Goal: Task Accomplishment & Management: Use online tool/utility

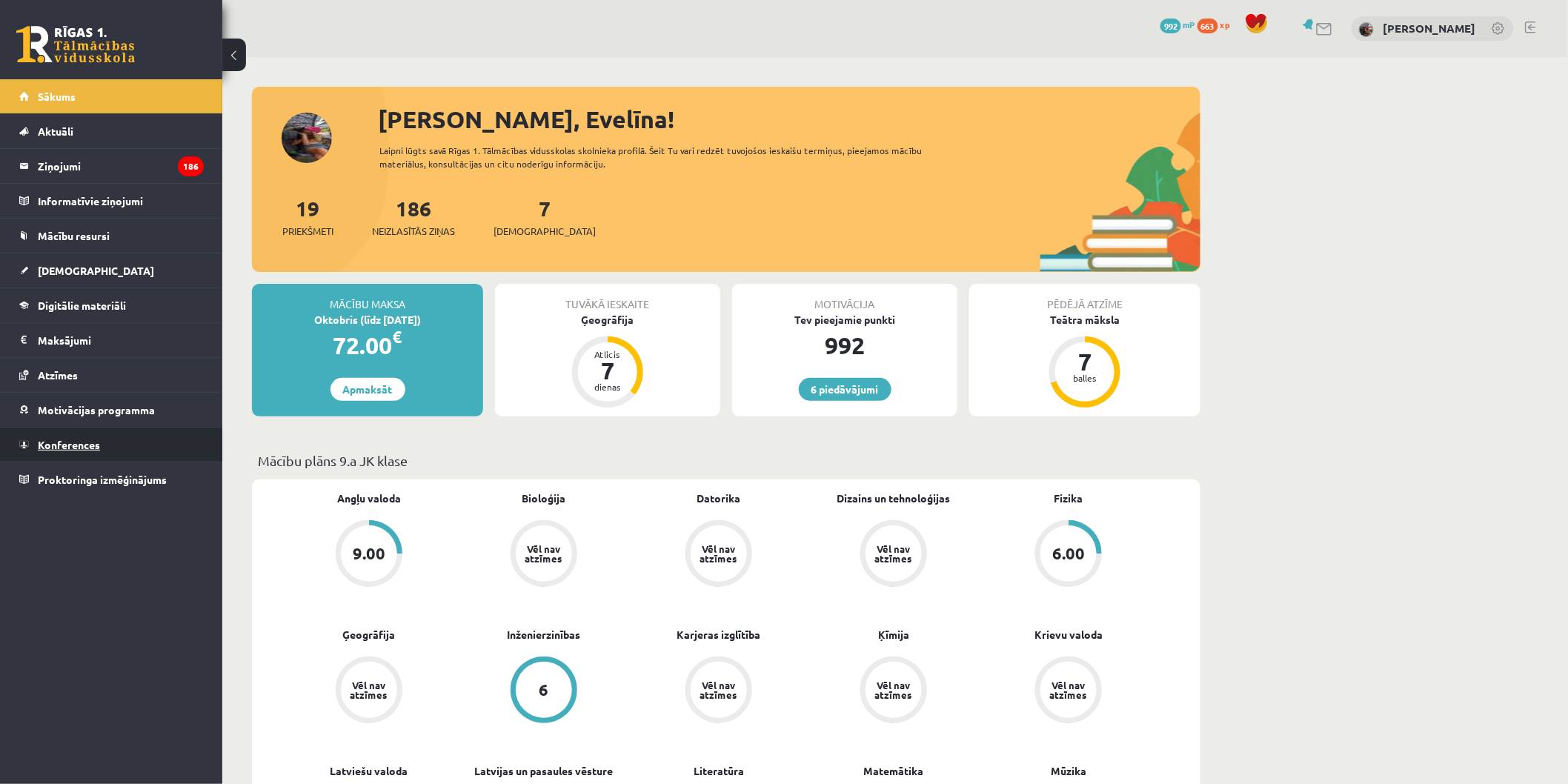
click at [151, 451] on link "Konferences" at bounding box center [111, 444] width 185 height 34
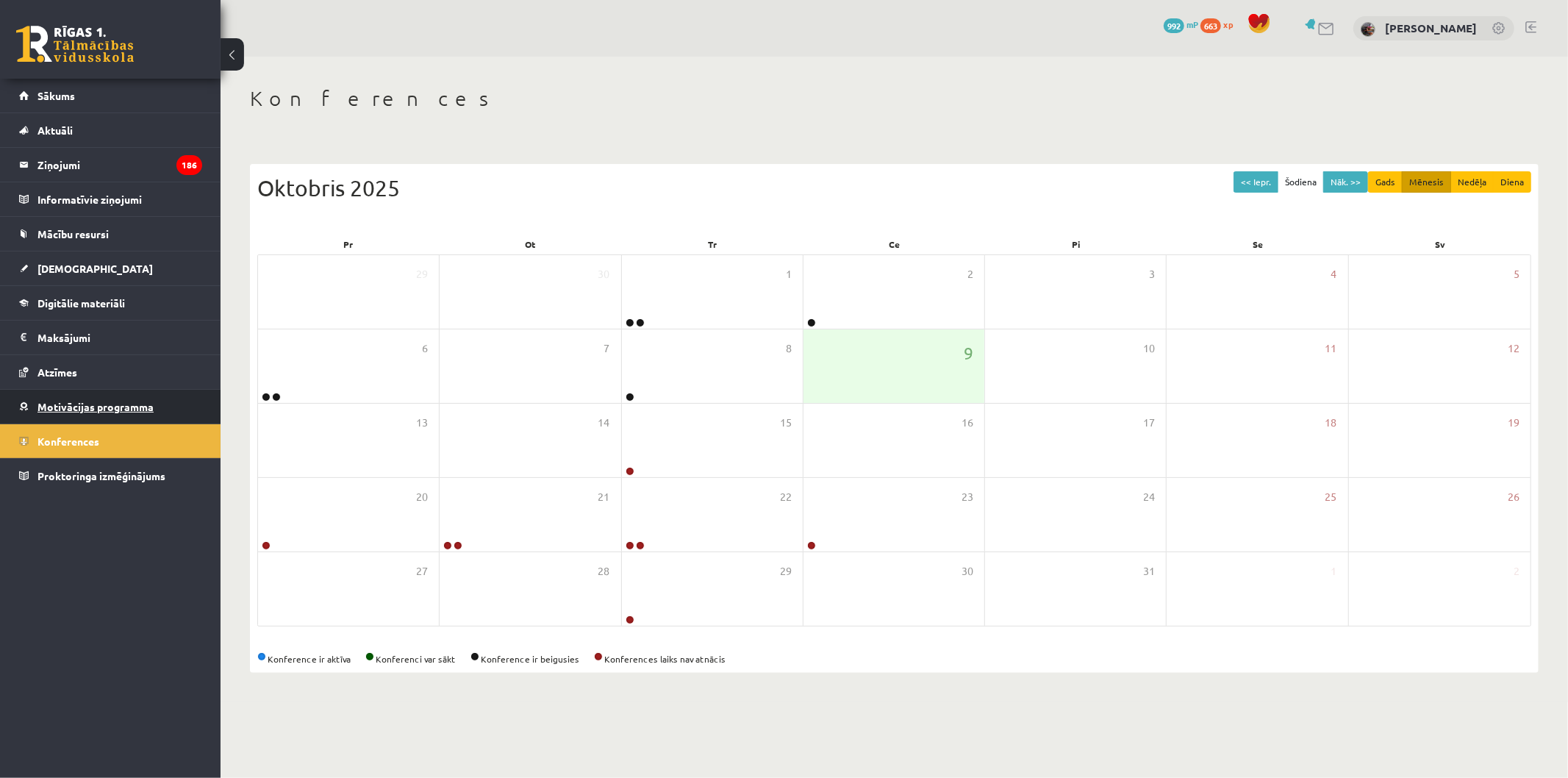
drag, startPoint x: 92, startPoint y: 425, endPoint x: 81, endPoint y: 401, distance: 26.4
click at [91, 424] on link "Konferences" at bounding box center [110, 441] width 183 height 34
click at [81, 401] on span "Motivācijas programma" at bounding box center [95, 406] width 116 height 13
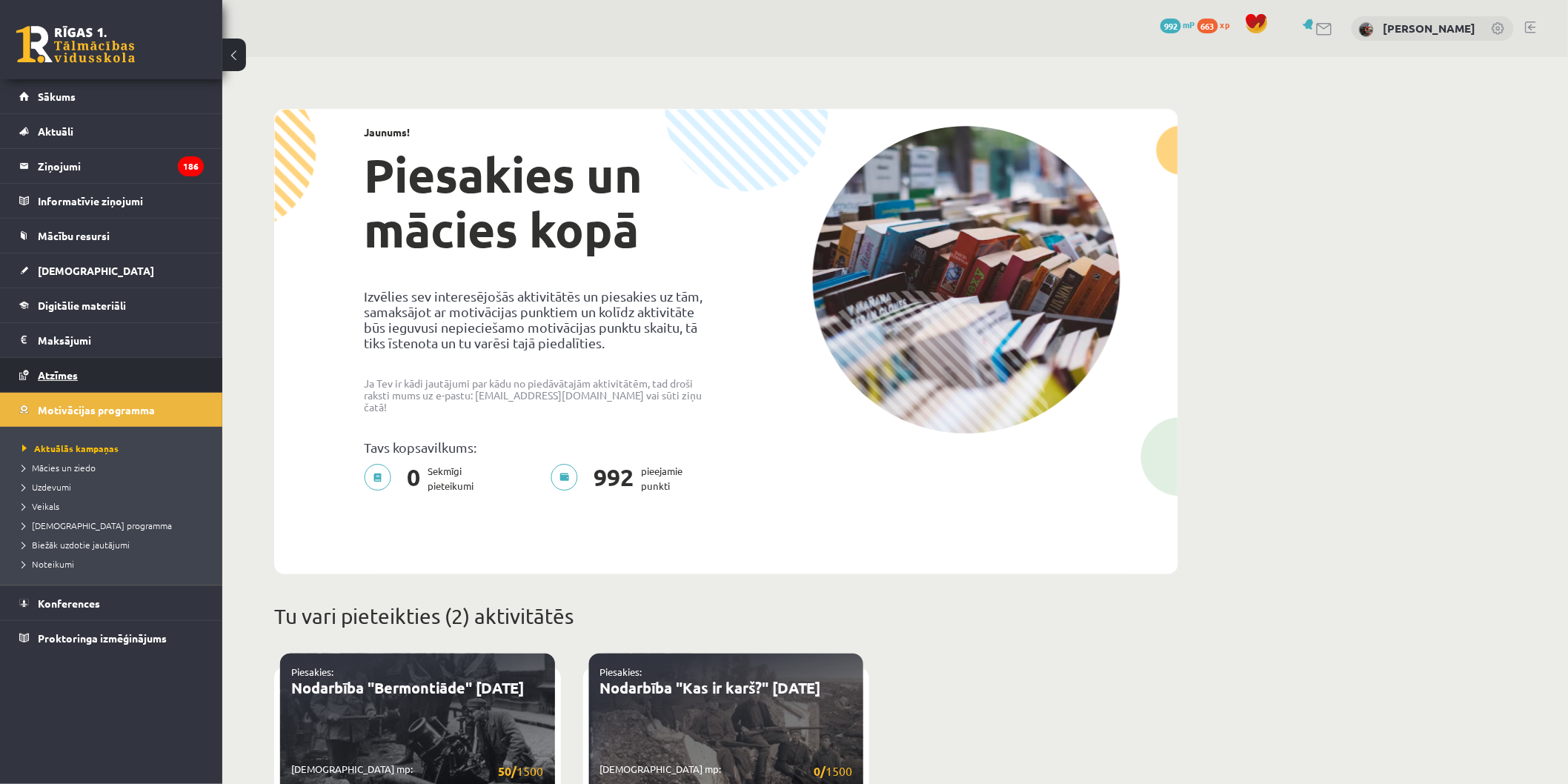
click at [70, 366] on link "Atzīmes" at bounding box center [111, 375] width 185 height 34
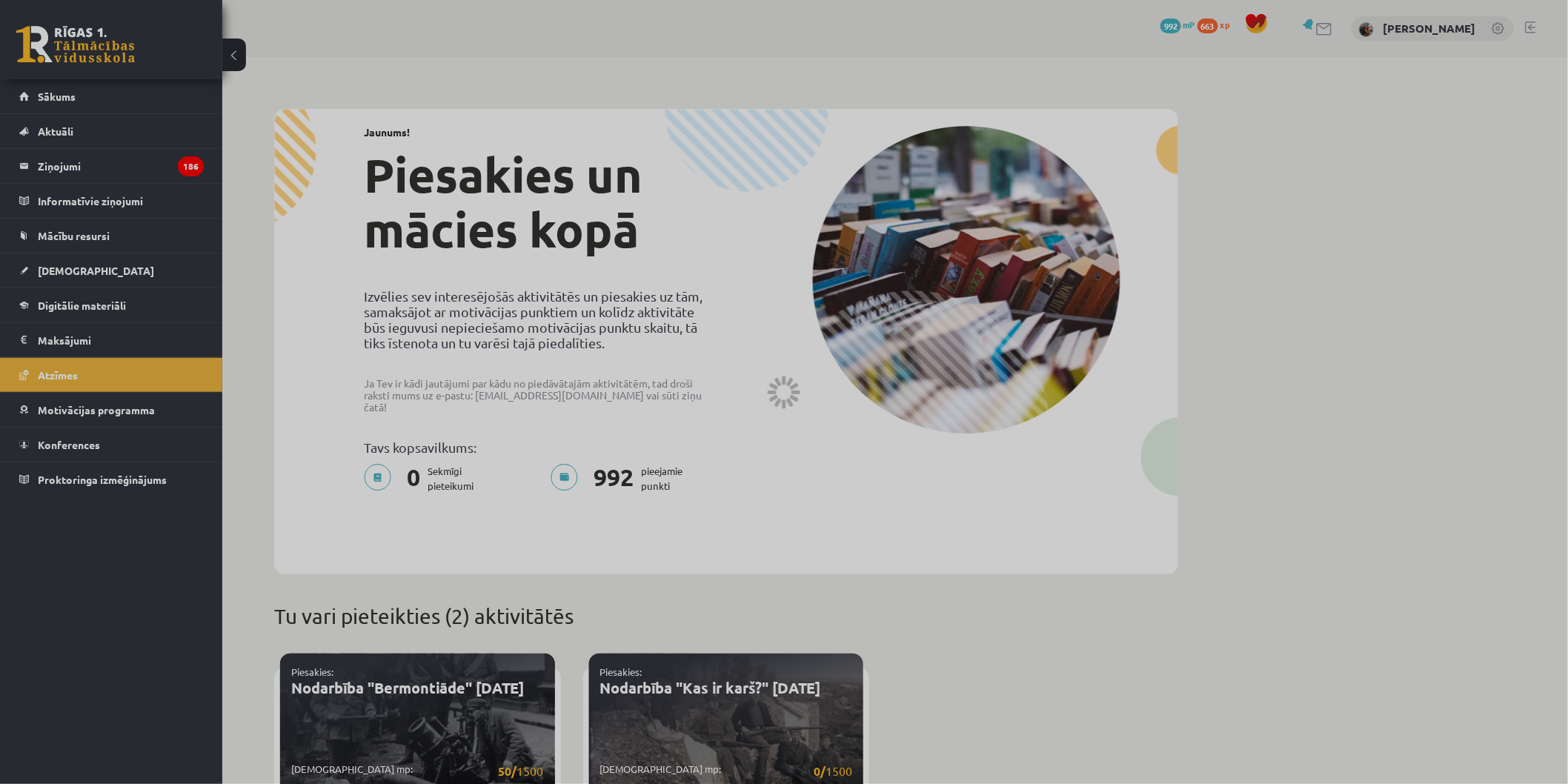
click at [53, 317] on div at bounding box center [784, 392] width 1568 height 784
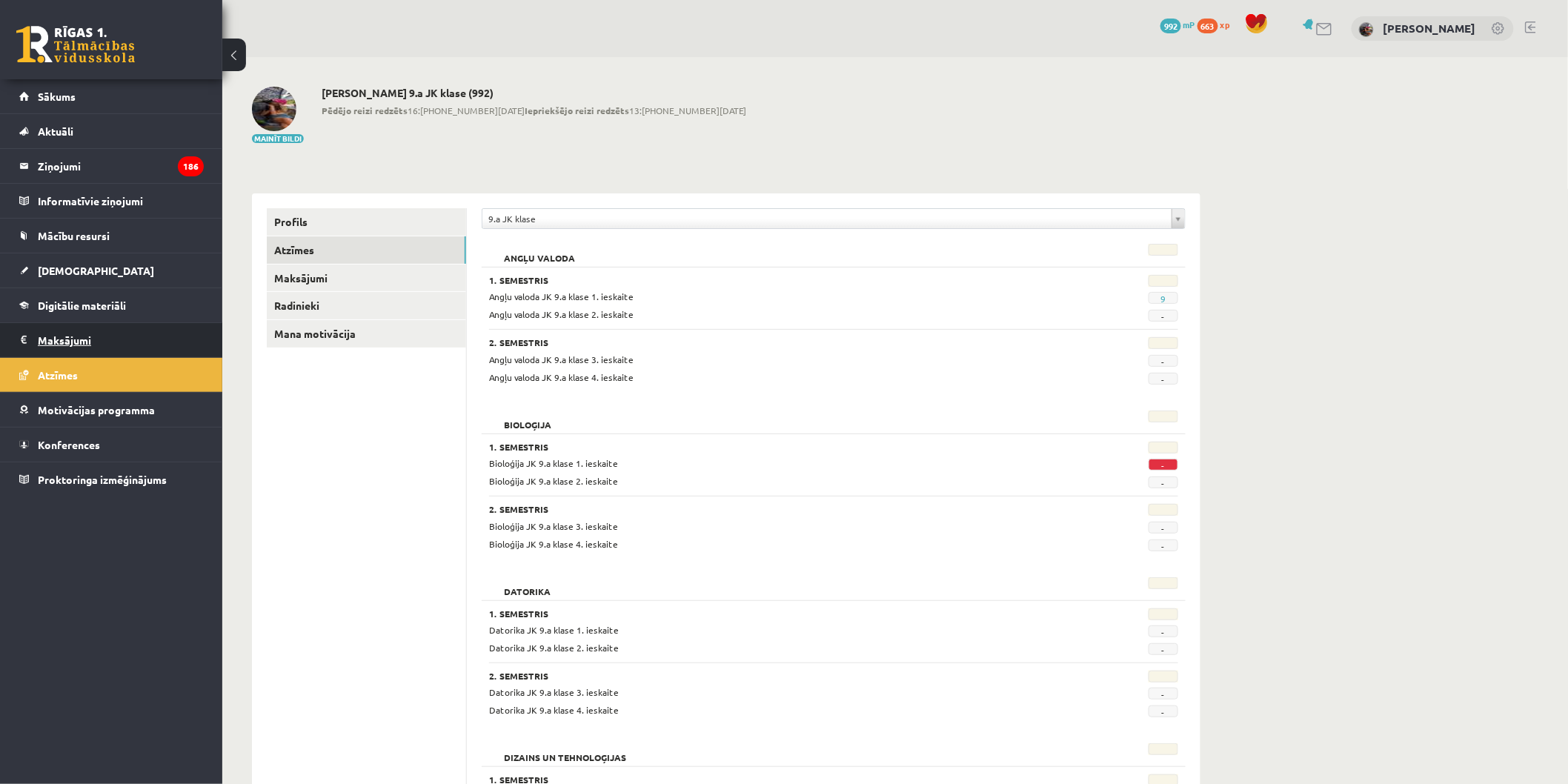
click at [53, 341] on legend "Maksājumi 0" at bounding box center [121, 340] width 166 height 34
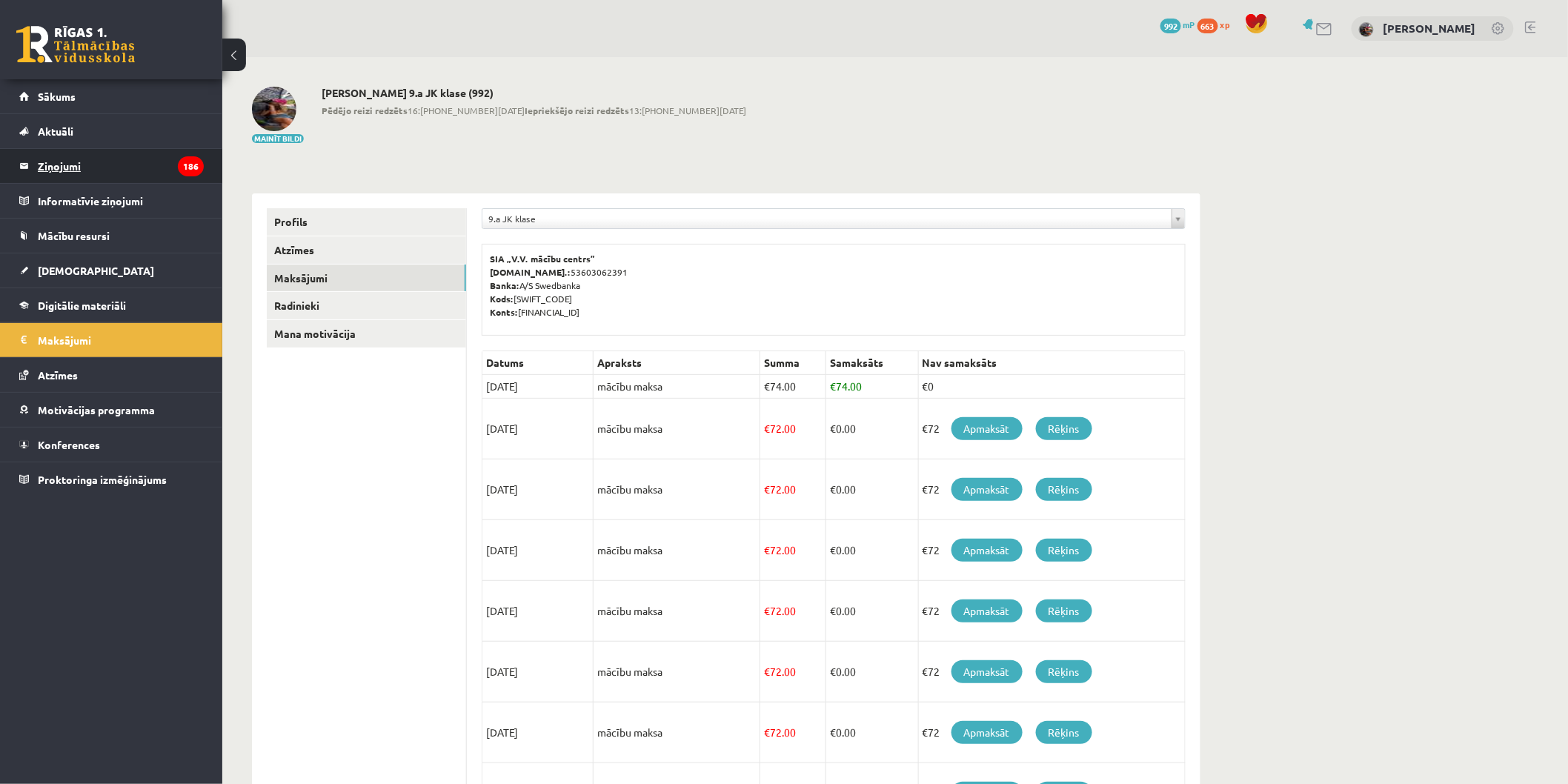
click at [82, 178] on legend "Ziņojumi 186" at bounding box center [121, 166] width 166 height 34
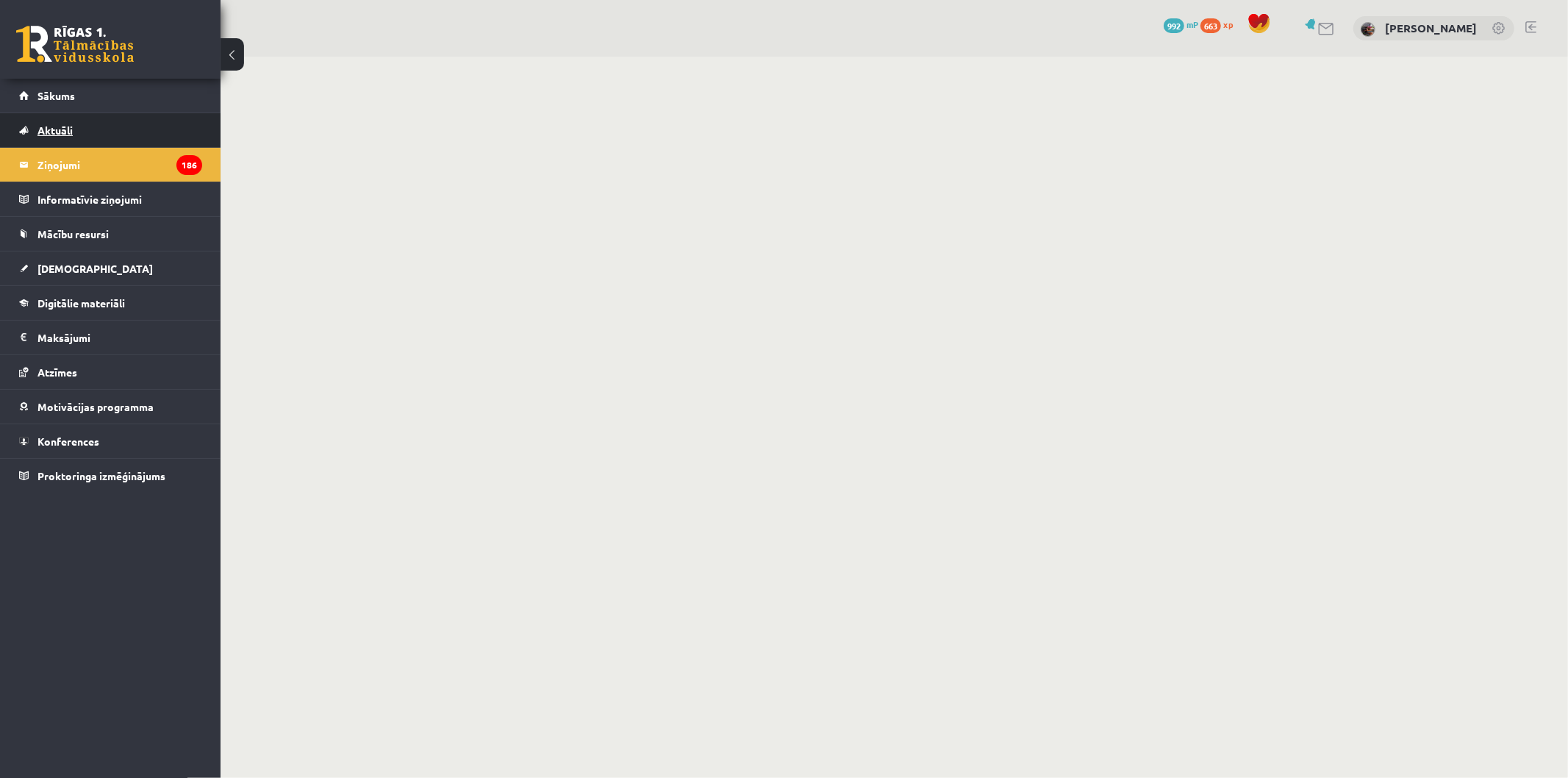
click at [113, 127] on link "Aktuāli" at bounding box center [110, 130] width 183 height 34
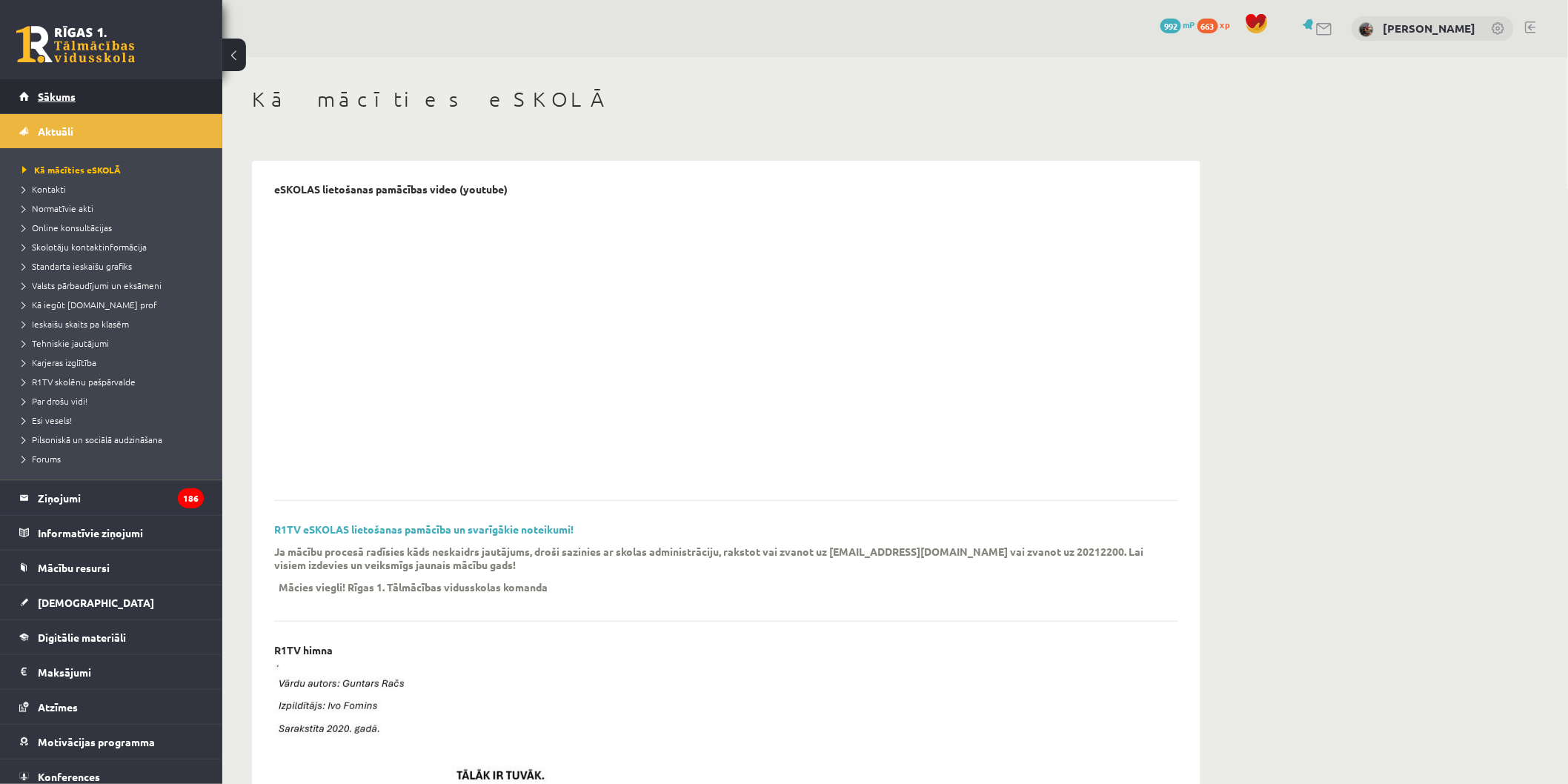
click at [26, 109] on link "Sākums" at bounding box center [111, 96] width 185 height 34
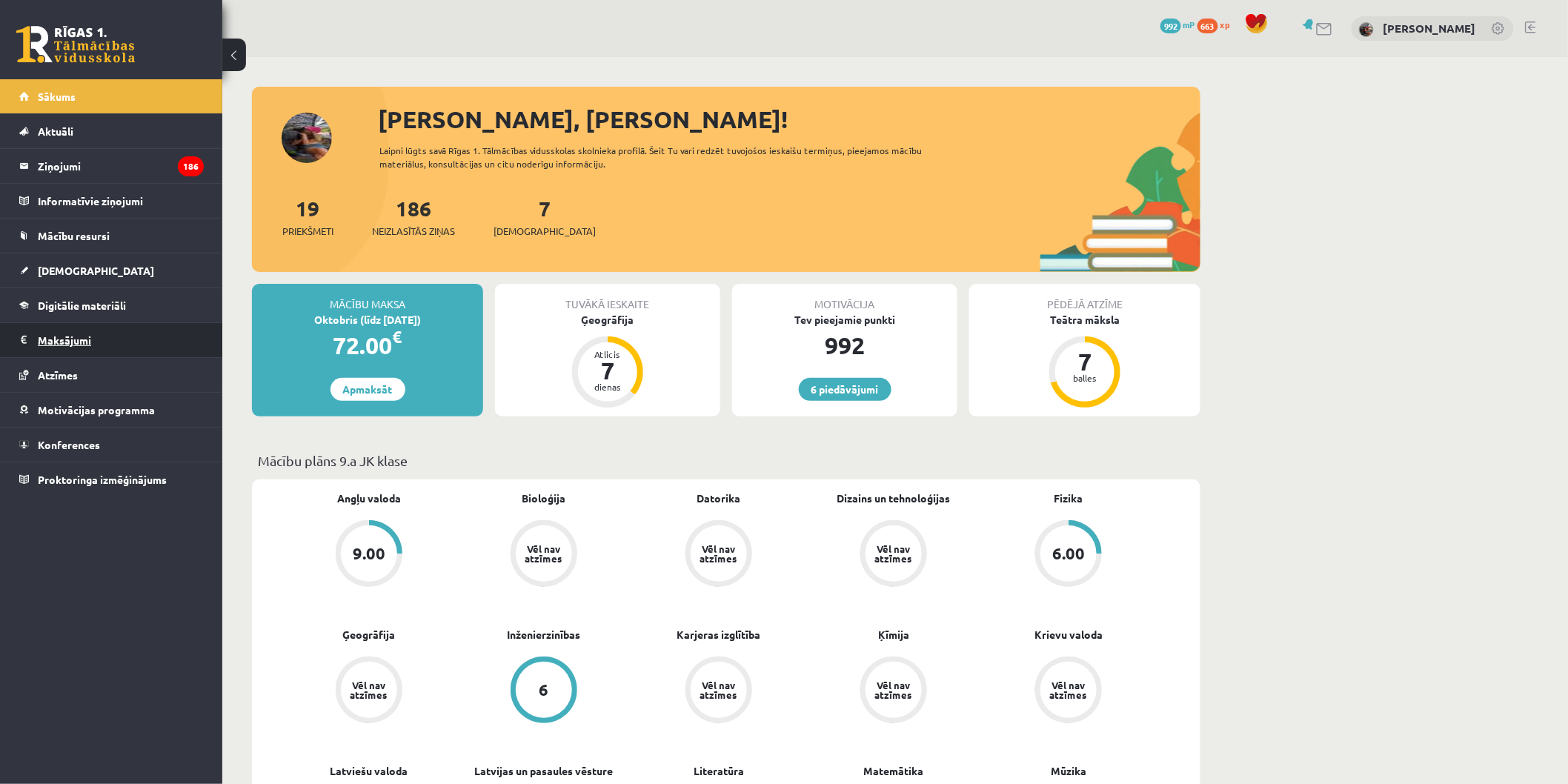
click at [123, 341] on legend "Maksājumi 0" at bounding box center [121, 340] width 166 height 34
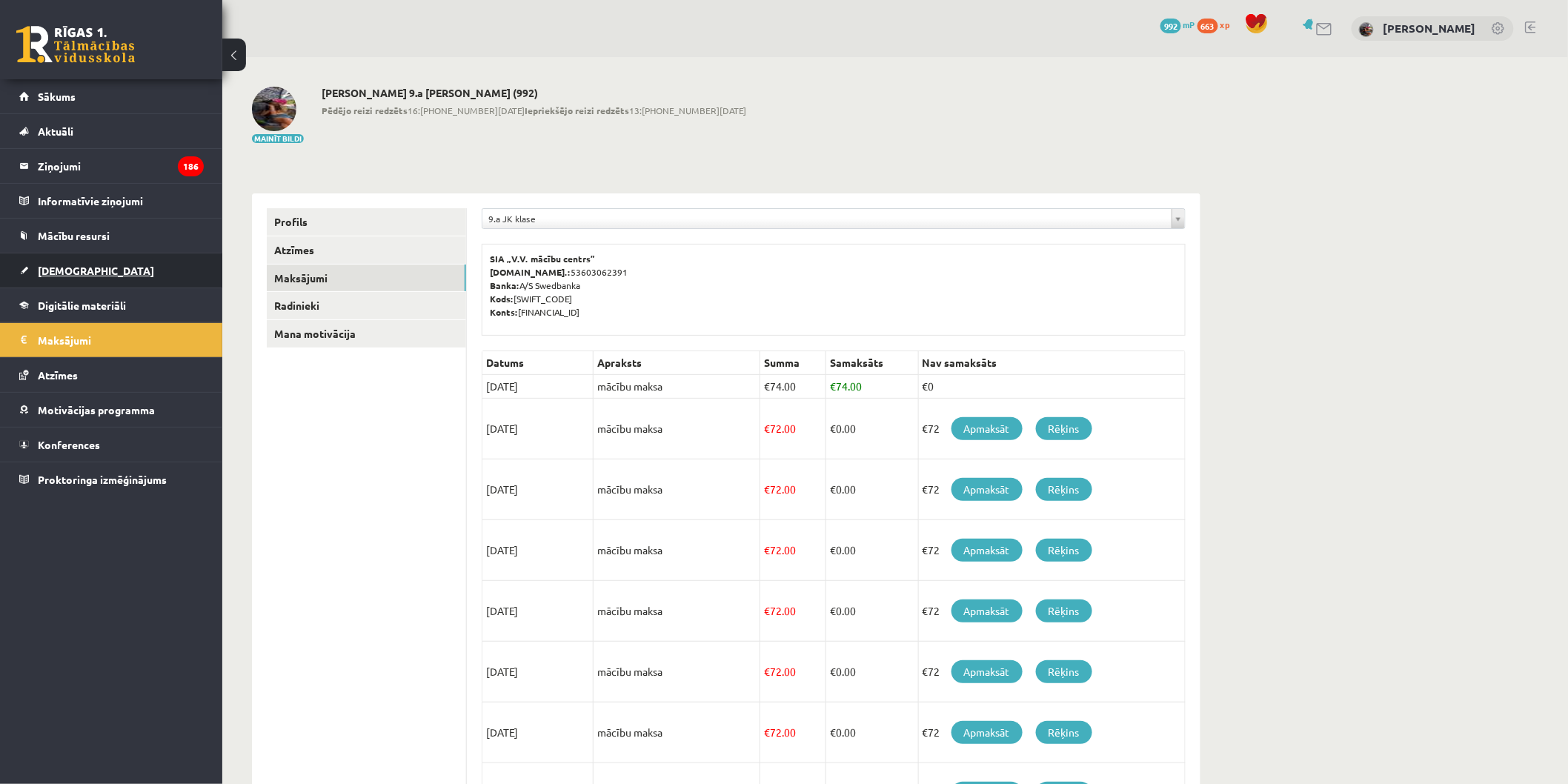
click at [112, 277] on link "[DEMOGRAPHIC_DATA]" at bounding box center [111, 270] width 185 height 34
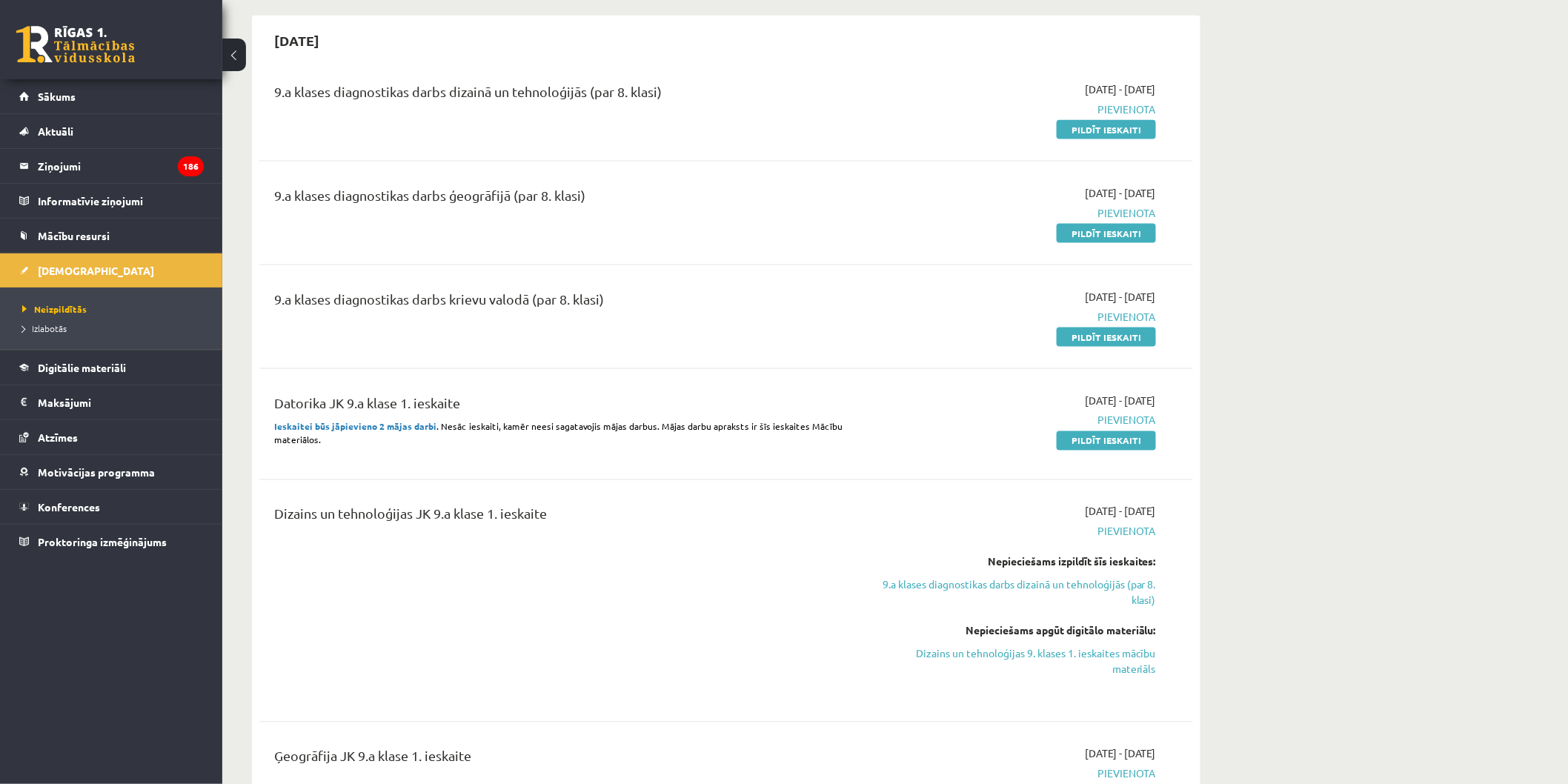
scroll to position [576, 0]
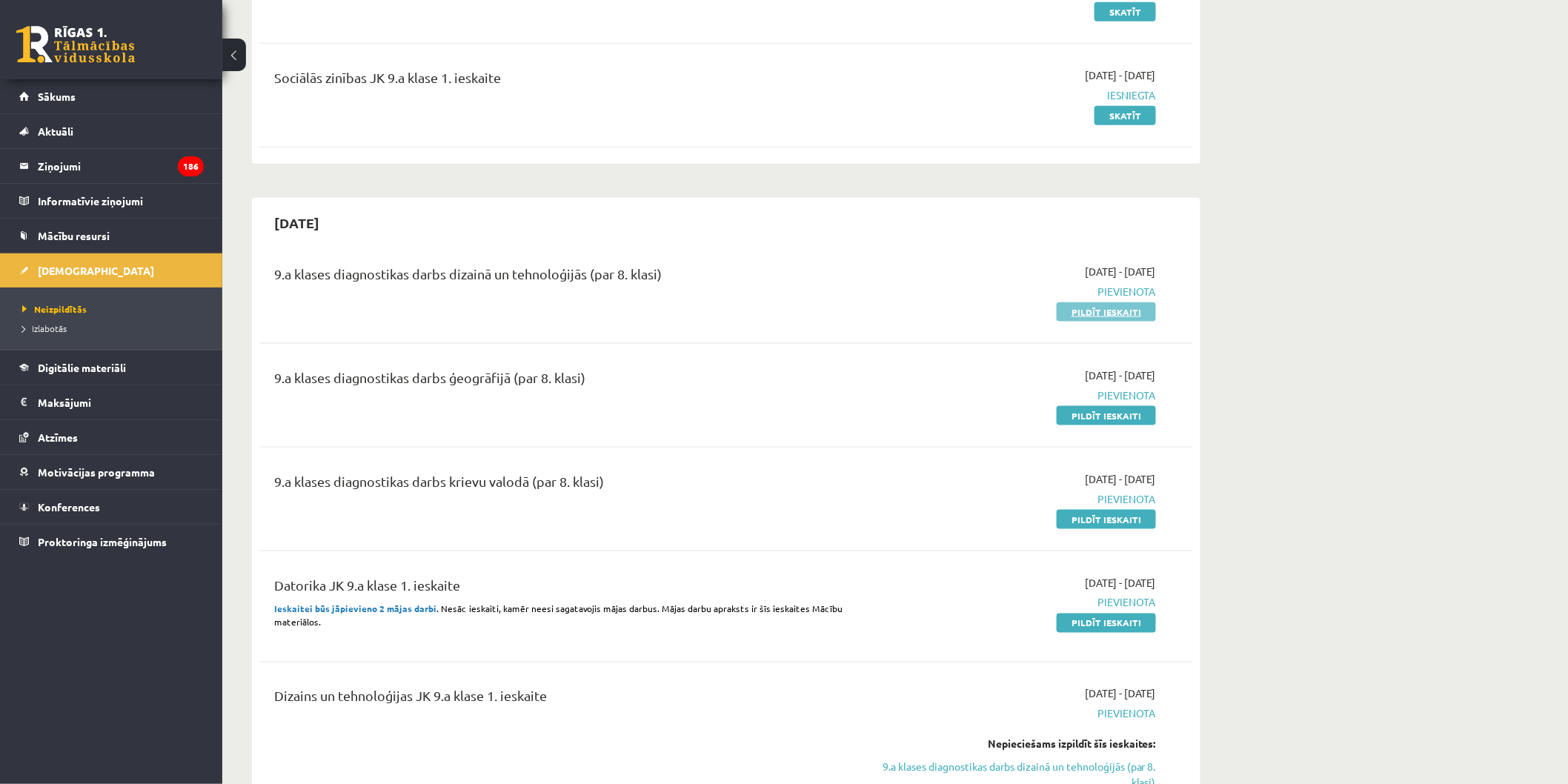
click at [1077, 312] on link "Pildīt ieskaiti" at bounding box center [1106, 312] width 99 height 19
click at [1090, 304] on link "Pildīt ieskaiti" at bounding box center [1106, 312] width 99 height 19
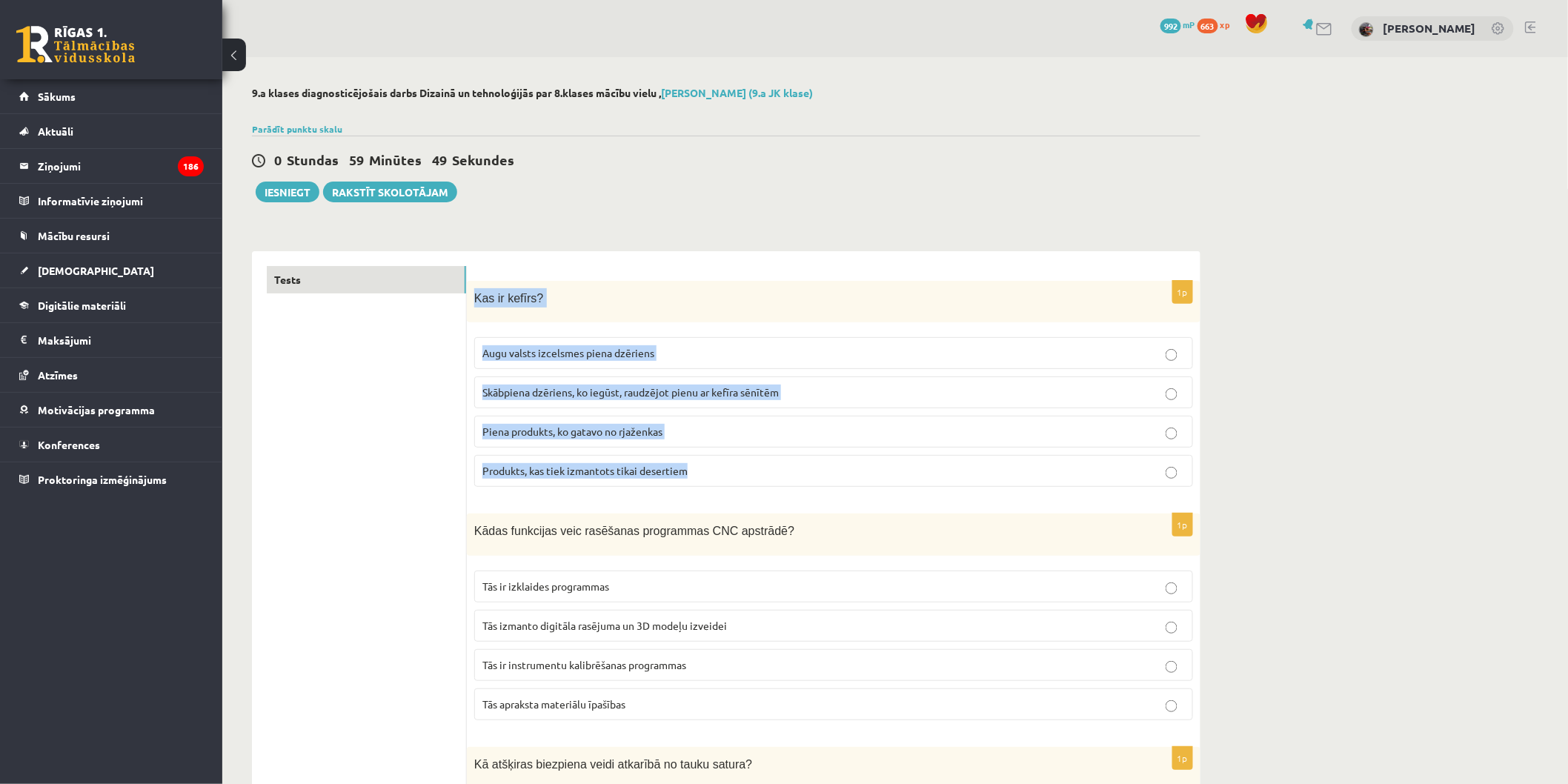
drag, startPoint x: 472, startPoint y: 289, endPoint x: 738, endPoint y: 467, distance: 320.1
click at [738, 467] on div "1p Kas ir kefīrs? Augu valsts izcelsmes piena dzēriens Skābpiena dzēriens, ko i…" at bounding box center [833, 390] width 733 height 219
copy div "Kas ir kefīrs? Augu valsts izcelsmes piena dzēriens Skābpiena dzēriens, ko iegū…"
click at [588, 375] on fieldset "Augu valsts izcelsmes piena dzēriens Skābpiena dzēriens, ko iegūst, raudzējot p…" at bounding box center [833, 410] width 719 height 162
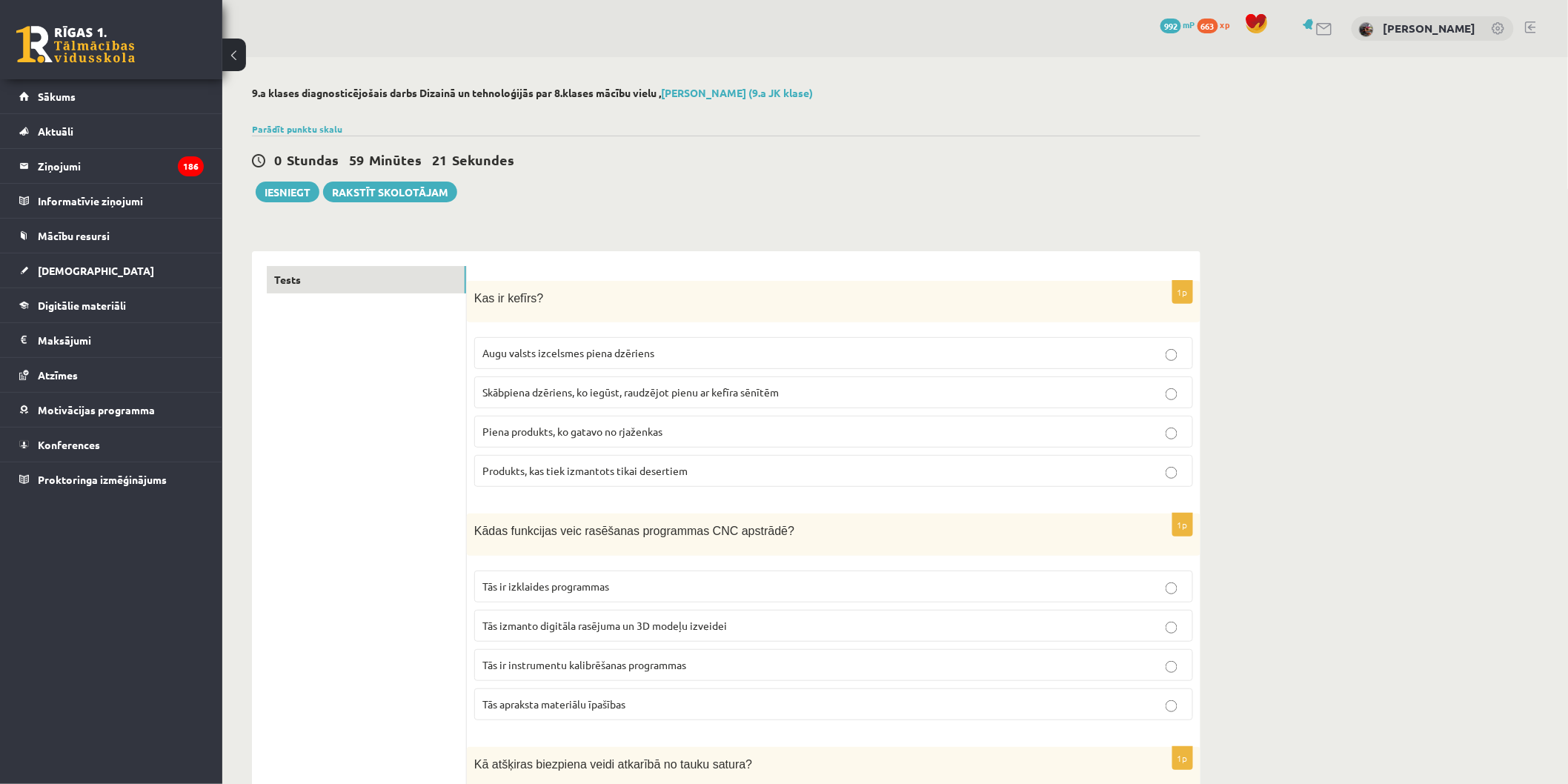
click at [594, 389] on span "Skābpiena dzēriens, ko iegūst, raudzējot pienu ar kefīra sēnītēm" at bounding box center [631, 392] width 297 height 13
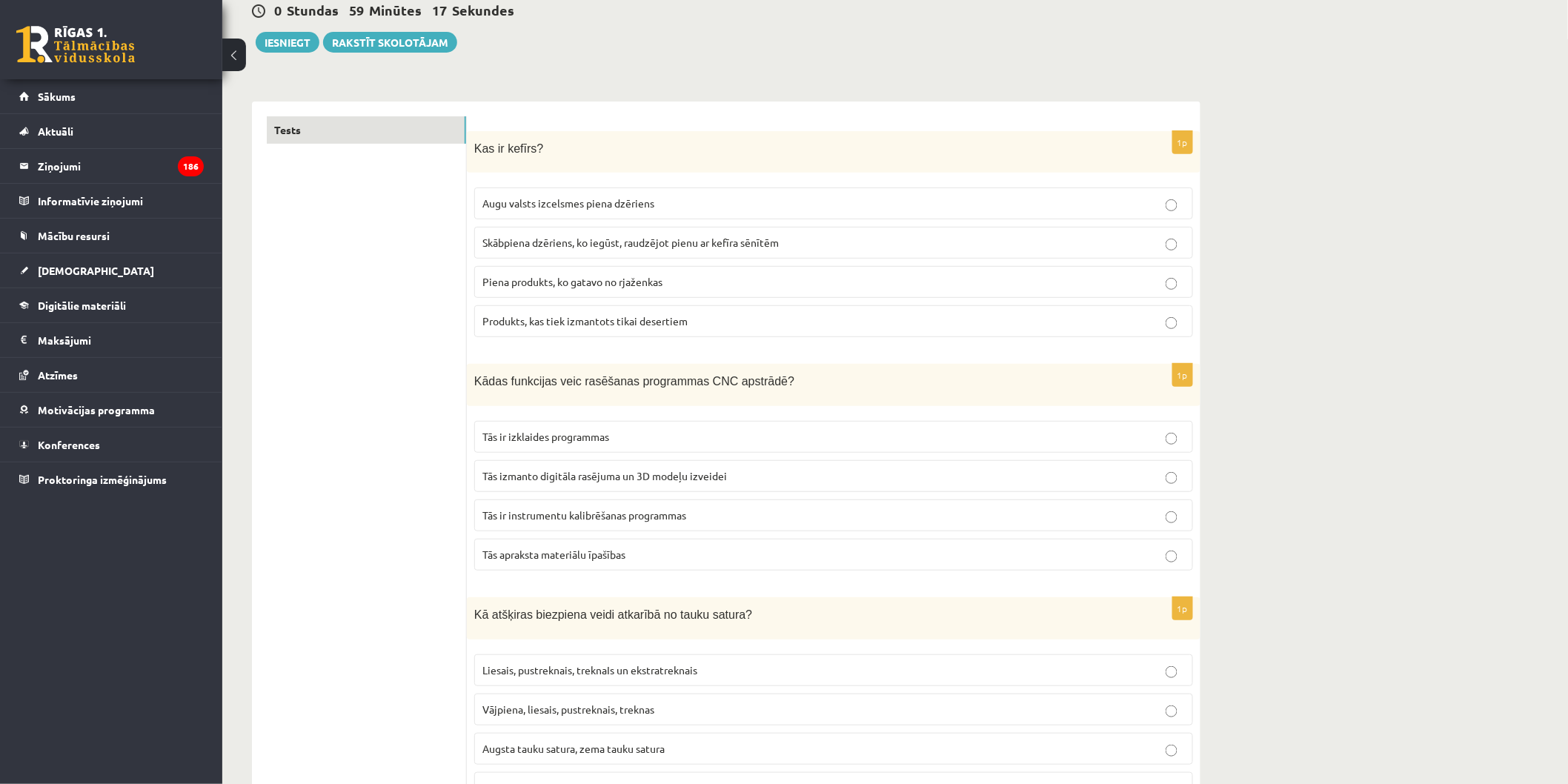
scroll to position [164, 0]
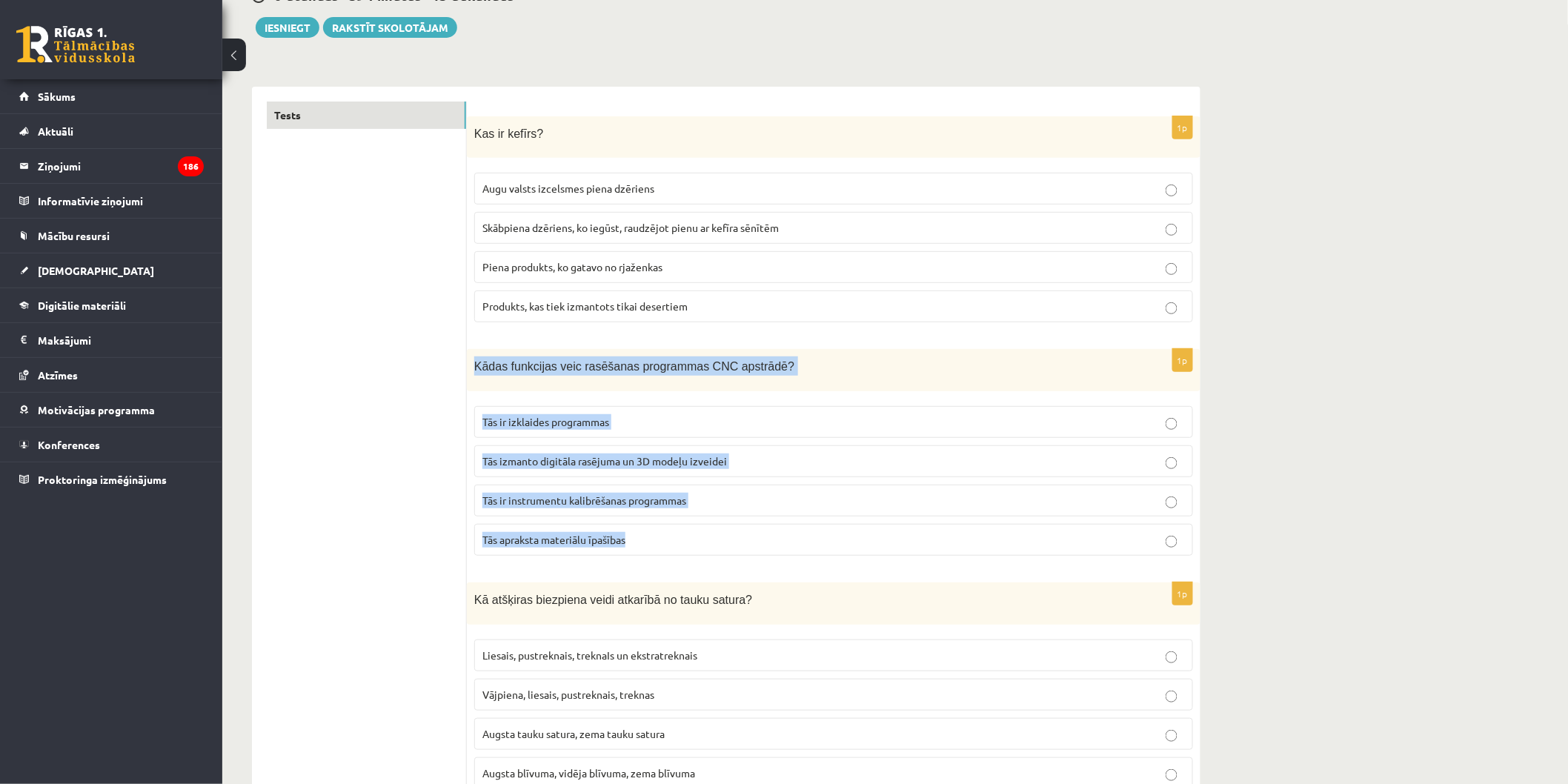
drag, startPoint x: 472, startPoint y: 359, endPoint x: 738, endPoint y: 532, distance: 317.3
click at [738, 532] on div "1p Kādas funkcijas veic rasēšanas programmas CNC apstrādē? Tās ir izklaides pro…" at bounding box center [833, 458] width 733 height 219
copy div "Kādas funkcijas veic rasēšanas programmas CNC apstrādē? Tās ir izklaides progra…"
click at [700, 453] on p "Tās izmanto digitāla rasējuma un 3D modeļu izveidei" at bounding box center [834, 461] width 703 height 16
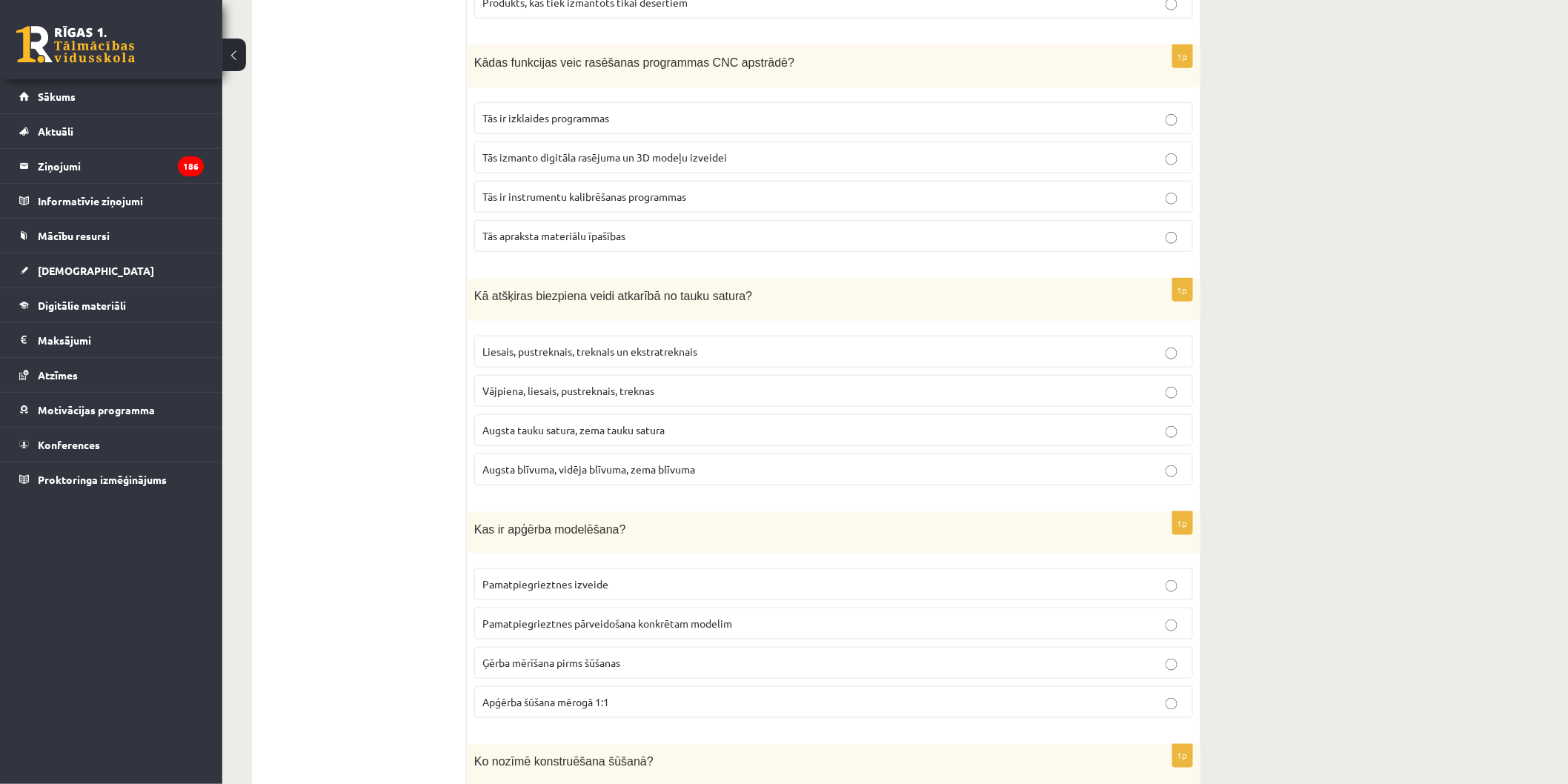
scroll to position [493, 0]
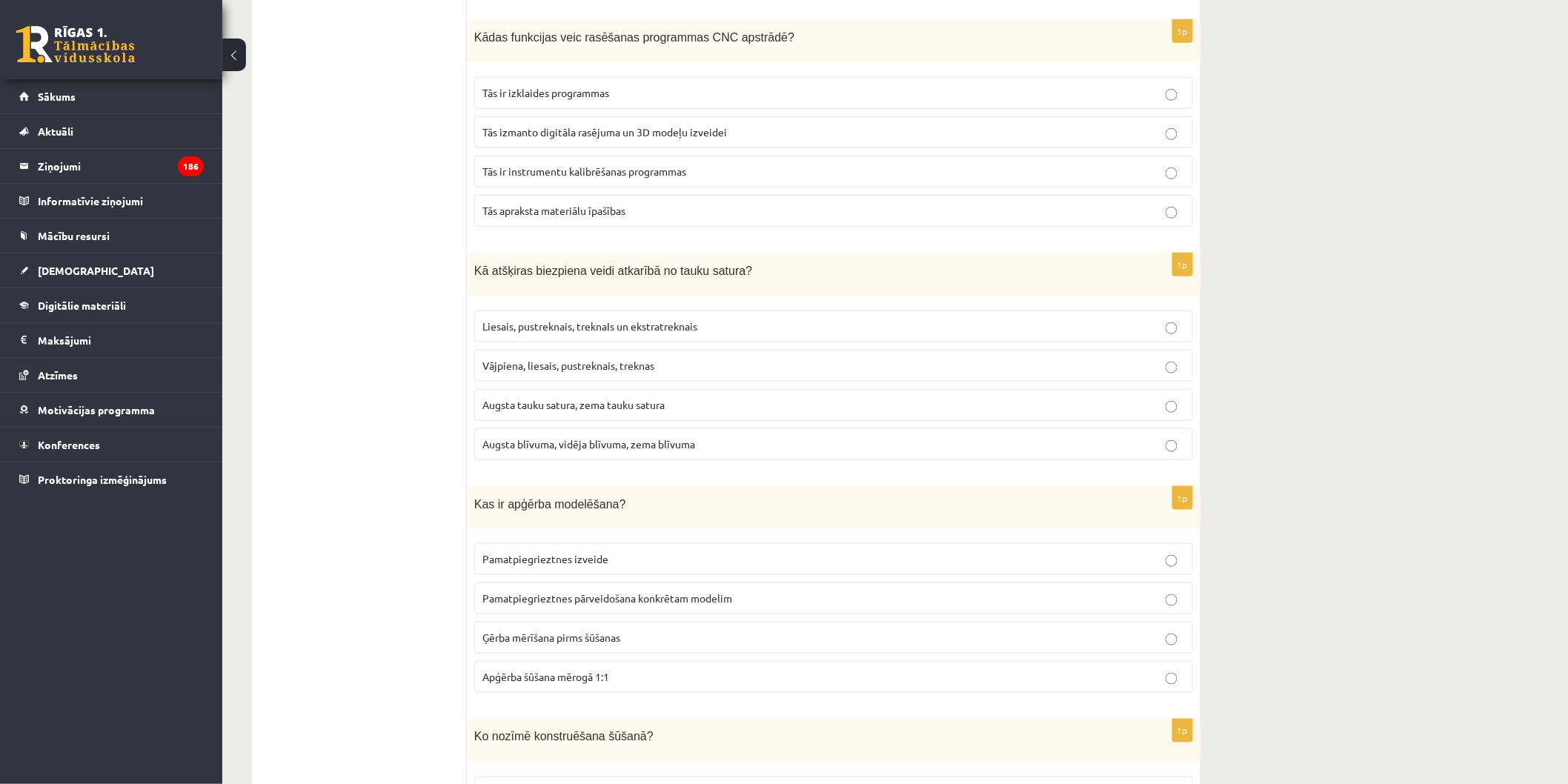
drag, startPoint x: 446, startPoint y: 261, endPoint x: 639, endPoint y: 361, distance: 217.4
click at [553, 305] on fieldset "Liesais, pustreknais, treknaIs un ekstratreknais Vājpiena, liesais, pustreknais…" at bounding box center [833, 384] width 719 height 162
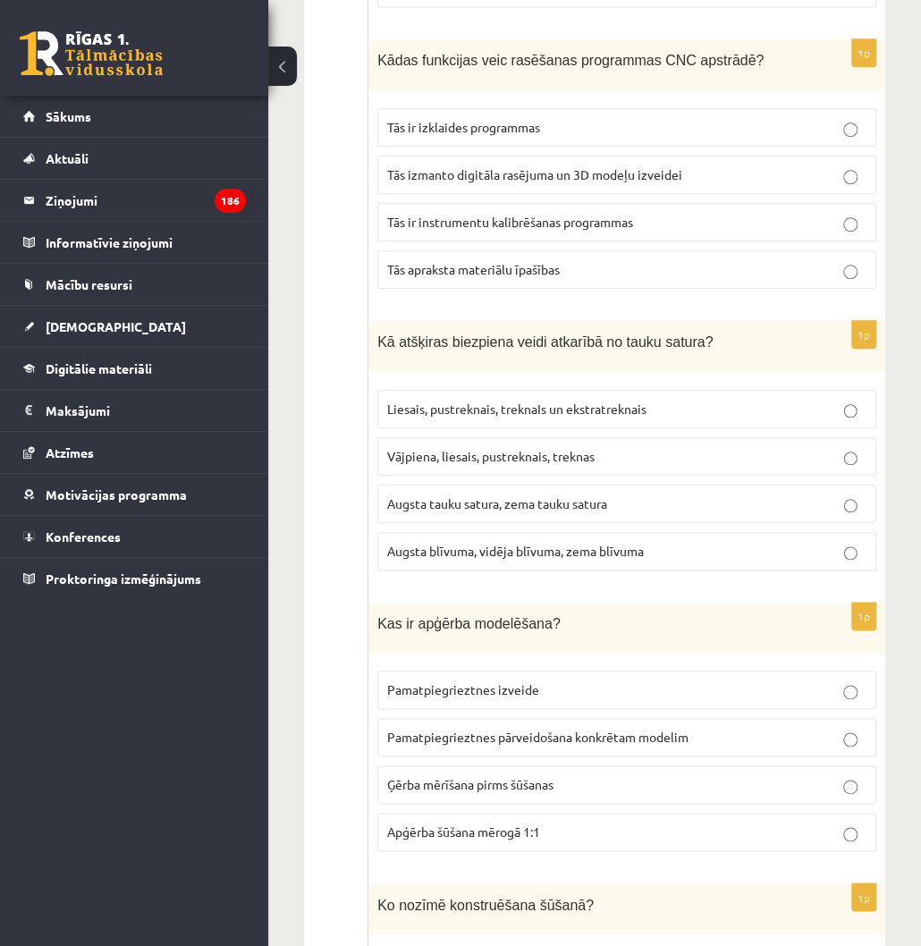
drag, startPoint x: 516, startPoint y: 435, endPoint x: 579, endPoint y: 351, distance: 104.8
click at [516, 437] on label "Vājpiena, liesais, pustreknais, treknas" at bounding box center [626, 456] width 499 height 38
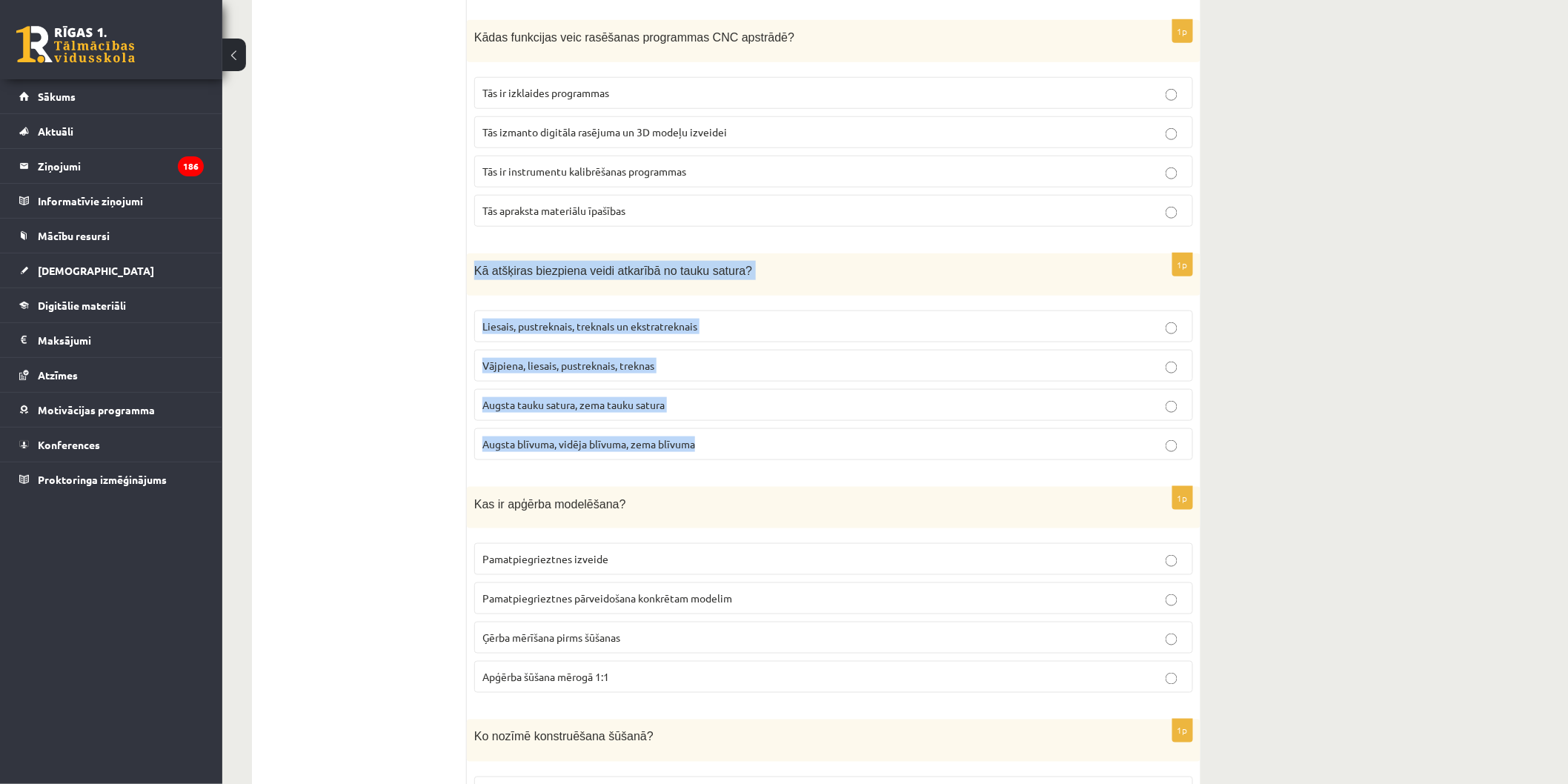
drag, startPoint x: 470, startPoint y: 271, endPoint x: 765, endPoint y: 439, distance: 339.5
click at [765, 439] on div "1p Kā atšķiras biezpiena veidi atkarībā no tauku satura? Liesais, pustreknais, …" at bounding box center [833, 363] width 733 height 219
copy div "Kā atšķiras biezpiena veidi atkarībā no tauku satura? Liesais, pustreknais, tre…"
click at [690, 331] on label "Liesais, pustreknais, treknaIs un ekstratreknais" at bounding box center [833, 327] width 719 height 31
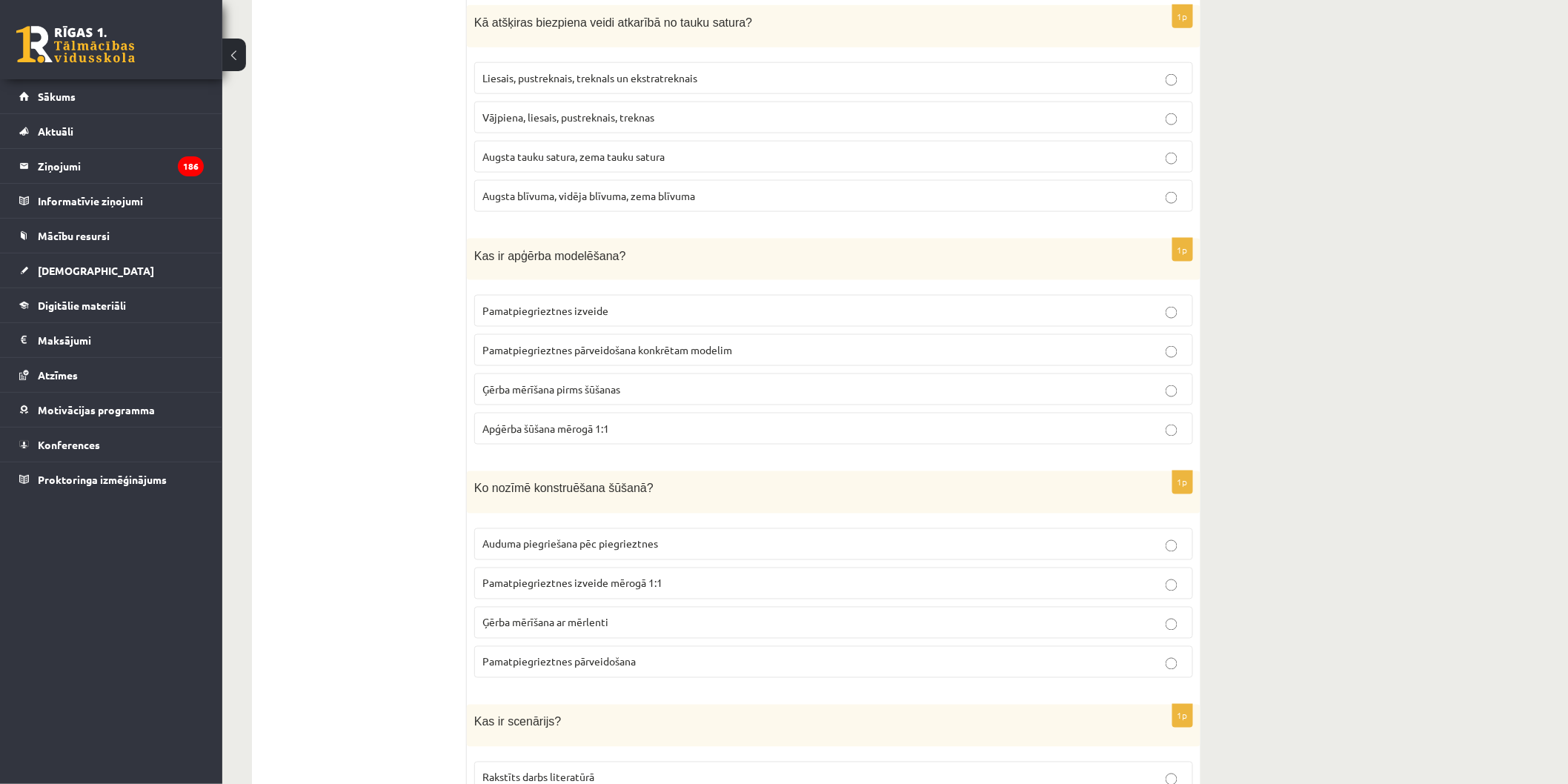
scroll to position [741, 0]
drag, startPoint x: 464, startPoint y: 255, endPoint x: 578, endPoint y: 327, distance: 134.8
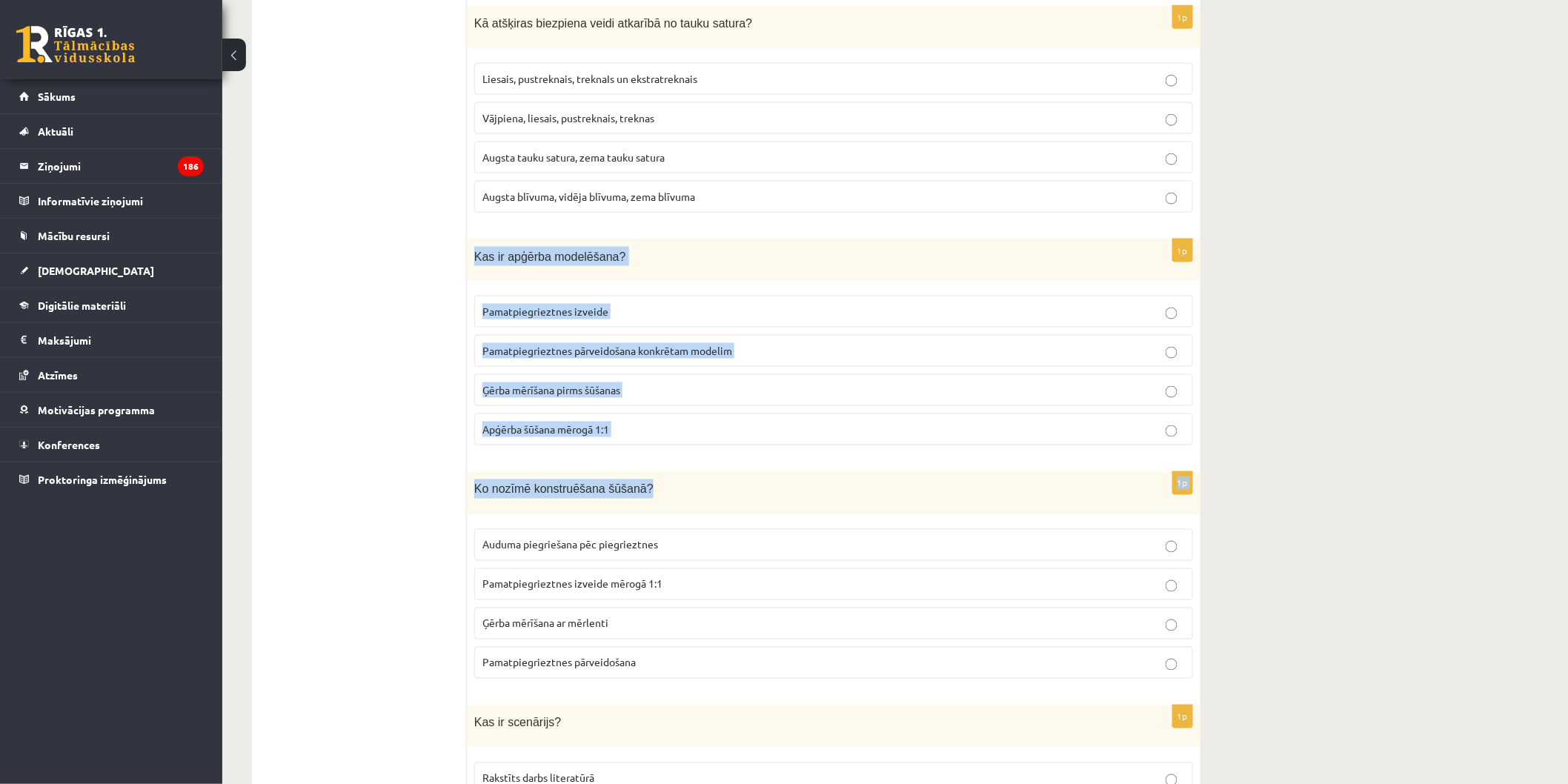
drag, startPoint x: 472, startPoint y: 256, endPoint x: 742, endPoint y: 455, distance: 335.4
copy form "Kas ir apģērba modelēšana? Pamatpiegrieztnes izveide Pamatpiegrieztnes pārveido…"
click at [759, 436] on label "Apģērba šūšana mērogā 1:1" at bounding box center [833, 429] width 719 height 31
drag, startPoint x: 505, startPoint y: 269, endPoint x: 688, endPoint y: 412, distance: 232.2
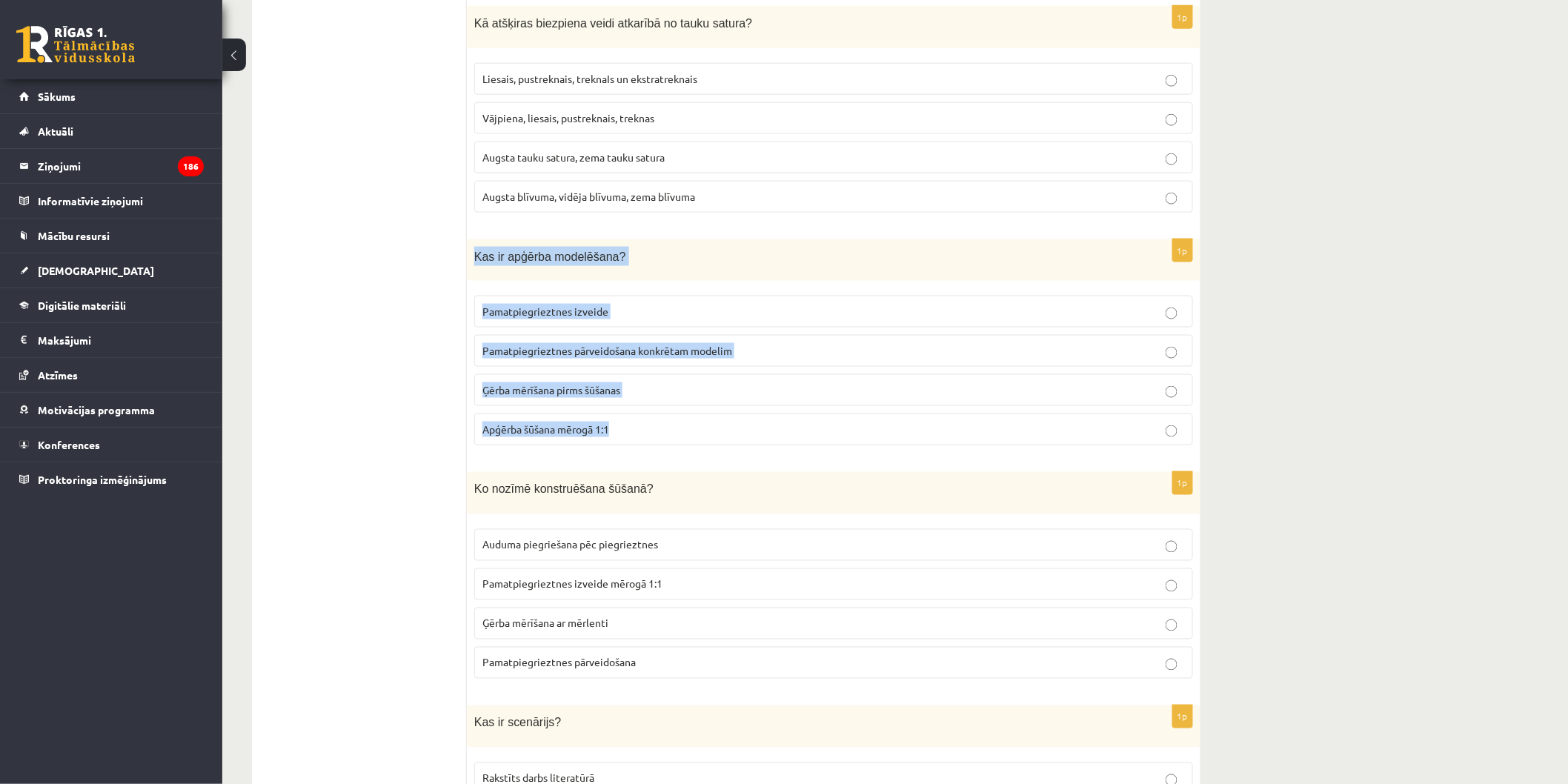
click at [688, 412] on div "1p Kas ir apģērba modelēšana? Pamatpiegrieztnes izveide Pamatpiegrieztnes pārve…" at bounding box center [833, 349] width 733 height 219
click at [688, 414] on label "Apģērba šūšana mērogā 1:1" at bounding box center [833, 429] width 719 height 31
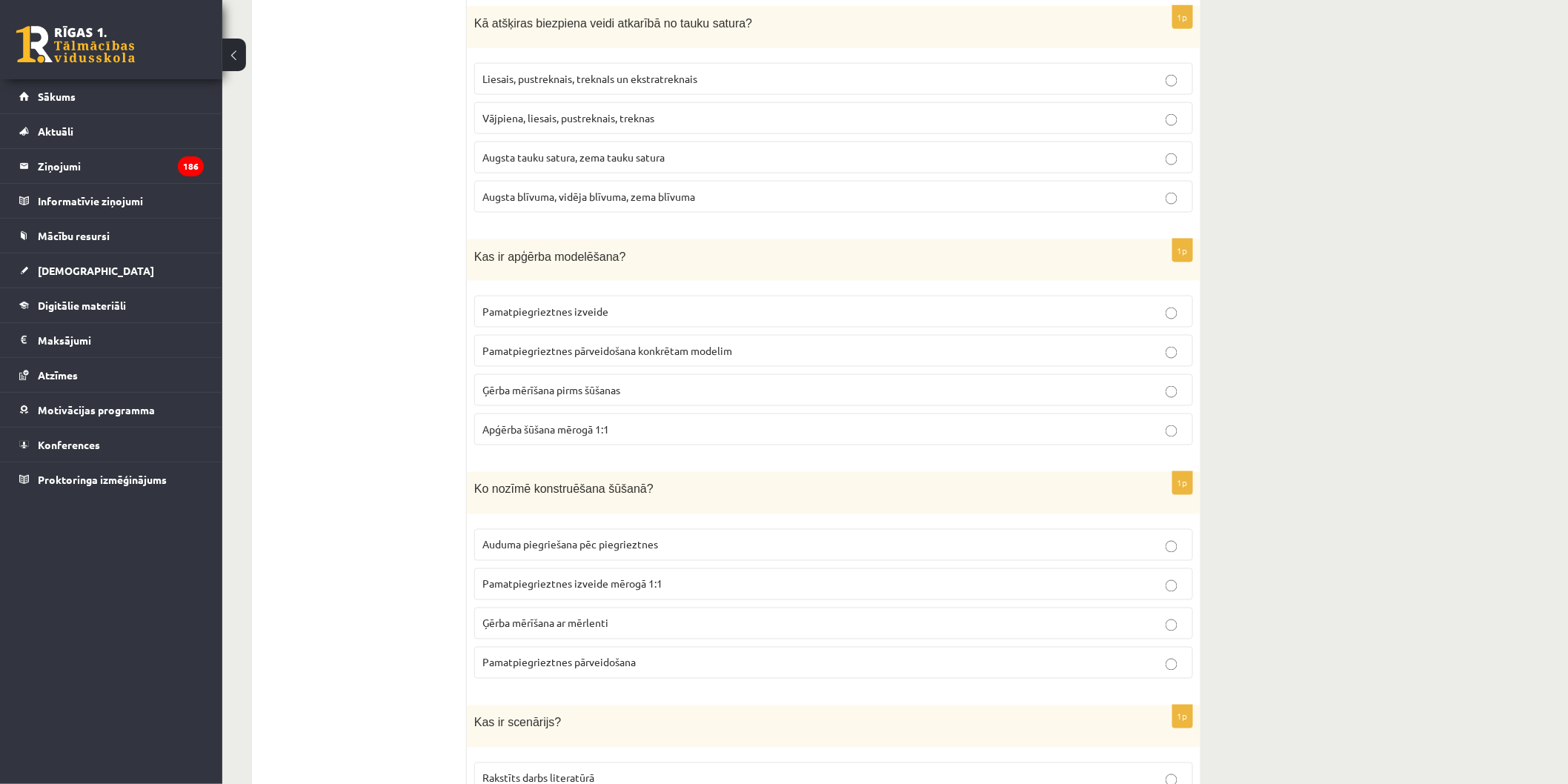
drag, startPoint x: 688, startPoint y: 412, endPoint x: 500, endPoint y: 259, distance: 242.4
click at [500, 259] on span "Kas ir apģērba modelēšana?" at bounding box center [549, 256] width 152 height 12
click at [498, 255] on span "Kas ir apģērba modelēšana?" at bounding box center [549, 256] width 152 height 12
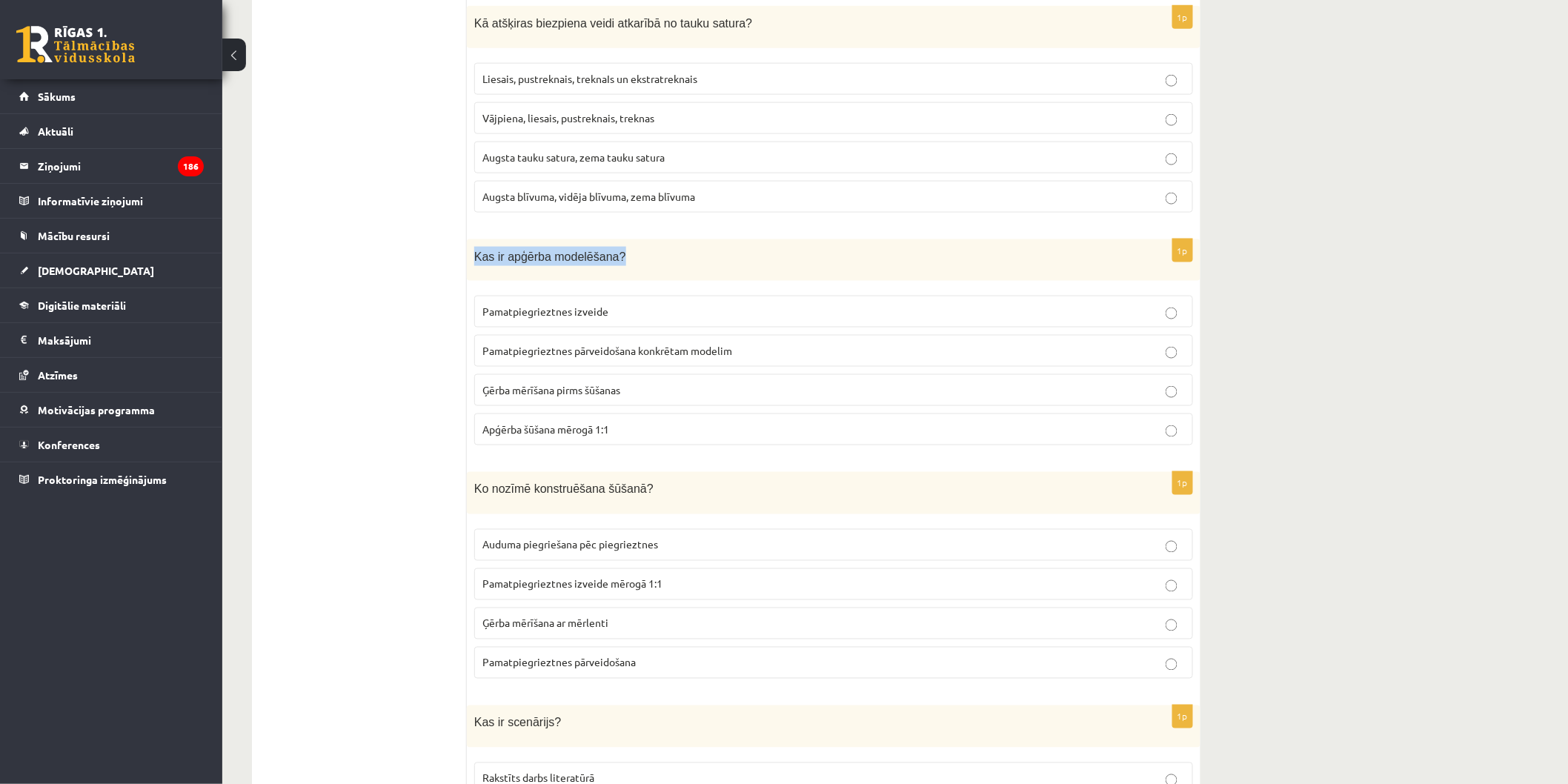
click at [498, 255] on span "Kas ir apģērba modelēšana?" at bounding box center [549, 256] width 152 height 12
drag, startPoint x: 537, startPoint y: 313, endPoint x: 547, endPoint y: 318, distance: 11.2
click at [544, 322] on div "1p Kas ir apģērba modelēšana? Pamatpiegrieztnes izveide Pamatpiegrieztnes pārve…" at bounding box center [833, 349] width 733 height 219
click at [479, 278] on div "1p Kas ir apģērba modelēšana? Pamatpiegrieztnes izveide Pamatpiegrieztnes pārve…" at bounding box center [833, 349] width 733 height 219
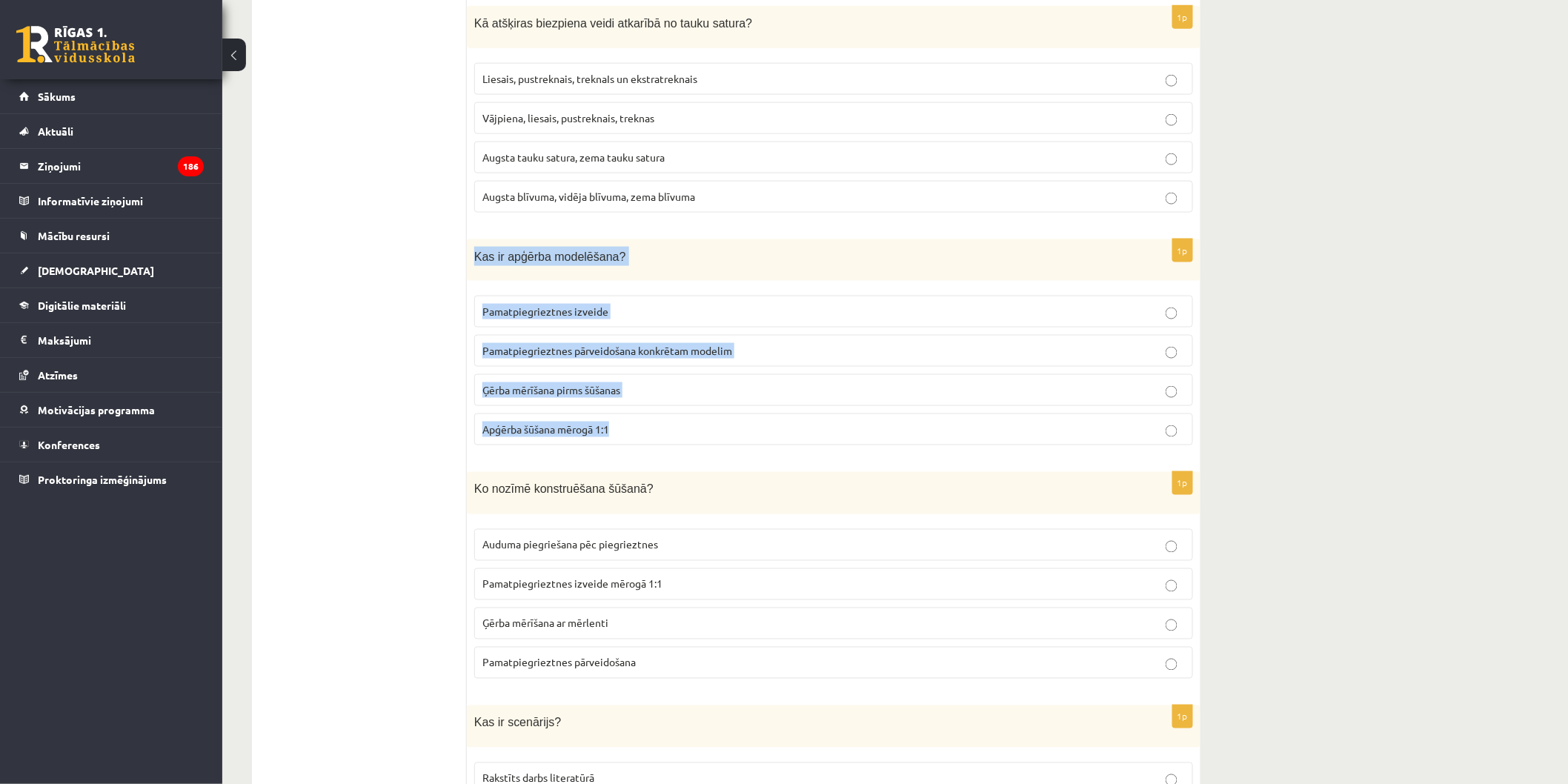
drag, startPoint x: 486, startPoint y: 272, endPoint x: 658, endPoint y: 424, distance: 229.5
click at [658, 424] on div "1p Kas ir apģērba modelēšana? Pamatpiegrieztnes izveide Pamatpiegrieztnes pārve…" at bounding box center [833, 349] width 733 height 219
click at [615, 344] on span "Pamatpiegrieztnes pārveidošana konkrētam modelim" at bounding box center [607, 351] width 249 height 13
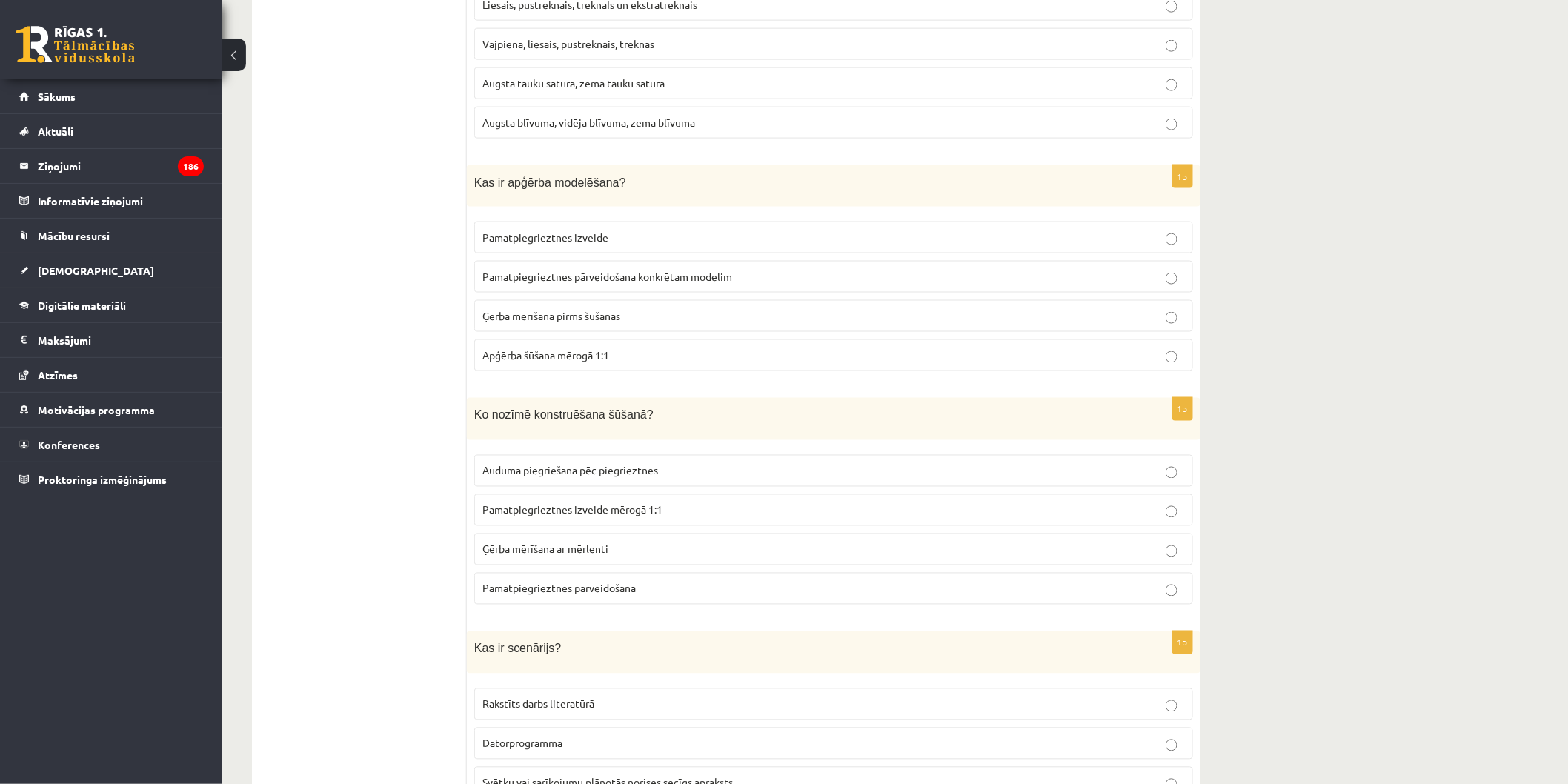
scroll to position [988, 0]
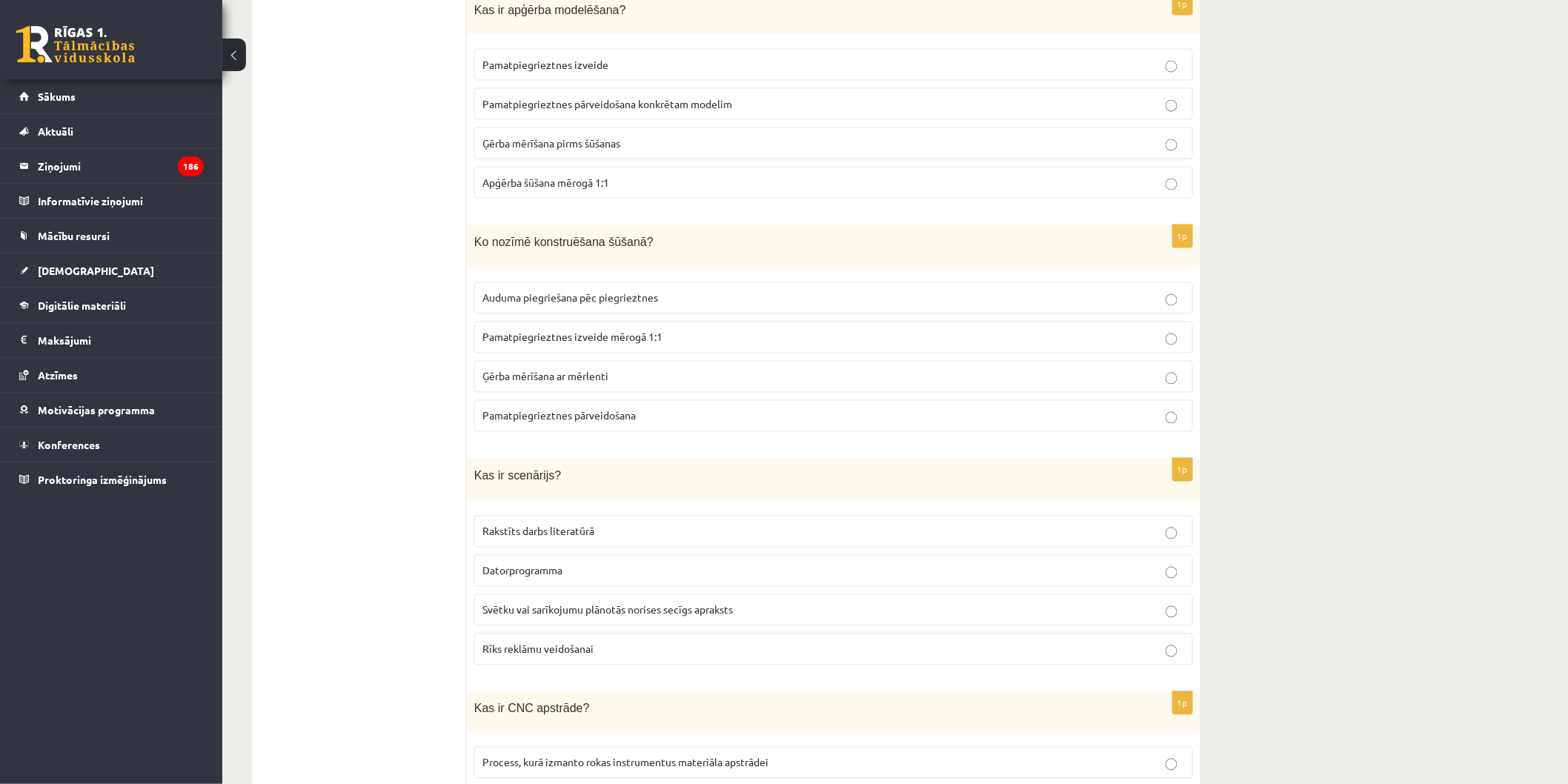
drag, startPoint x: 454, startPoint y: 234, endPoint x: 525, endPoint y: 264, distance: 77.1
click at [525, 264] on div "1p Ko nozīmē konstruēšana šūšanā? Auduma piegriešana pēc piegrieztnes Pamatpieg…" at bounding box center [833, 335] width 733 height 219
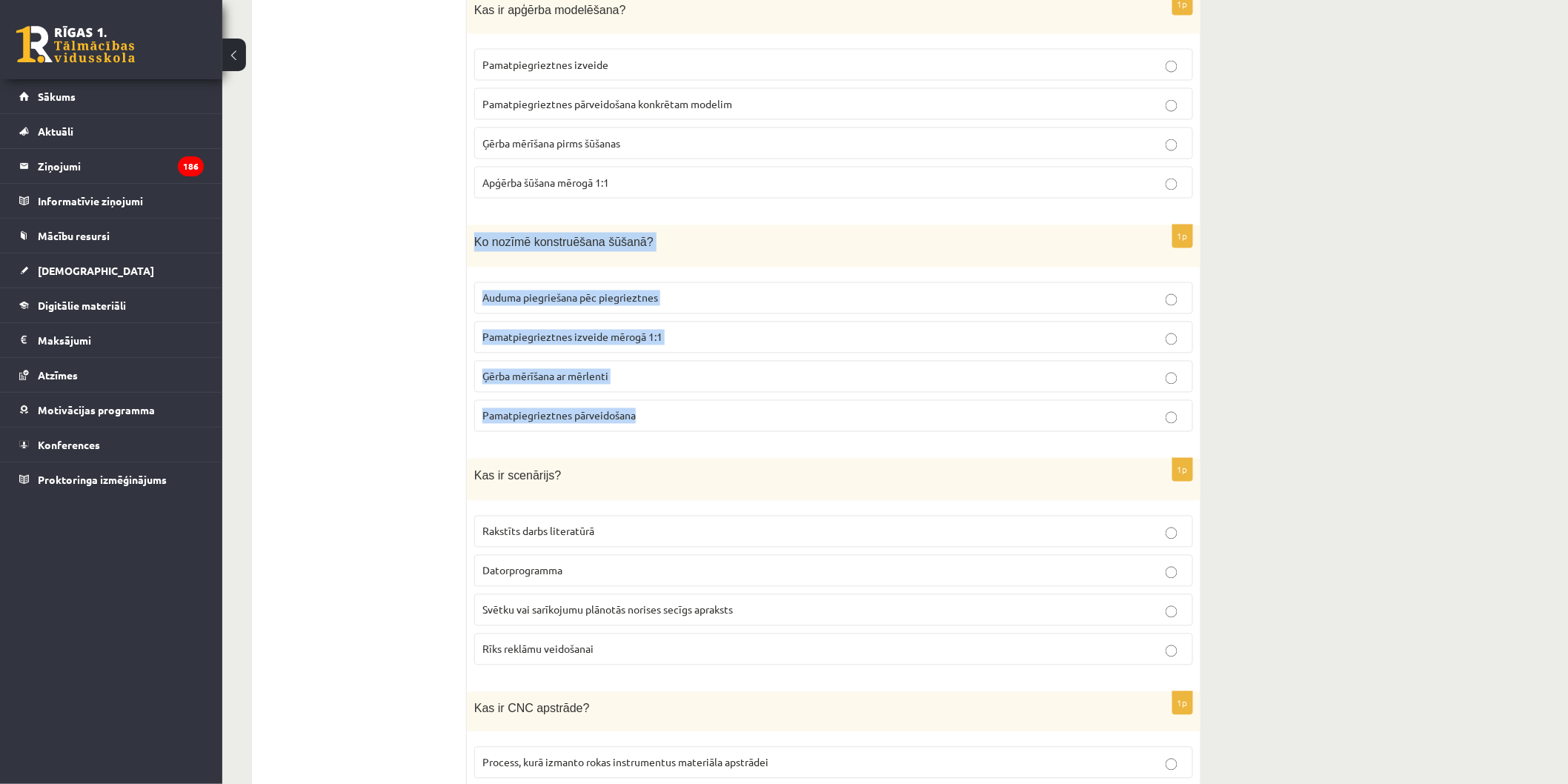
drag, startPoint x: 474, startPoint y: 247, endPoint x: 673, endPoint y: 409, distance: 256.6
click at [673, 409] on div "1p Ko nozīmē konstruēšana šūšanā? Auduma piegriešana pēc piegrieztnes Pamatpieg…" at bounding box center [833, 335] width 733 height 219
click at [709, 322] on label "Pamatpiegrieztnes izveide mērogā 1:1" at bounding box center [833, 337] width 719 height 31
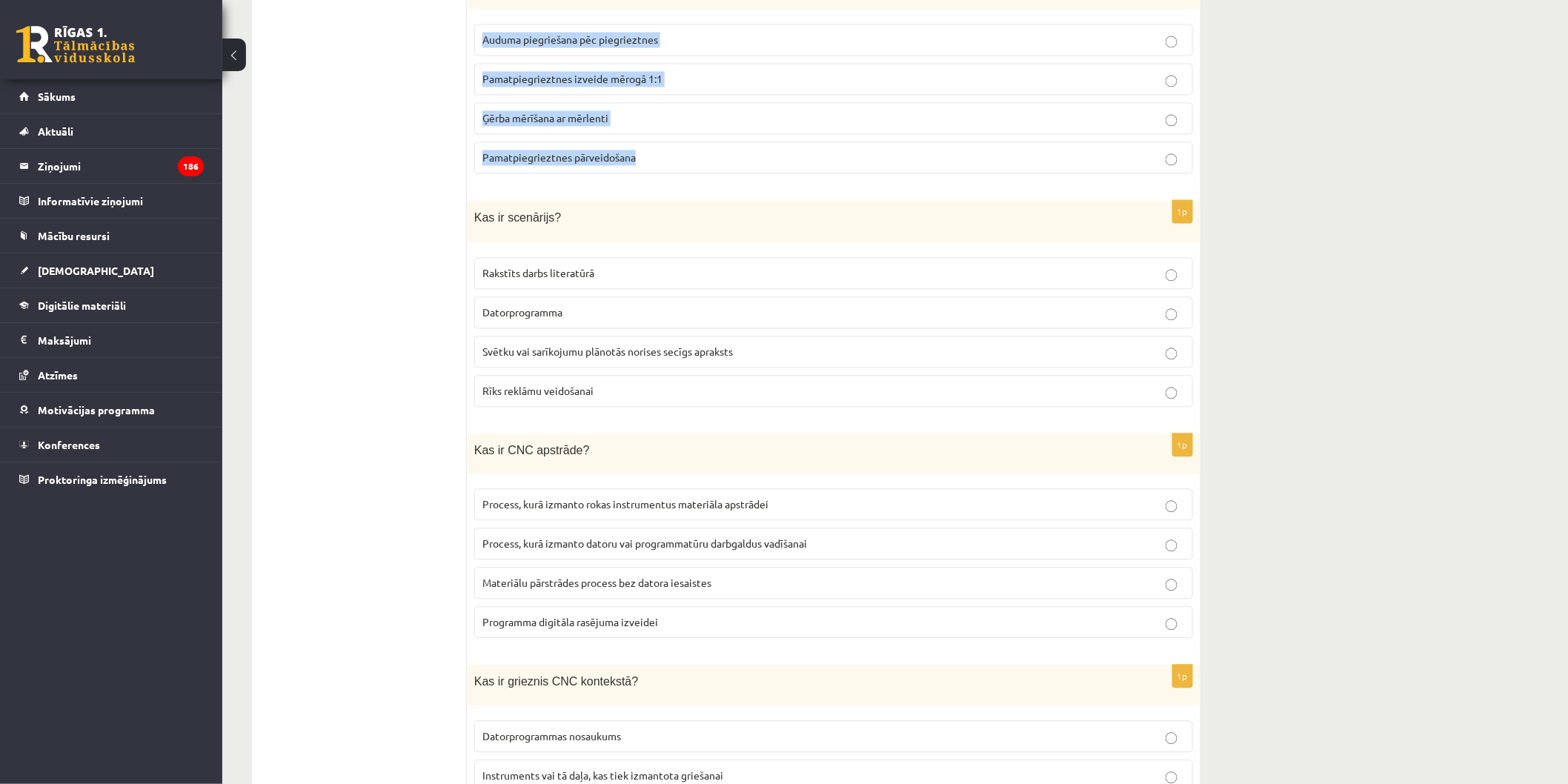
scroll to position [1317, 0]
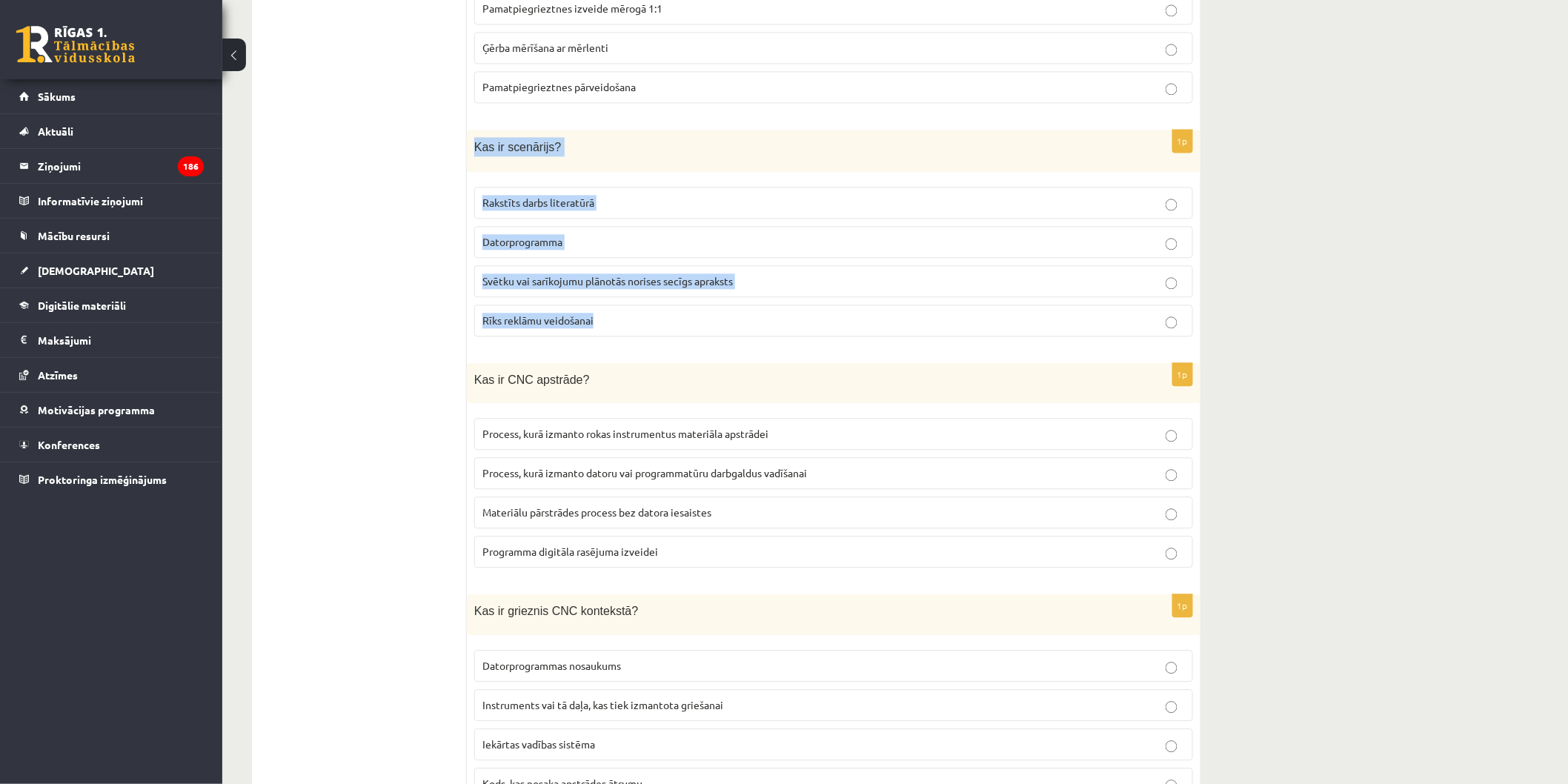
drag, startPoint x: 472, startPoint y: 129, endPoint x: 719, endPoint y: 320, distance: 312.2
click at [719, 320] on div "1p Kas ir scenārijs? Rakstīts darbs literatūrā Datorprogramma Svētku vai sarīko…" at bounding box center [833, 239] width 733 height 219
drag, startPoint x: 557, startPoint y: 240, endPoint x: 578, endPoint y: 202, distance: 43.4
copy div "Kas ir scenārijs? Rakstīts darbs literatūrā Datorprogramma Svētku vai sarīkojum…"
click at [569, 274] on span "Svētku vai sarīkojumu plānotās norises secīgs apraksts" at bounding box center [607, 281] width 250 height 13
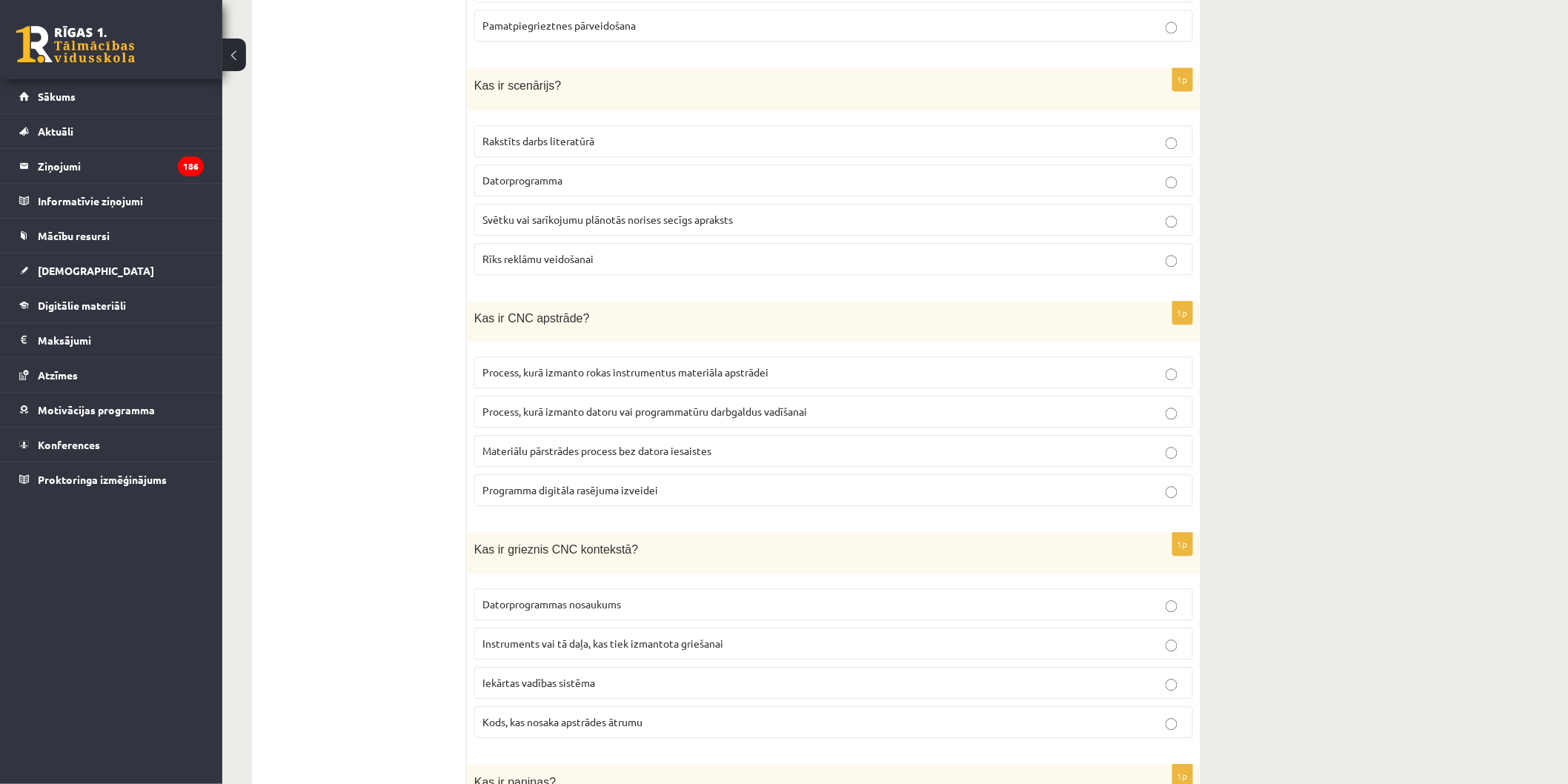
scroll to position [1482, 0]
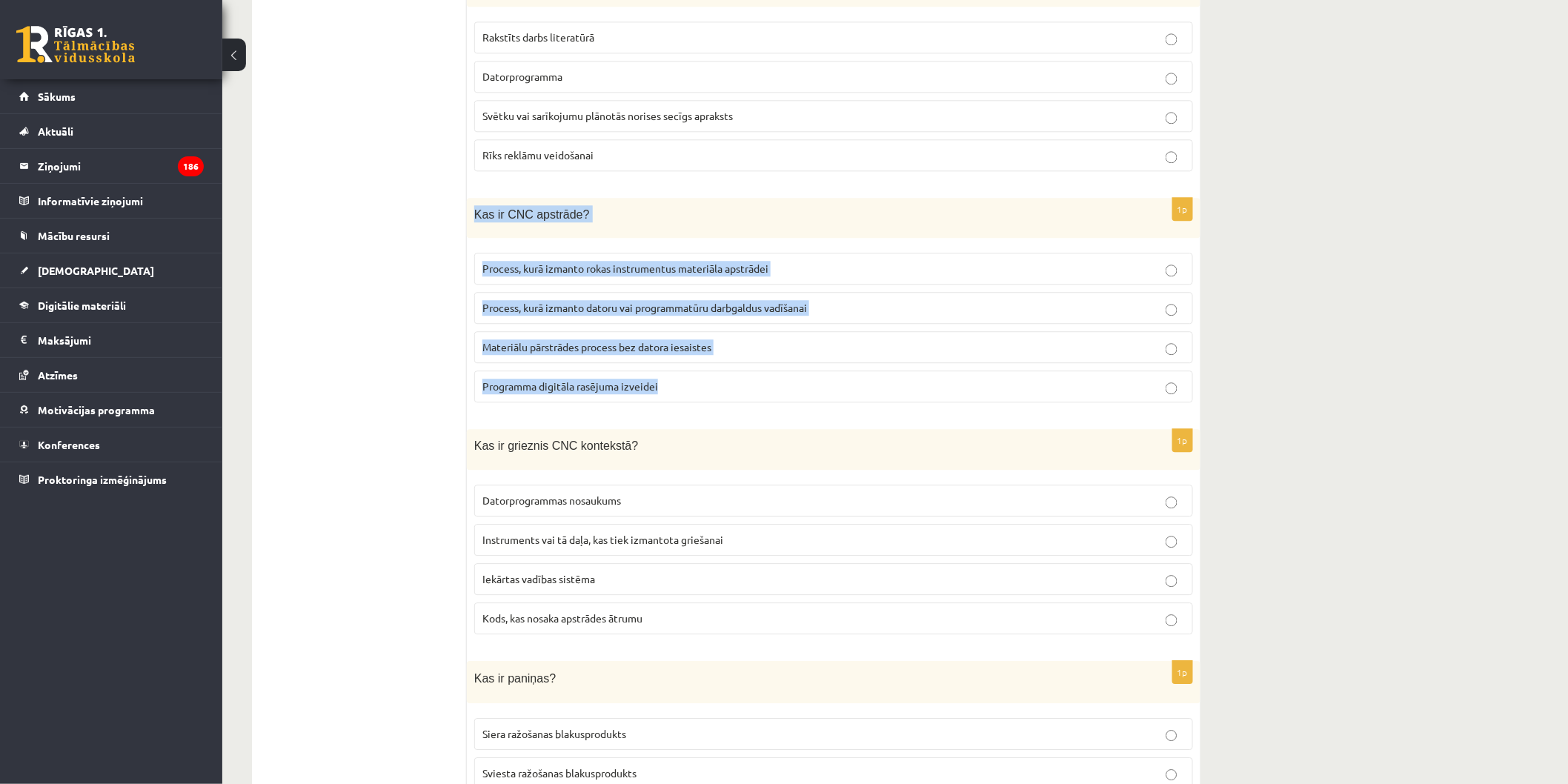
drag, startPoint x: 472, startPoint y: 202, endPoint x: 776, endPoint y: 390, distance: 357.4
click at [776, 390] on div "1p Kas ir CNC apstrāde? Process, kurā izmanto rokas instrumentus materiāla apst…" at bounding box center [833, 307] width 733 height 217
click at [670, 292] on label "Process, kurā izmanto datoru vai programmatūru darbgaldus vadīšanai" at bounding box center [833, 307] width 719 height 31
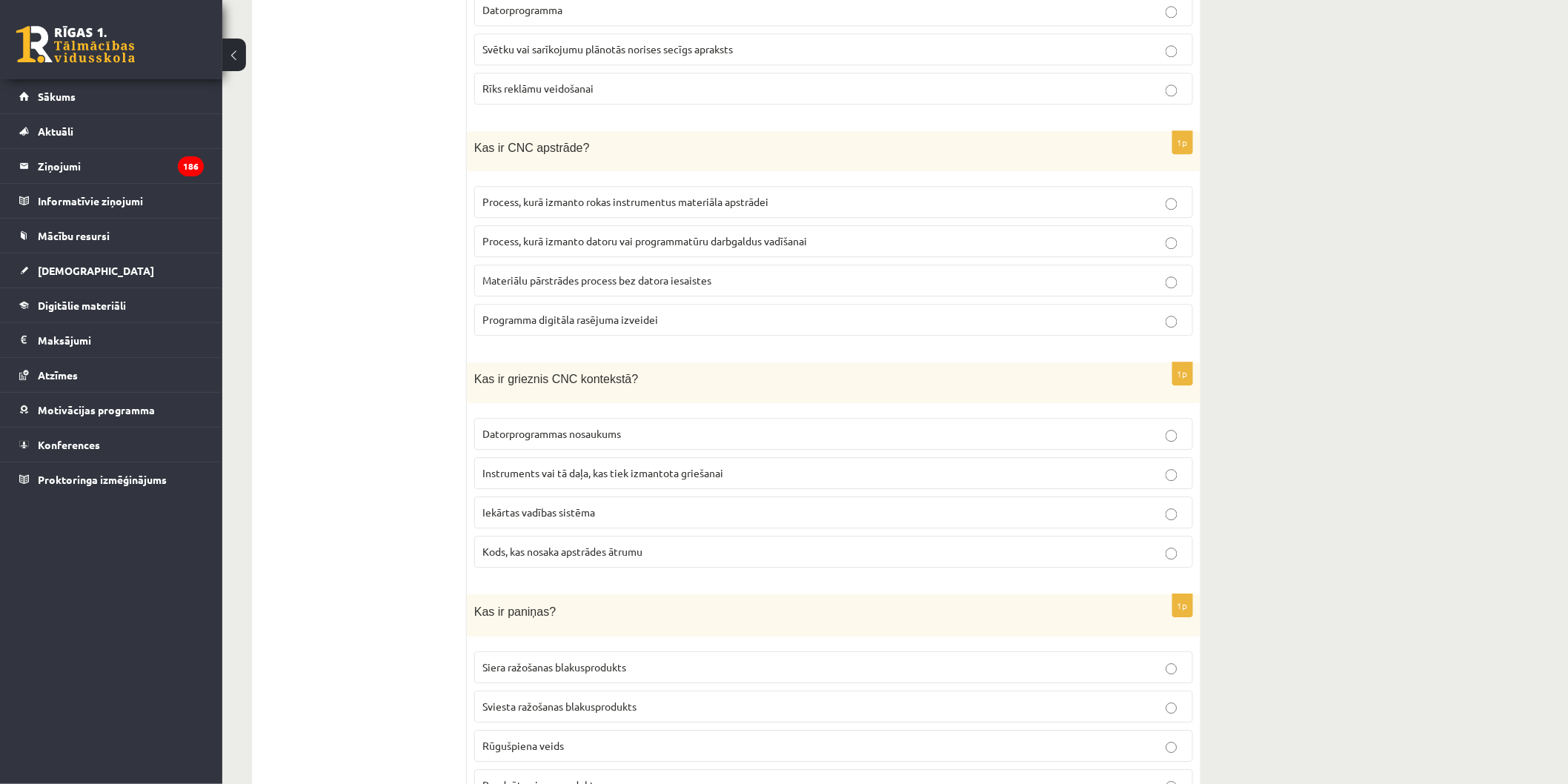
scroll to position [1729, 0]
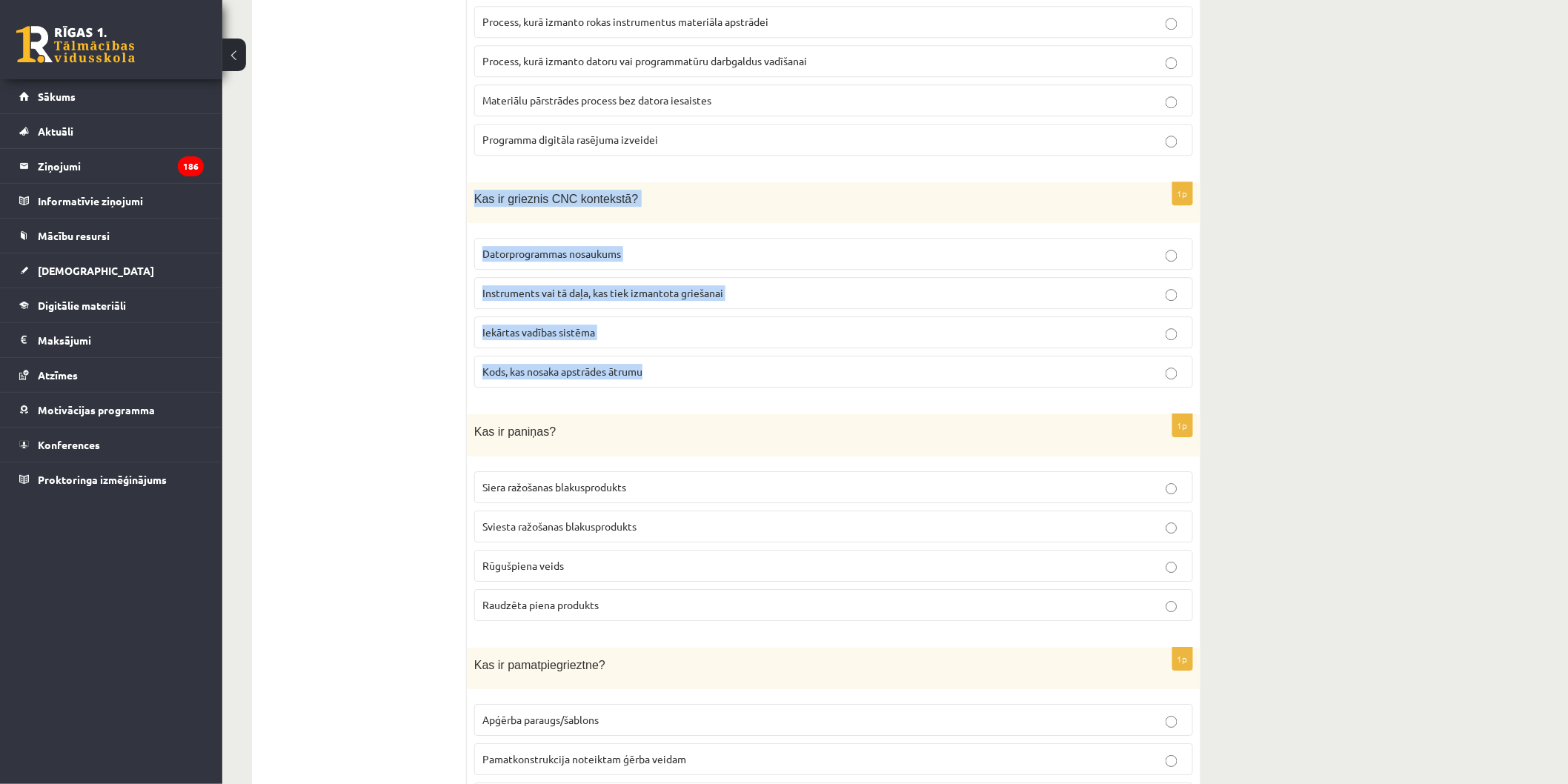
drag, startPoint x: 474, startPoint y: 189, endPoint x: 847, endPoint y: 372, distance: 415.5
click at [848, 372] on div "1p Kas ir grieznis CNC kontekstā? Datorprogrammas nosaukums Instruments vai tā …" at bounding box center [833, 291] width 733 height 217
copy div "Kas ir grieznis CNC kontekstā? Datorprogrammas nosaukums Instruments vai tā daļ…"
click at [741, 287] on p "Instruments vai tā daļa, kas tiek izmantota griešanai" at bounding box center [834, 293] width 703 height 16
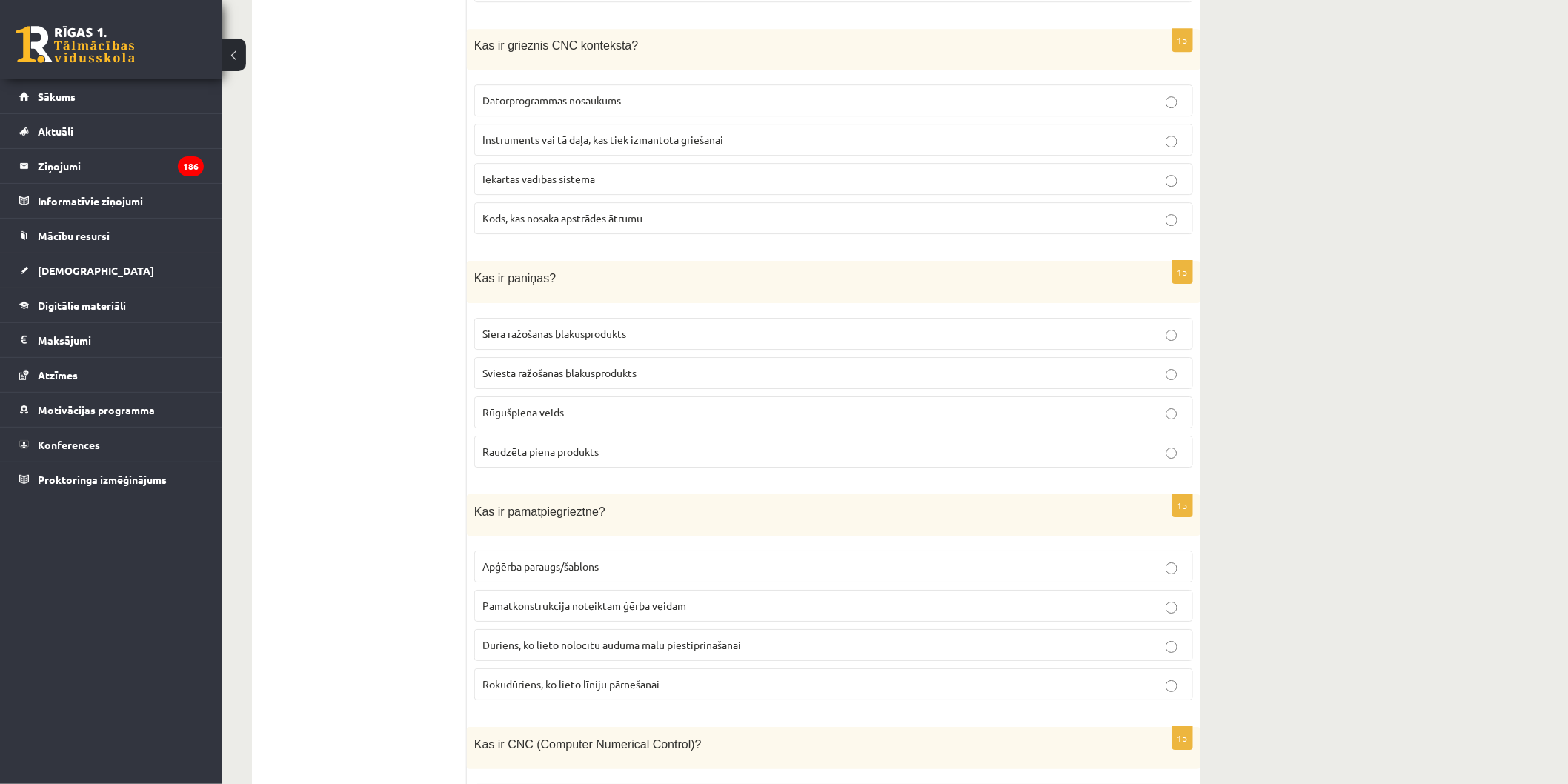
scroll to position [1976, 0]
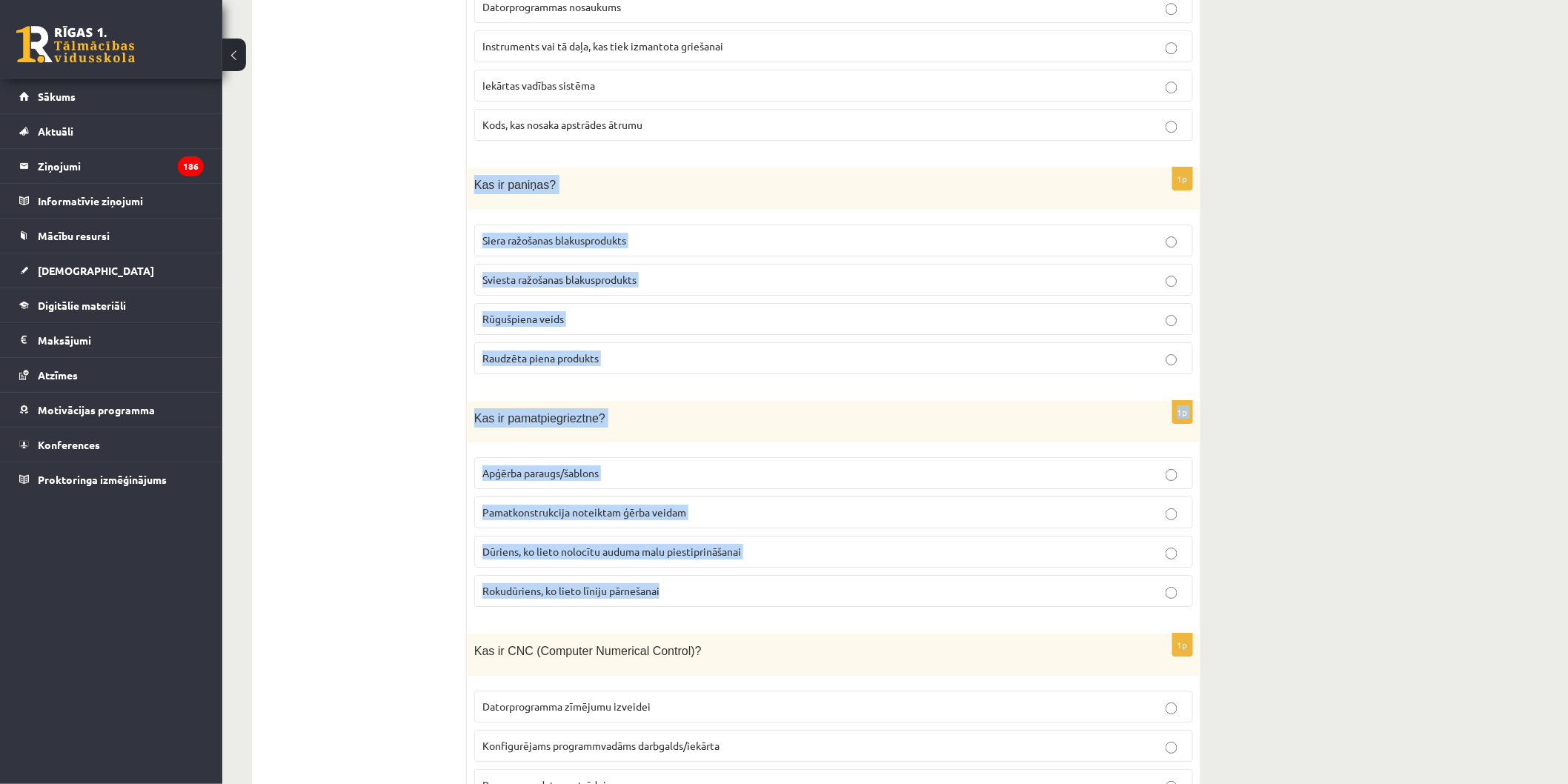
drag, startPoint x: 474, startPoint y: 171, endPoint x: 820, endPoint y: 577, distance: 533.4
copy form "Kas ir paniņas? Siera ražošanas blakusprodukts Sviesta ražošanas blakusprodukts…"
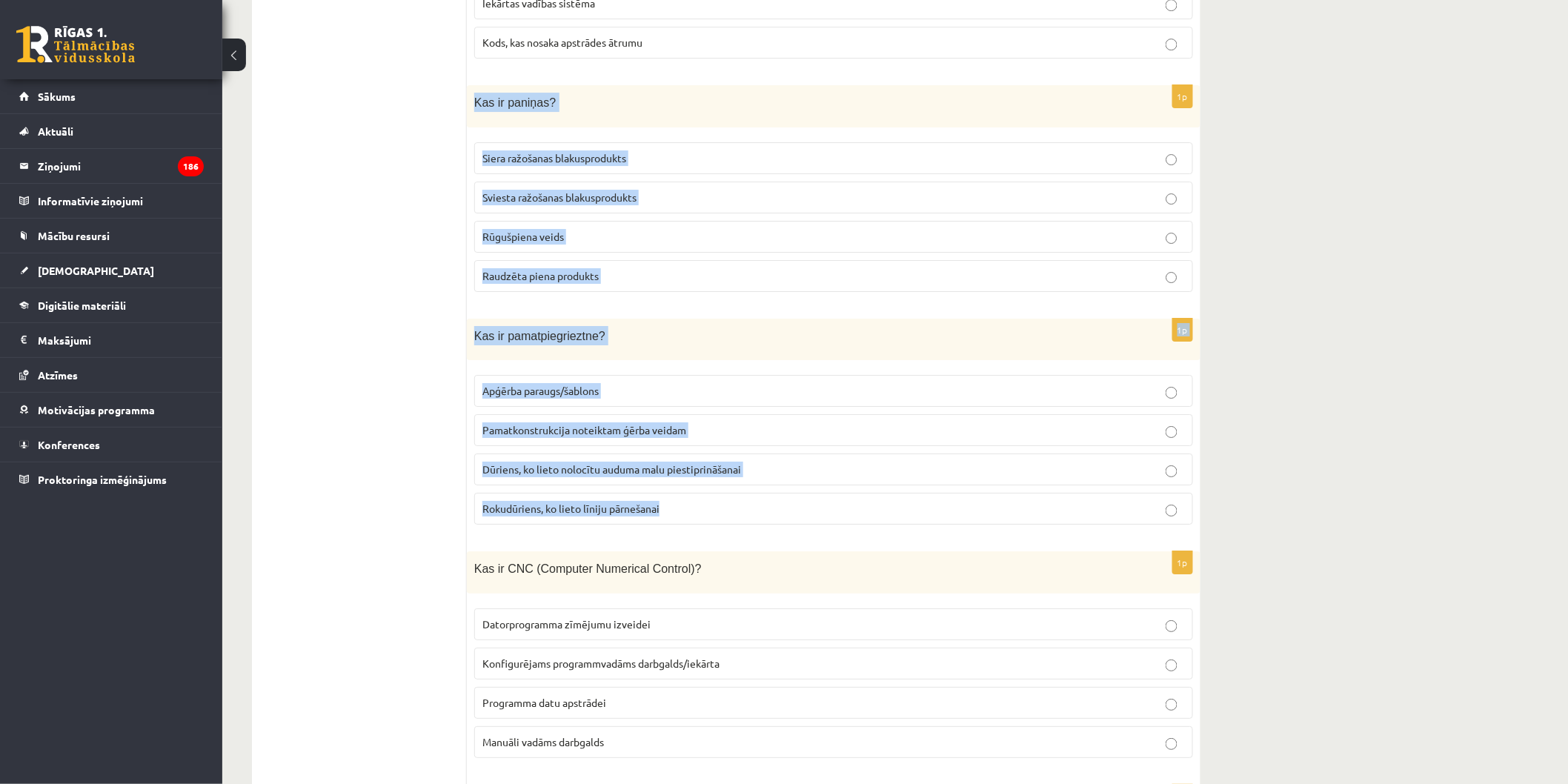
click at [617, 190] on p "Sviesta ražošanas blakusprodukts" at bounding box center [834, 197] width 703 height 16
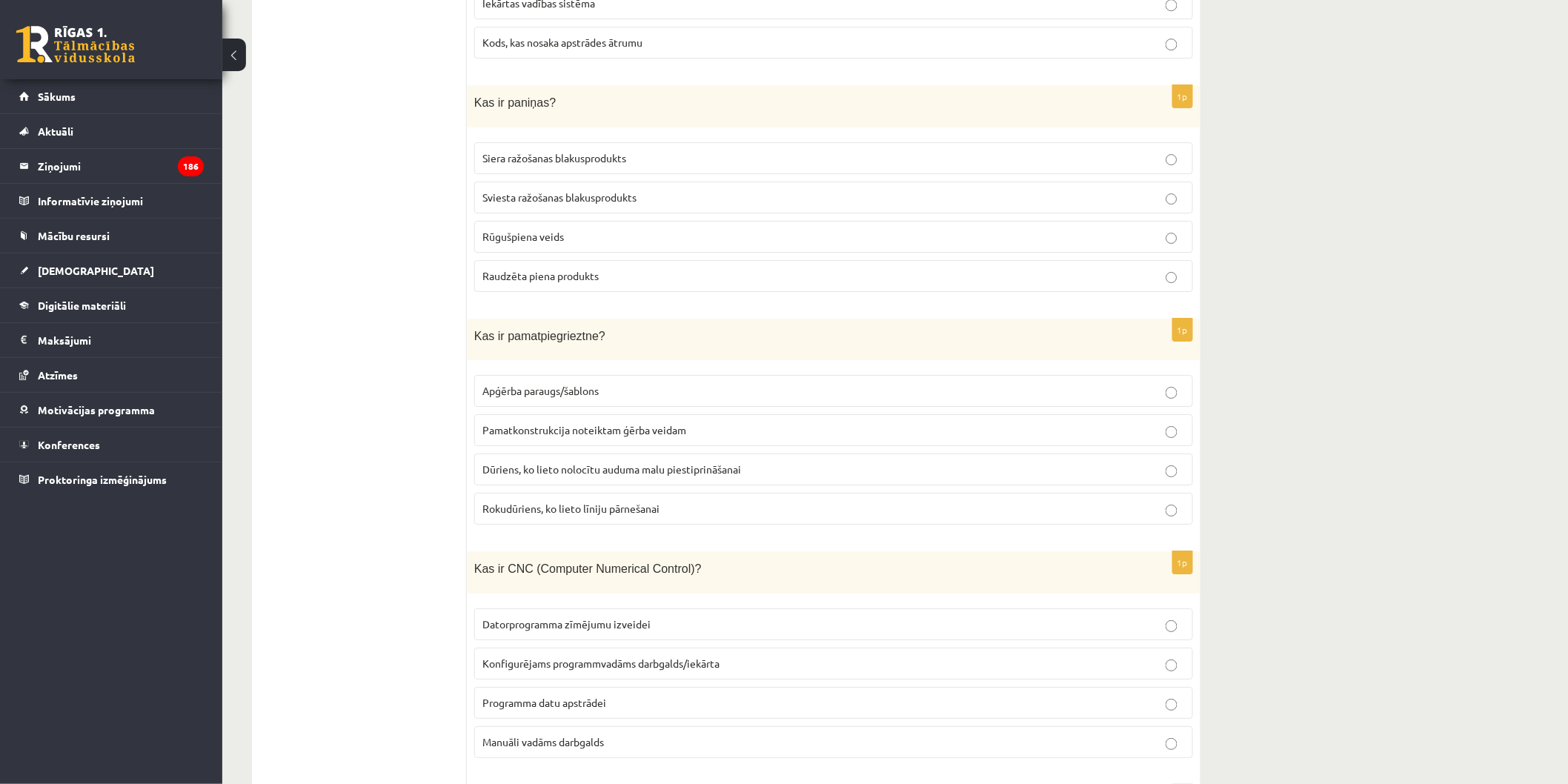
click at [775, 428] on p "Pamatkonstrukcija noteiktam ģērba veidam" at bounding box center [834, 430] width 703 height 16
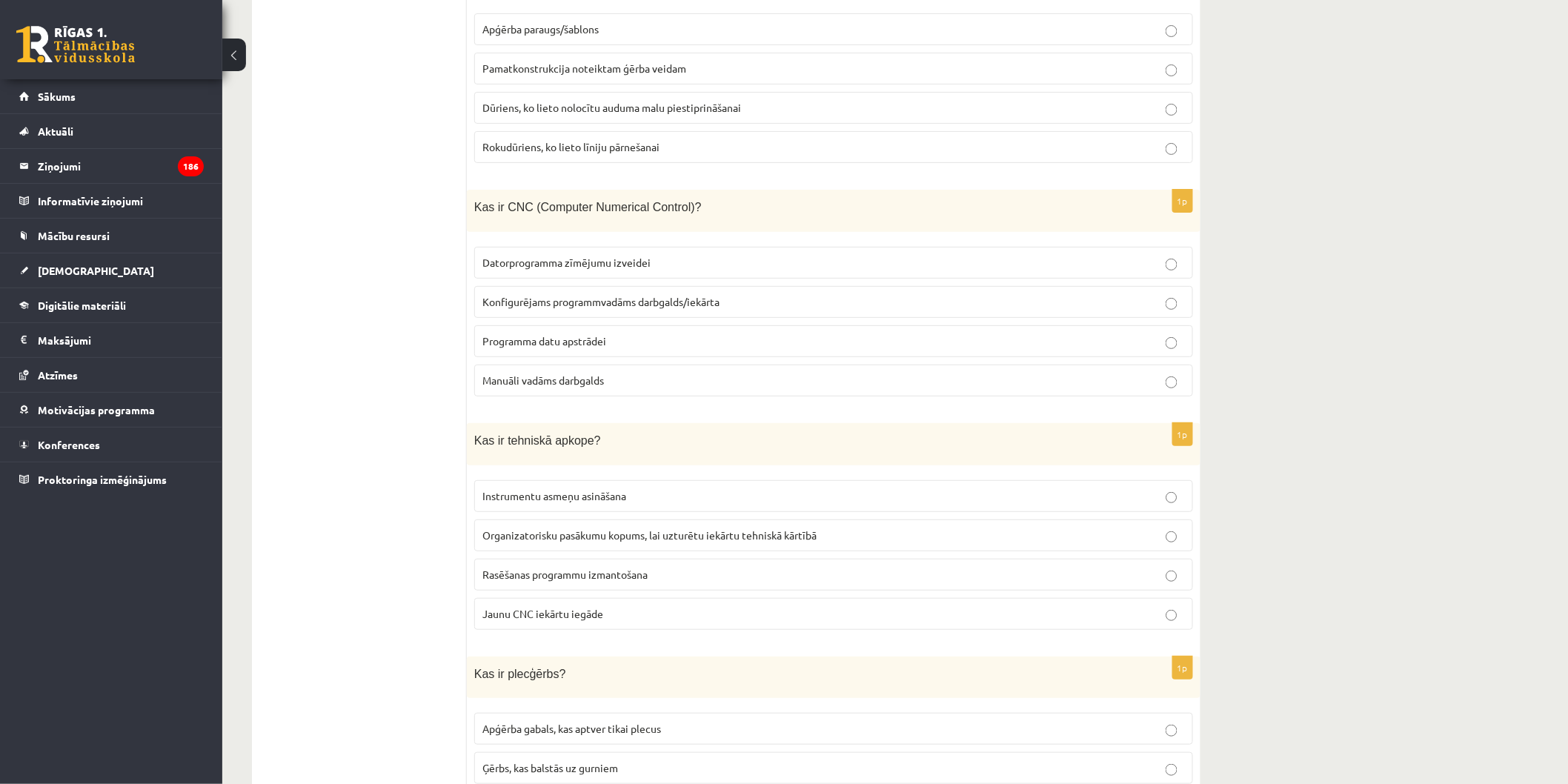
scroll to position [2470, 0]
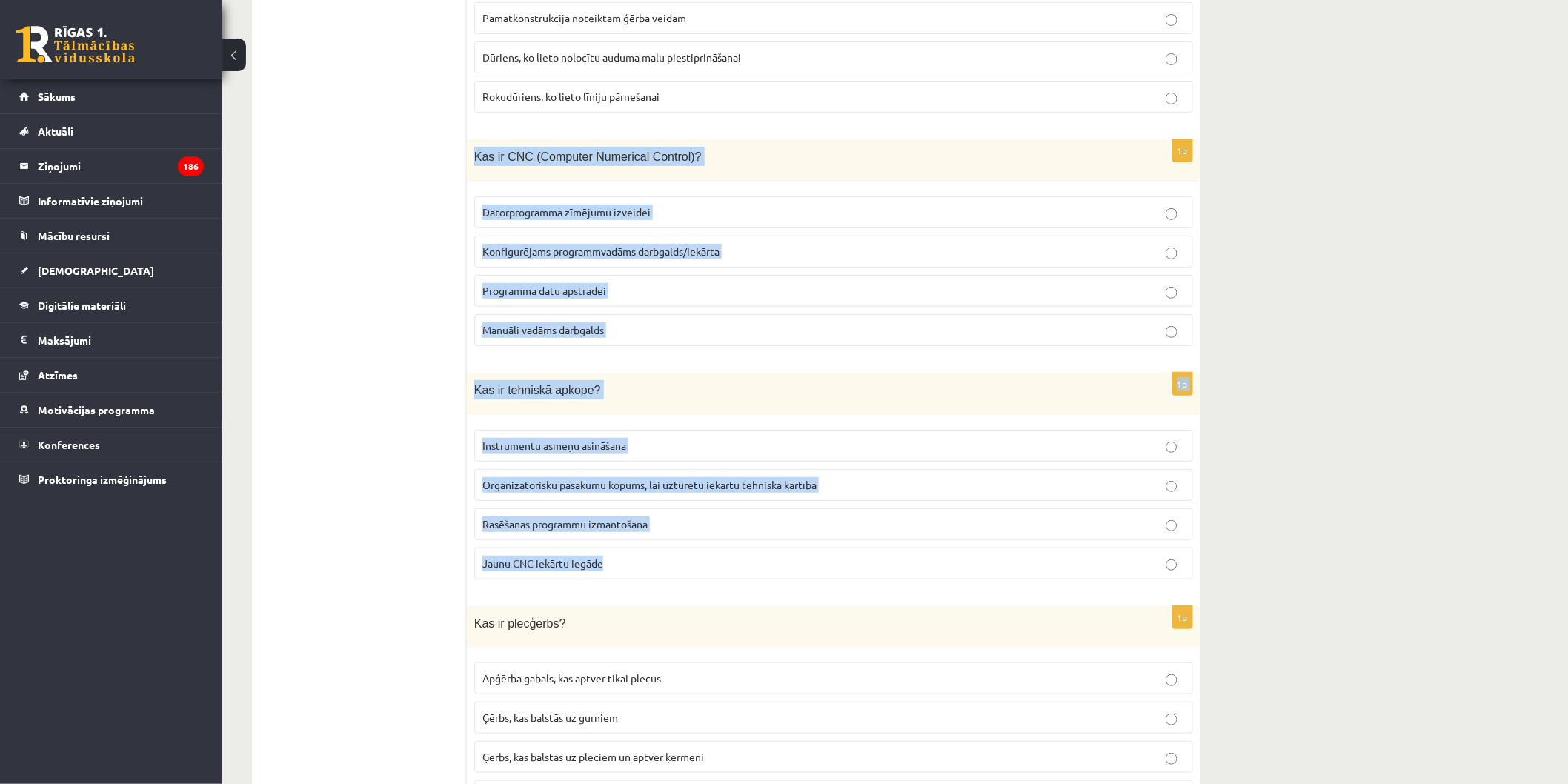
drag, startPoint x: 474, startPoint y: 146, endPoint x: 872, endPoint y: 556, distance: 571.4
copy form "Kas ir CNC (Computer Numerical Control)? Datorprogramma zīmējumu izveidei Konfi…"
click at [669, 235] on label "Konfigurējams programmvadāms darbgalds/iekārta" at bounding box center [833, 251] width 719 height 31
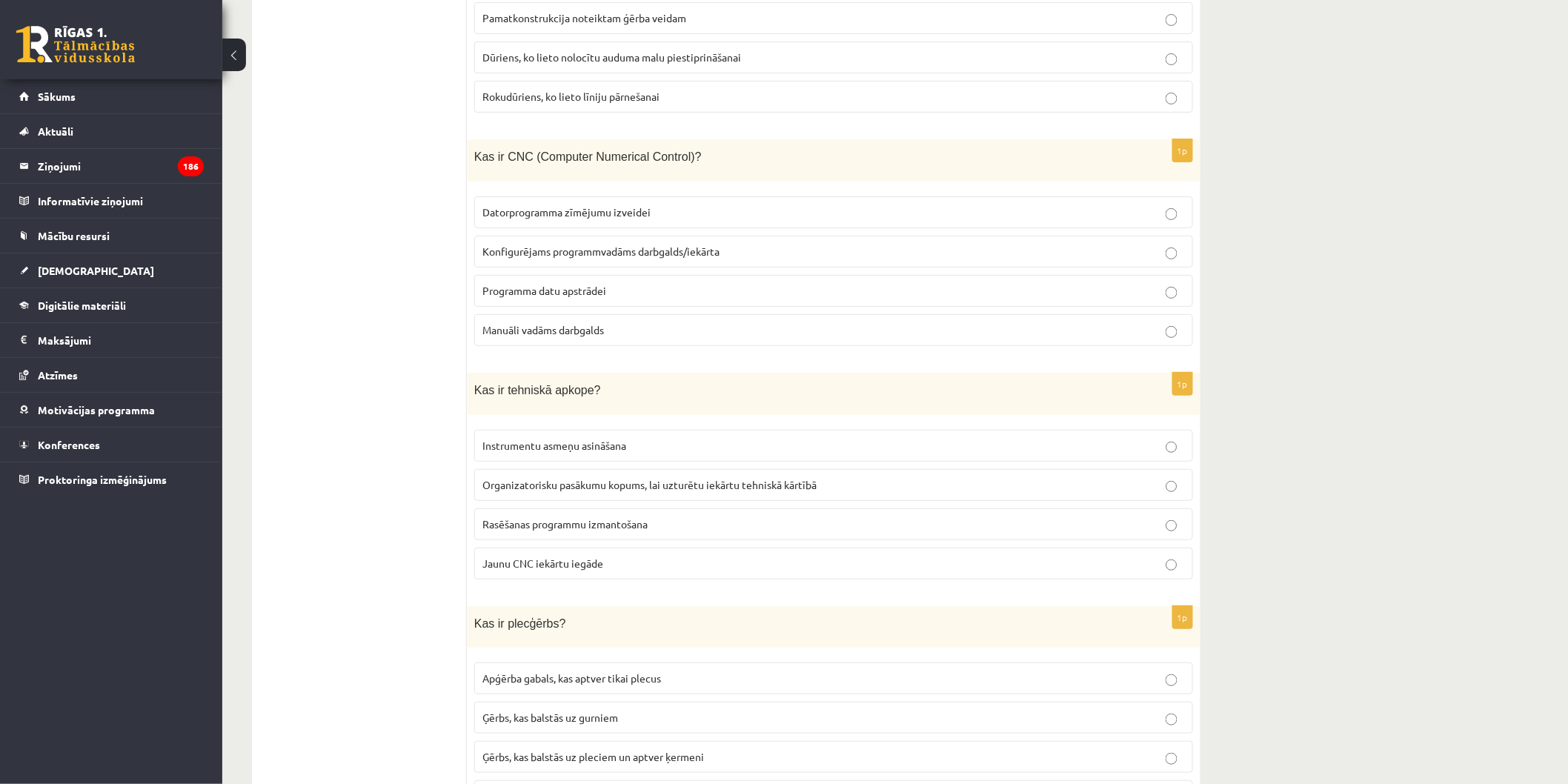
click at [761, 479] on span "Organizatorisku pasākumu kopums, lai uzturētu iekārtu tehniskā kārtībā" at bounding box center [649, 485] width 334 height 13
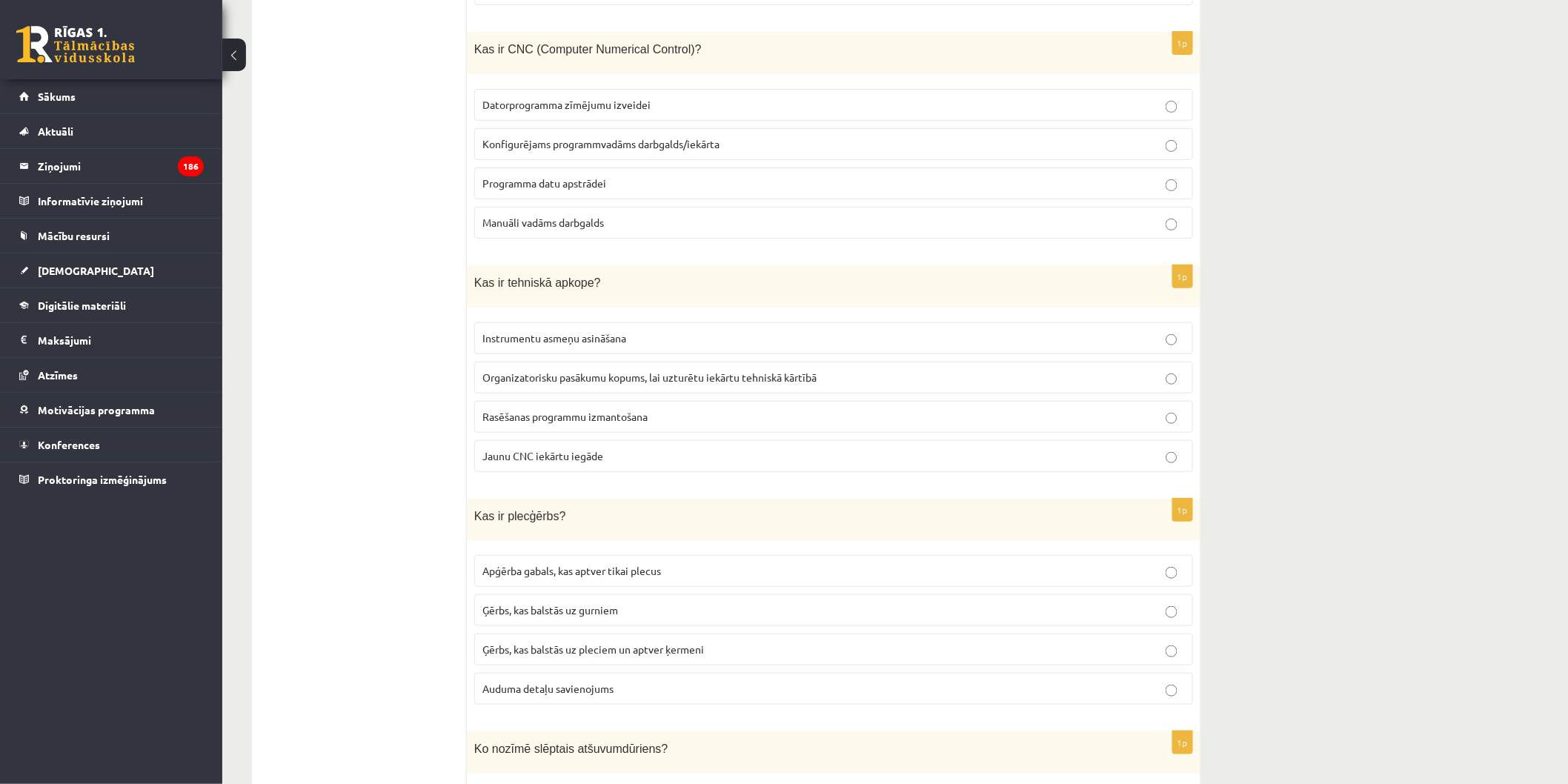
scroll to position [2717, 0]
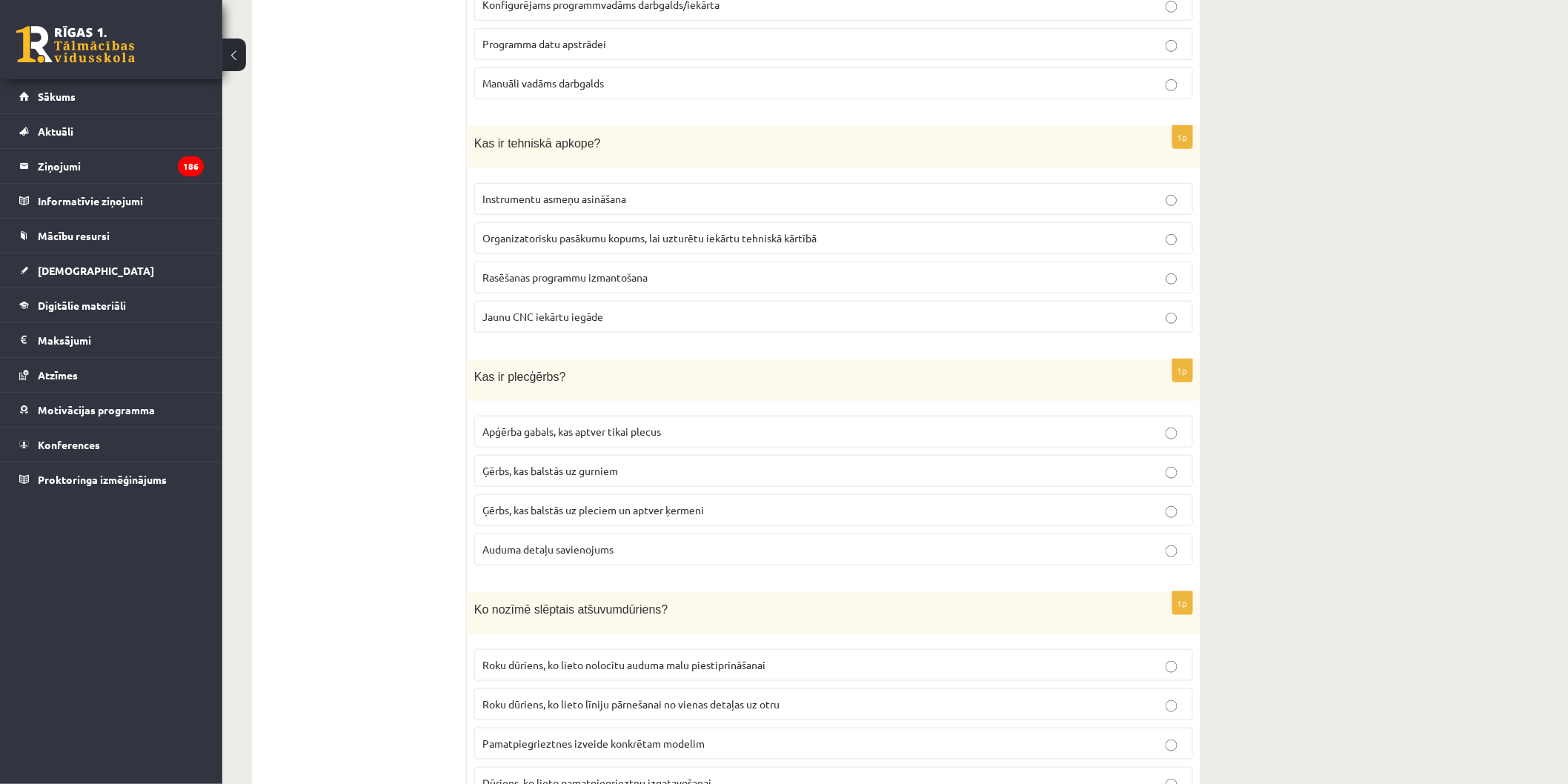
drag, startPoint x: 465, startPoint y: 368, endPoint x: 532, endPoint y: 389, distance: 70.2
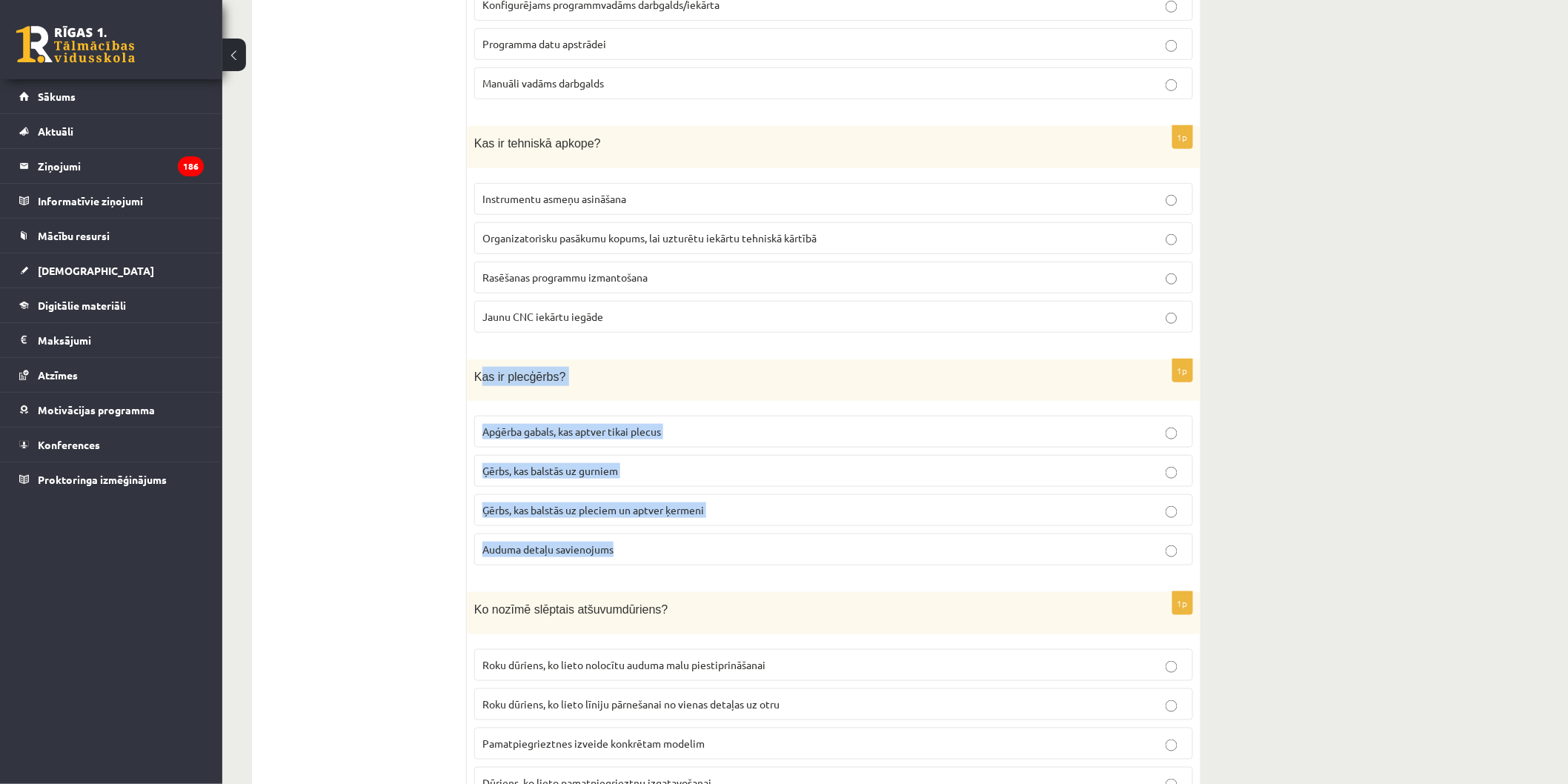
drag, startPoint x: 480, startPoint y: 373, endPoint x: 696, endPoint y: 535, distance: 270.0
click at [696, 535] on div "1p Kas ir plecģērbs? Apģērba gabals, kas aptver tikai plecus Ģērbs, kas balstās…" at bounding box center [833, 469] width 733 height 219
click at [480, 385] on div "Kas ir plecģērbs?" at bounding box center [833, 380] width 733 height 42
drag, startPoint x: 493, startPoint y: 369, endPoint x: 670, endPoint y: 549, distance: 252.4
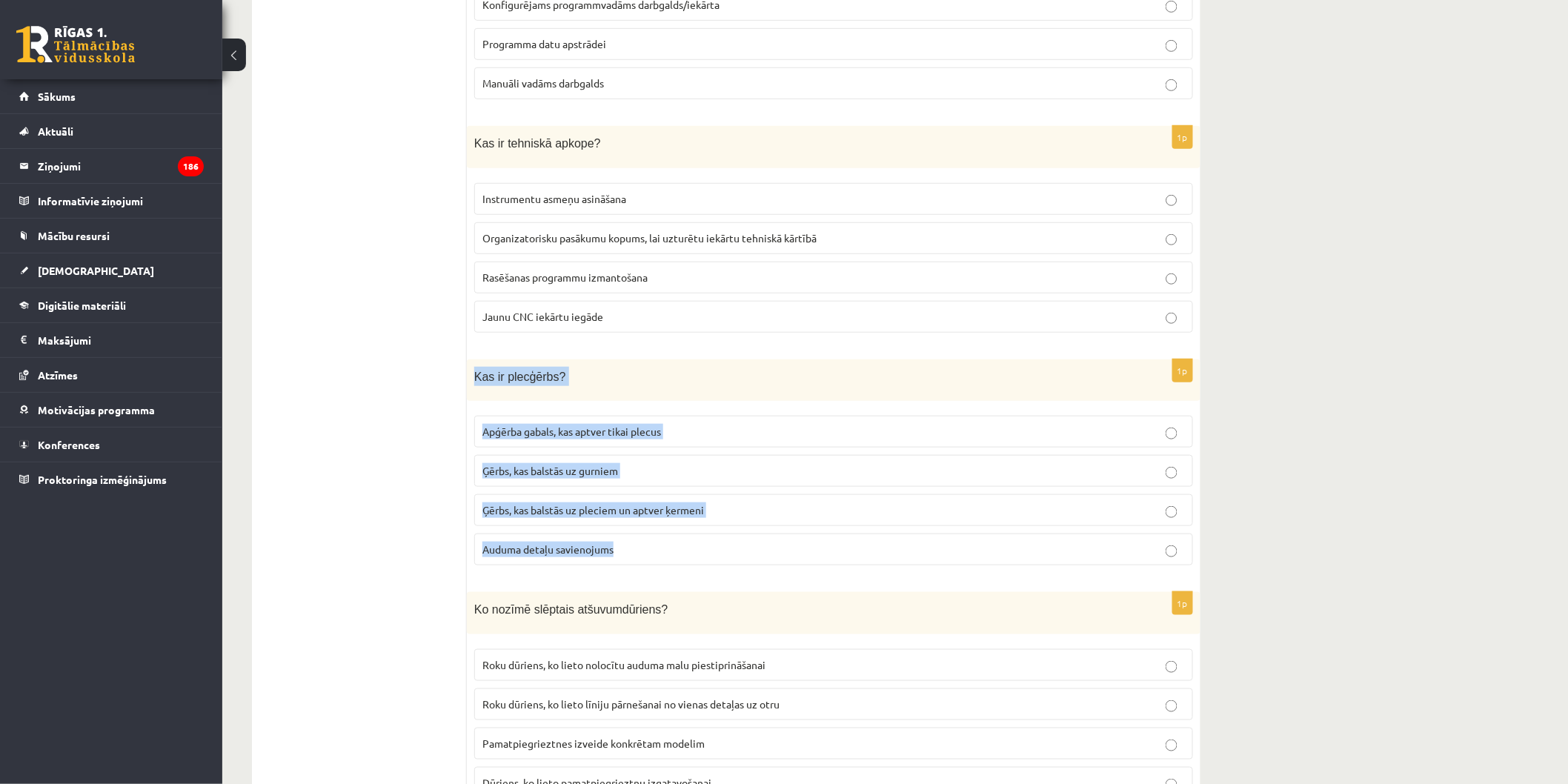
click at [670, 549] on div "1p Kas ir plecģērbs? Apģērba gabals, kas aptver tikai plecus Ģērbs, kas balstās…" at bounding box center [833, 469] width 733 height 219
click at [670, 549] on label "Auduma detaļu savienojums" at bounding box center [833, 549] width 719 height 31
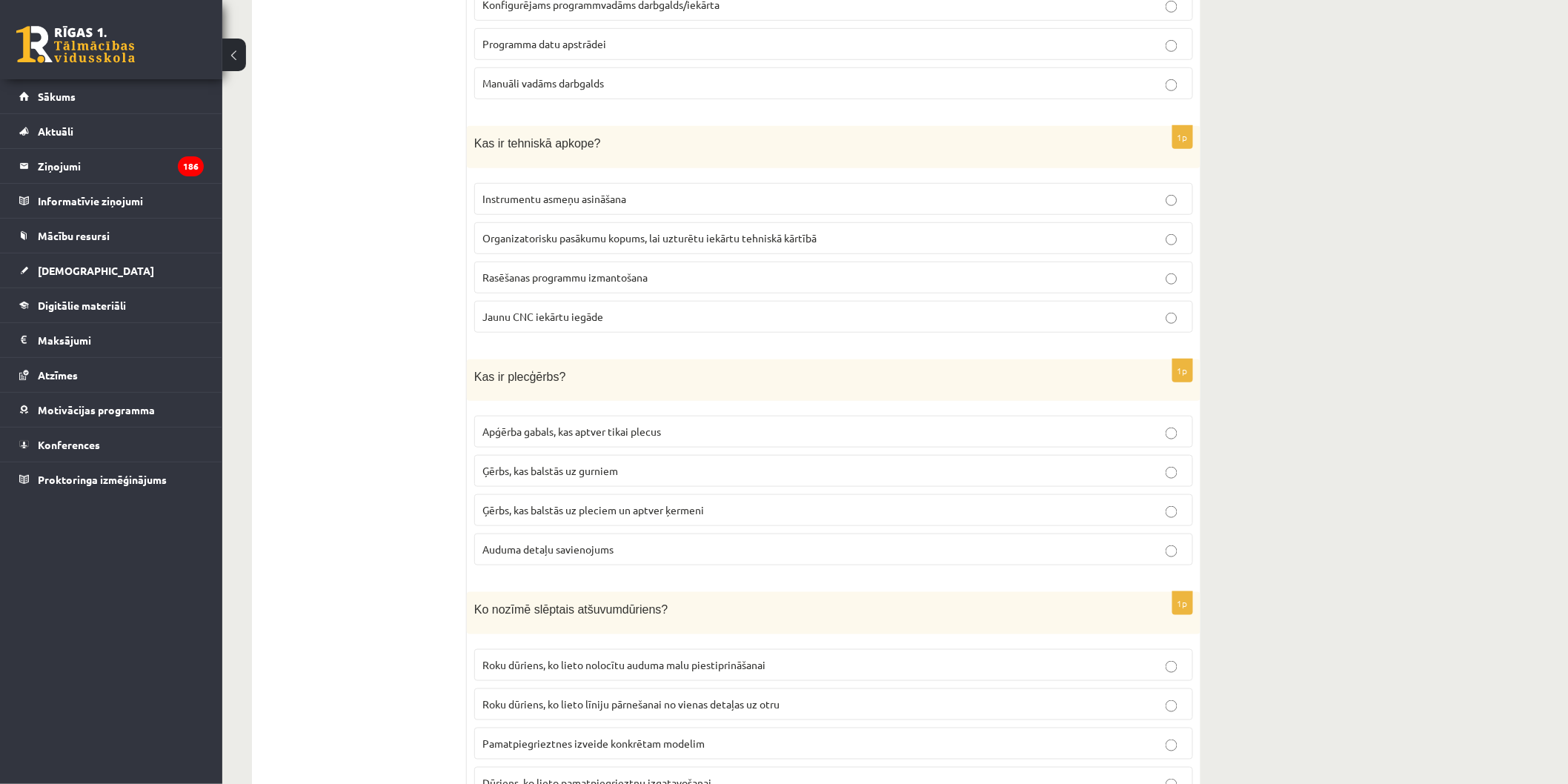
drag, startPoint x: 672, startPoint y: 552, endPoint x: 568, endPoint y: 452, distance: 144.3
click at [472, 412] on div "1p Kas ir plecģērbs? Apģērba gabals, kas aptver tikai plecus Ģērbs, kas balstās…" at bounding box center [833, 469] width 733 height 219
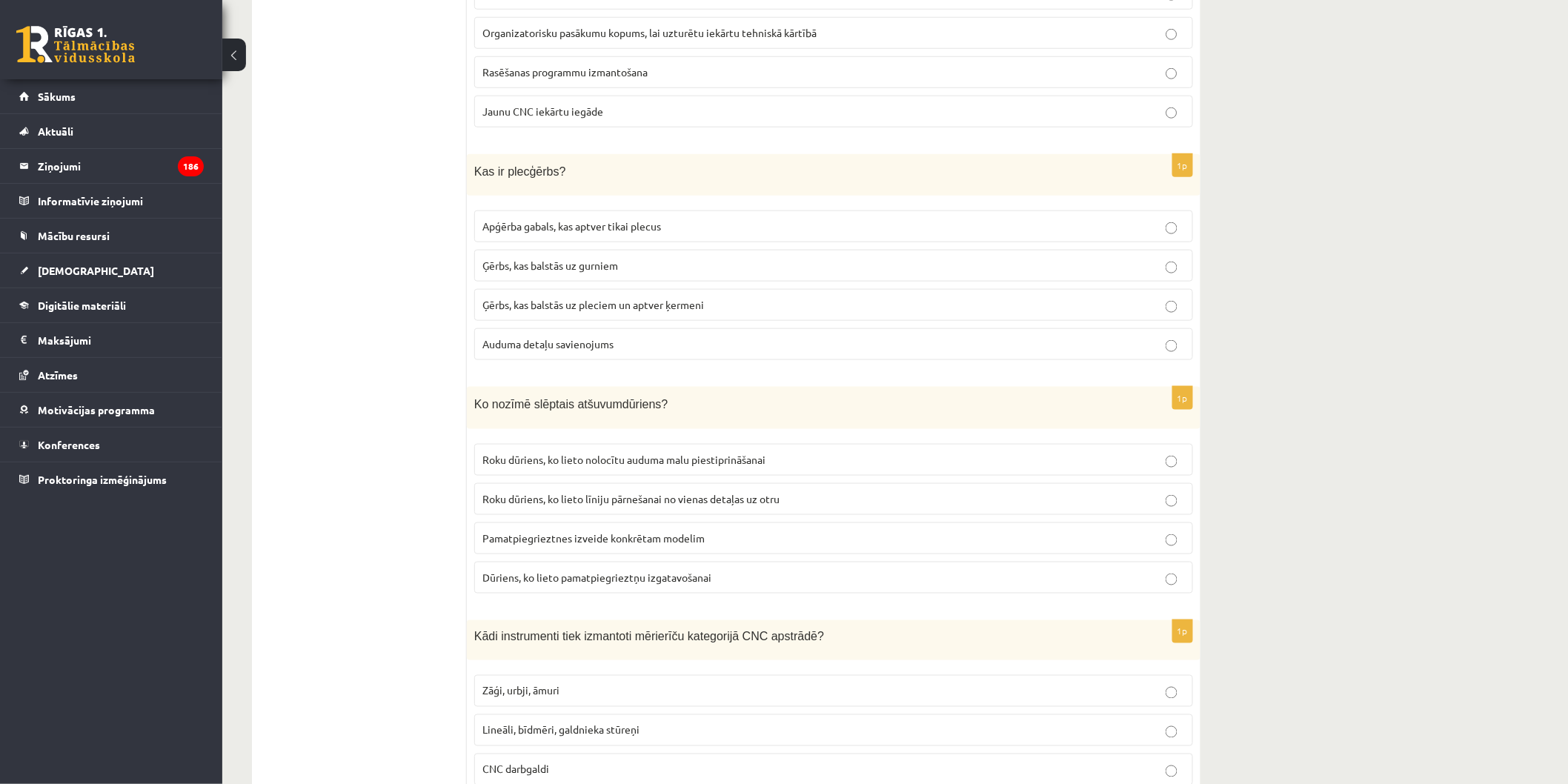
scroll to position [2964, 0]
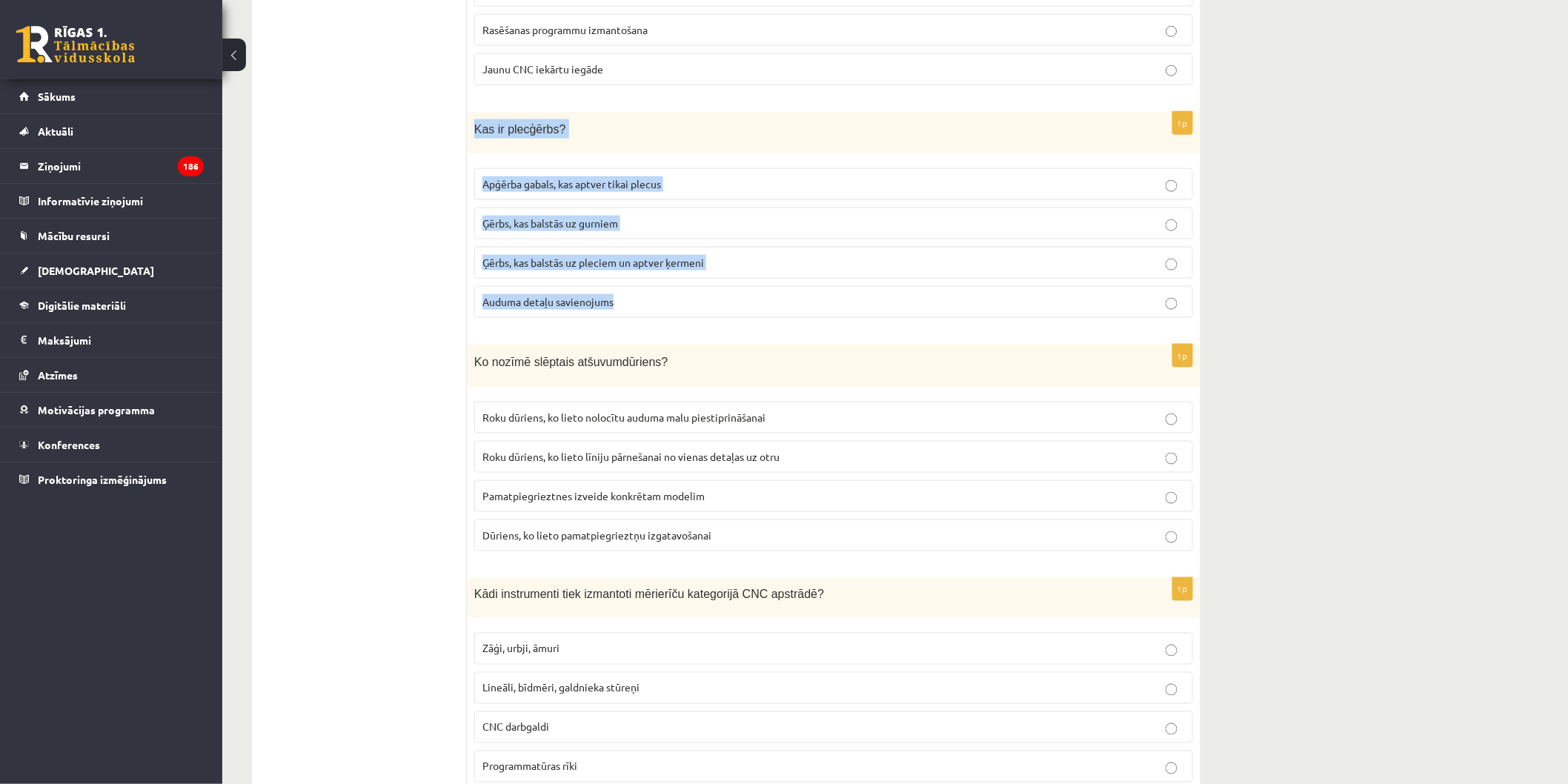
drag, startPoint x: 482, startPoint y: 115, endPoint x: 683, endPoint y: 307, distance: 278.0
click at [683, 307] on div "1p Kas ir plecģērbs? Apģērba gabals, kas aptver tikai plecus Ģērbs, kas balstās…" at bounding box center [833, 221] width 733 height 219
copy div "Kas ir plecģērbs? Apģērba gabals, kas aptver tikai plecus Ģērbs, kas balstās uz…"
click at [586, 219] on span "Ģērbs, kas balstās uz gurniem" at bounding box center [550, 223] width 136 height 13
click at [654, 255] on span "Ģērbs, kas balstās uz pleciem un aptver ķermeni" at bounding box center [593, 262] width 221 height 13
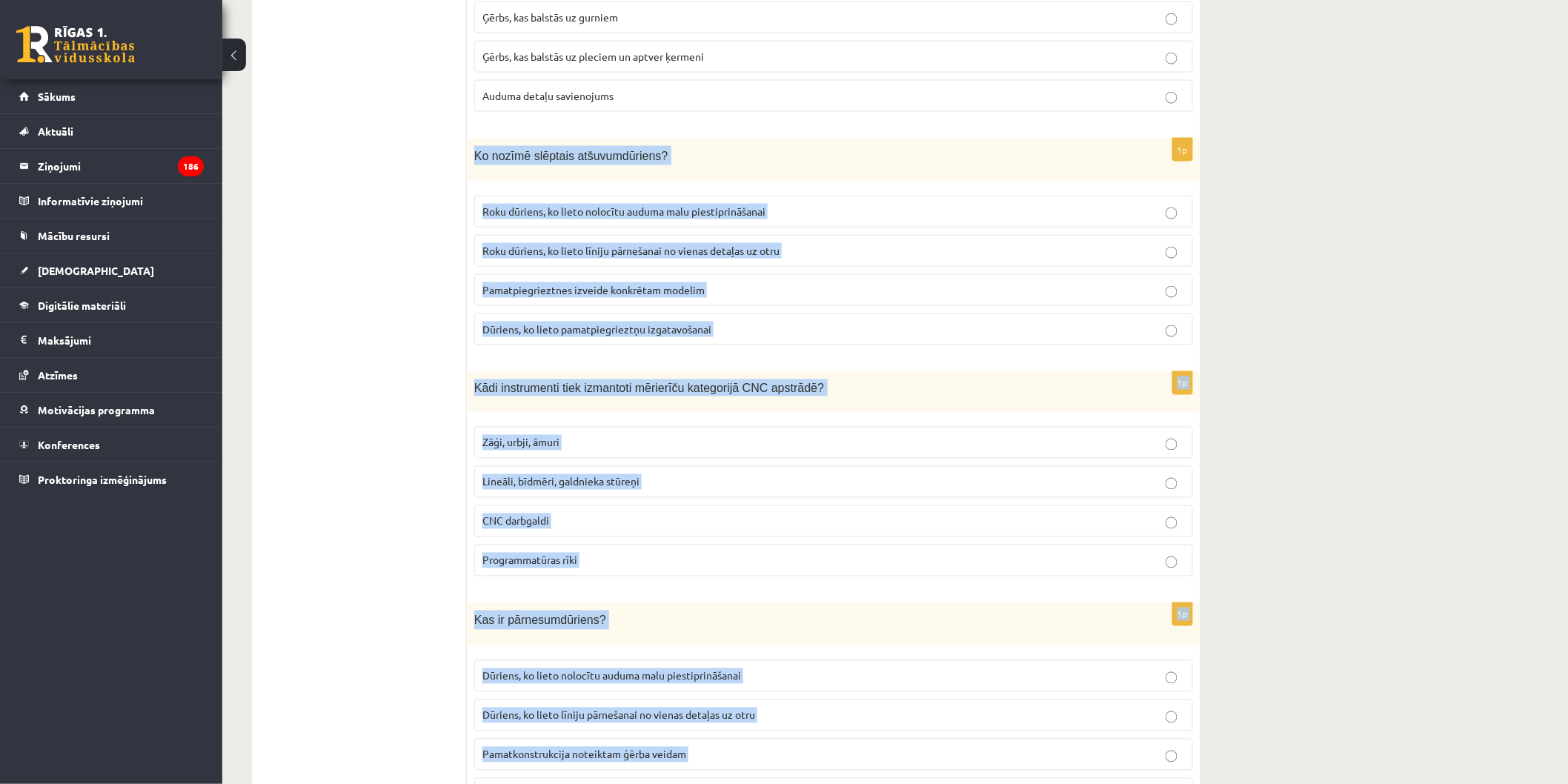
scroll to position [3202, 0]
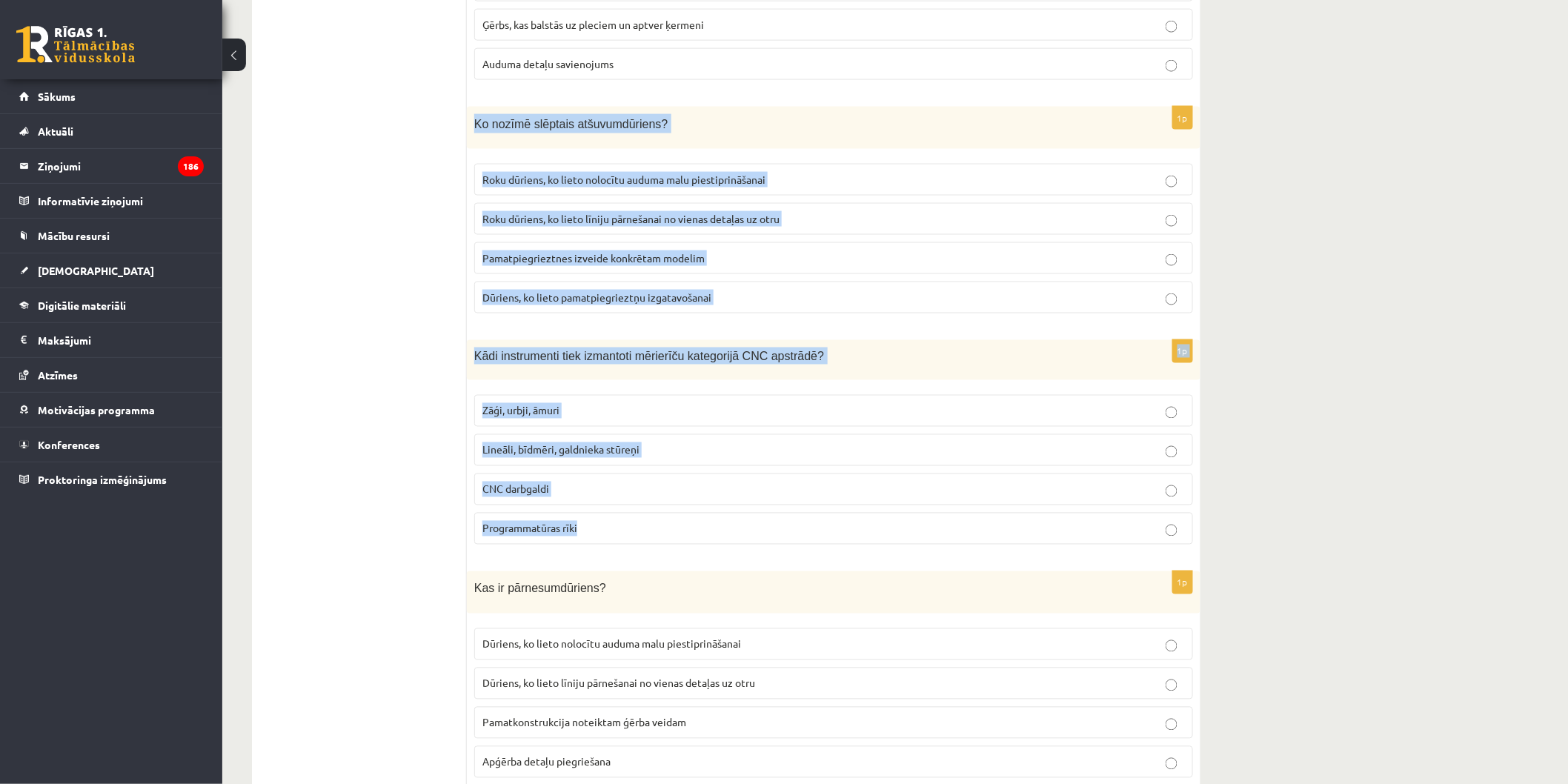
drag, startPoint x: 478, startPoint y: 370, endPoint x: 656, endPoint y: 523, distance: 234.7
click at [656, 523] on form "1p Kas ir kefīrs? Augu valsts izcelsmes piena dzēriens Skābpiena dzēriens, ko i…" at bounding box center [833, 557] width 704 height 6987
copy form "Ko nozīmē slēptais atšuvumdūriens? Roku dūriens, ko lieto nolocītu auduma malu …"
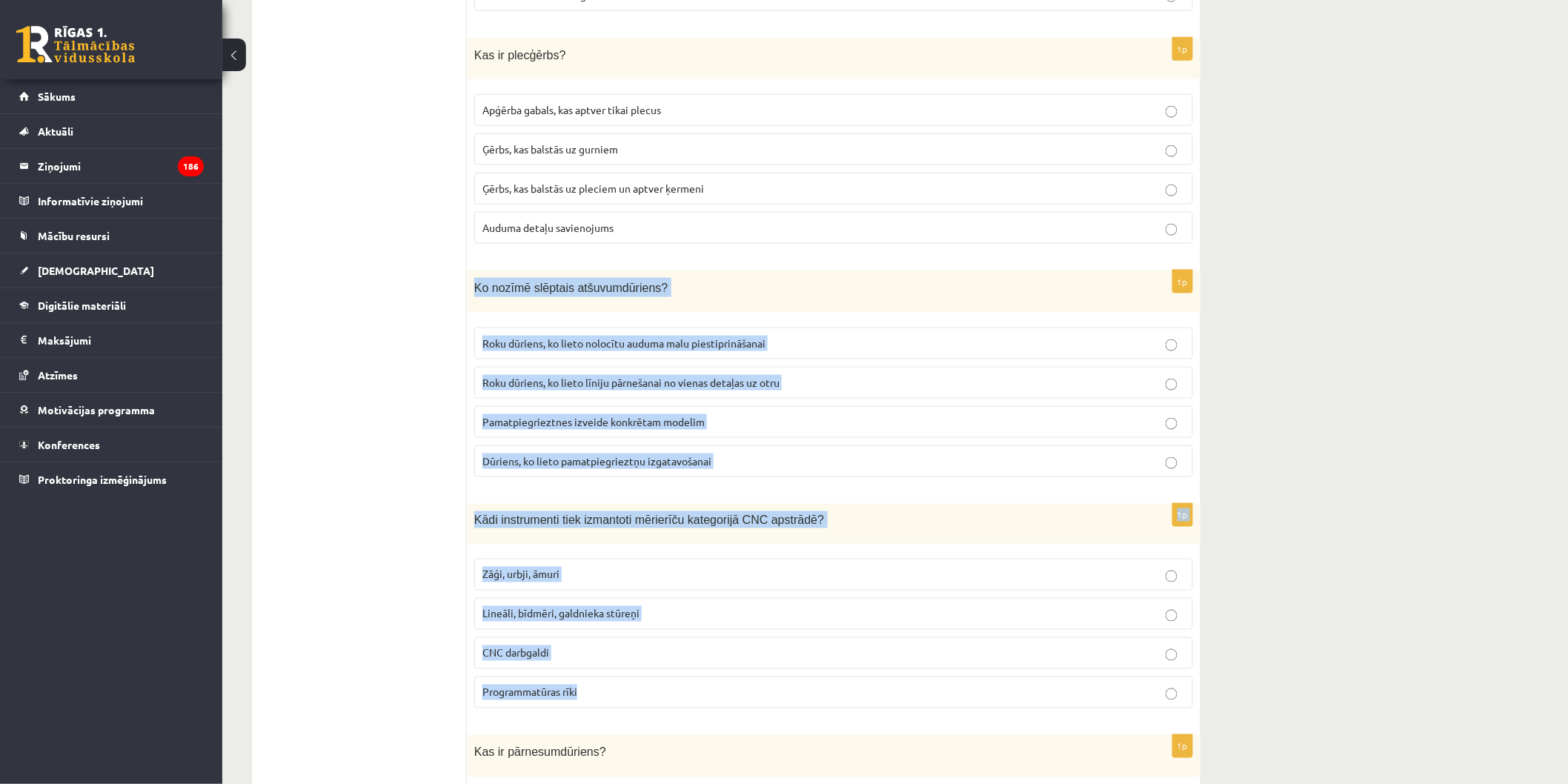
scroll to position [3037, 0]
click at [791, 337] on p "Roku dūriens, ko lieto nolocītu auduma malu piestiprināšanai" at bounding box center [834, 345] width 703 height 16
click at [793, 610] on p "Lineāli, bīdmēri, galdnieka stūreņi" at bounding box center [834, 615] width 703 height 16
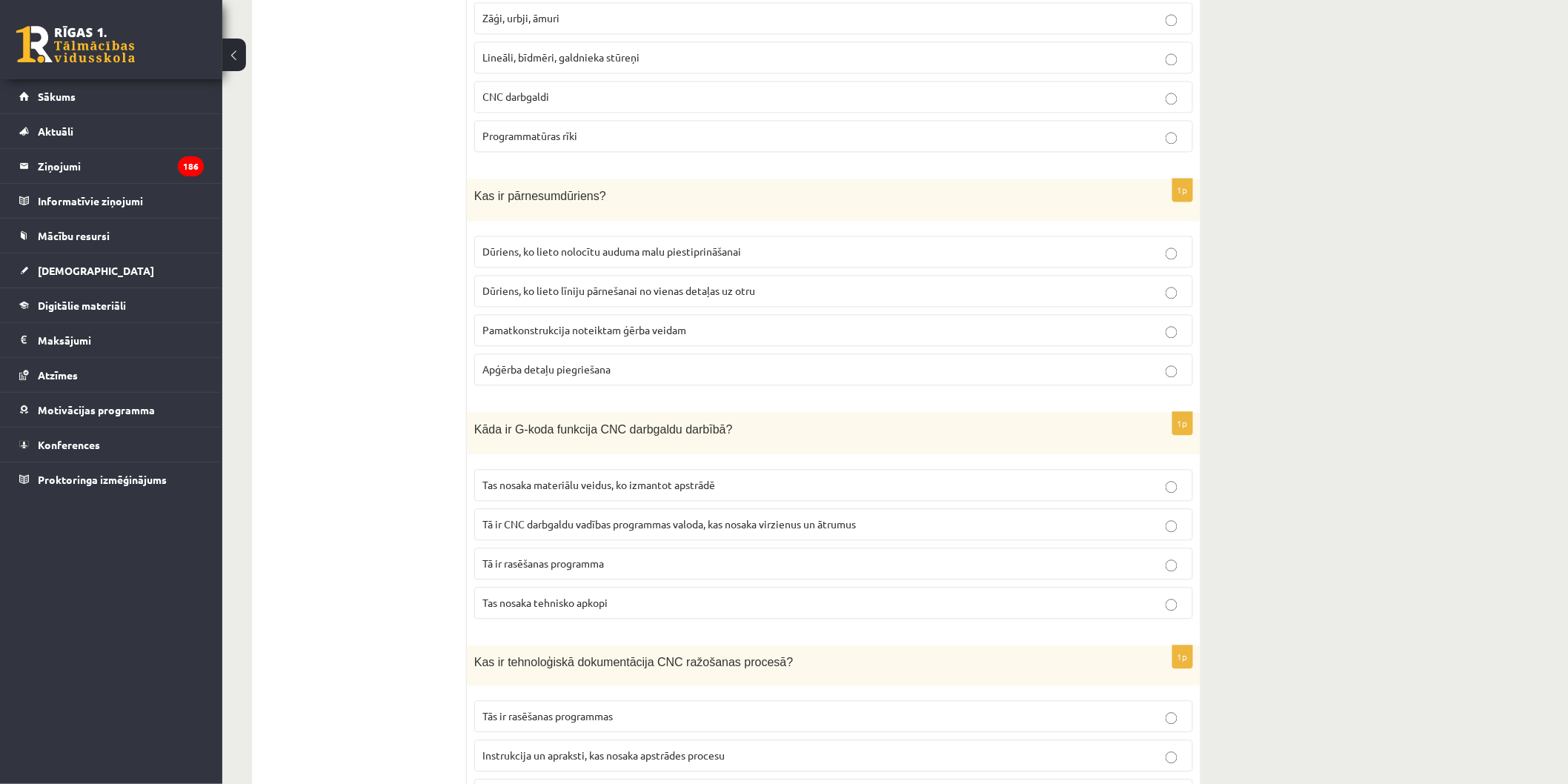
scroll to position [3613, 0]
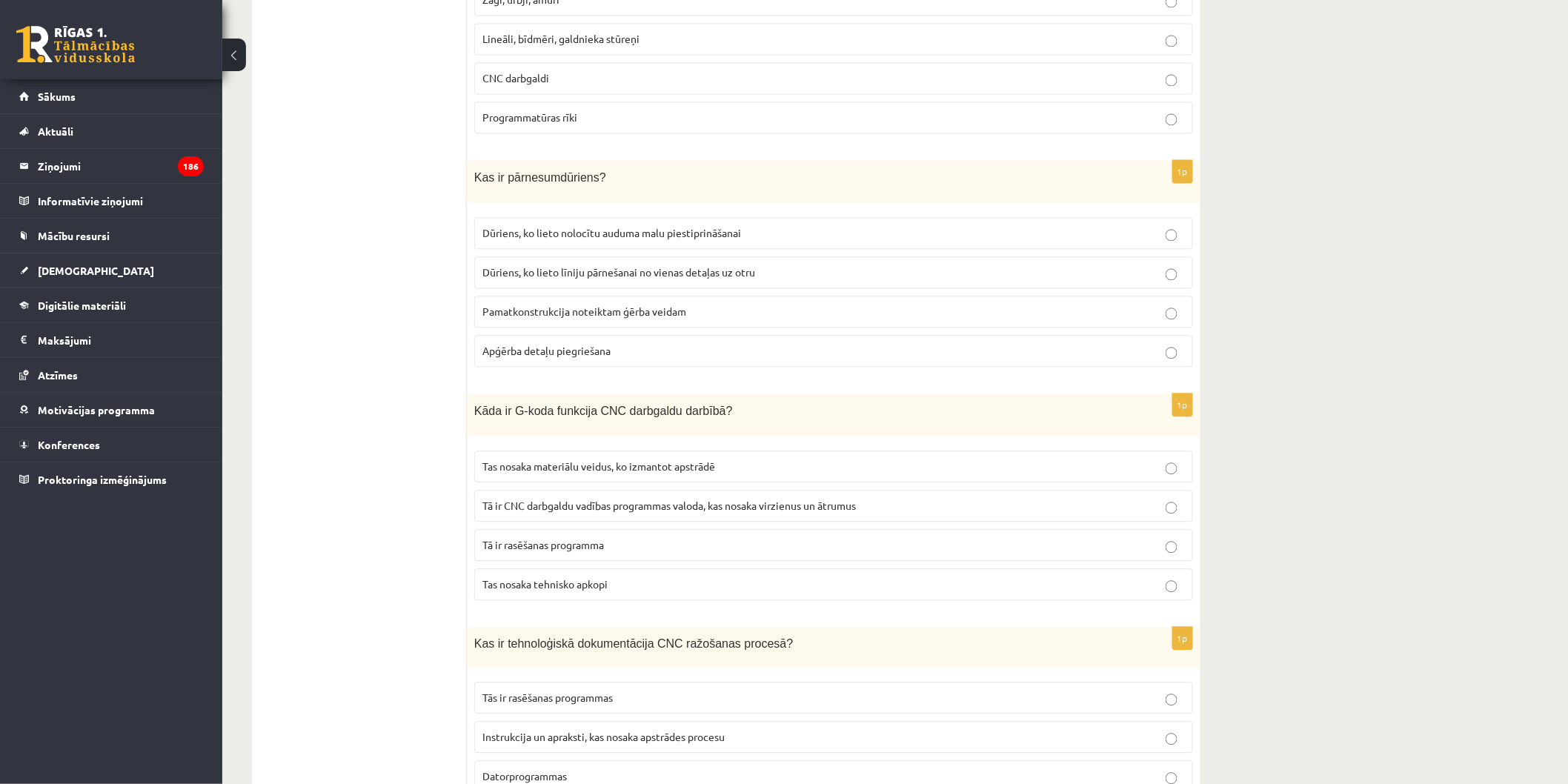
drag, startPoint x: 466, startPoint y: 152, endPoint x: 612, endPoint y: 260, distance: 181.6
click at [612, 260] on div "***** Tests 1p Kas ir kefīrs? Augu valsts izcelsmes piena dzēriens Skābpiena dz…" at bounding box center [726, 146] width 948 height 7017
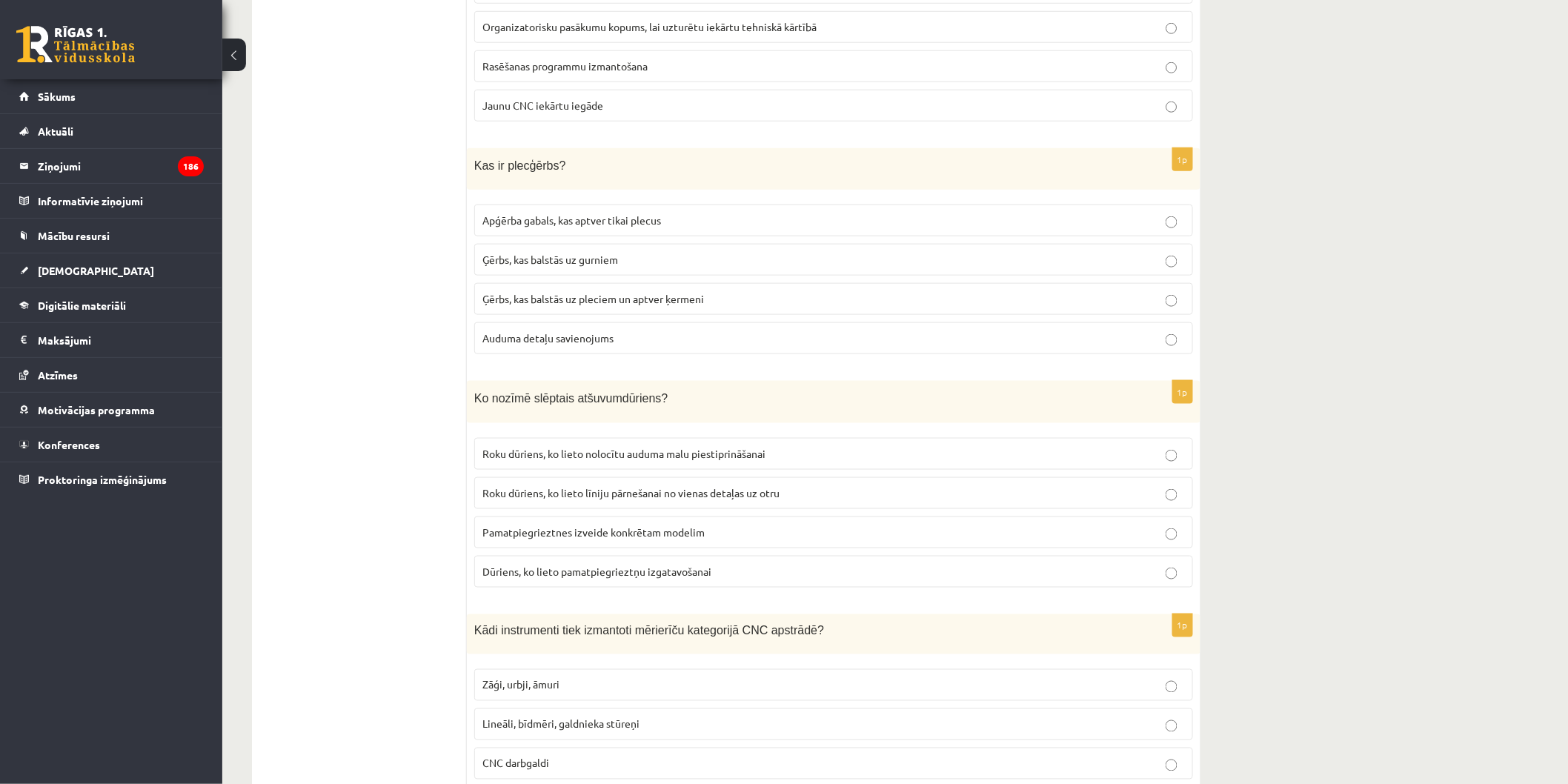
click at [1467, 380] on div "9.a klases diagnosticējošais darbs Dizainā un tehnoloģijās par 8.klases mācību …" at bounding box center [895, 749] width 1346 height 7241
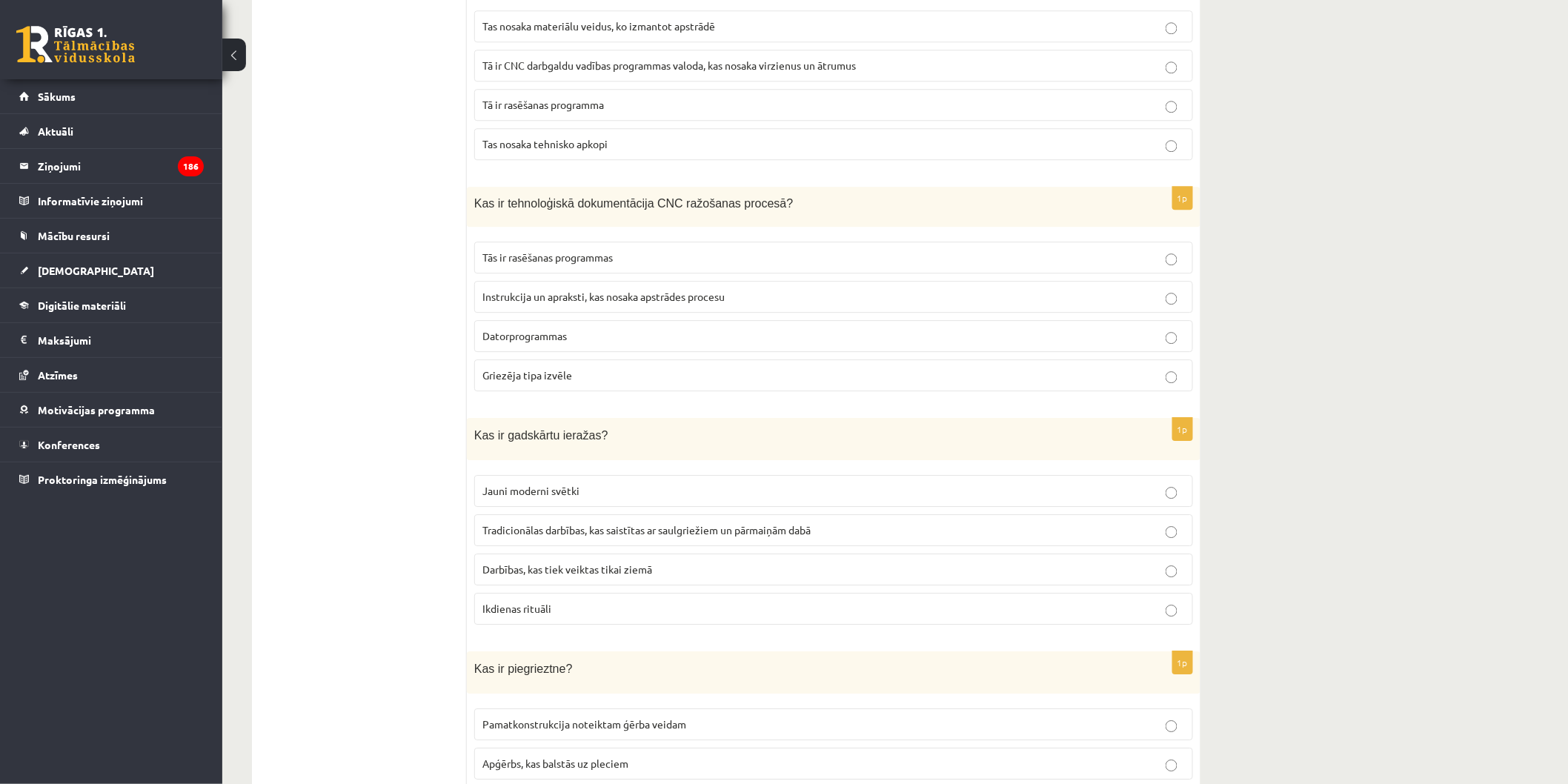
scroll to position [3916, 0]
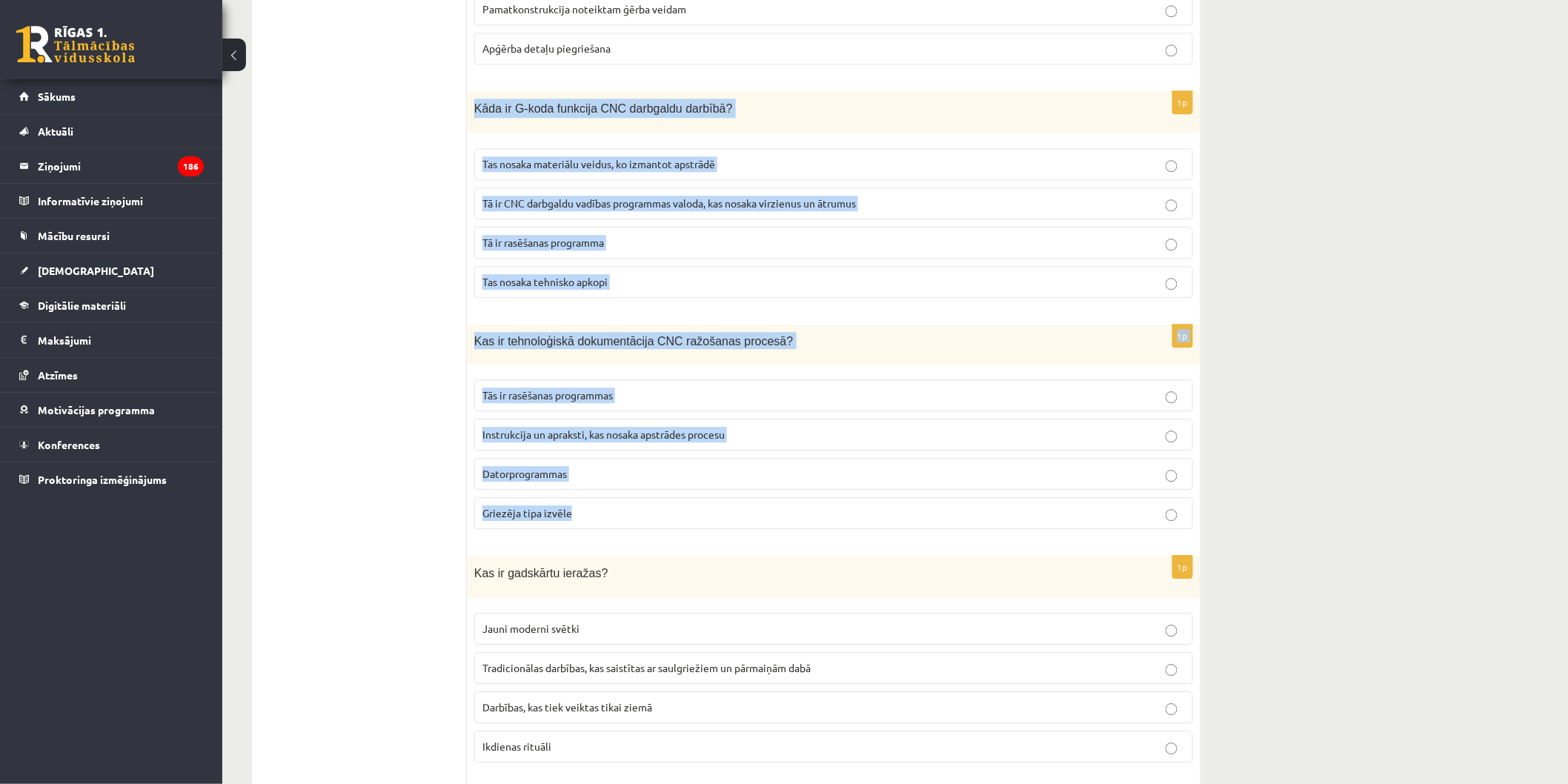
drag, startPoint x: 476, startPoint y: 94, endPoint x: 890, endPoint y: 474, distance: 562.0
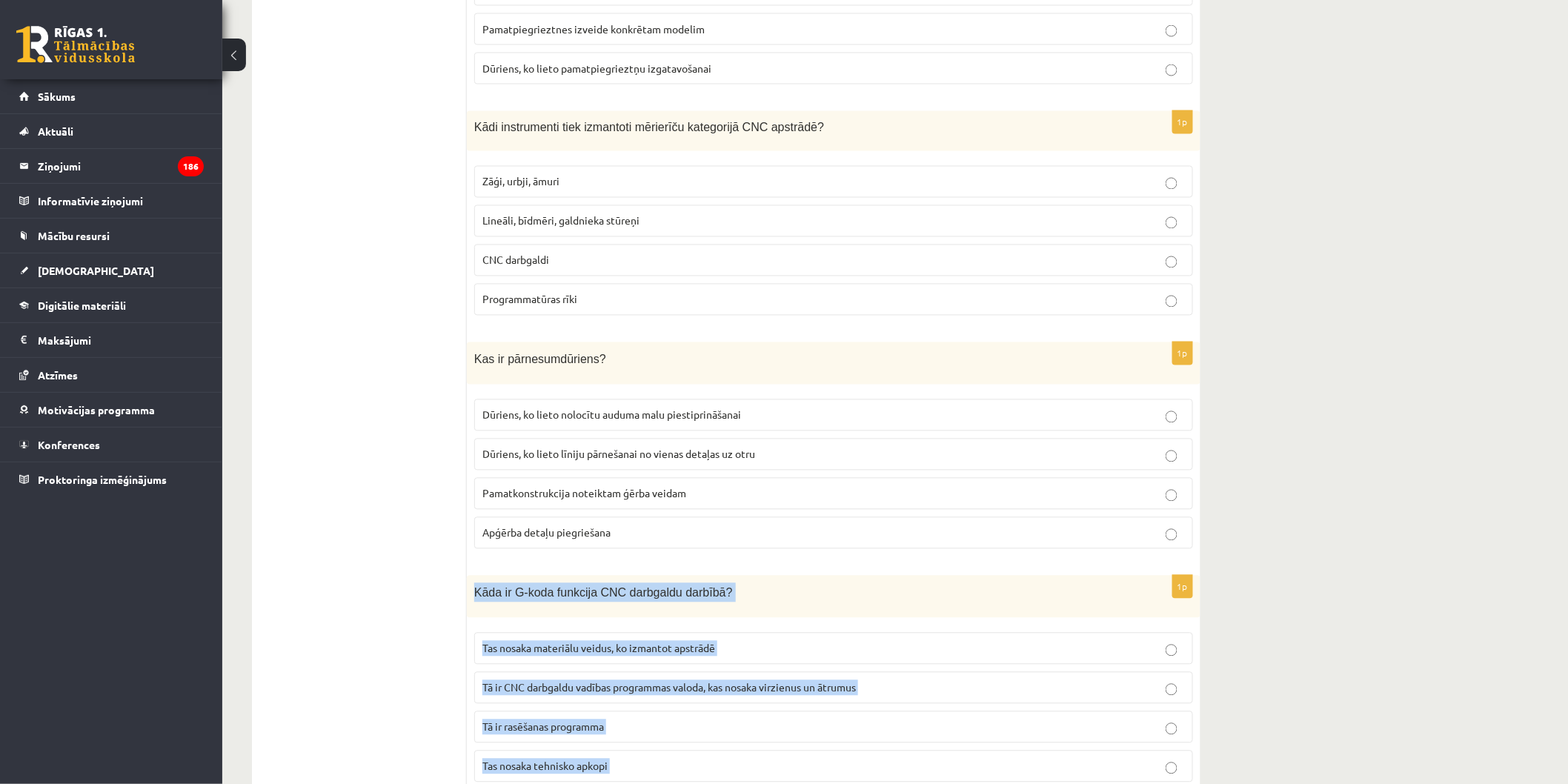
scroll to position [3421, 0]
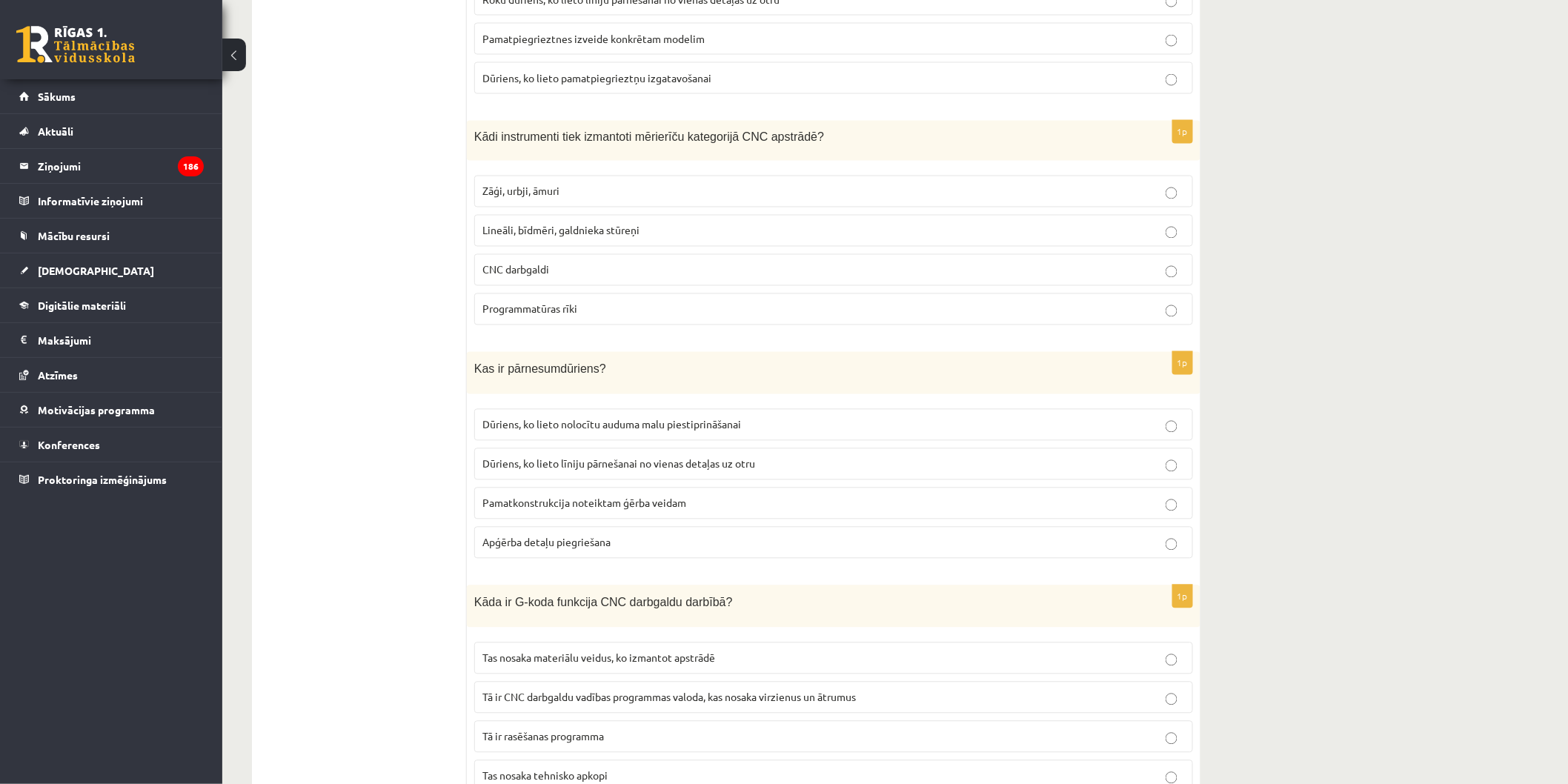
click at [293, 491] on ul "Tests" at bounding box center [366, 338] width 200 height 6987
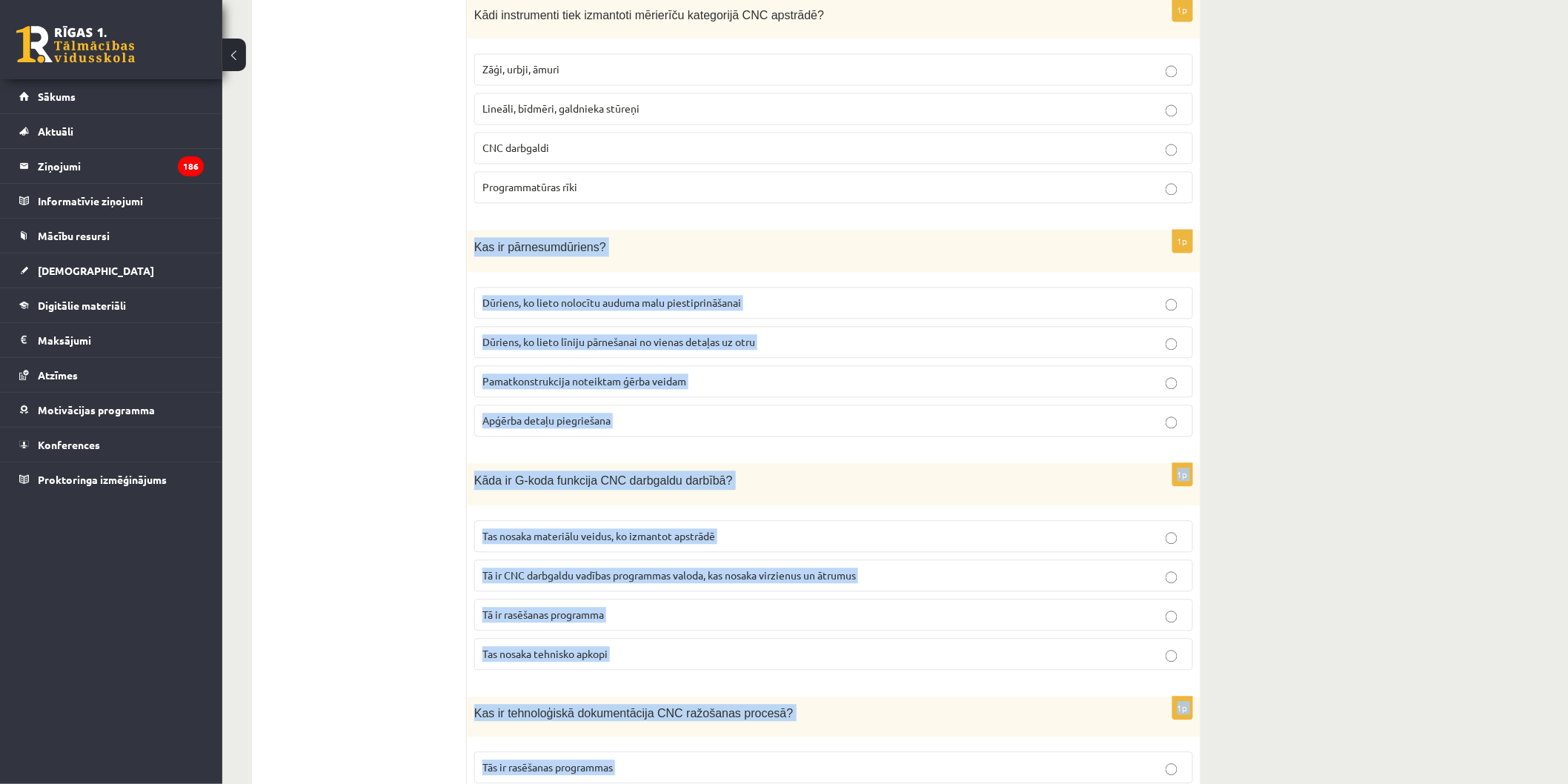
scroll to position [3575, 0]
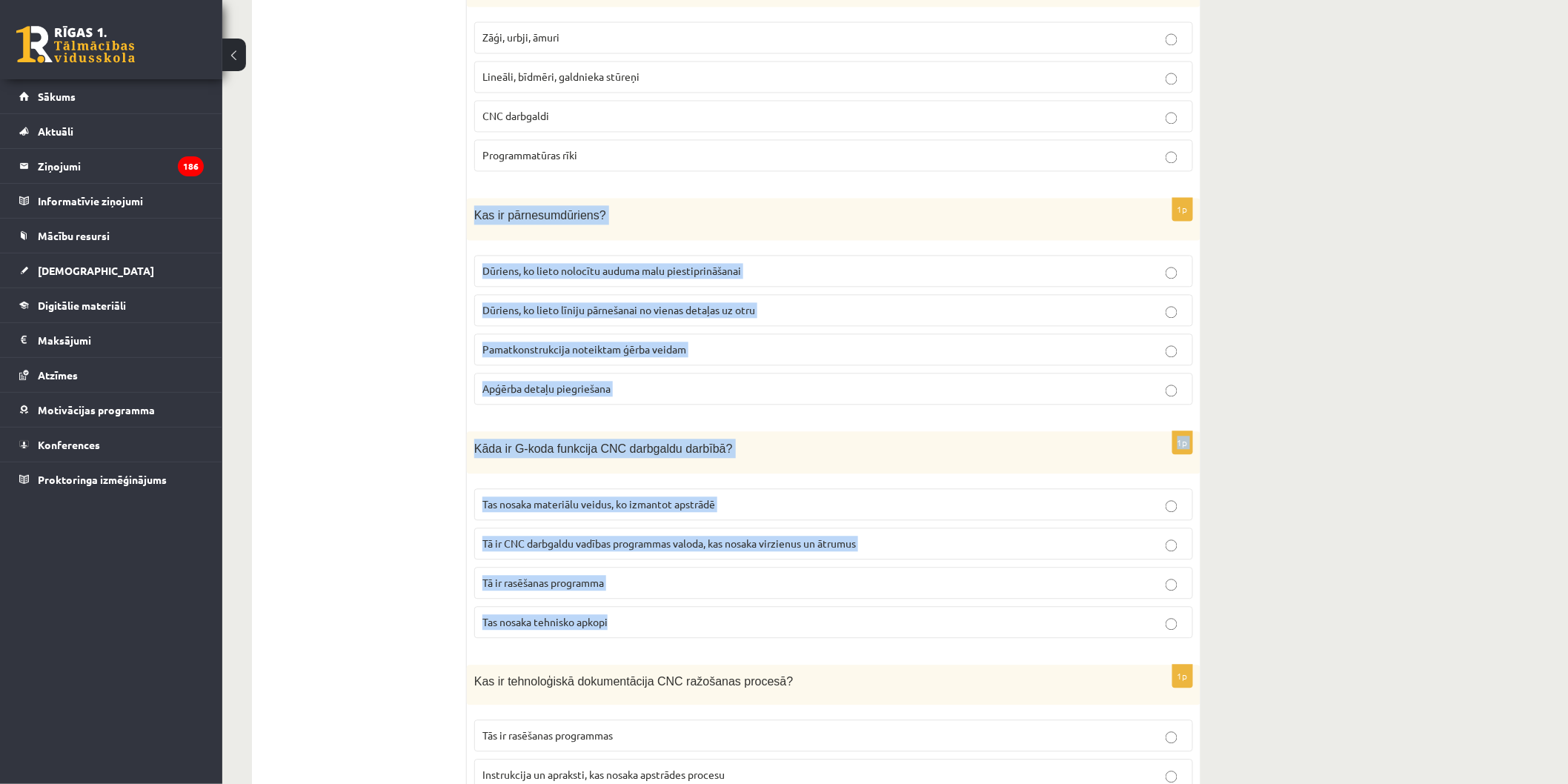
drag, startPoint x: 468, startPoint y: 358, endPoint x: 731, endPoint y: 619, distance: 370.5
click at [731, 619] on form "1p Kas ir kefīrs? Augu valsts izcelsmes piena dzēriens Skābpiena dzēriens, ko i…" at bounding box center [833, 184] width 704 height 6987
click at [759, 302] on p "Dūriens, ko lieto līniju pārnešanai no vienas detaļas uz otru" at bounding box center [834, 310] width 703 height 16
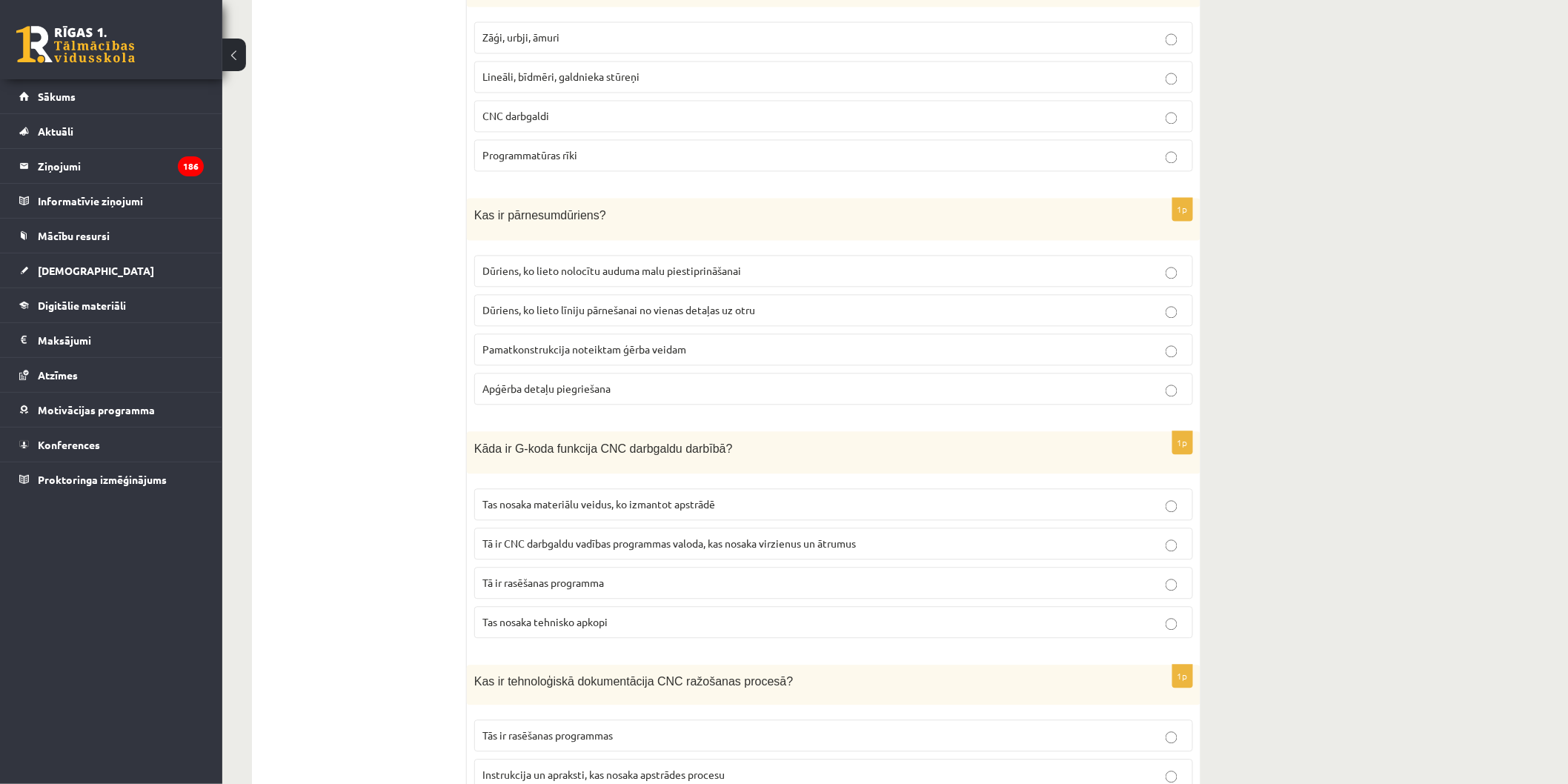
click at [753, 263] on p "Dūriens, ko lieto nolocītu auduma malu piestiprināšanai" at bounding box center [834, 270] width 703 height 16
click at [784, 307] on label "Dūriens, ko lieto līniju pārnešanai no vienas detaļas uz otru" at bounding box center [833, 310] width 719 height 31
click at [822, 528] on label "Tā ir CNC darbgaldu vadības programmas valoda, kas nosaka virzienus un ātrumus" at bounding box center [833, 544] width 719 height 31
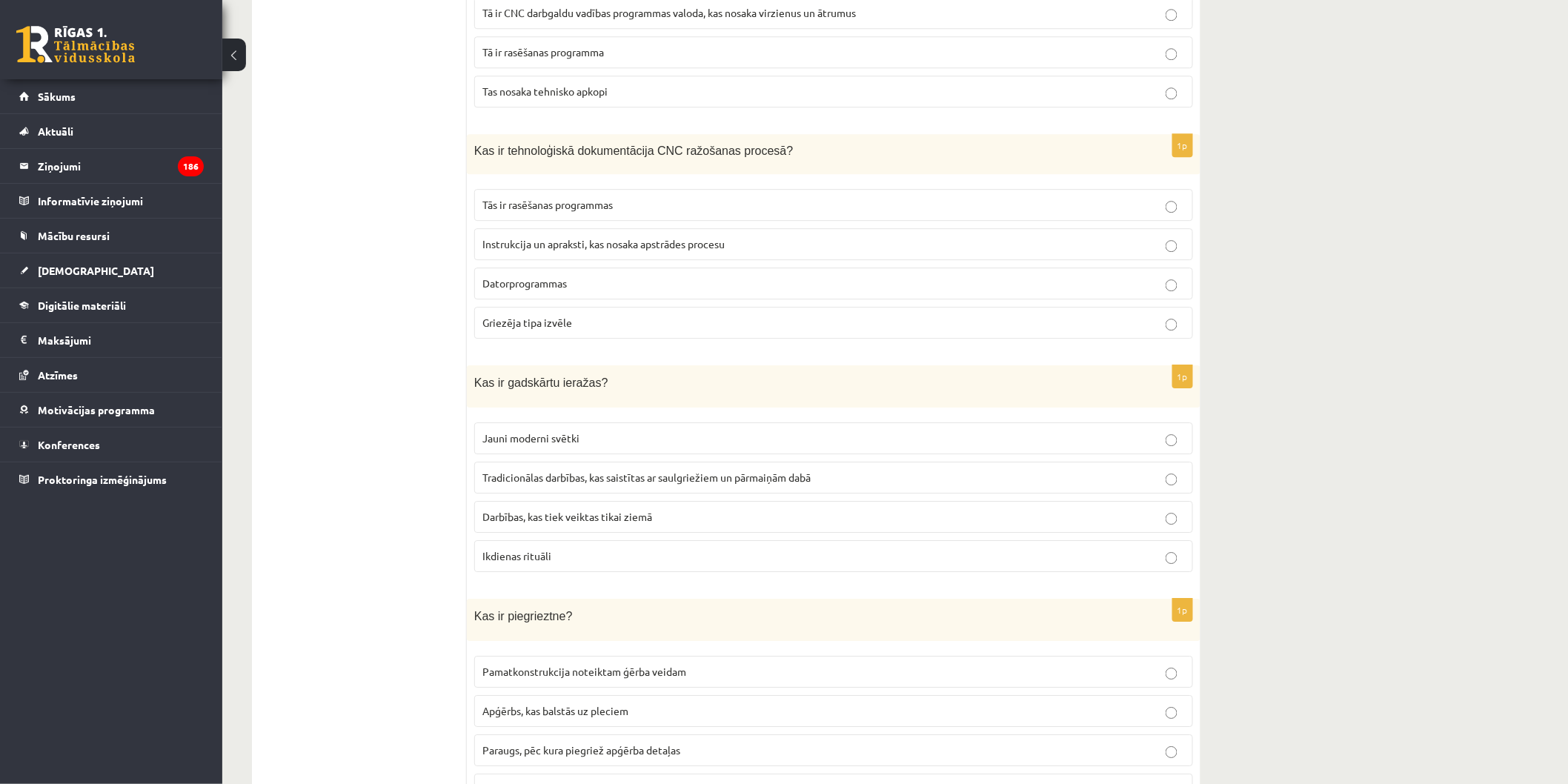
scroll to position [4152, 0]
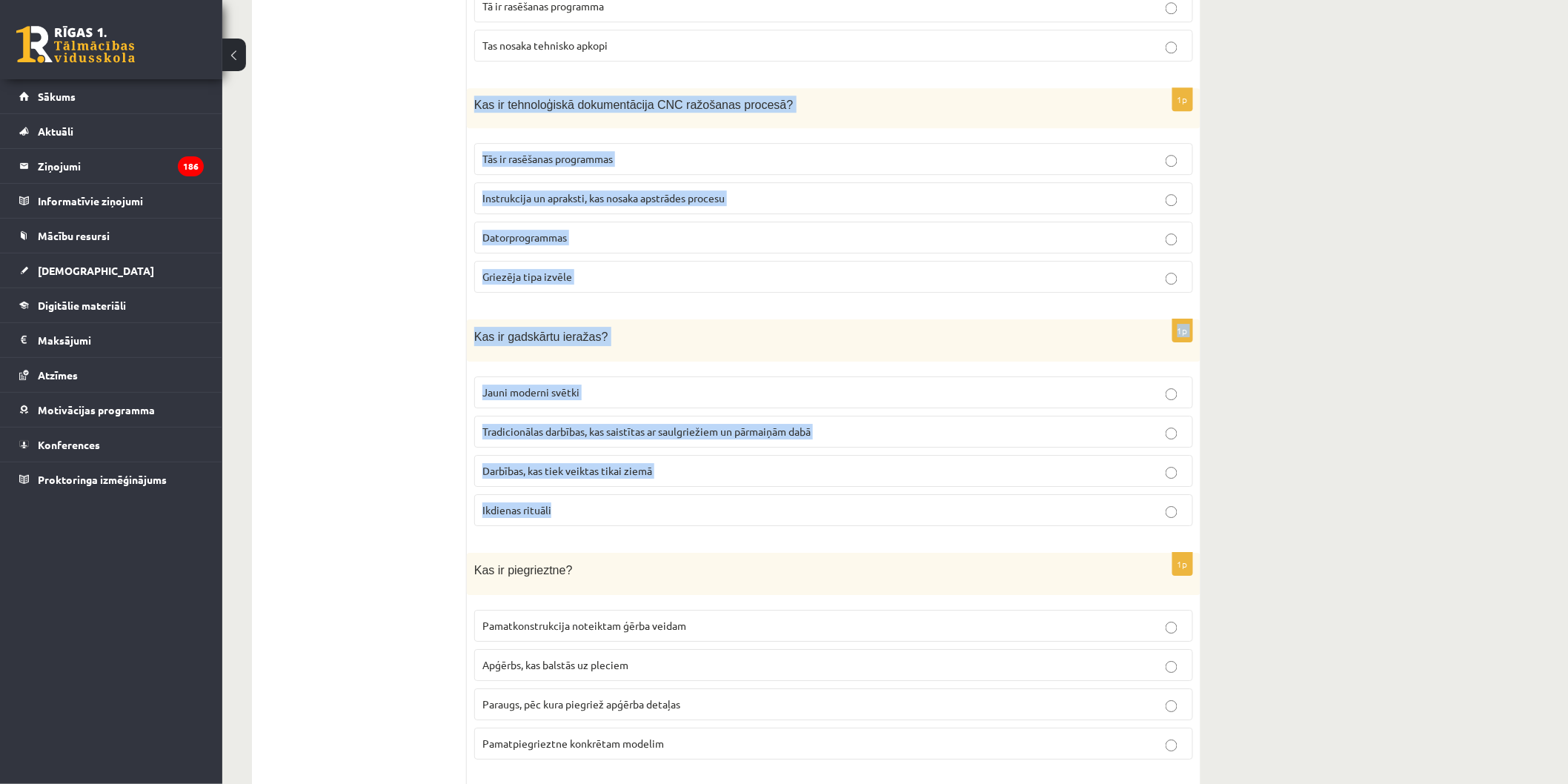
drag, startPoint x: 475, startPoint y: 90, endPoint x: 815, endPoint y: 498, distance: 531.1
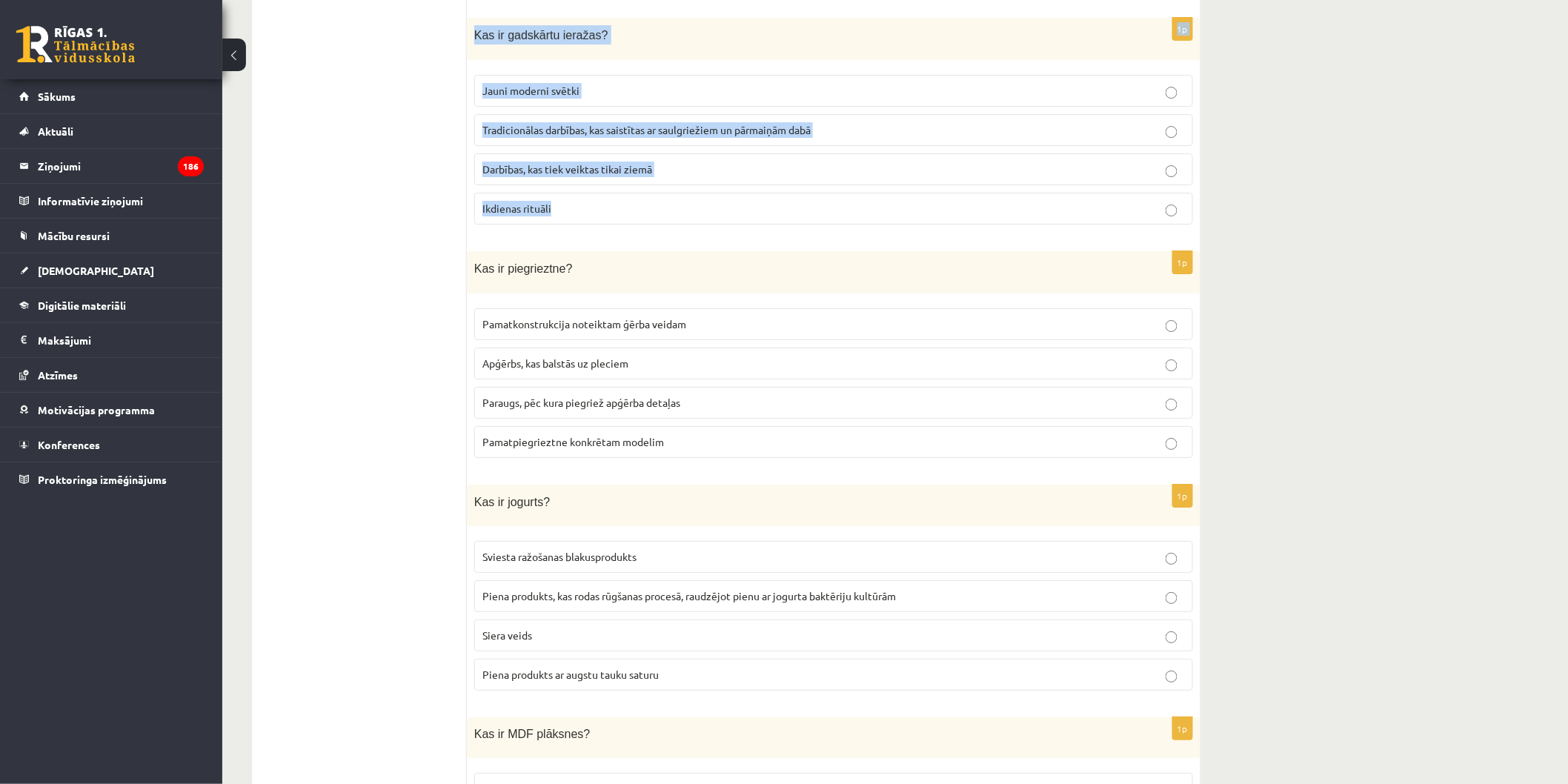
scroll to position [4343, 0]
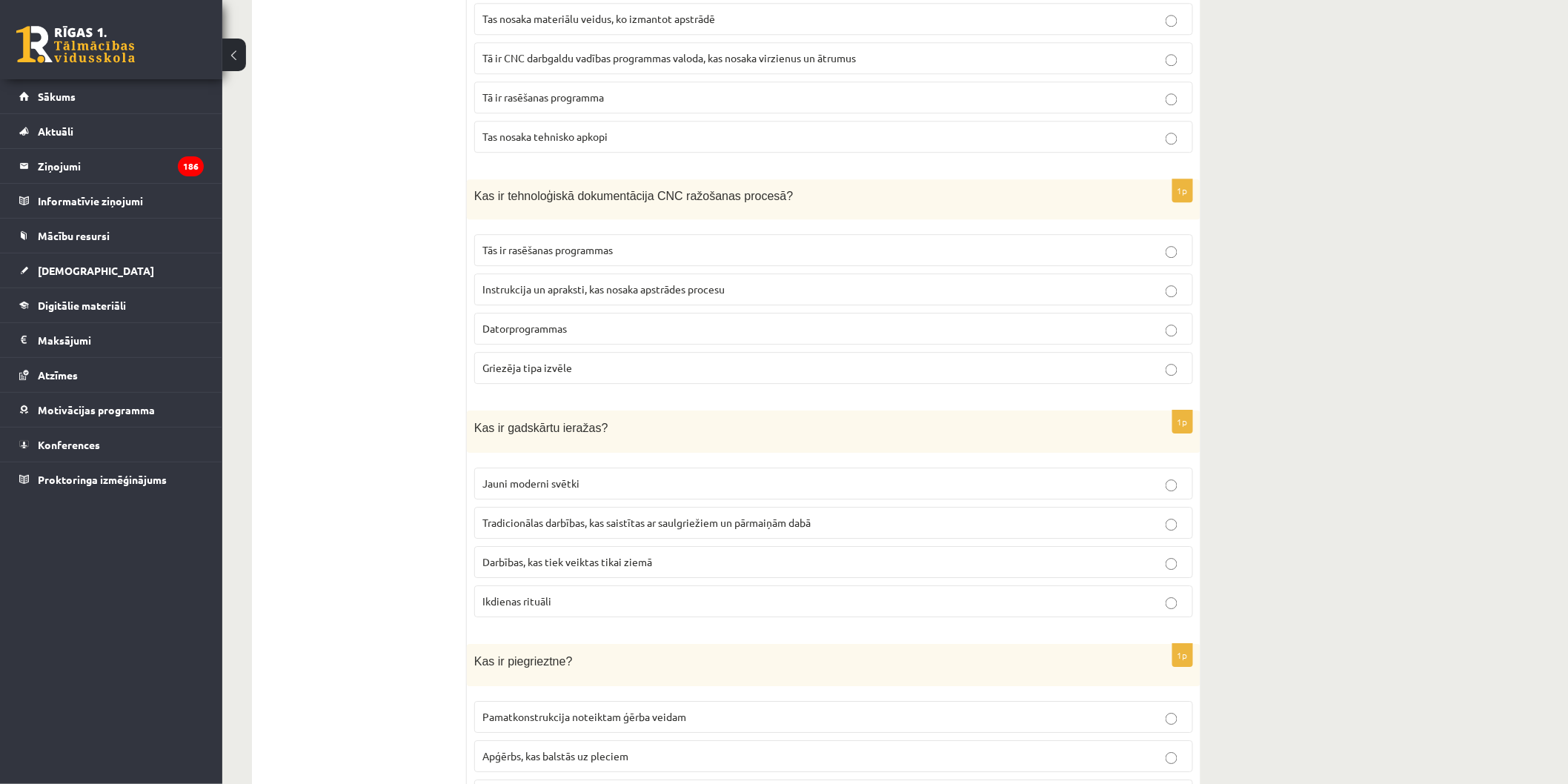
scroll to position [4093, 0]
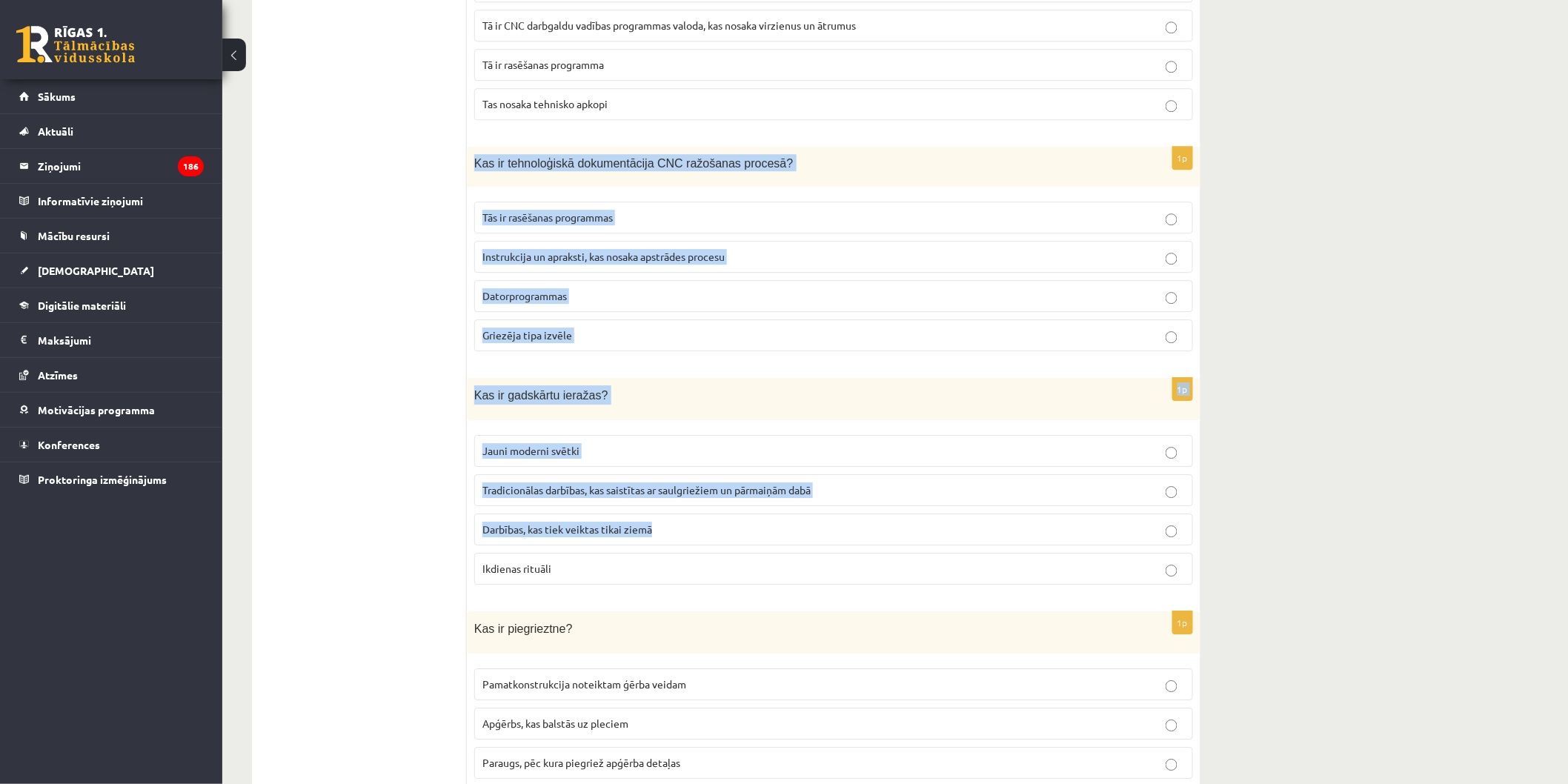
drag, startPoint x: 472, startPoint y: 143, endPoint x: 679, endPoint y: 525, distance: 434.5
click at [680, 528] on label "Darbības, kas tiek veiktas tikai ziemā" at bounding box center [833, 530] width 719 height 31
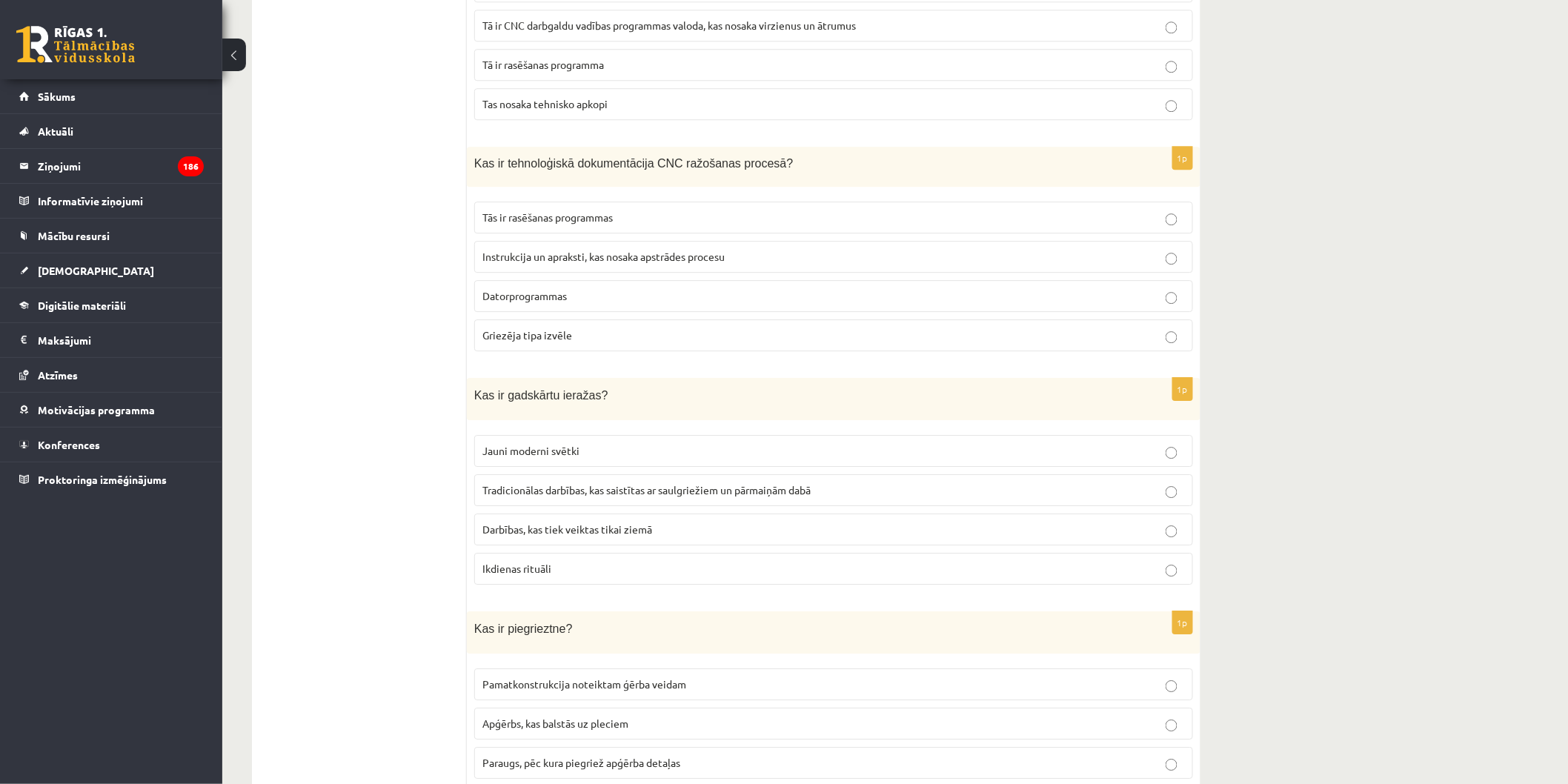
click at [656, 578] on div "1p Kas ir gadskārtu ieražas? Jauni moderni svētki Tradicionālas darbības, kas s…" at bounding box center [833, 487] width 733 height 219
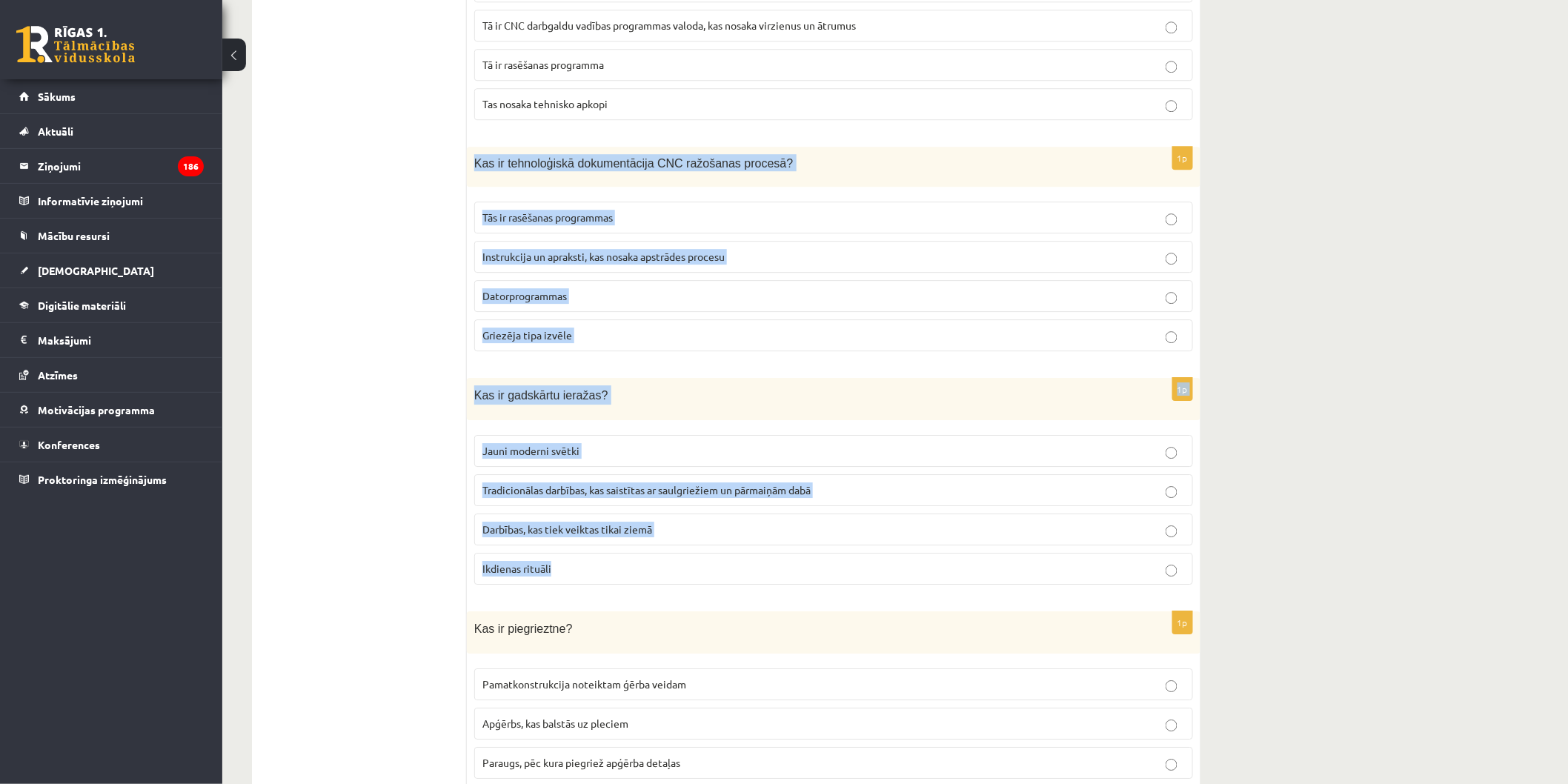
drag, startPoint x: 482, startPoint y: 150, endPoint x: 752, endPoint y: 568, distance: 497.6
click at [752, 568] on label "Ikdienas rituāli" at bounding box center [833, 569] width 719 height 31
drag, startPoint x: 480, startPoint y: 148, endPoint x: 722, endPoint y: 576, distance: 491.7
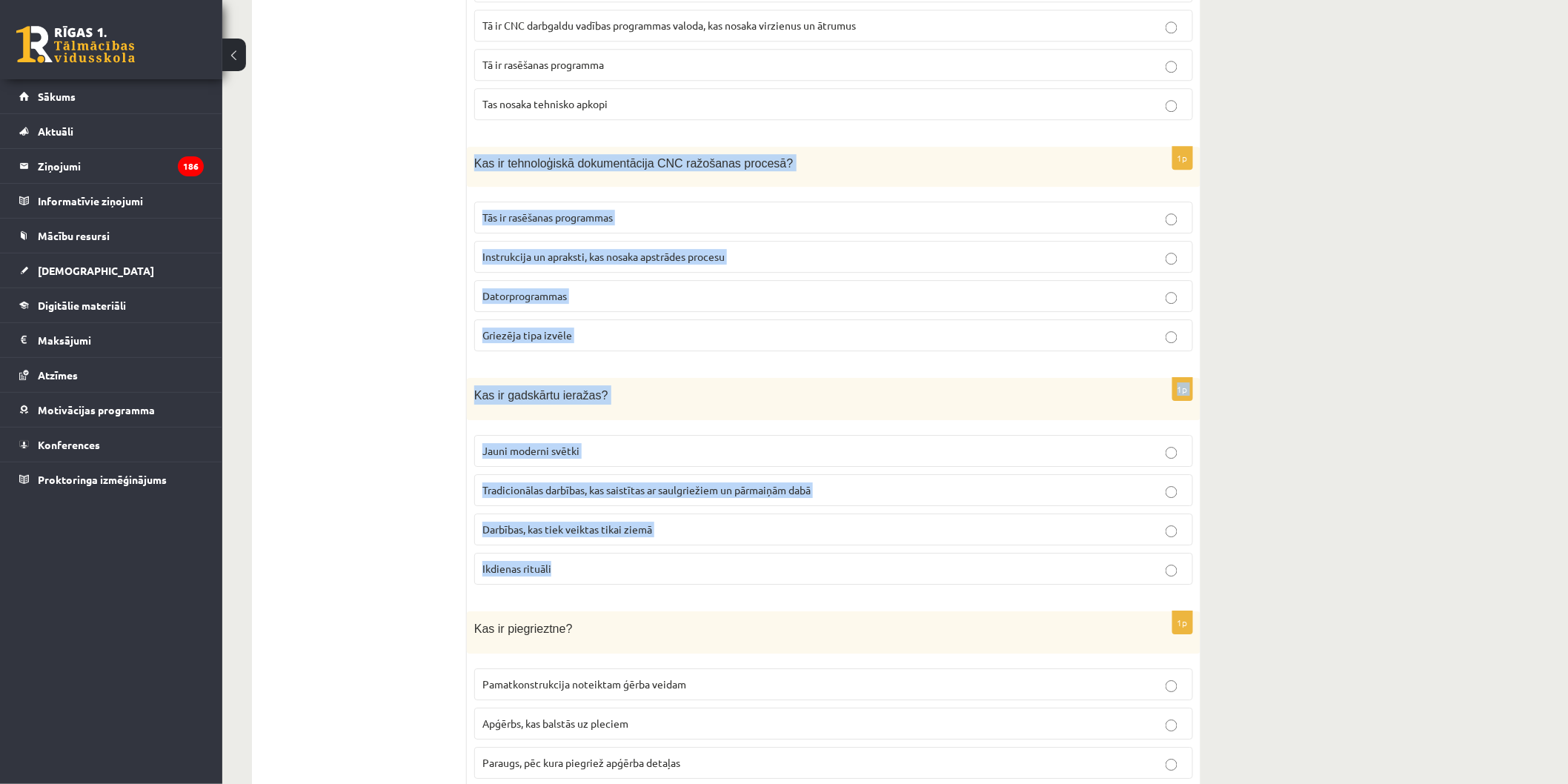
click at [722, 576] on fieldset "Jauni moderni svētki Tradicionālas darbības, kas saistītas ar saulgriežiem un p…" at bounding box center [833, 508] width 719 height 162
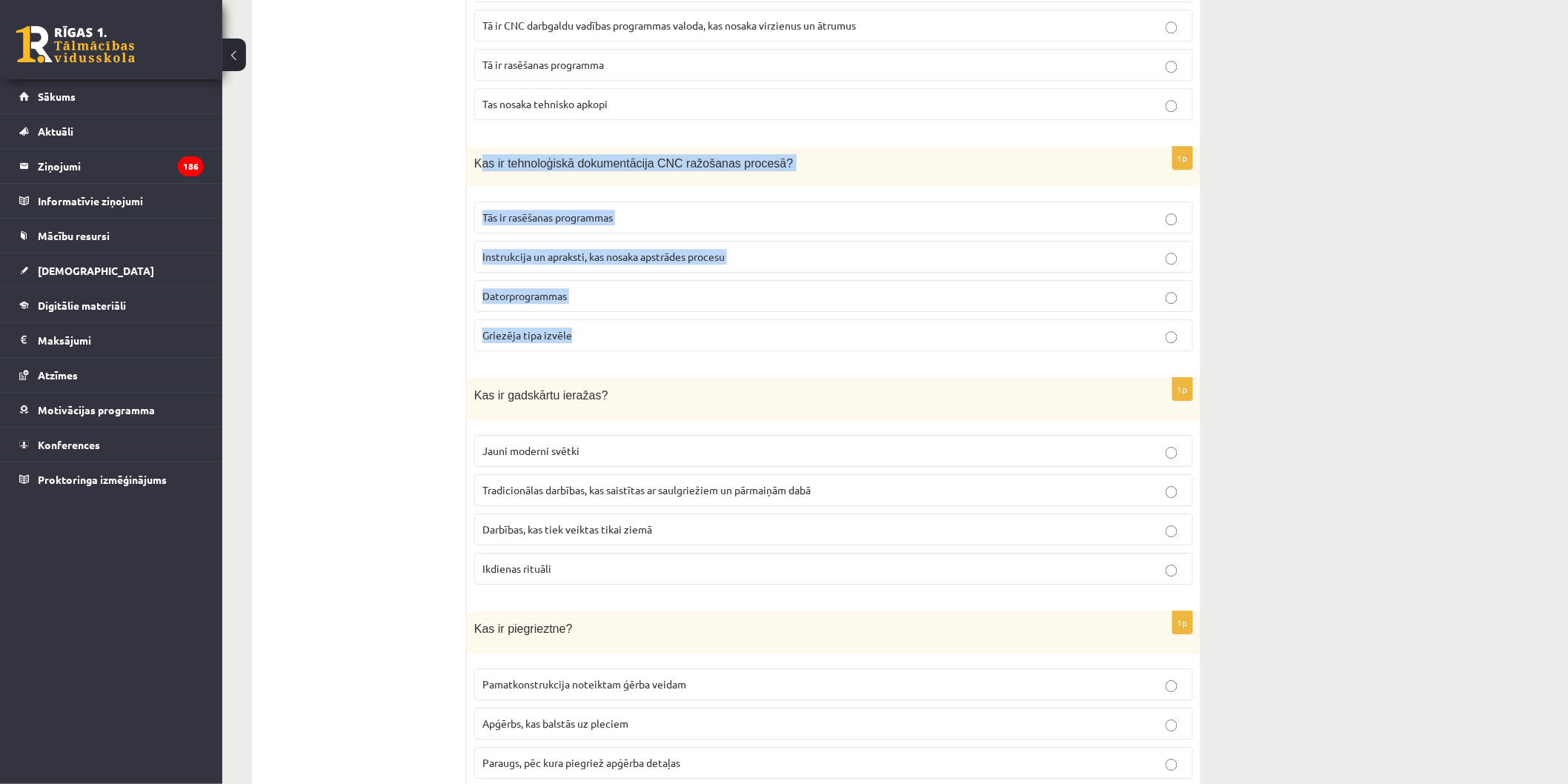
drag, startPoint x: 478, startPoint y: 156, endPoint x: 661, endPoint y: 335, distance: 256.0
click at [668, 339] on div "1p Kas ir tehnoloģiskā dokumentācija CNC ražošanas procesā? Tās ir rasēšanas pr…" at bounding box center [833, 255] width 733 height 217
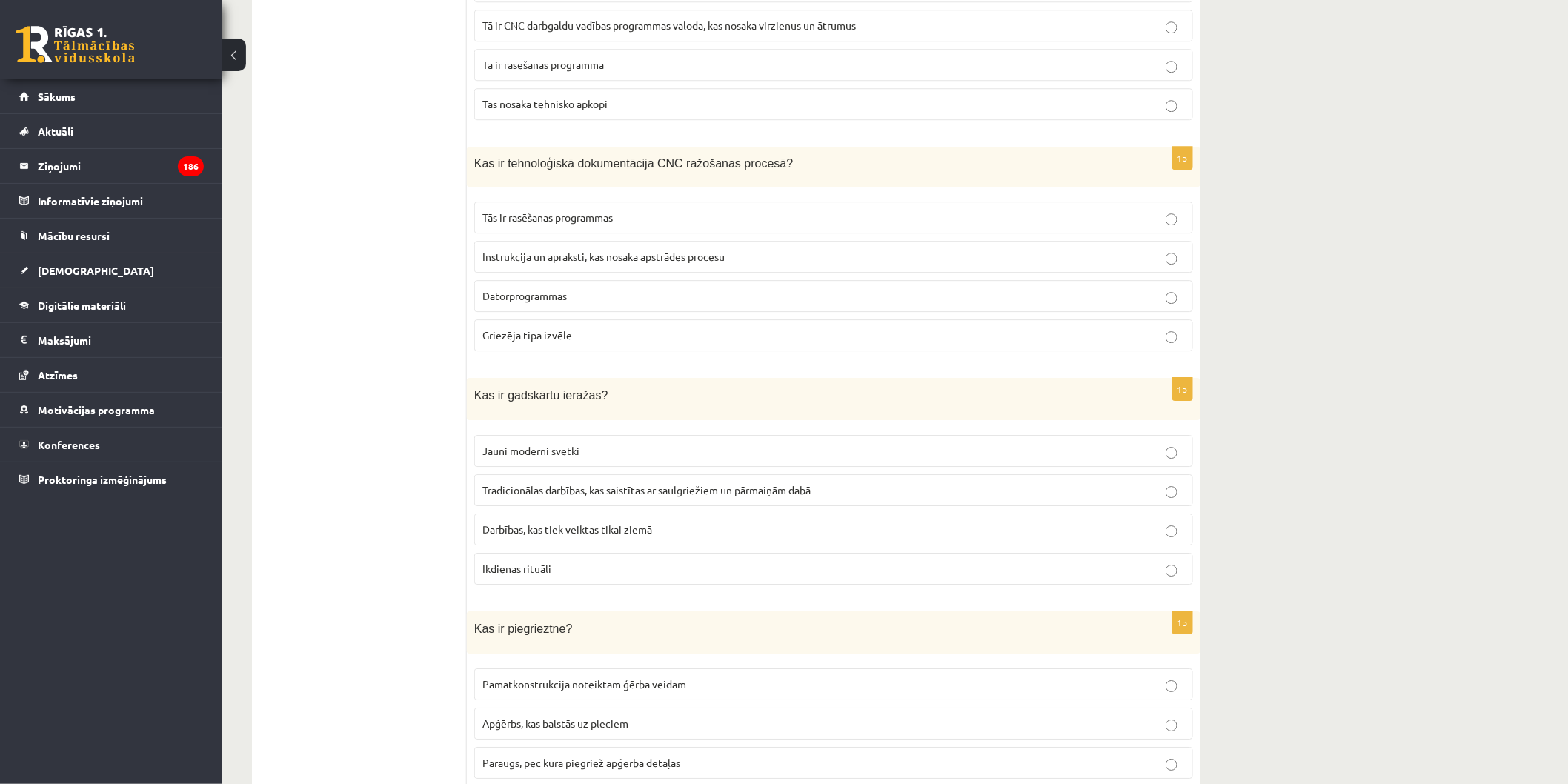
drag, startPoint x: 461, startPoint y: 160, endPoint x: 657, endPoint y: 368, distance: 285.8
drag, startPoint x: 461, startPoint y: 142, endPoint x: 480, endPoint y: 144, distance: 19.1
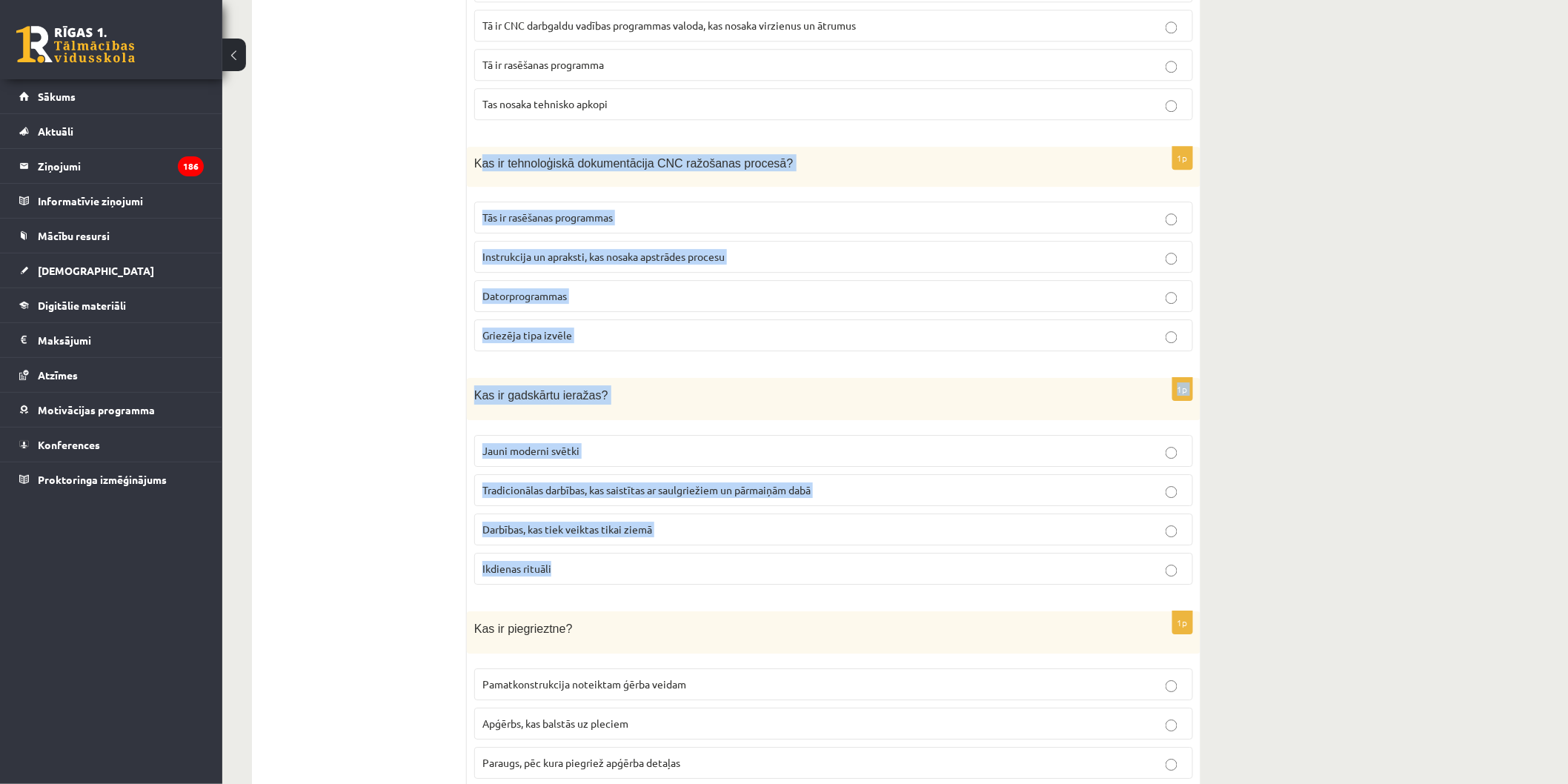
drag, startPoint x: 480, startPoint y: 143, endPoint x: 764, endPoint y: 544, distance: 491.4
click at [849, 249] on p "Instrukcija un apraksti, kas nosaka apstrādes procesu" at bounding box center [834, 256] width 703 height 16
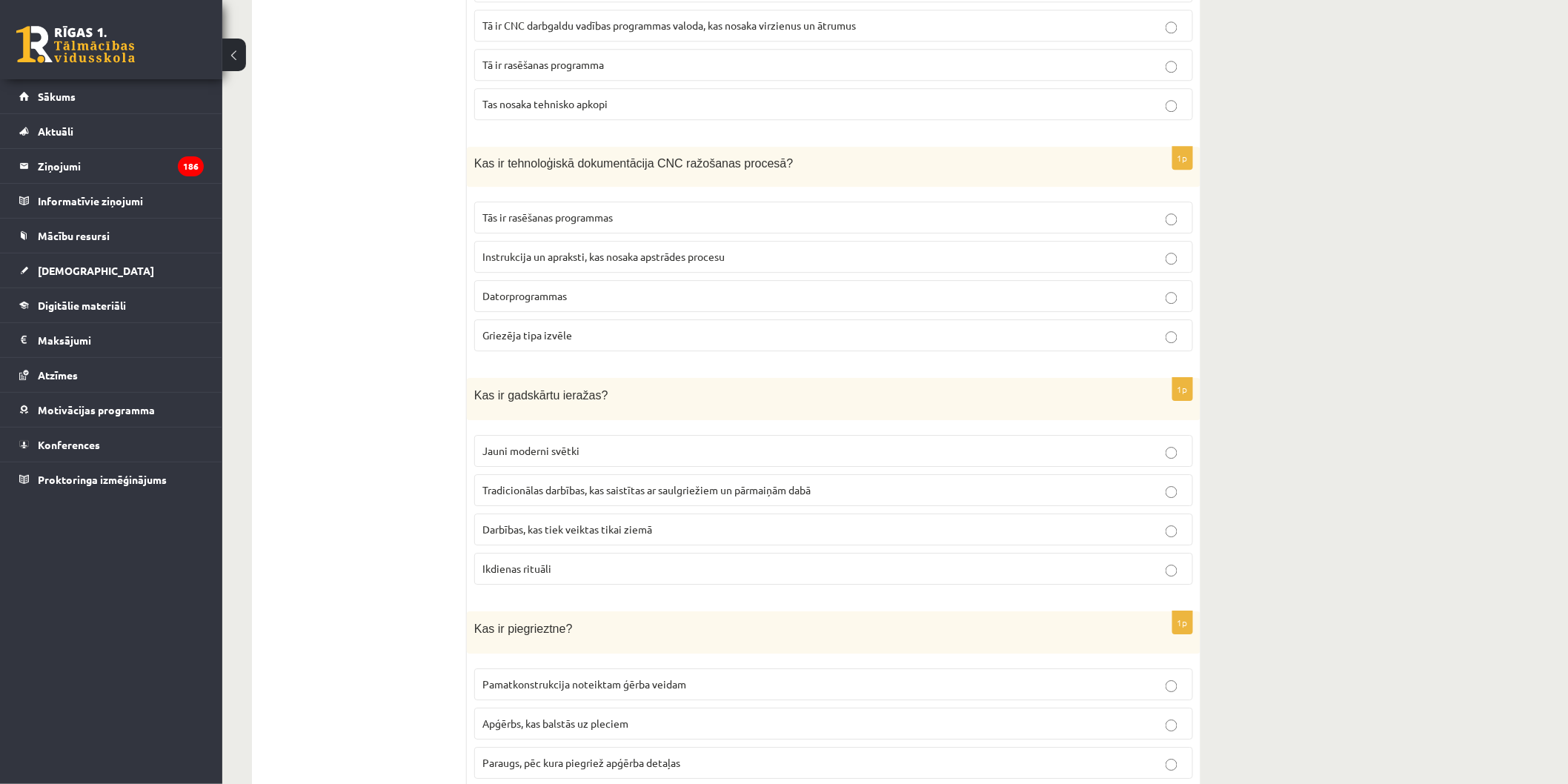
click at [864, 482] on p "Tradicionālas darbības, kas saistītas ar saulgriežiem un pārmaiņām dabā" at bounding box center [834, 490] width 703 height 16
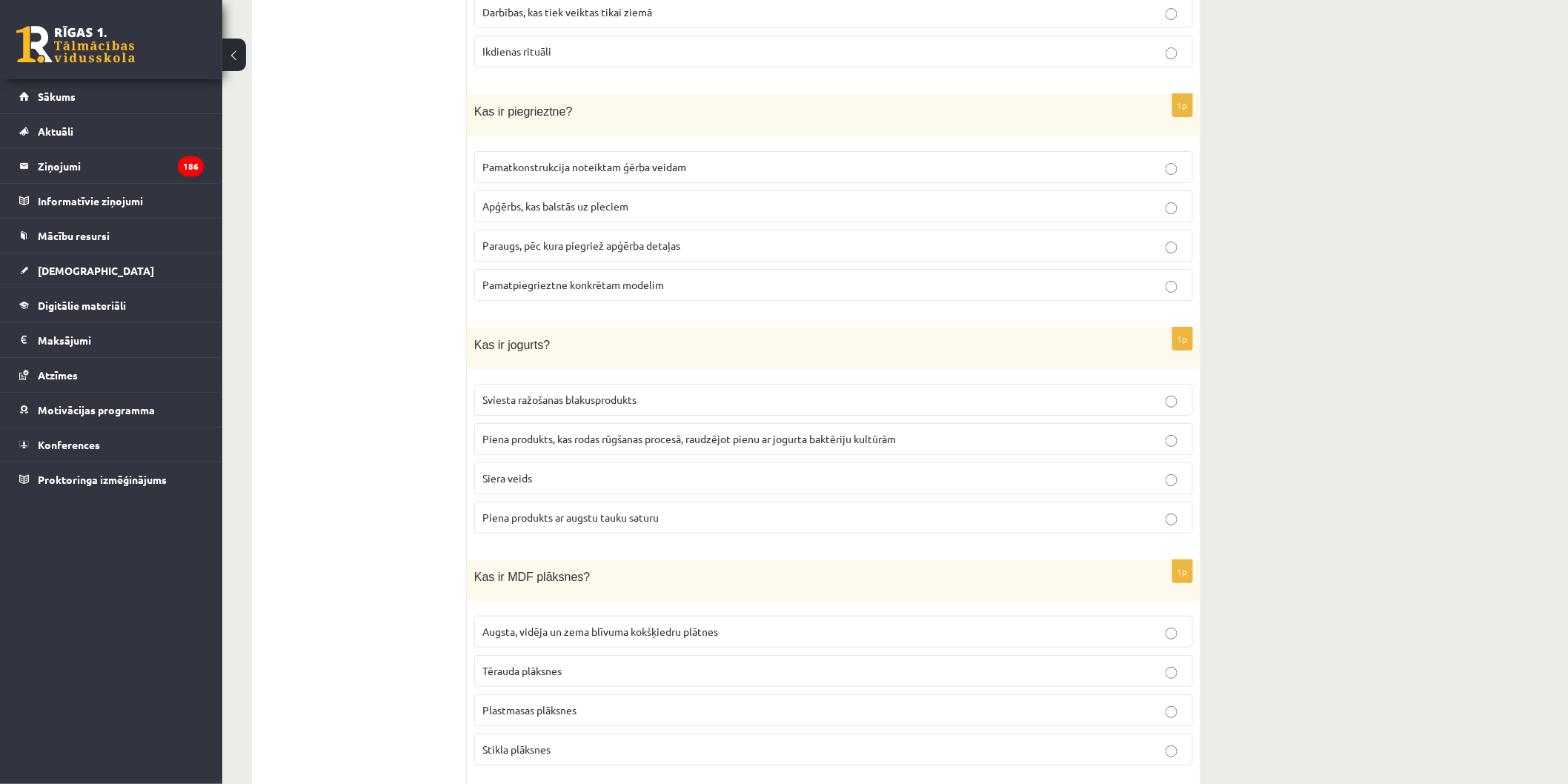
scroll to position [4670, 0]
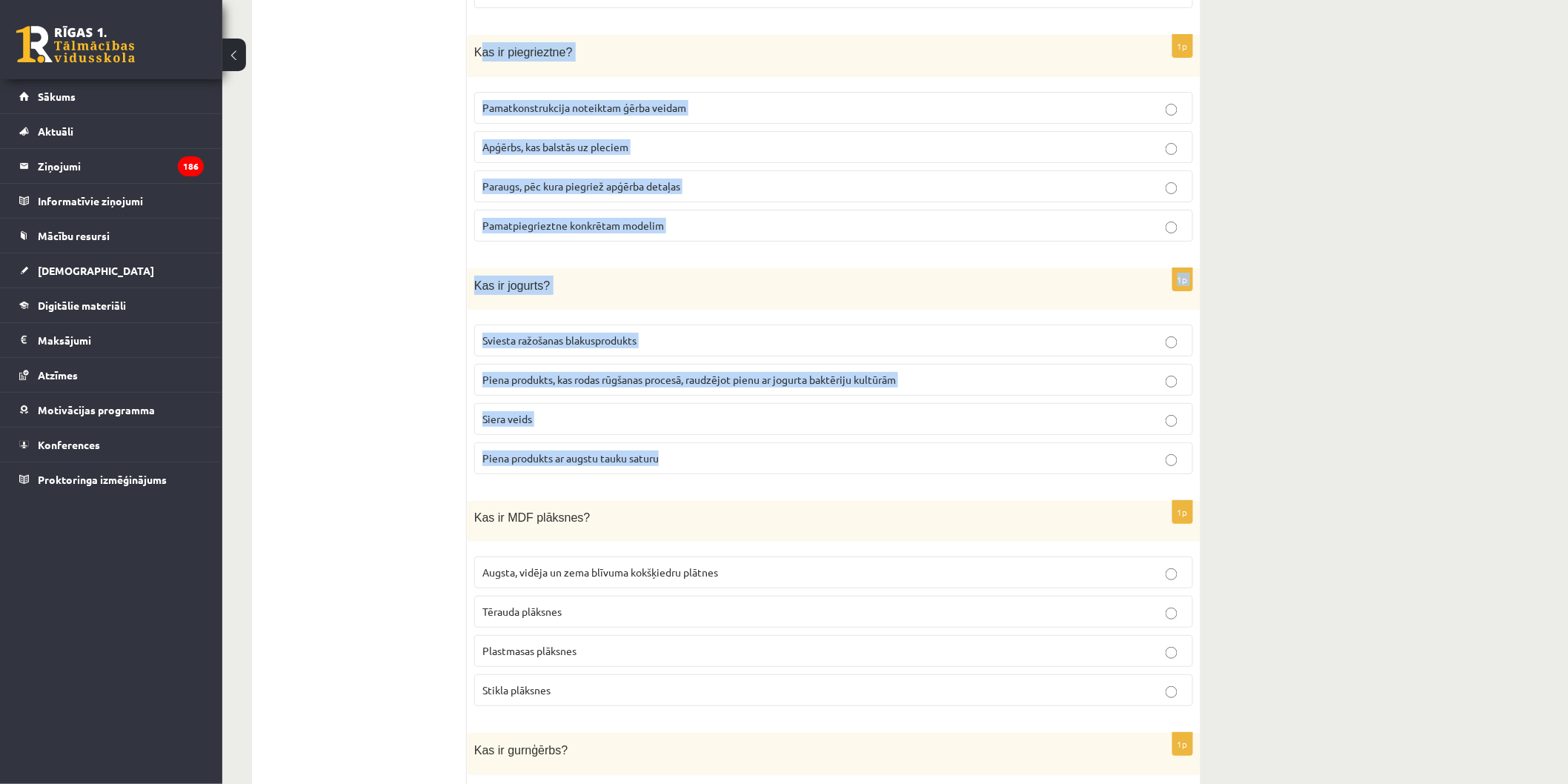
drag, startPoint x: 479, startPoint y: 36, endPoint x: 816, endPoint y: 443, distance: 528.4
click at [722, 100] on p "Pamatkonstrukcija noteiktam ģērba veidam" at bounding box center [834, 108] width 703 height 16
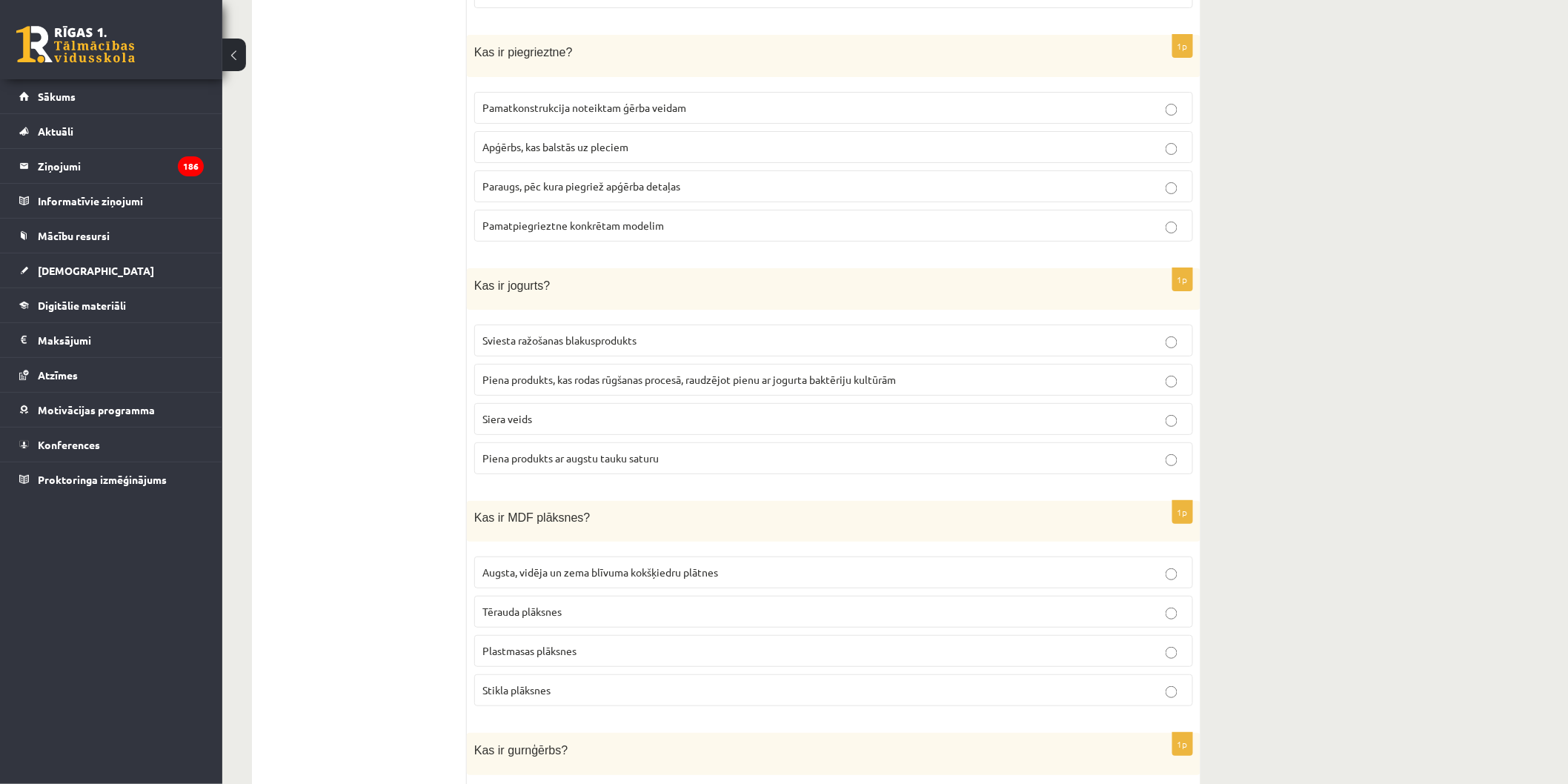
click at [847, 373] on span "Piena produkts, kas rodas rūgšanas procesā, raudzējot pienu ar jogurta baktērij…" at bounding box center [689, 380] width 414 height 13
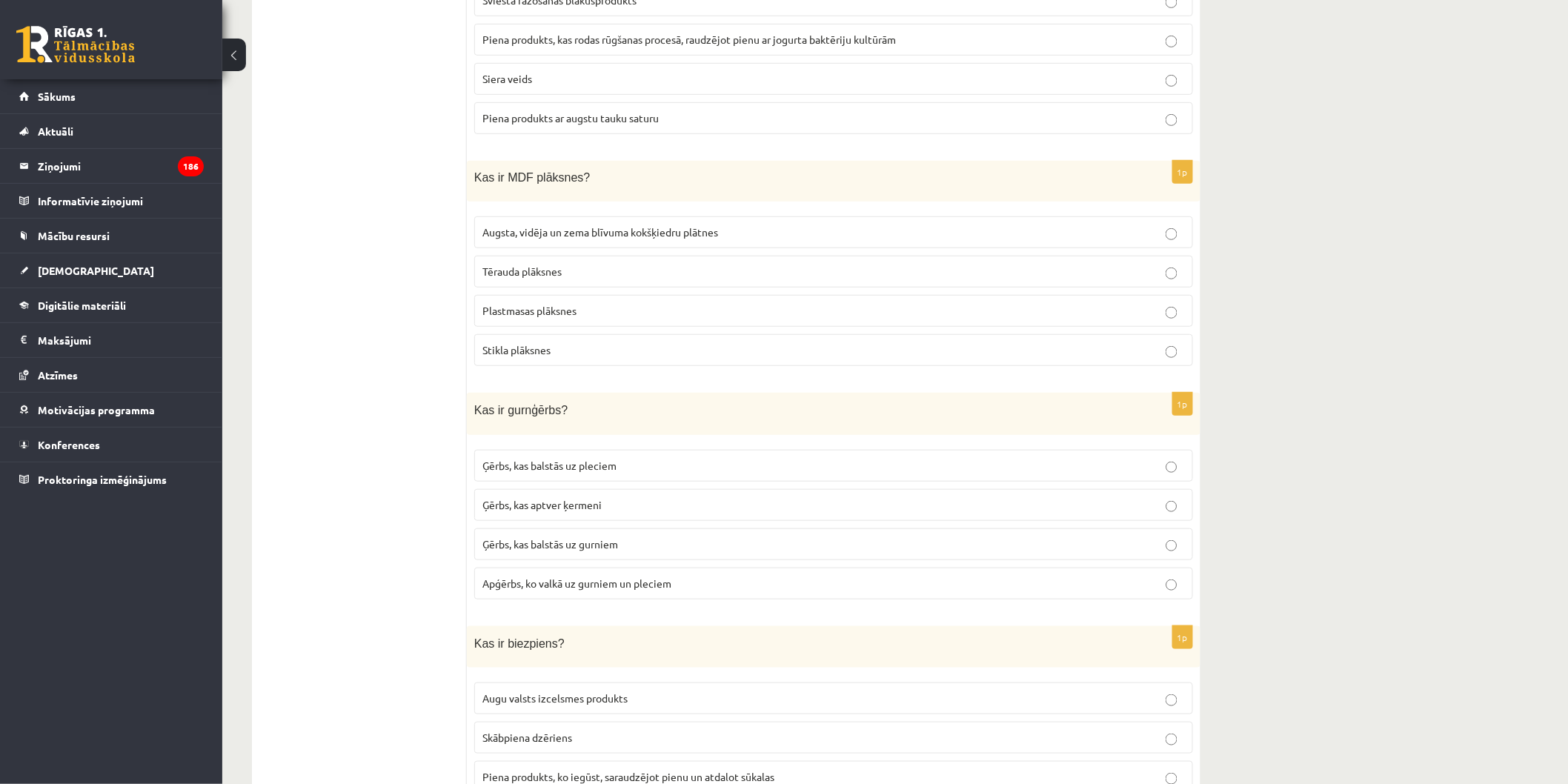
scroll to position [4917, 0]
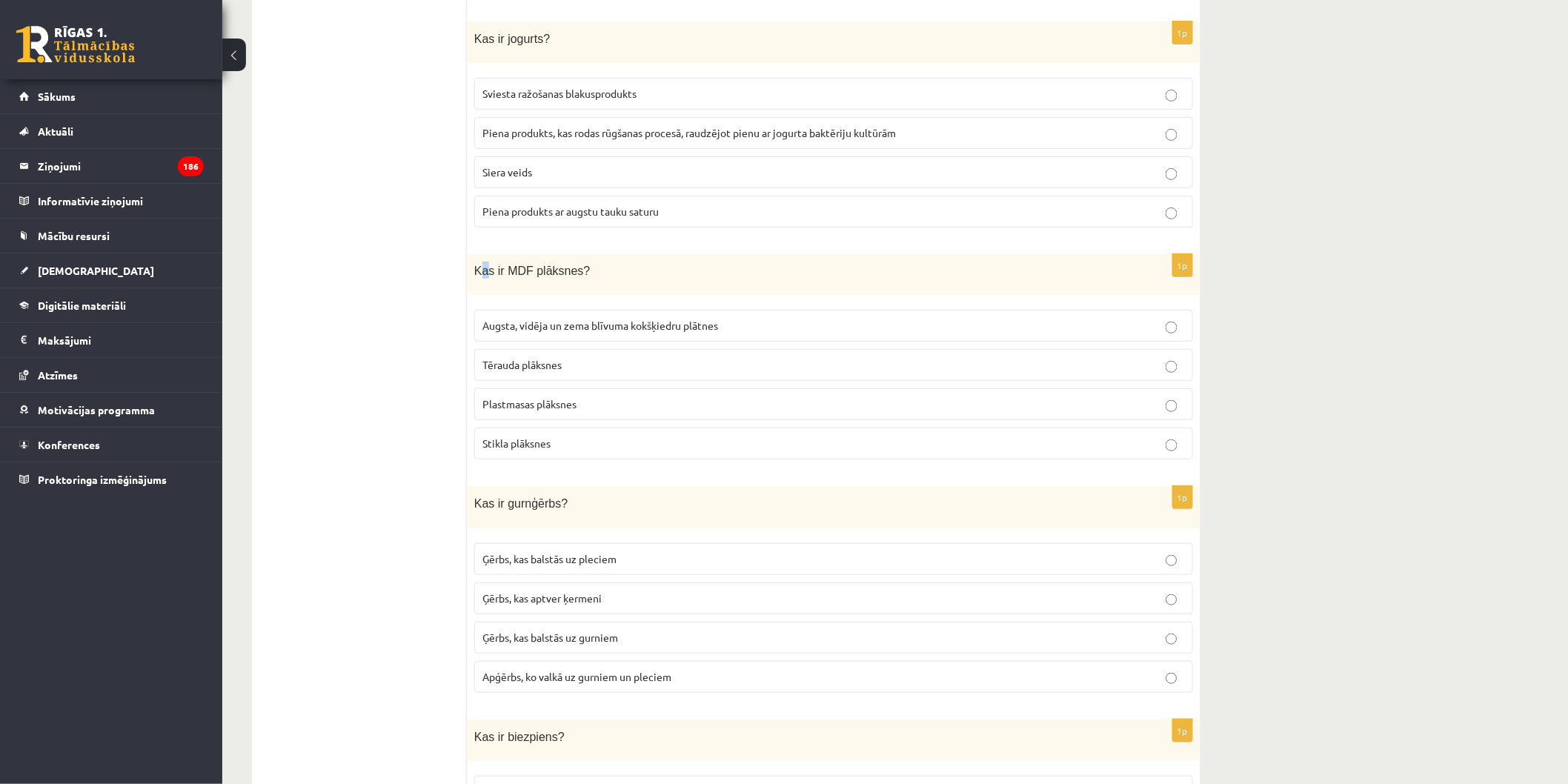
drag, startPoint x: 482, startPoint y: 245, endPoint x: 480, endPoint y: 257, distance: 12.2
click at [484, 254] on div "Kas ir MDF plāksnes?" at bounding box center [833, 274] width 733 height 41
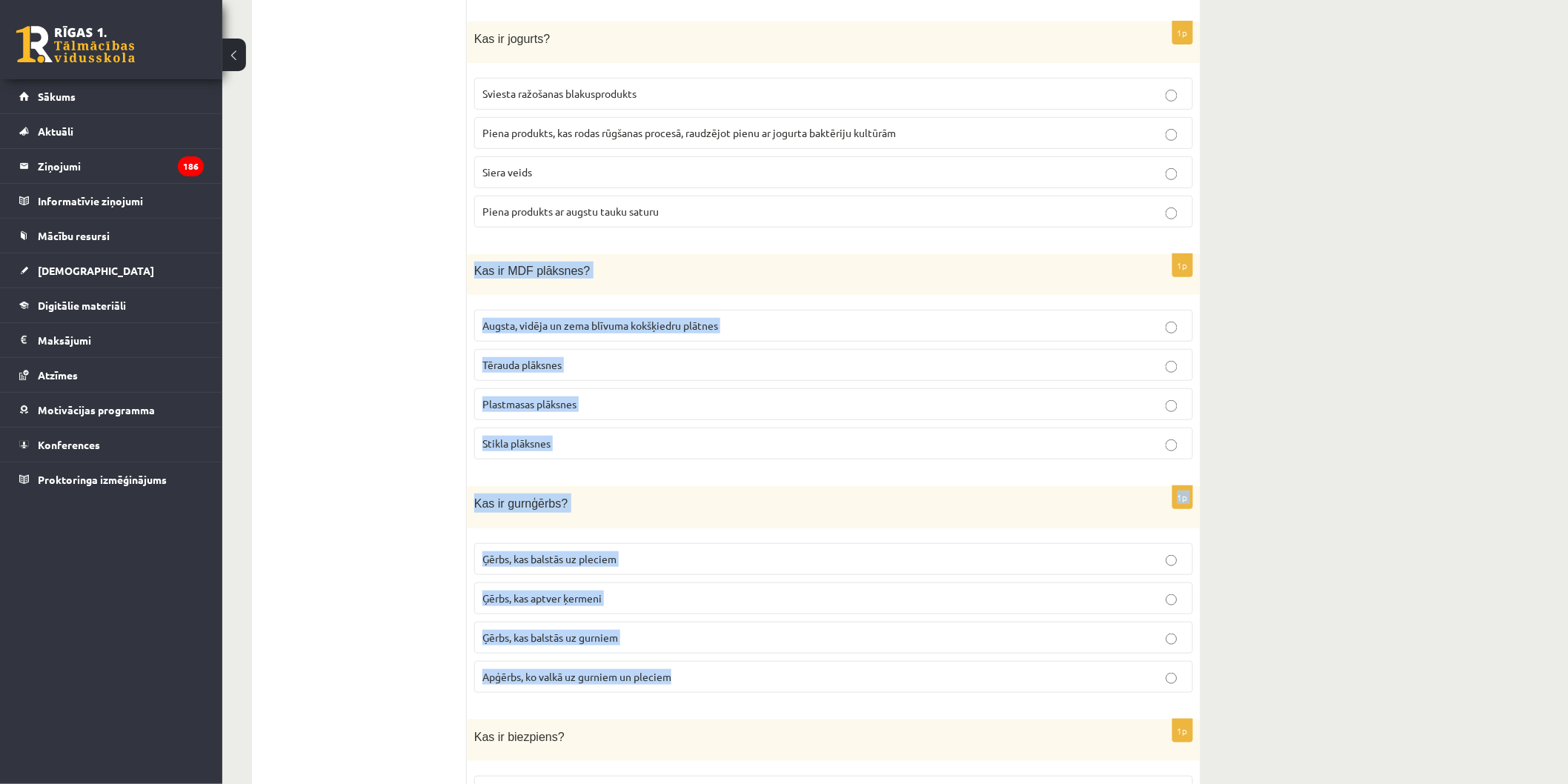
drag, startPoint x: 472, startPoint y: 257, endPoint x: 671, endPoint y: 662, distance: 451.2
click at [722, 318] on p "Augsta, vidēja un zema blīvuma kokšķiedru plātnes" at bounding box center [834, 326] width 703 height 16
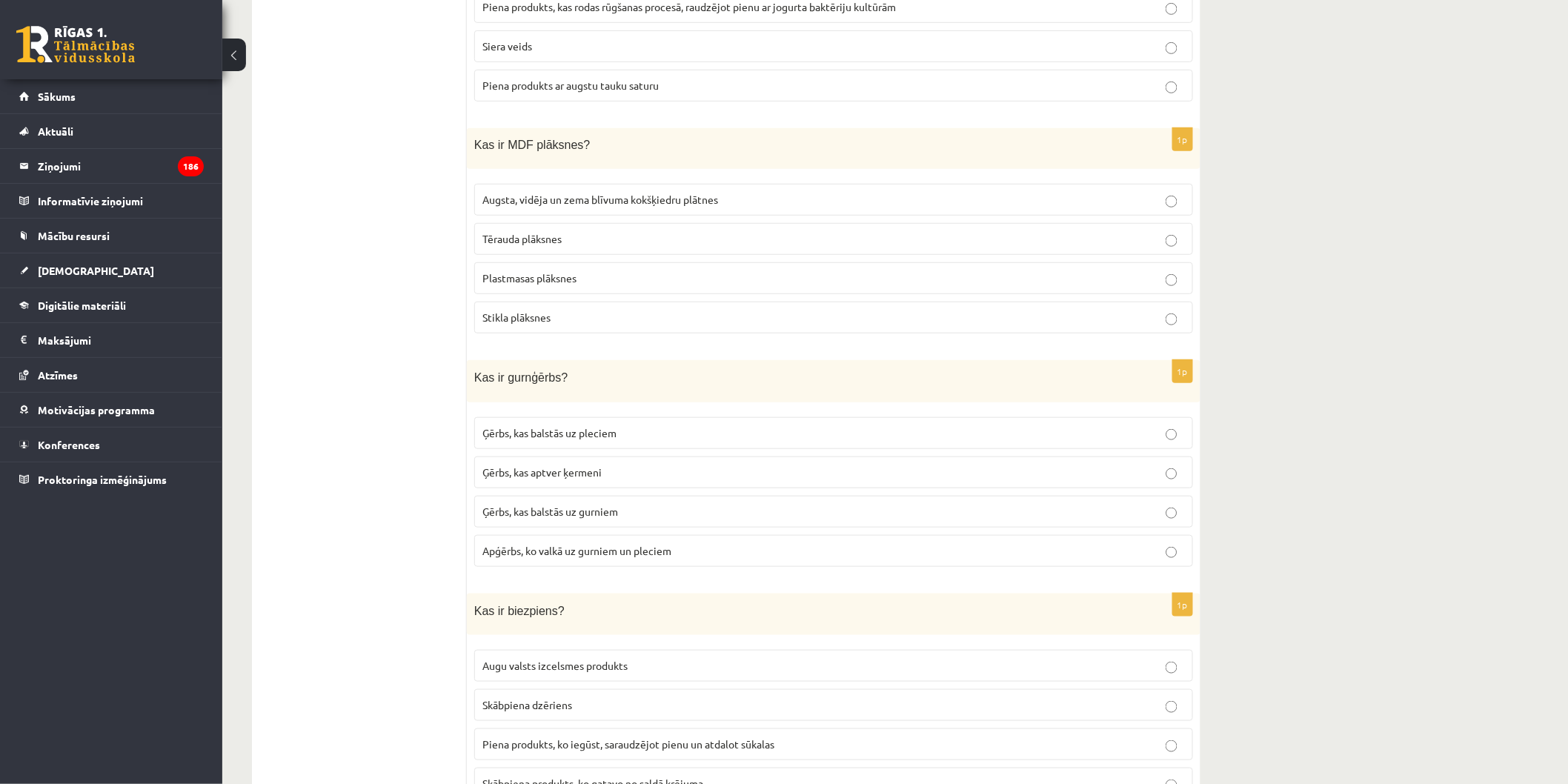
scroll to position [5081, 0]
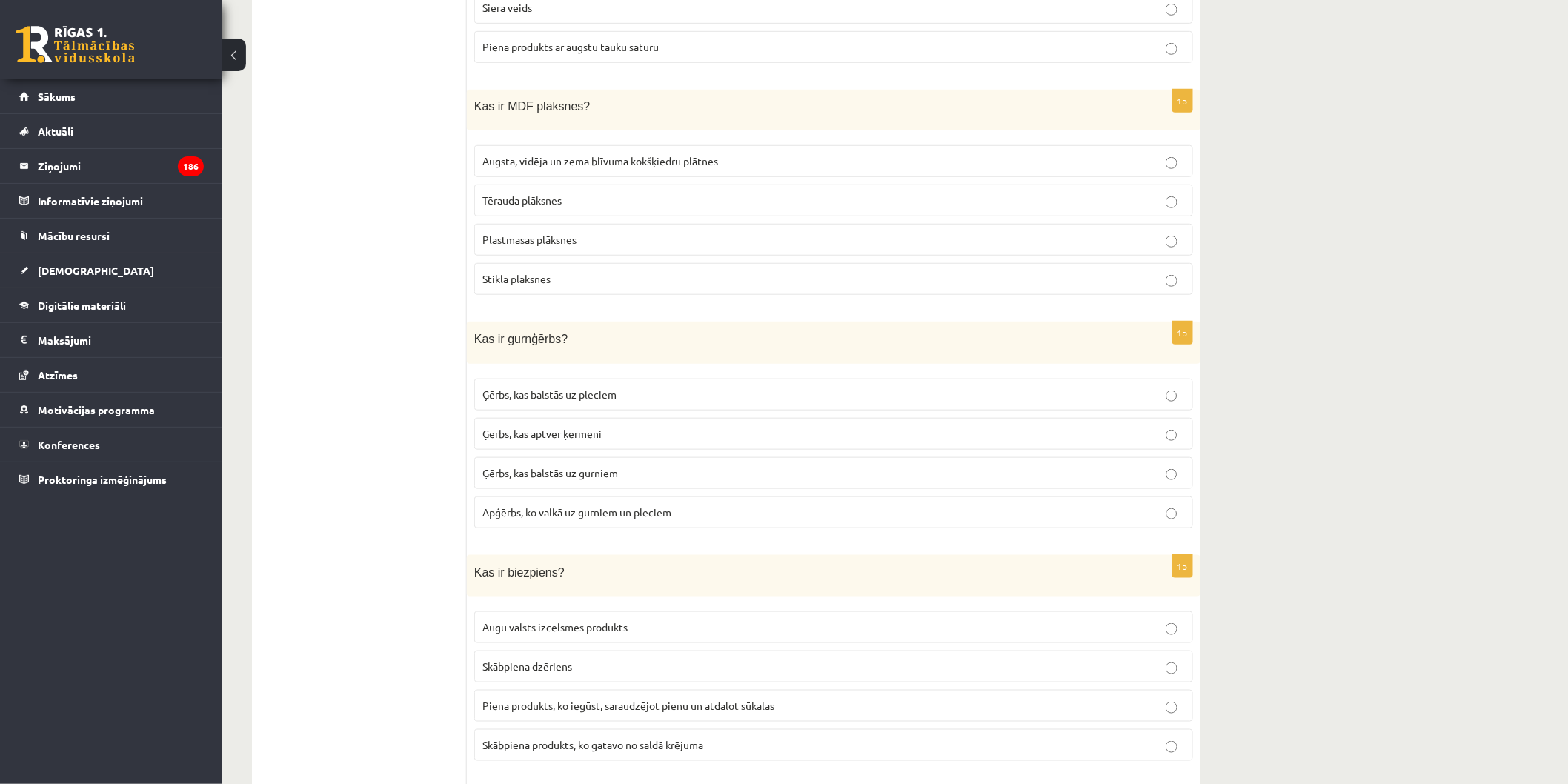
click at [744, 505] on p "Apģērbs, ko valkā uz gurniem un pleciem" at bounding box center [834, 512] width 703 height 16
click at [732, 457] on label "Ģērbs, kas balstās uz gurniem" at bounding box center [833, 473] width 719 height 31
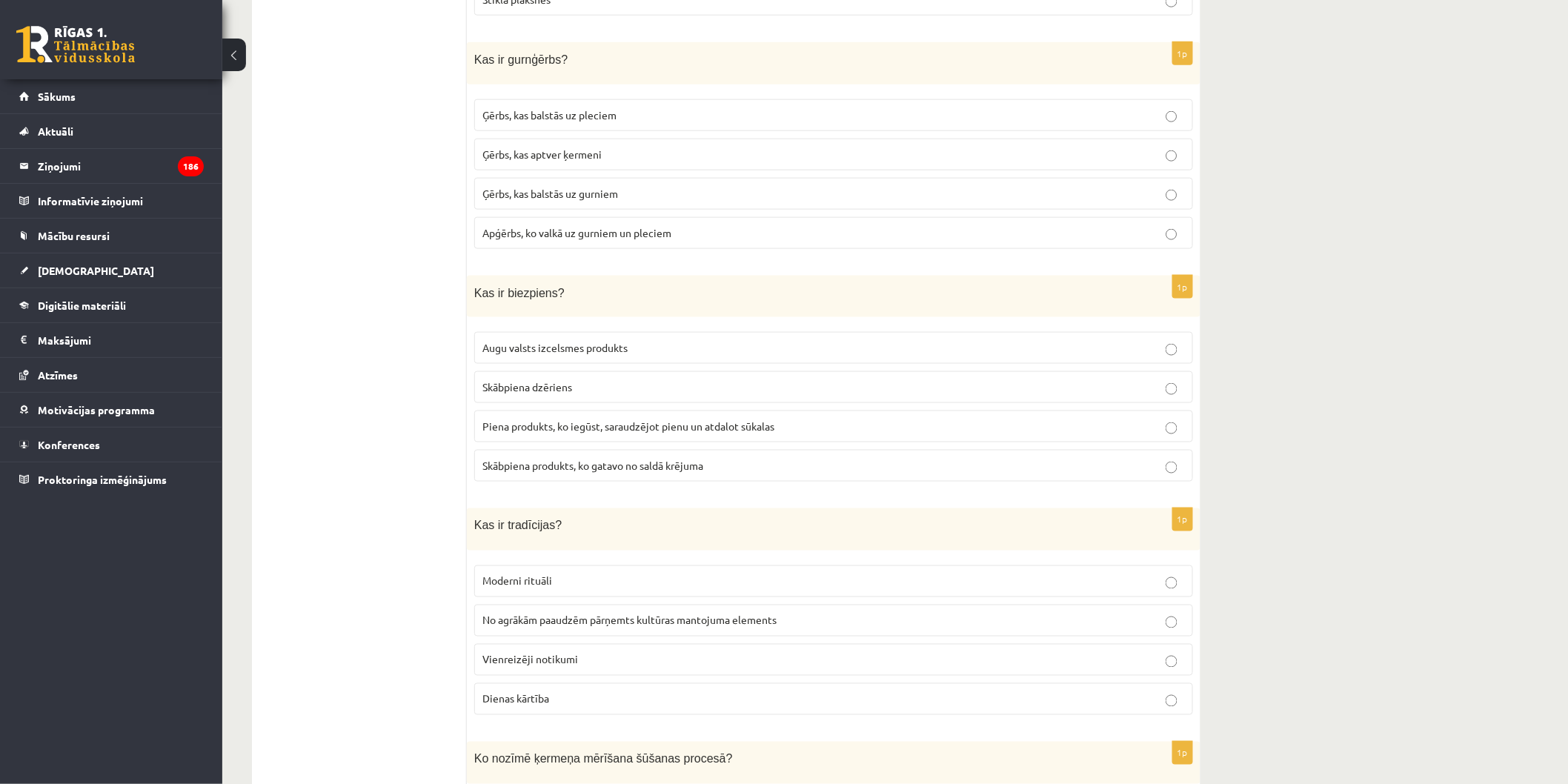
scroll to position [5575, 0]
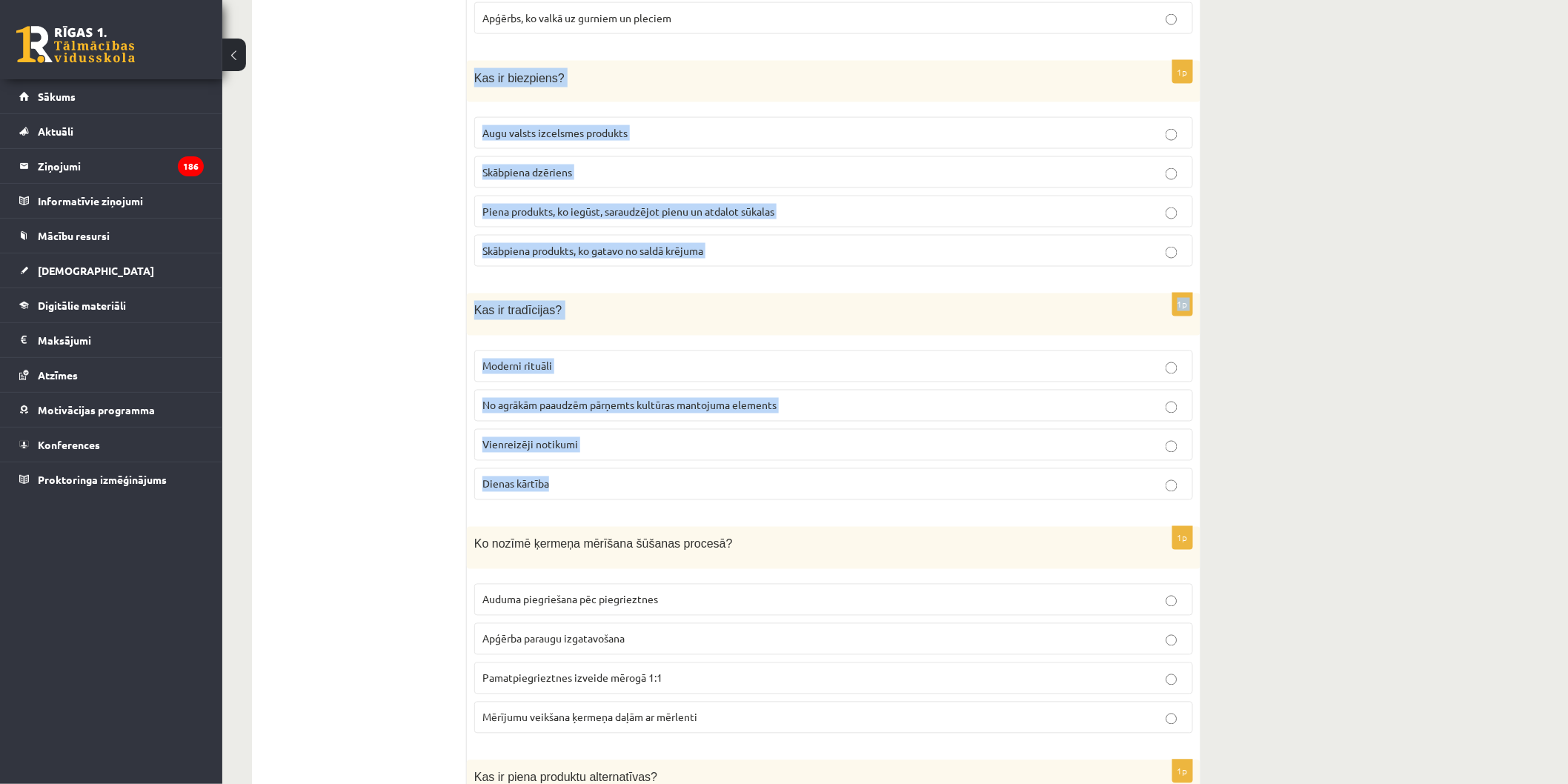
drag, startPoint x: 474, startPoint y: 54, endPoint x: 741, endPoint y: 467, distance: 491.8
click at [741, 477] on p "Dienas kārtība" at bounding box center [834, 484] width 703 height 16
drag, startPoint x: 741, startPoint y: 467, endPoint x: 704, endPoint y: 478, distance: 38.6
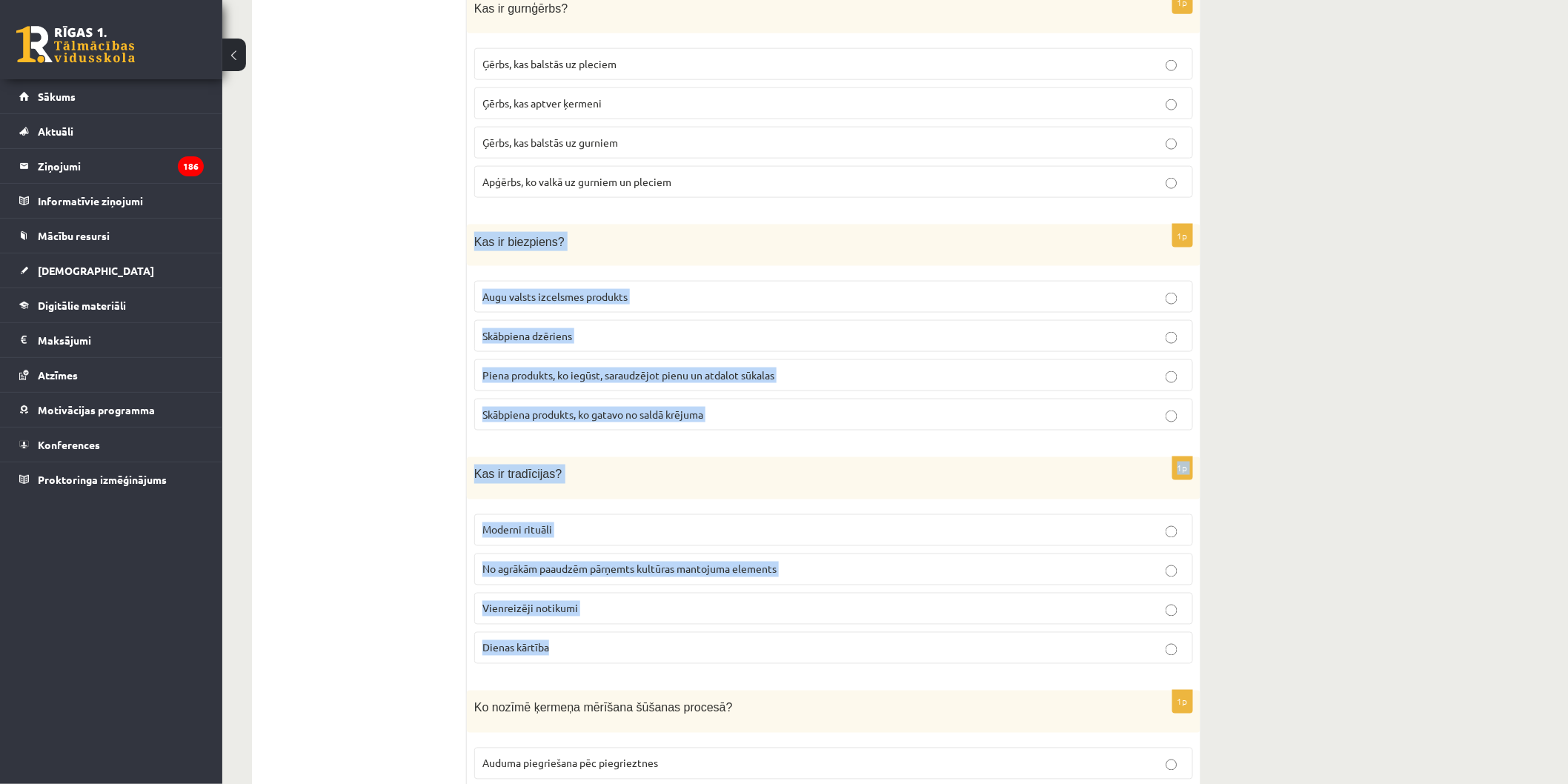
scroll to position [5411, 0]
click at [787, 368] on p "Piena produkts, ko iegūst, saraudzējot pienu un atdalot sūkalas" at bounding box center [834, 375] width 703 height 16
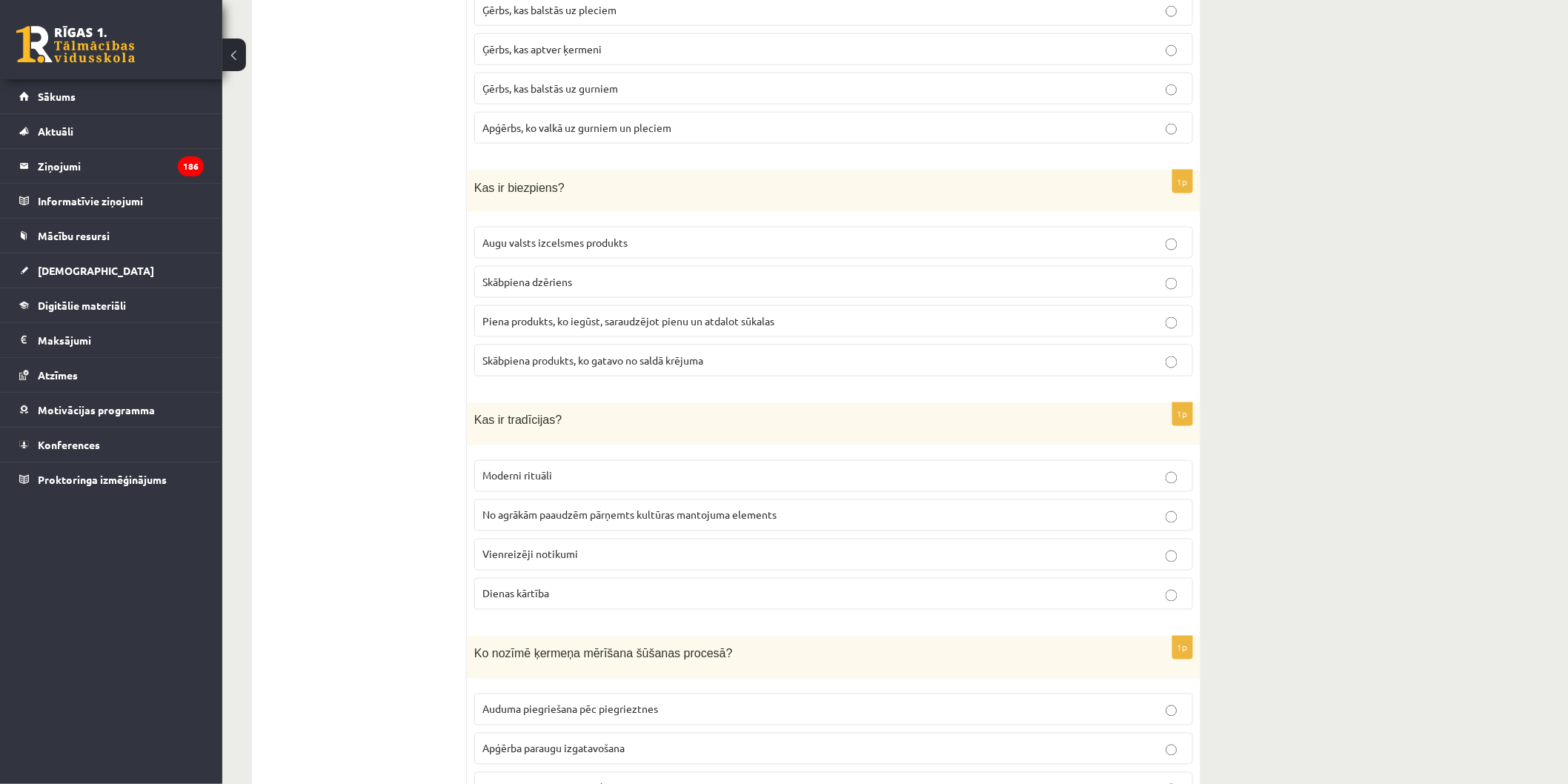
scroll to position [5493, 0]
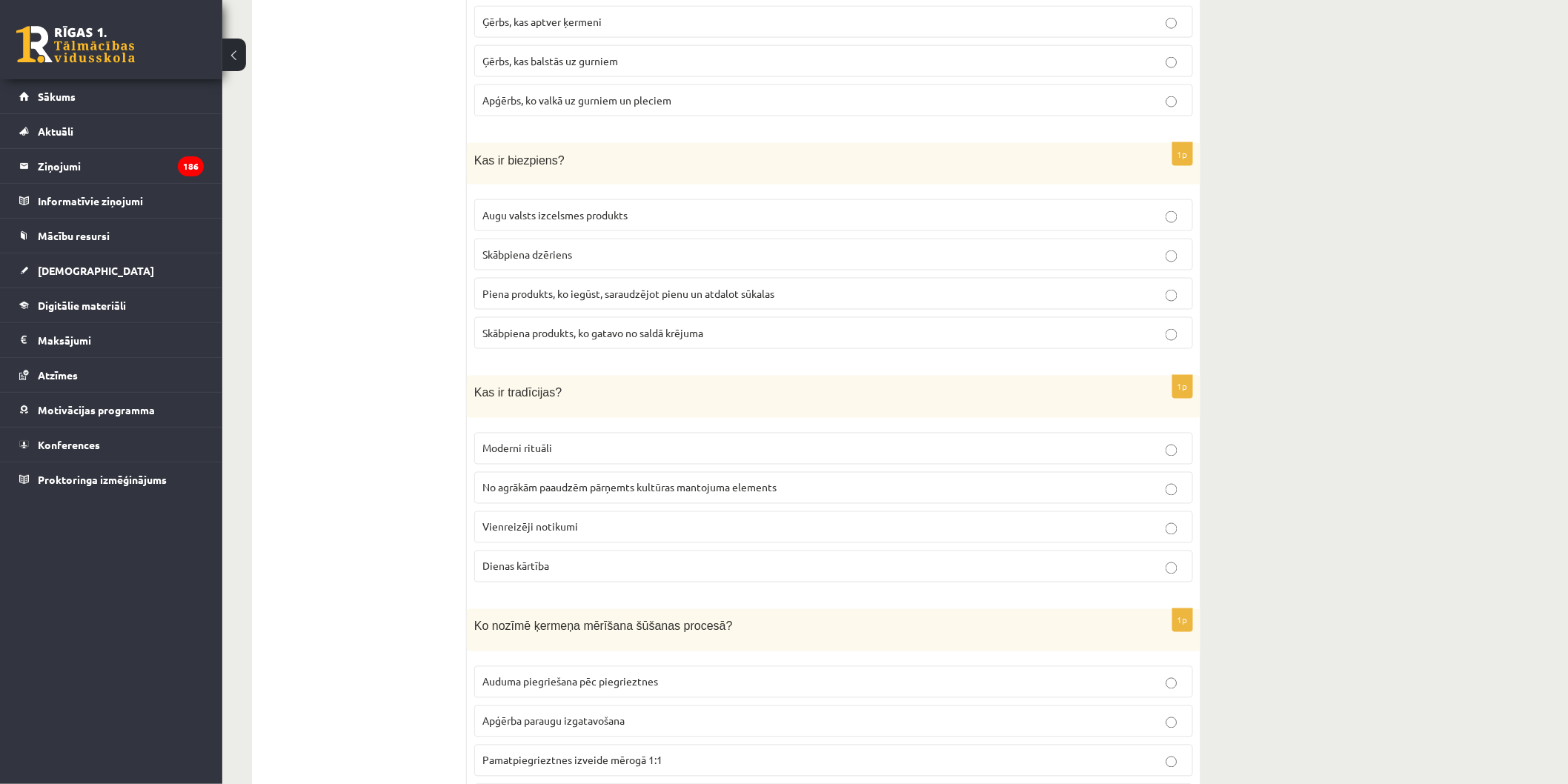
click at [791, 480] on p "No agrākām paaudzēm pārņemts kultūras mantojuma elements" at bounding box center [834, 487] width 703 height 16
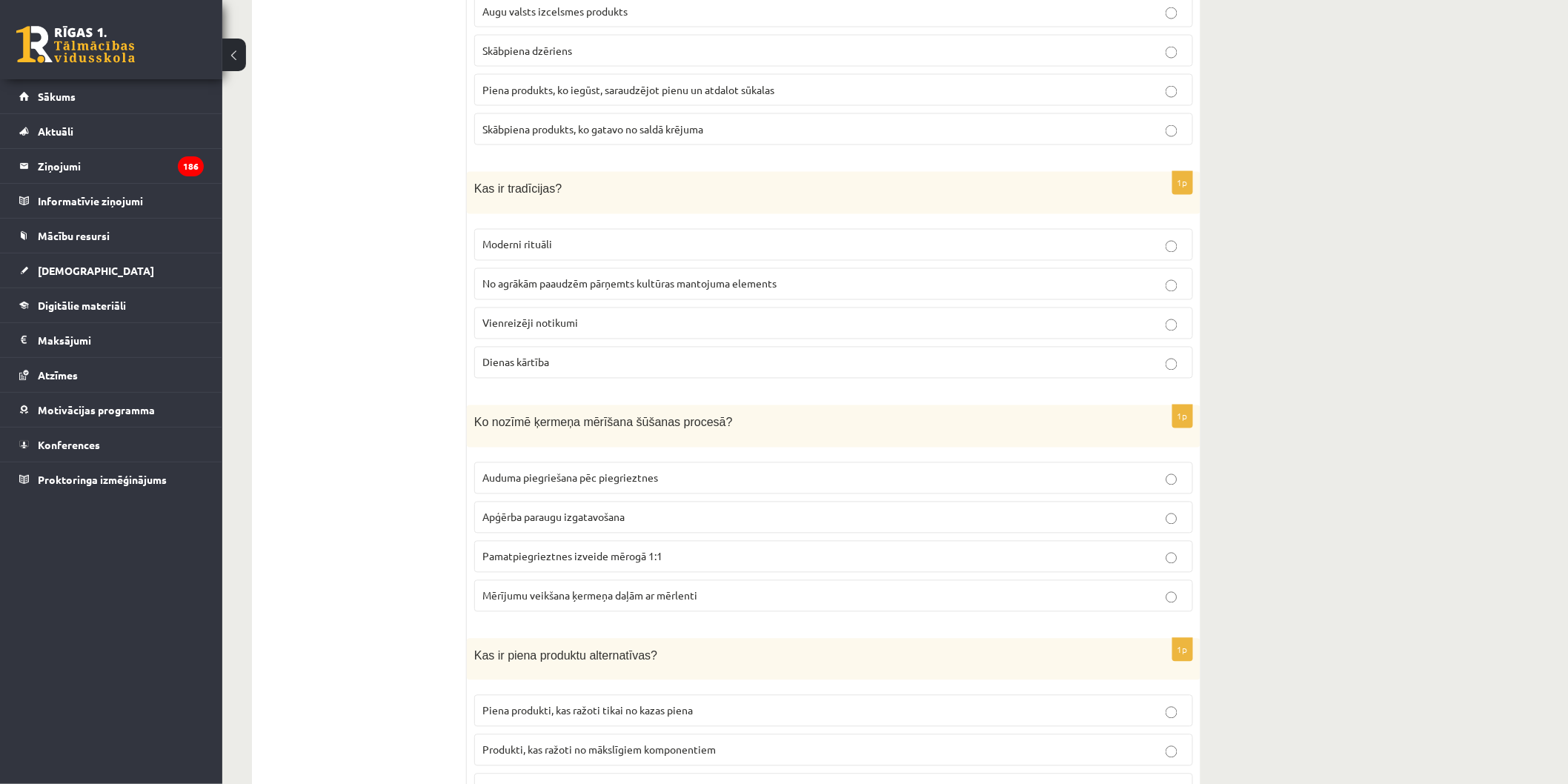
scroll to position [5988, 0]
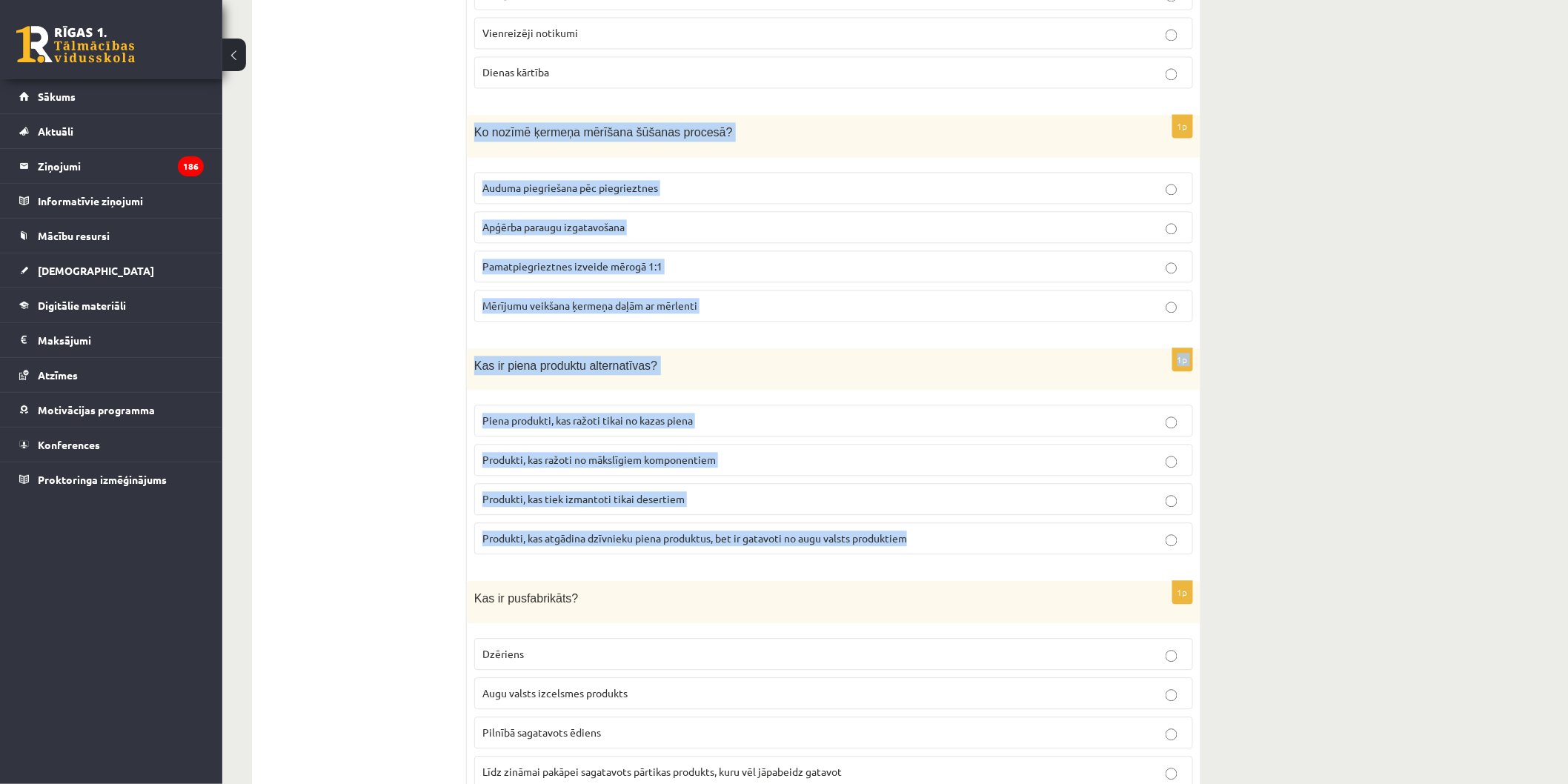
drag, startPoint x: 472, startPoint y: 116, endPoint x: 932, endPoint y: 515, distance: 608.9
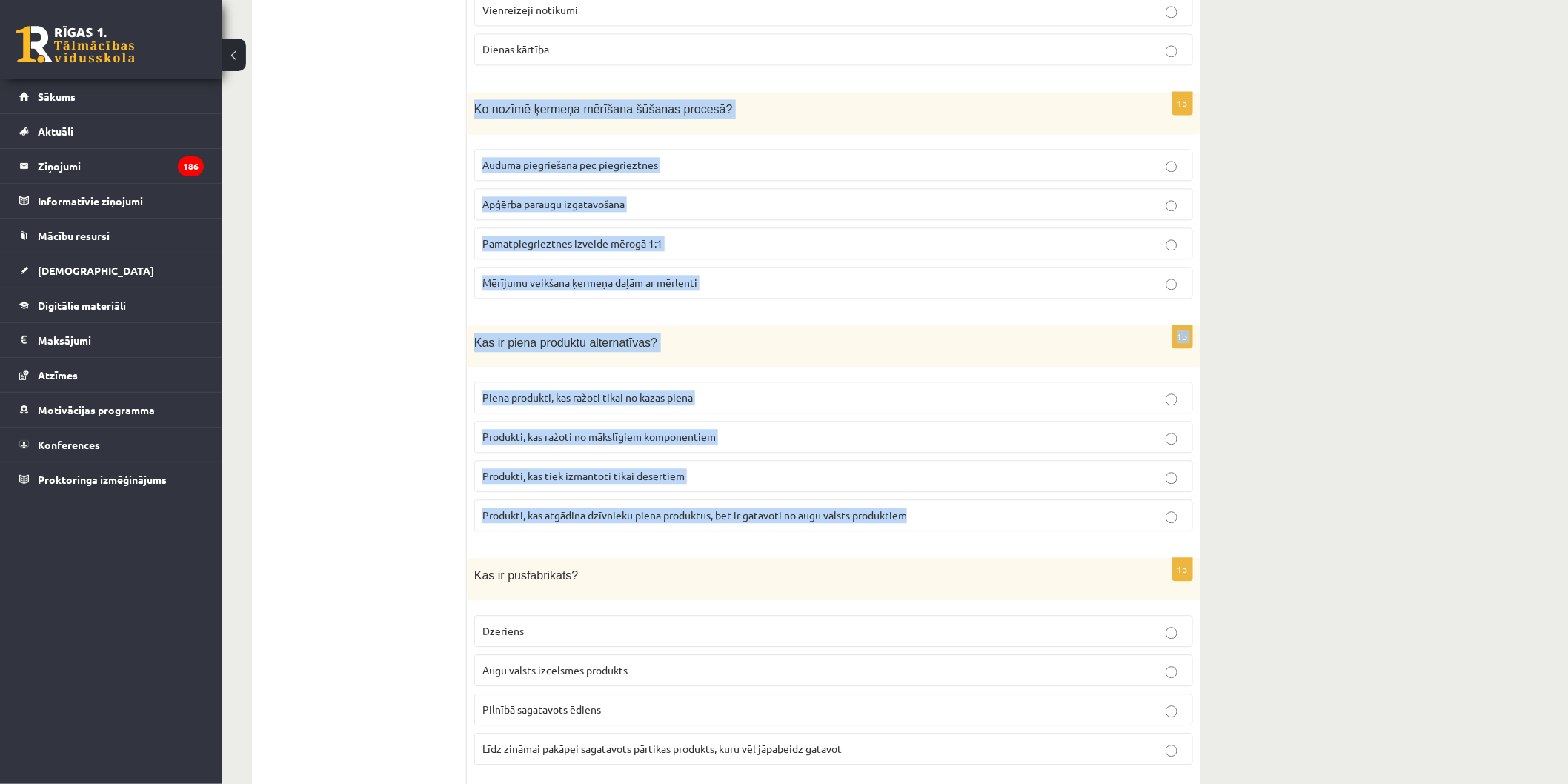
click at [774, 275] on p "Mērījumu veikšana ķermeņa daļām ar mērlenti" at bounding box center [834, 283] width 703 height 16
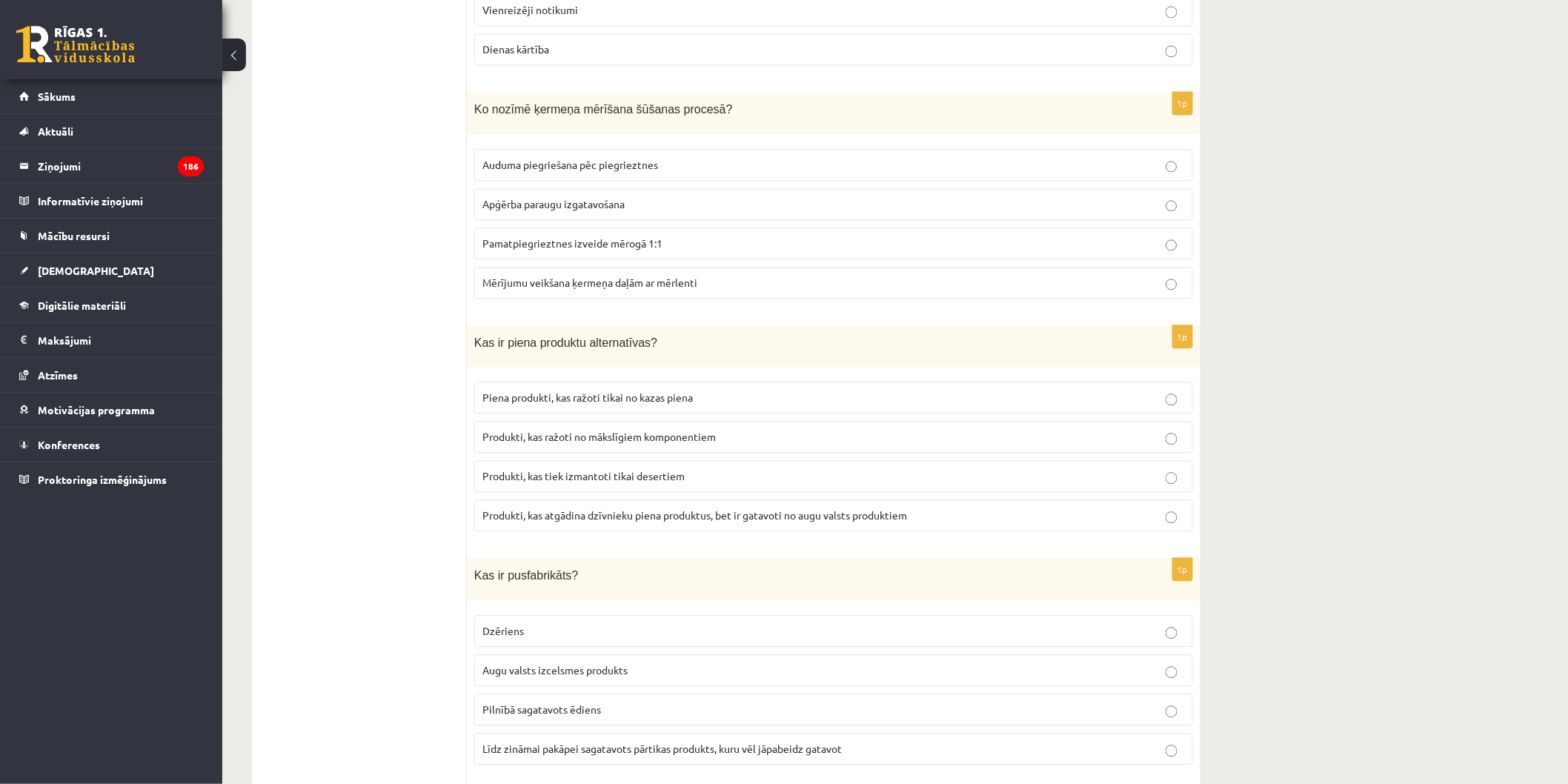
click at [686, 508] on span "Produkti, kas atgādina dzīvnieku piena produktus, bet ir gatavoti no augu valst…" at bounding box center [694, 515] width 424 height 13
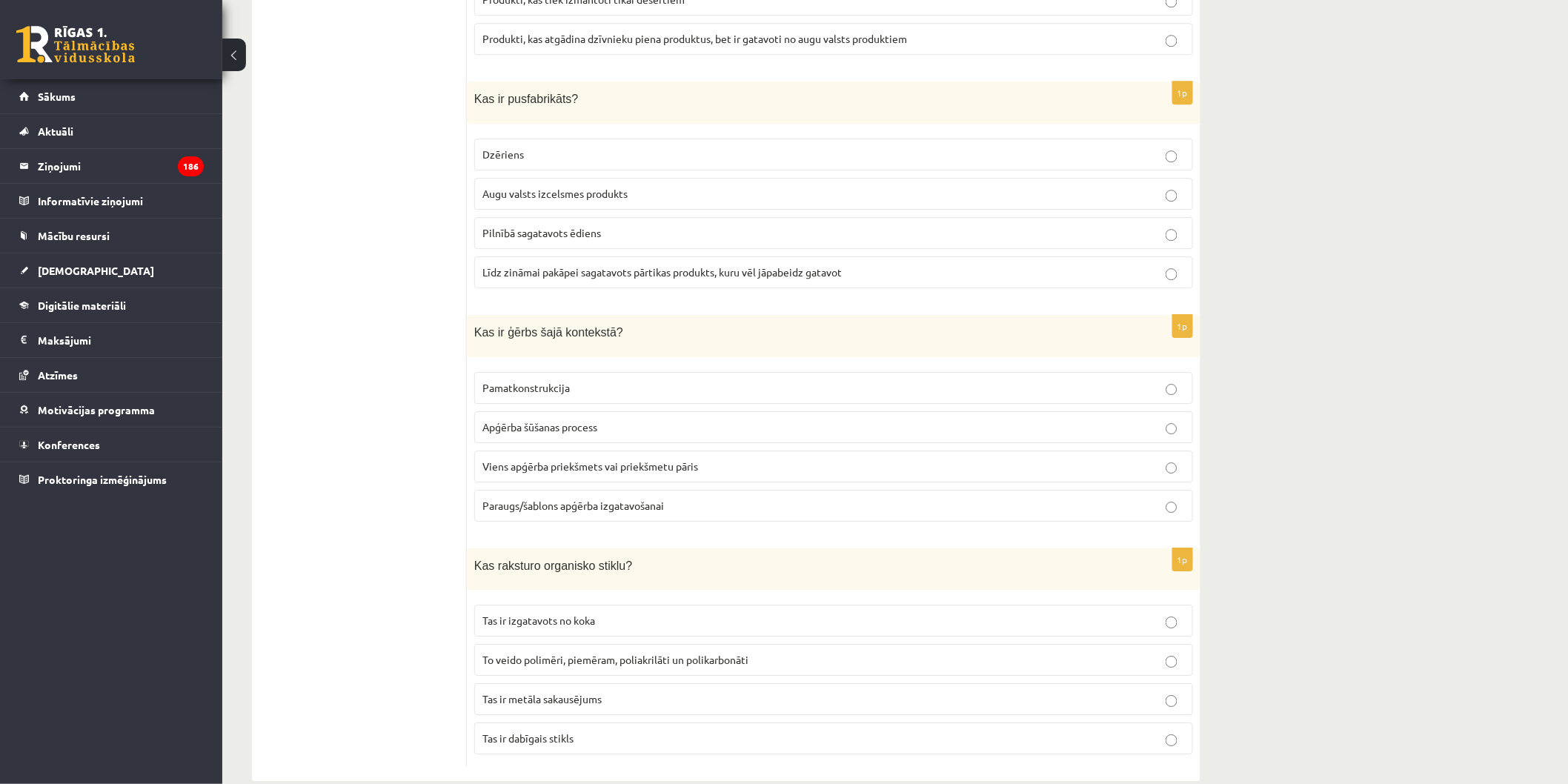
scroll to position [6493, 0]
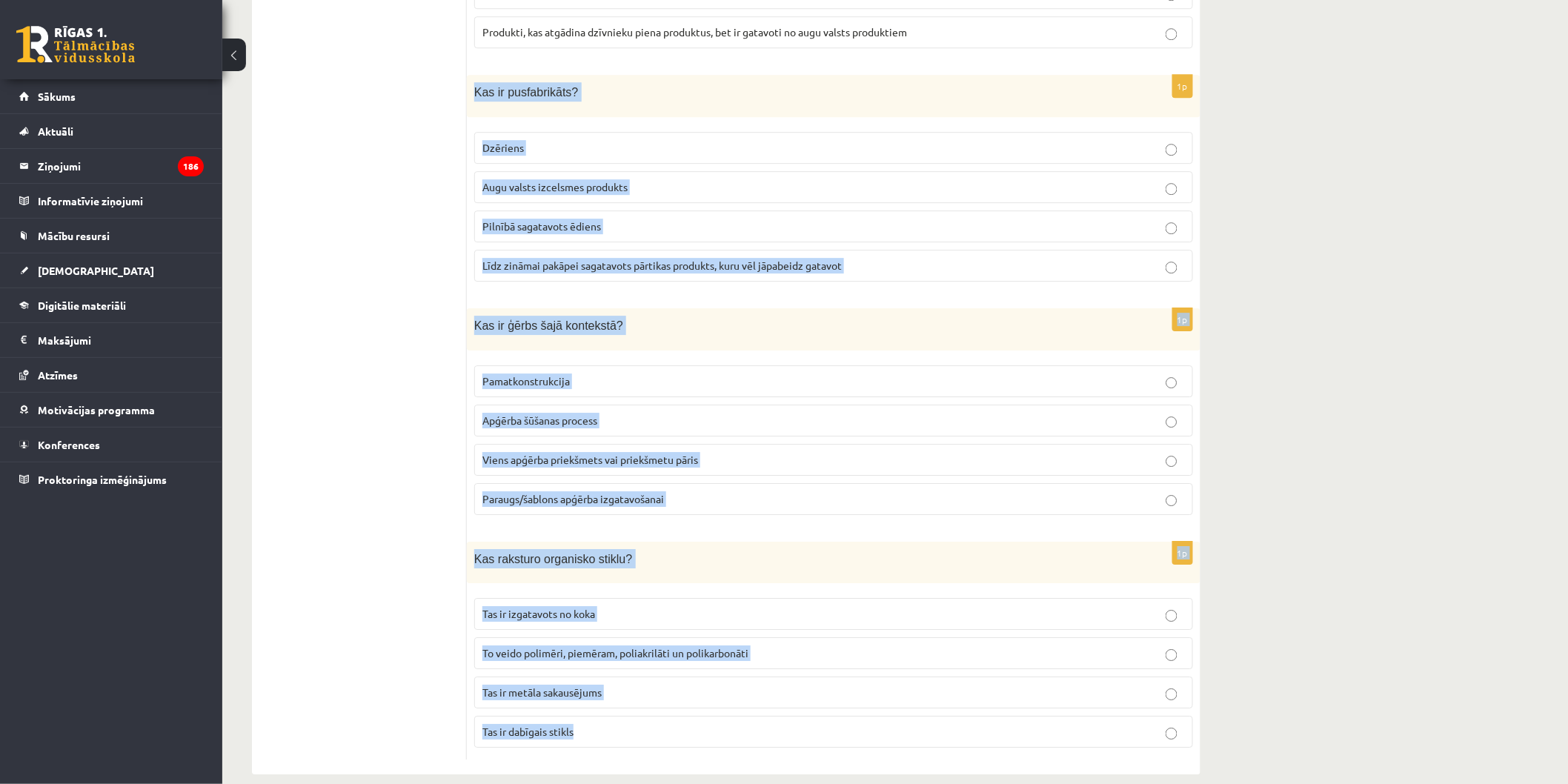
drag, startPoint x: 469, startPoint y: 67, endPoint x: 874, endPoint y: 752, distance: 795.8
click at [813, 249] on label "Līdz zināmai pakāpei sagatavots pārtikas produkts, kuru vēl jāpabeidz gatavot" at bounding box center [833, 265] width 719 height 31
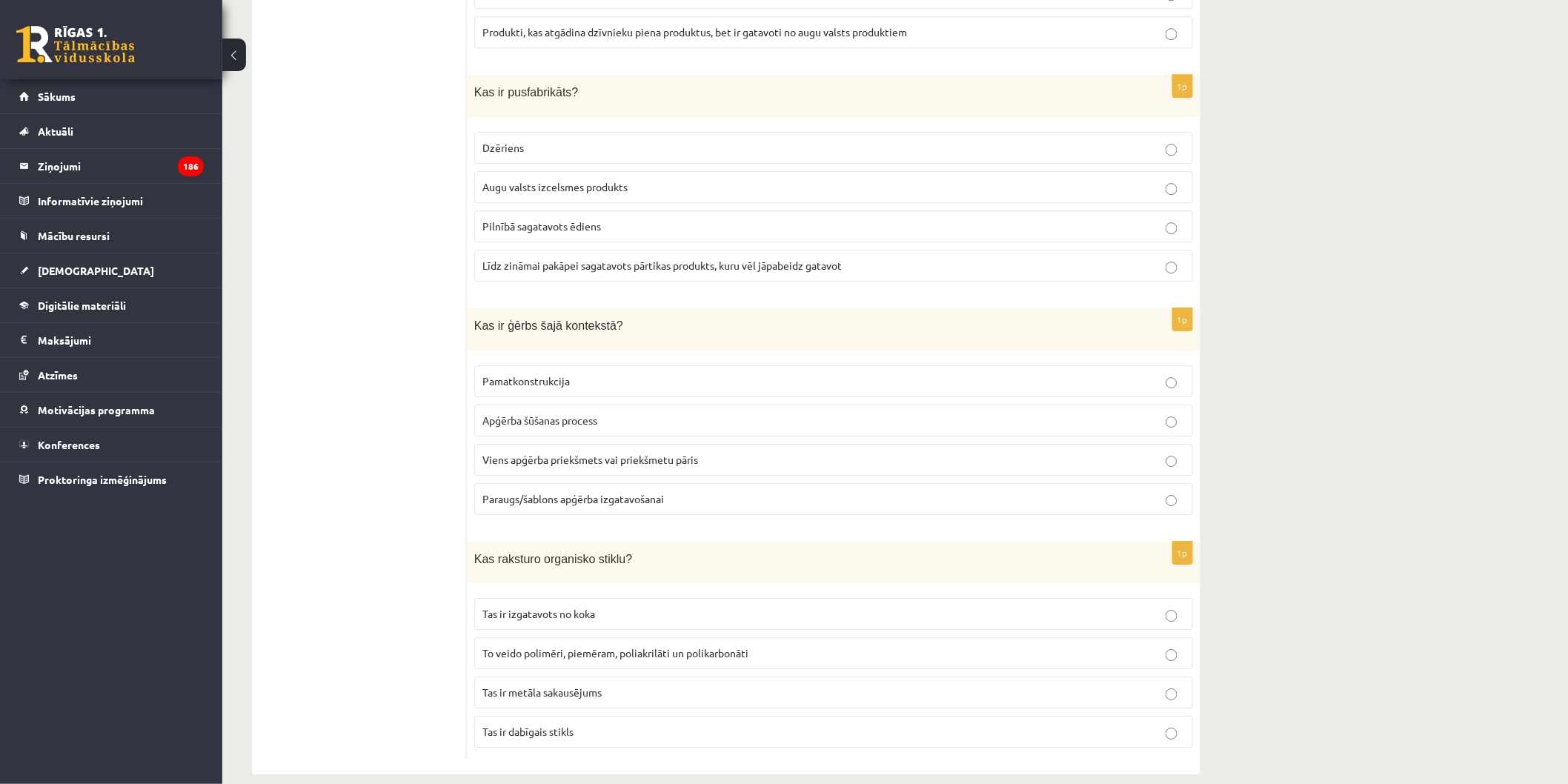
click at [891, 444] on label "Viens apģērba priekšmets vai priekšmetu pāris" at bounding box center [833, 460] width 719 height 31
click at [796, 646] on p "To veido polimēri, piemēram, poliakrilāti un polikarbonāti" at bounding box center [834, 653] width 703 height 16
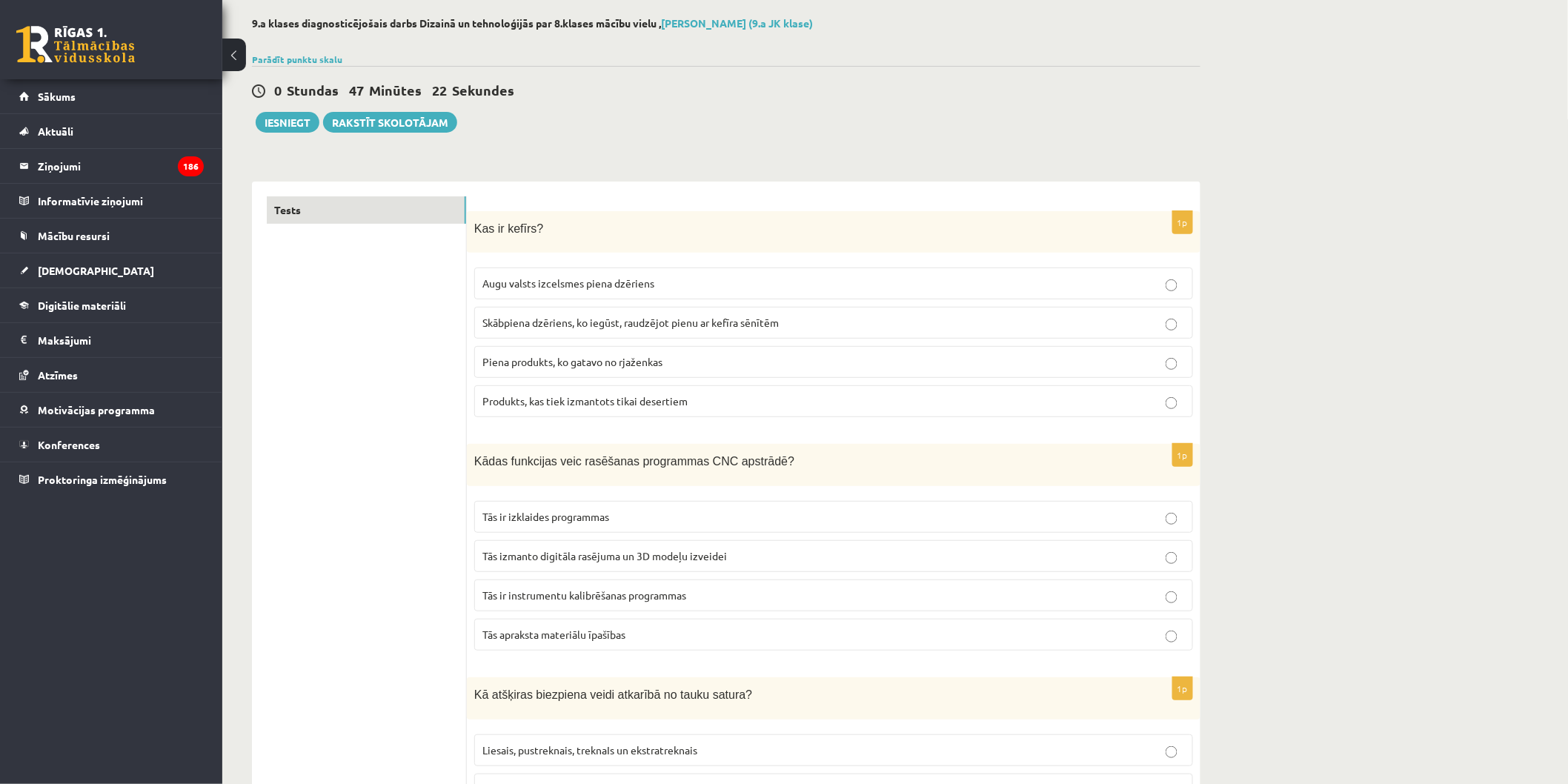
scroll to position [0, 0]
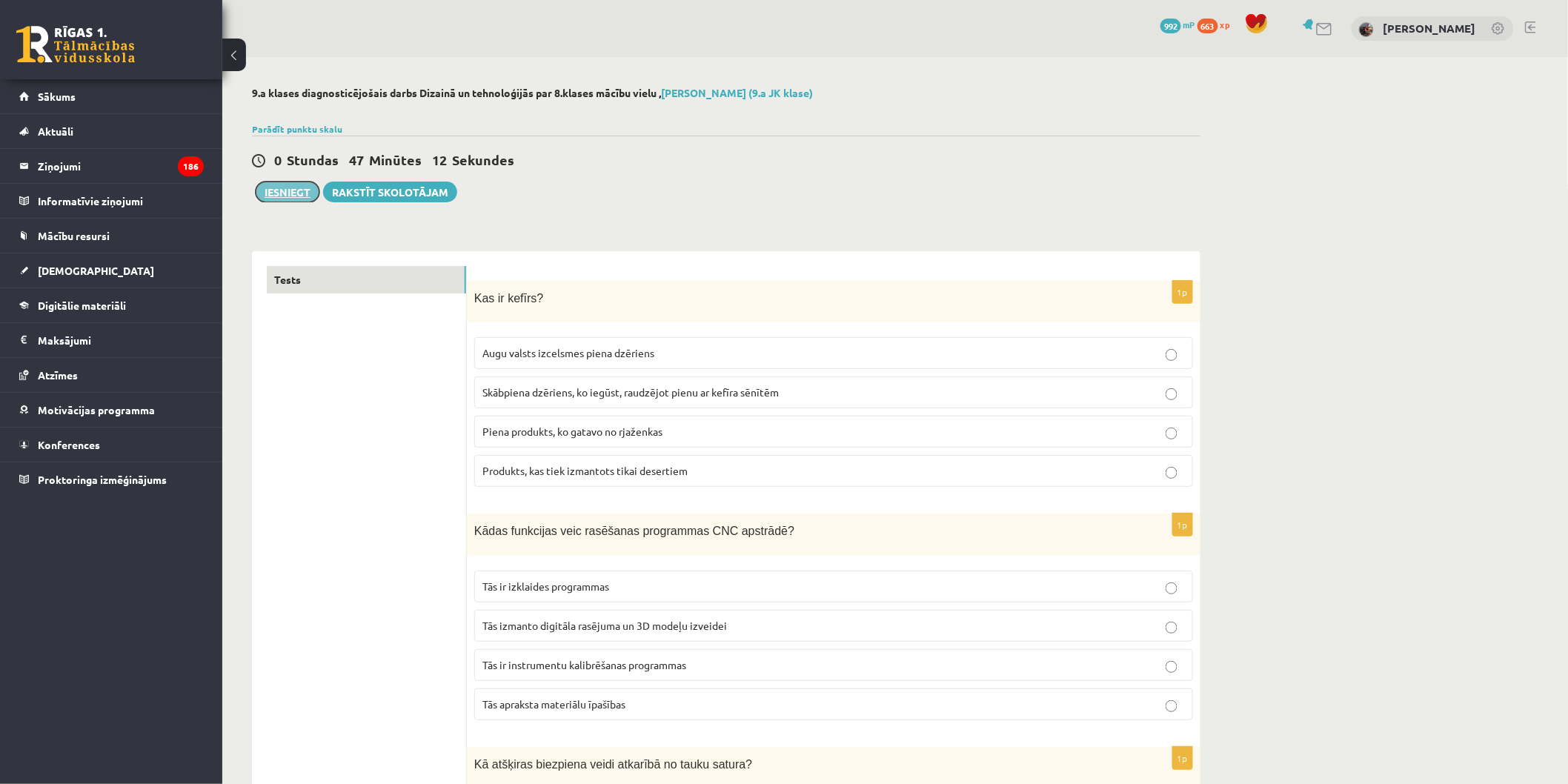
click at [304, 191] on button "Iesniegt" at bounding box center [287, 191] width 64 height 21
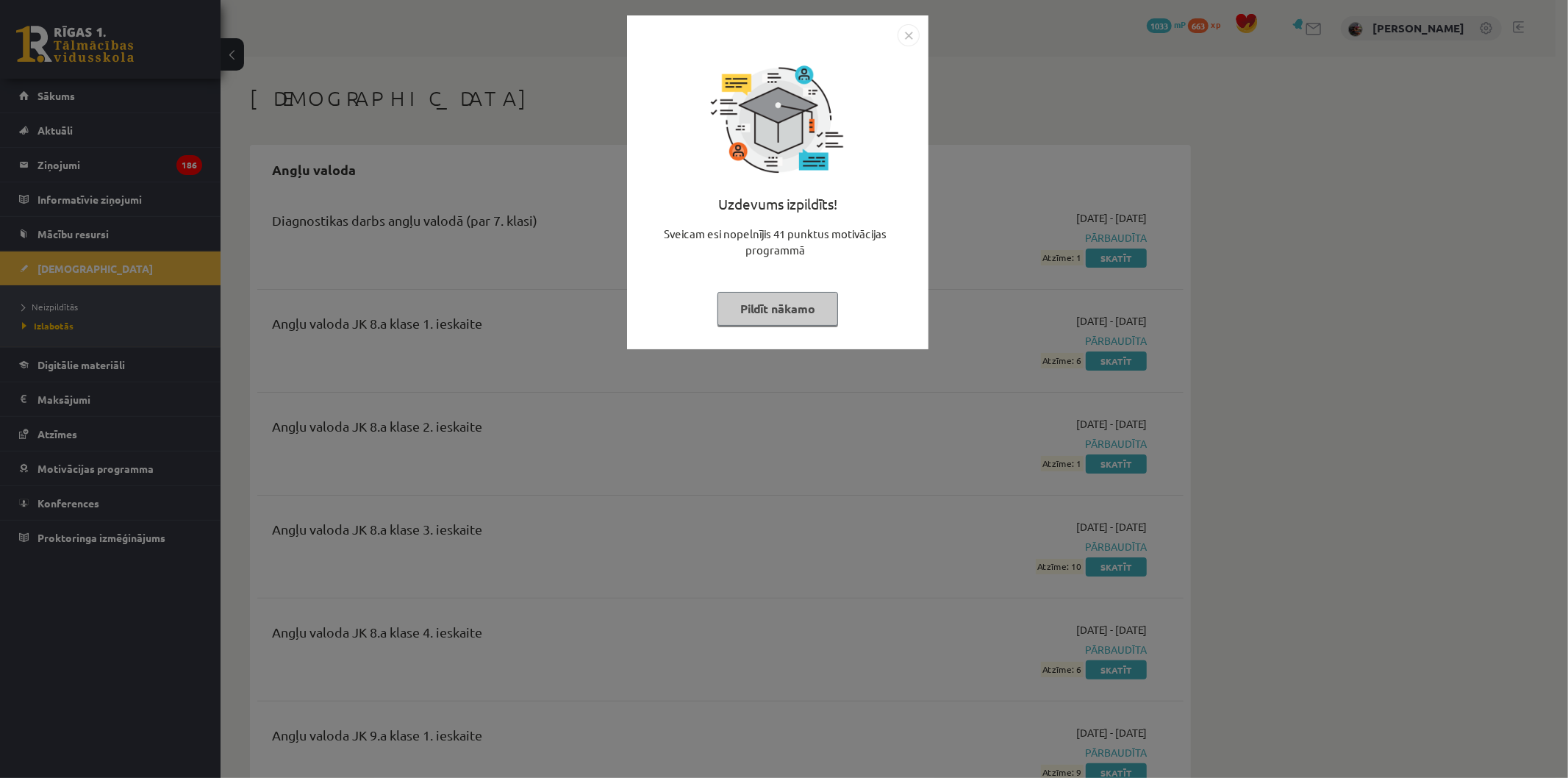
click at [802, 322] on button "Pildīt nākamo" at bounding box center [778, 308] width 121 height 34
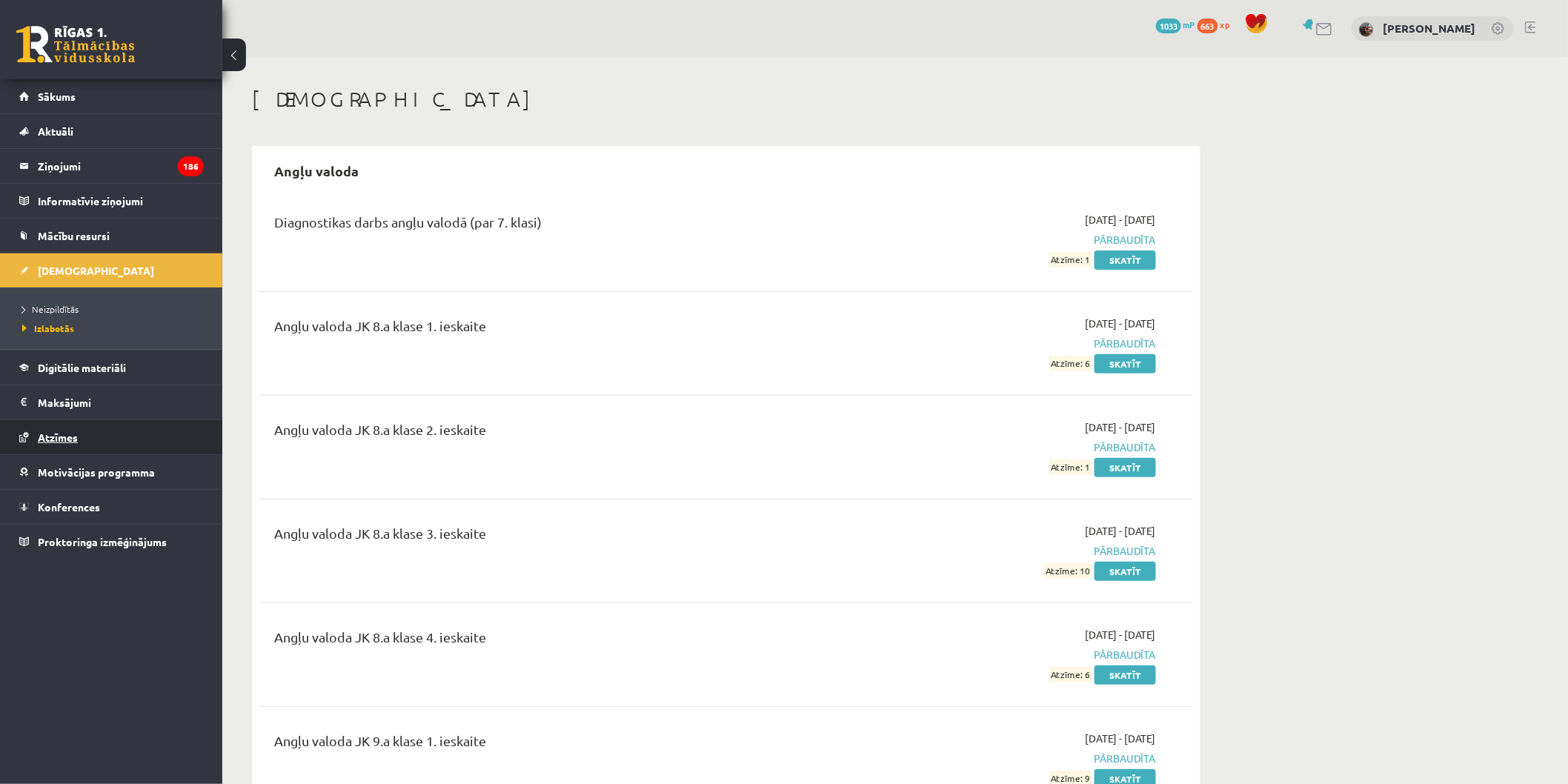
click at [102, 425] on link "Atzīmes" at bounding box center [111, 437] width 185 height 34
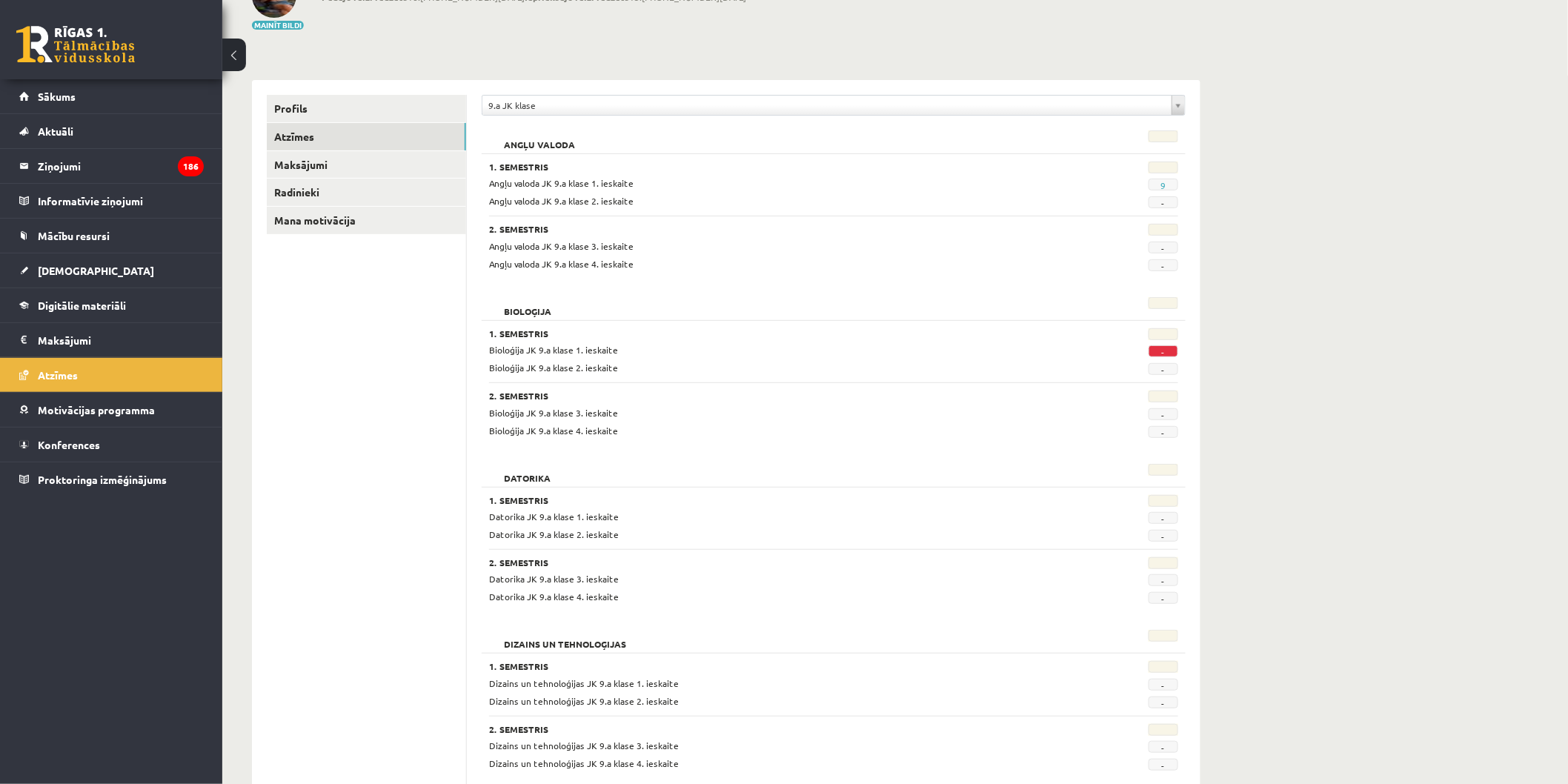
scroll to position [108, 0]
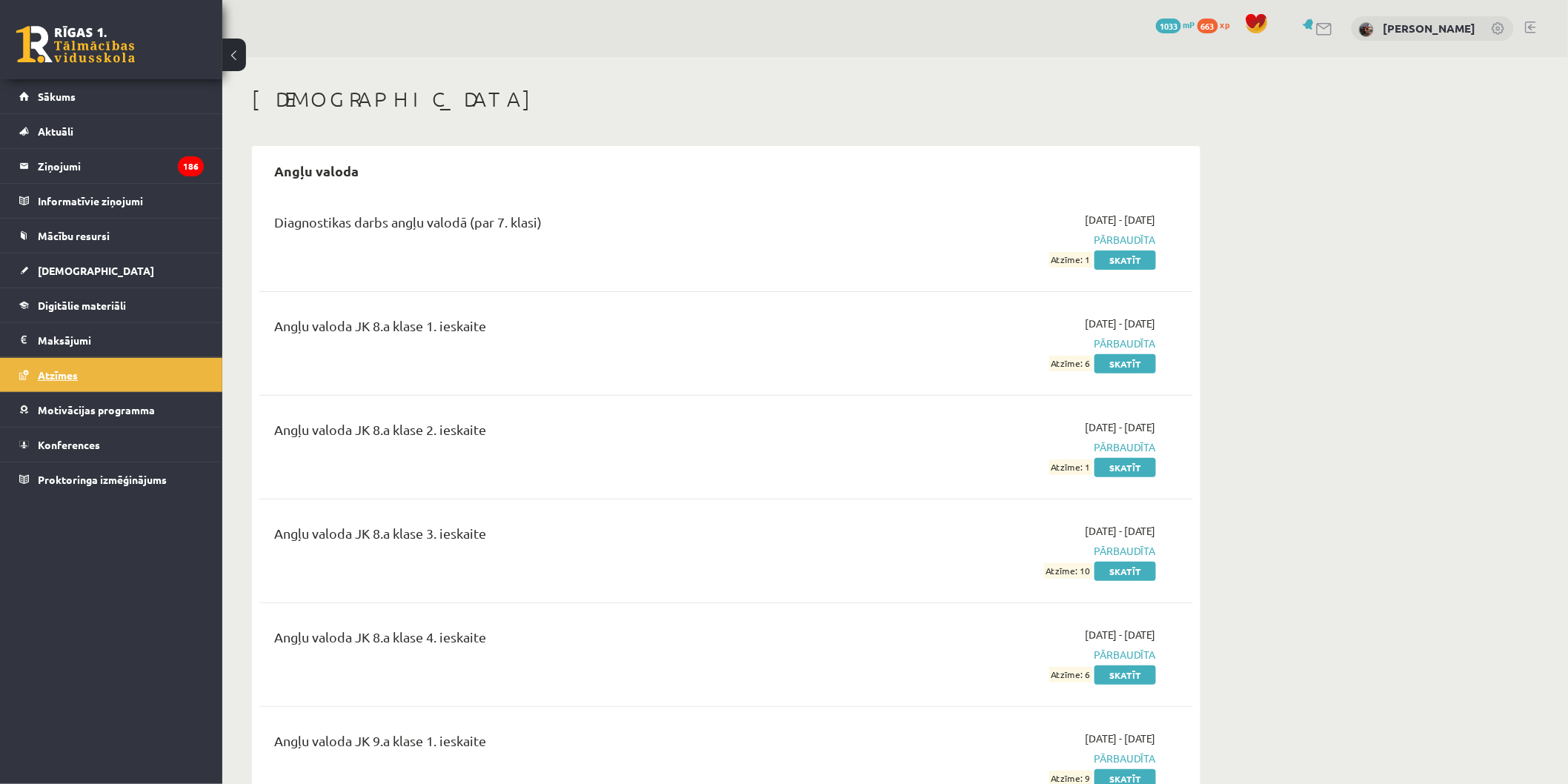
click at [109, 368] on link "Atzīmes" at bounding box center [111, 375] width 185 height 34
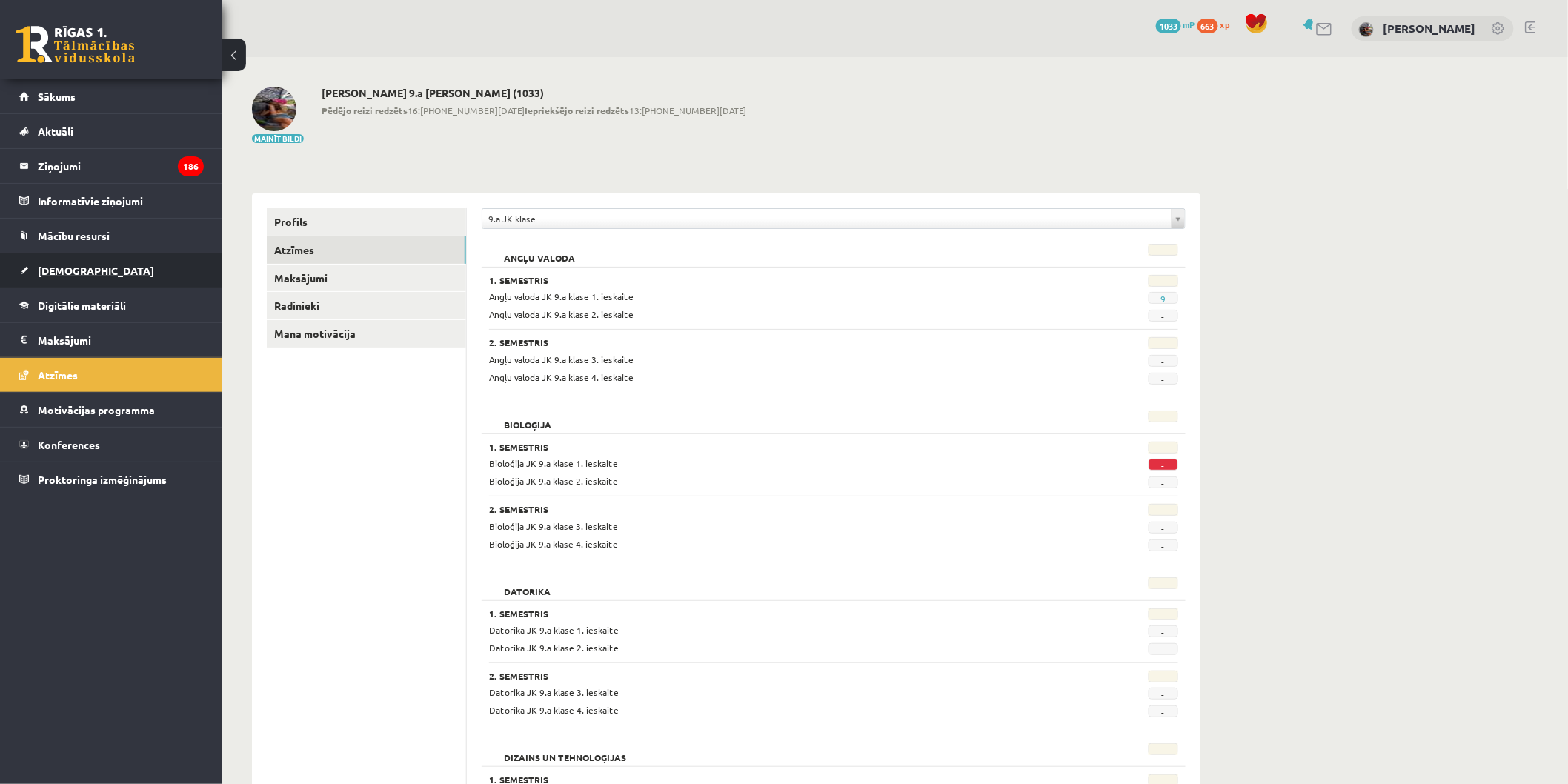
click at [57, 254] on link "[DEMOGRAPHIC_DATA]" at bounding box center [111, 270] width 185 height 34
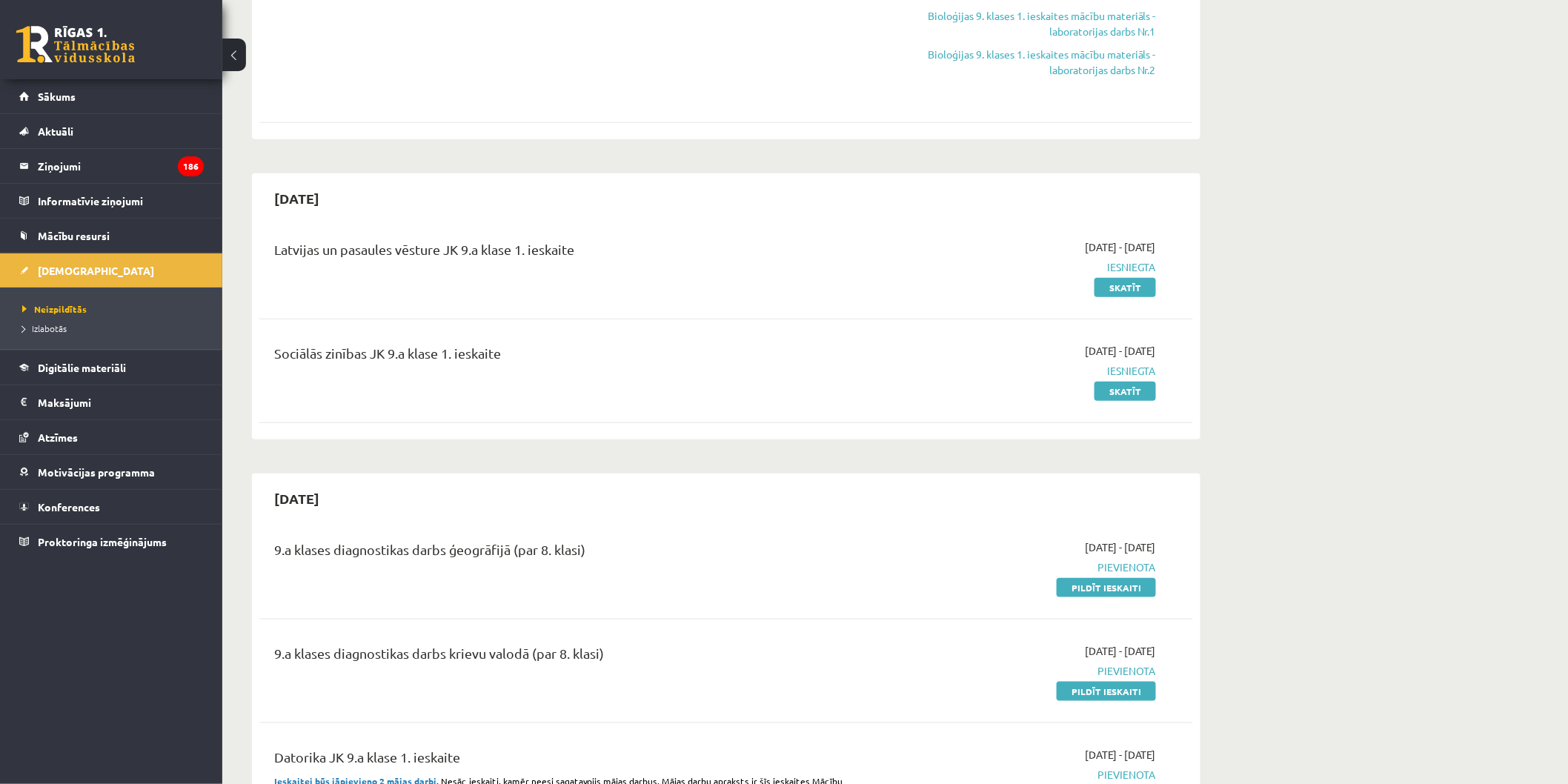
scroll to position [329, 0]
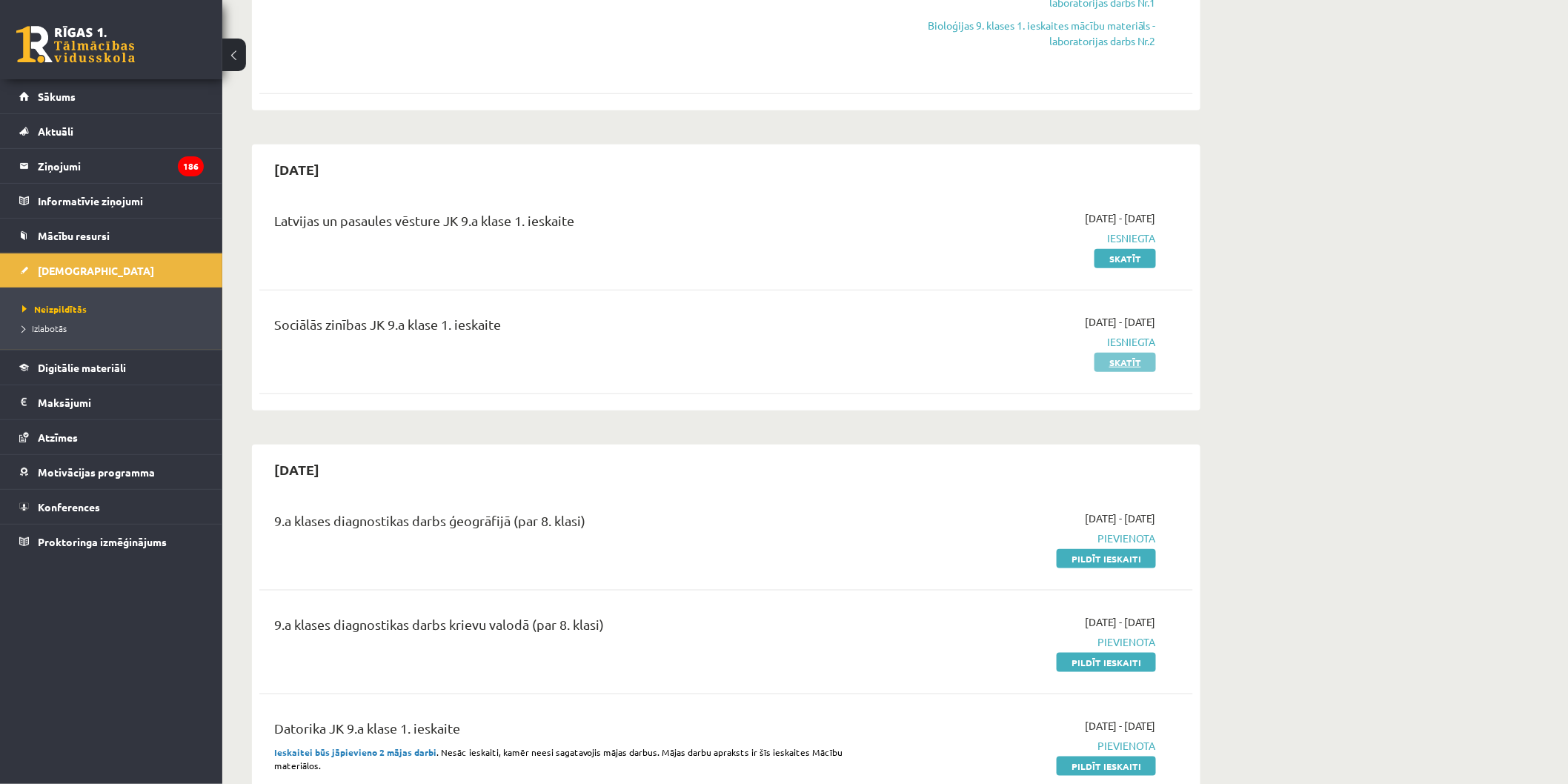
click at [1141, 356] on link "Skatīt" at bounding box center [1125, 362] width 61 height 19
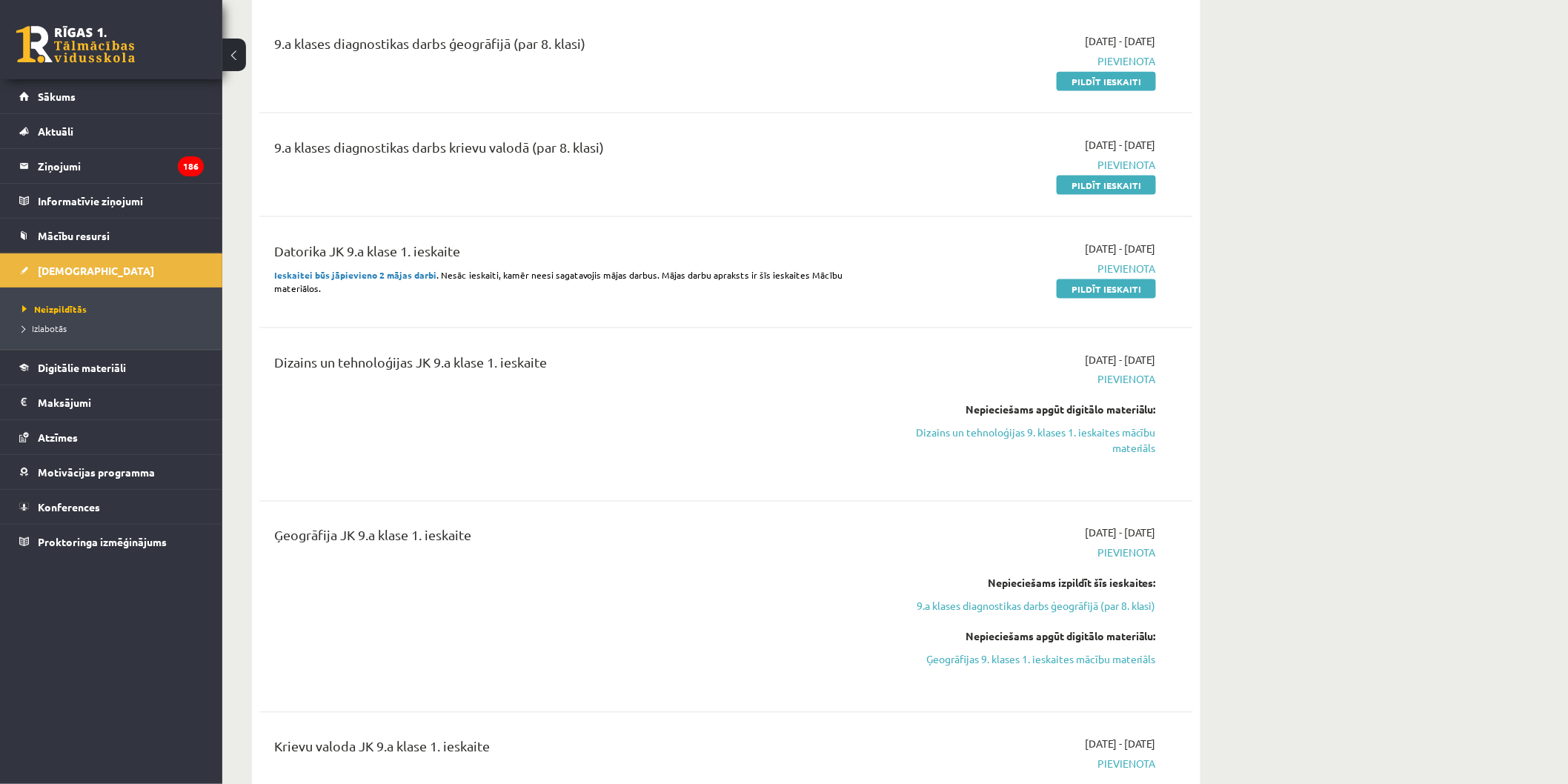
scroll to position [741, 0]
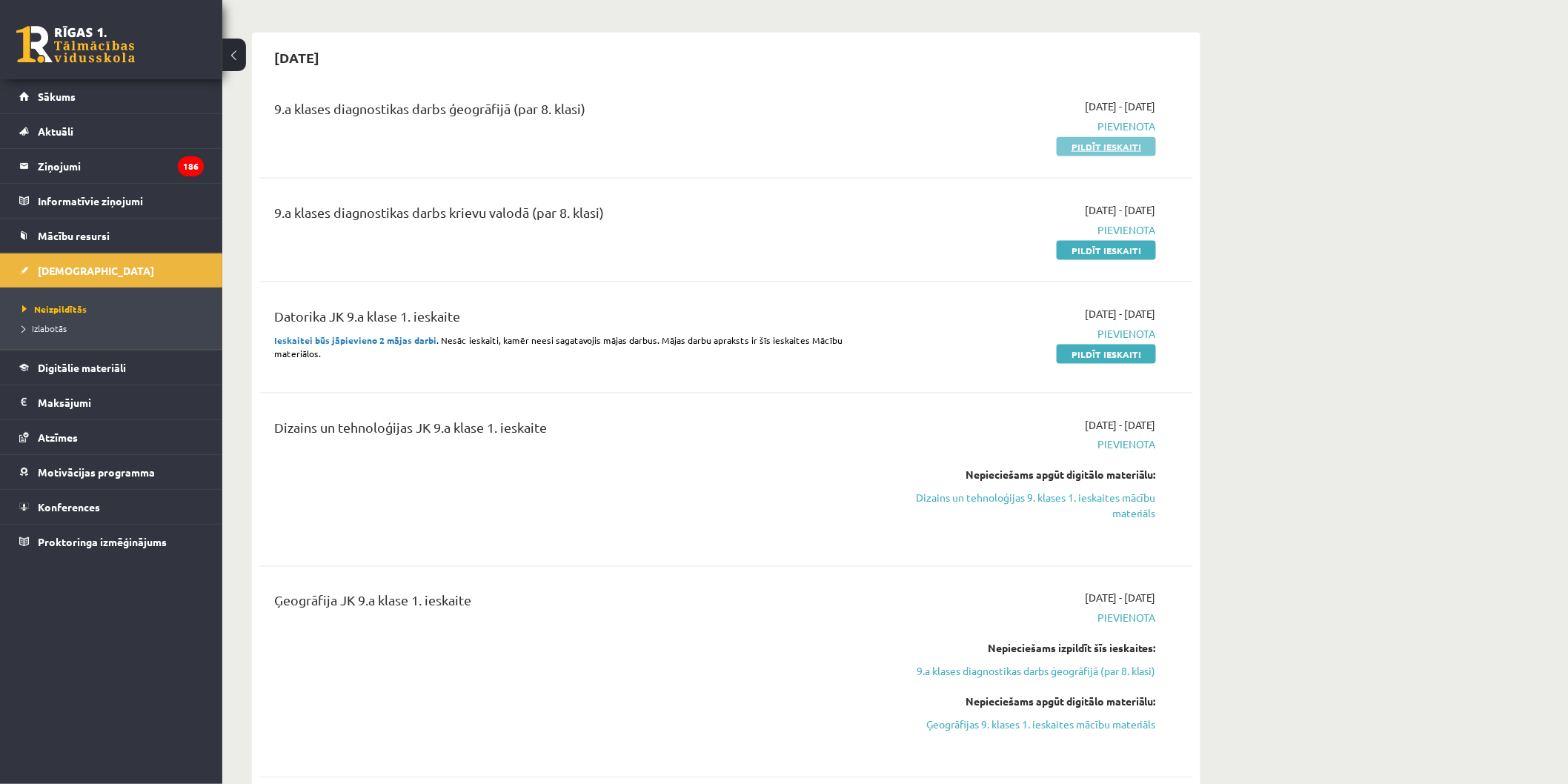
click at [1101, 139] on link "Pildīt ieskaiti" at bounding box center [1106, 146] width 99 height 19
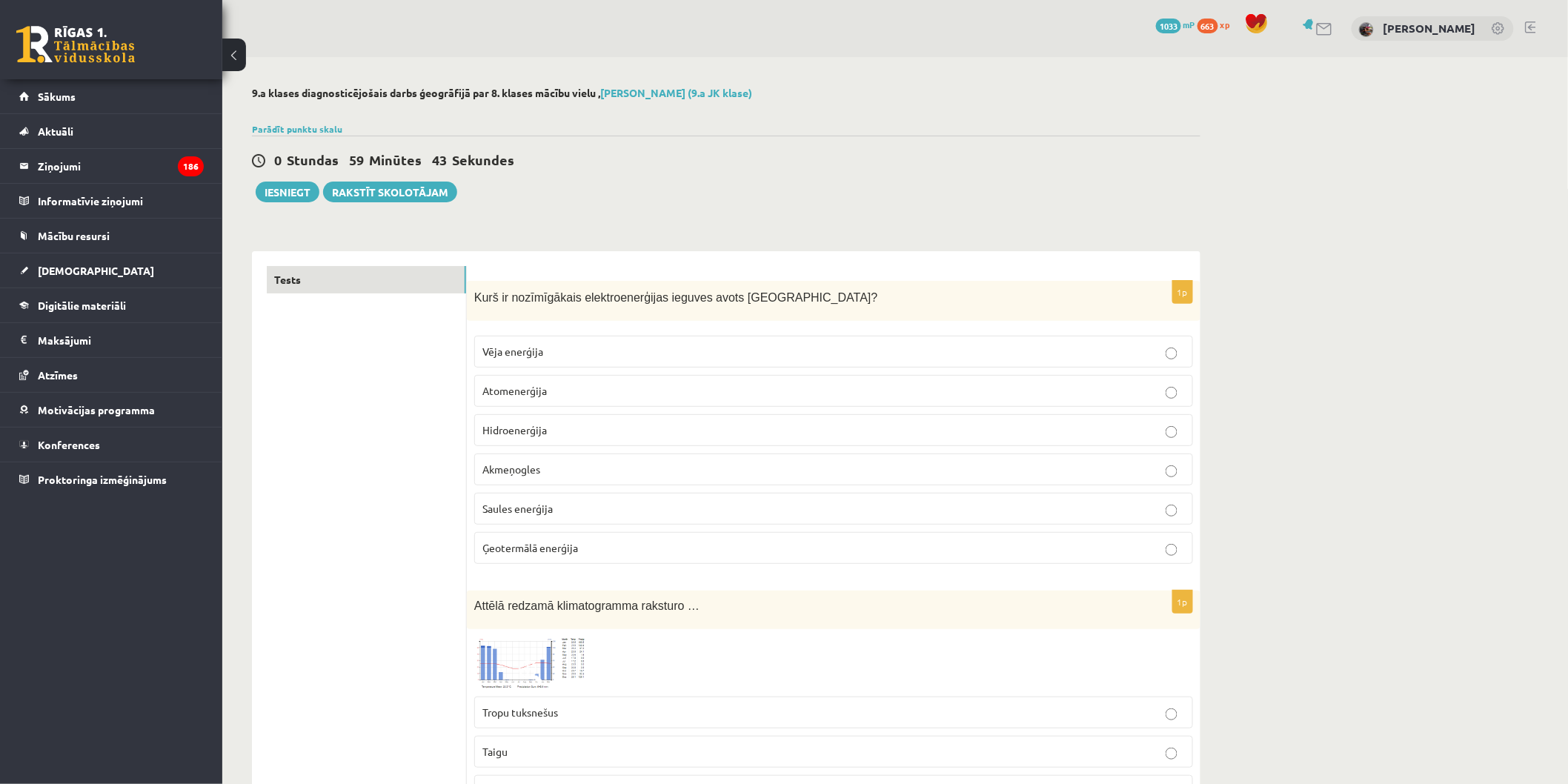
scroll to position [82, 0]
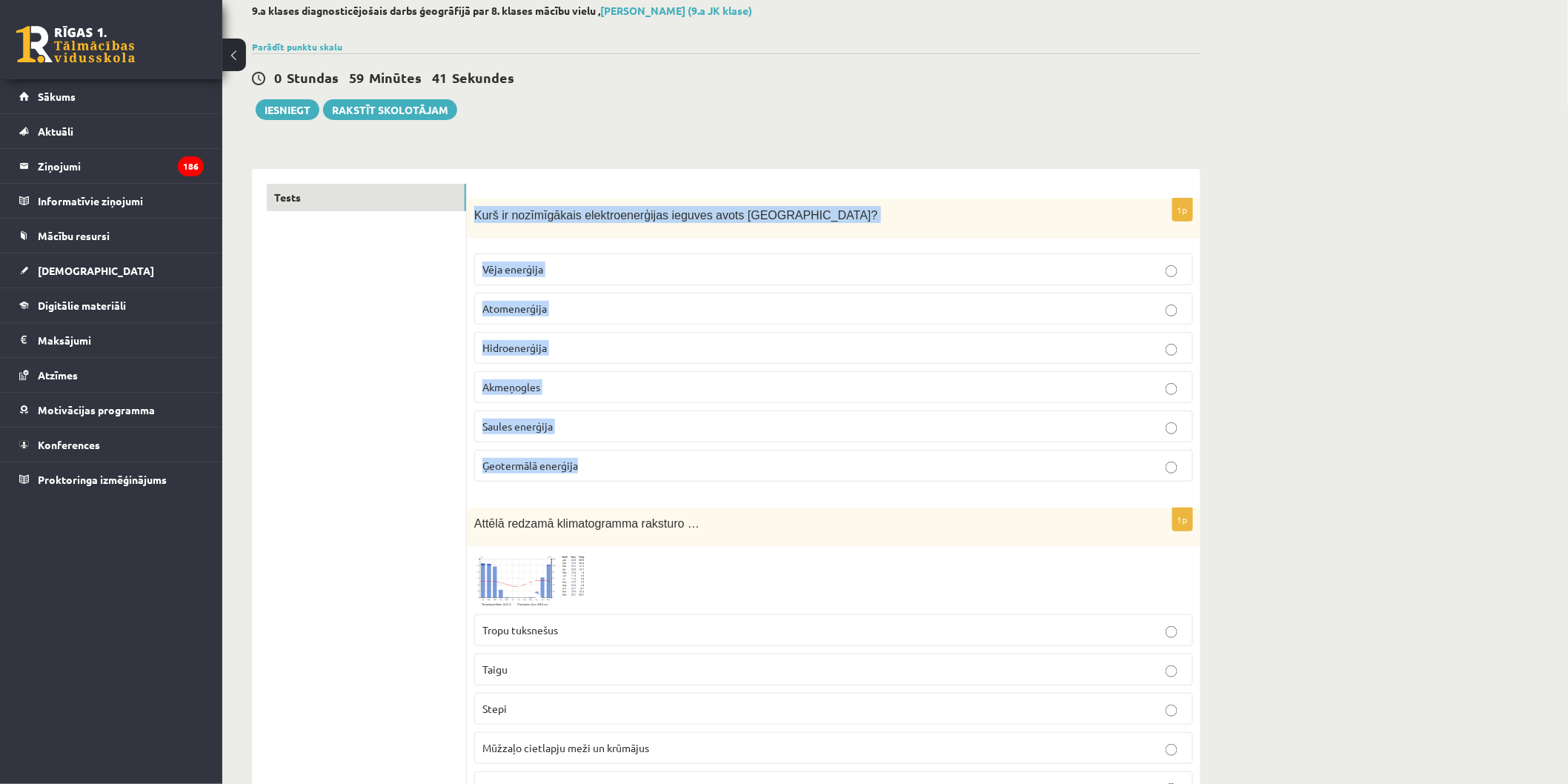
drag, startPoint x: 469, startPoint y: 215, endPoint x: 747, endPoint y: 465, distance: 373.9
click at [747, 465] on div "1p Kurš ir nozīmīgākais elektroenerģijas ieguves avots Latvijā? Vēja enerģija A…" at bounding box center [833, 346] width 733 height 296
copy div "Kurš ir nozīmīgākais elektroenerģijas ieguves avots Latvijā? Vēja enerģija Atom…"
click at [578, 357] on label "Hidroenerģija" at bounding box center [833, 348] width 719 height 31
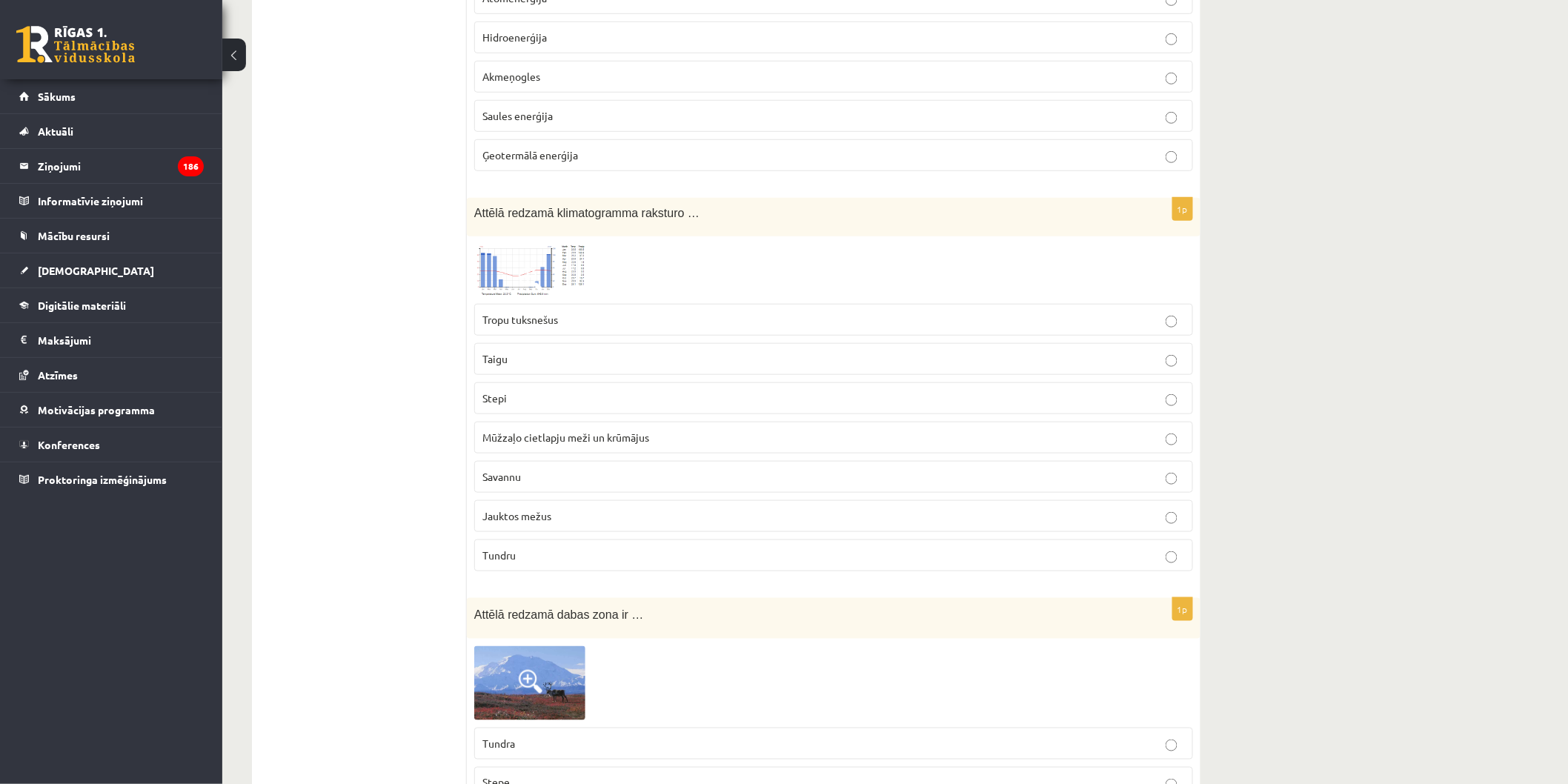
scroll to position [411, 0]
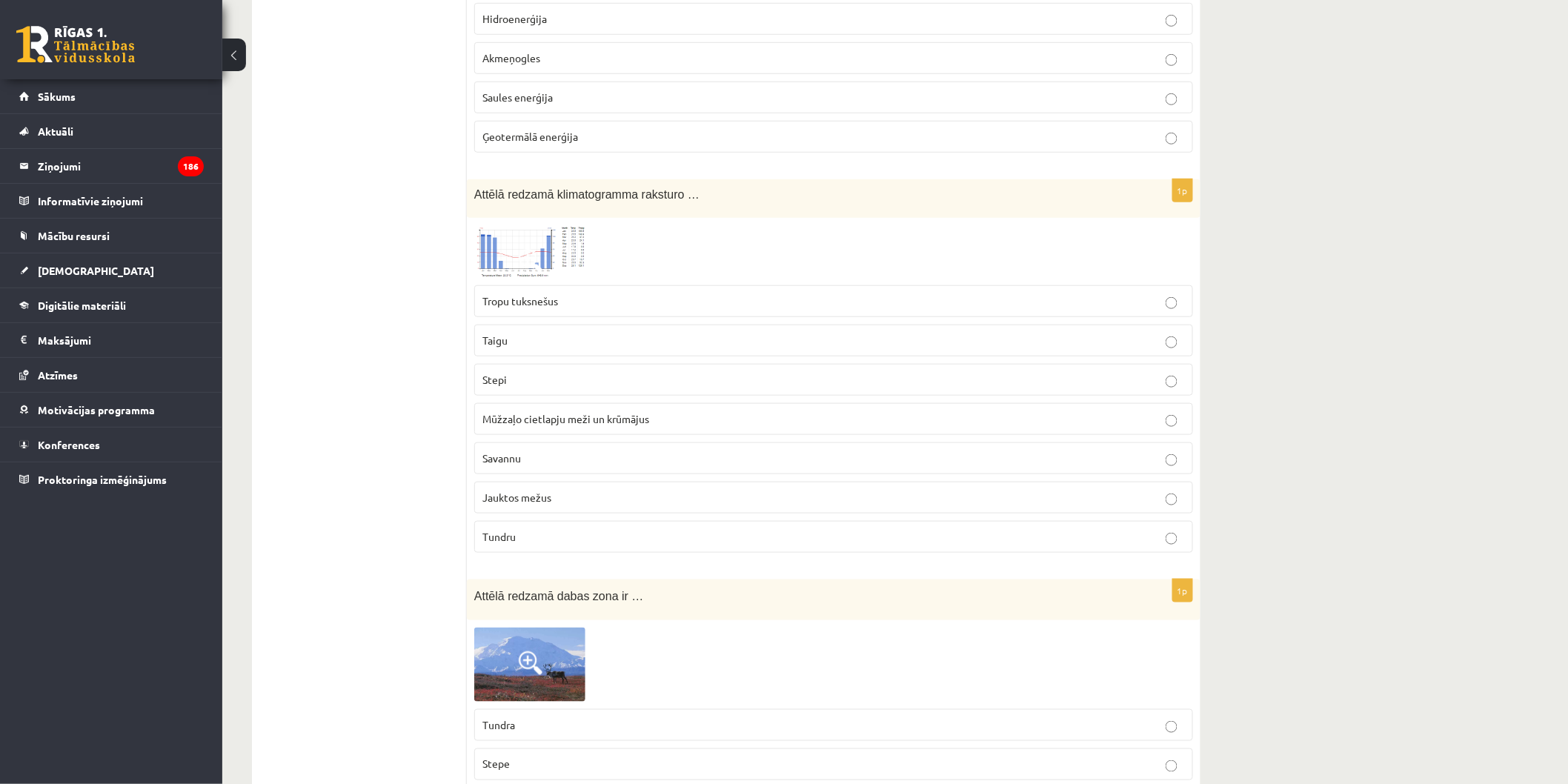
click at [581, 514] on label "Jauktos mežus" at bounding box center [833, 497] width 719 height 31
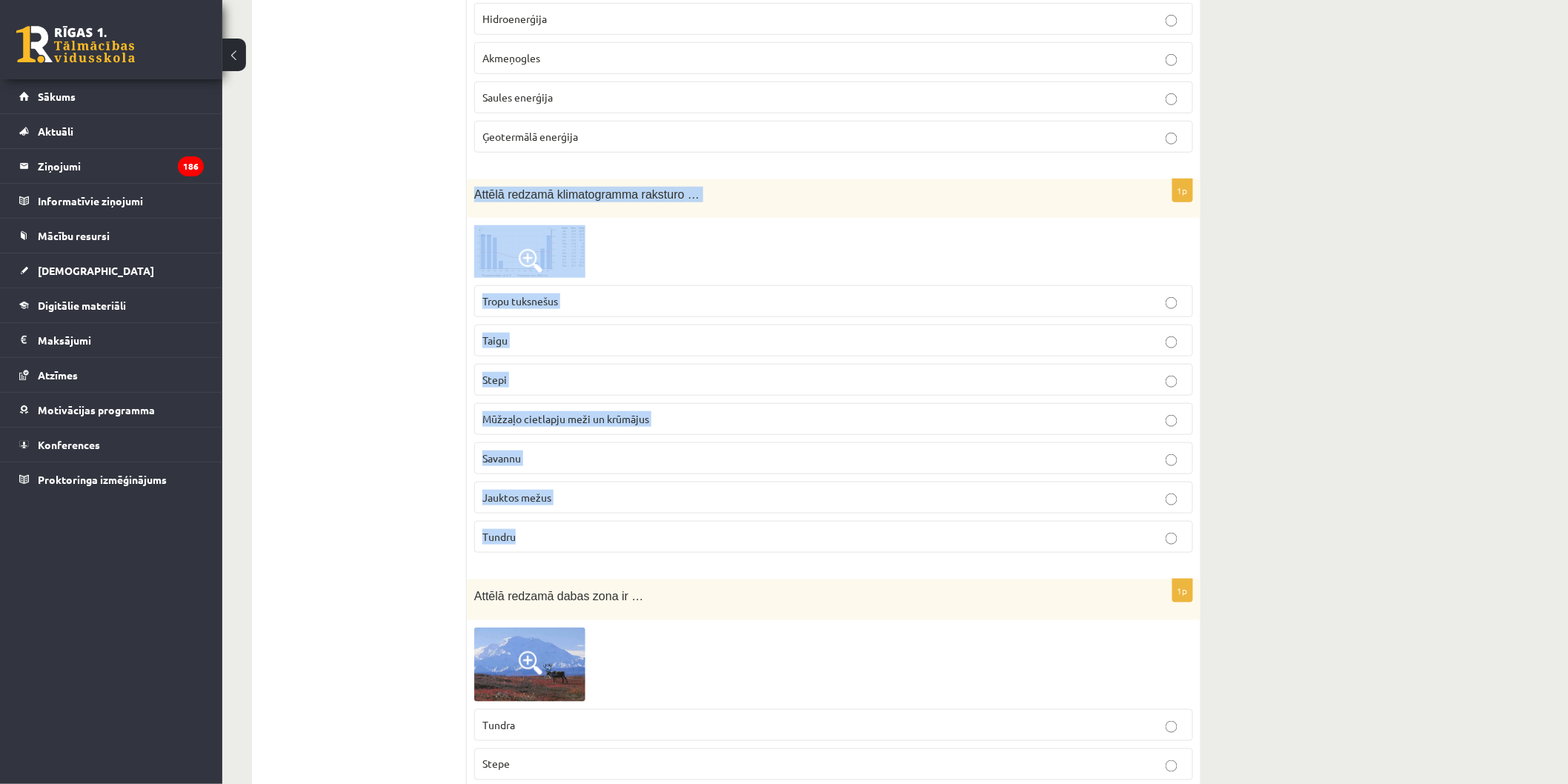
drag, startPoint x: 478, startPoint y: 192, endPoint x: 699, endPoint y: 537, distance: 409.7
click at [699, 537] on div "1p Attēlā redzamā klimatogramma raksturo … Tropu tuksnešus Taigu Stepi Mūžzaļo …" at bounding box center [833, 371] width 733 height 385
copy div "Attēlā redzamā klimatogramma raksturo … Tropu tuksnešus Taigu Stepi Mūžzaļo cie…"
click at [647, 261] on div at bounding box center [833, 252] width 719 height 53
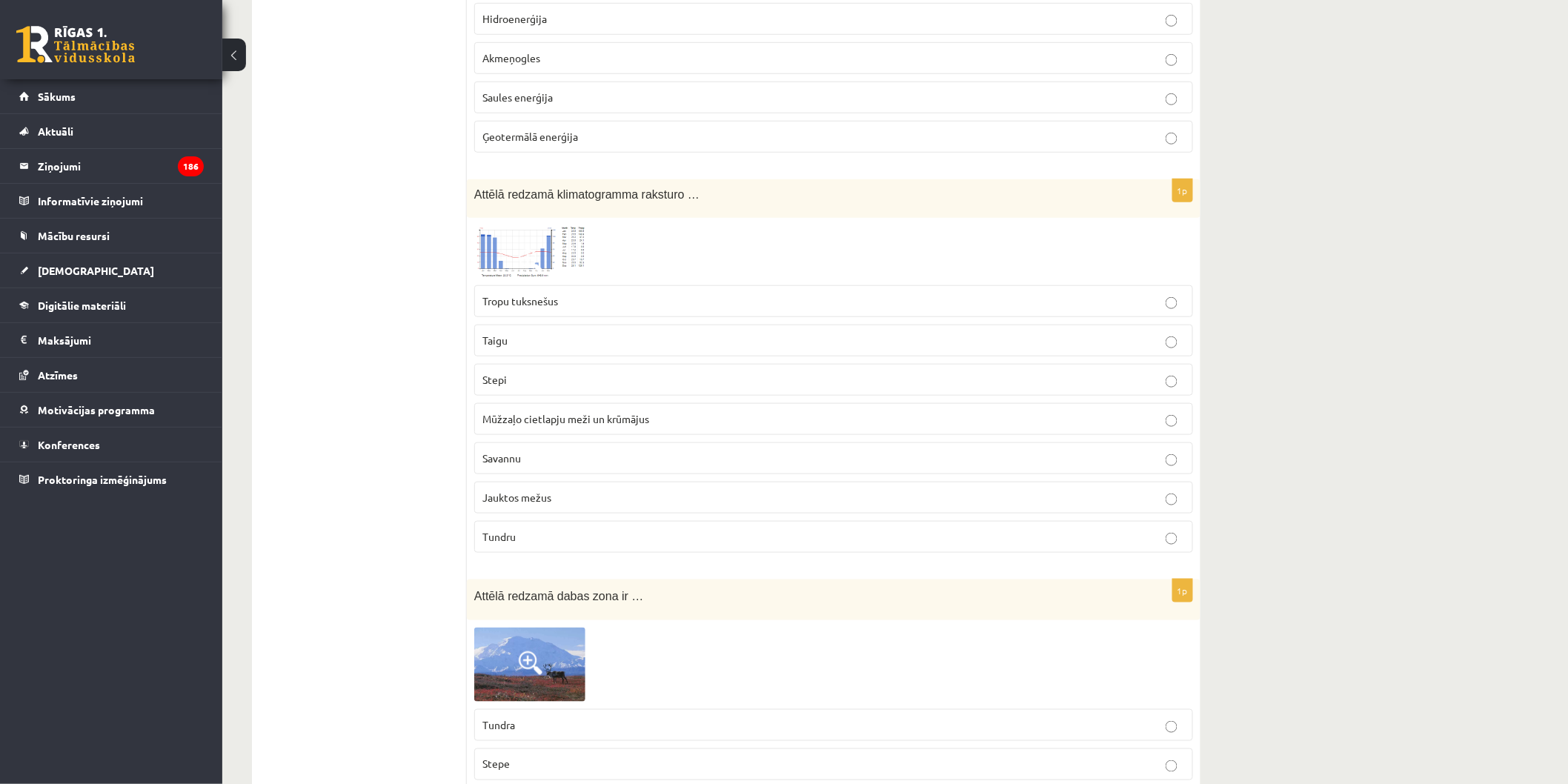
click at [565, 465] on p "Savannu" at bounding box center [834, 458] width 703 height 16
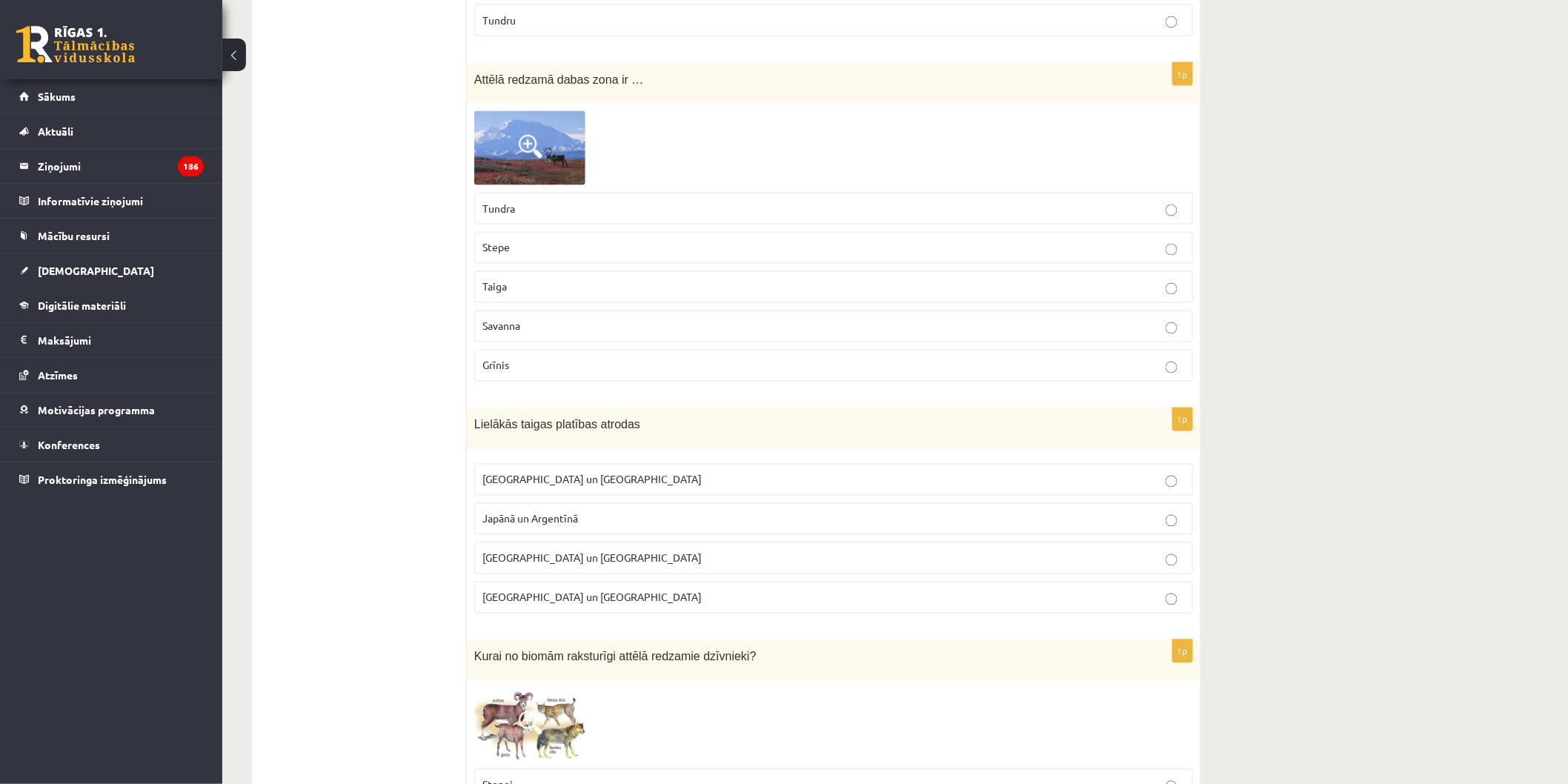
scroll to position [988, 0]
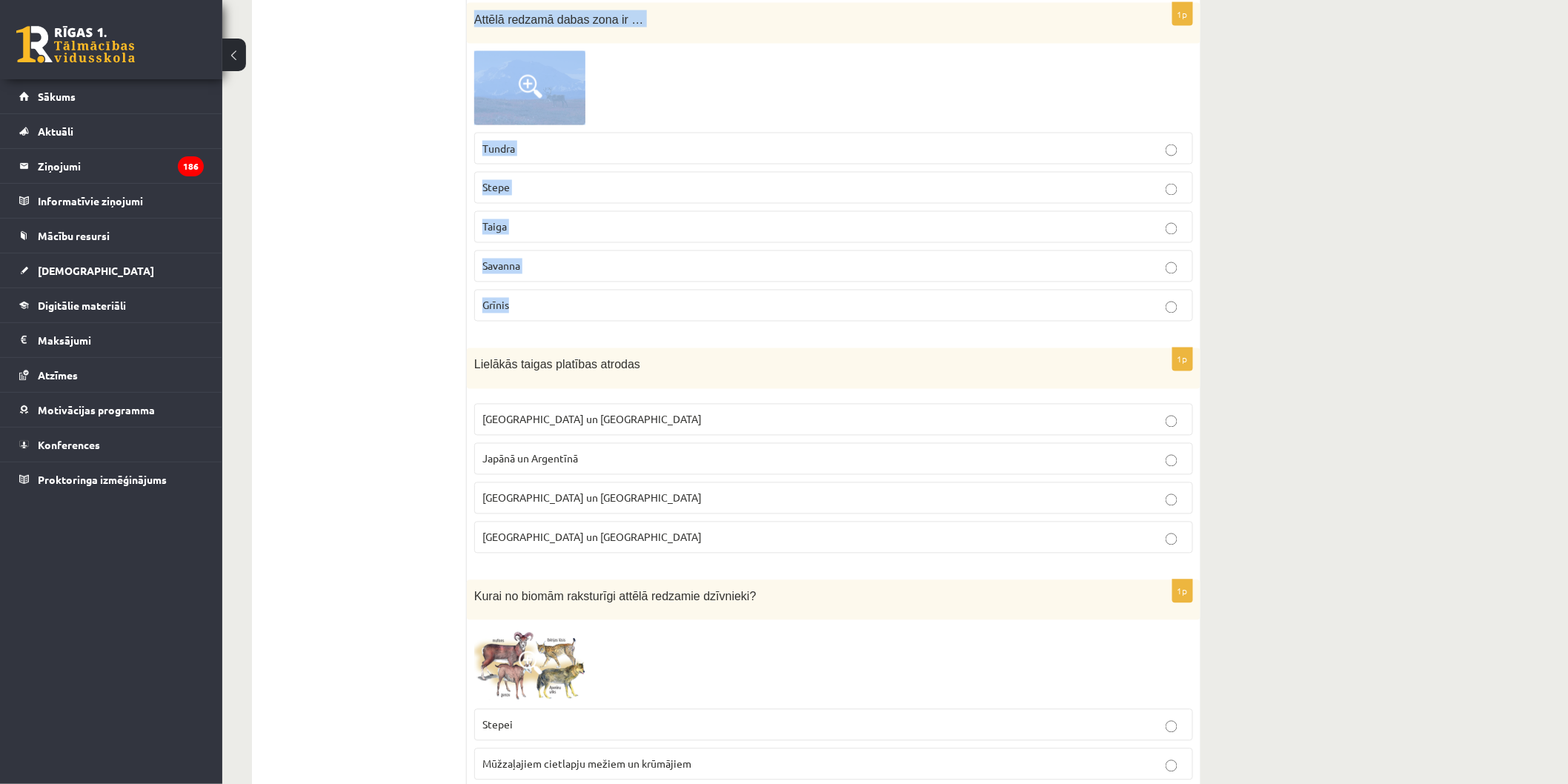
drag, startPoint x: 476, startPoint y: 17, endPoint x: 646, endPoint y: 318, distance: 345.7
click at [646, 318] on div "1p Attēlā redzamā dabas zona ir … Tundra Stepe Taiga Savanna Grīnis" at bounding box center [833, 168] width 733 height 331
copy div "Attēlā redzamā dabas zona ir … Tundra Stepe Taiga Savanna Grīnis"
click at [619, 258] on label "Savanna" at bounding box center [833, 266] width 719 height 31
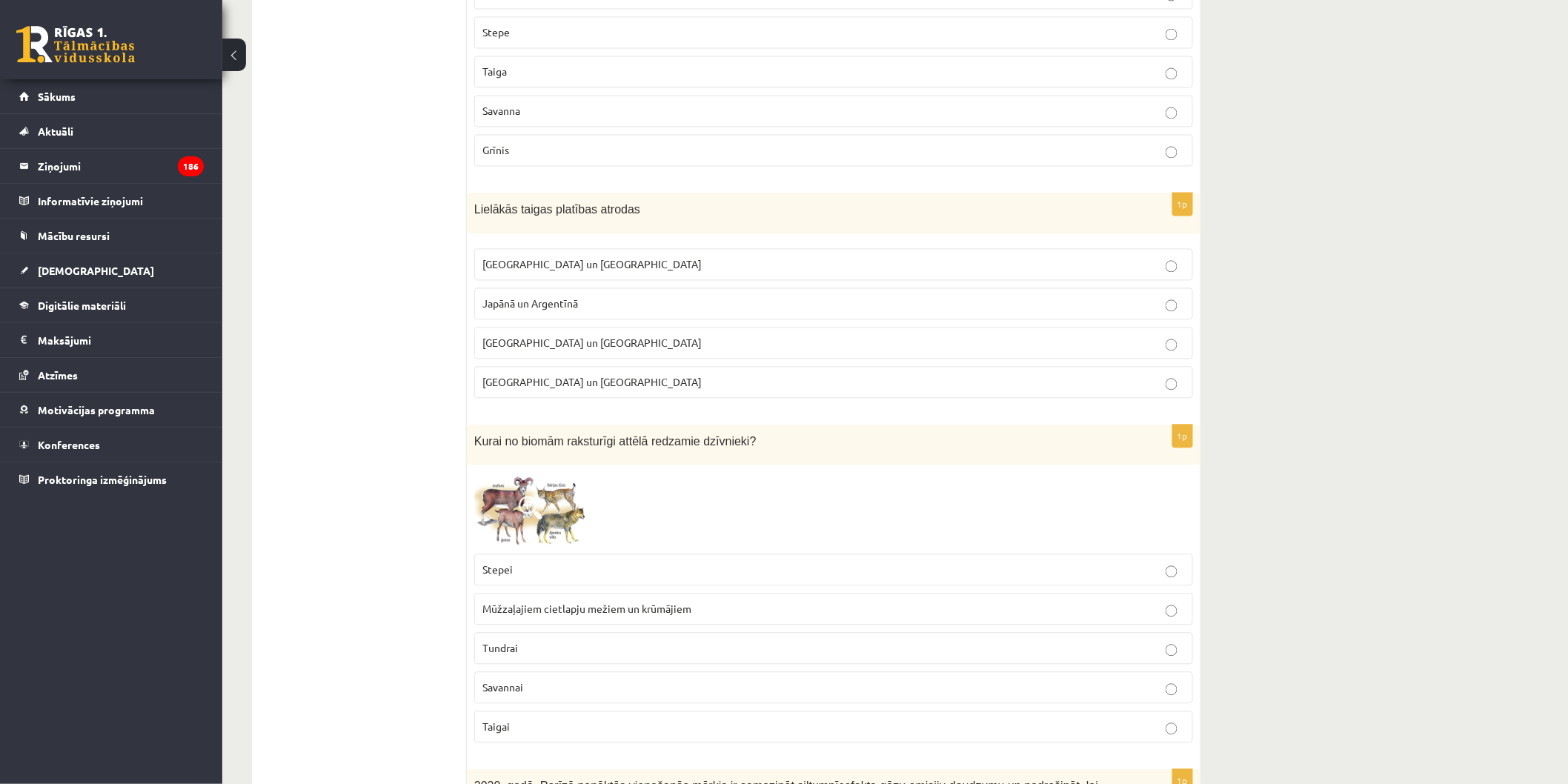
scroll to position [1152, 0]
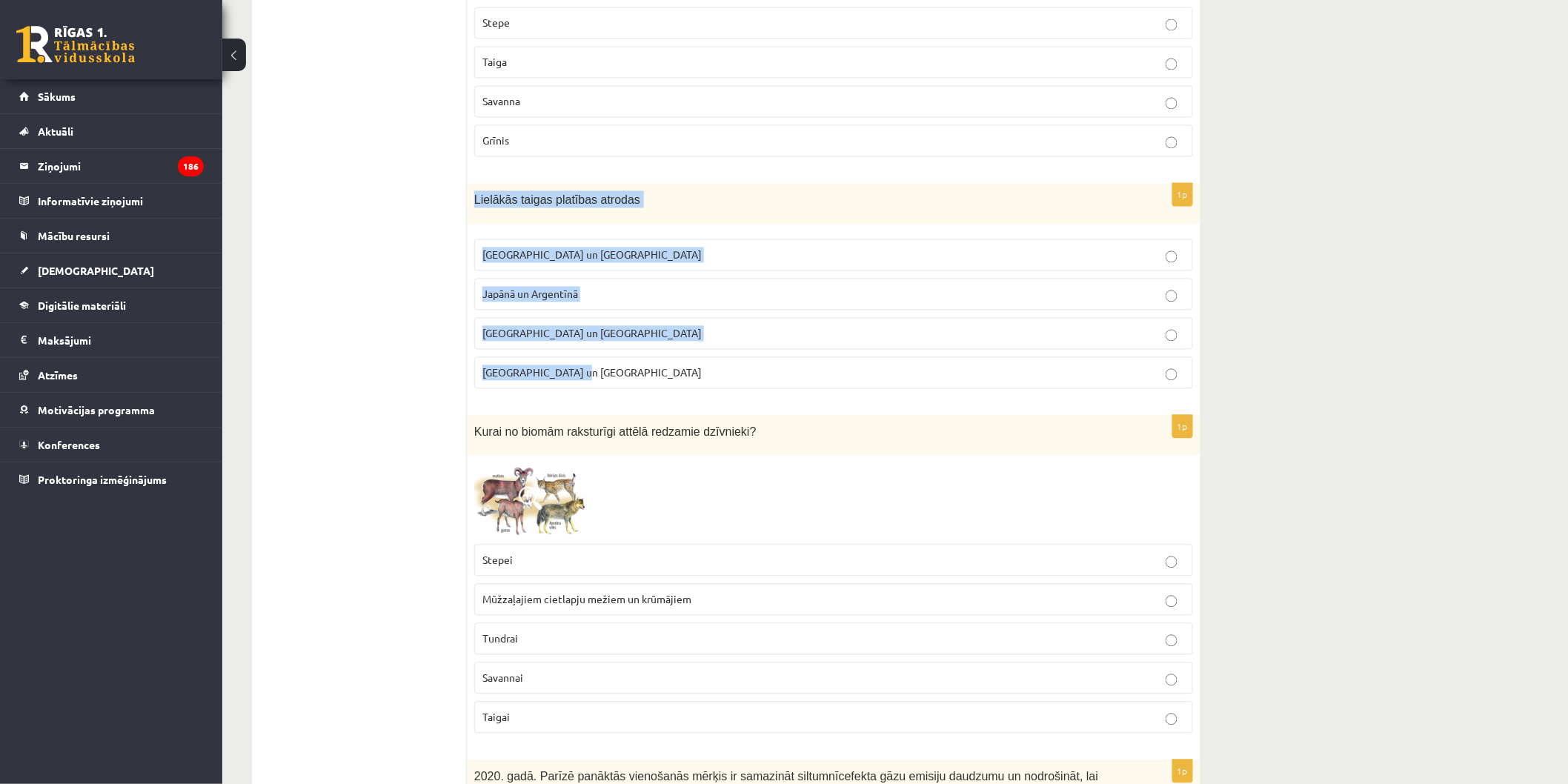
drag, startPoint x: 470, startPoint y: 209, endPoint x: 669, endPoint y: 382, distance: 263.7
click at [669, 382] on div "1p Lielākās taigas platības atrodas Krievijā un Kanādā Japānā un Argentīnā Aust…" at bounding box center [833, 293] width 733 height 217
copy div "Lielākās taigas platības atrodas Krievijā un Kanādā Japānā un Argentīnā Austrāl…"
click at [567, 256] on span "Krievijā un Kanādā" at bounding box center [592, 255] width 220 height 13
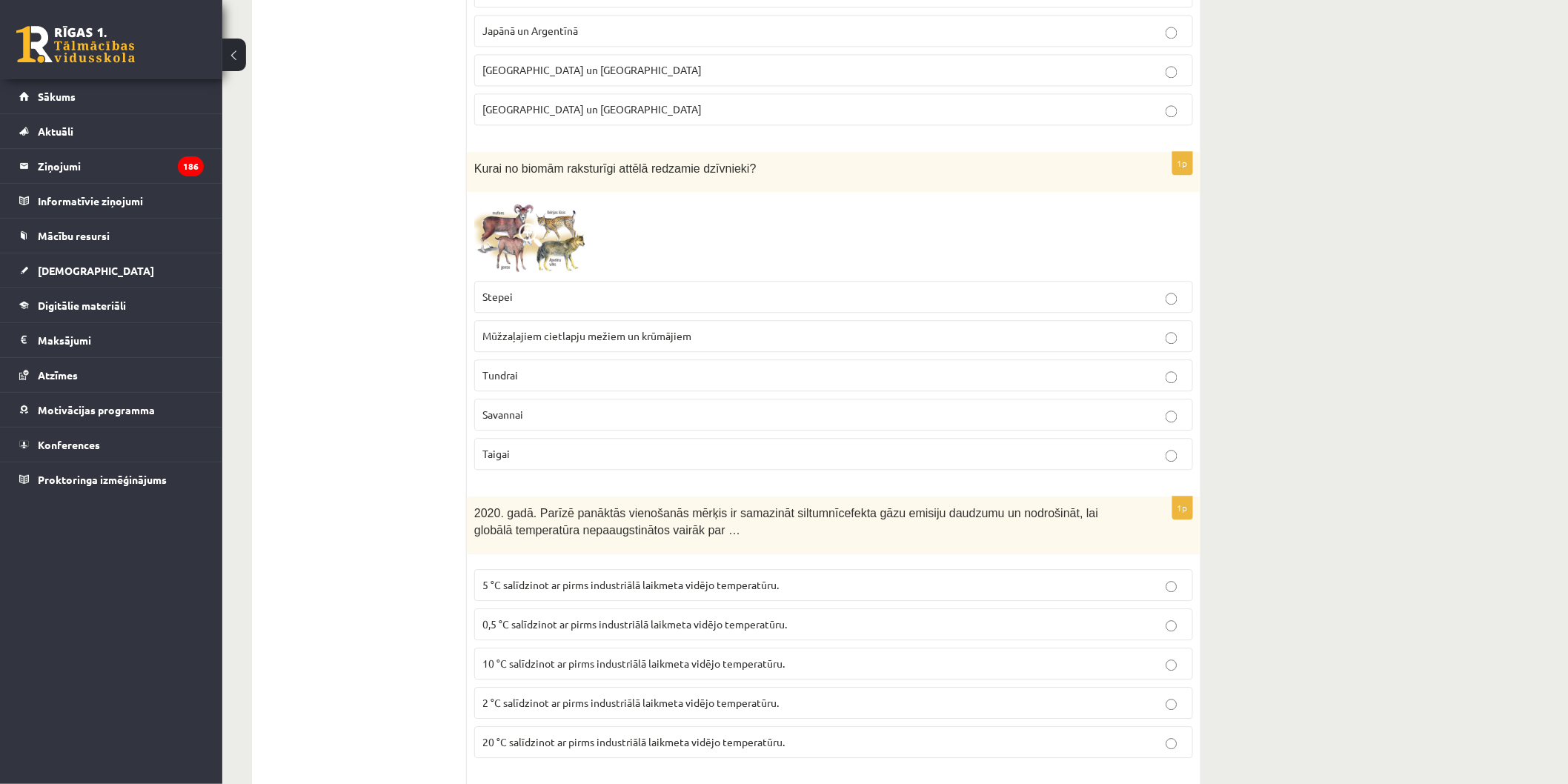
scroll to position [1482, 0]
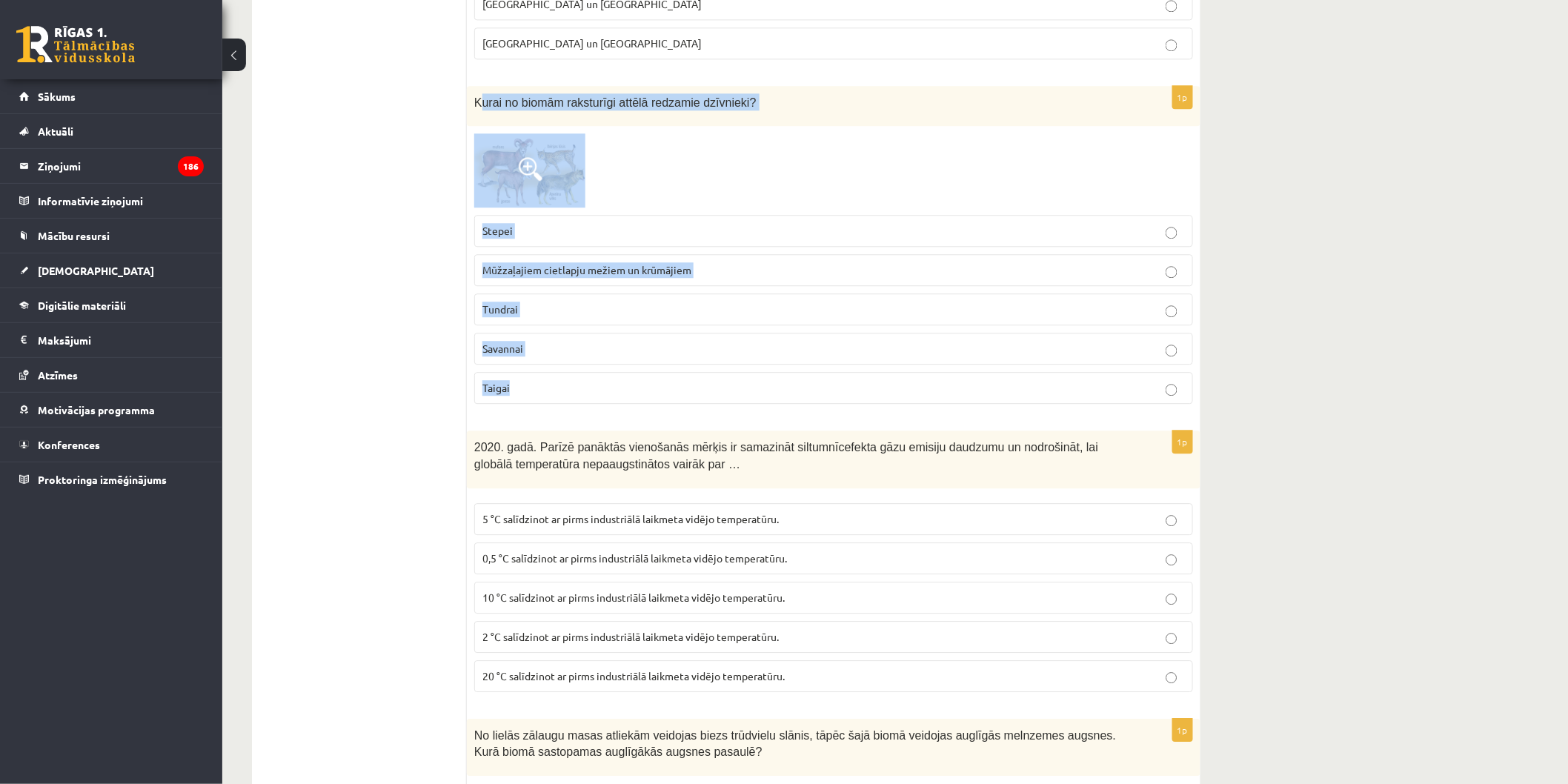
drag, startPoint x: 486, startPoint y: 100, endPoint x: 686, endPoint y: 390, distance: 352.3
click at [686, 390] on div "1p Kurai no biomām raksturīgi attēlā redzamie dzīvnieki? Stepei Mūžzaļajiem cie…" at bounding box center [833, 251] width 733 height 331
copy div "urai no biomām raksturīgi attēlā redzamie dzīvnieki? Stepei Mūžzaļajiem cietlap…"
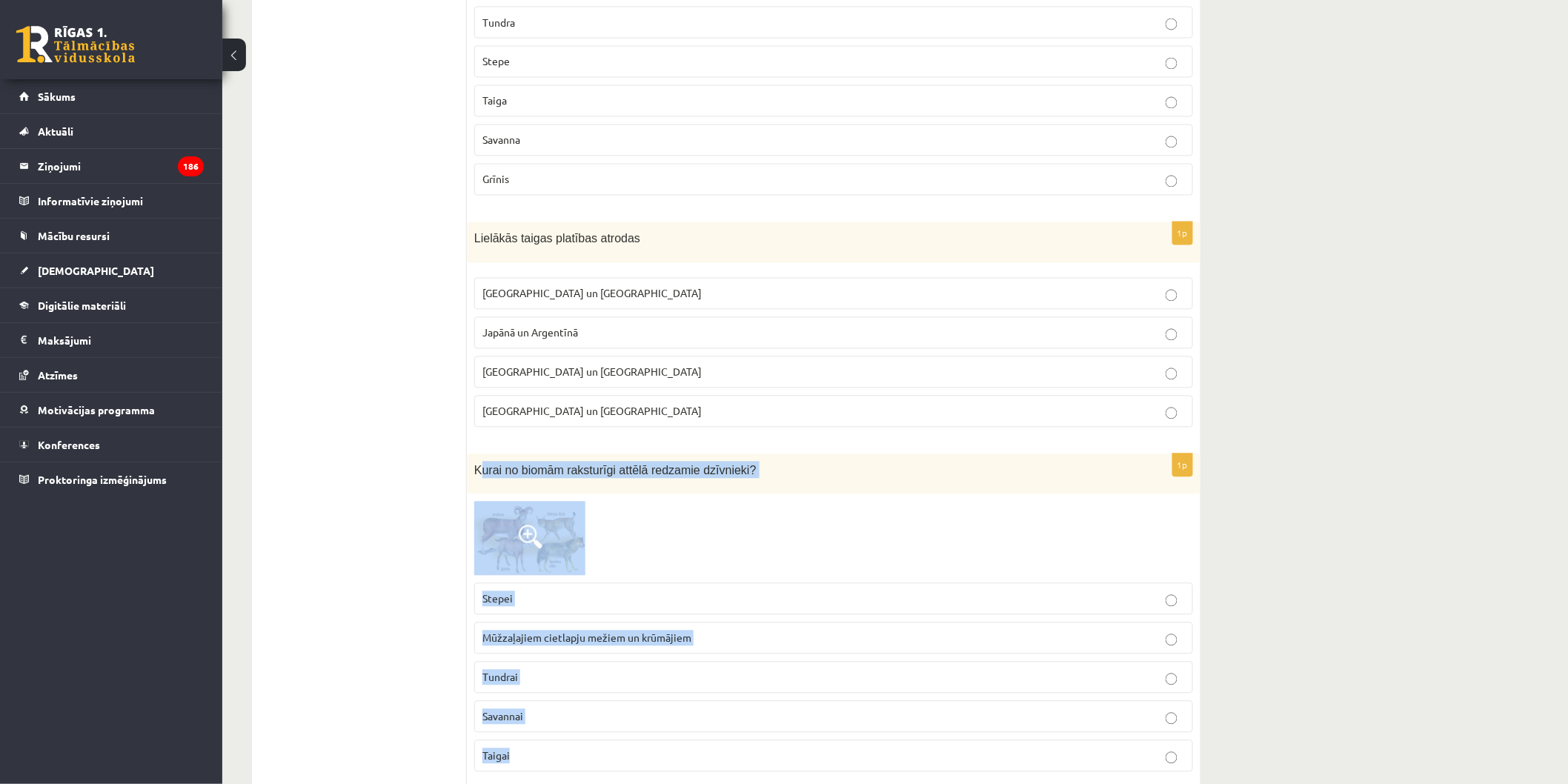
scroll to position [1235, 0]
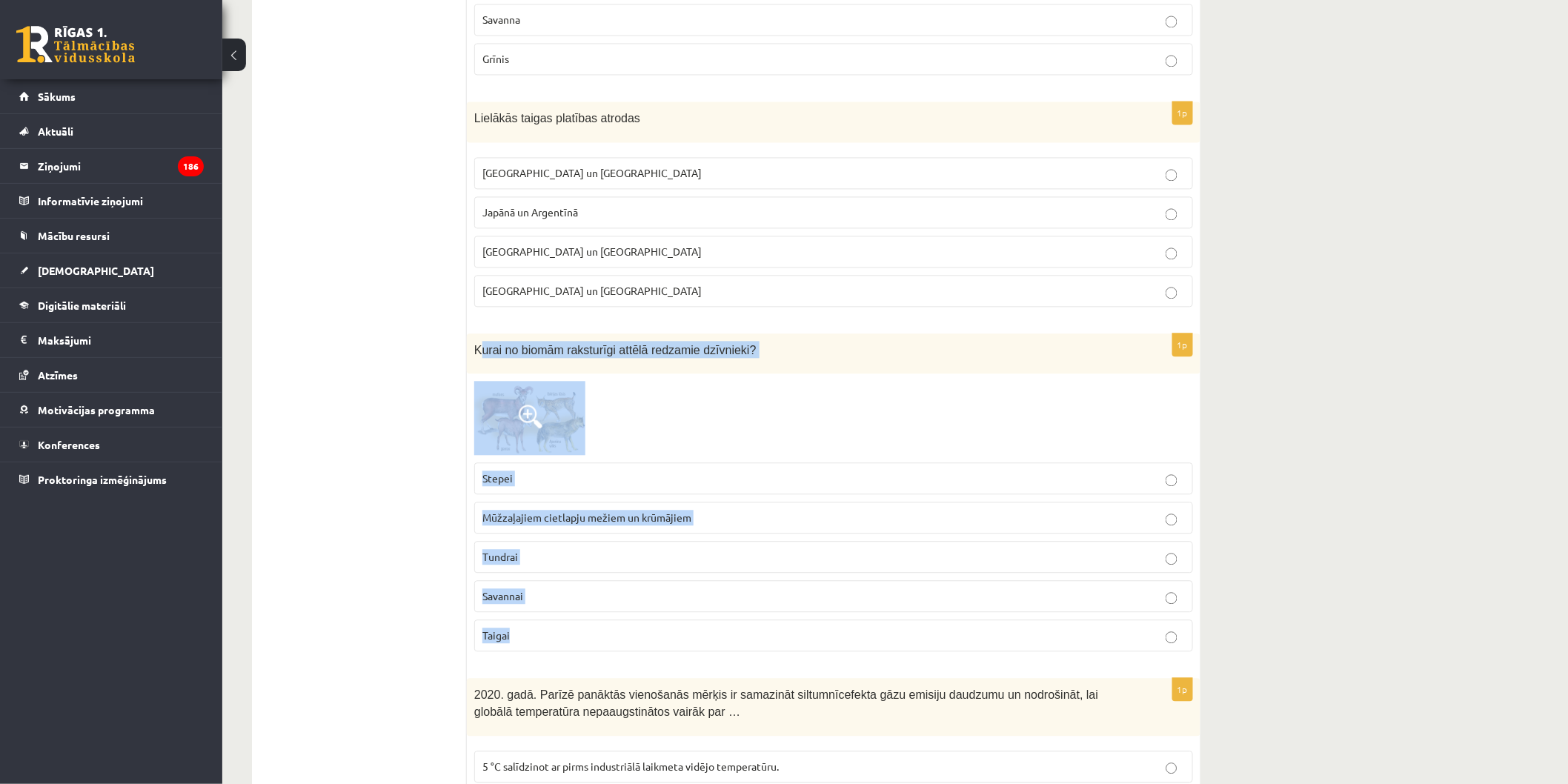
click at [636, 598] on p "Savannai" at bounding box center [834, 596] width 703 height 16
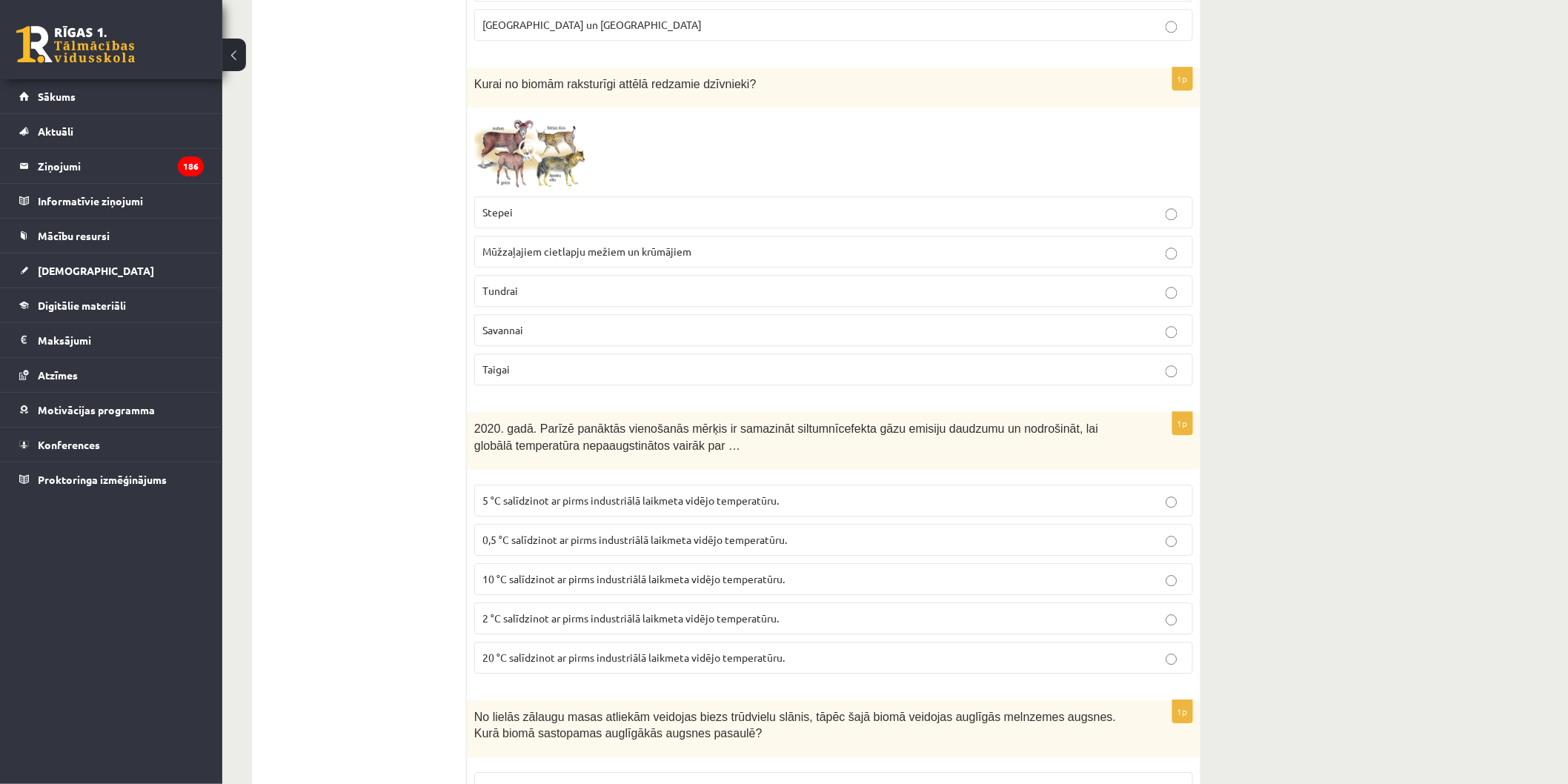
scroll to position [1399, 0]
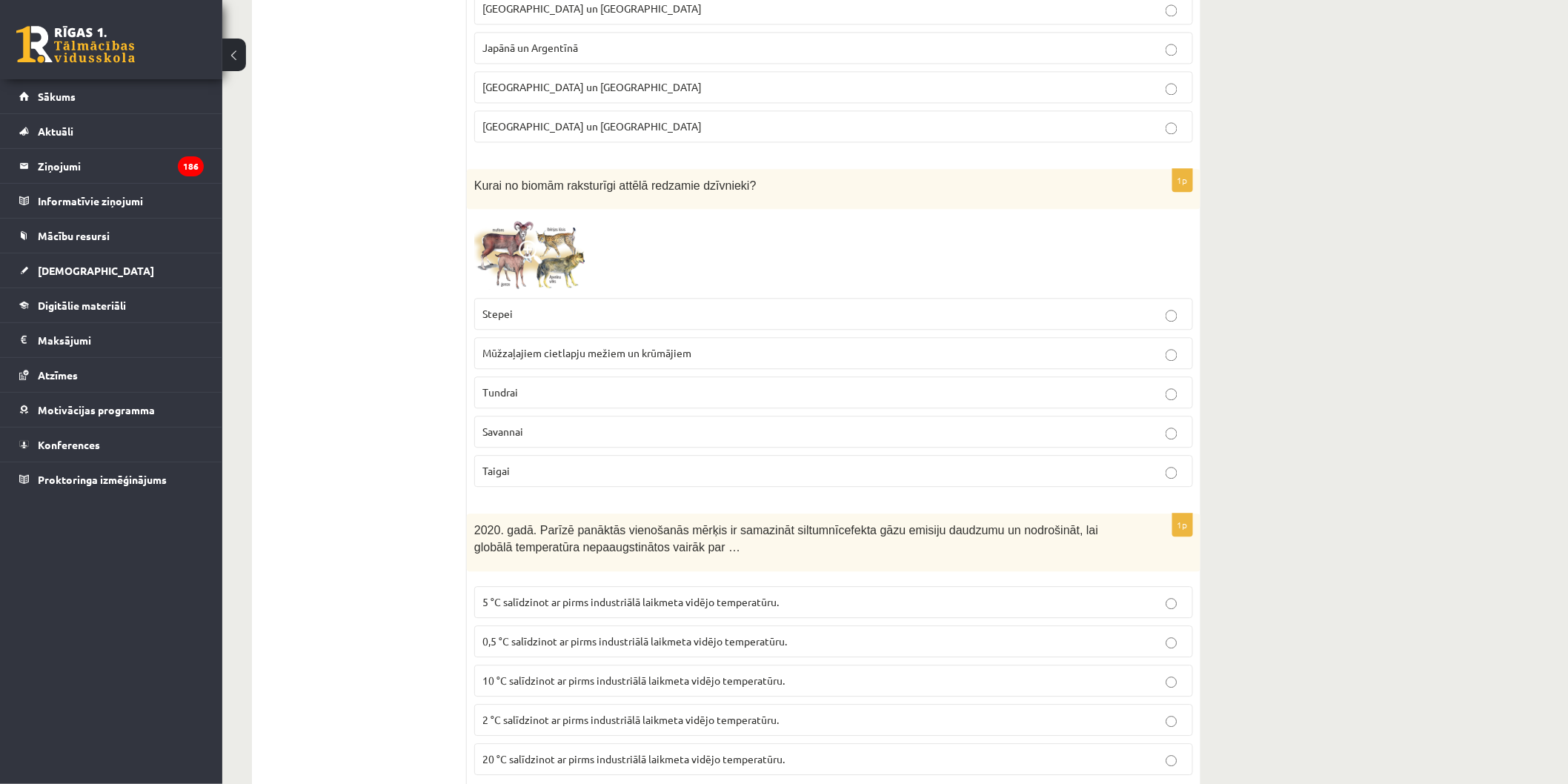
drag, startPoint x: 516, startPoint y: 259, endPoint x: 507, endPoint y: 257, distance: 9.2
click at [507, 257] on img at bounding box center [530, 253] width 111 height 74
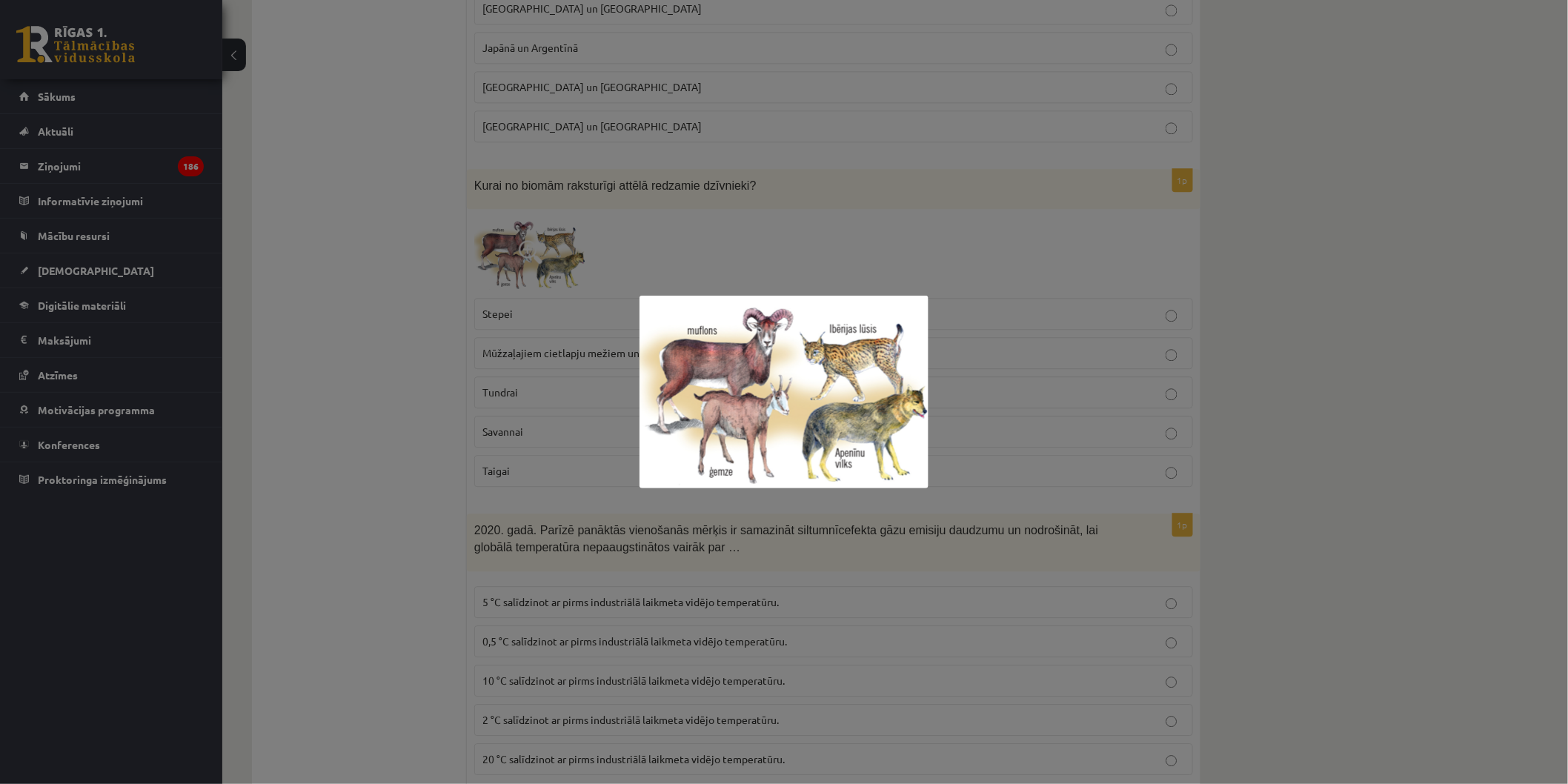
click at [520, 288] on div at bounding box center [784, 392] width 1568 height 784
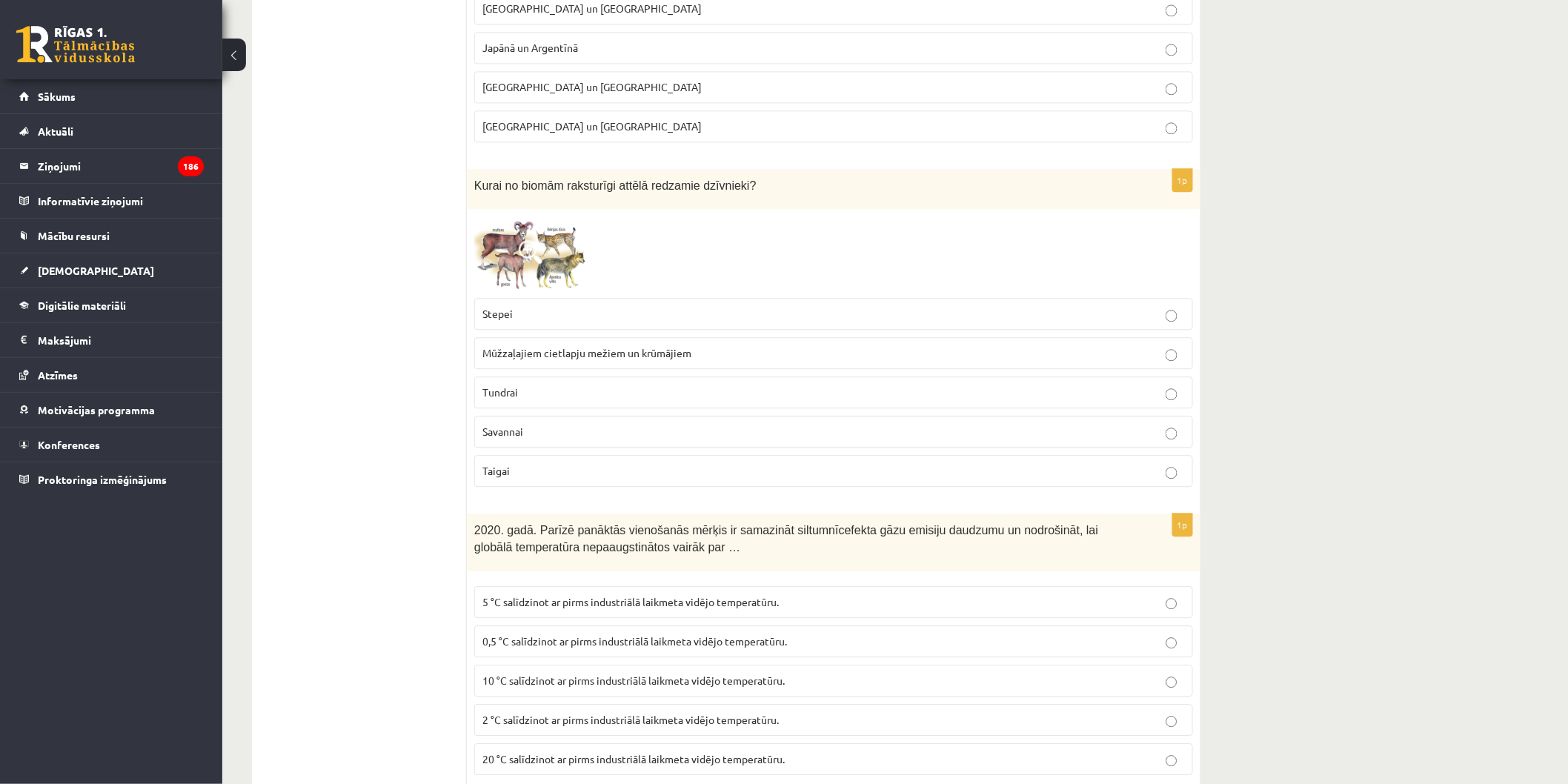
click at [839, 341] on label "Mūžzaļajiem cietlapju mežiem un krūmājiem" at bounding box center [833, 353] width 719 height 31
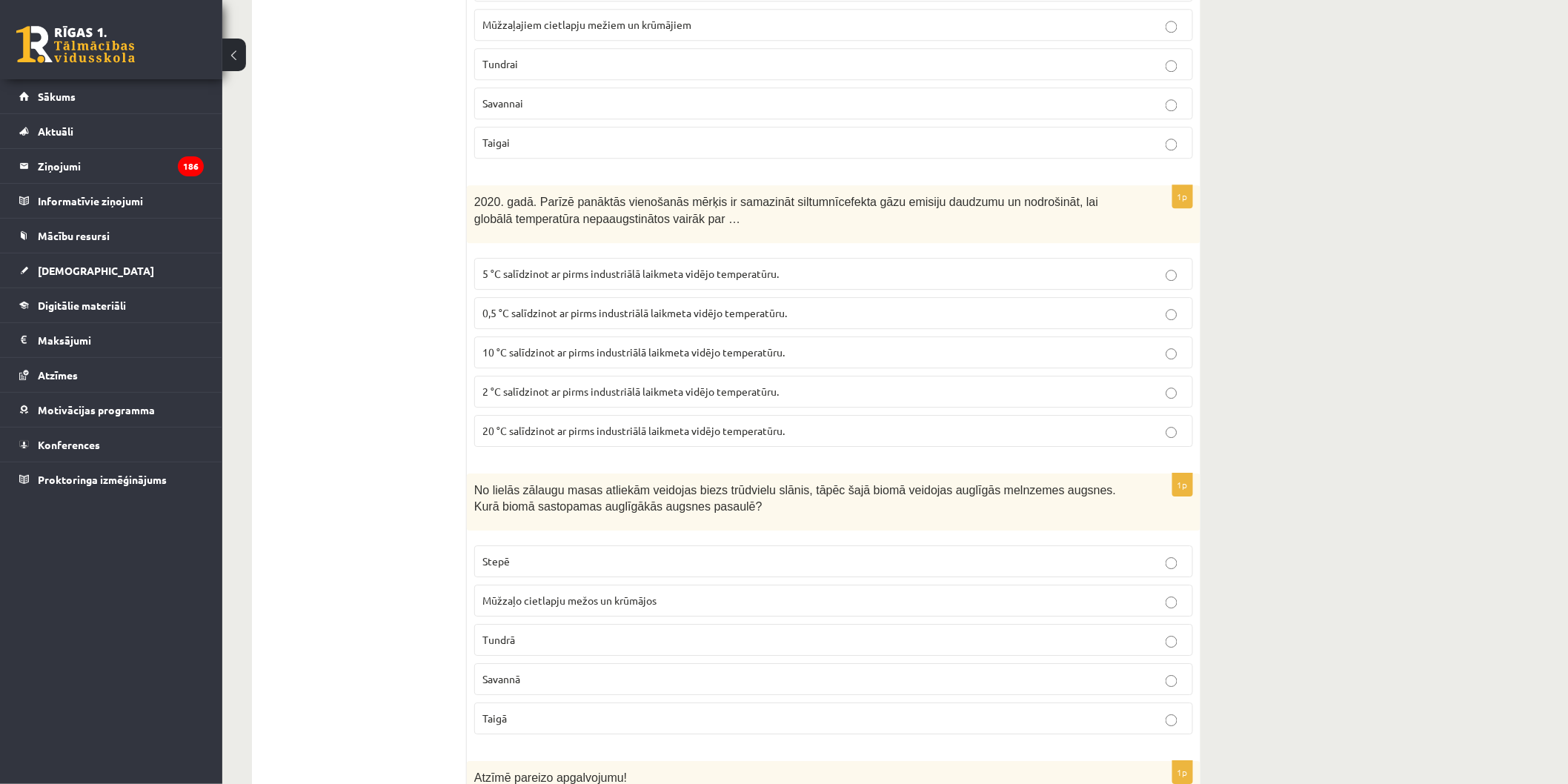
scroll to position [1729, 0]
drag, startPoint x: 469, startPoint y: 196, endPoint x: 528, endPoint y: 235, distance: 70.7
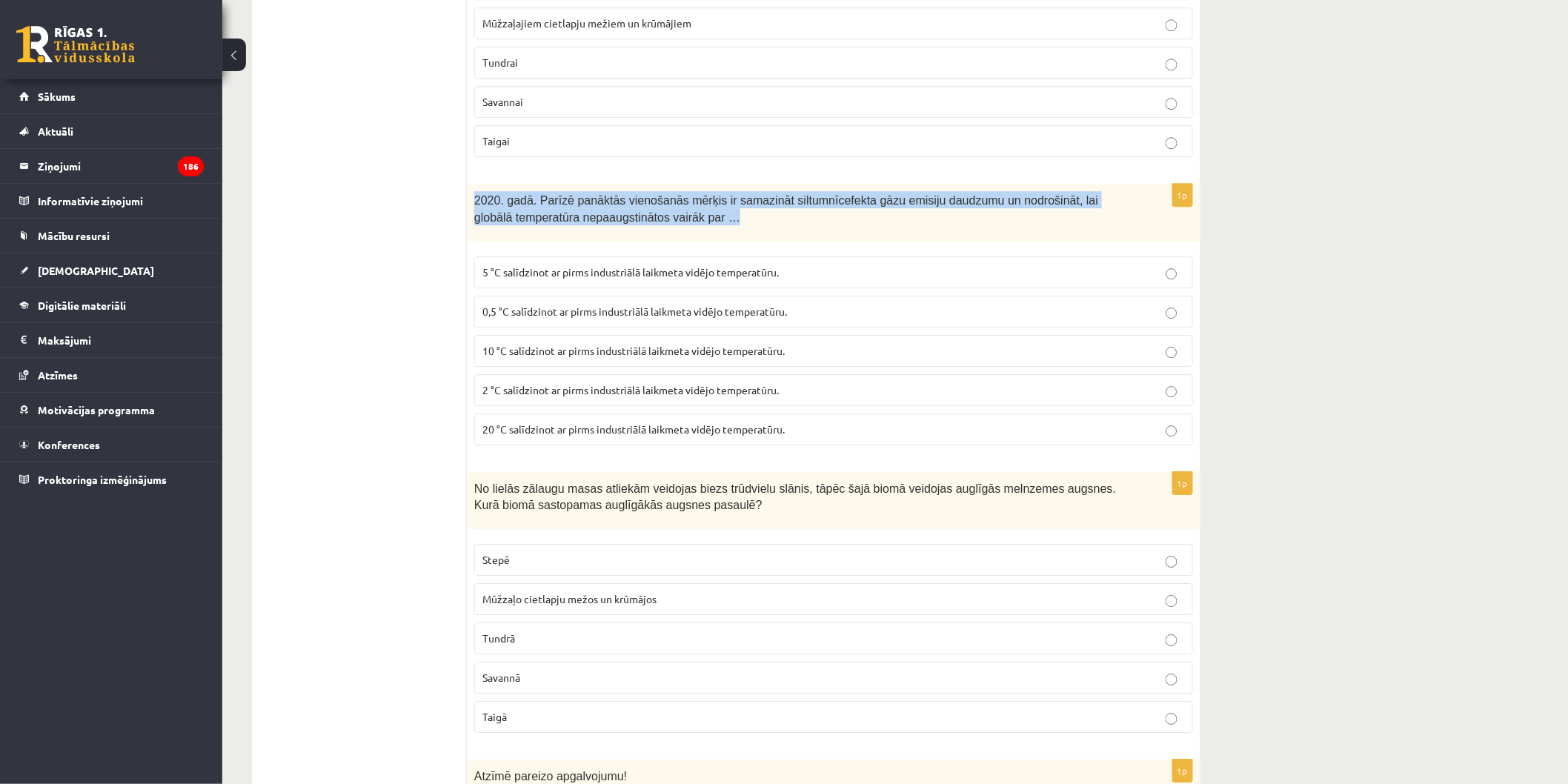
drag, startPoint x: 475, startPoint y: 204, endPoint x: 714, endPoint y: 227, distance: 240.1
click at [714, 225] on p "2020. gadā. Parīzē panāktās vienošanās mērķis ir samazināt siltumnīcefekta gāzu…" at bounding box center [796, 208] width 645 height 33
drag, startPoint x: 713, startPoint y: 227, endPoint x: 487, endPoint y: 238, distance: 226.3
click at [487, 238] on div "2020. gadā. Parīzē panāktās vienošanās mērķis ir samazināt siltumnīcefekta gāzu…" at bounding box center [833, 212] width 733 height 57
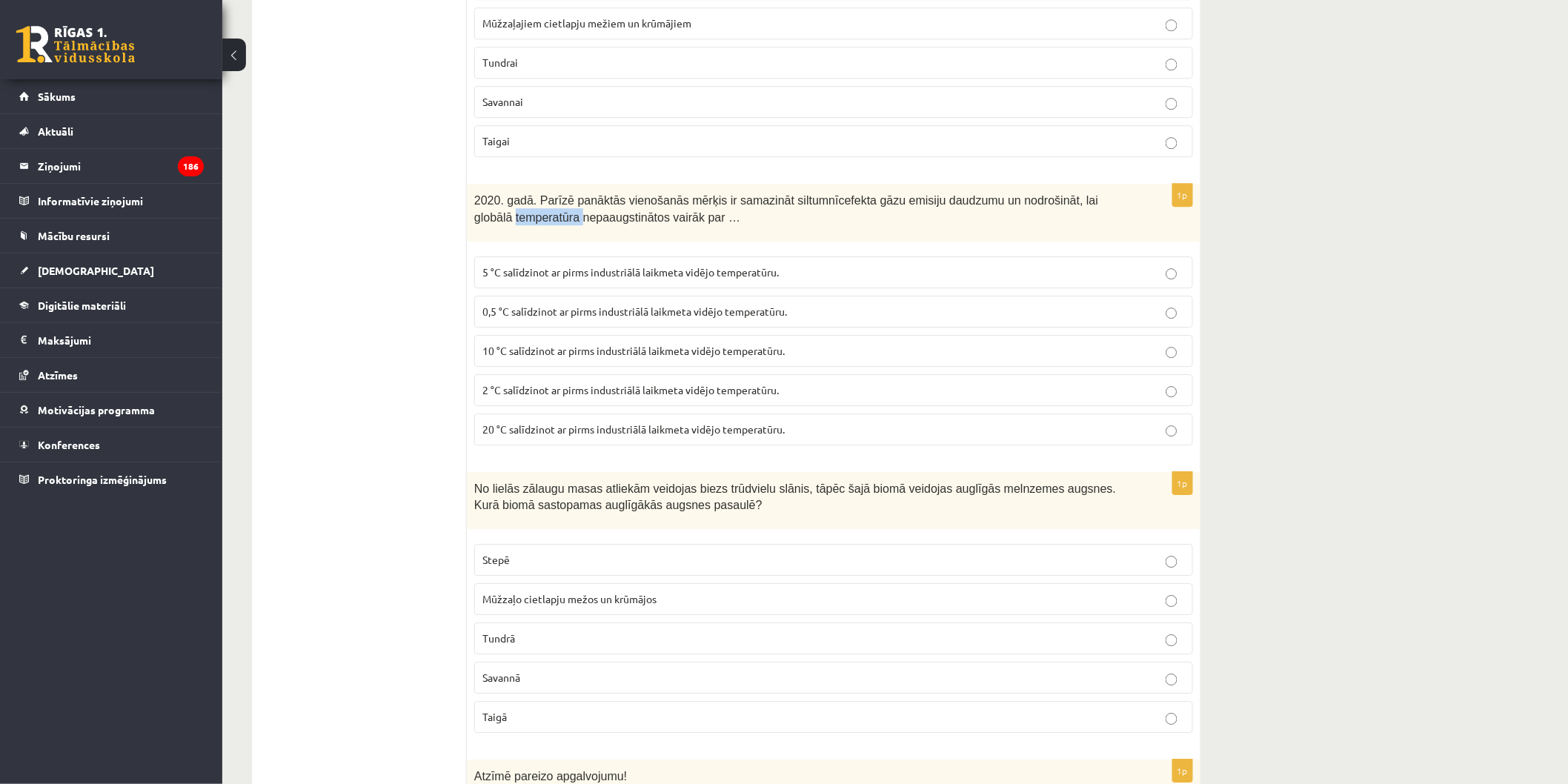
click at [487, 238] on div "2020. gadā. Parīzē panāktās vienošanās mērķis ir samazināt siltumnīcefekta gāzu…" at bounding box center [833, 212] width 733 height 57
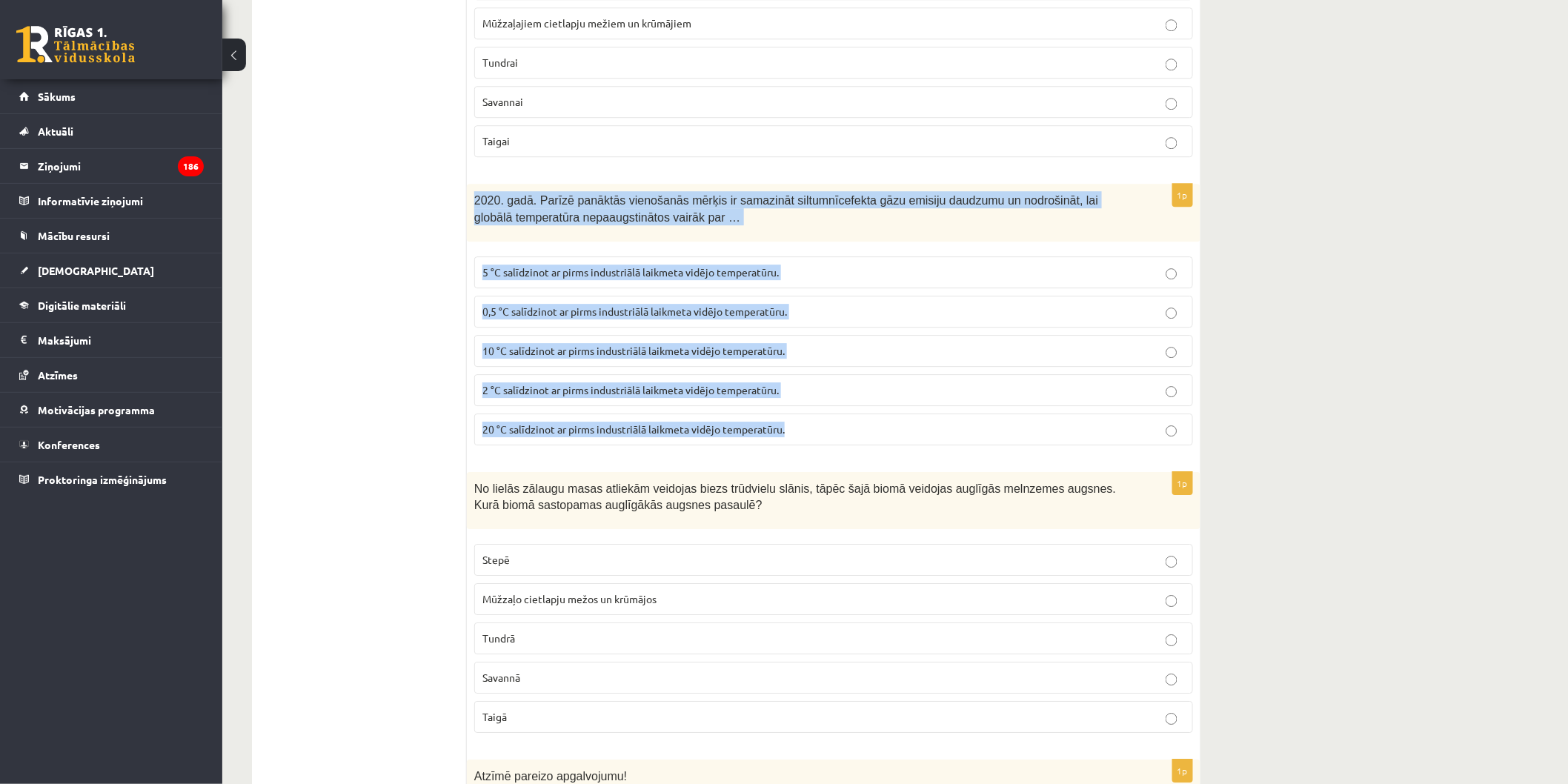
drag, startPoint x: 472, startPoint y: 205, endPoint x: 810, endPoint y: 426, distance: 403.8
click at [814, 428] on div "1p 2020. gadā. Parīzē panāktās vienošanās mērķis ir samazināt siltumnīcefekta g…" at bounding box center [833, 320] width 733 height 273
copy div "2020. gadā. Parīzē panāktās vienošanās mērķis ir samazināt siltumnīcefekta gāzu…"
click at [669, 393] on span "2 °C salīdzinot ar pirms industriālā laikmeta vidējo temperatūru." at bounding box center [631, 390] width 297 height 13
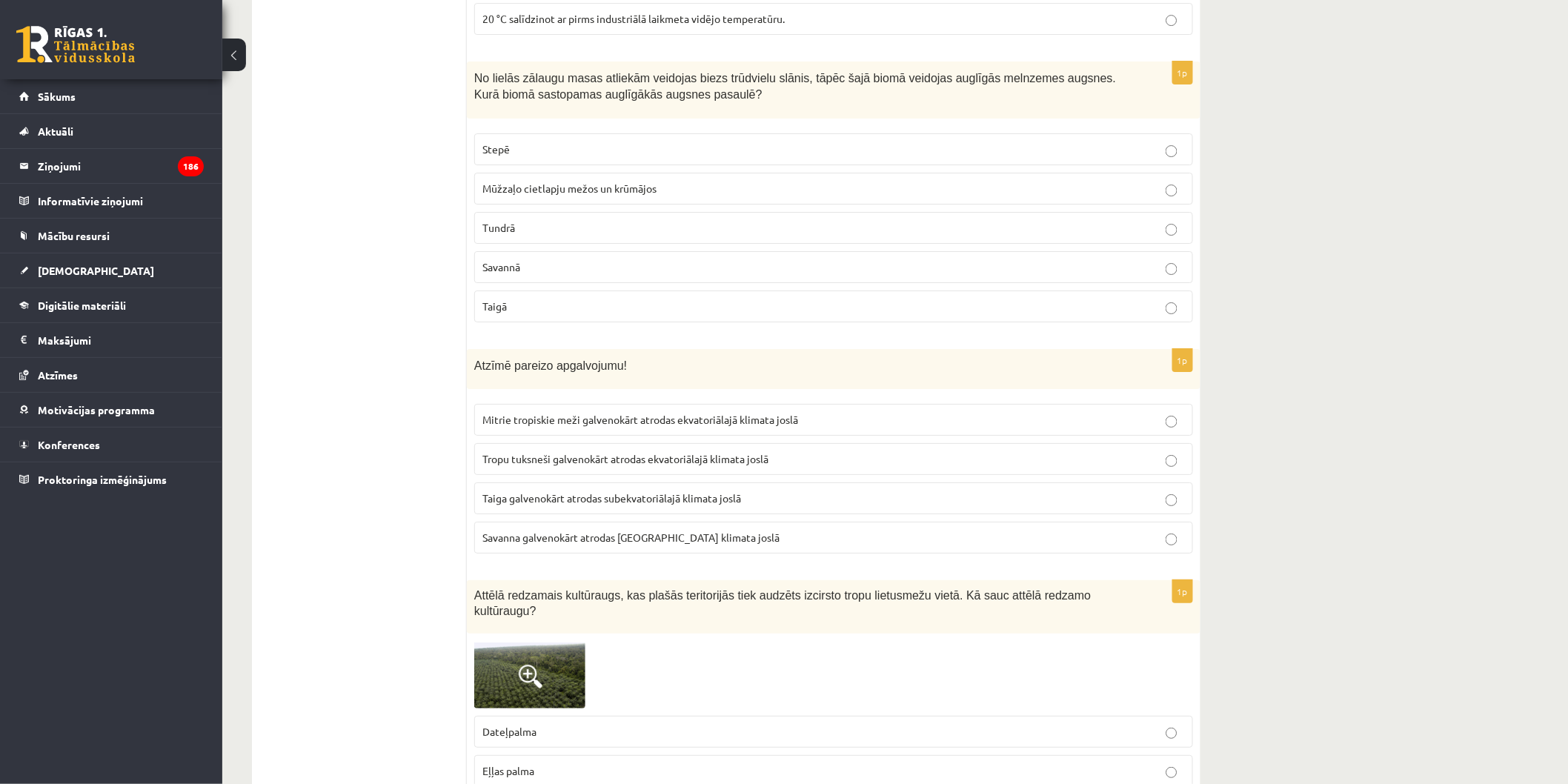
scroll to position [2140, 0]
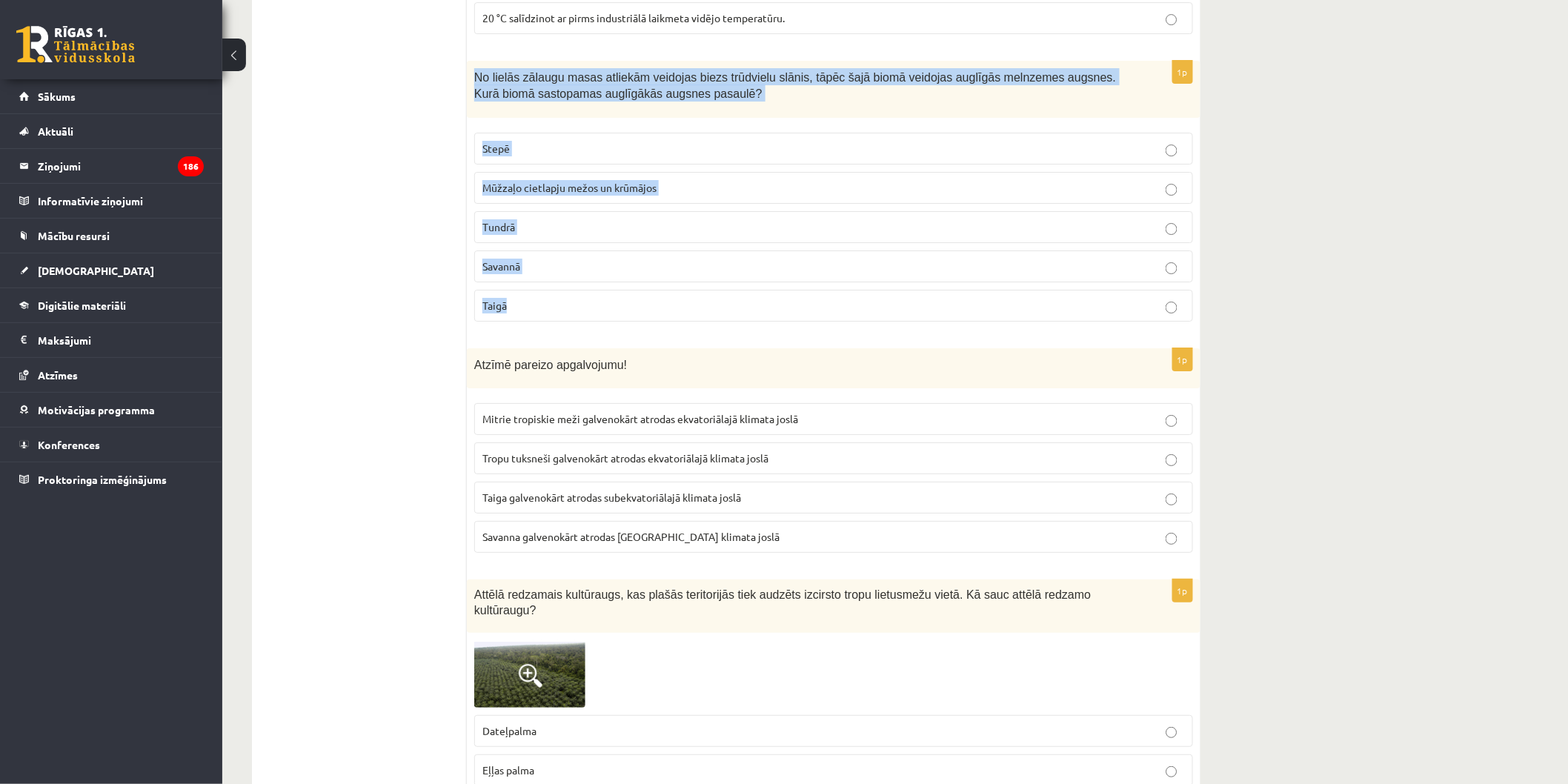
drag, startPoint x: 476, startPoint y: 86, endPoint x: 694, endPoint y: 313, distance: 314.7
click at [694, 313] on div "1p No lielās zālaugu masas atliekām veidojas biezs trūdvielu slānis, tāpēc šajā…" at bounding box center [833, 196] width 733 height 273
click at [694, 313] on p "Taigā" at bounding box center [834, 305] width 703 height 16
drag, startPoint x: 694, startPoint y: 313, endPoint x: 670, endPoint y: 255, distance: 62.8
click at [670, 255] on div "1p No lielās zālaugu masas atliekām veidojas biezs trūdvielu slānis, tāpēc šajā…" at bounding box center [833, 196] width 733 height 273
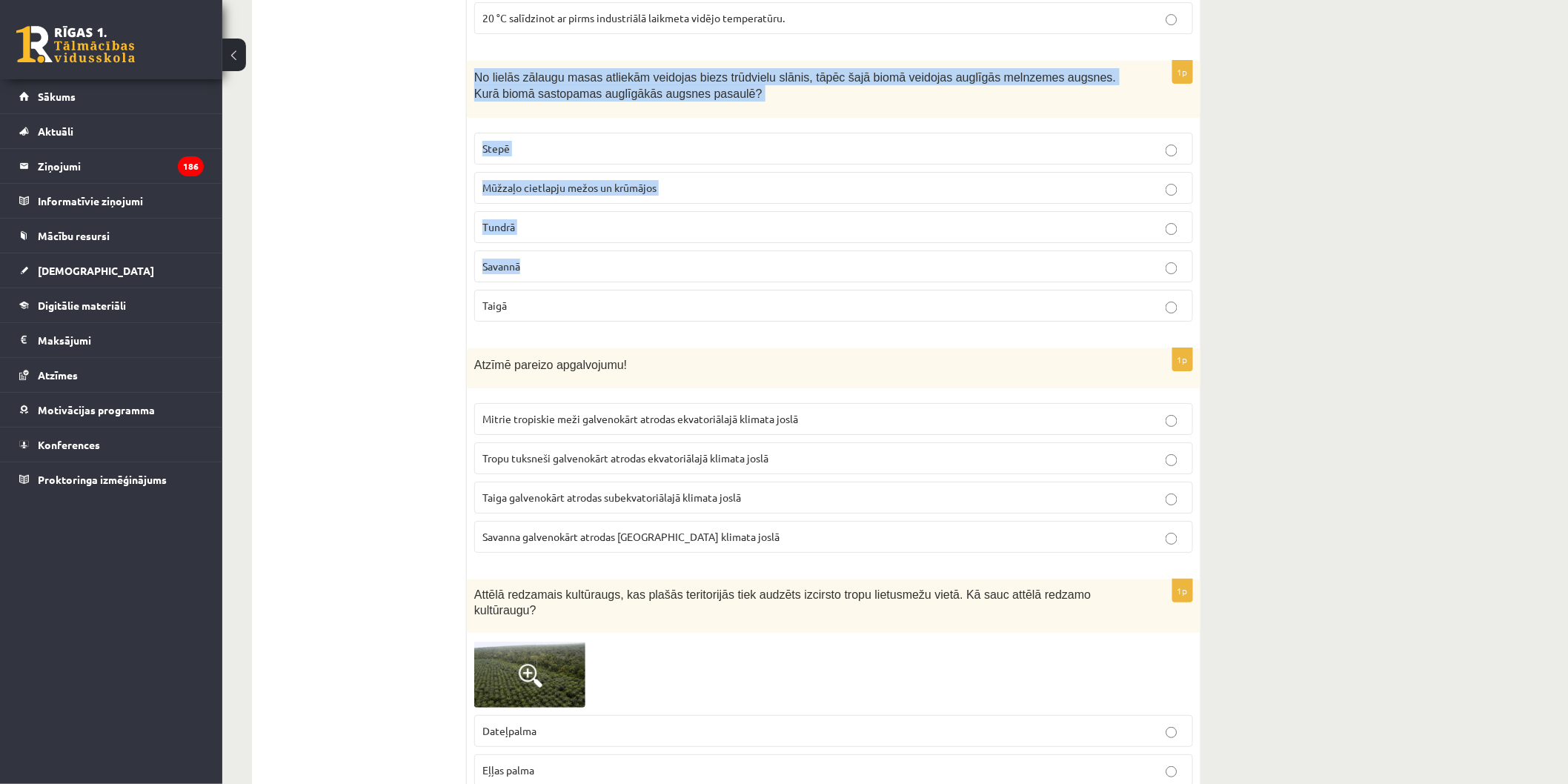
click at [670, 255] on label "Savannā" at bounding box center [833, 266] width 719 height 31
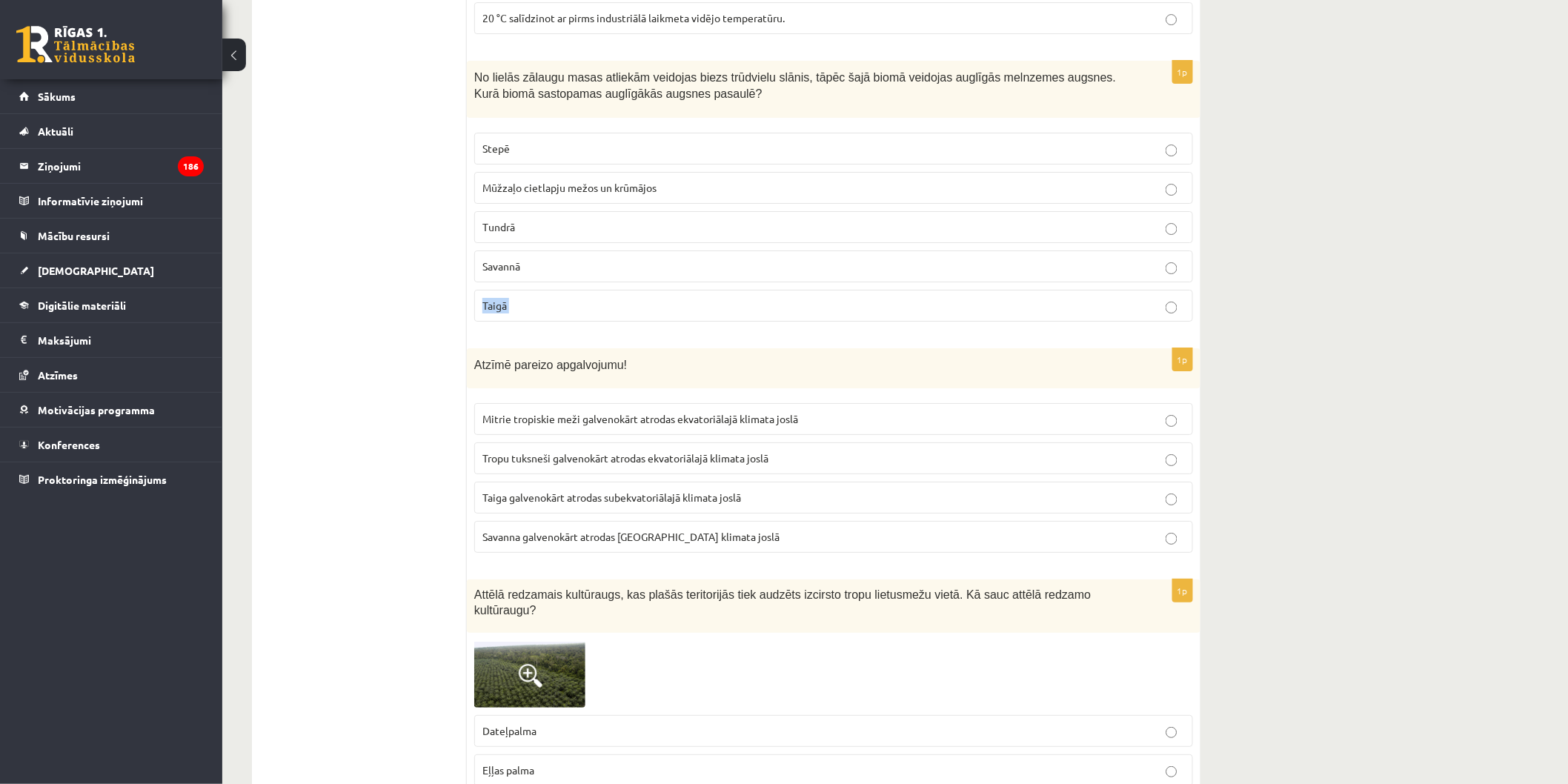
drag, startPoint x: 670, startPoint y: 255, endPoint x: 551, endPoint y: 142, distance: 164.1
click at [685, 318] on fieldset "Stepē Mūžzaļo cietlapju mežos un krūmājos Tundrā Savannā Taigā" at bounding box center [833, 225] width 719 height 201
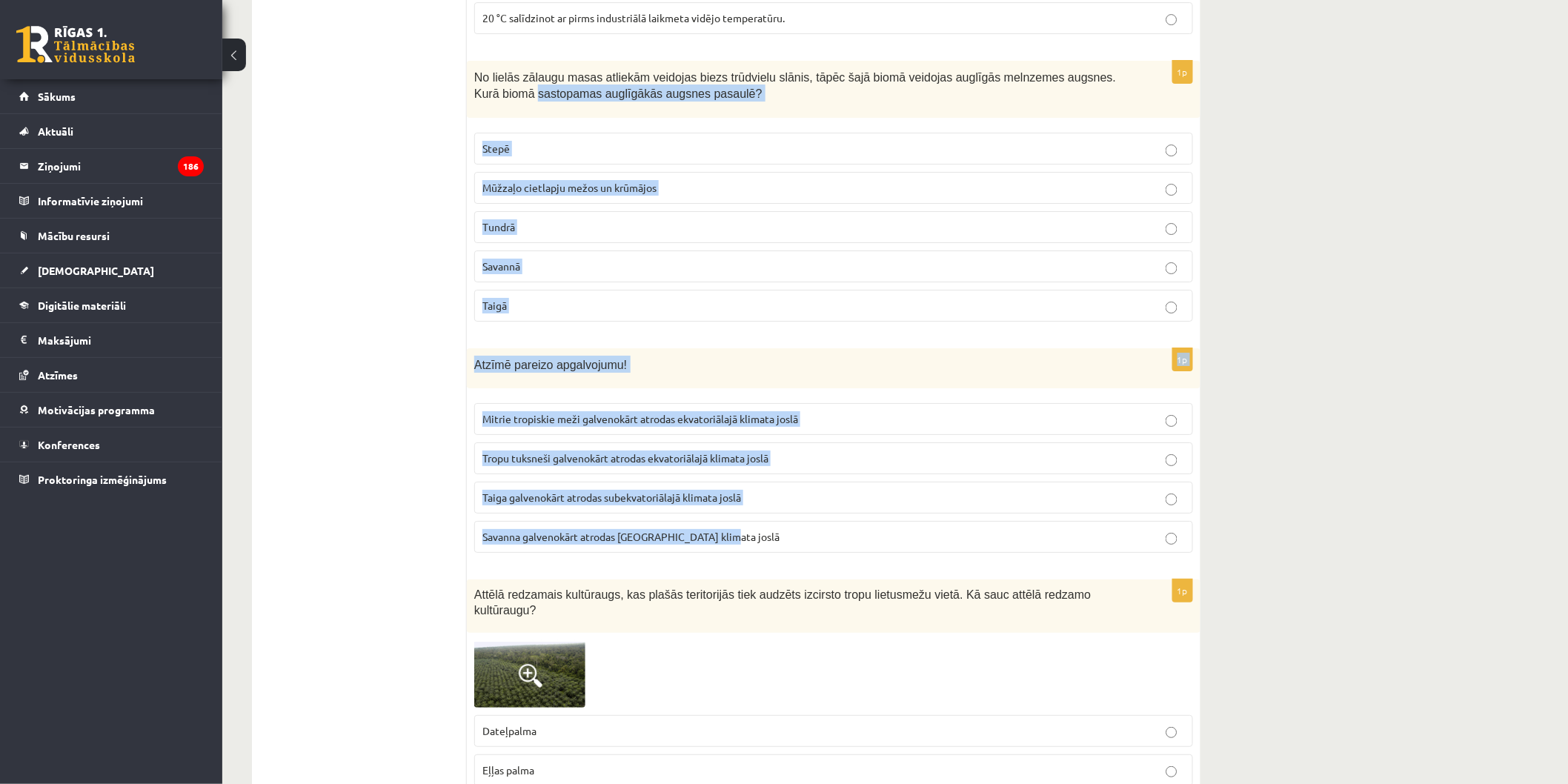
drag, startPoint x: 475, startPoint y: 89, endPoint x: 892, endPoint y: 556, distance: 626.1
click at [673, 161] on label "Stepē" at bounding box center [833, 148] width 719 height 31
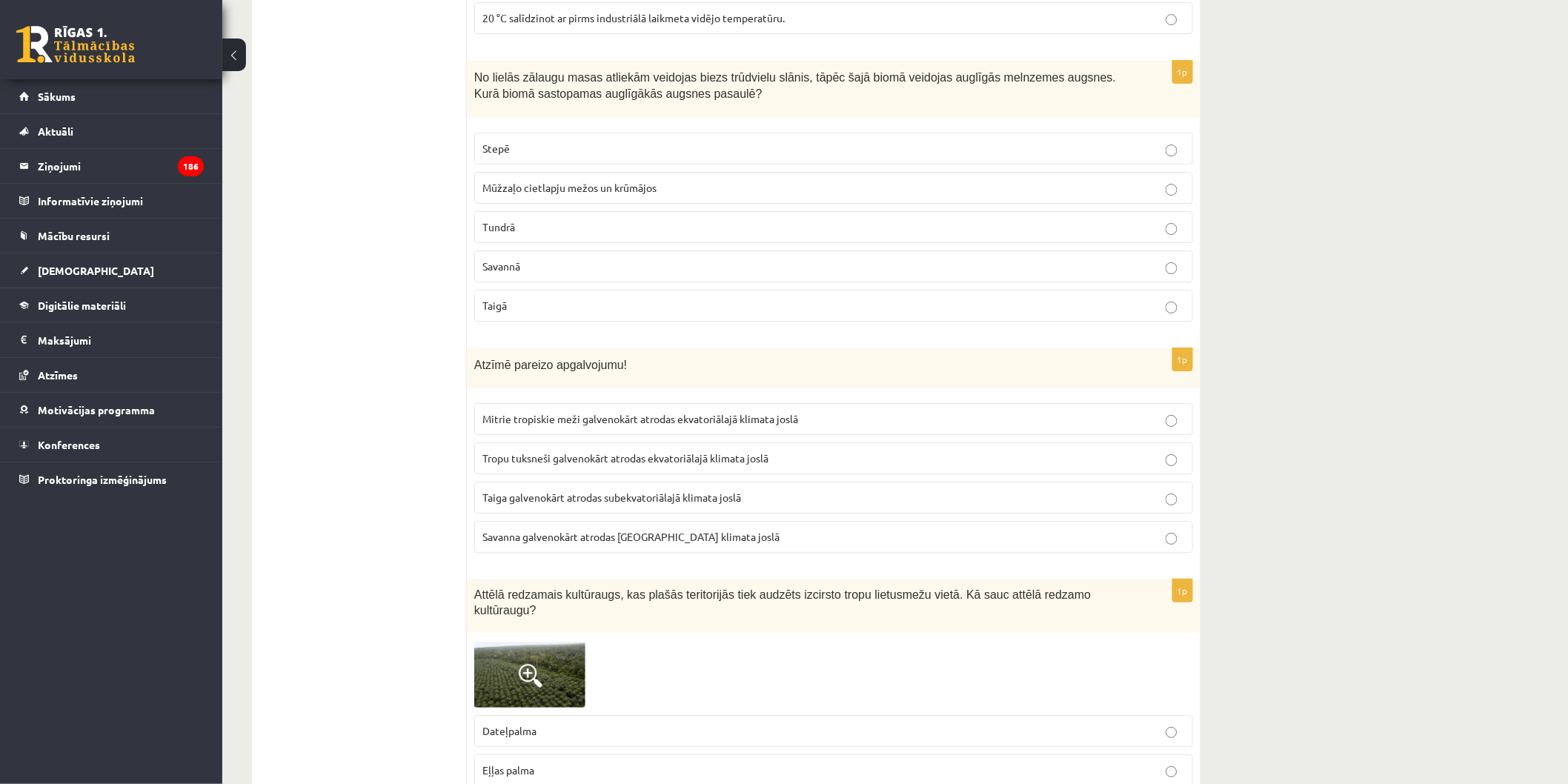
drag, startPoint x: 687, startPoint y: 147, endPoint x: 859, endPoint y: 175, distance: 174.3
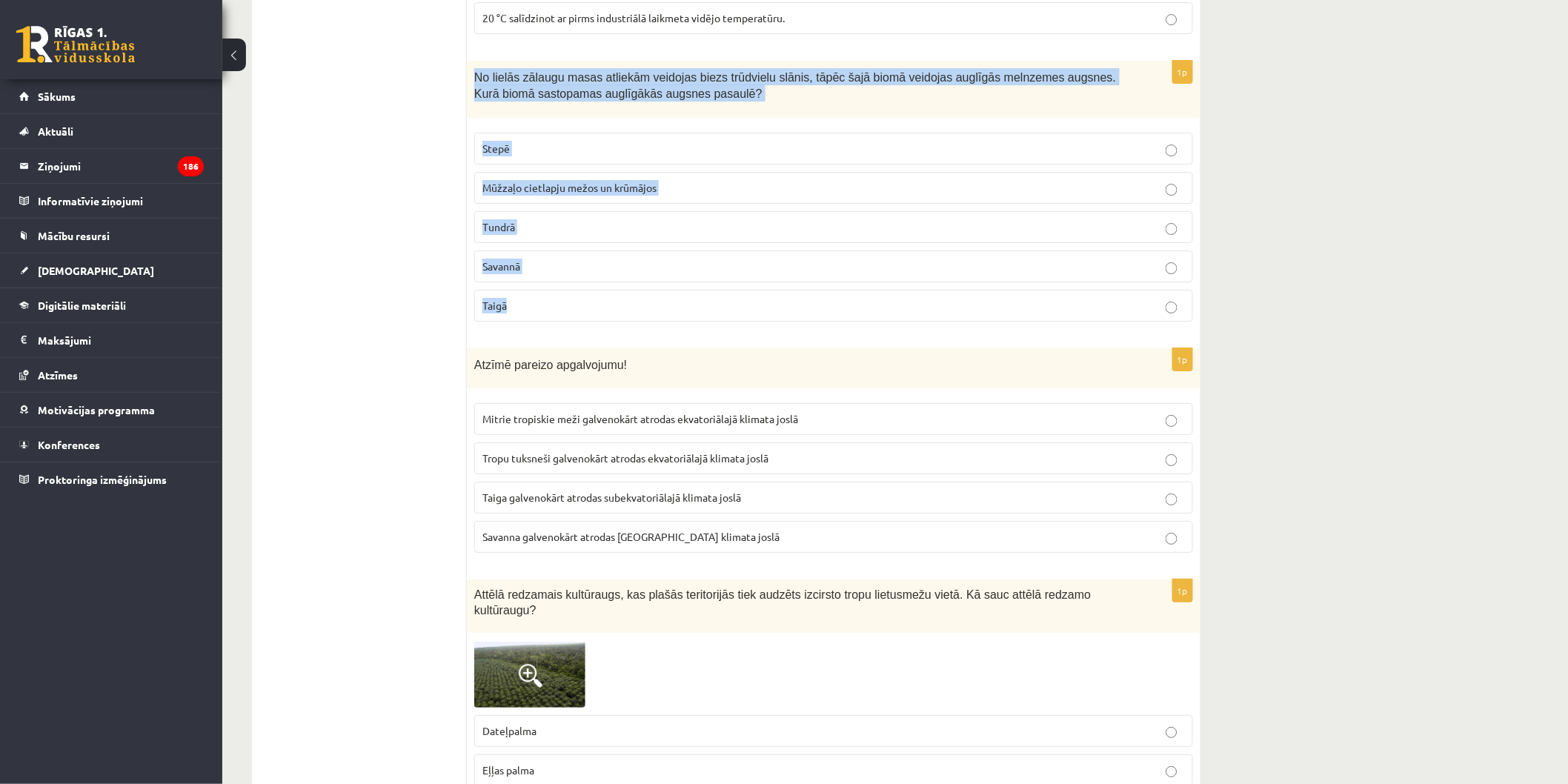
drag, startPoint x: 476, startPoint y: 74, endPoint x: 872, endPoint y: 312, distance: 462.0
click at [872, 312] on div "1p No lielās zālaugu masas atliekām veidojas biezs trūdvielu slānis, tāpēc šajā…" at bounding box center [833, 196] width 733 height 273
click at [556, 147] on p "Stepē" at bounding box center [834, 148] width 703 height 16
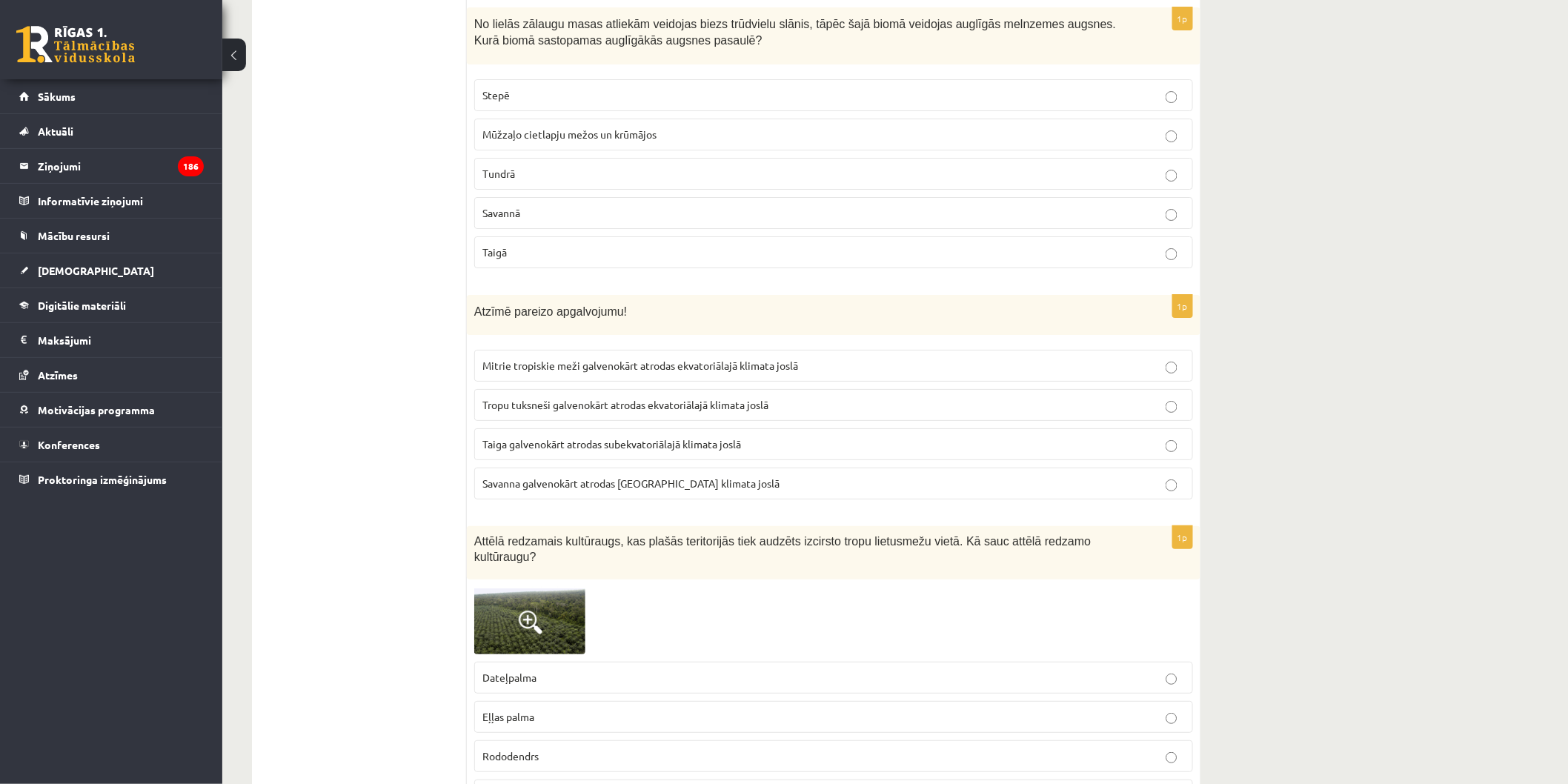
scroll to position [2223, 0]
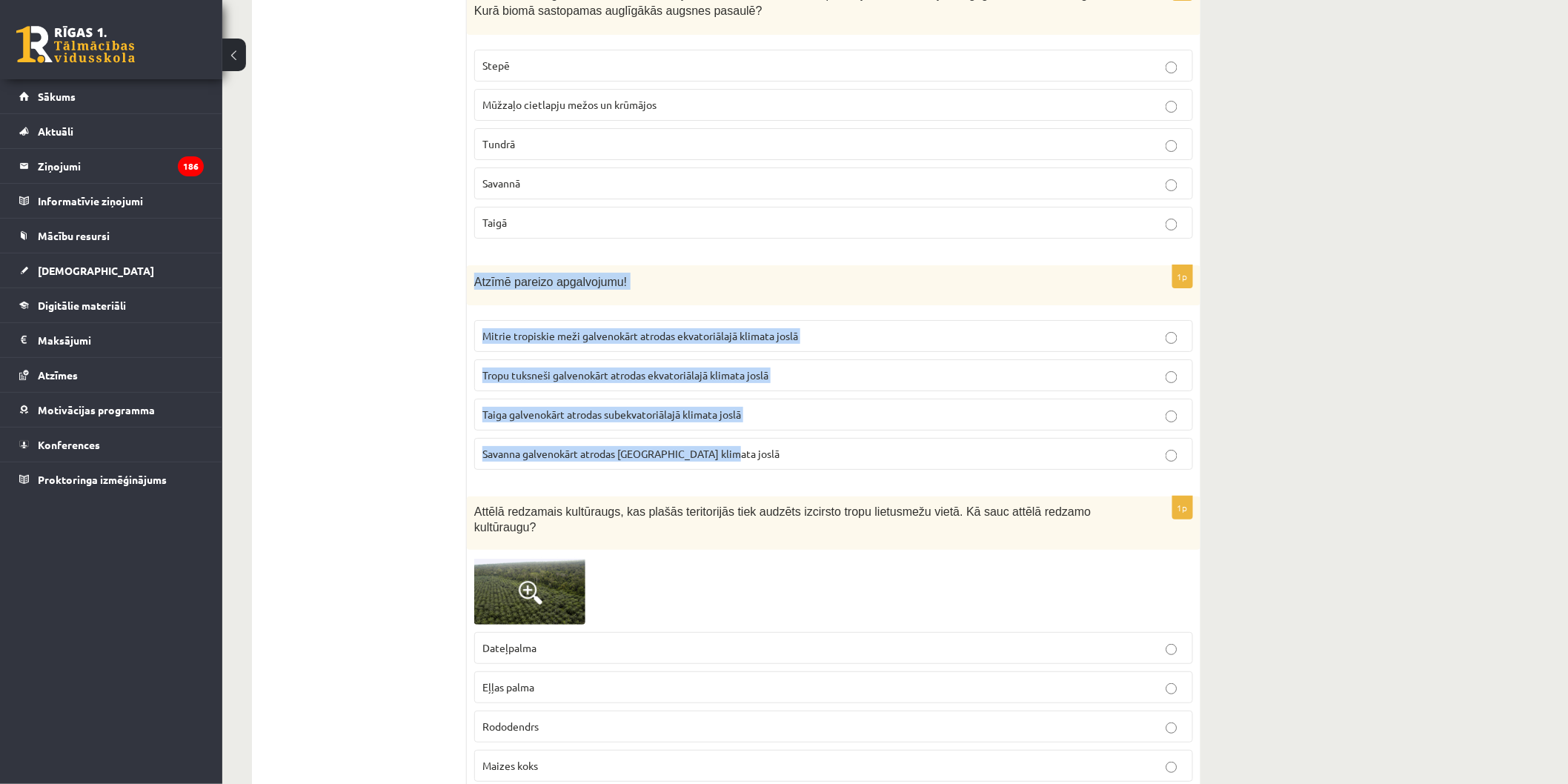
drag, startPoint x: 480, startPoint y: 282, endPoint x: 758, endPoint y: 469, distance: 335.0
click at [757, 469] on div "1p Atzīmē pareizo apgalvojumu! Mitrie tropiskie meži galvenokārt atrodas ekvato…" at bounding box center [833, 374] width 733 height 217
click at [758, 469] on label "Savanna galvenokārt atrodas mērenajā klimata joslā" at bounding box center [833, 453] width 719 height 31
click at [715, 332] on label "Mitrie tropiskie meži galvenokārt atrodas ekvatoriālajā klimata joslā" at bounding box center [833, 336] width 719 height 31
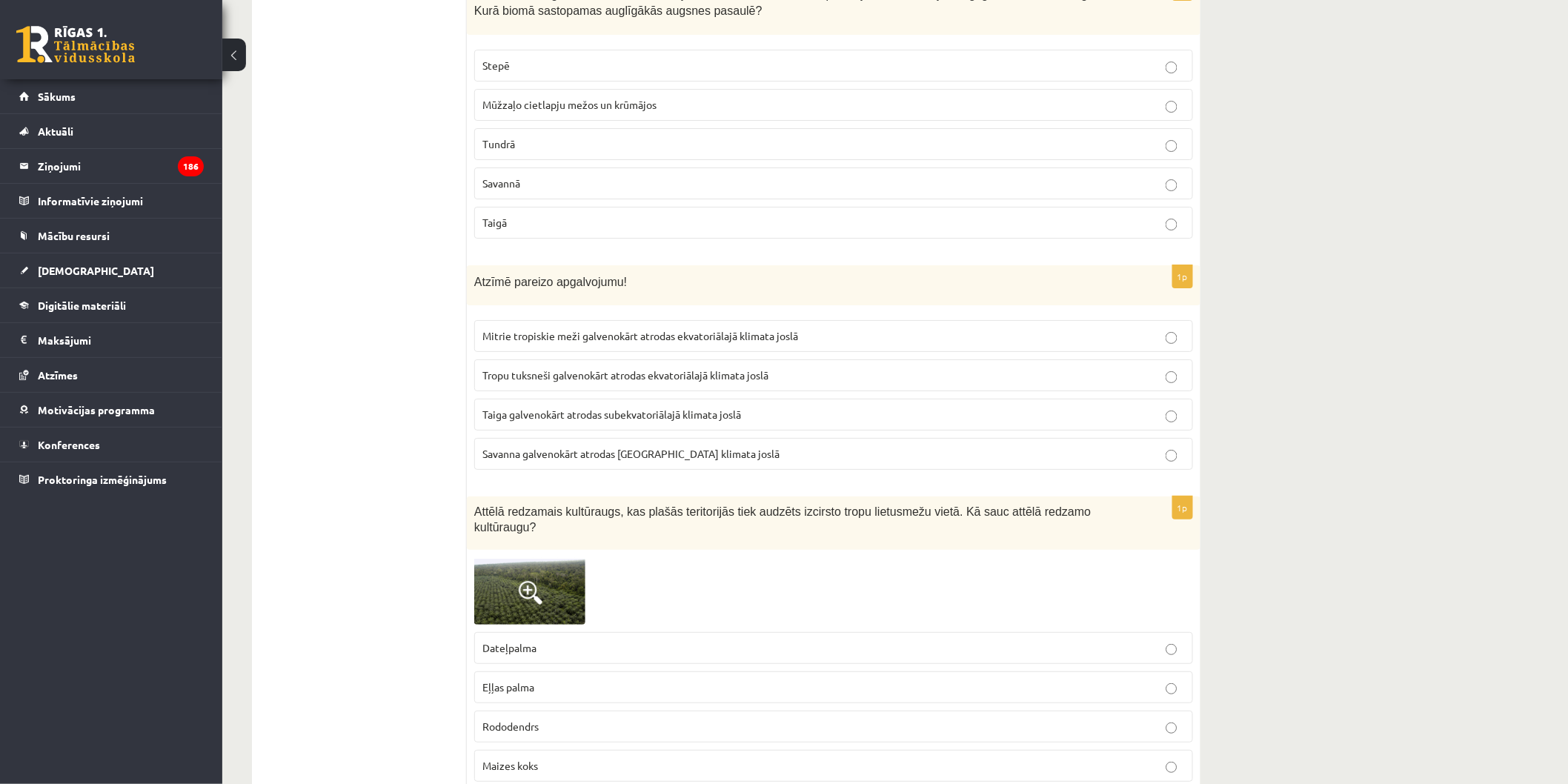
click at [724, 381] on span "Tropu tuksneši galvenokārt atrodas ekvatoriālajā klimata joslā" at bounding box center [625, 375] width 286 height 13
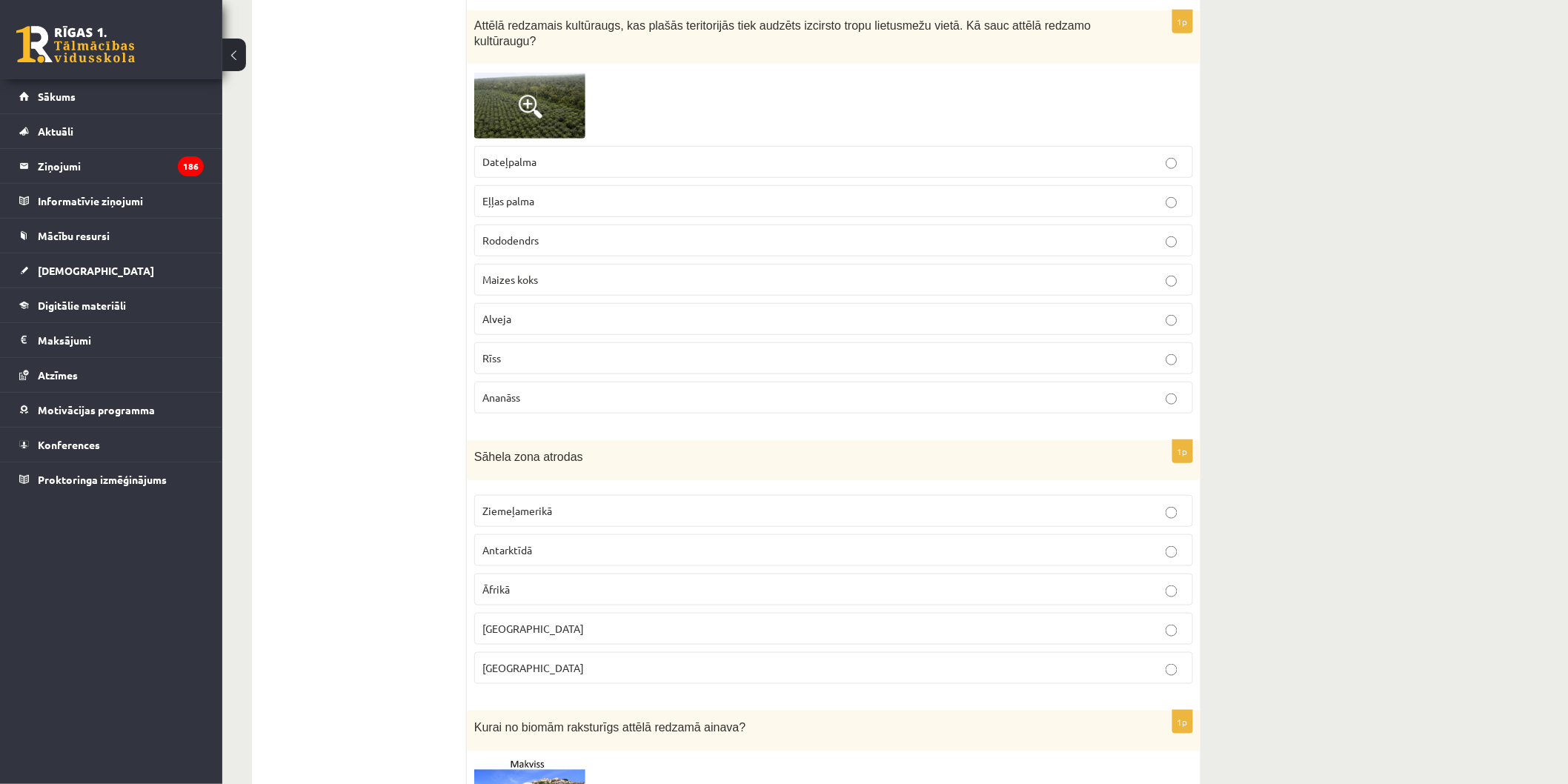
scroll to position [2552, 0]
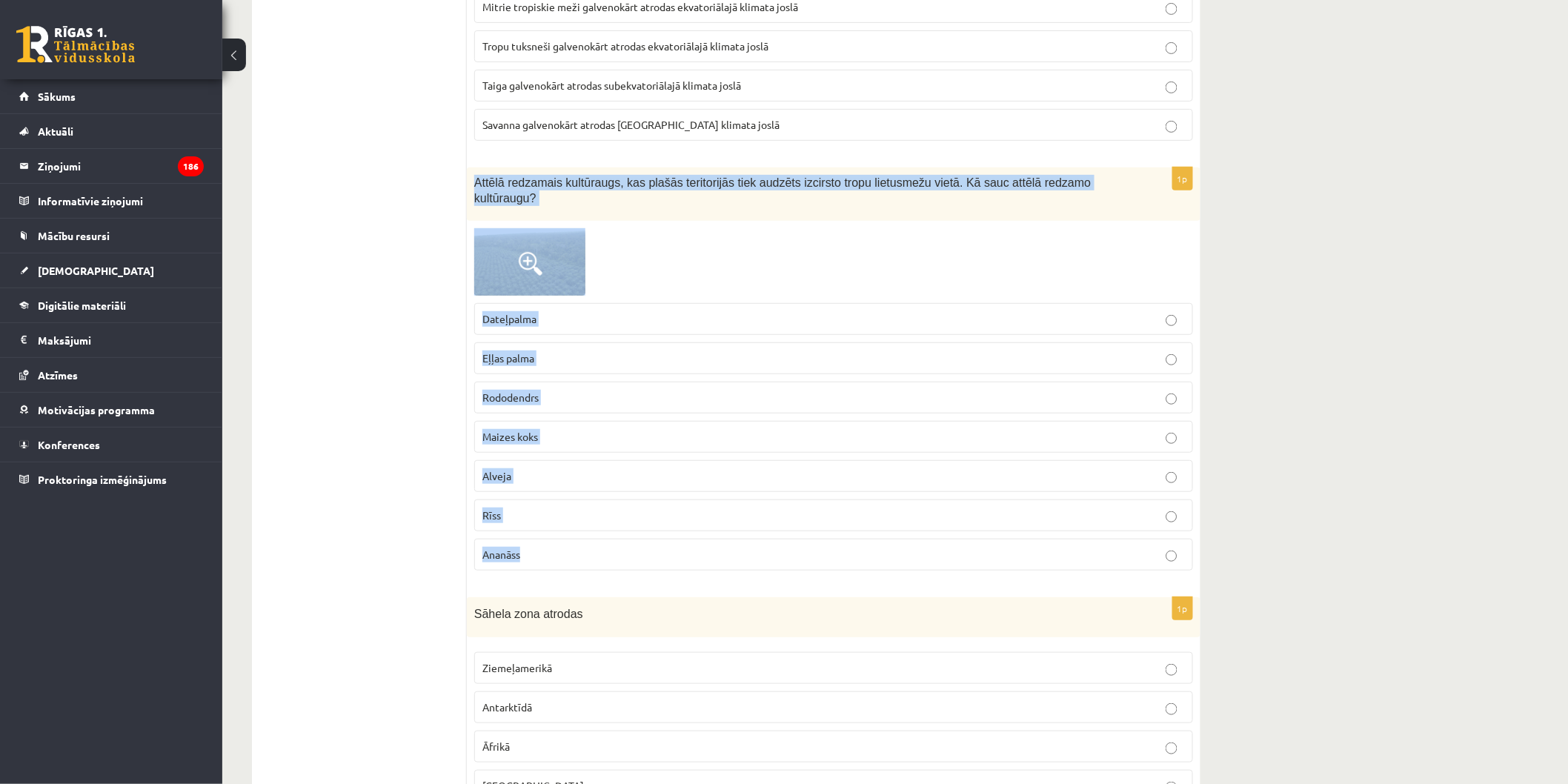
drag, startPoint x: 472, startPoint y: 186, endPoint x: 720, endPoint y: 545, distance: 436.3
click at [720, 545] on div "1p Attēlā redzamais kultūraugs, kas plašās teritorijās tiek audzēts izcirsto tr…" at bounding box center [833, 375] width 733 height 414
copy div "Attēlā redzamais kultūraugs, kas plašās teritorijās tiek audzēts izcirsto tropu…"
click at [609, 507] on p "Rīss" at bounding box center [834, 515] width 703 height 16
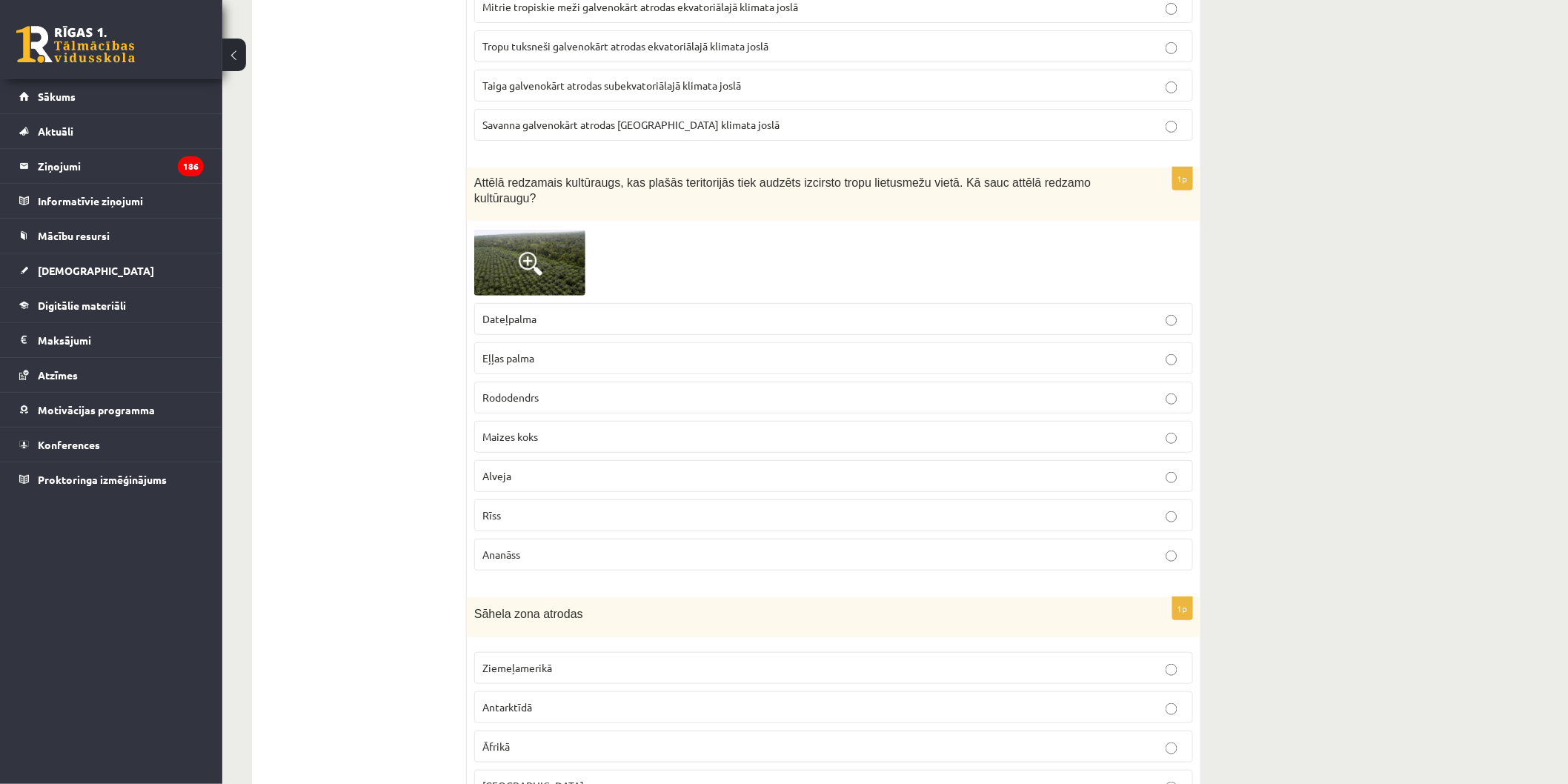
click at [541, 351] on p "Eļļas palma" at bounding box center [834, 358] width 703 height 16
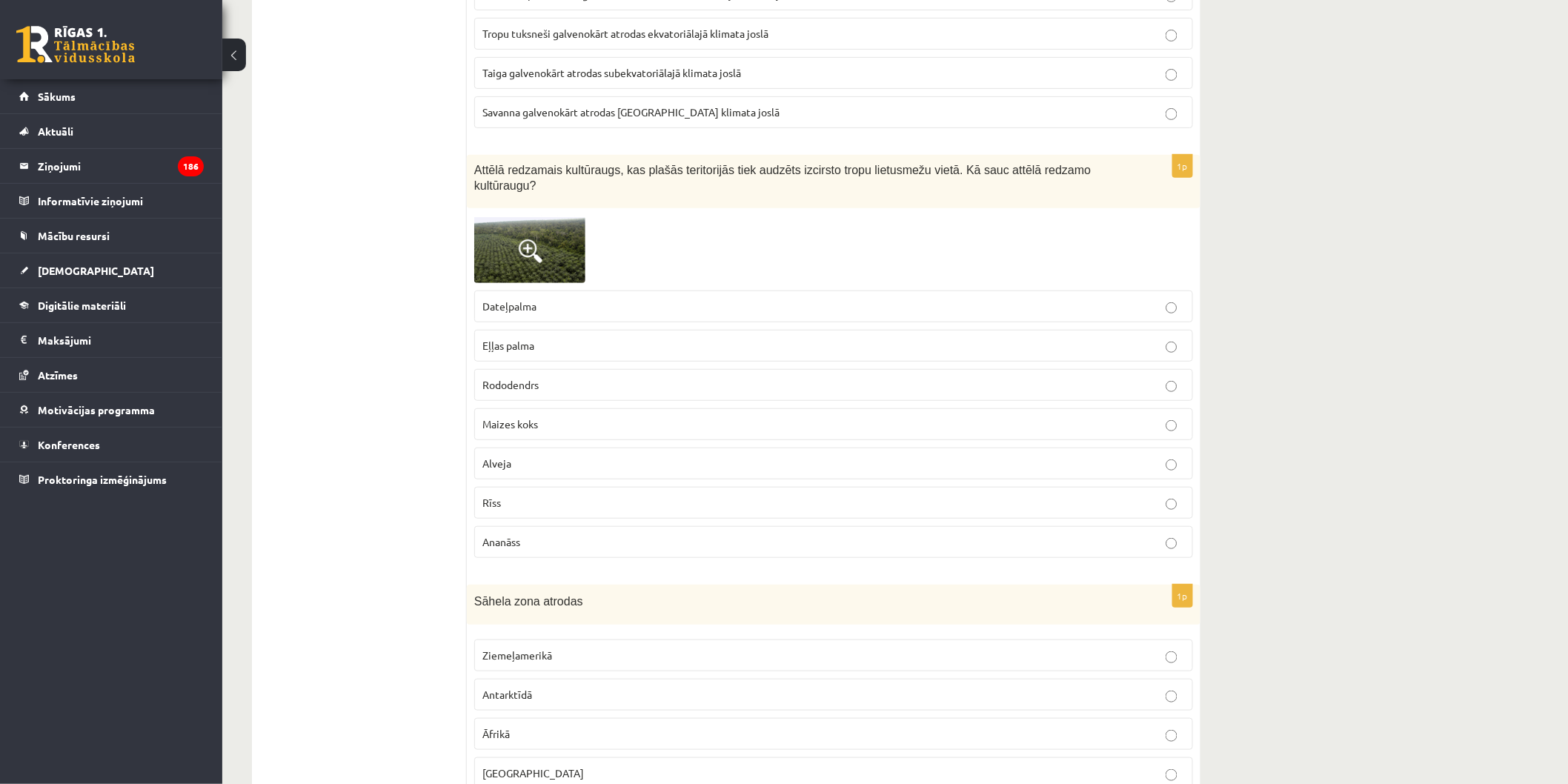
scroll to position [2799, 0]
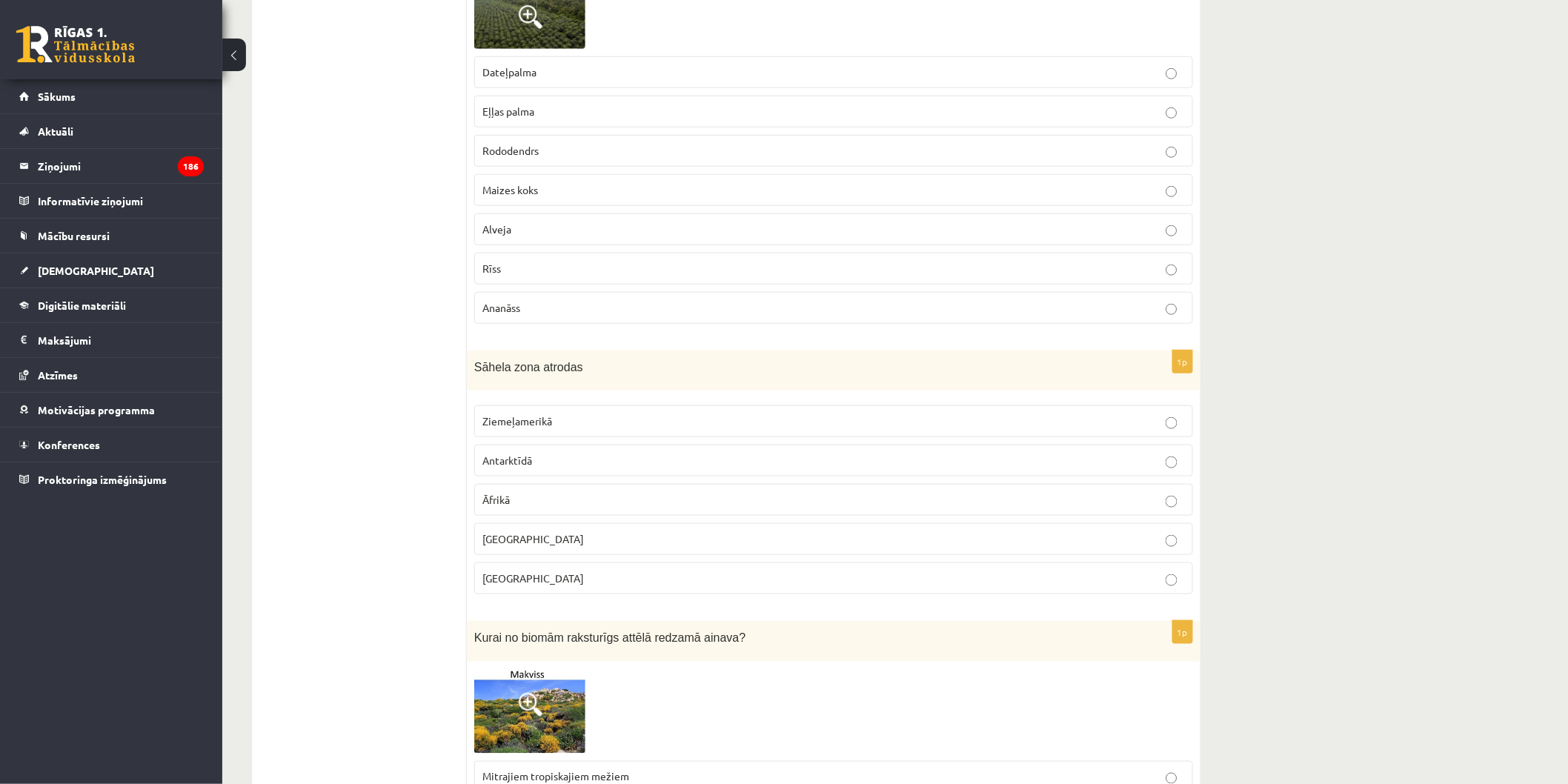
drag, startPoint x: 468, startPoint y: 336, endPoint x: 500, endPoint y: 366, distance: 43.9
drag, startPoint x: 475, startPoint y: 356, endPoint x: 667, endPoint y: 586, distance: 299.6
click at [667, 586] on div "1p Sāhela zona atrodas Ziemeļamerikā Antarktīdā Āfrikā Āzijā Austrālijā" at bounding box center [833, 478] width 733 height 256
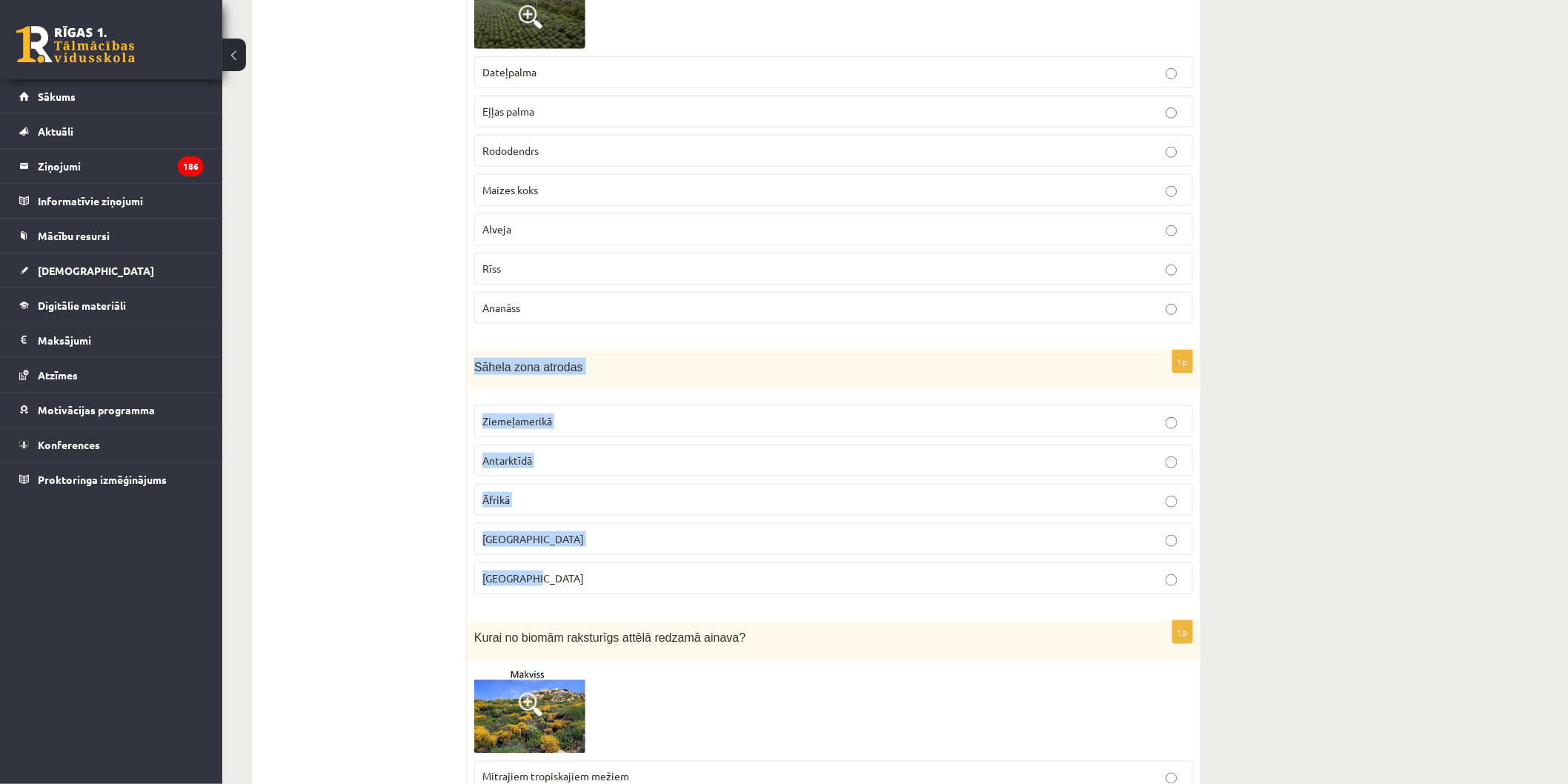
copy div "Sāhela zona atrodas Ziemeļamerikā Antarktīdā Āfrikā Āzijā Austrālijā"
click at [583, 493] on p "Āfrikā" at bounding box center [834, 500] width 703 height 16
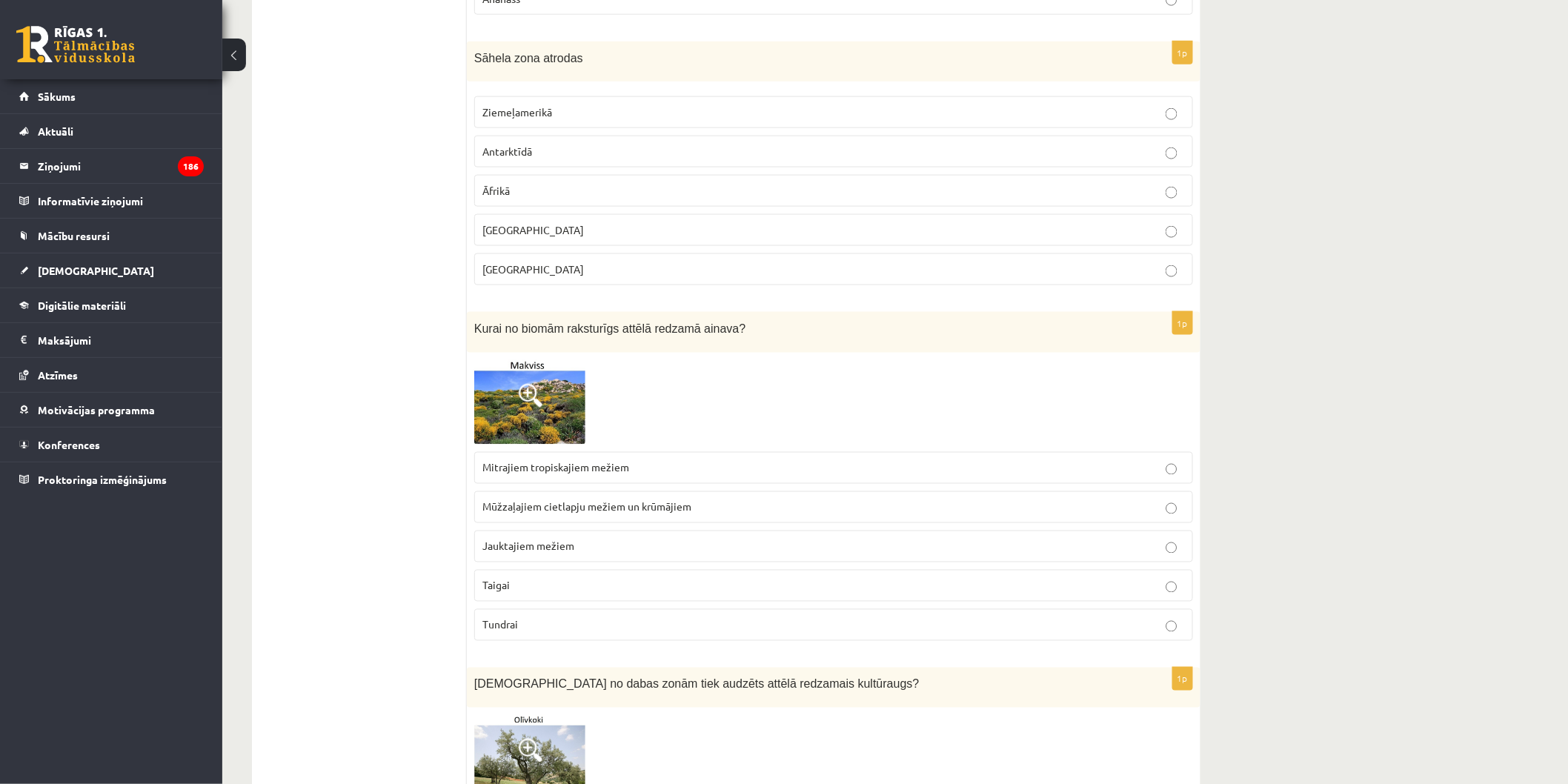
scroll to position [3129, 0]
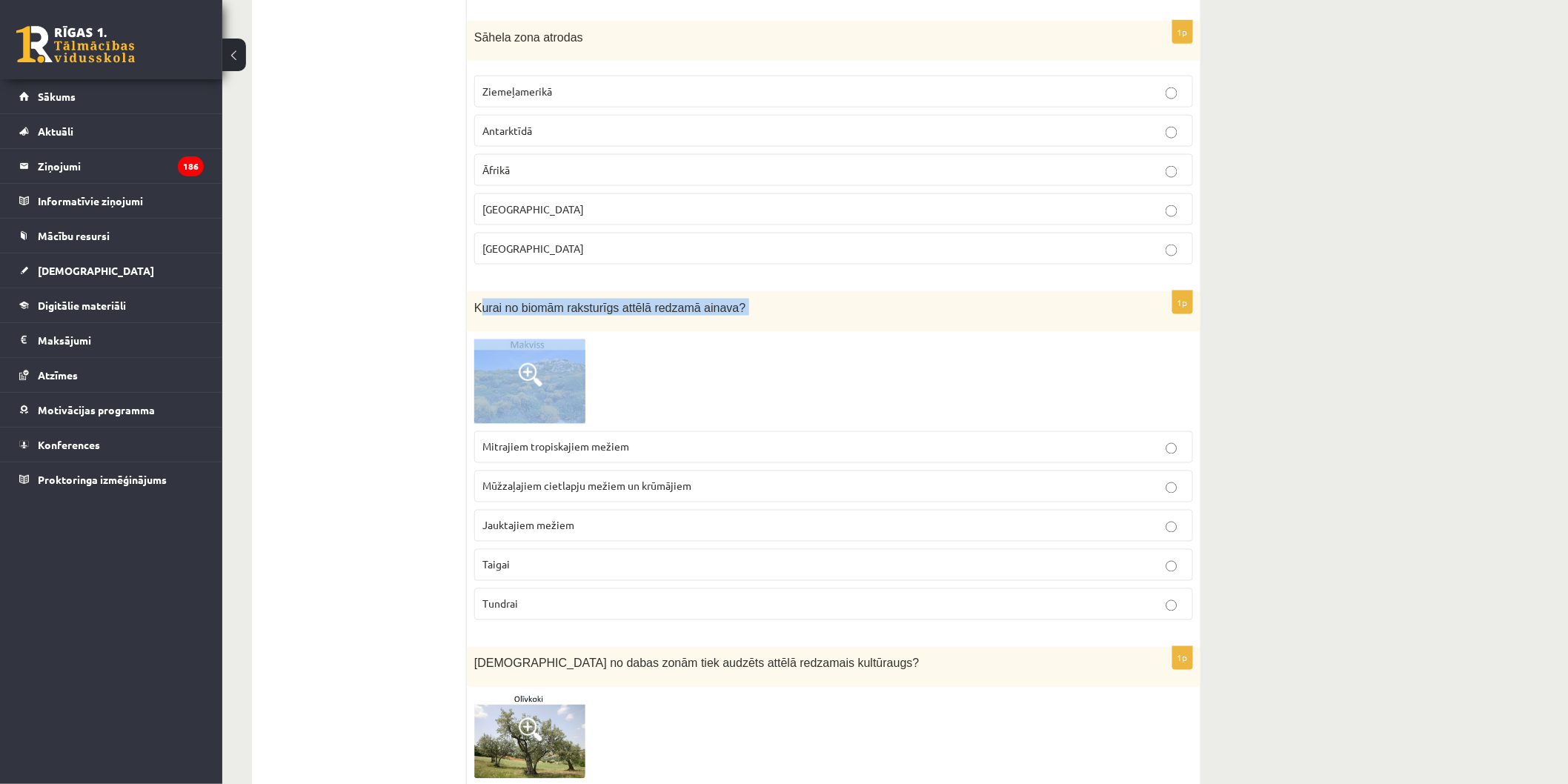
drag, startPoint x: 482, startPoint y: 310, endPoint x: 549, endPoint y: 408, distance: 118.7
click at [549, 408] on div "1p Kurai no biomām raksturīgs attēlā redzamā ainava? Mitrajiem tropiskajiem mež…" at bounding box center [833, 461] width 733 height 340
click at [484, 378] on img at bounding box center [530, 382] width 111 height 85
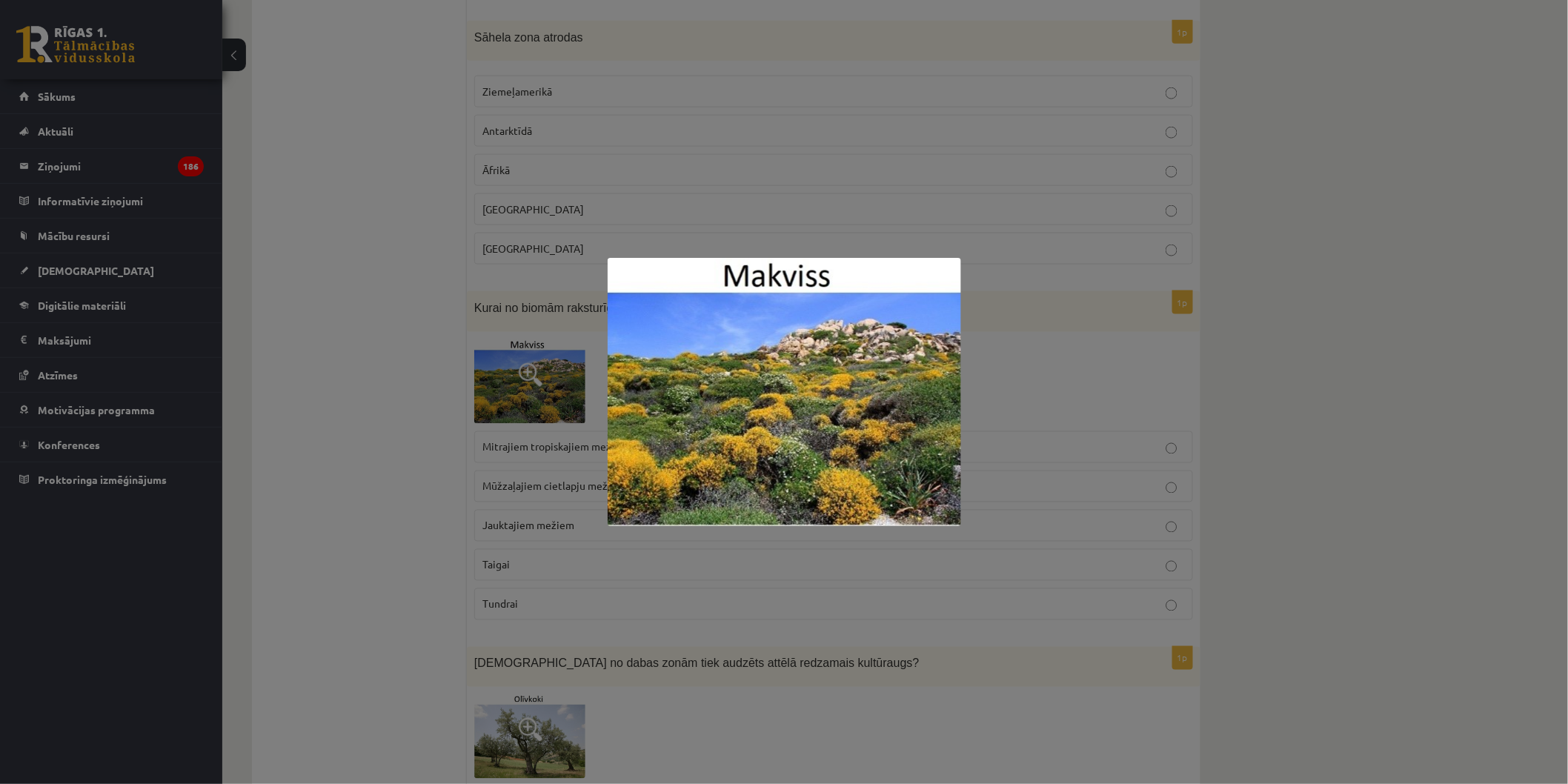
click at [439, 313] on div at bounding box center [784, 392] width 1568 height 784
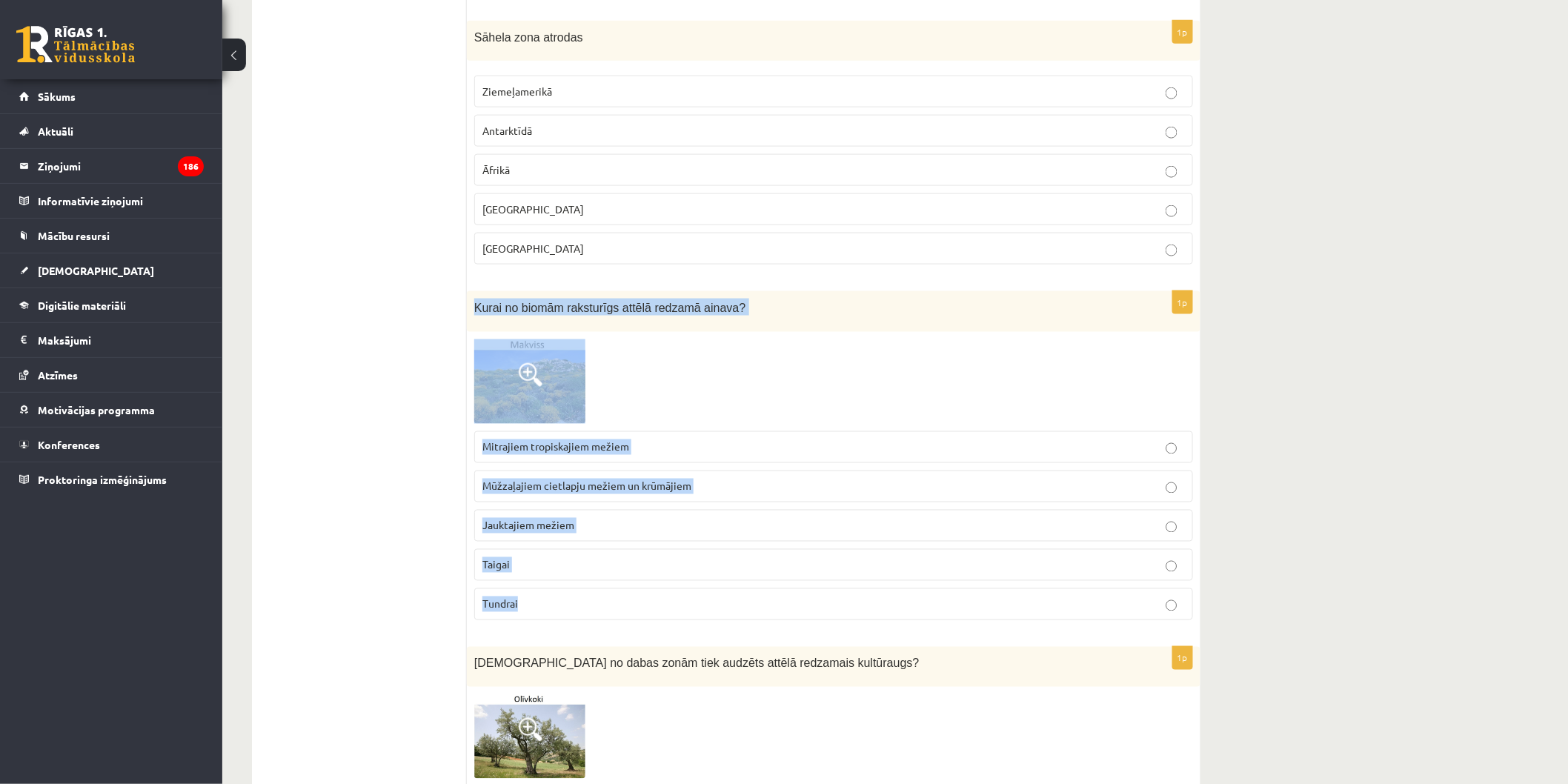
drag, startPoint x: 490, startPoint y: 312, endPoint x: 670, endPoint y: 586, distance: 327.8
click at [670, 586] on div "1p Kurai no biomām raksturīgs attēlā redzamā ainava? Mitrajiem tropiskajiem mež…" at bounding box center [833, 461] width 733 height 340
click at [670, 588] on label "Tundrai" at bounding box center [833, 604] width 719 height 31
drag, startPoint x: 670, startPoint y: 586, endPoint x: 685, endPoint y: 573, distance: 19.8
click at [685, 573] on div "1p Kurai no biomām raksturīgs attēlā redzamā ainava? Mitrajiem tropiskajiem mež…" at bounding box center [833, 461] width 733 height 340
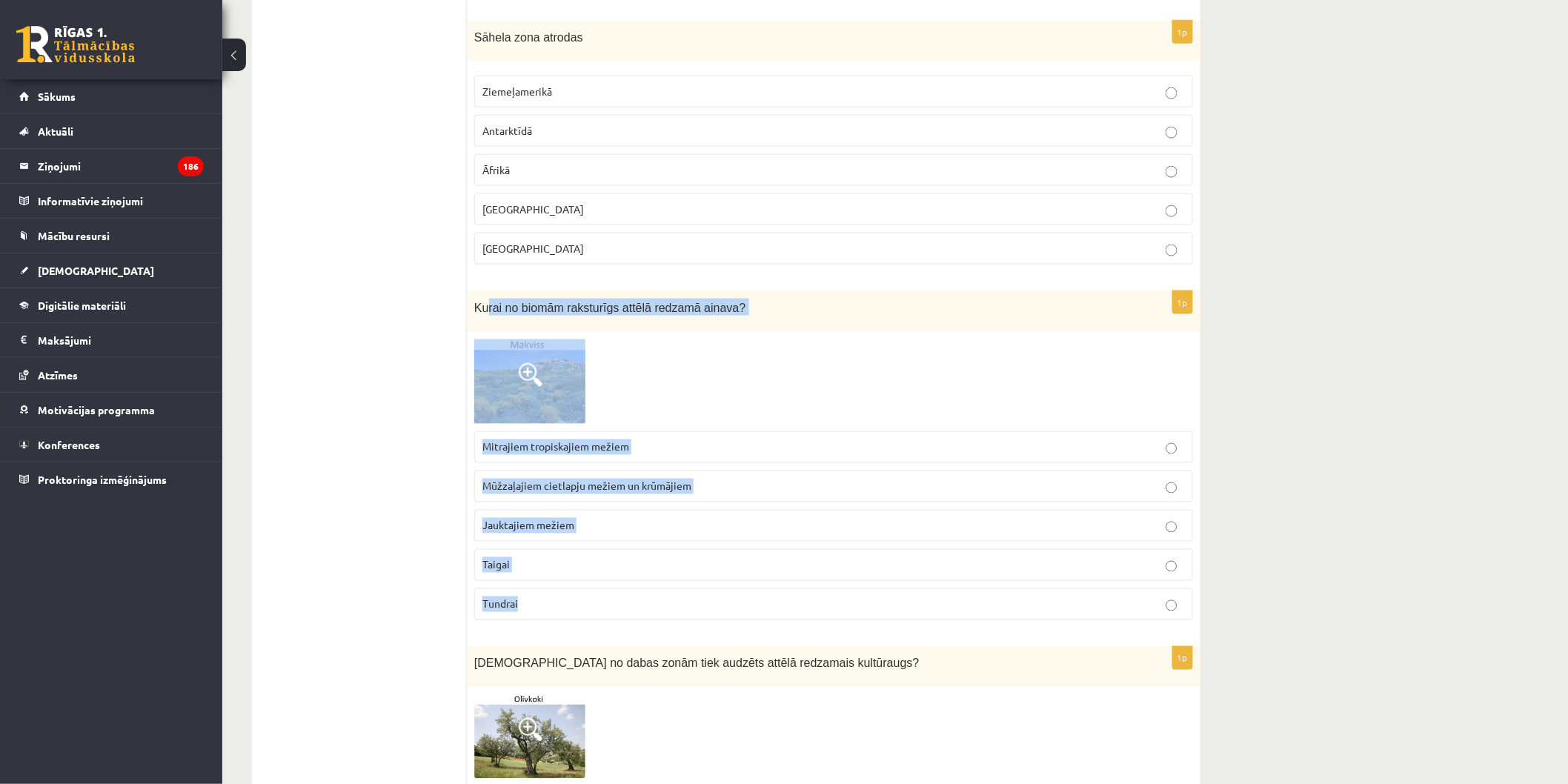
copy div "rai no biomām raksturīgs attēlā redzamā ainava? Mitrajiem tropiskajiem mežiem M…"
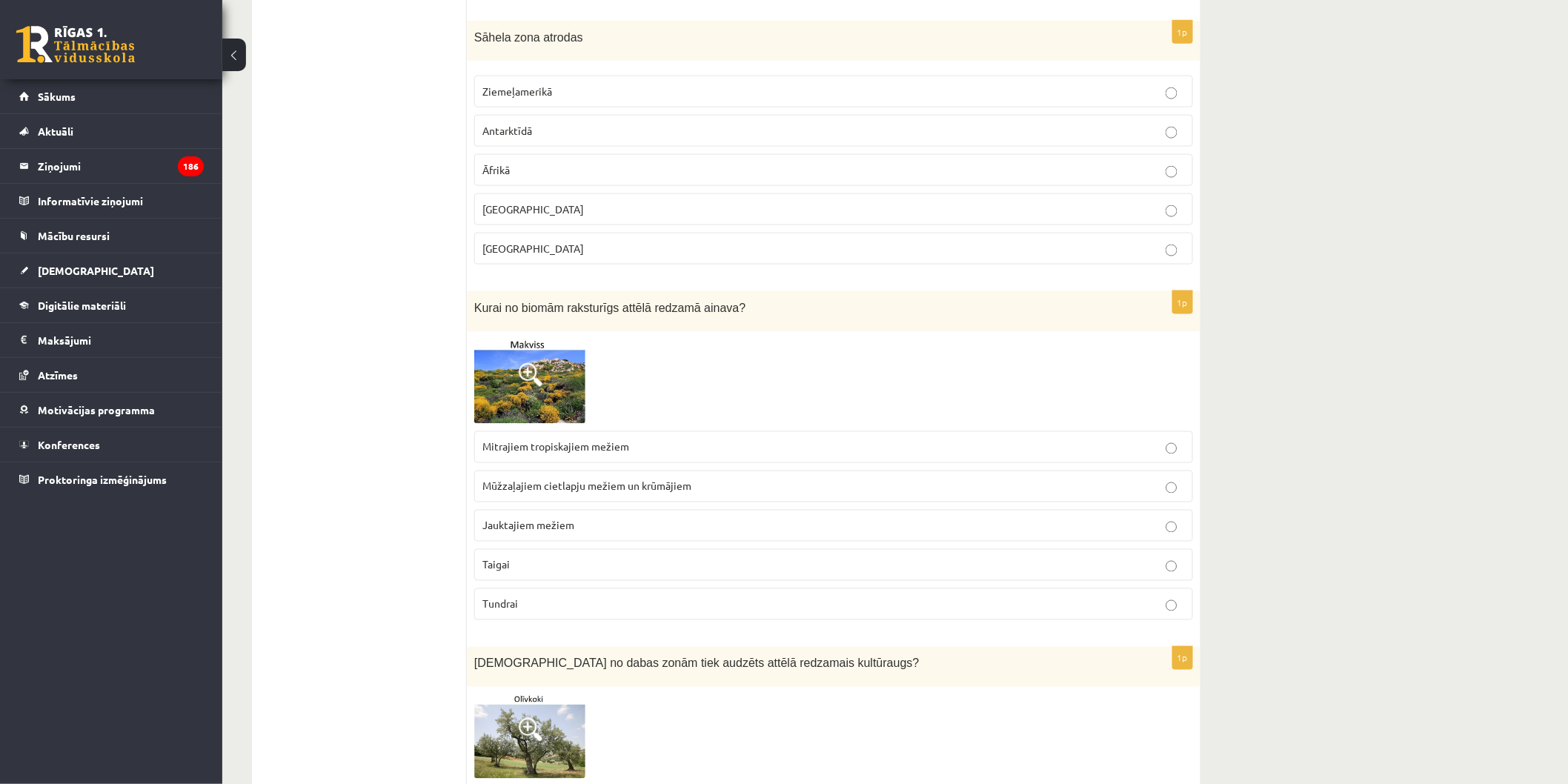
drag, startPoint x: 454, startPoint y: 367, endPoint x: 467, endPoint y: 375, distance: 15.3
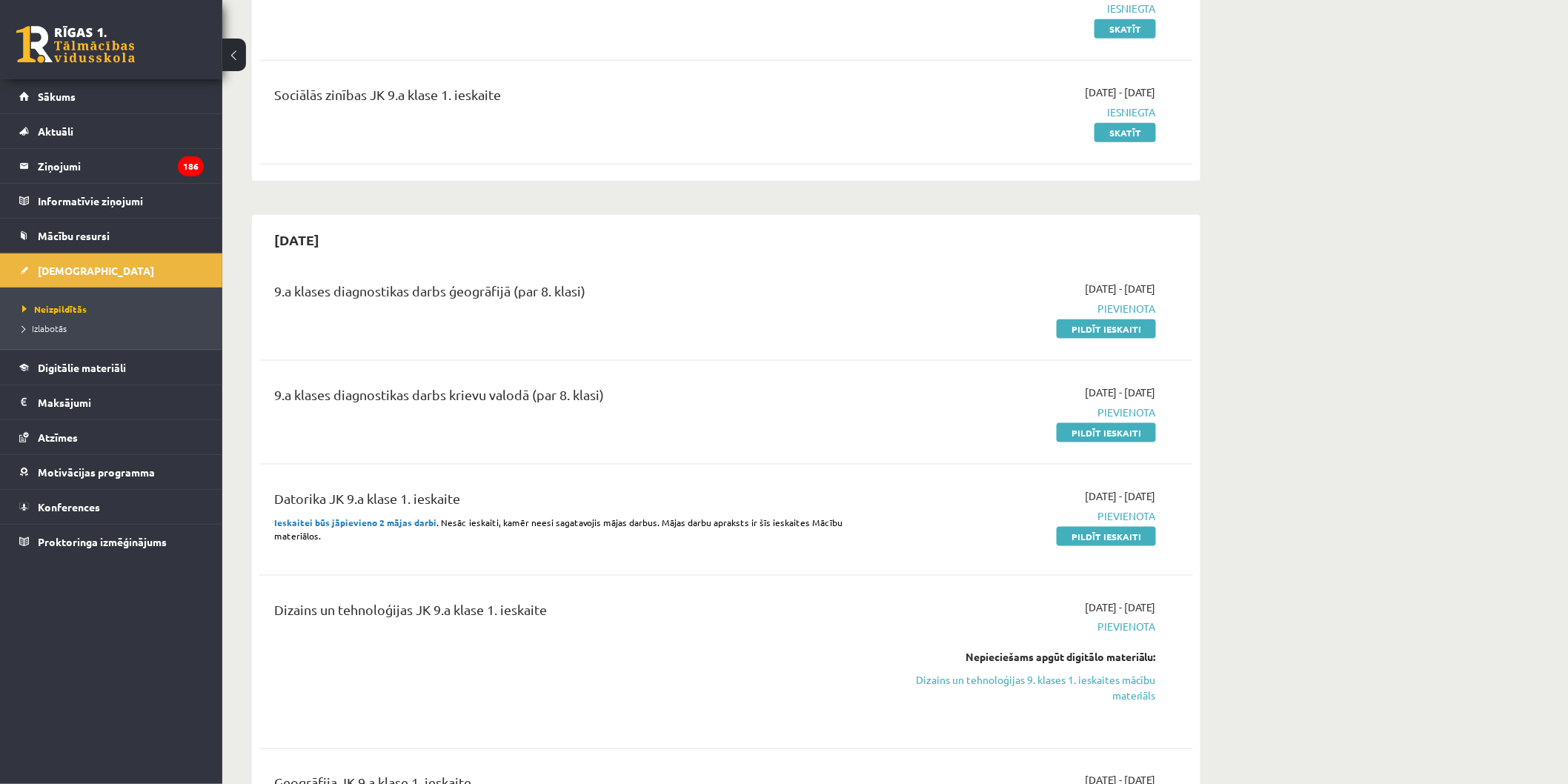
scroll to position [493, 0]
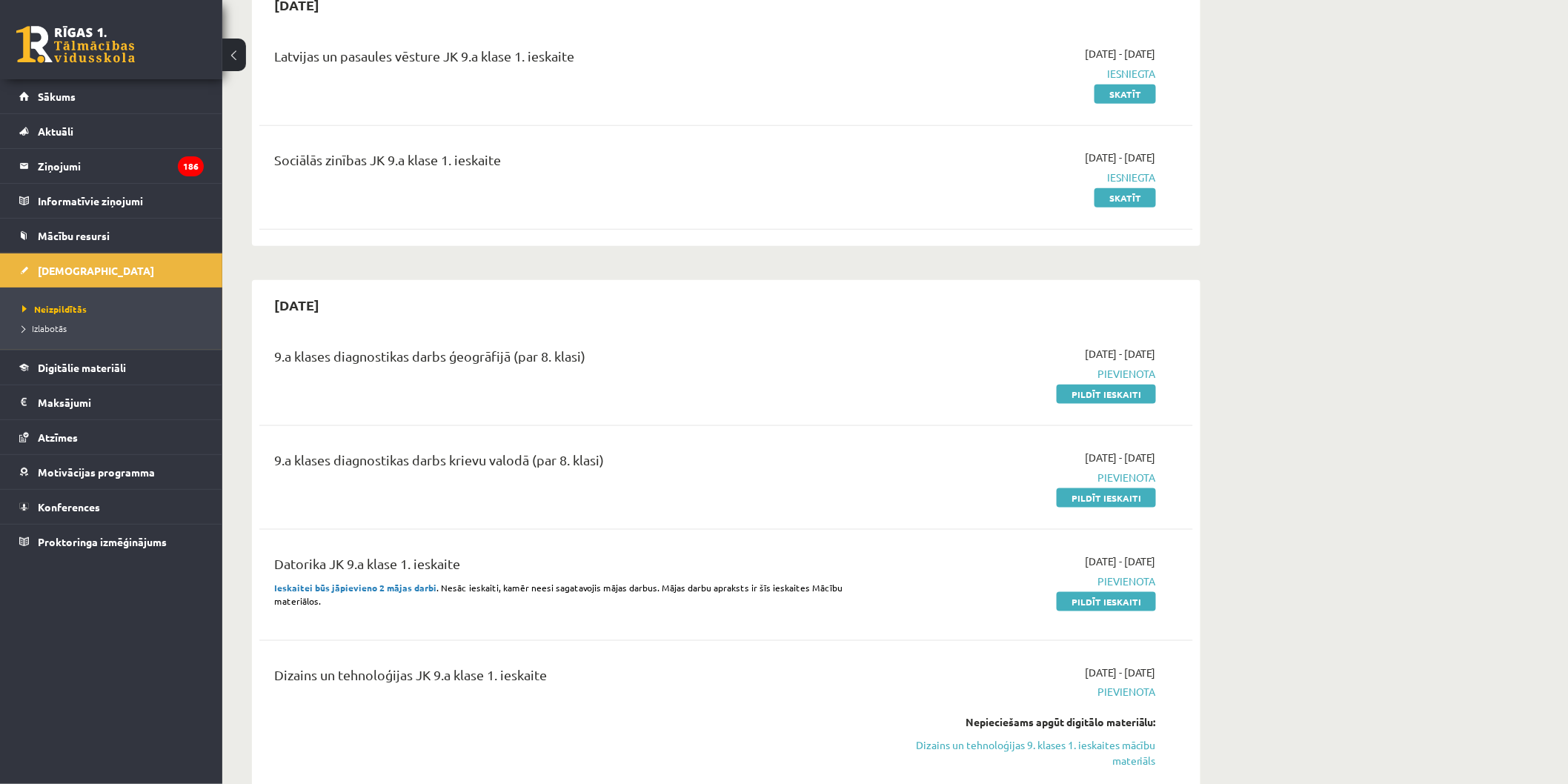
drag, startPoint x: 1544, startPoint y: 4, endPoint x: 1439, endPoint y: 703, distance: 706.8
click at [1099, 390] on link "Pildīt ieskaiti" at bounding box center [1106, 394] width 99 height 19
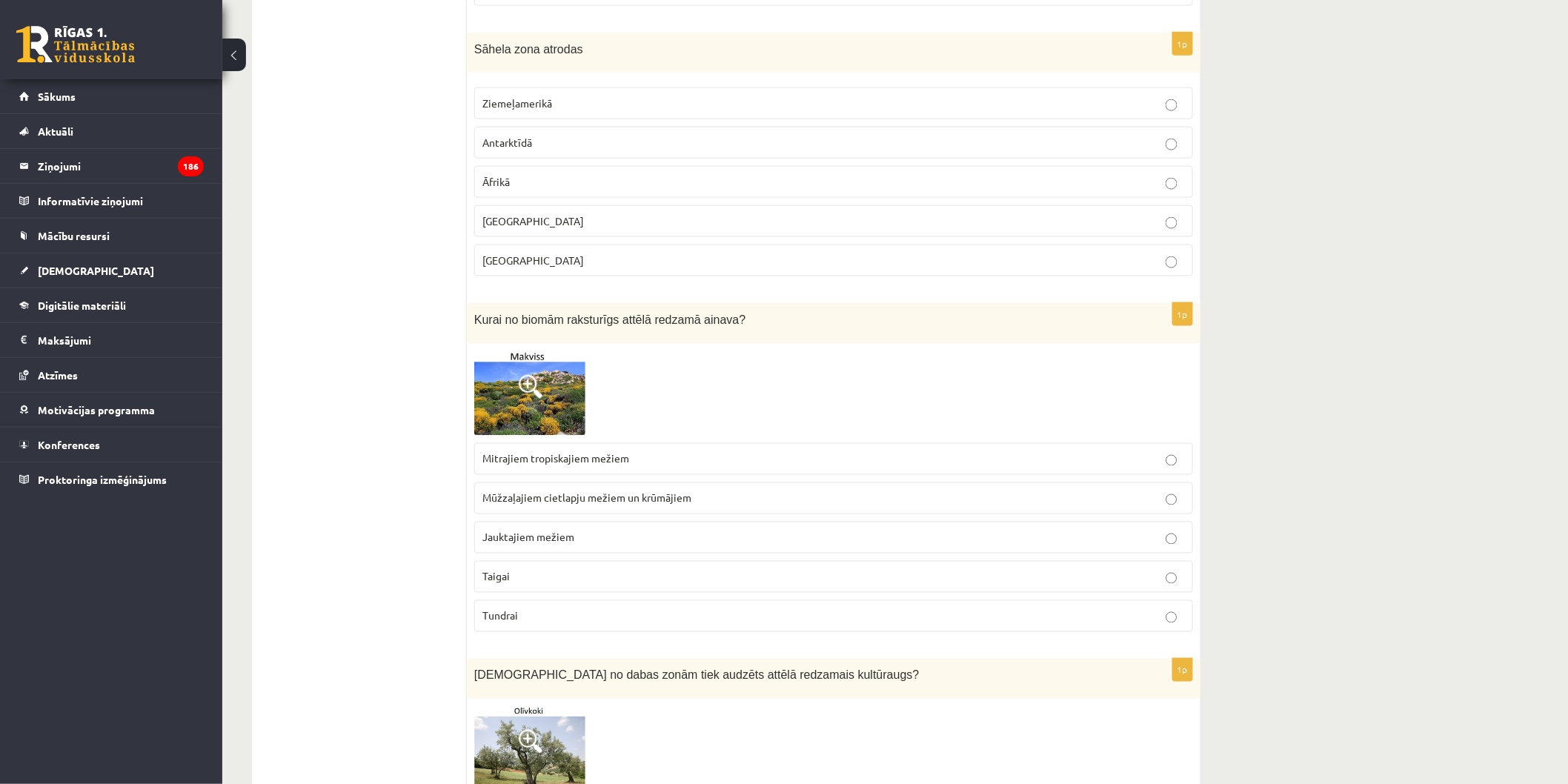
scroll to position [3376, 0]
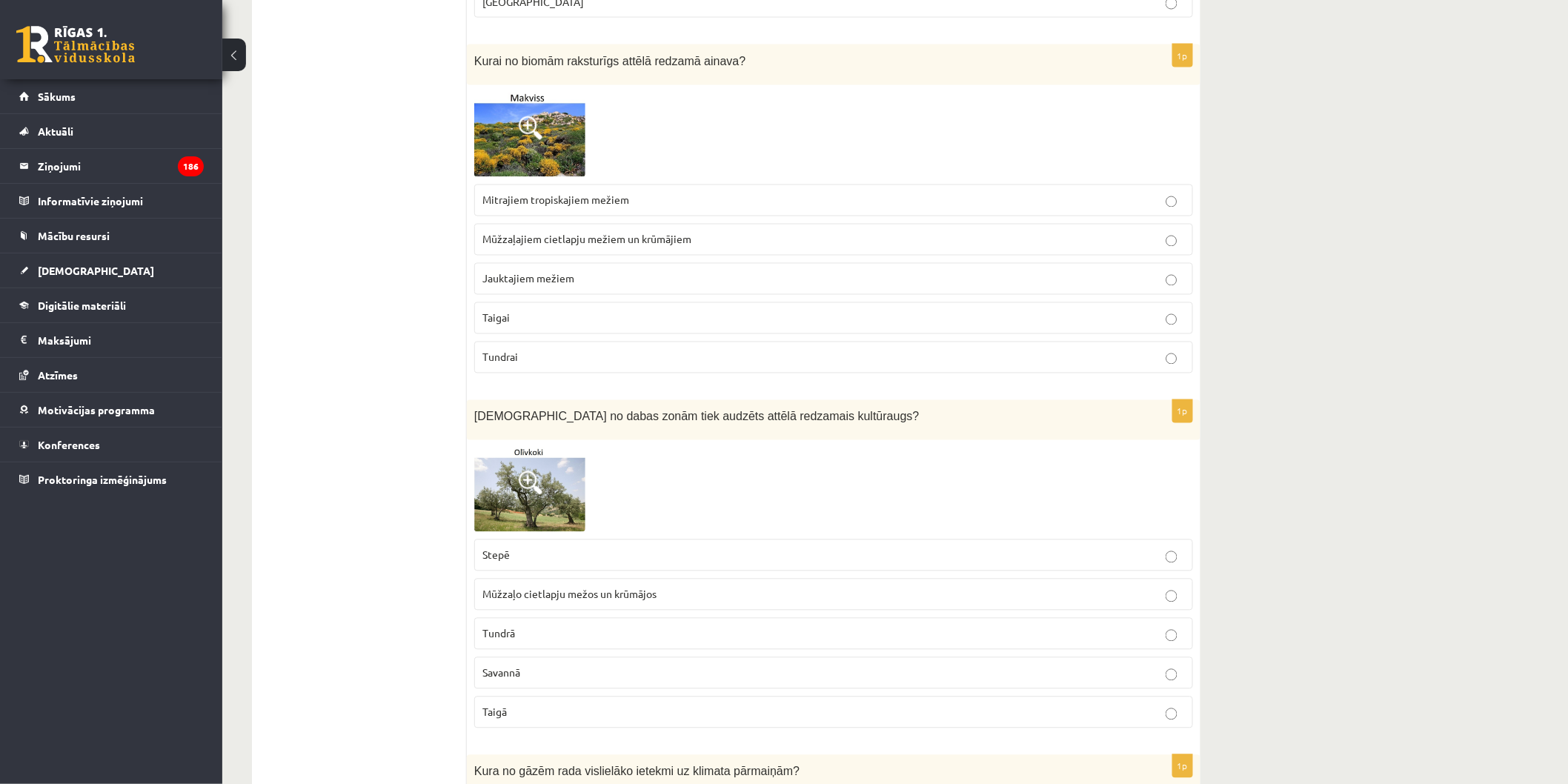
drag, startPoint x: 962, startPoint y: 515, endPoint x: 842, endPoint y: 472, distance: 127.5
click at [842, 472] on div at bounding box center [833, 490] width 719 height 85
click at [535, 96] on img at bounding box center [530, 135] width 111 height 85
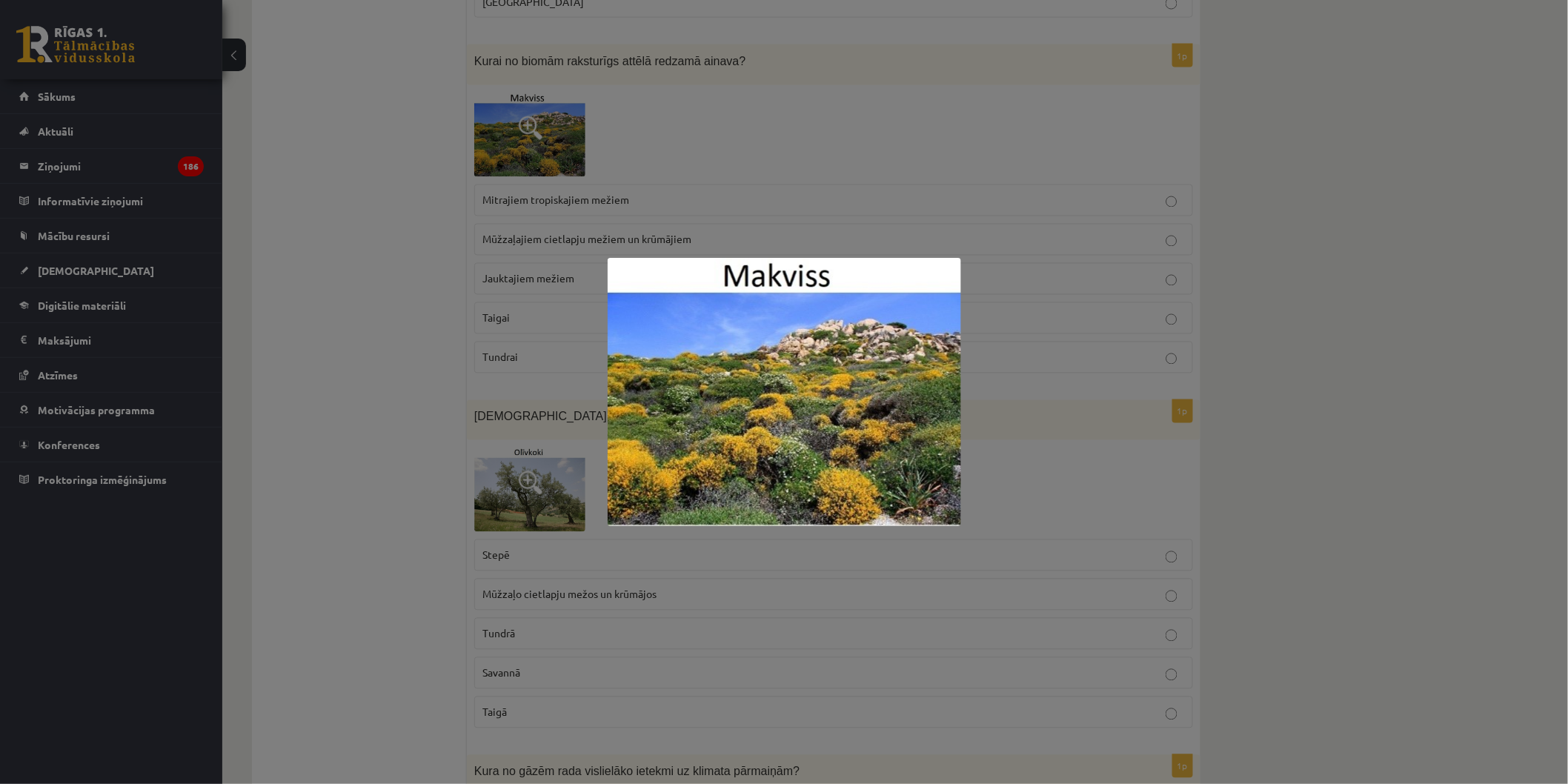
drag, startPoint x: 779, startPoint y: 465, endPoint x: 772, endPoint y: 461, distance: 8.1
click at [835, 524] on img at bounding box center [784, 392] width 353 height 269
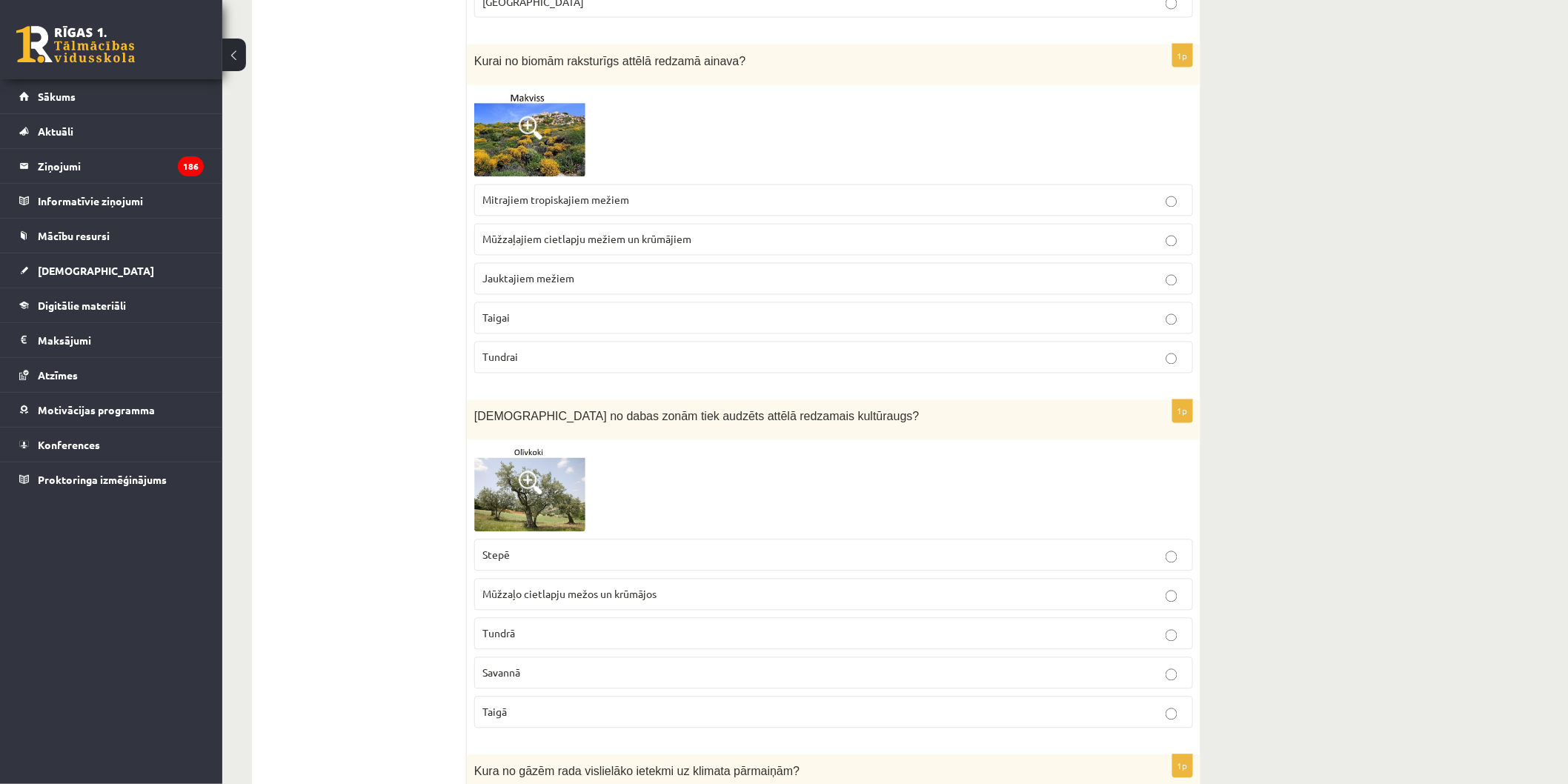
click at [670, 235] on span "Mūžzaļajiem cietlapju mežiem un krūmājiem" at bounding box center [587, 240] width 209 height 13
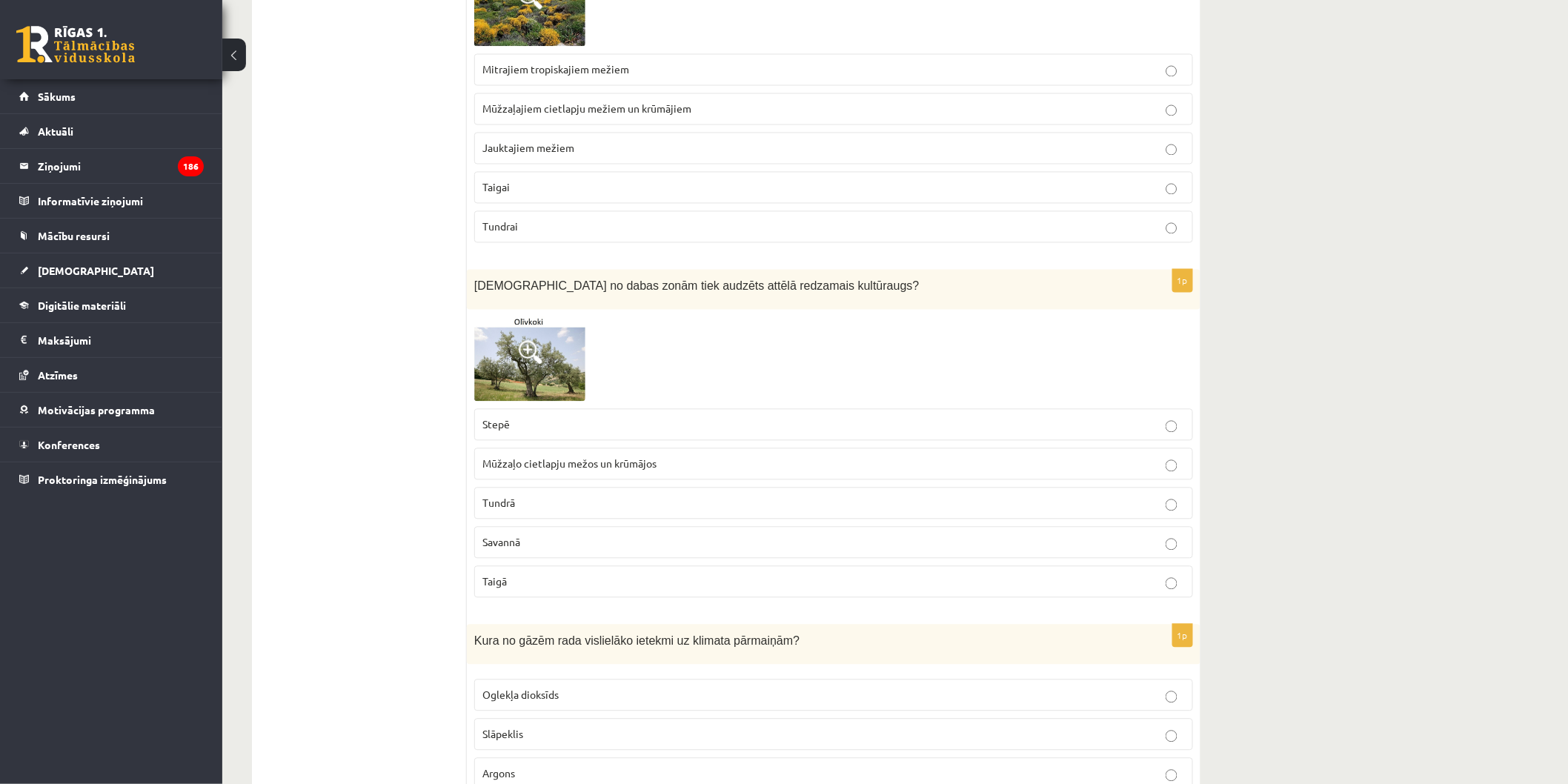
scroll to position [3540, 0]
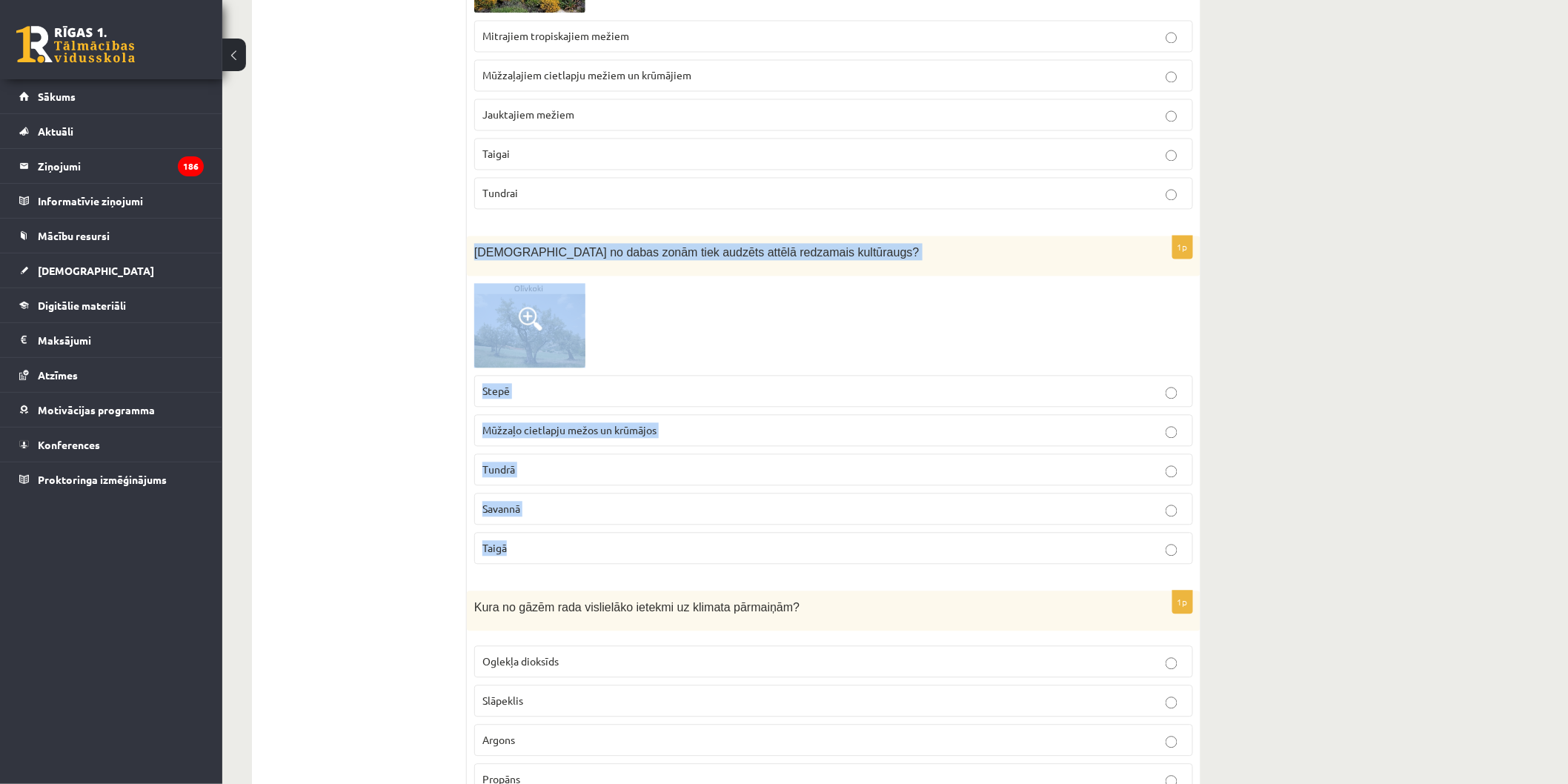
drag, startPoint x: 475, startPoint y: 237, endPoint x: 647, endPoint y: 546, distance: 353.6
click at [647, 546] on div "1p Kurā no dabas zonām tiek audzēts attēlā redzamais kultūraugs? Stepē Mūžzaļo …" at bounding box center [833, 405] width 733 height 340
copy div "Kurā no dabas zonām tiek audzēts attēlā redzamais kultūraugs? Stepē Mūžzaļo cie…"
click at [723, 414] on label "Mūžzaļo cietlapju mežos un krūmājos" at bounding box center [833, 430] width 719 height 31
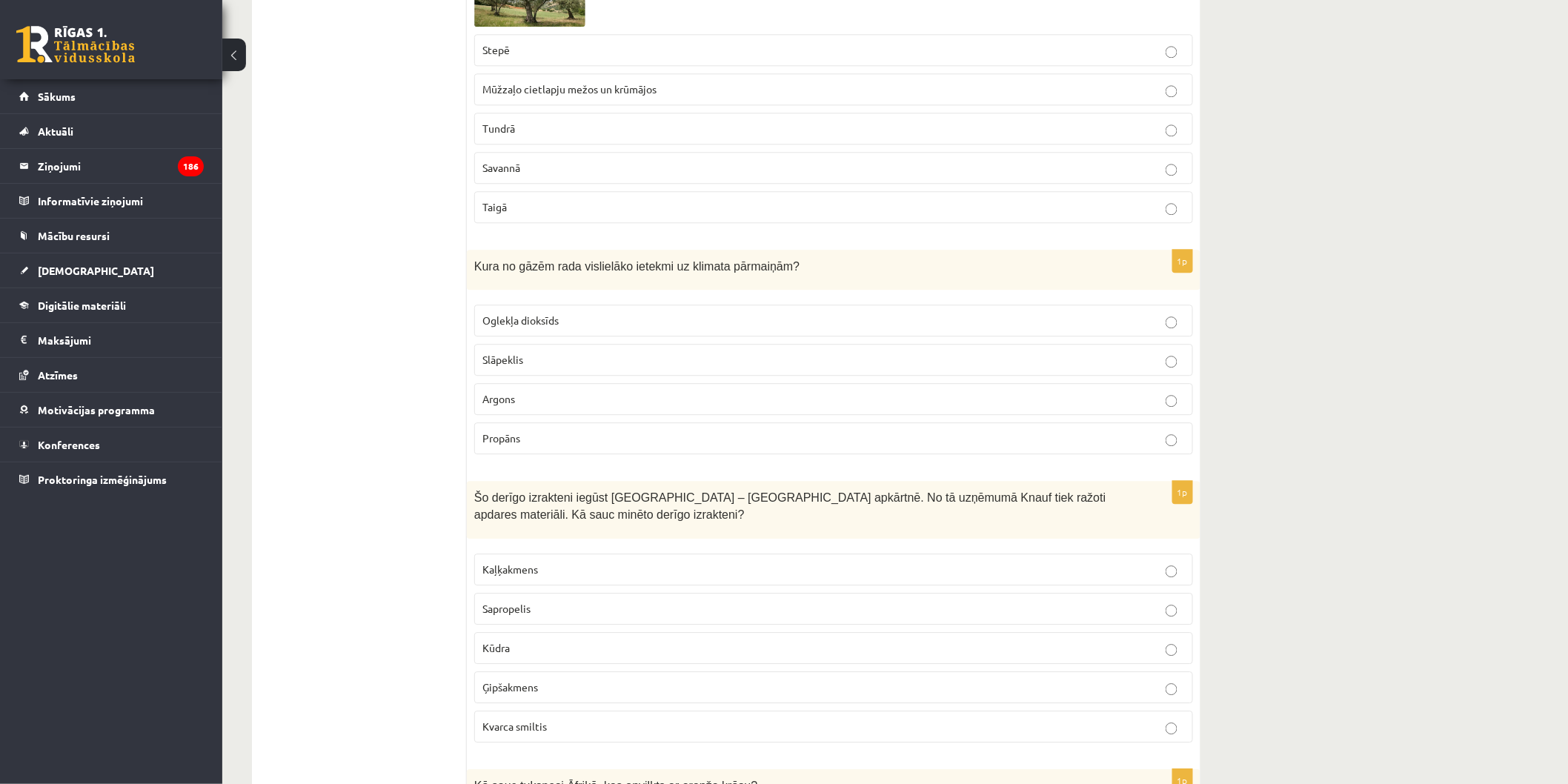
scroll to position [3951, 0]
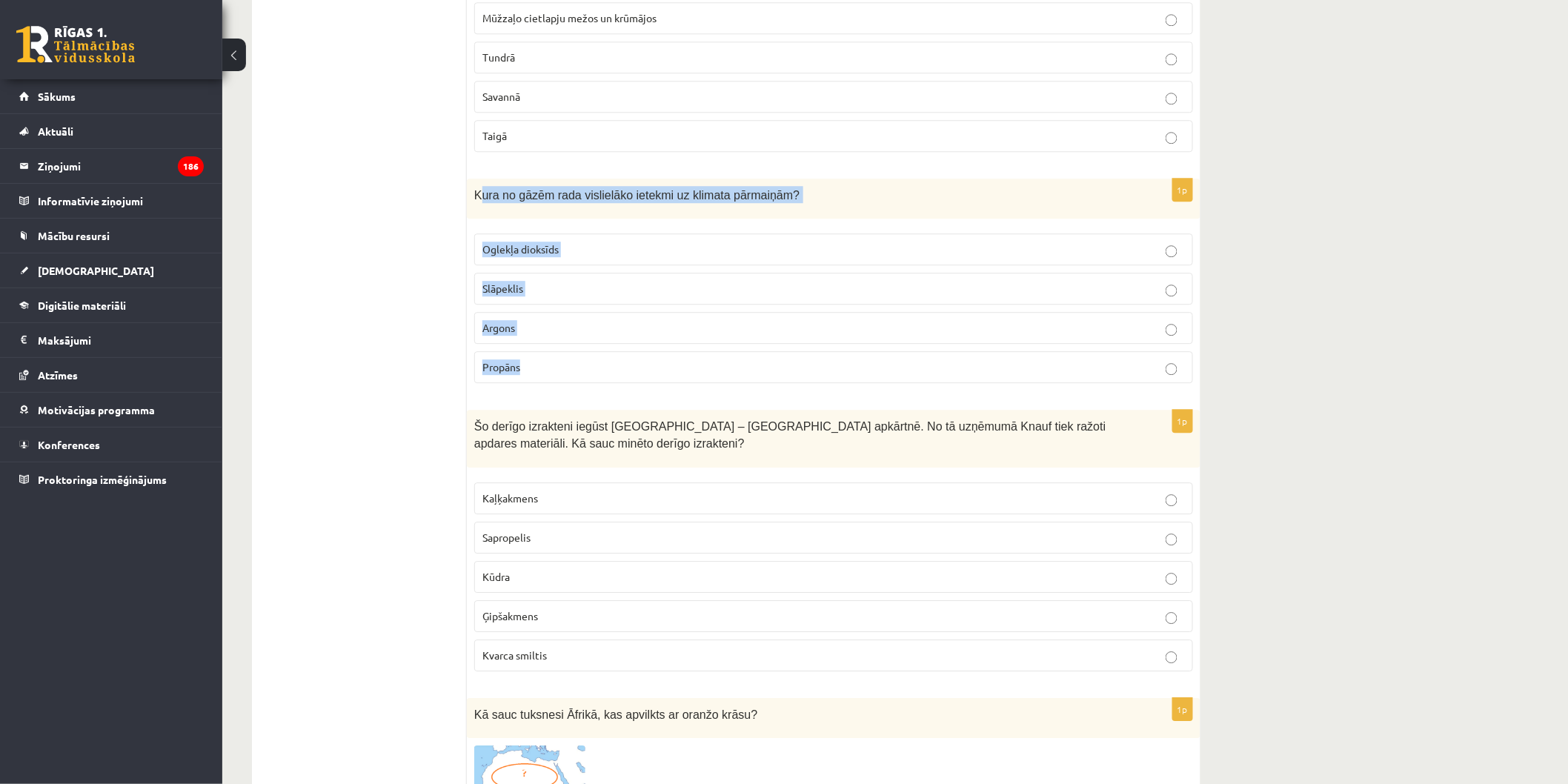
drag, startPoint x: 477, startPoint y: 192, endPoint x: 702, endPoint y: 365, distance: 283.8
click at [702, 365] on div "1p Kura no gāzēm rada vislielāko ietekmi uz klimata pārmaiņām? Oglekļa dioksīds…" at bounding box center [833, 287] width 733 height 217
copy div "ura no gāzēm rada vislielāko ietekmi uz klimata pārmaiņām? Oglekļa dioksīds Slā…"
click at [661, 241] on p "Oglekļa dioksīds" at bounding box center [834, 249] width 703 height 16
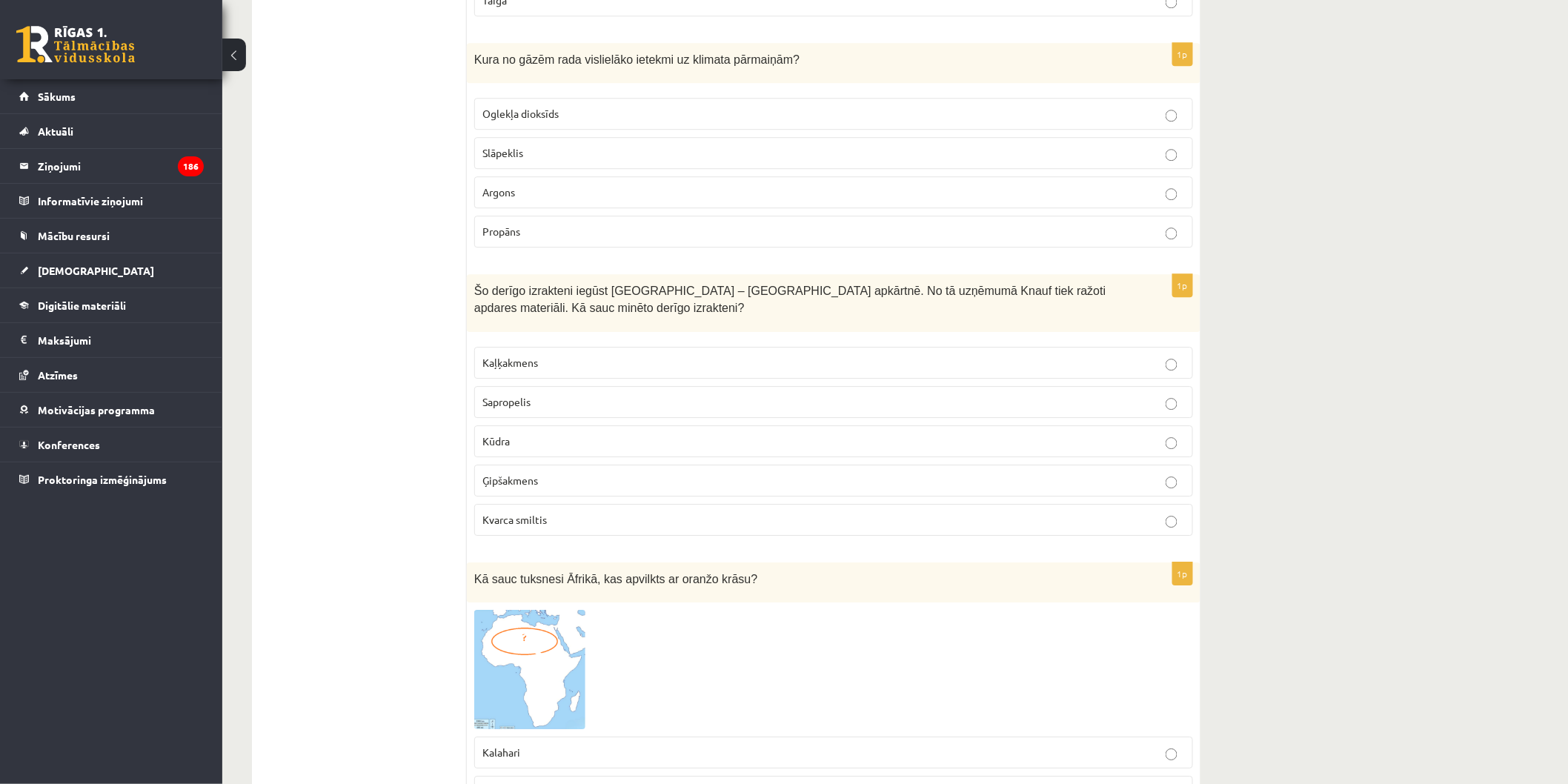
scroll to position [4116, 0]
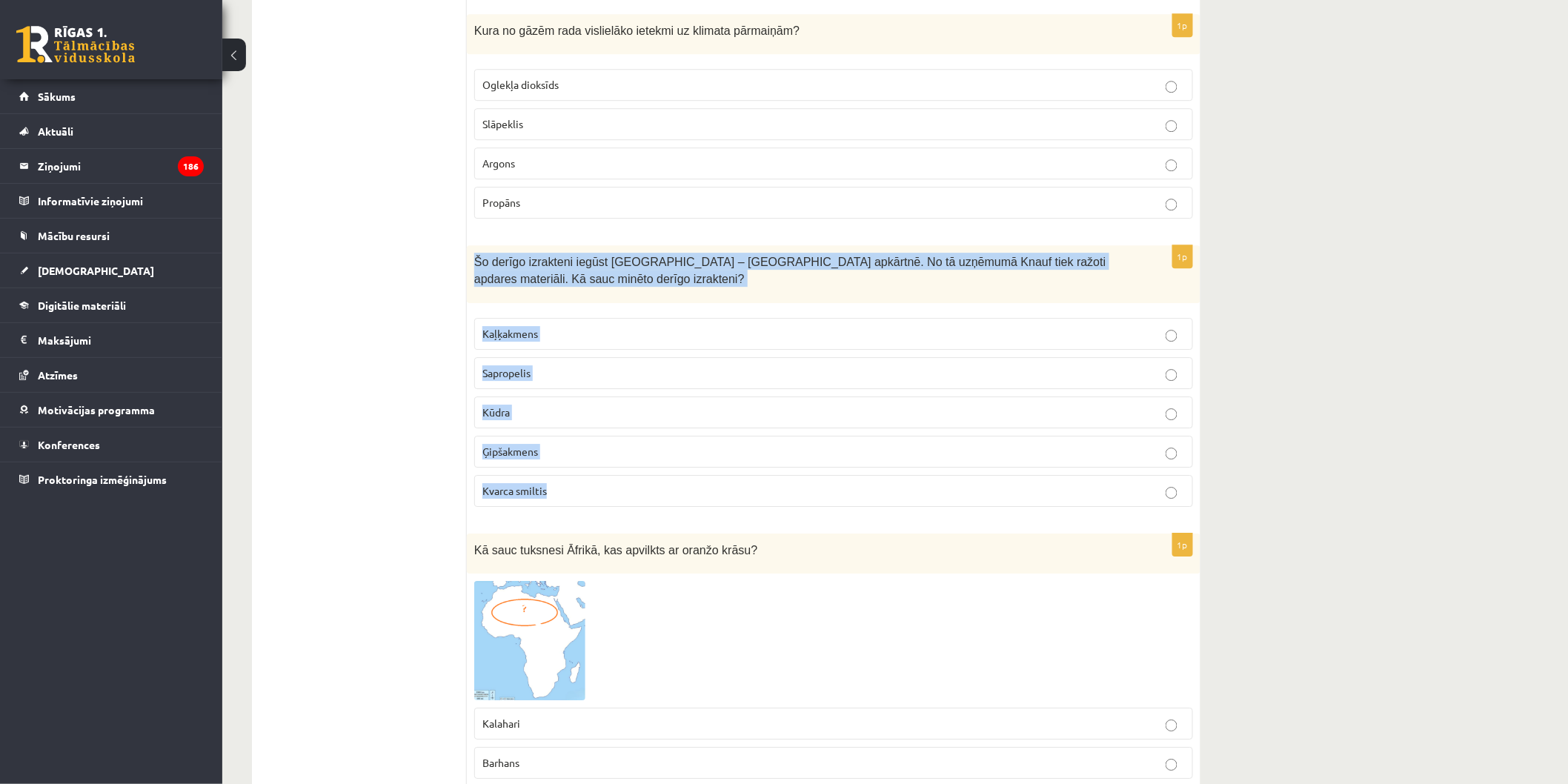
drag, startPoint x: 483, startPoint y: 258, endPoint x: 655, endPoint y: 478, distance: 279.3
click at [655, 477] on div "1p Šo derīgo izrakteni iegūst Latvijā – Salaspils apkārtnē. No tā uzņēmumā Knau…" at bounding box center [833, 381] width 733 height 273
click at [655, 483] on p "Kvarca smiltis" at bounding box center [834, 491] width 703 height 16
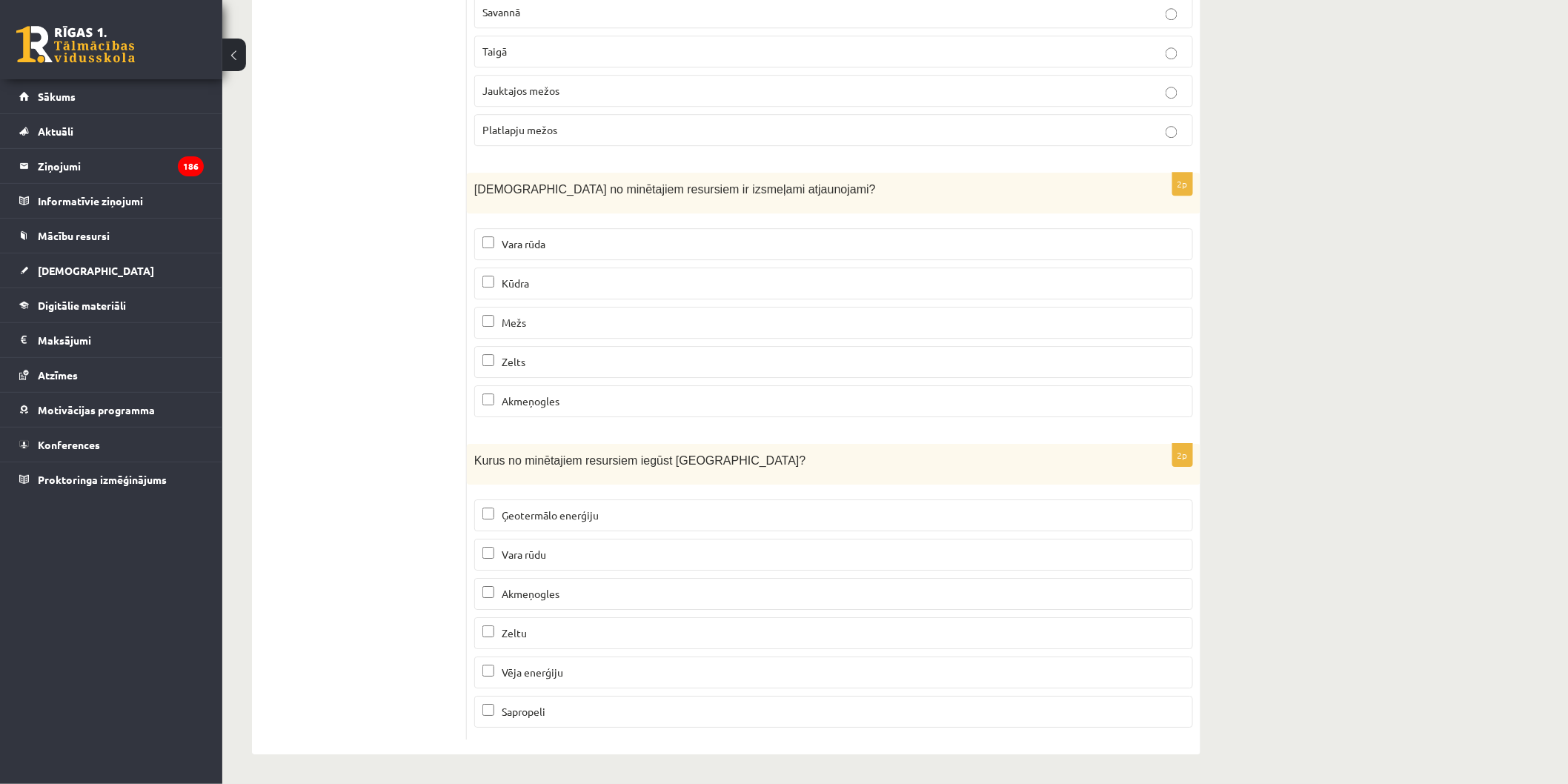
scroll to position [8790, 0]
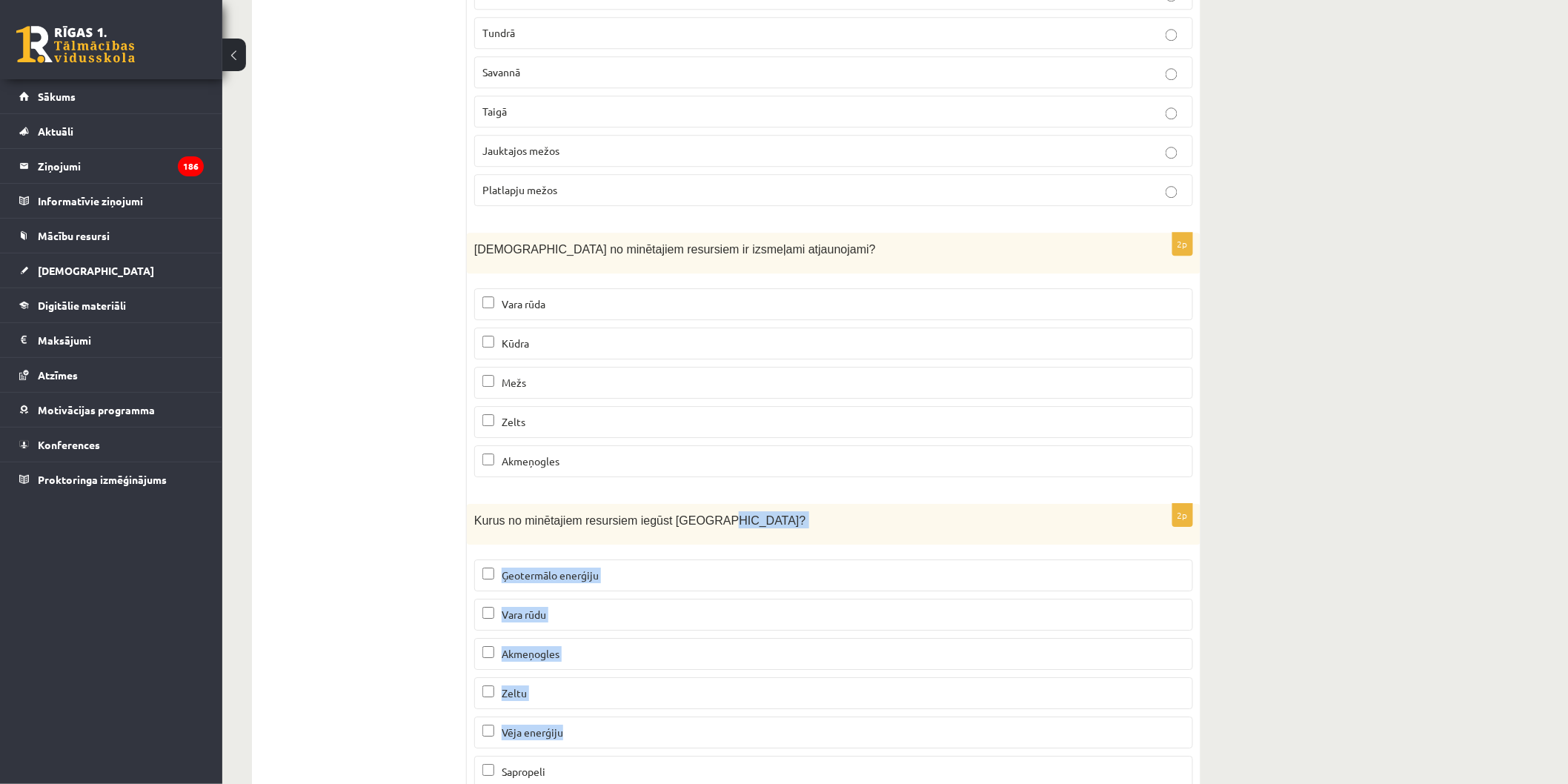
drag, startPoint x: 1561, startPoint y: 707, endPoint x: 1522, endPoint y: 524, distance: 187.1
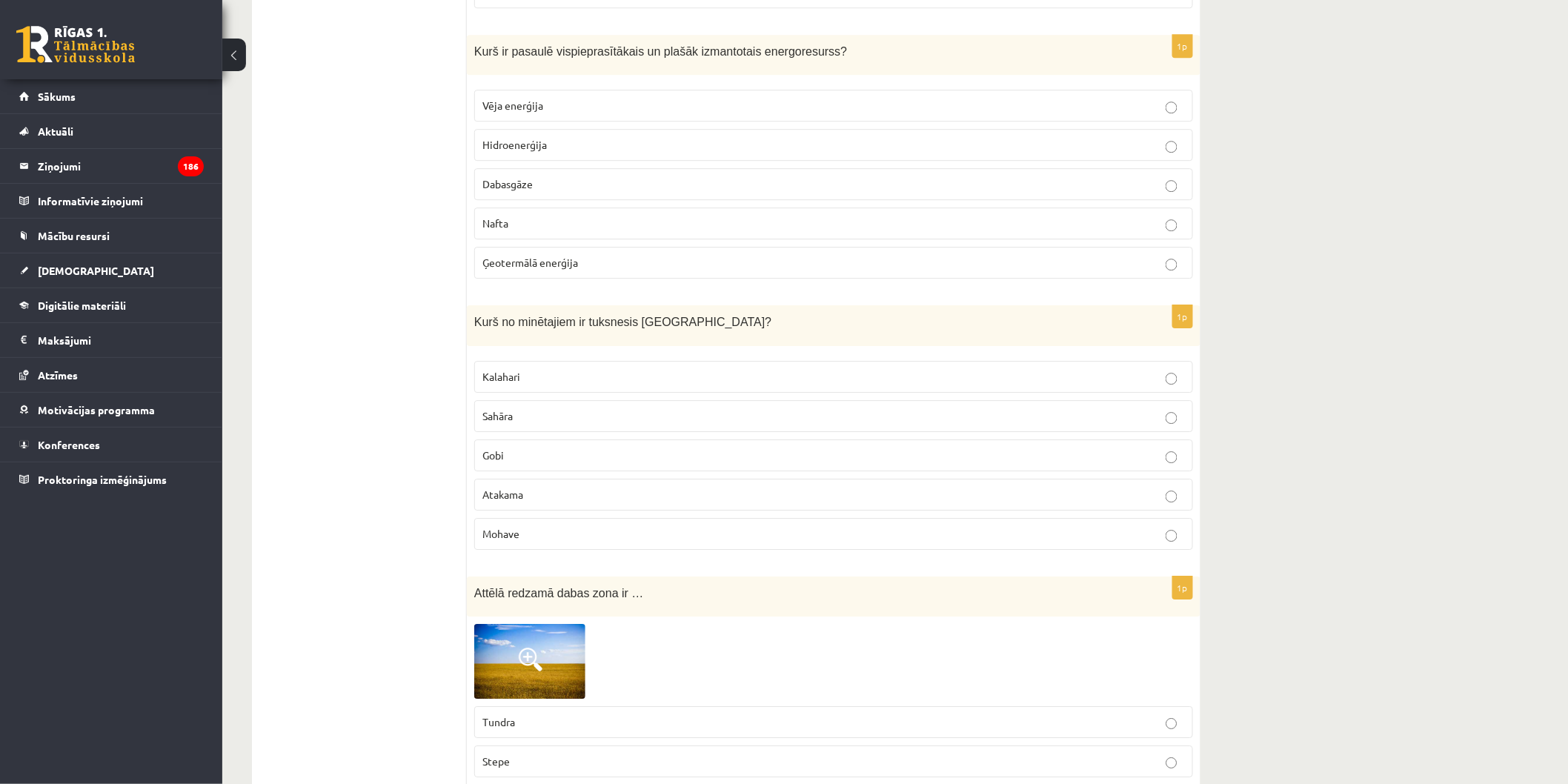
scroll to position [6120, 0]
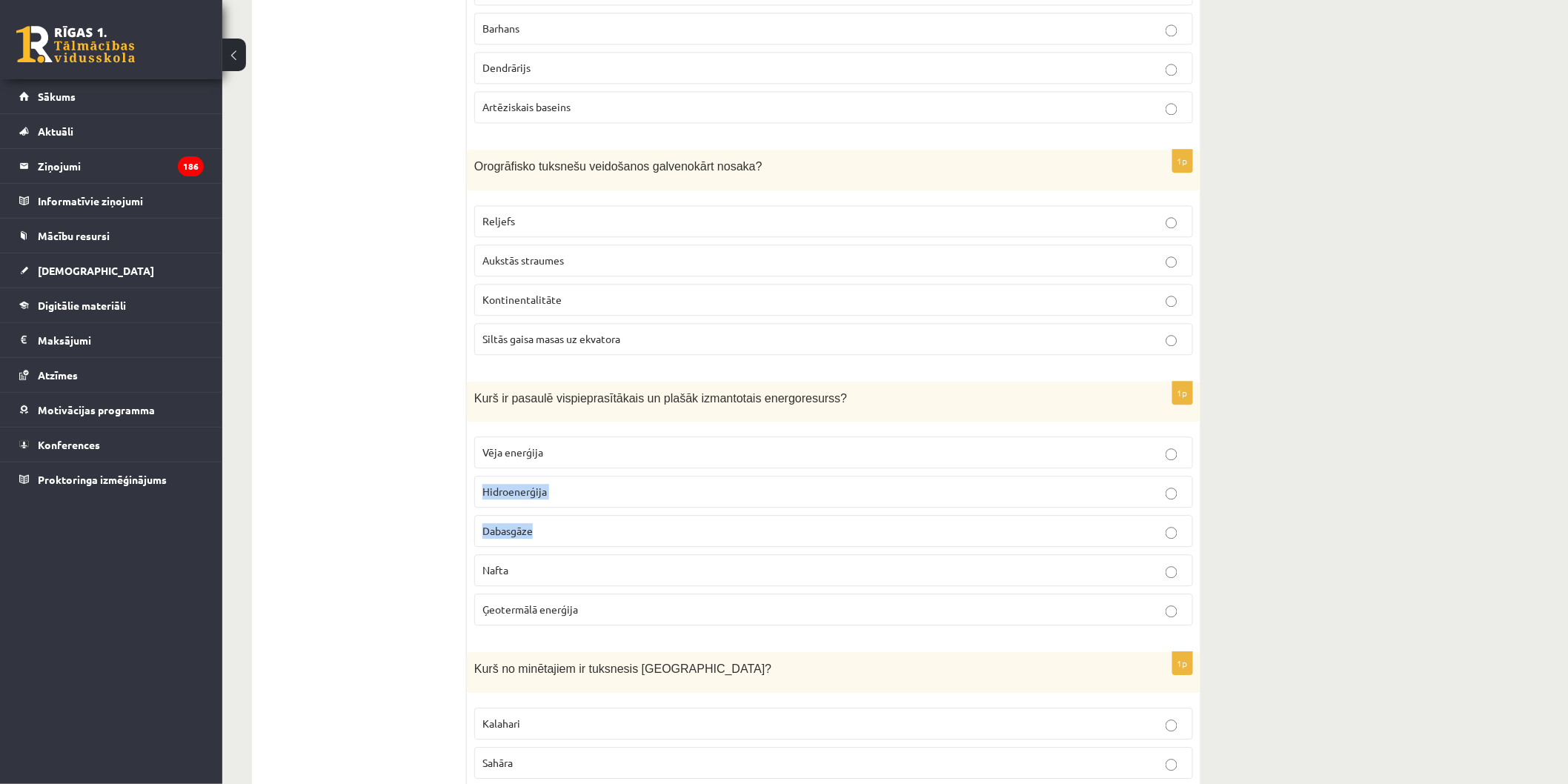
drag, startPoint x: 1545, startPoint y: 512, endPoint x: 1532, endPoint y: 433, distance: 80.1
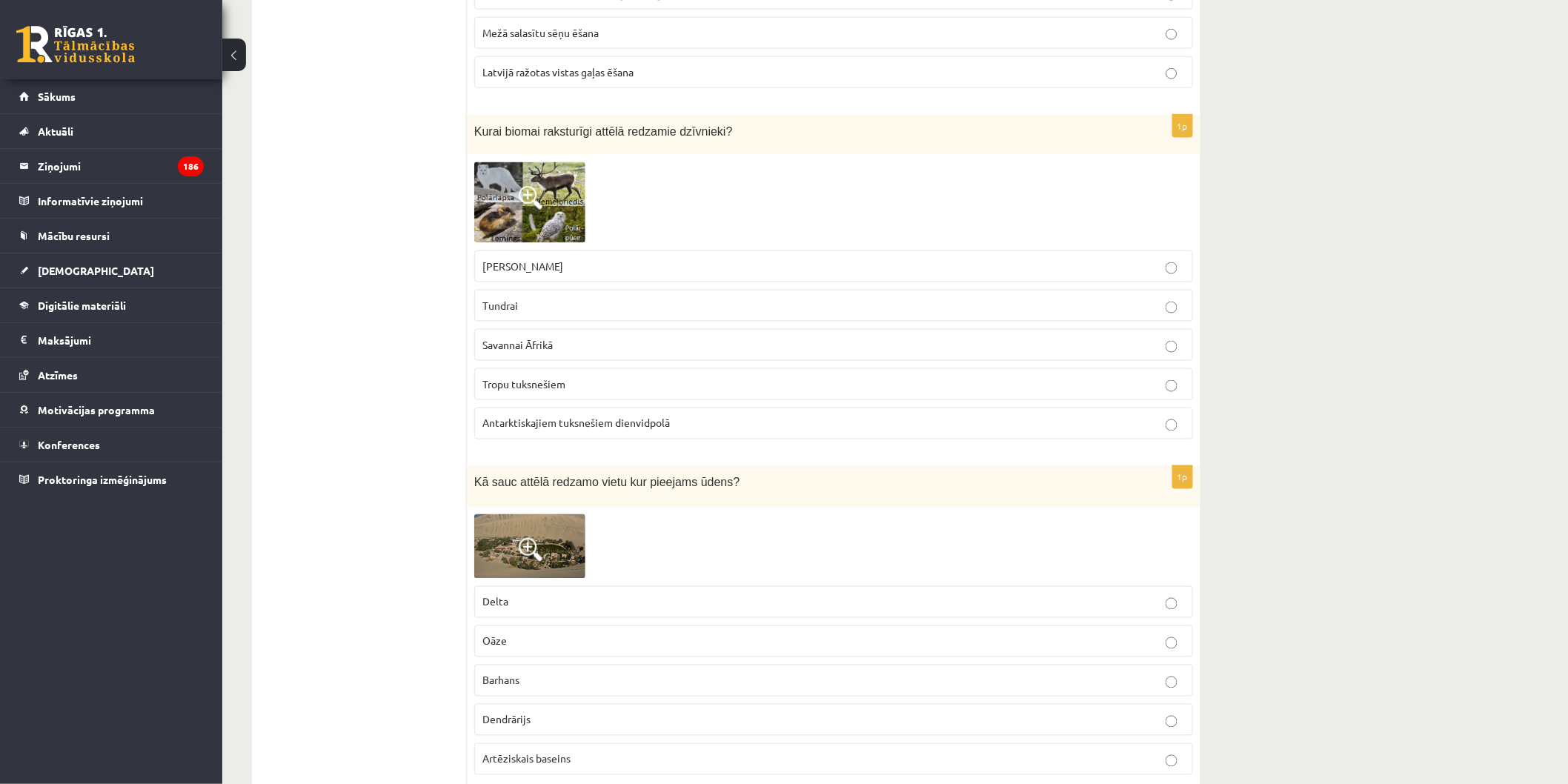
scroll to position [5257, 0]
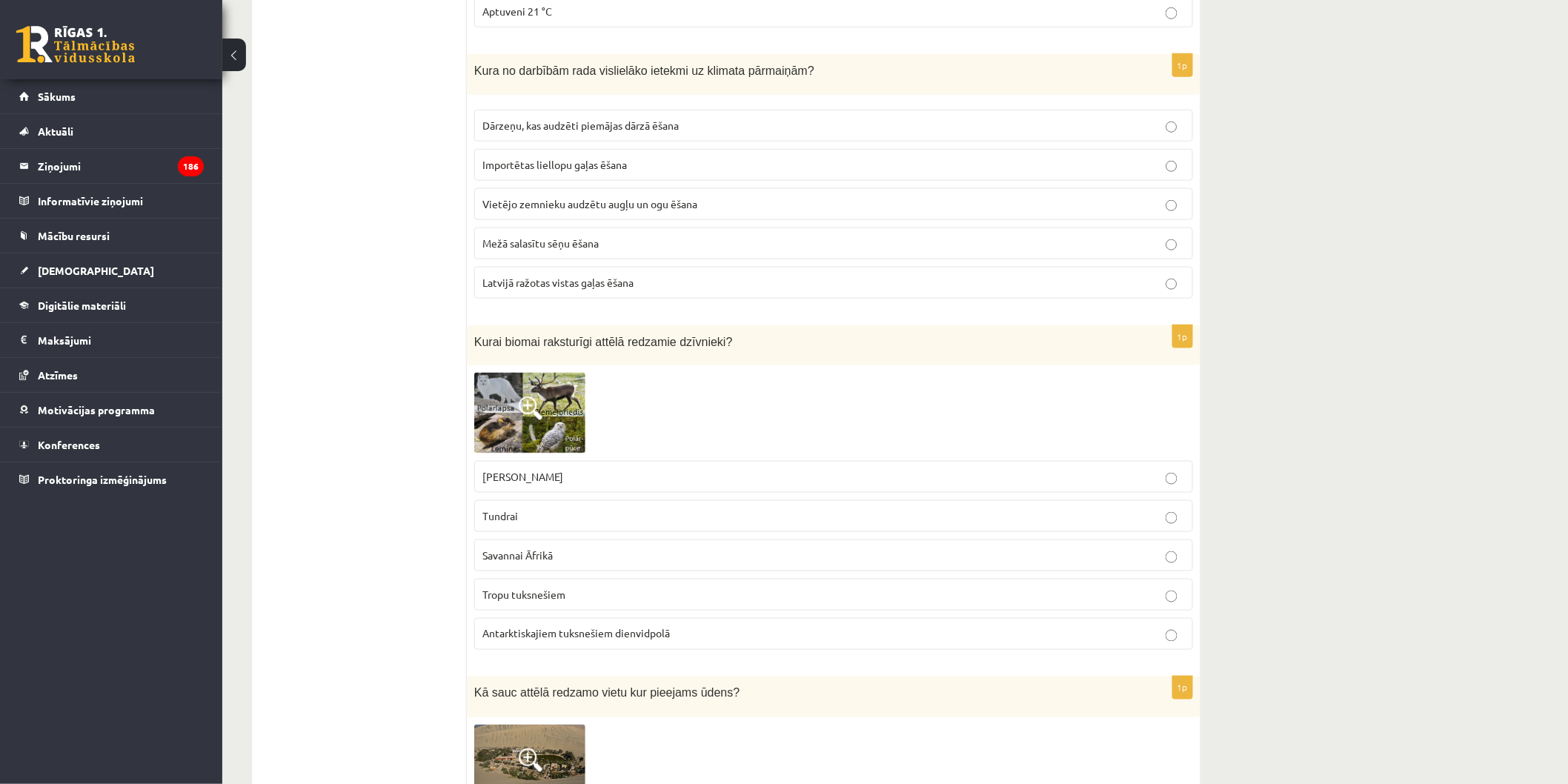
drag, startPoint x: 1561, startPoint y: 430, endPoint x: 1561, endPoint y: 402, distance: 28.0
drag, startPoint x: 1561, startPoint y: 402, endPoint x: 1561, endPoint y: 389, distance: 13.0
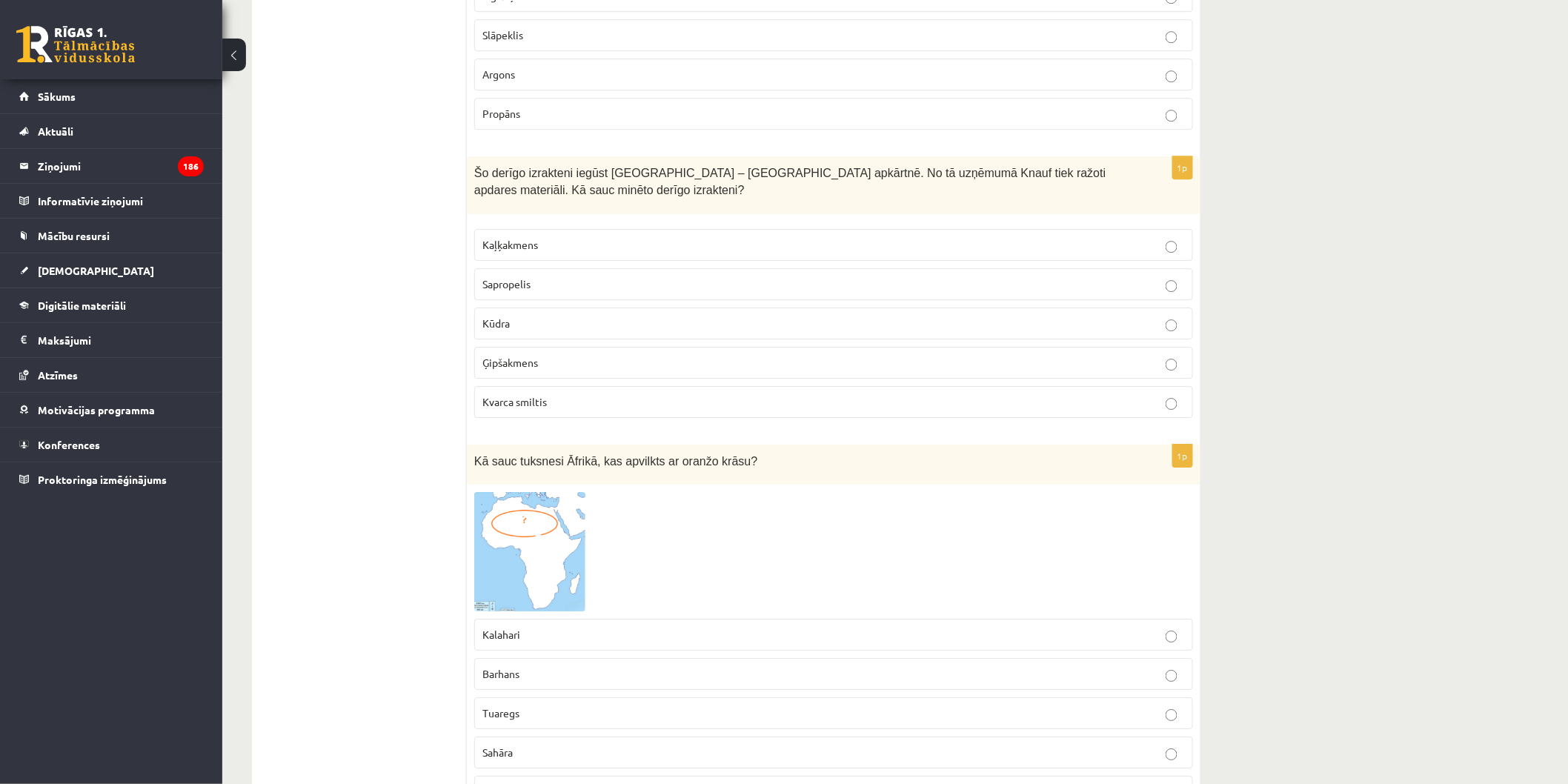
scroll to position [4174, 0]
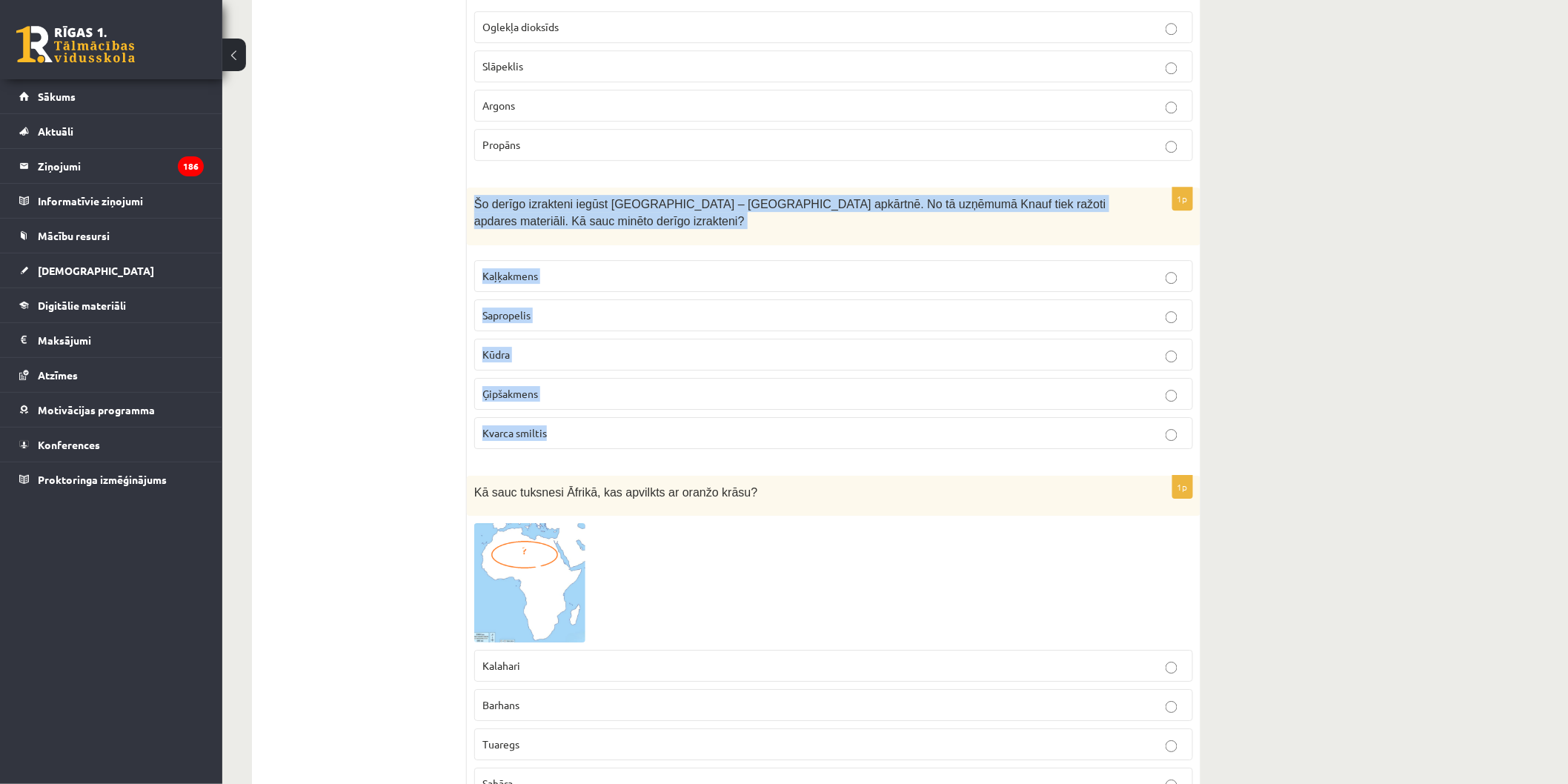
drag, startPoint x: 477, startPoint y: 196, endPoint x: 670, endPoint y: 430, distance: 303.3
click at [670, 430] on div "1p Šo derīgo izrakteni iegūst Latvijā – Salaspils apkārtnē. No tā uzņēmumā Knau…" at bounding box center [833, 323] width 733 height 273
copy div "Šo derīgo izrakteni iegūst Latvijā – Salaspils apkārtnē. No tā uzņēmumā Knauf t…"
click at [607, 386] on p "Ģipšakmens" at bounding box center [834, 394] width 703 height 16
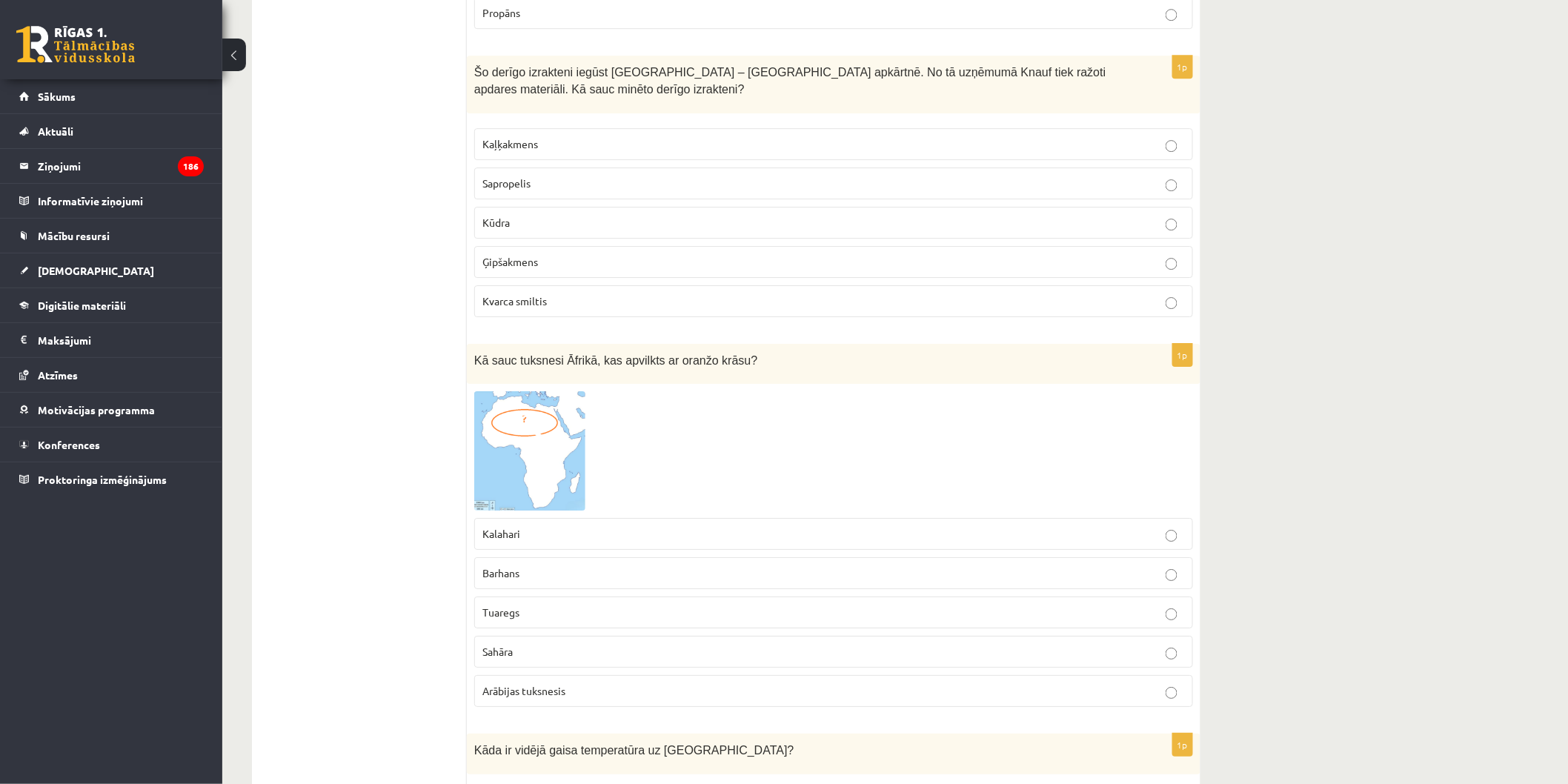
scroll to position [4339, 0]
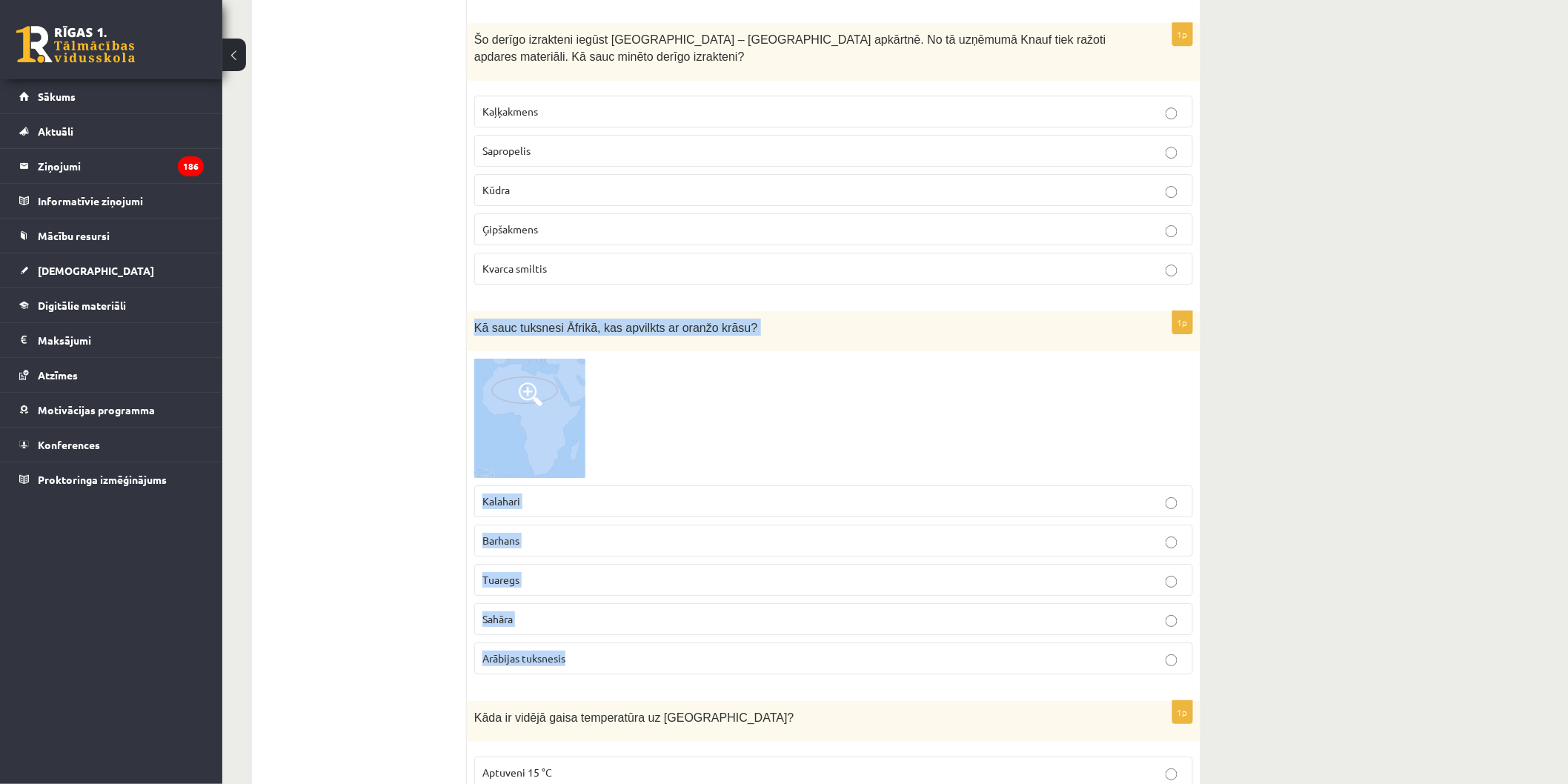
drag, startPoint x: 469, startPoint y: 316, endPoint x: 702, endPoint y: 661, distance: 416.3
click at [702, 661] on div "1p Kā sauc tuksnesi Āfrikā, kas apvilkts ar oranžo krāsu? Kalahari Barhans Tuar…" at bounding box center [833, 499] width 733 height 375
click at [702, 661] on label "Arābijas tuksnesis" at bounding box center [833, 658] width 719 height 31
drag, startPoint x: 703, startPoint y: 661, endPoint x: 658, endPoint y: 646, distance: 47.4
click at [658, 646] on div "1p Kā sauc tuksnesi Āfrikā, kas apvilkts ar oranžo krāsu? Kalahari Barhans Tuar…" at bounding box center [833, 499] width 733 height 375
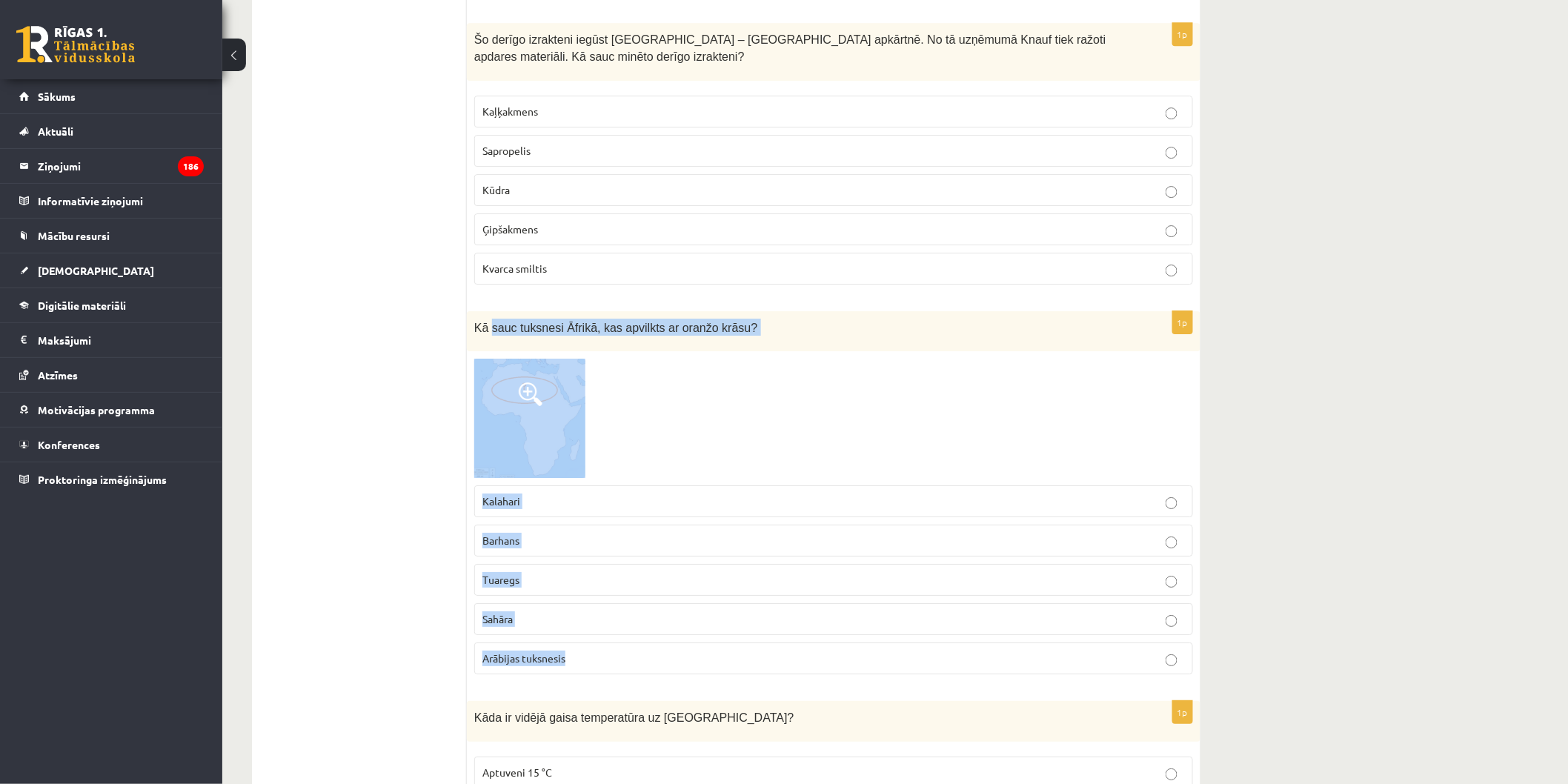
copy div "sauc tuksnesi Āfrikā, kas apvilkts ar oranžo krāsu? Kalahari Barhans Tuaregs Sa…"
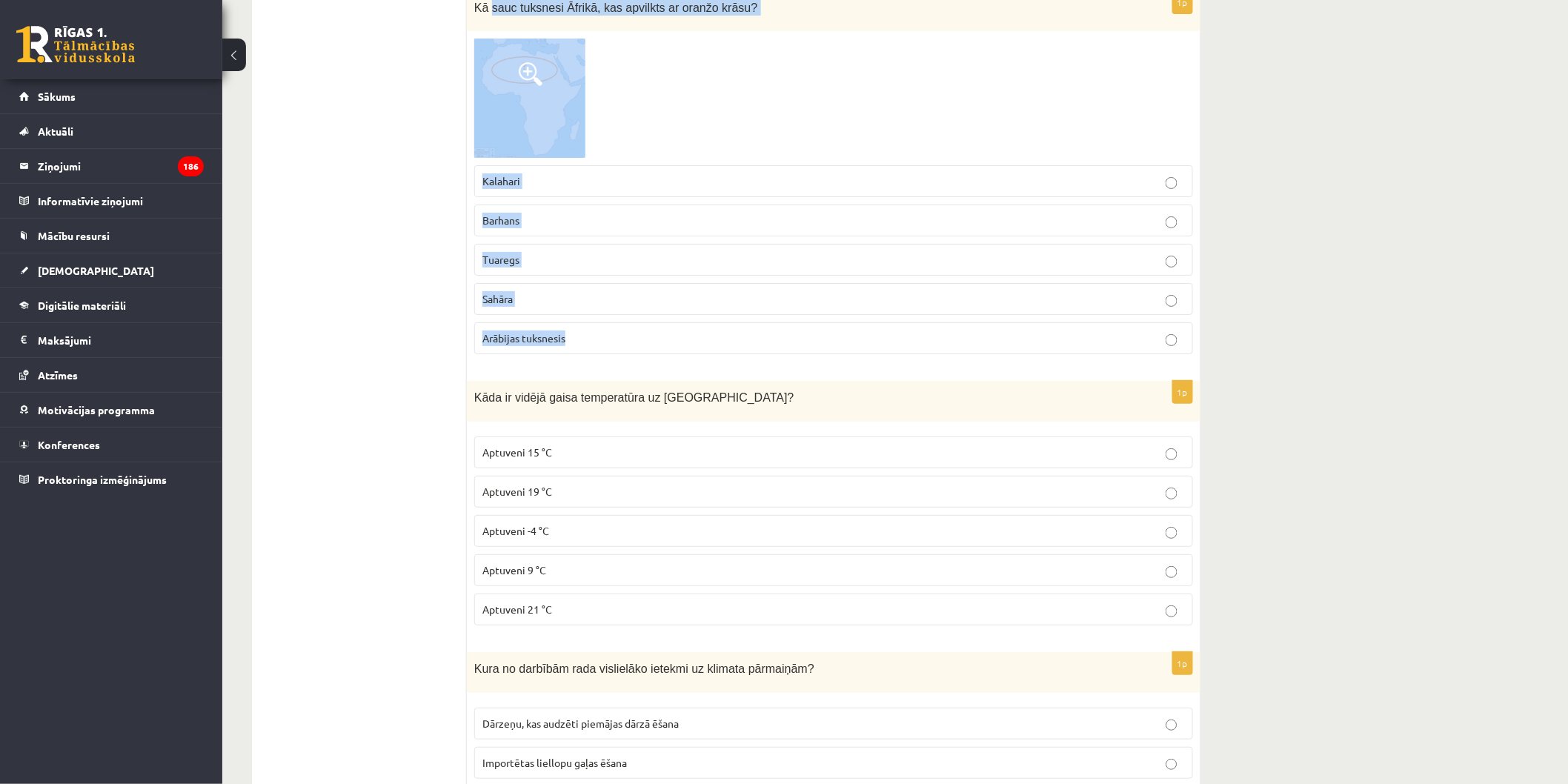
scroll to position [4639, 0]
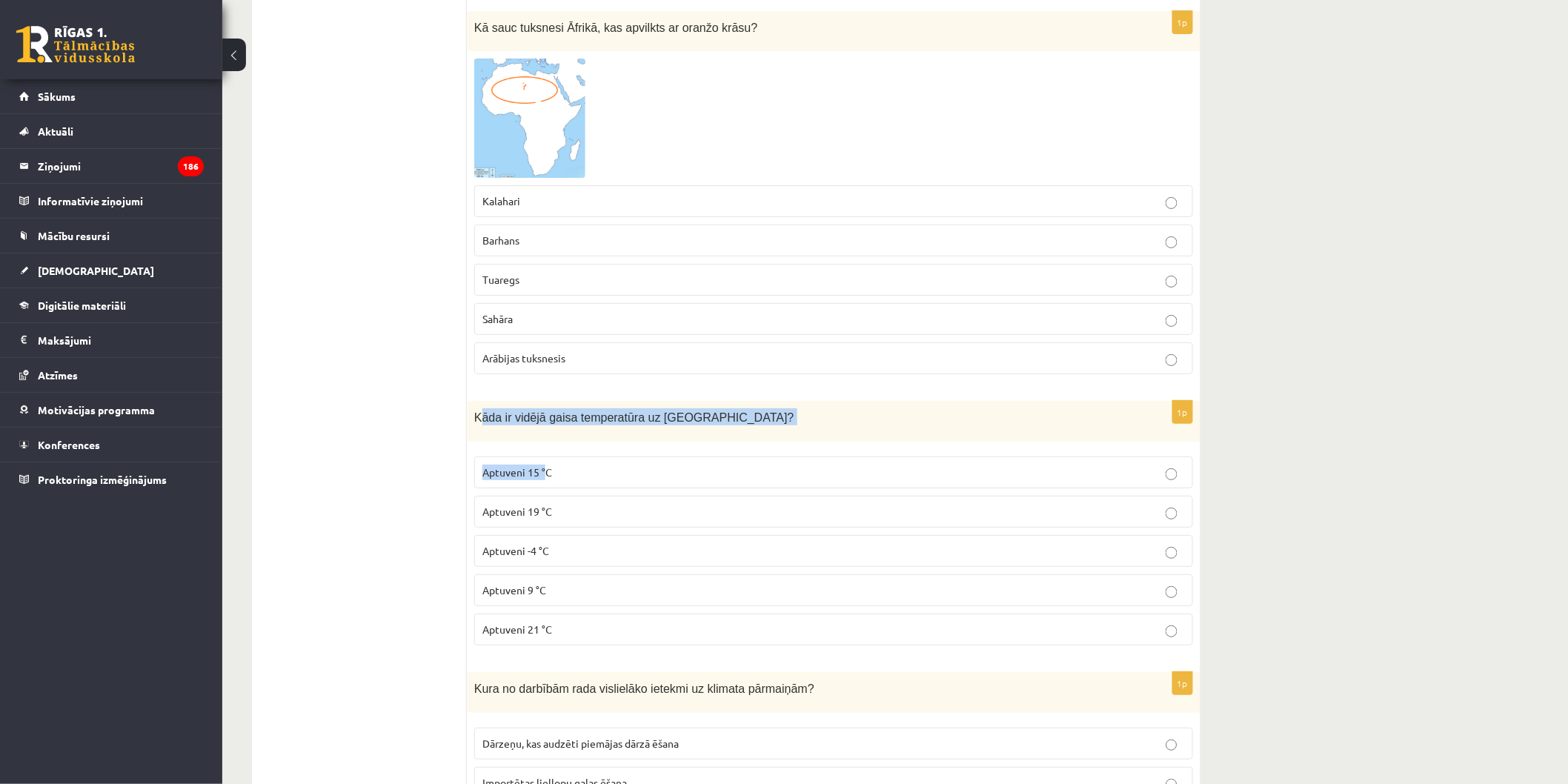
drag, startPoint x: 477, startPoint y: 410, endPoint x: 544, endPoint y: 443, distance: 74.7
click at [544, 443] on div "1p Kāda ir vidējā gaisa temperatūra uz Zemes? Aptuveni 15 °C Aptuveni 19 °C Apt…" at bounding box center [833, 529] width 733 height 256
click at [528, 421] on div "Kāda ir vidējā gaisa temperatūra uz Zemes?" at bounding box center [833, 421] width 733 height 41
drag, startPoint x: 462, startPoint y: 413, endPoint x: 498, endPoint y: 433, distance: 41.2
click at [498, 433] on div "***** Tests 1p Kurš ir nozīmīgākais elektroenerģijas ieguves avots Latvijā? Vēj…" at bounding box center [726, 289] width 948 height 9353
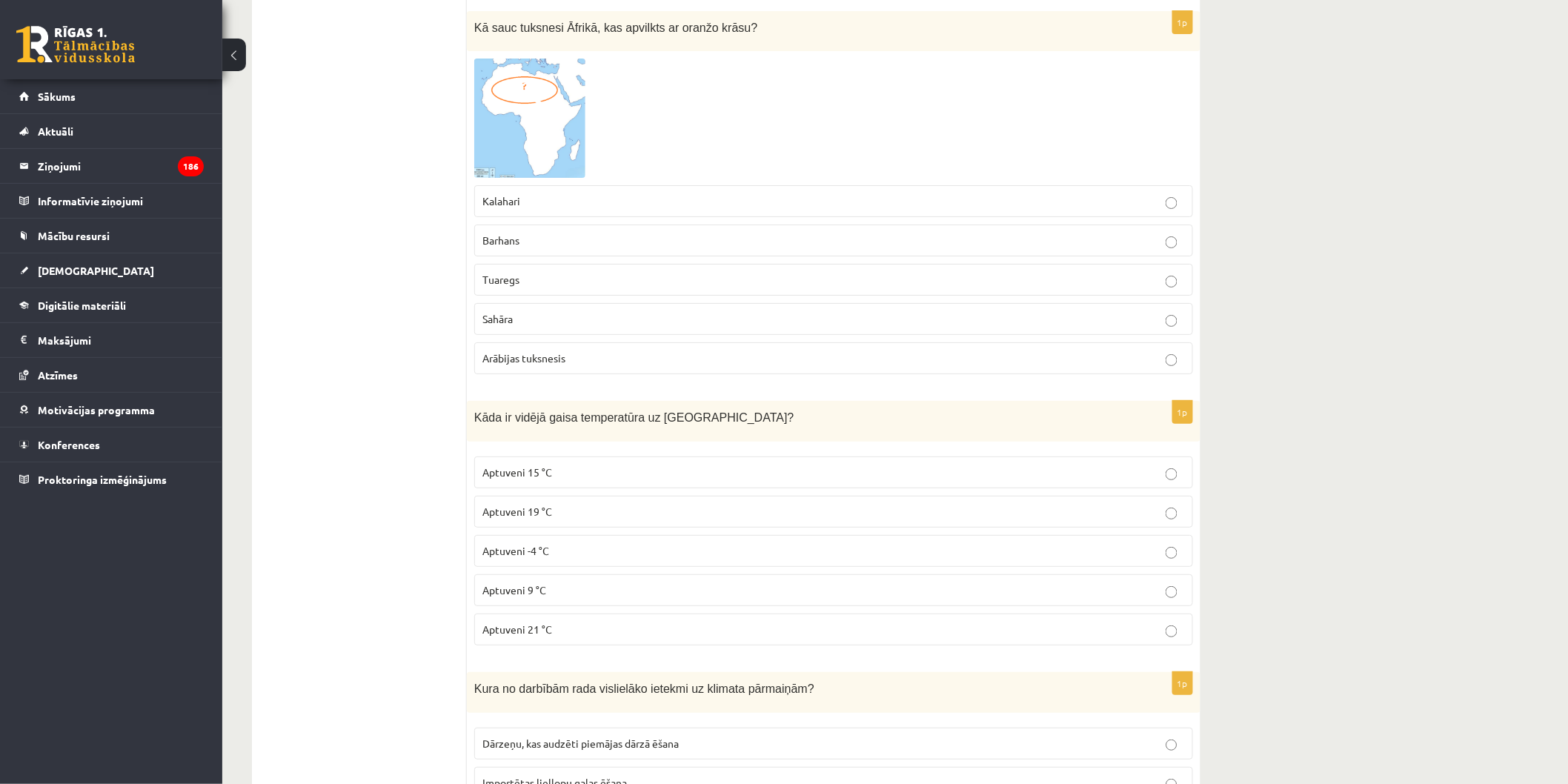
click at [459, 396] on ul "Tests" at bounding box center [366, 289] width 200 height 9323
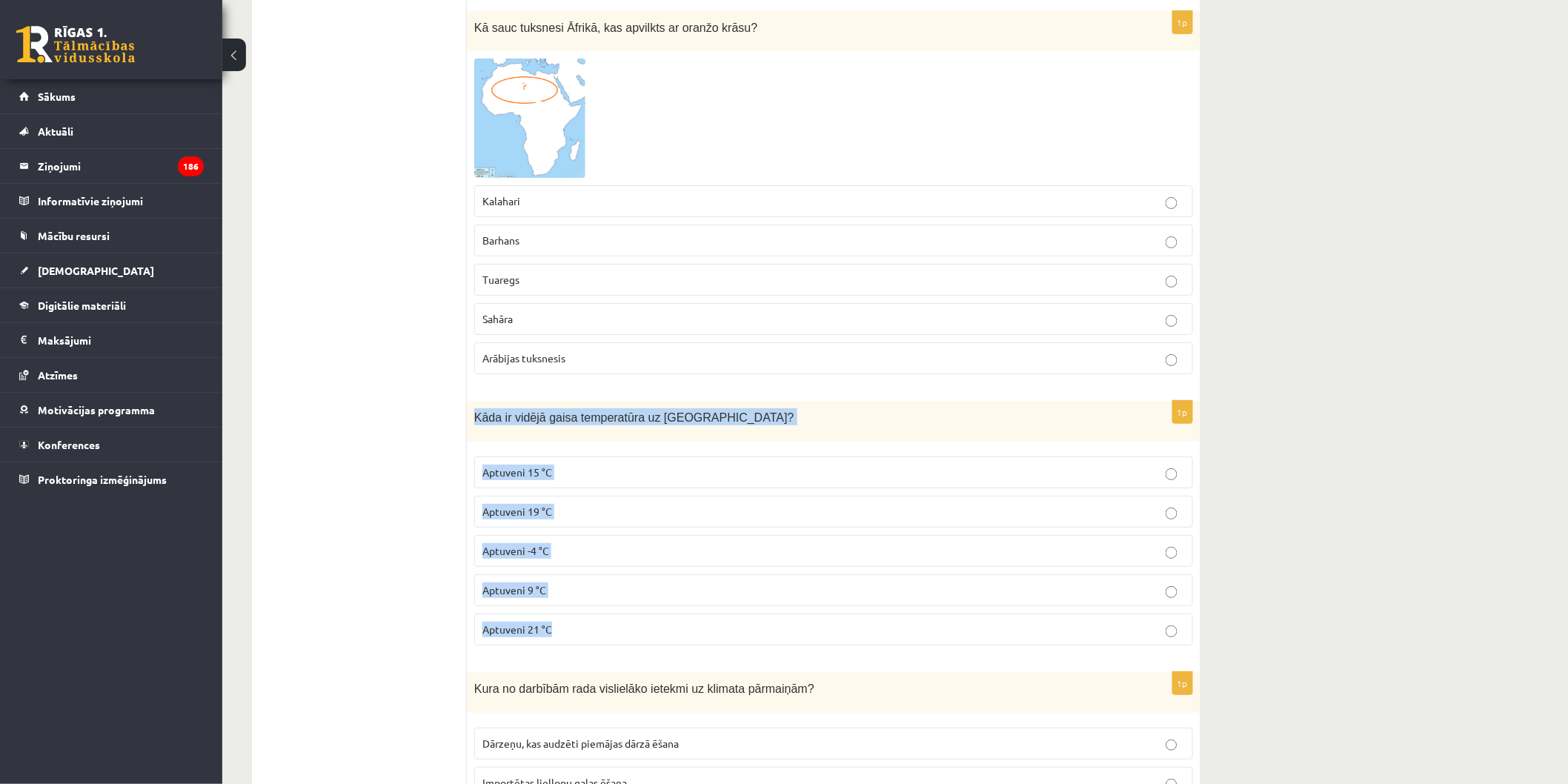
drag, startPoint x: 478, startPoint y: 408, endPoint x: 695, endPoint y: 620, distance: 303.4
click at [695, 620] on div "1p Kāda ir vidējā gaisa temperatūra uz Zemes? Aptuveni 15 °C Aptuveni 19 °C Apt…" at bounding box center [833, 529] width 733 height 256
click at [695, 622] on p "Aptuveni 21 °C" at bounding box center [834, 629] width 703 height 16
drag, startPoint x: 695, startPoint y: 620, endPoint x: 670, endPoint y: 617, distance: 25.2
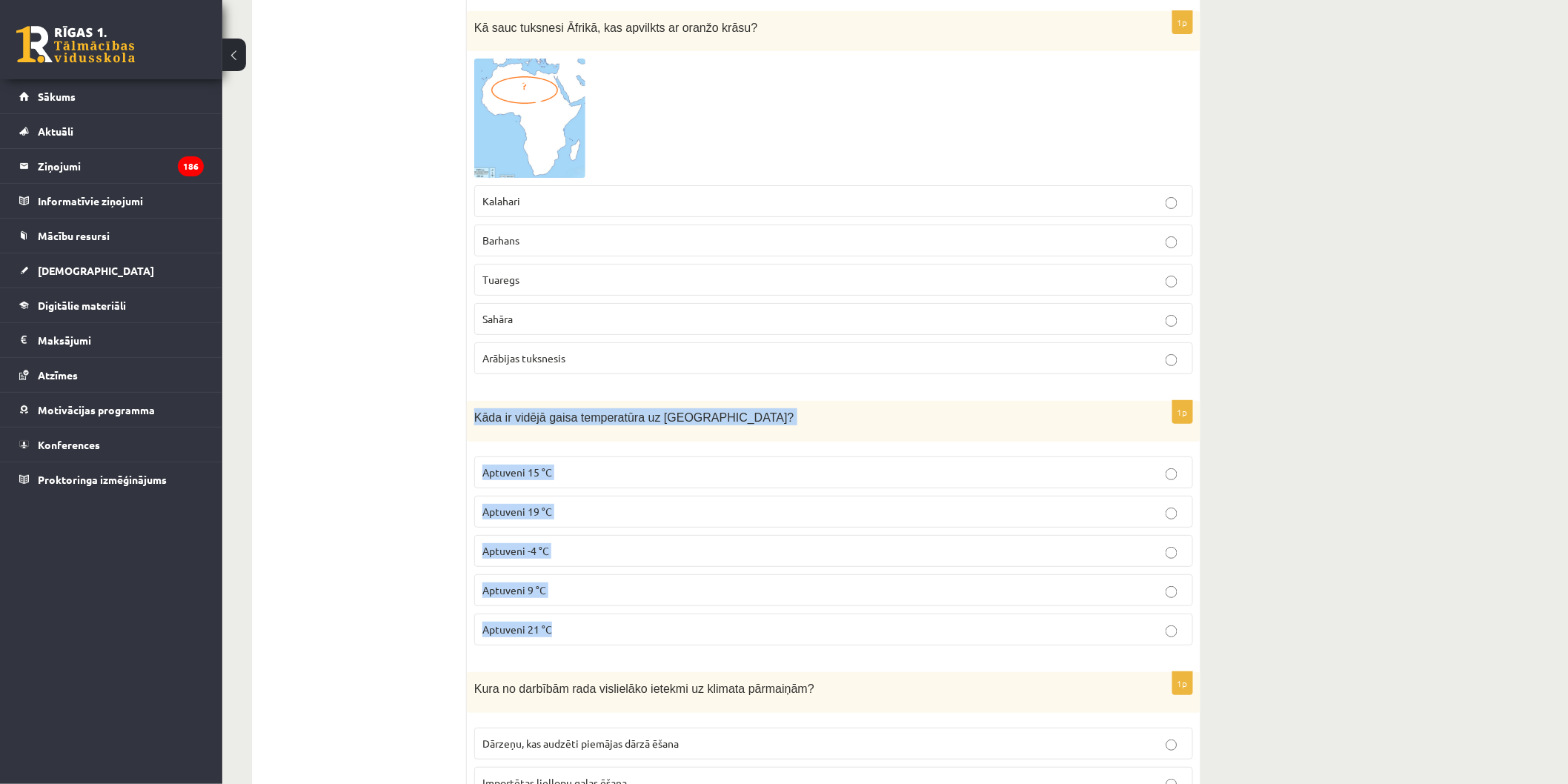
click at [670, 617] on div "1p Kāda ir vidējā gaisa temperatūra uz Zemes? Aptuveni 15 °C Aptuveni 19 °C Apt…" at bounding box center [833, 529] width 733 height 256
click at [670, 622] on p "Aptuveni 21 °C" at bounding box center [834, 629] width 703 height 16
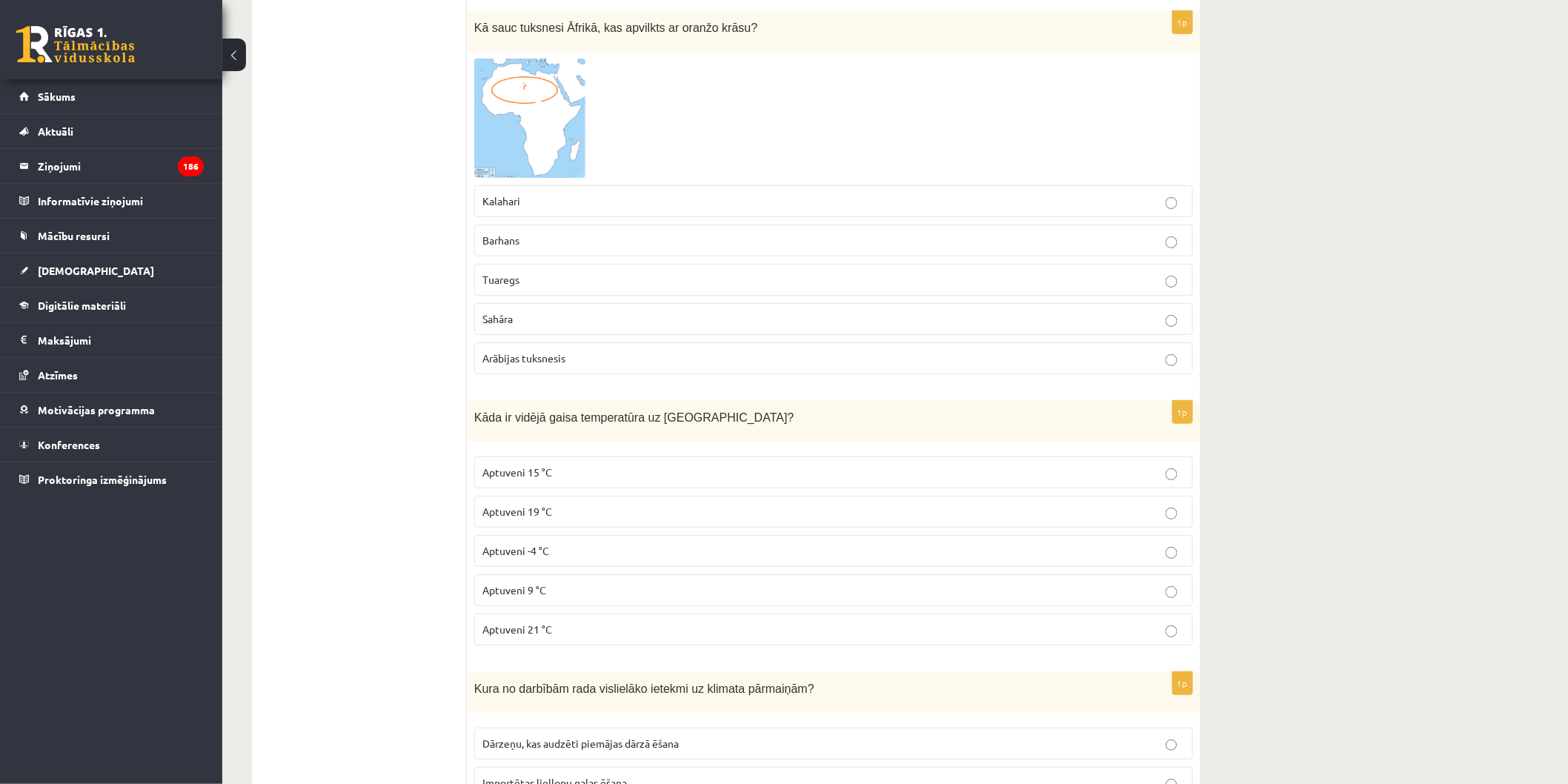
click at [520, 411] on span "Kāda ir vidējā gaisa temperatūra uz Zemes?" at bounding box center [634, 417] width 320 height 12
click at [524, 411] on span "Kāda ir vidējā gaisa temperatūra uz Zemes?" at bounding box center [634, 417] width 320 height 12
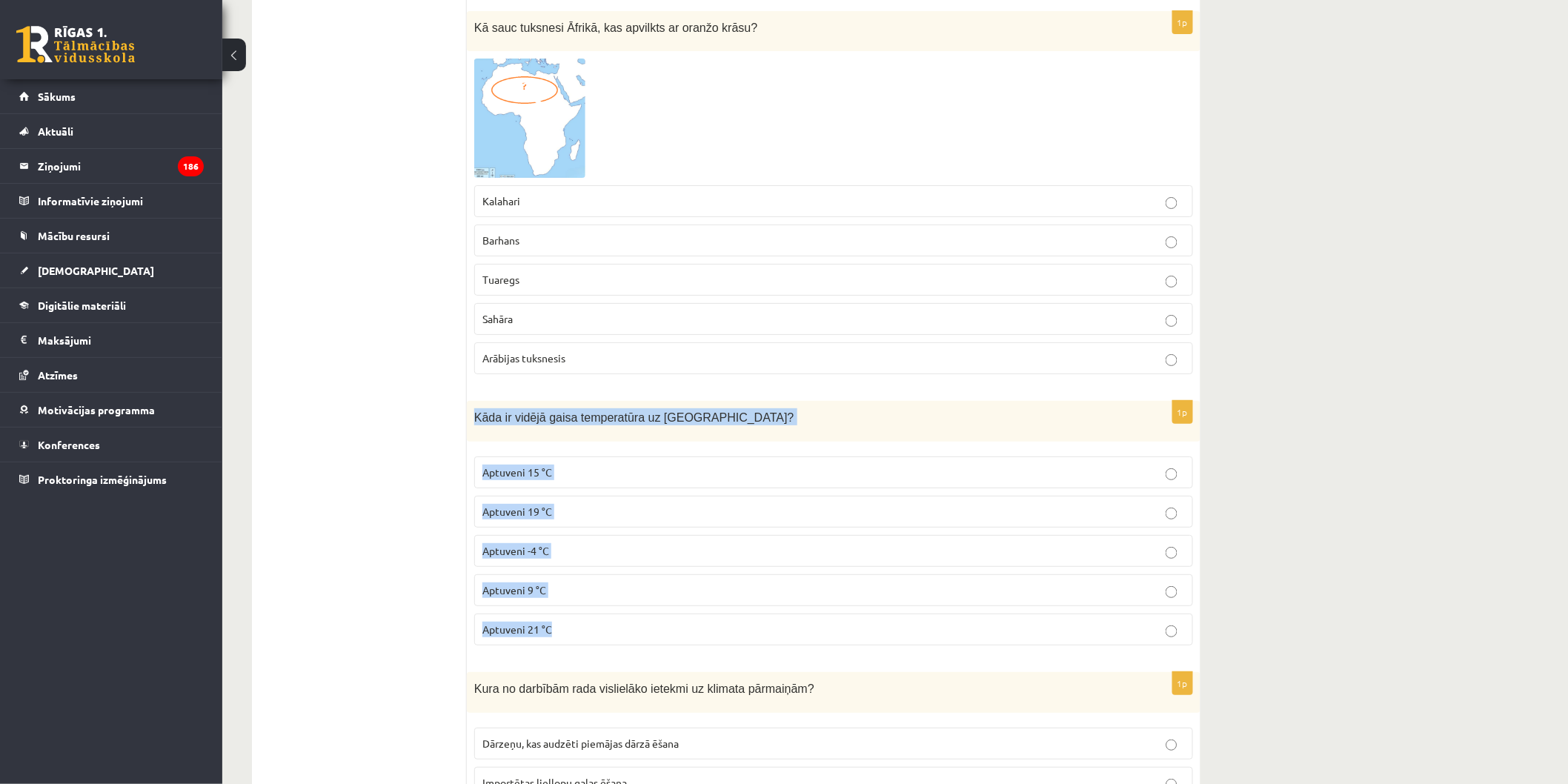
drag, startPoint x: 475, startPoint y: 409, endPoint x: 632, endPoint y: 606, distance: 251.9
click at [632, 606] on div "1p Kāda ir vidējā gaisa temperatūra uz Zemes? Aptuveni 15 °C Aptuveni 19 °C Apt…" at bounding box center [833, 529] width 733 height 256
copy div "Kāda ir vidējā gaisa temperatūra uz Zemes? Aptuveni 15 °C Aptuveni 19 °C Aptuve…"
click at [612, 465] on p "Aptuveni 15 °C" at bounding box center [834, 472] width 703 height 16
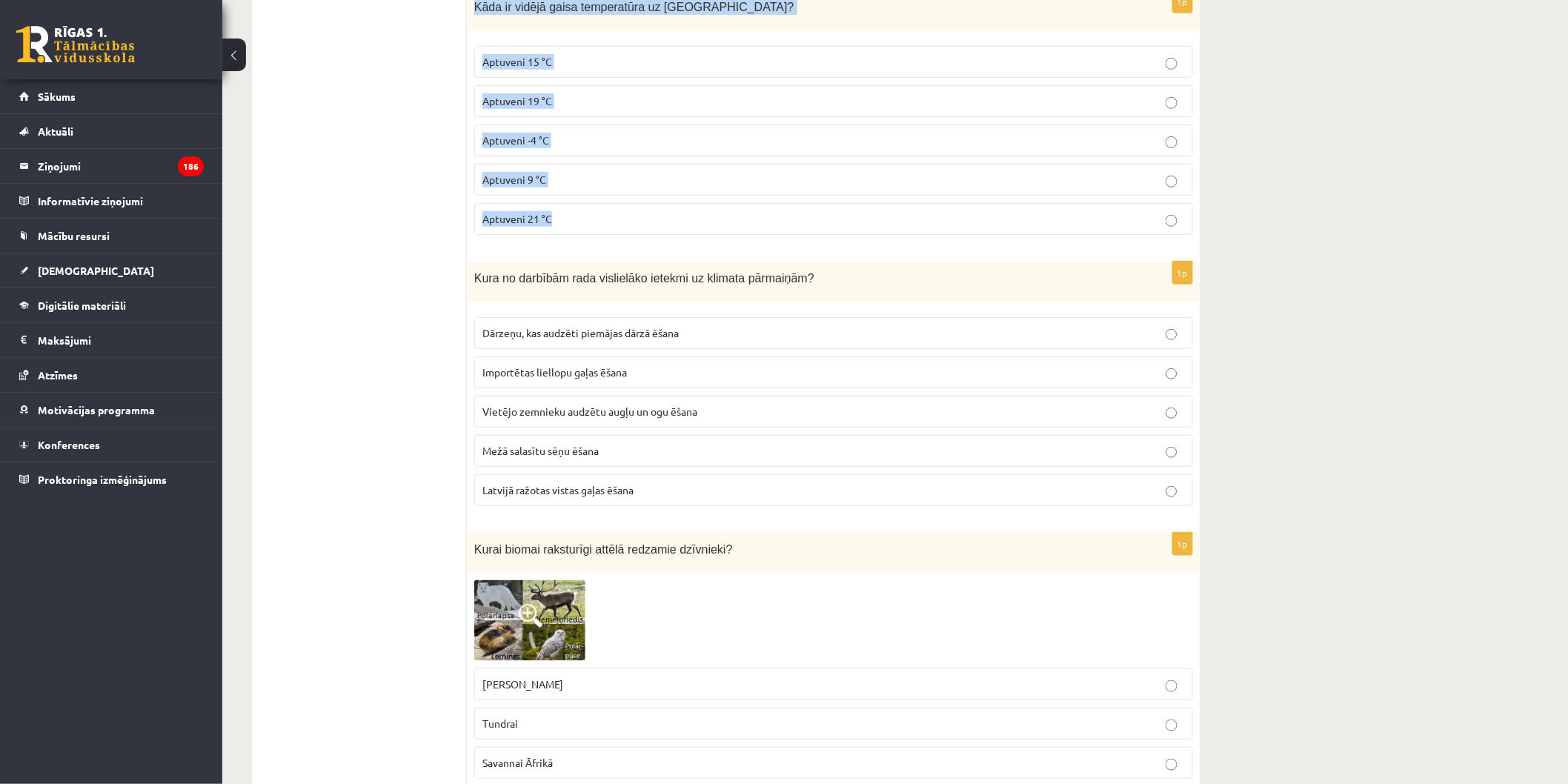
scroll to position [5050, 0]
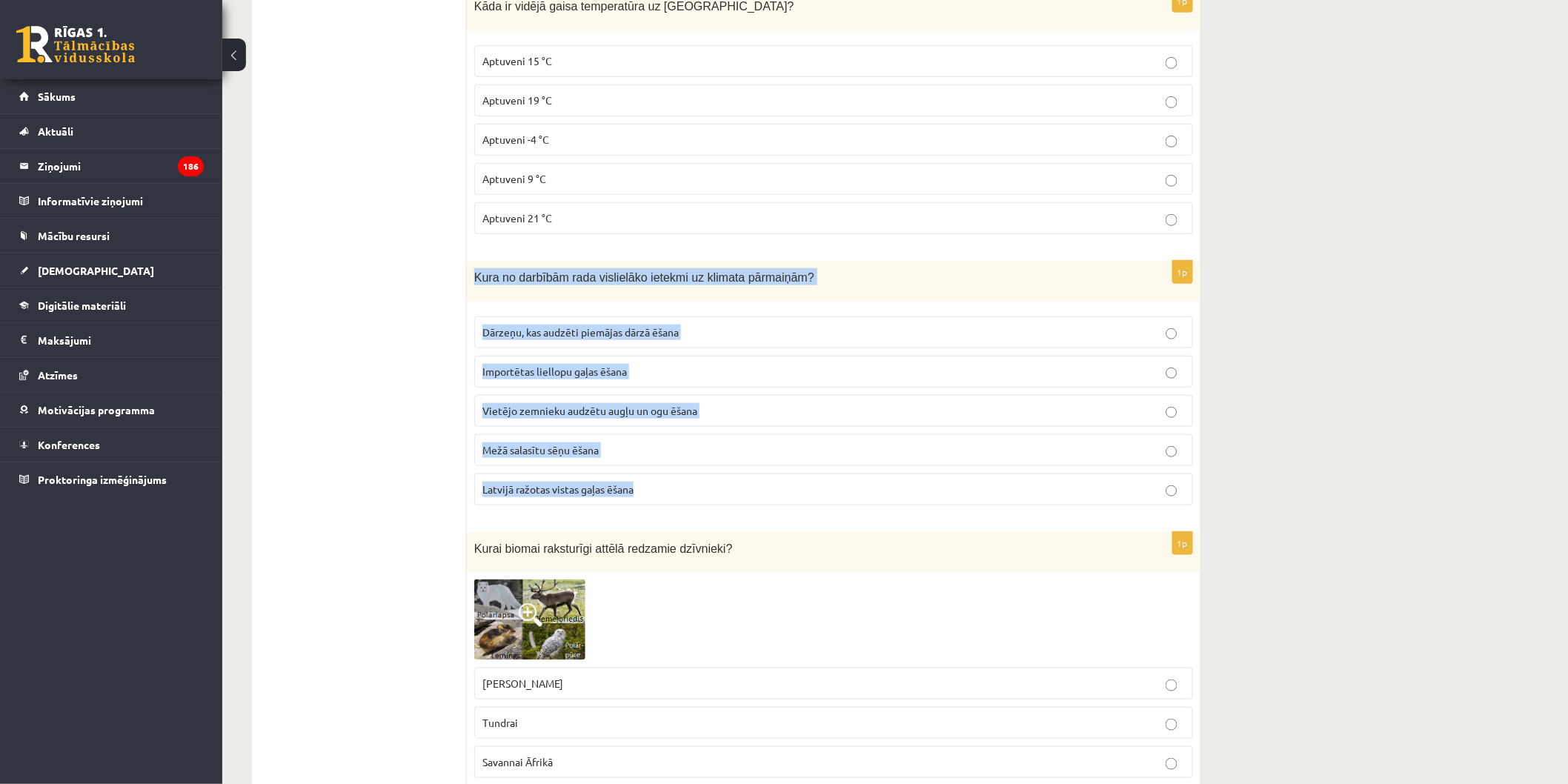
drag, startPoint x: 476, startPoint y: 269, endPoint x: 779, endPoint y: 511, distance: 387.8
click at [779, 511] on div "1p Kura no darbībām rada vislielāko ietekmi uz klimata pārmaiņām? Dārzeņu, kas …" at bounding box center [833, 389] width 733 height 256
copy div "Kura no darbībām rada vislielāko ietekmi uz klimata pārmaiņām? Dārzeņu, kas aud…"
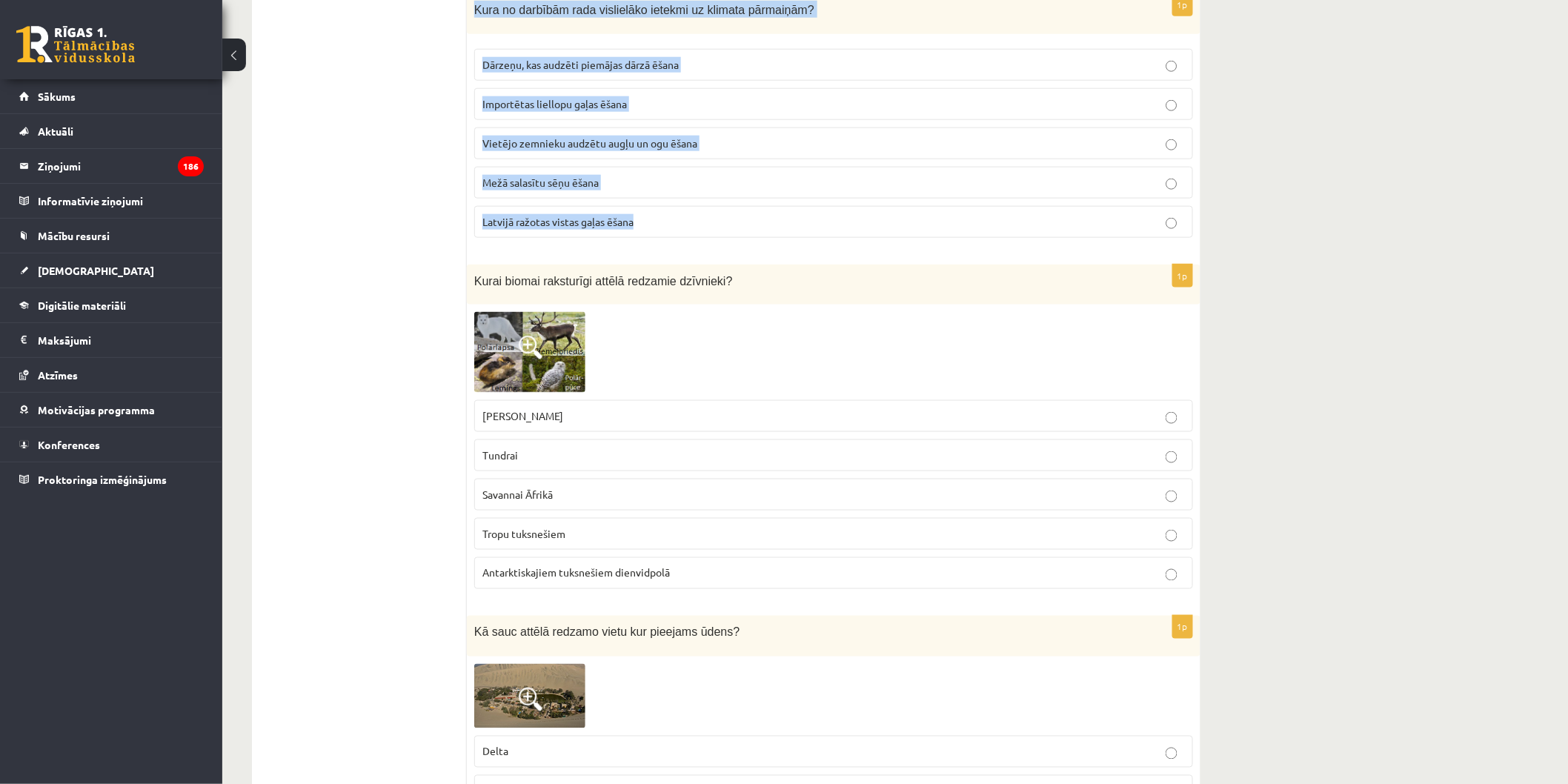
scroll to position [5215, 0]
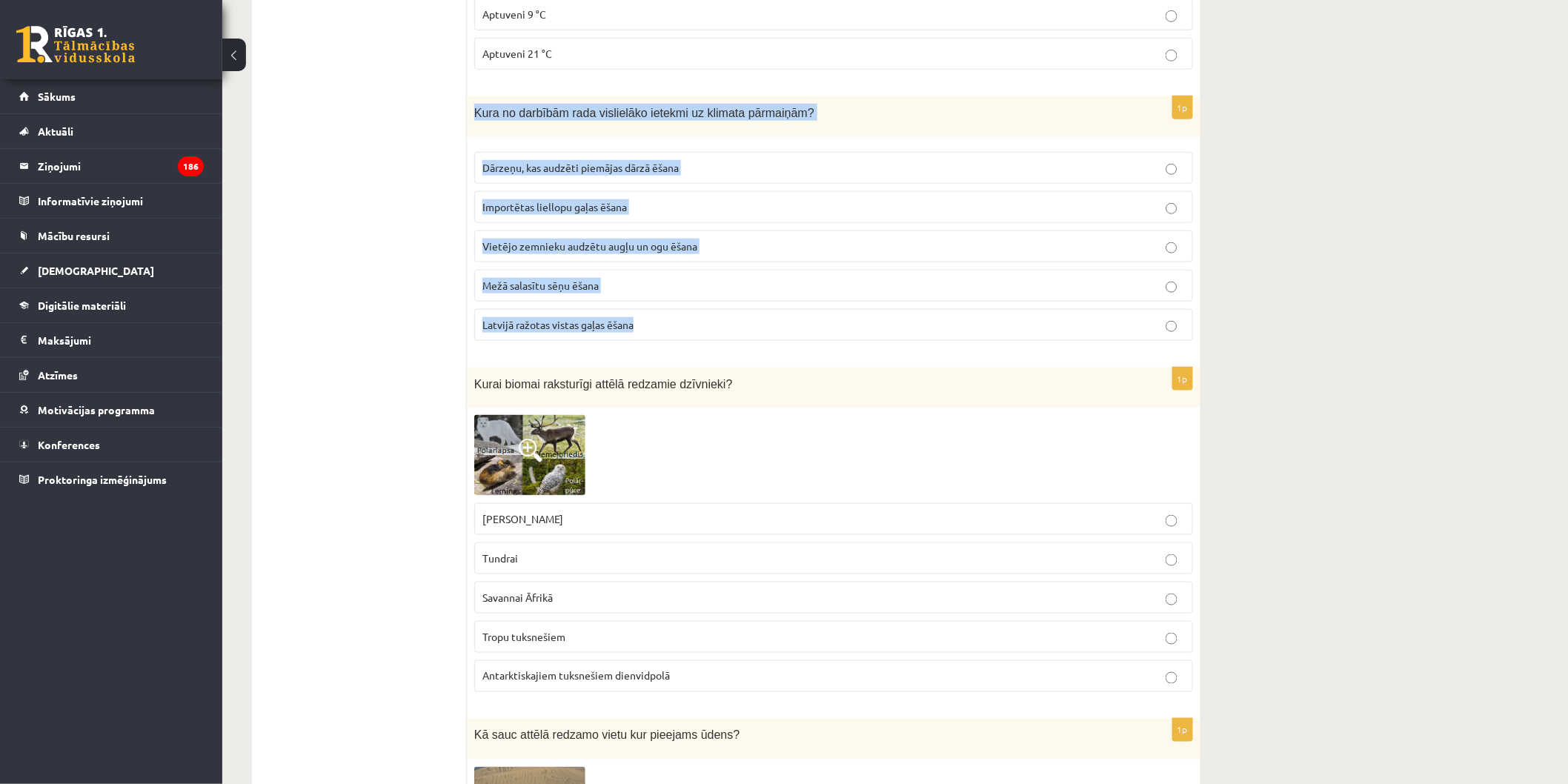
click at [632, 201] on p "Importētas liellopu gaļas ēšana" at bounding box center [834, 207] width 703 height 16
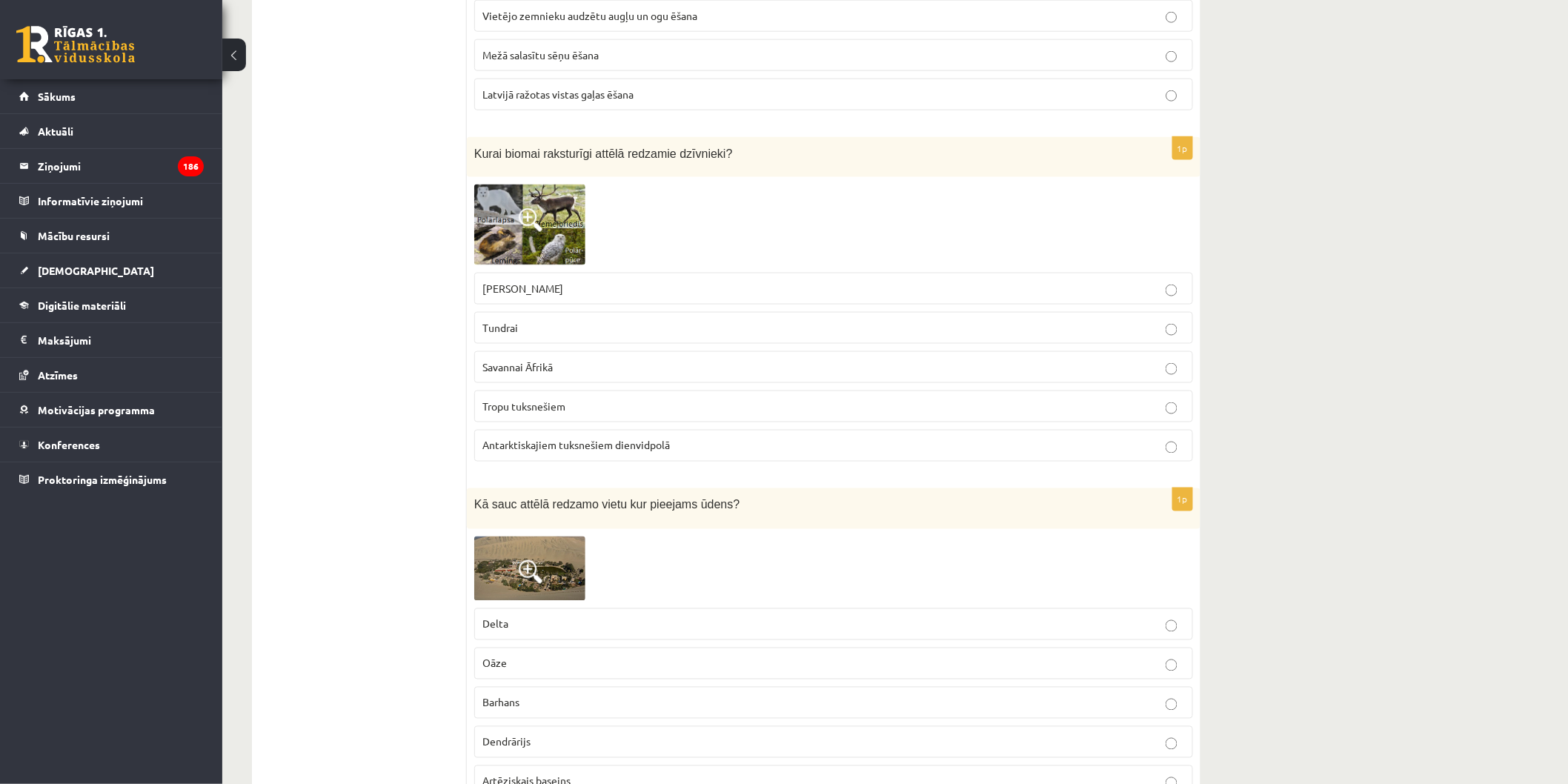
scroll to position [5462, 0]
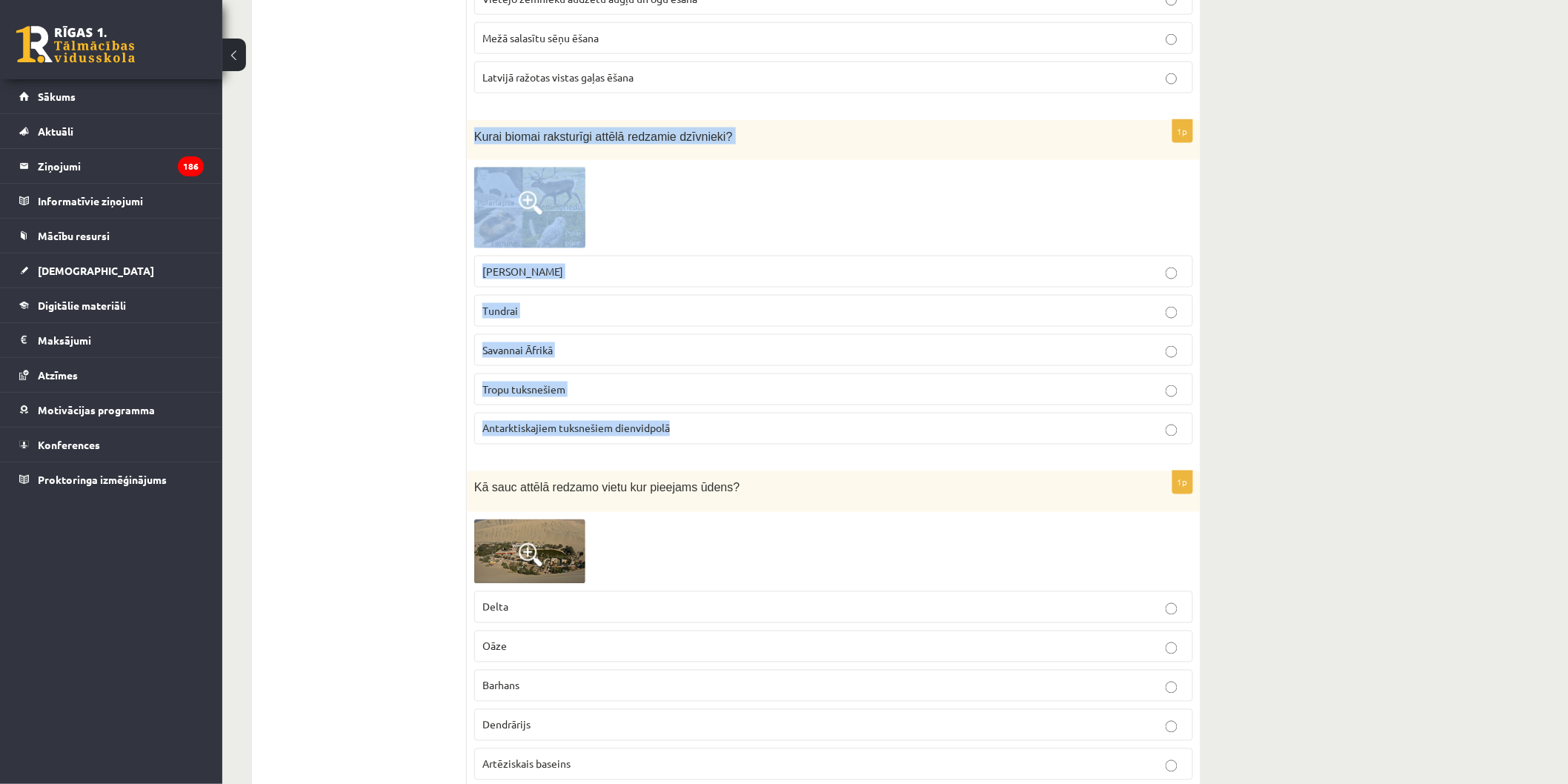
drag, startPoint x: 472, startPoint y: 120, endPoint x: 703, endPoint y: 427, distance: 384.2
click at [703, 427] on div "1p Kurai biomai raksturīgi attēlā redzamie dzīvnieki? Stepei Ziemeļamerikā Tund…" at bounding box center [833, 288] width 733 height 337
copy div "Kurai biomai raksturīgi attēlā redzamie dzīvnieki? Stepei Ziemeļamerikā Tundrai…"
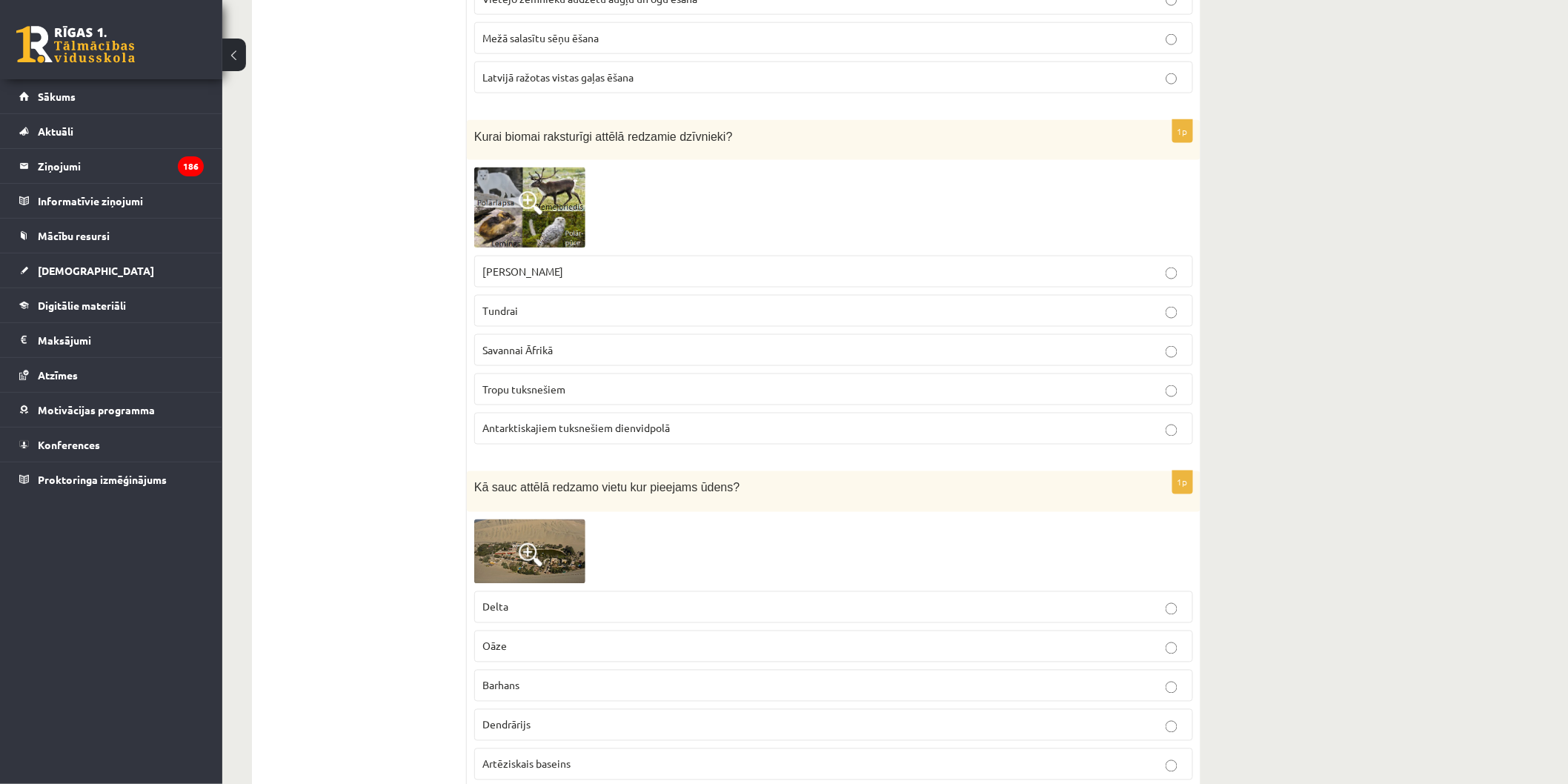
click at [525, 181] on img at bounding box center [530, 207] width 111 height 80
click at [0, 0] on div at bounding box center [0, 0] width 0 height 0
click at [527, 183] on img at bounding box center [530, 207] width 111 height 80
click at [0, 0] on div at bounding box center [0, 0] width 0 height 0
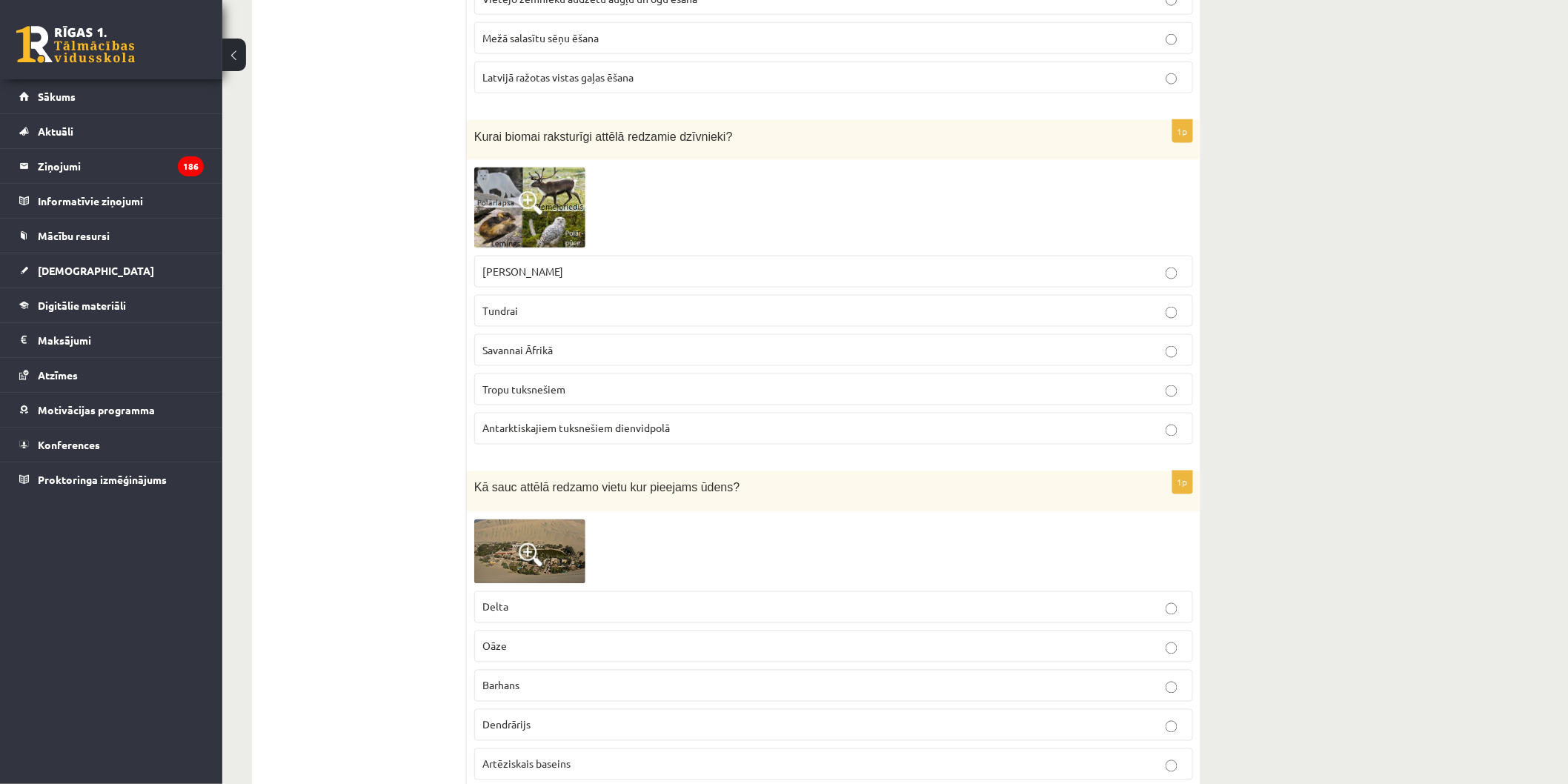
click at [529, 183] on img at bounding box center [530, 207] width 111 height 80
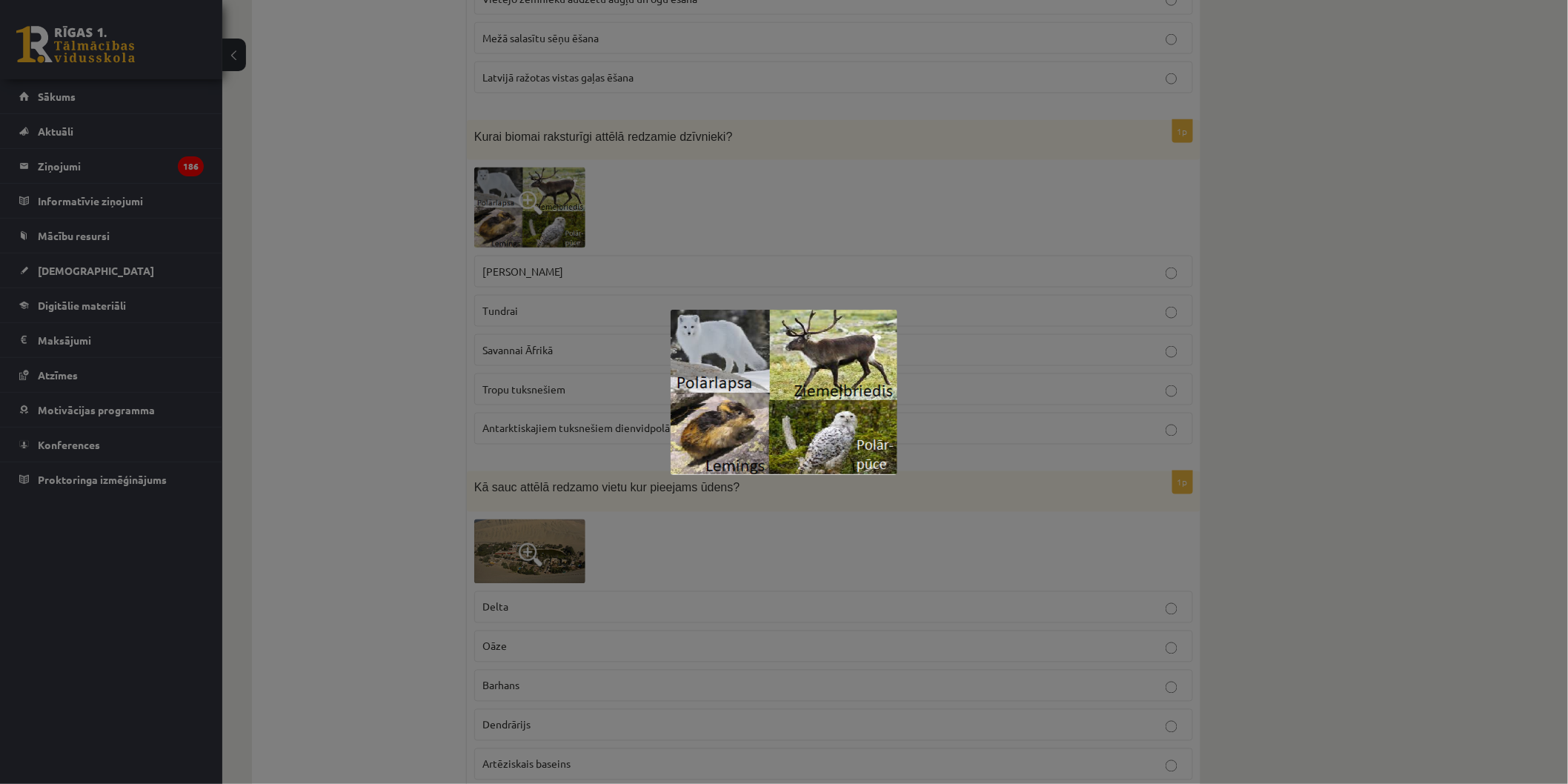
click at [693, 201] on div at bounding box center [784, 392] width 1568 height 784
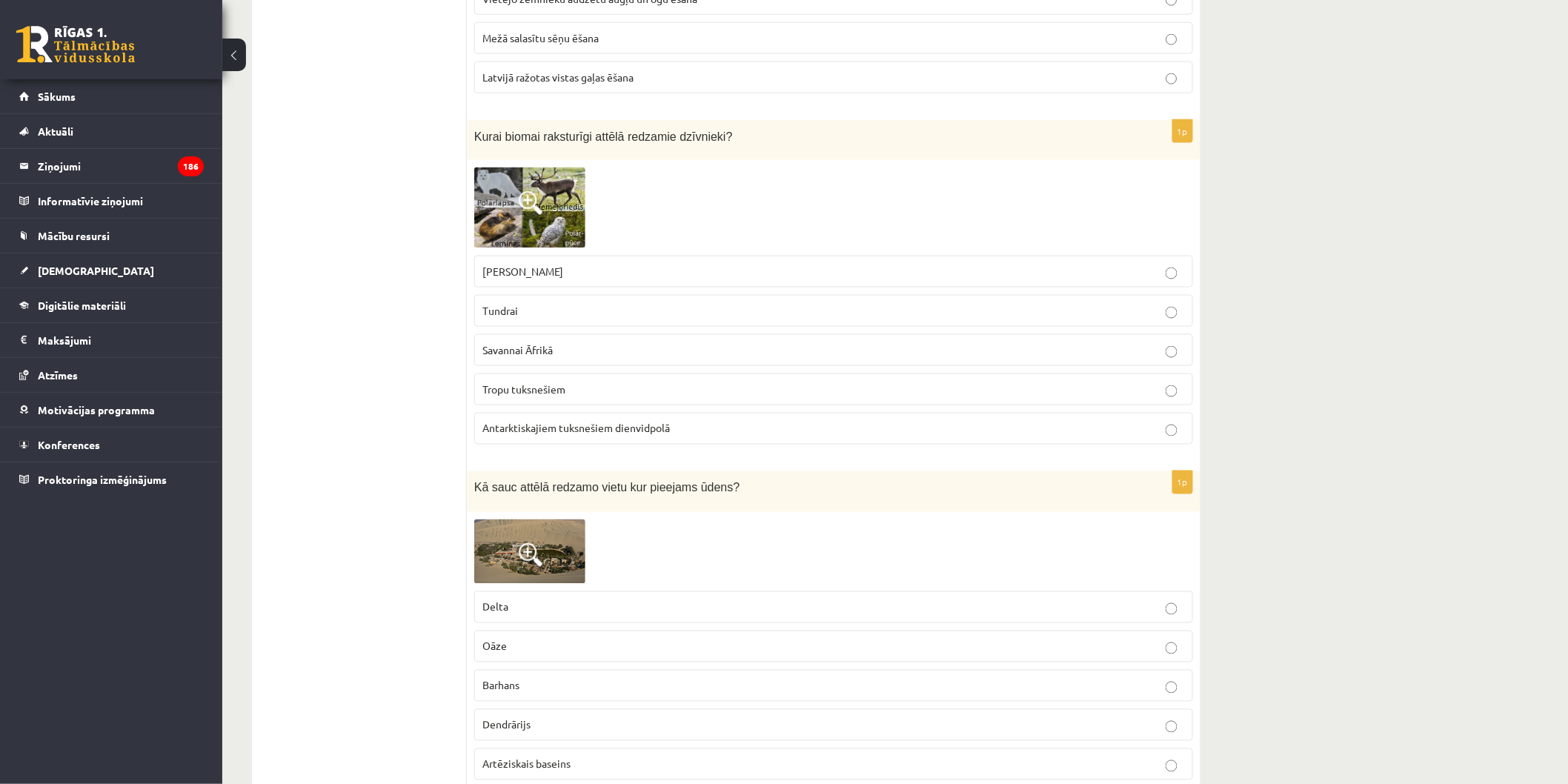
click at [535, 298] on label "Tundrai" at bounding box center [833, 311] width 719 height 31
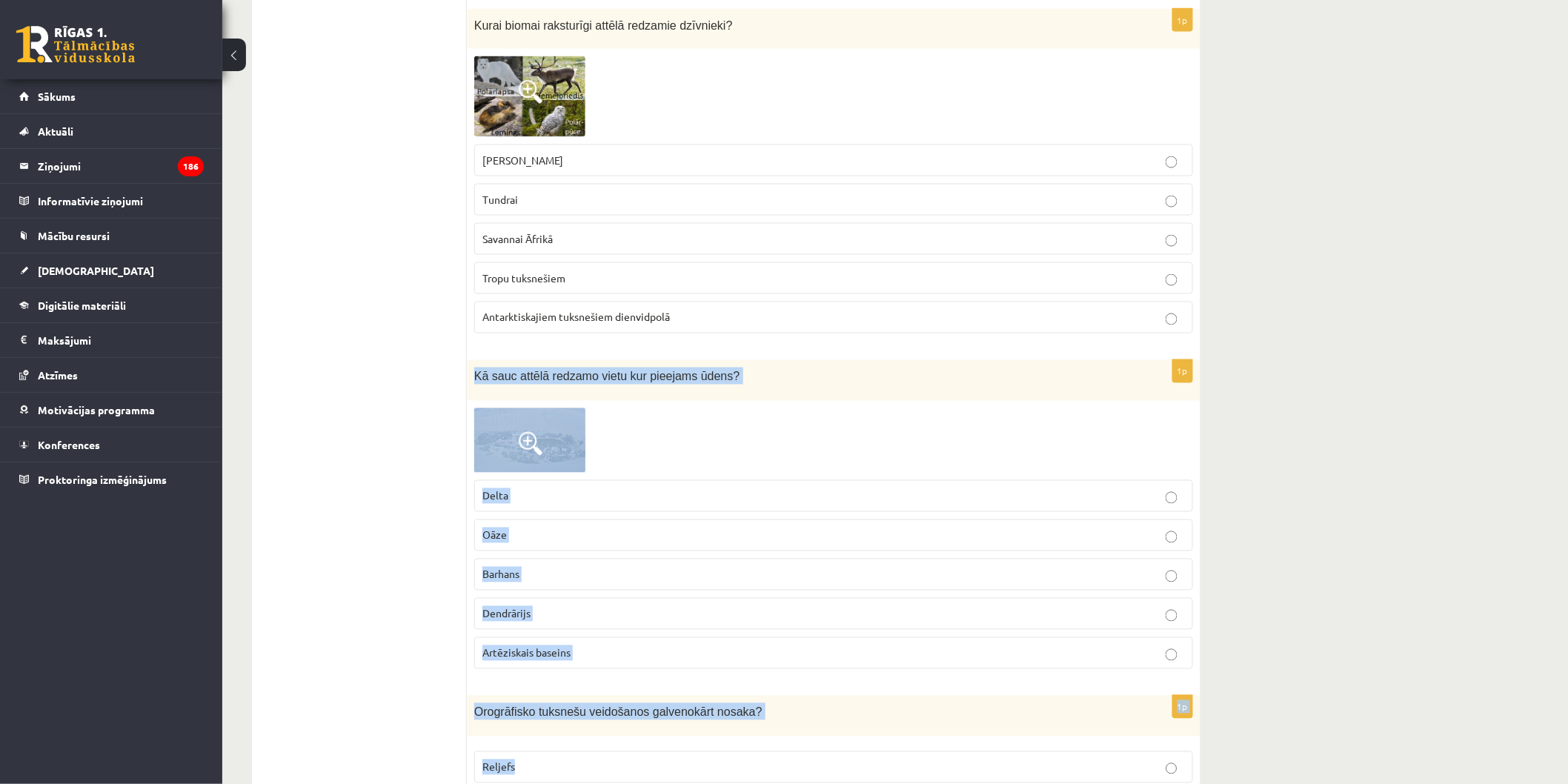
scroll to position [5578, 0]
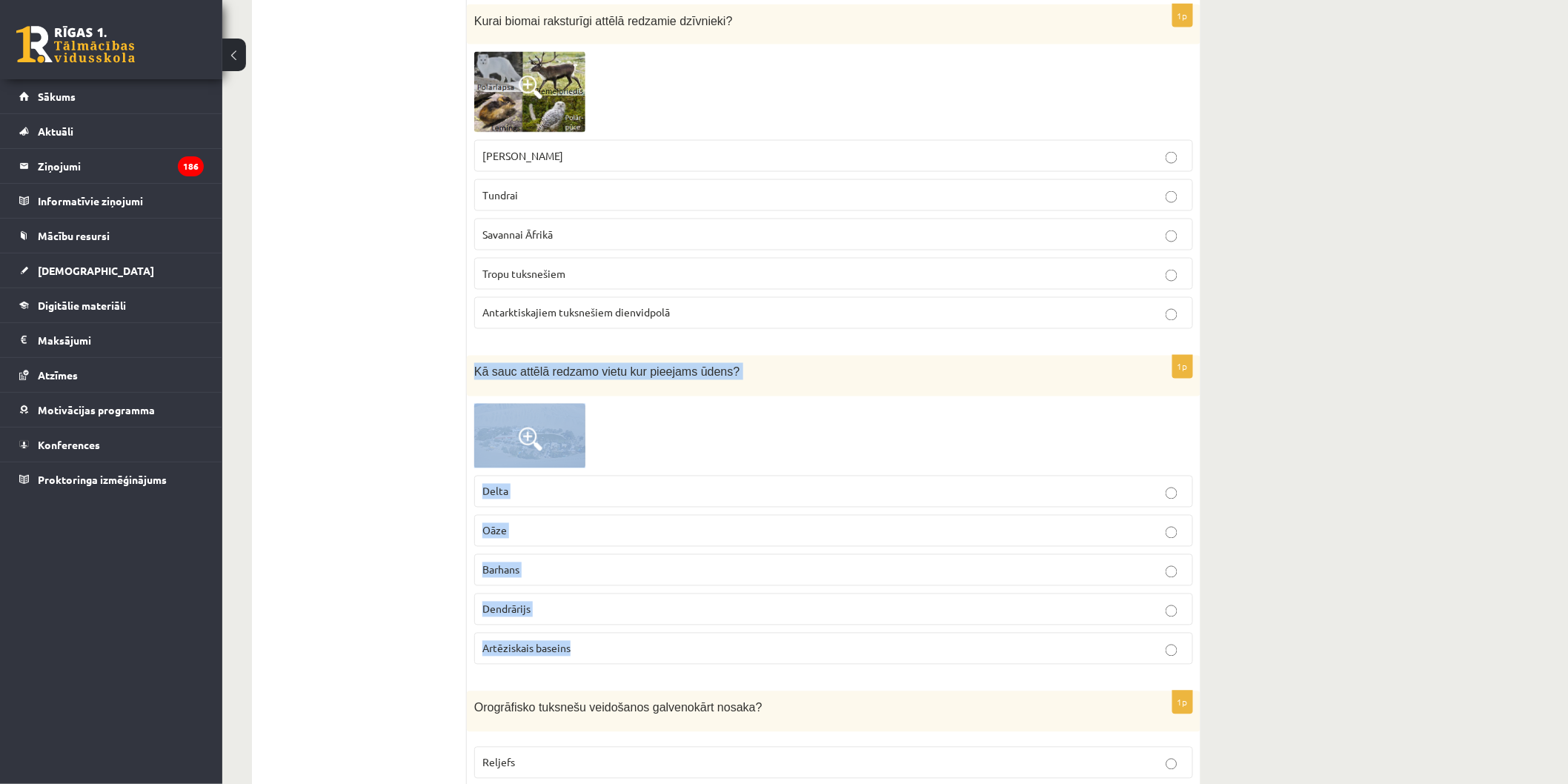
drag, startPoint x: 482, startPoint y: 472, endPoint x: 683, endPoint y: 638, distance: 260.7
click at [683, 638] on div "1p Kā sauc attēlā redzamo vietu kur pieejams ūdens? Delta Oāze Barhans Dendrāri…" at bounding box center [833, 515] width 733 height 320
click at [683, 641] on p "Artēziskais baseins" at bounding box center [834, 648] width 703 height 16
drag, startPoint x: 685, startPoint y: 640, endPoint x: 704, endPoint y: 648, distance: 20.6
click at [704, 648] on div "1p Kā sauc attēlā redzamo vietu kur pieejams ūdens? Delta Oāze Barhans Dendrāri…" at bounding box center [833, 515] width 733 height 320
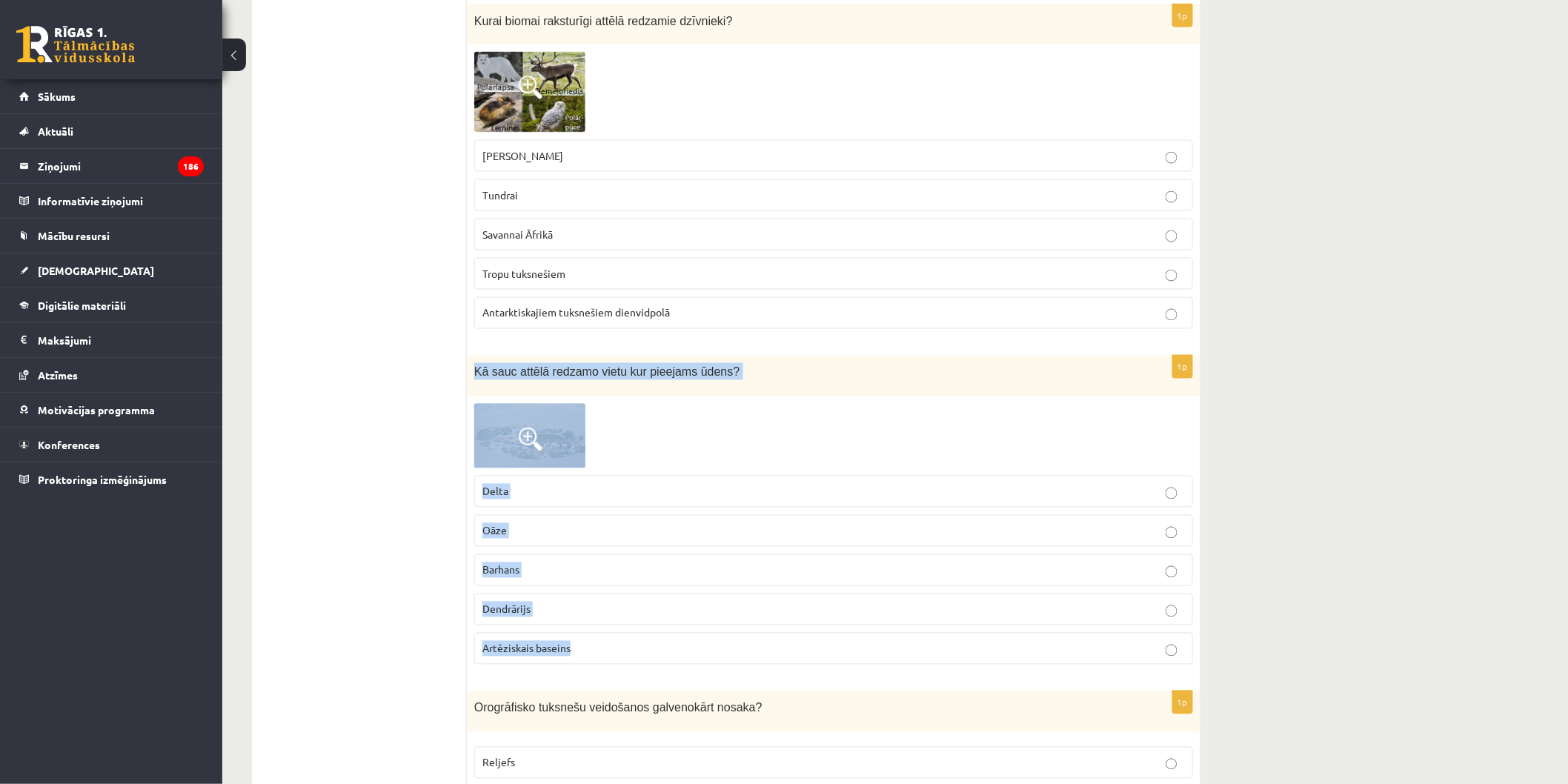
click at [704, 648] on p "Artēziskais baseins" at bounding box center [834, 648] width 703 height 16
click at [709, 670] on div "1p Kā sauc attēlā redzamo vietu kur pieejams ūdens? Delta Oāze Barhans Dendrāri…" at bounding box center [833, 515] width 733 height 320
copy div "Kā sauc attēlā redzamo vietu kur pieejams ūdens? Delta Oāze Barhans Dendrārijs …"
click at [826, 442] on div at bounding box center [833, 436] width 719 height 65
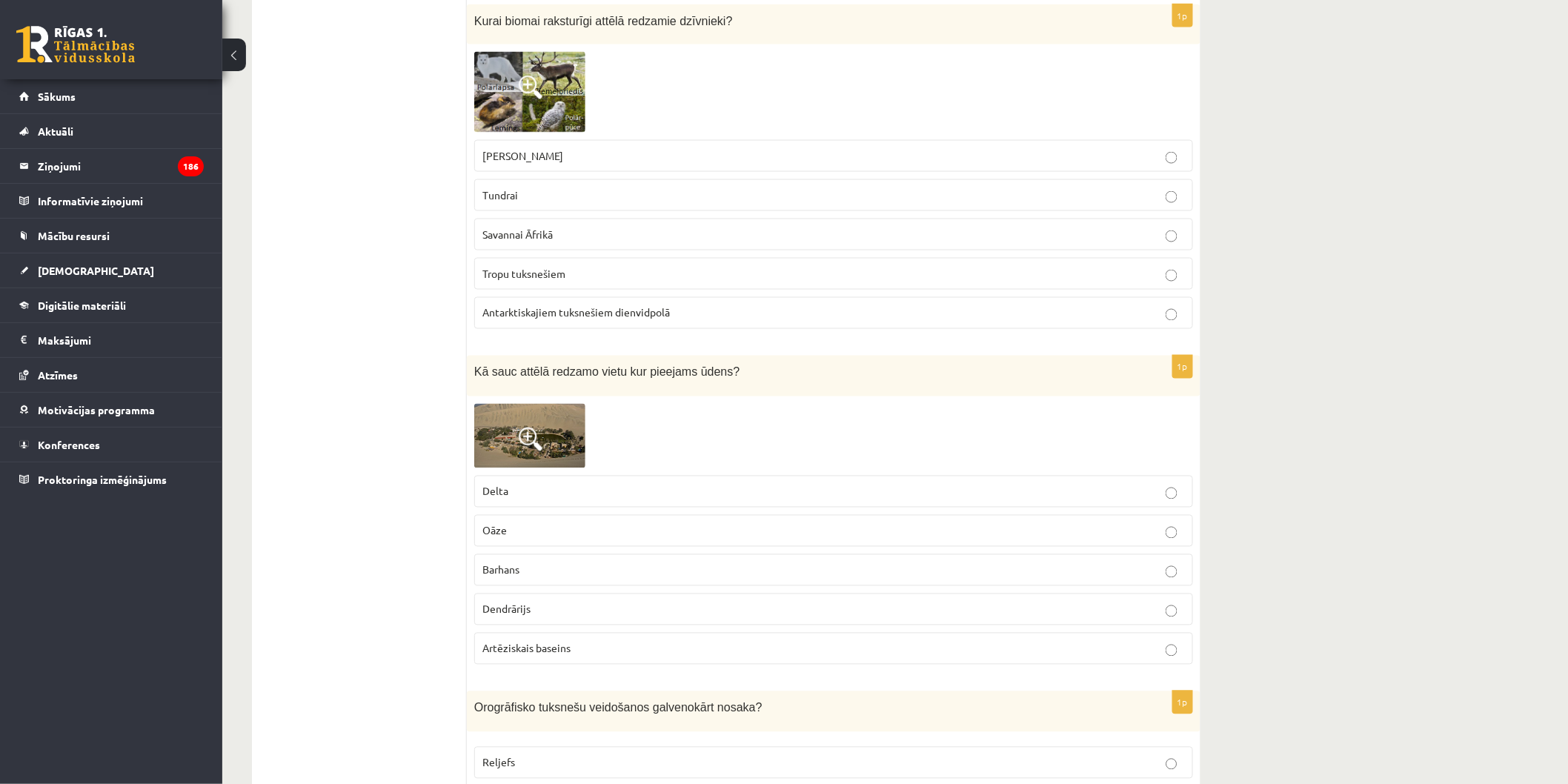
click at [593, 523] on p "Oāze" at bounding box center [834, 530] width 703 height 16
click at [592, 523] on p "Oāze" at bounding box center [834, 530] width 703 height 16
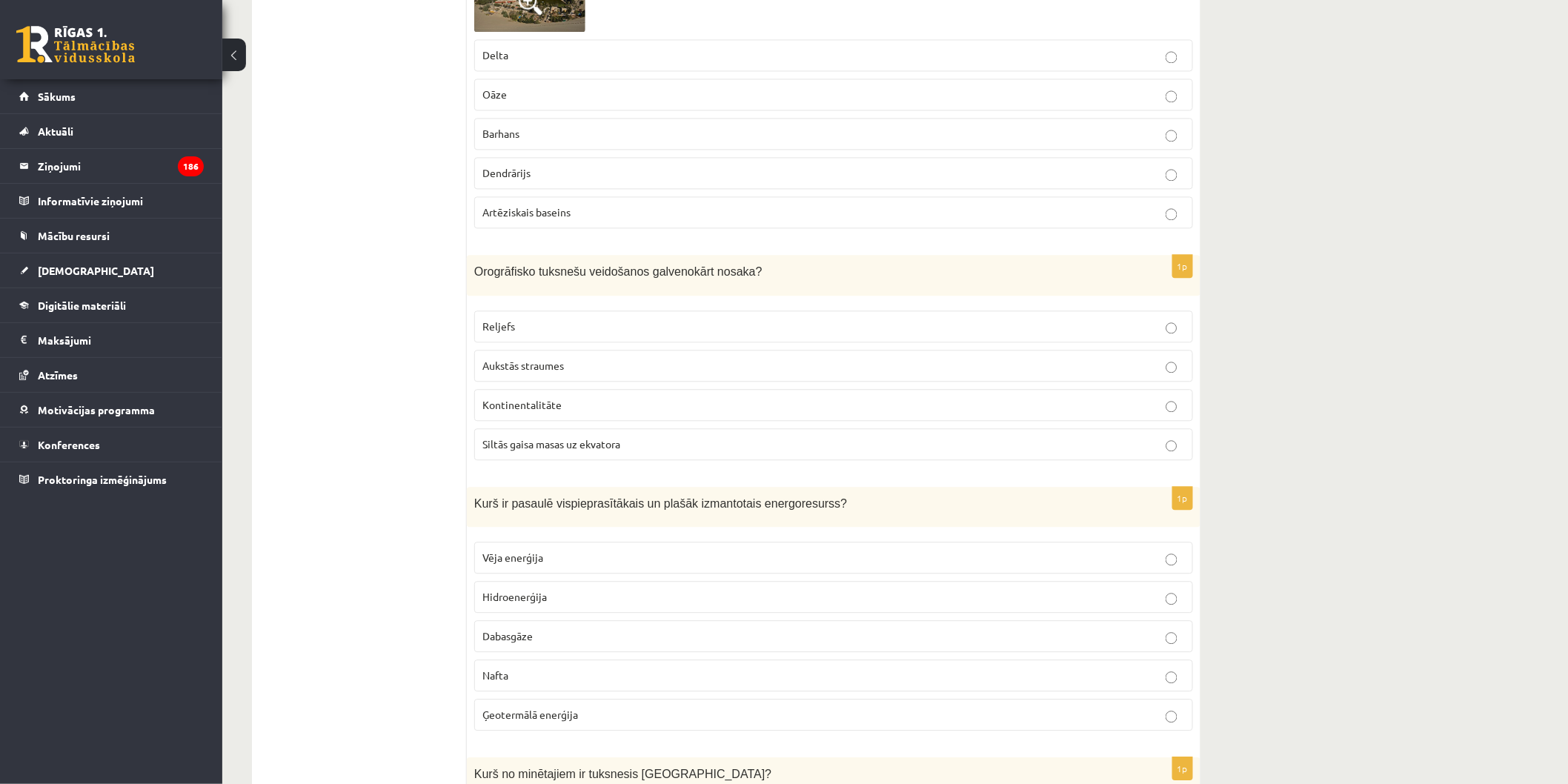
scroll to position [6236, 0]
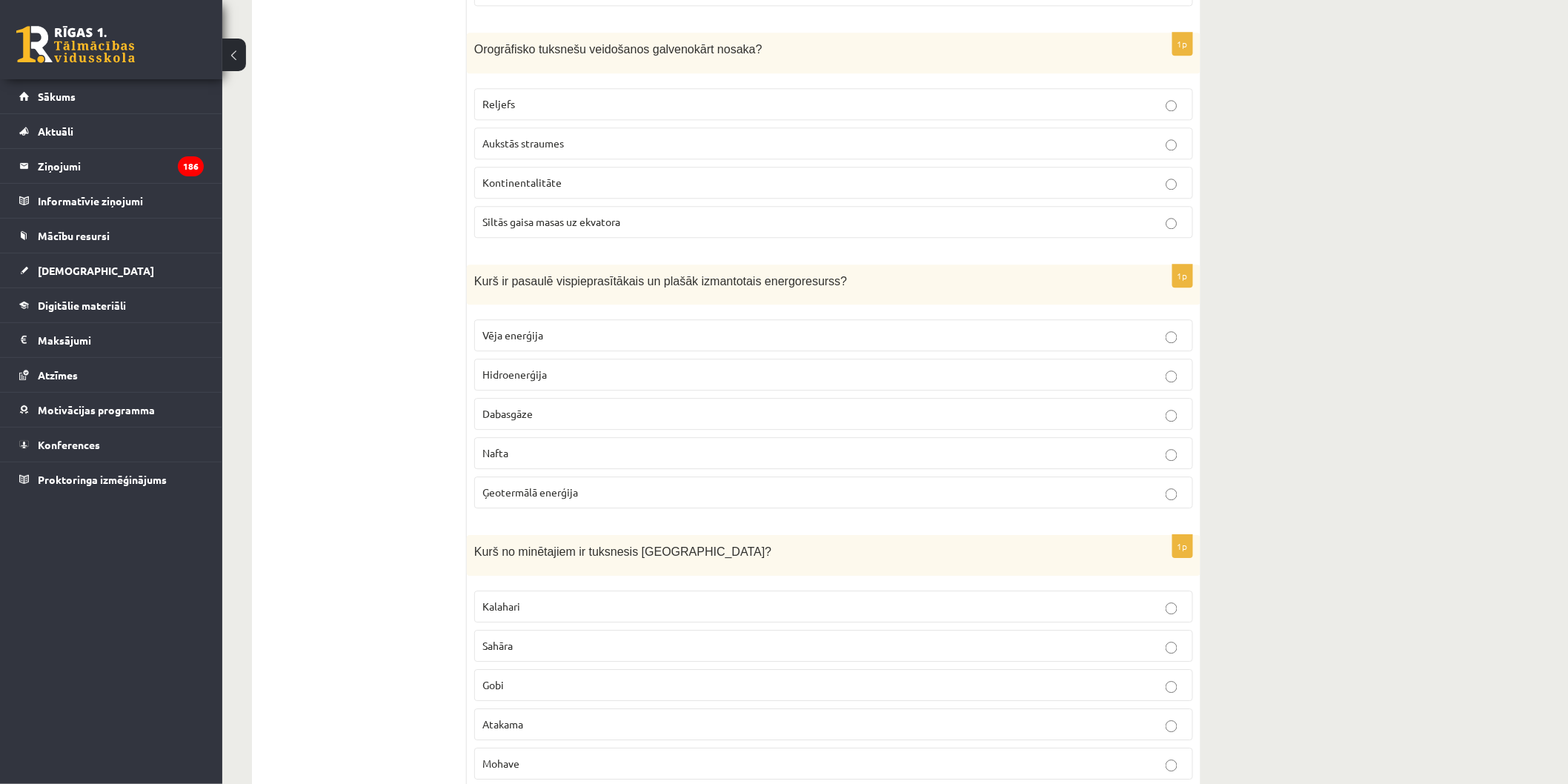
drag, startPoint x: 466, startPoint y: 31, endPoint x: 670, endPoint y: 230, distance: 285.0
click at [670, 230] on label "Siltās gaisa masas uz ekvatora" at bounding box center [833, 222] width 719 height 31
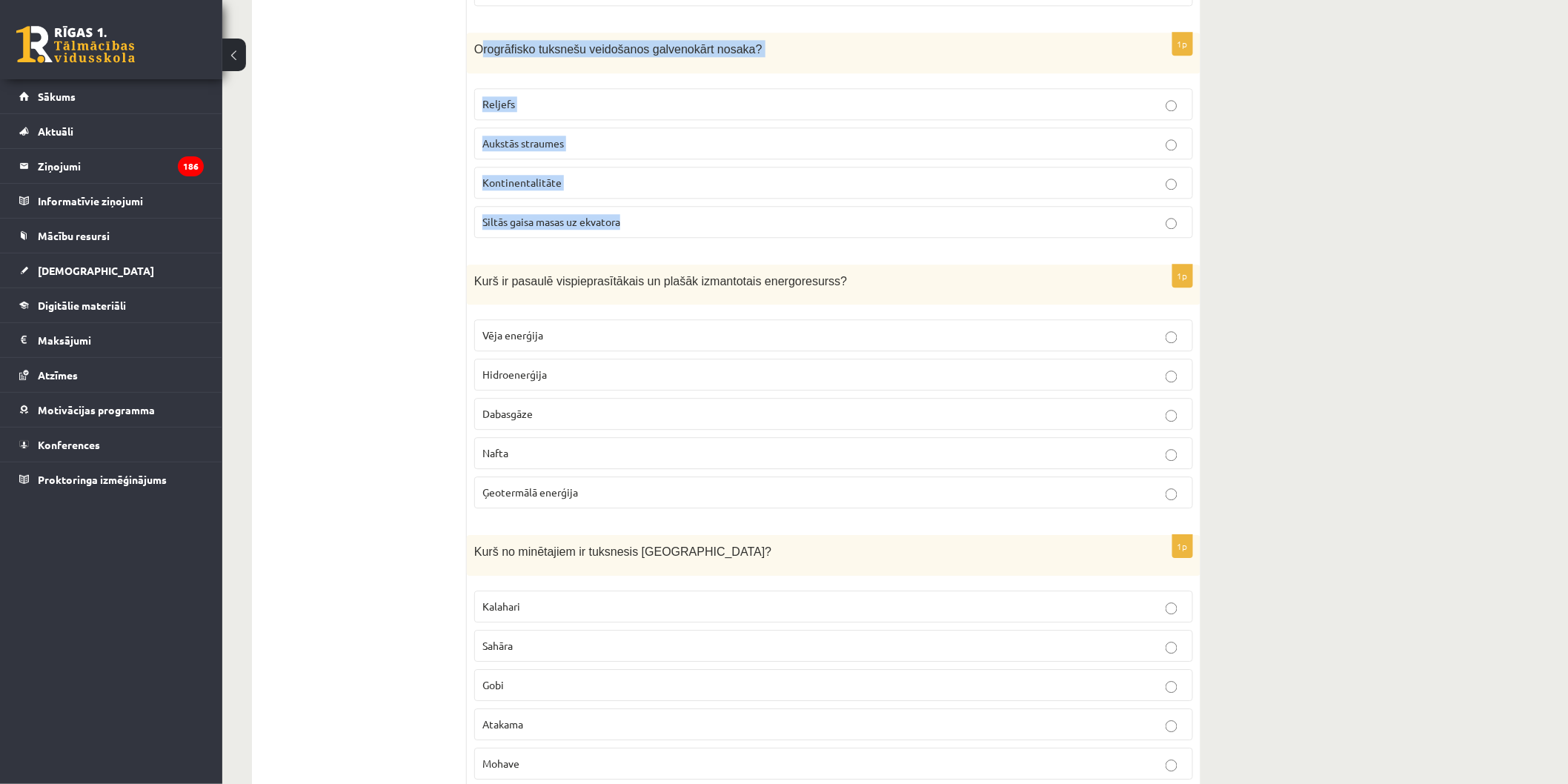
drag, startPoint x: 668, startPoint y: 210, endPoint x: 684, endPoint y: 222, distance: 20.0
click at [684, 222] on div "1p Orogrāfisko tuksnešu veidošanos galvenokārt nosaka? Reljefs Aukstās straumes…" at bounding box center [833, 141] width 733 height 217
click at [684, 222] on p "Siltās gaisa masas uz ekvatora" at bounding box center [834, 221] width 703 height 16
drag, startPoint x: 471, startPoint y: 34, endPoint x: 667, endPoint y: 234, distance: 280.0
click at [667, 234] on div "1p Orogrāfisko tuksnešu veidošanos galvenokārt nosaka? Reljefs Aukstās straumes…" at bounding box center [833, 141] width 733 height 217
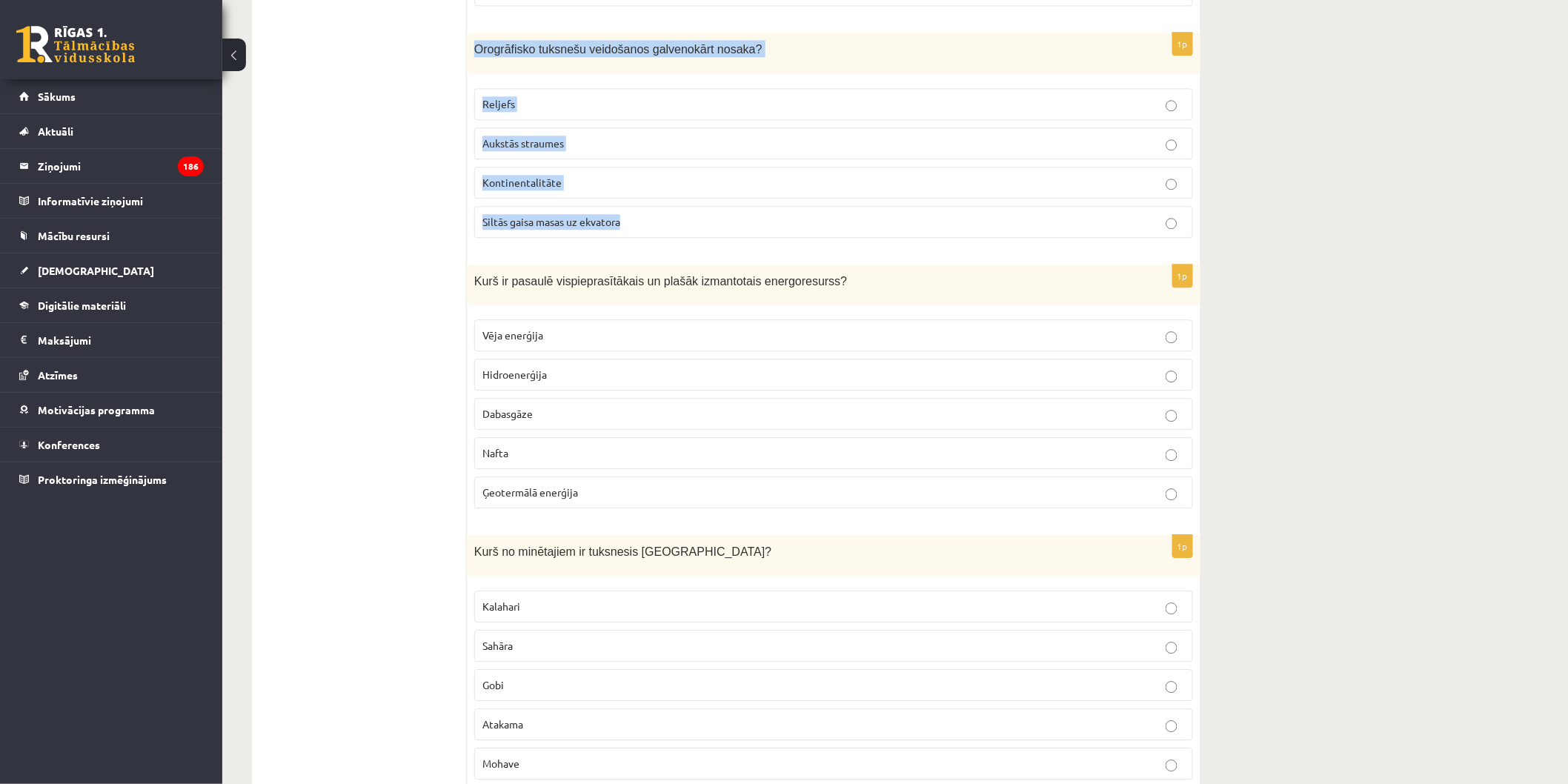
copy div "Orogrāfisko tuksnešu veidošanos galvenokārt nosaka? Reljefs Aukstās straumes Ko…"
click at [609, 101] on p "Reljefs" at bounding box center [834, 104] width 703 height 16
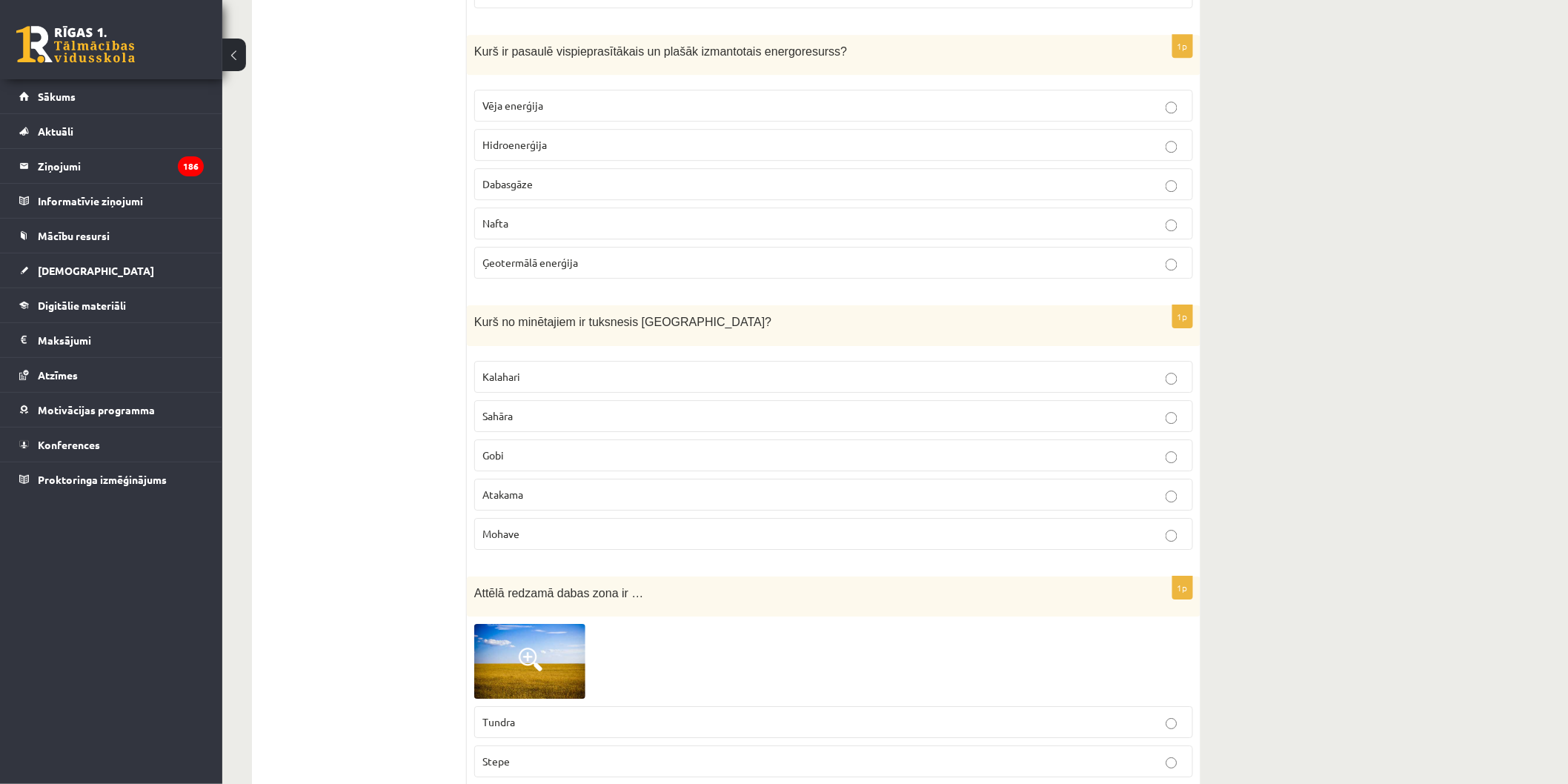
scroll to position [6484, 0]
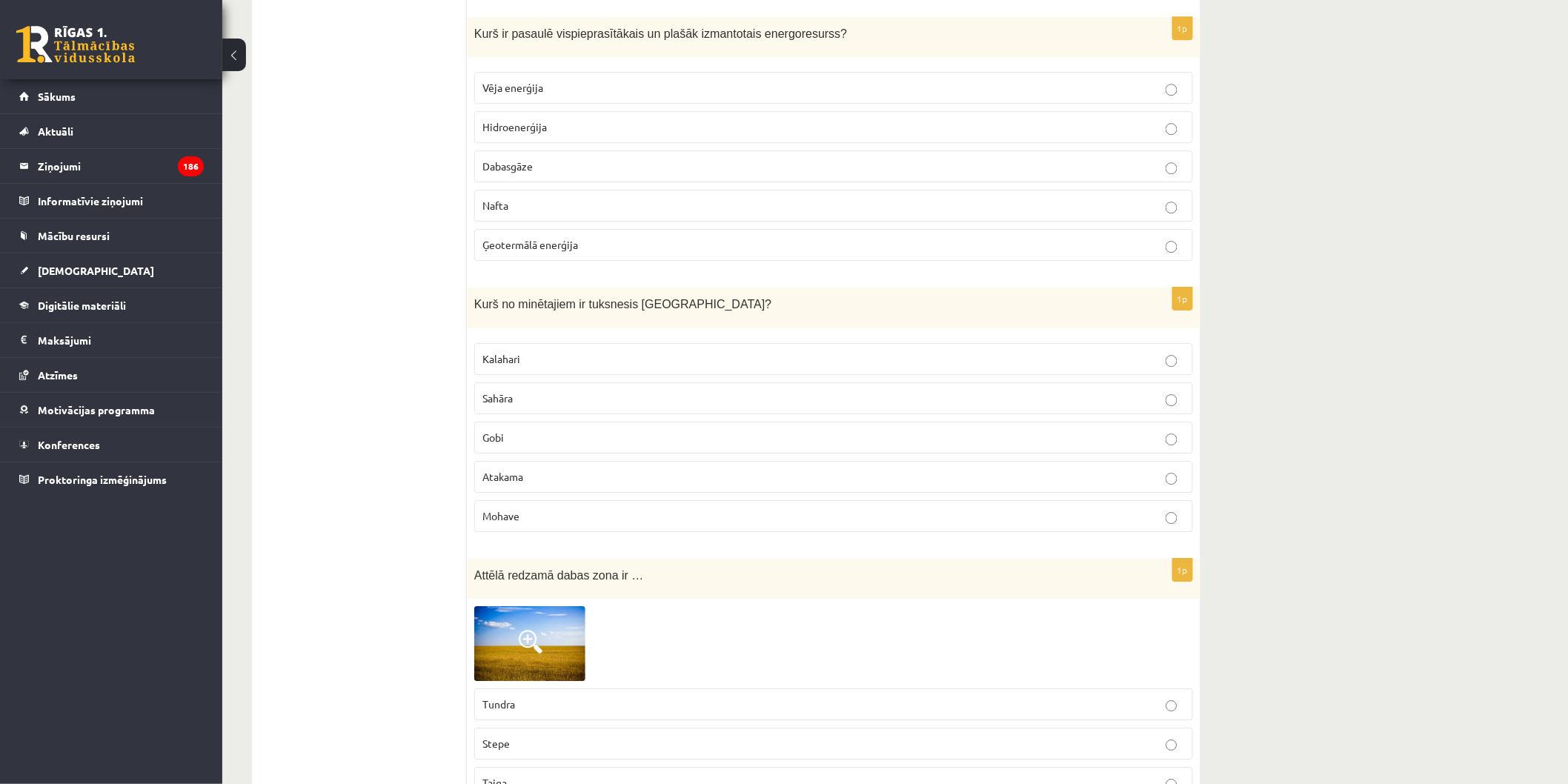
drag, startPoint x: 464, startPoint y: 31, endPoint x: 635, endPoint y: 261, distance: 286.6
copy div "1p Kurš ir nozīmīgākais elektroenerģijas ieguves avots Latvijā? Vēja enerģija A…"
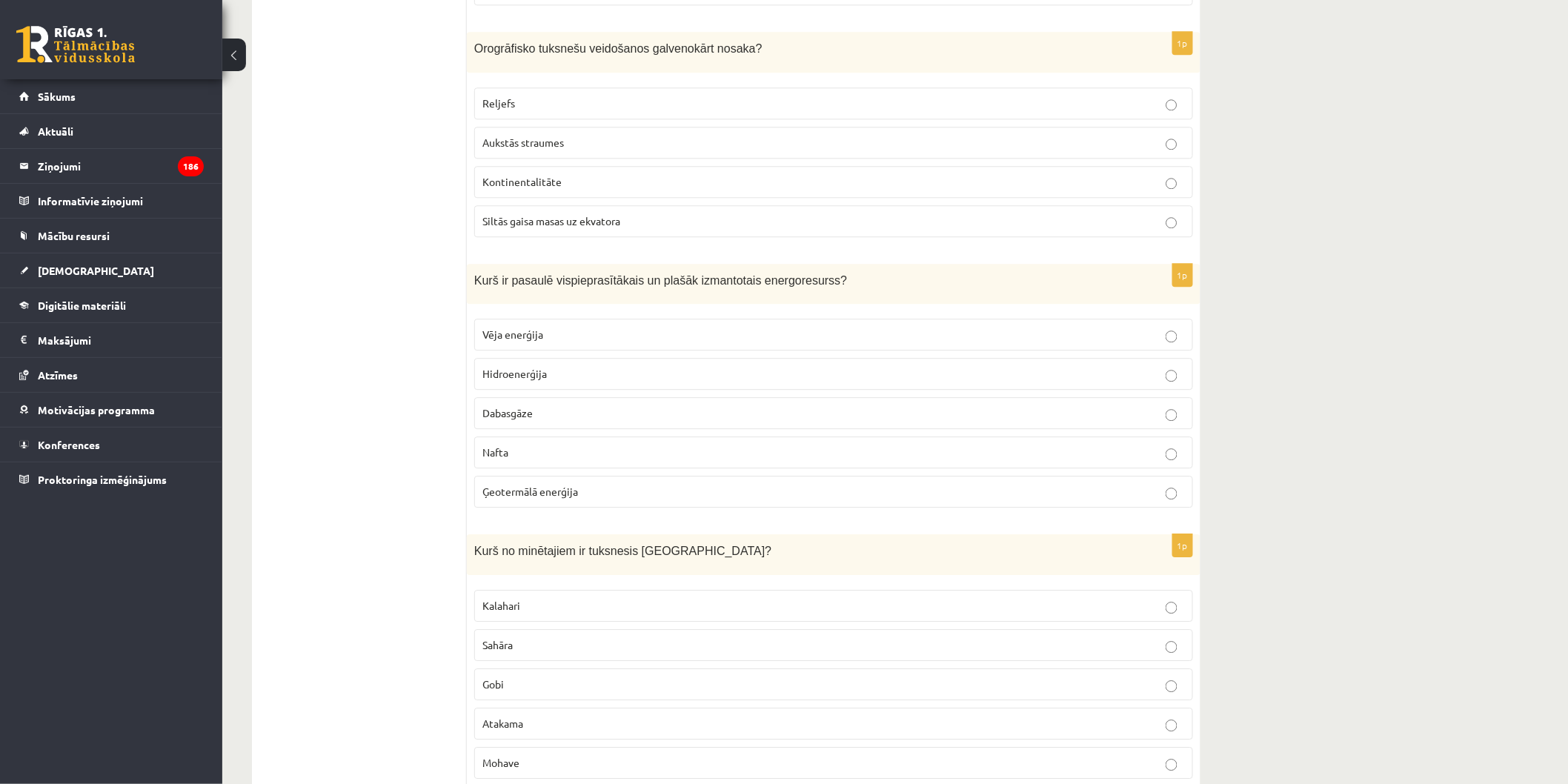
scroll to position [6236, 0]
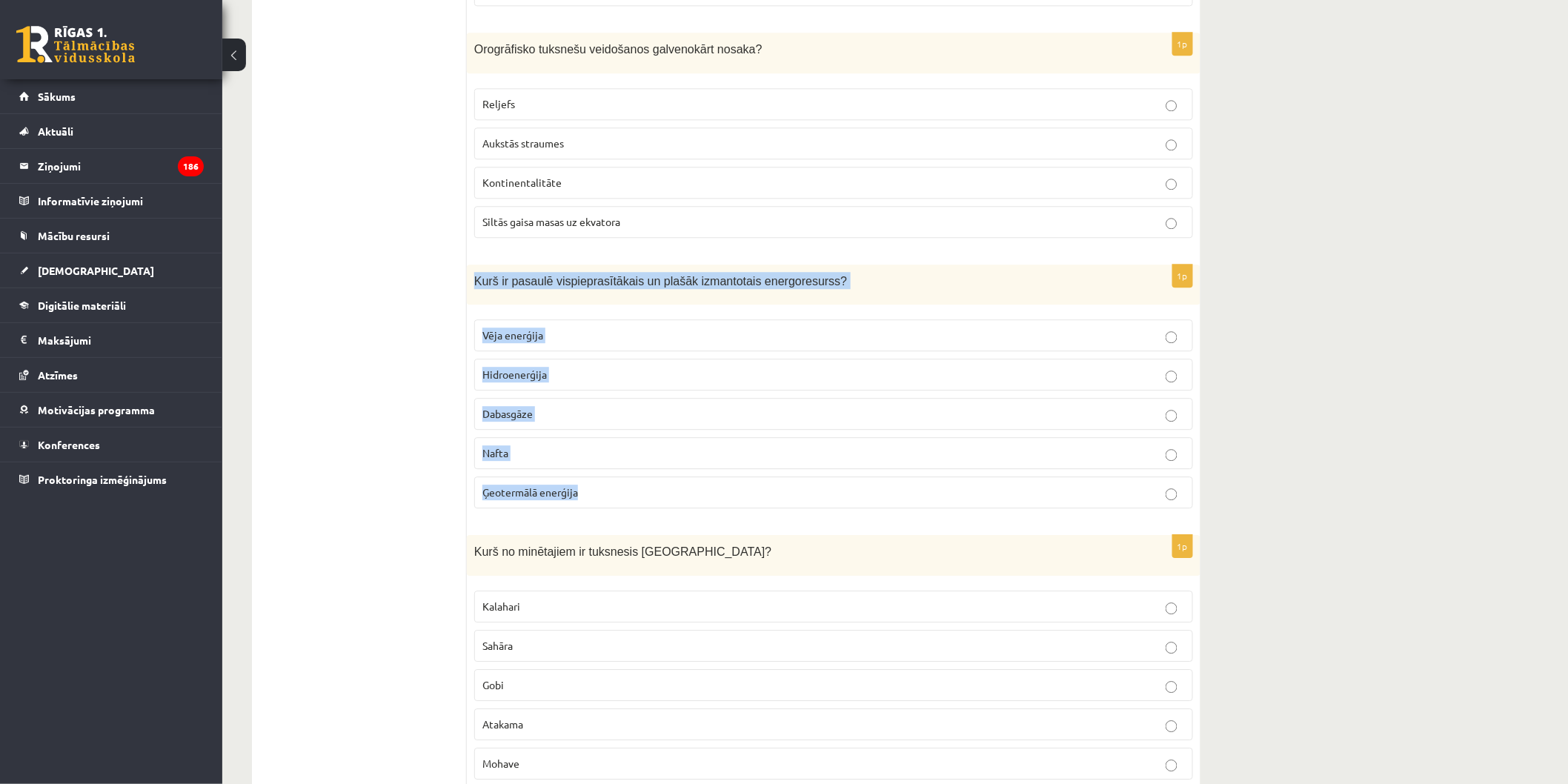
drag, startPoint x: 467, startPoint y: 274, endPoint x: 653, endPoint y: 515, distance: 304.4
click at [653, 515] on div "1p Kurš ir pasaulē vispieprasītākais un plašāk izmantotais energoresurss? Vēja …" at bounding box center [833, 392] width 733 height 256
click at [596, 449] on p "Nafta" at bounding box center [834, 452] width 703 height 16
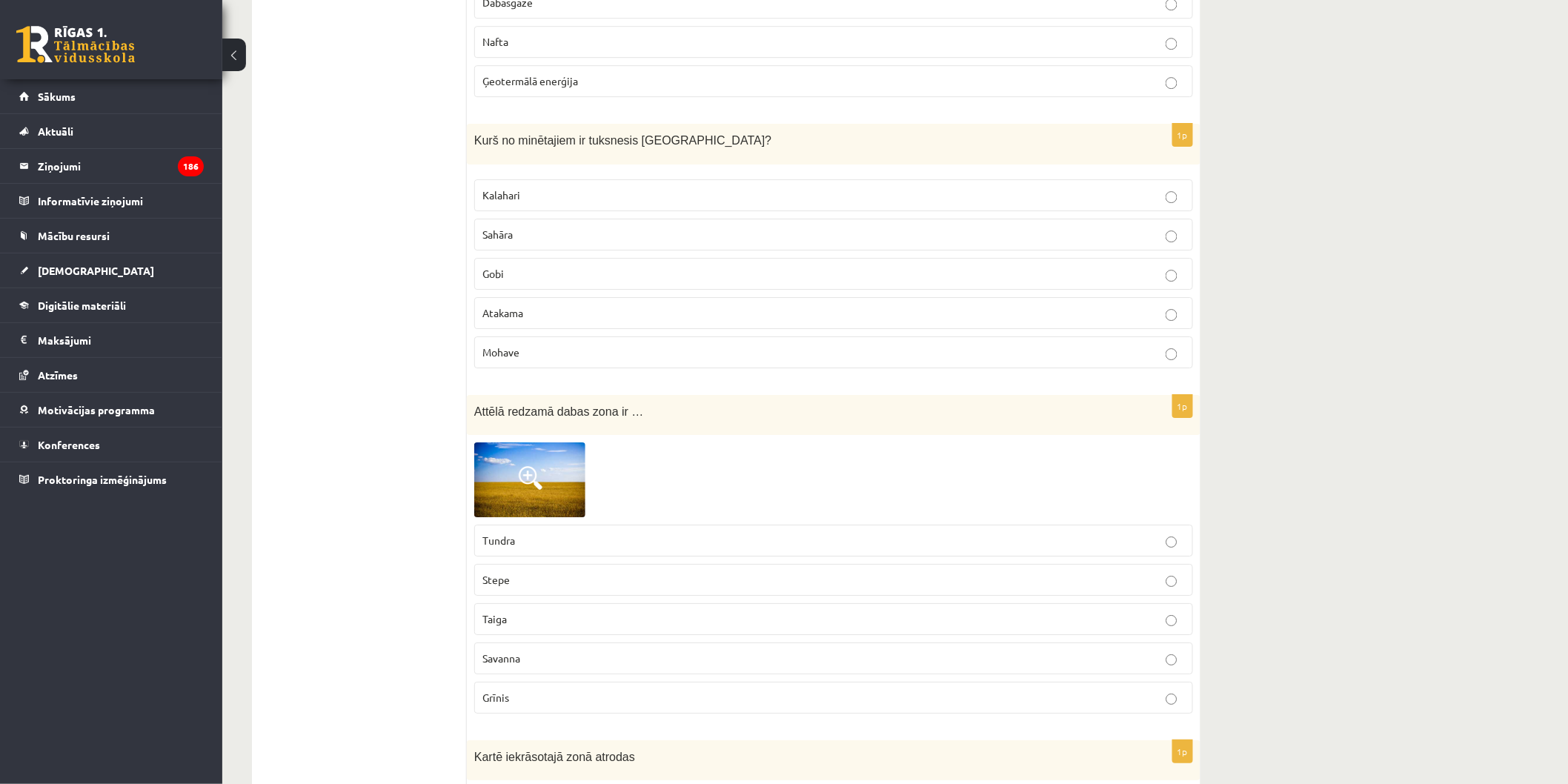
scroll to position [6648, 0]
drag, startPoint x: 467, startPoint y: 128, endPoint x: 632, endPoint y: 353, distance: 279.0
click at [632, 353] on div "1p Kurš no minētajiem ir tuksnesis Āzijā? Kalahari Sahāra Gobi Atakama Mohave" at bounding box center [833, 250] width 733 height 256
click at [572, 277] on p "Gobi" at bounding box center [834, 273] width 703 height 16
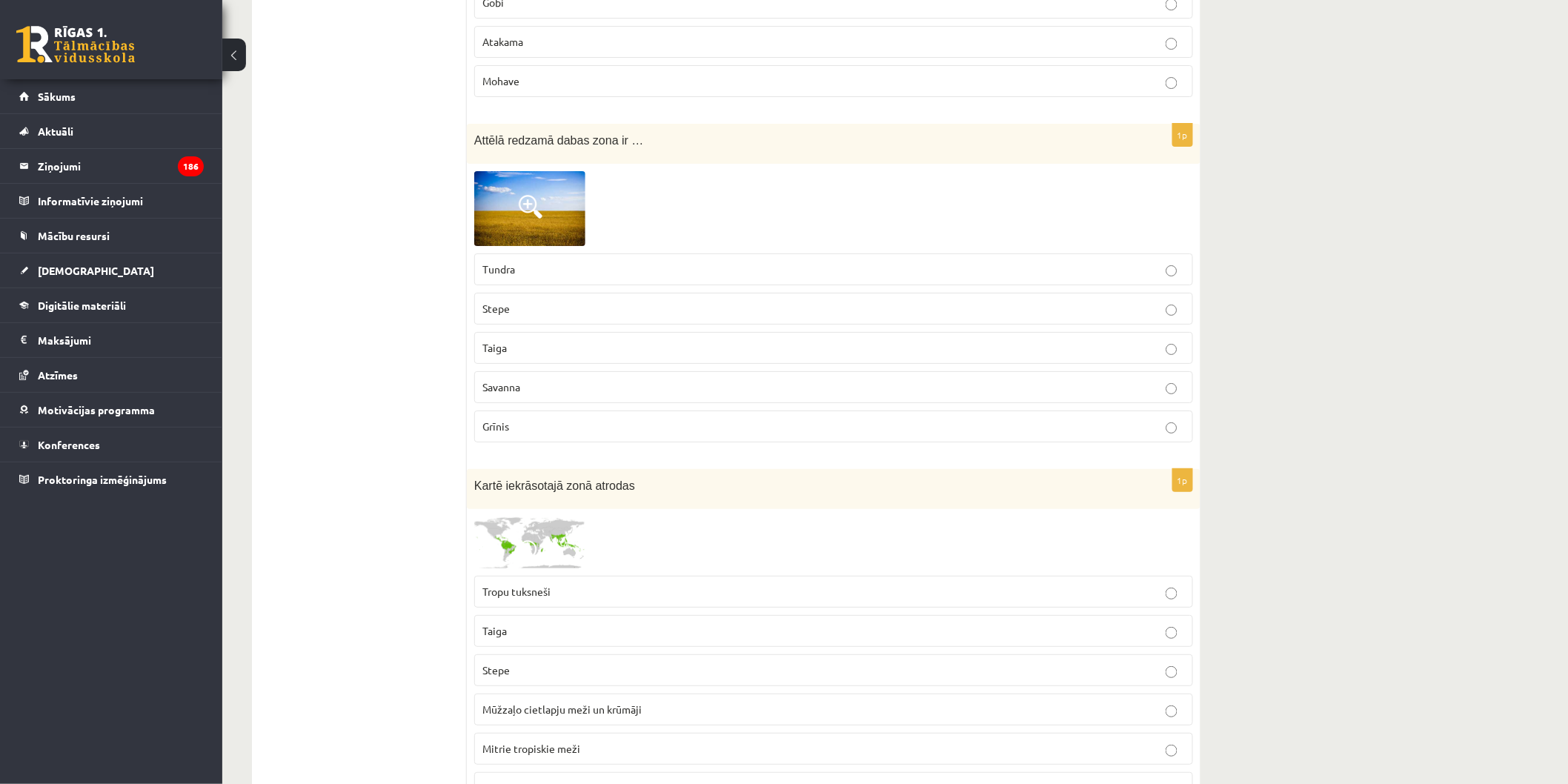
scroll to position [6977, 0]
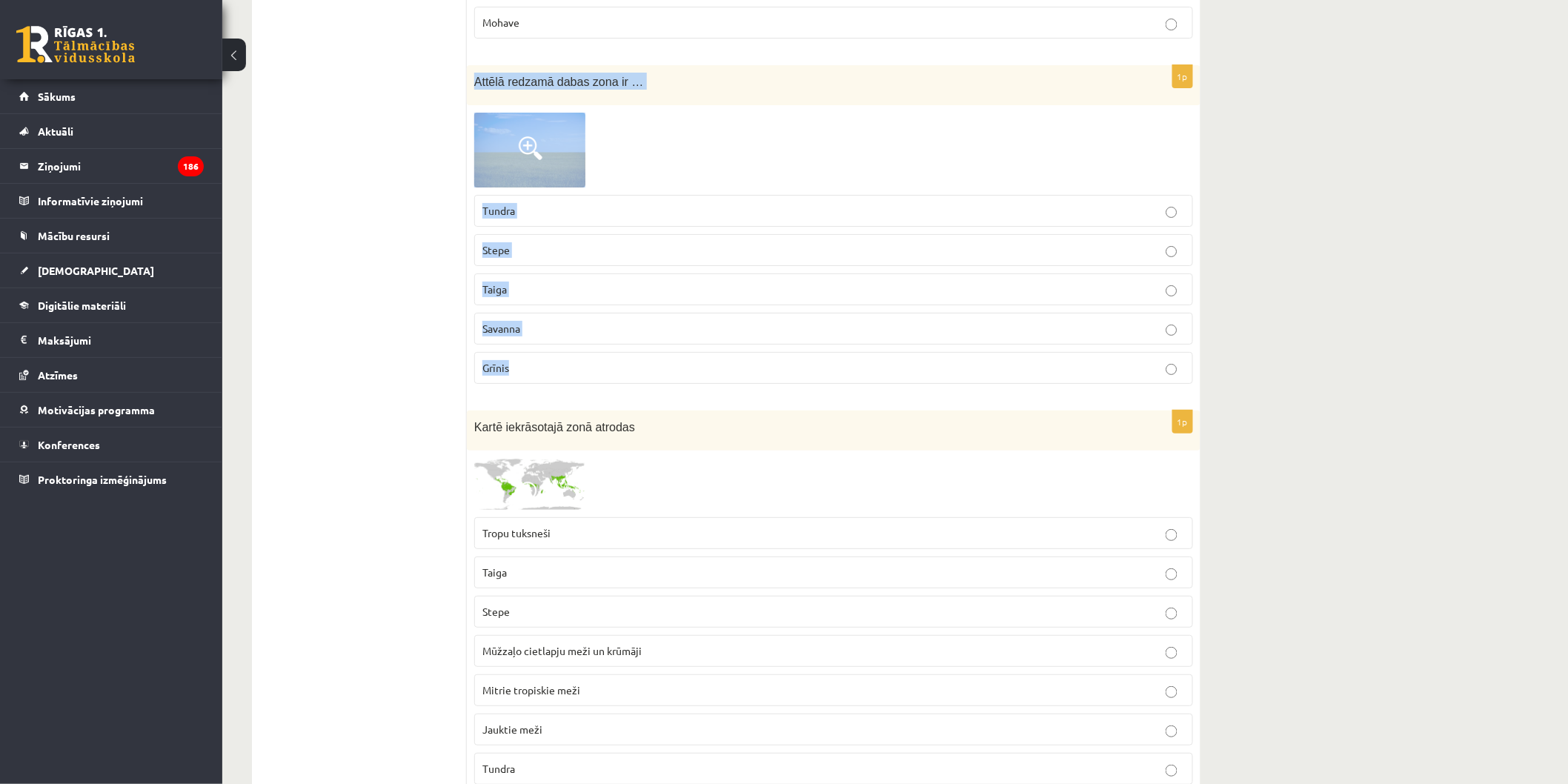
drag, startPoint x: 470, startPoint y: 74, endPoint x: 655, endPoint y: 357, distance: 338.1
click at [655, 357] on div "1p Attēlā redzamā dabas zona ir … Tundra Stepe Taiga Savanna Grīnis" at bounding box center [833, 230] width 733 height 331
click at [655, 357] on label "Grīnis" at bounding box center [833, 368] width 719 height 31
drag, startPoint x: 653, startPoint y: 357, endPoint x: 661, endPoint y: 365, distance: 11.3
click at [661, 365] on div "1p Attēlā redzamā dabas zona ir … Tundra Stepe Taiga Savanna Grīnis" at bounding box center [833, 230] width 733 height 331
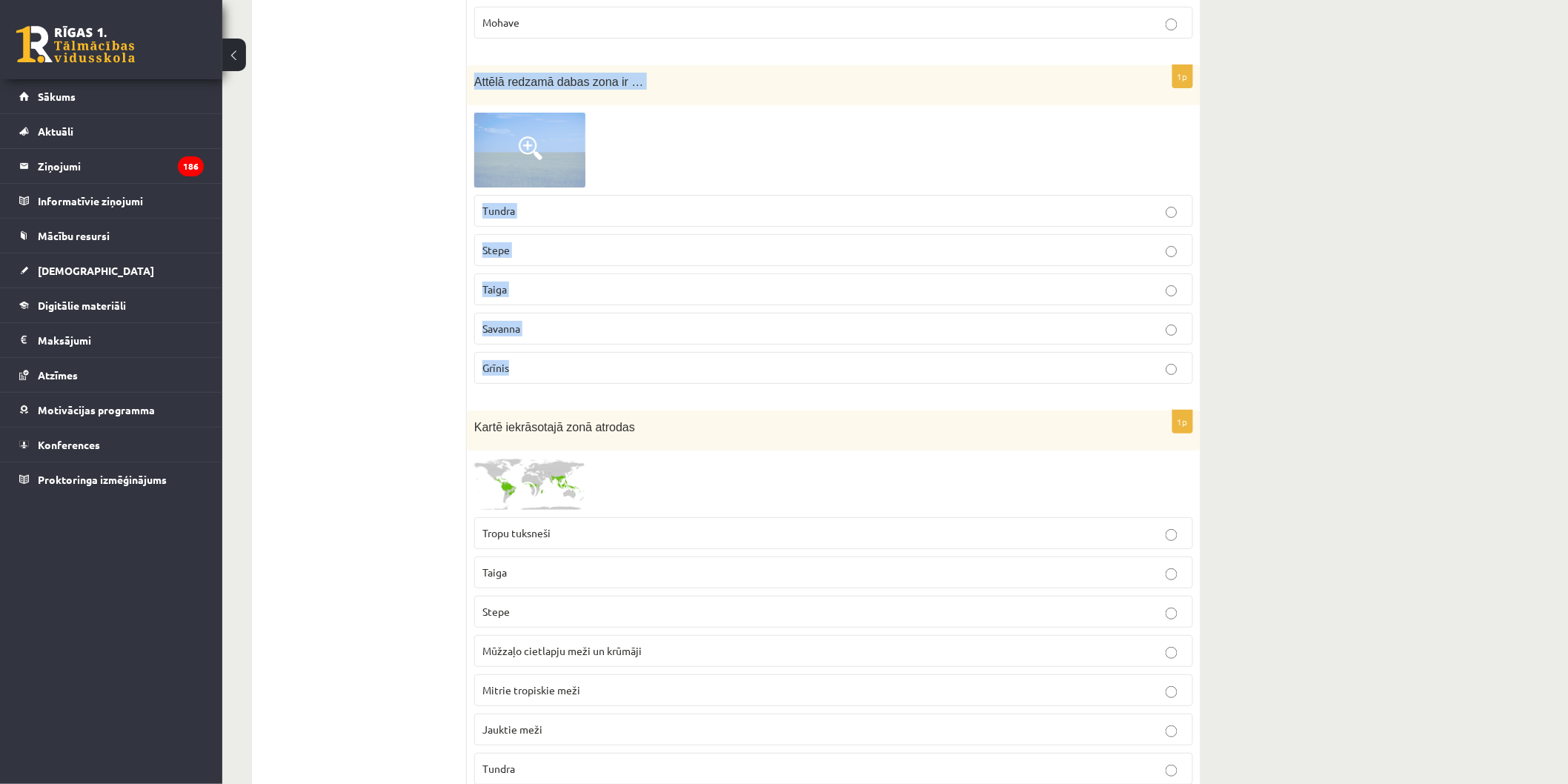
click at [661, 365] on p "Grīnis" at bounding box center [834, 368] width 703 height 16
drag, startPoint x: 680, startPoint y: 375, endPoint x: 656, endPoint y: 339, distance: 43.3
click at [656, 339] on div "1p Attēlā redzamā dabas zona ir … Tundra Stepe Taiga Savanna Grīnis" at bounding box center [833, 230] width 733 height 331
click at [656, 339] on label "Savanna" at bounding box center [833, 328] width 719 height 31
drag, startPoint x: 655, startPoint y: 339, endPoint x: 671, endPoint y: 350, distance: 19.4
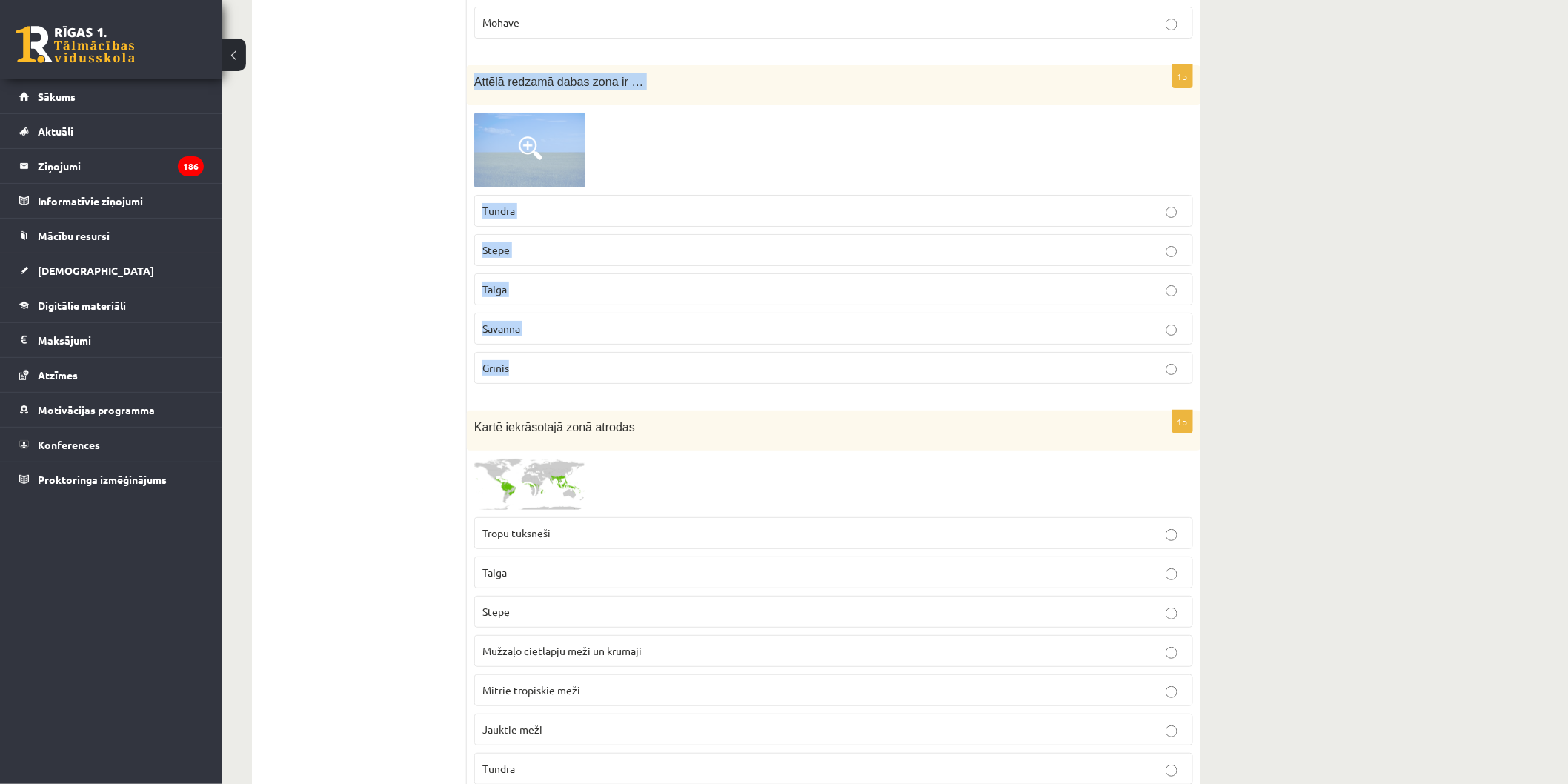
click at [671, 350] on div "1p Attēlā redzamā dabas zona ir … Tundra Stepe Taiga Savanna Grīnis" at bounding box center [833, 230] width 733 height 331
drag, startPoint x: 544, startPoint y: 107, endPoint x: 530, endPoint y: 127, distance: 24.4
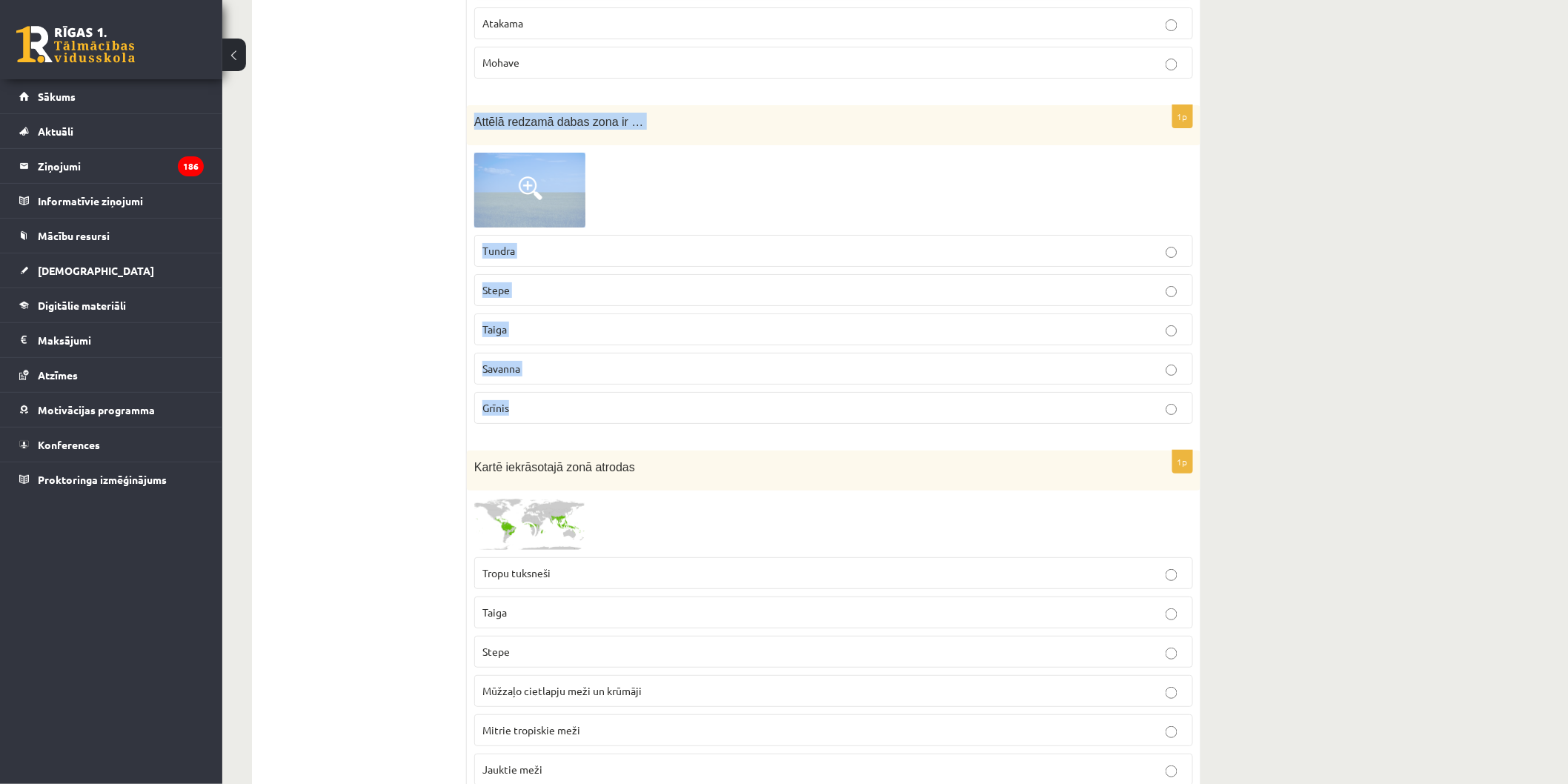
scroll to position [7124, 0]
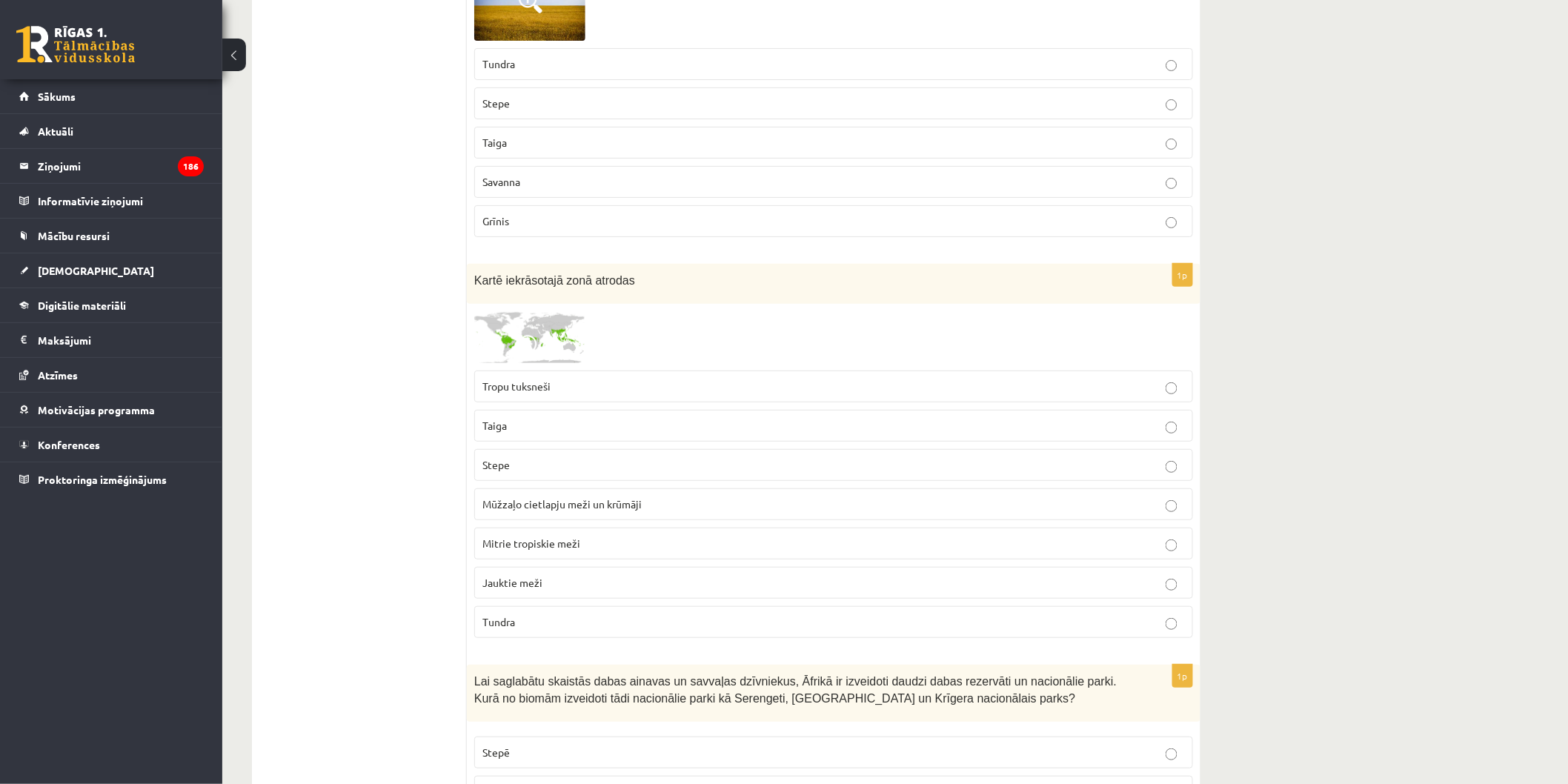
click at [515, 471] on p "Stepe" at bounding box center [834, 465] width 703 height 16
click at [527, 106] on p "Stepe" at bounding box center [834, 103] width 703 height 16
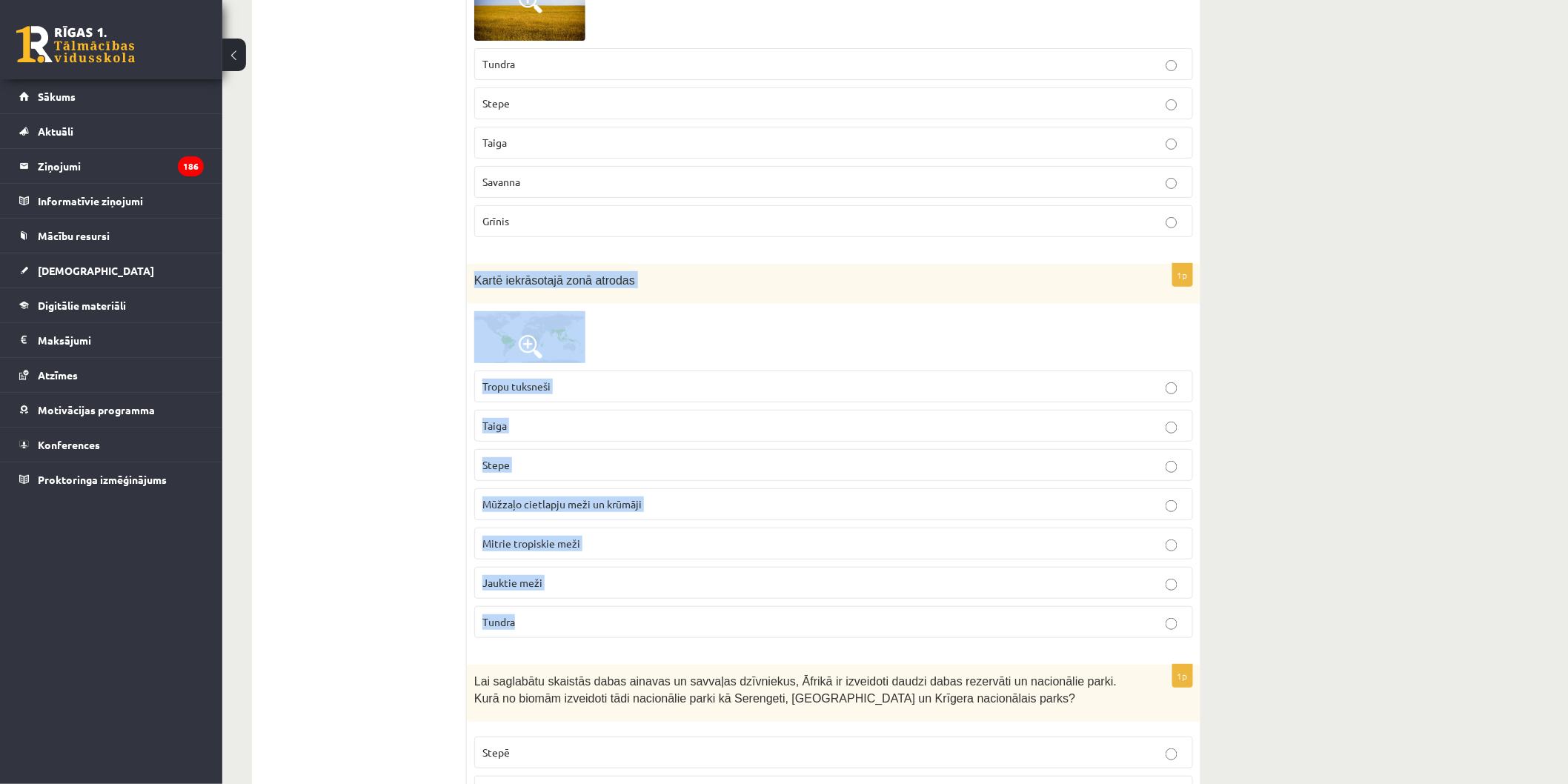
drag, startPoint x: 476, startPoint y: 276, endPoint x: 702, endPoint y: 623, distance: 414.1
click at [702, 623] on div "1p Kartē iekrāsotajā zonā atrodas Tropu tuksneši Taiga Stepe Mūžzaļo cietlapju …" at bounding box center [833, 457] width 733 height 387
click at [702, 623] on p "Tundra" at bounding box center [834, 622] width 703 height 16
drag, startPoint x: 477, startPoint y: 273, endPoint x: 774, endPoint y: 612, distance: 450.7
click at [774, 612] on div "1p Kartē iekrāsotajā zonā atrodas Tropu tuksneši Taiga Stepe Mūžzaļo cietlapju …" at bounding box center [833, 457] width 733 height 387
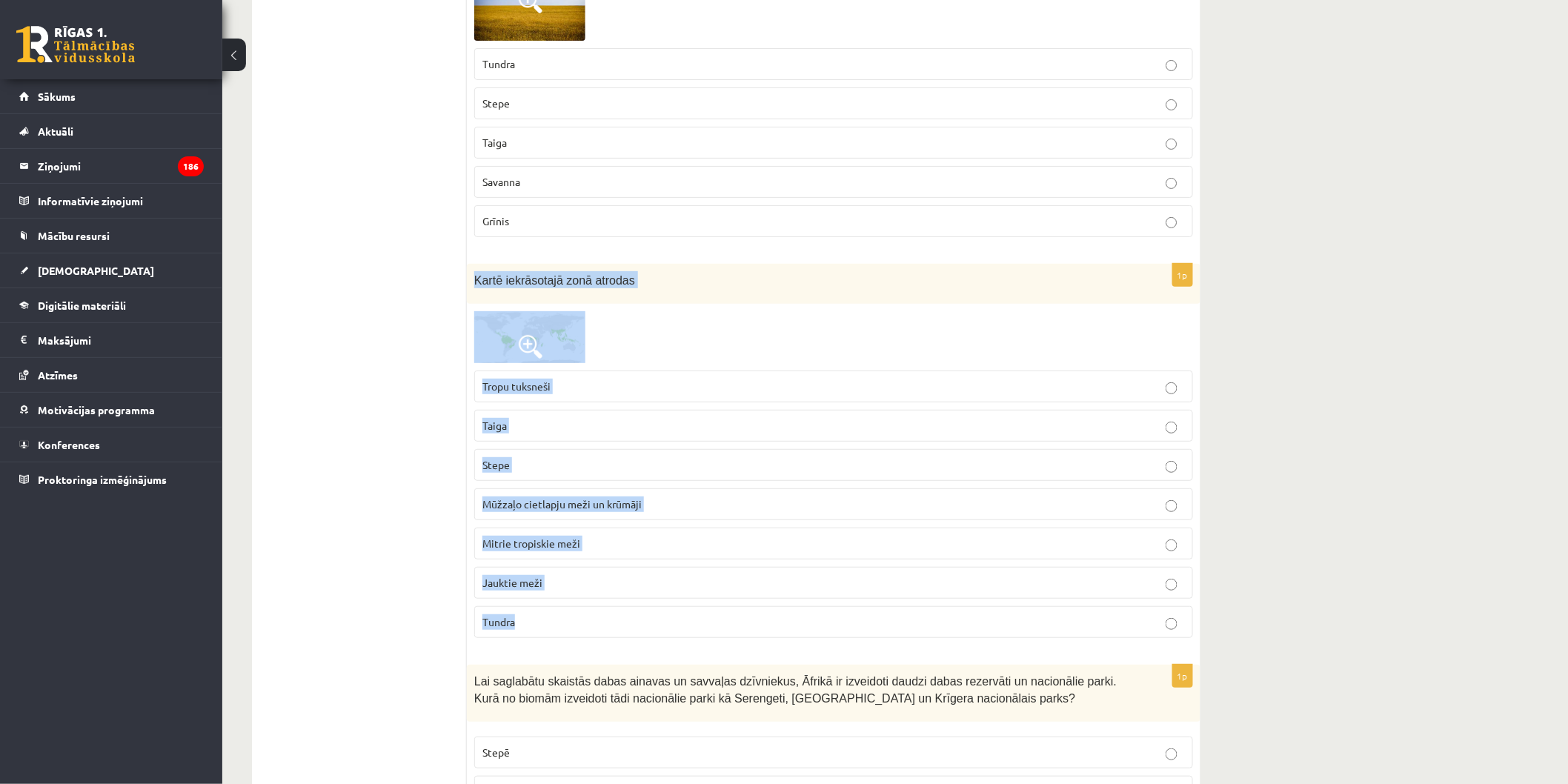
click at [574, 322] on img at bounding box center [530, 337] width 111 height 52
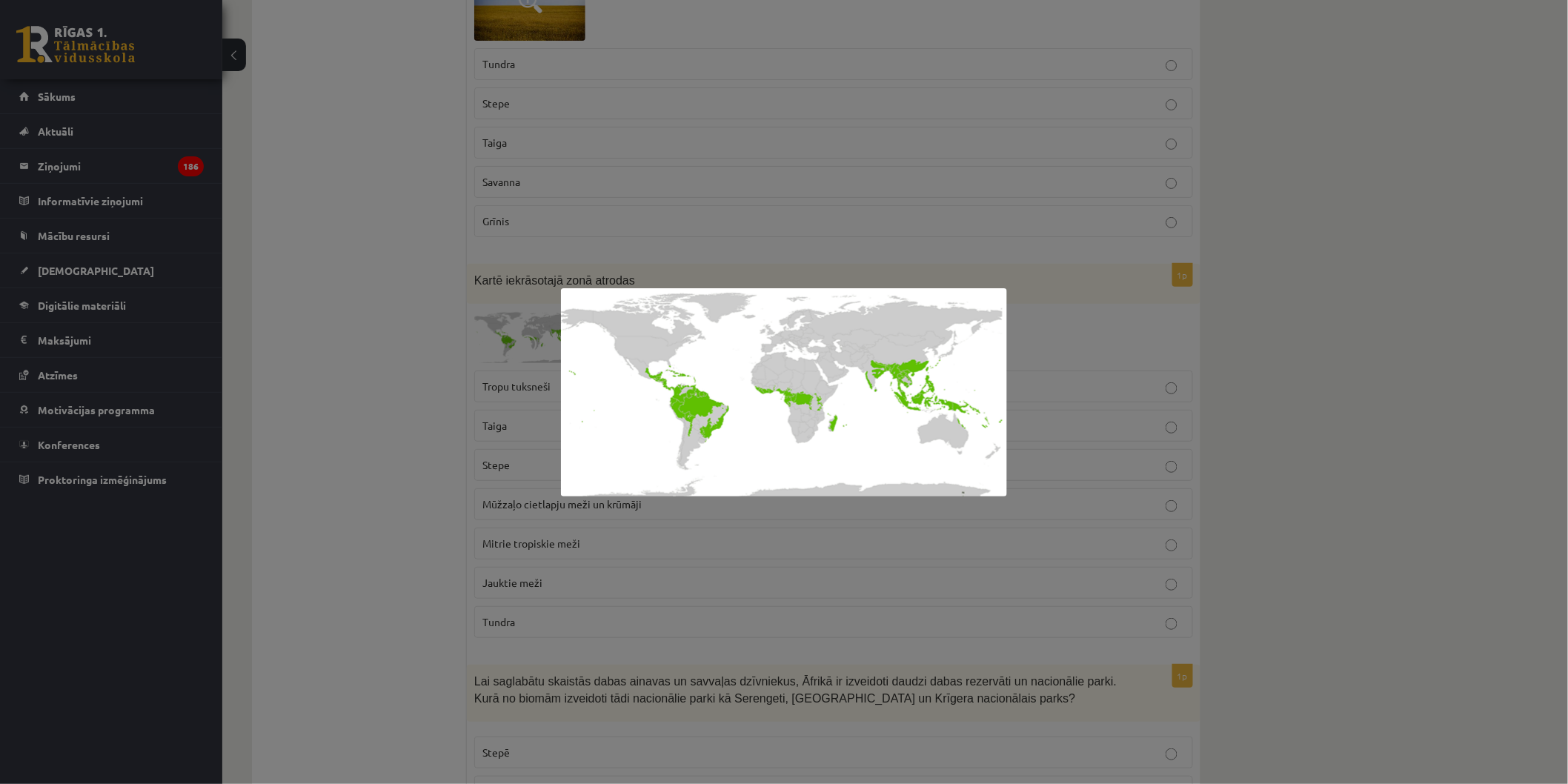
click at [290, 450] on div at bounding box center [784, 392] width 1568 height 784
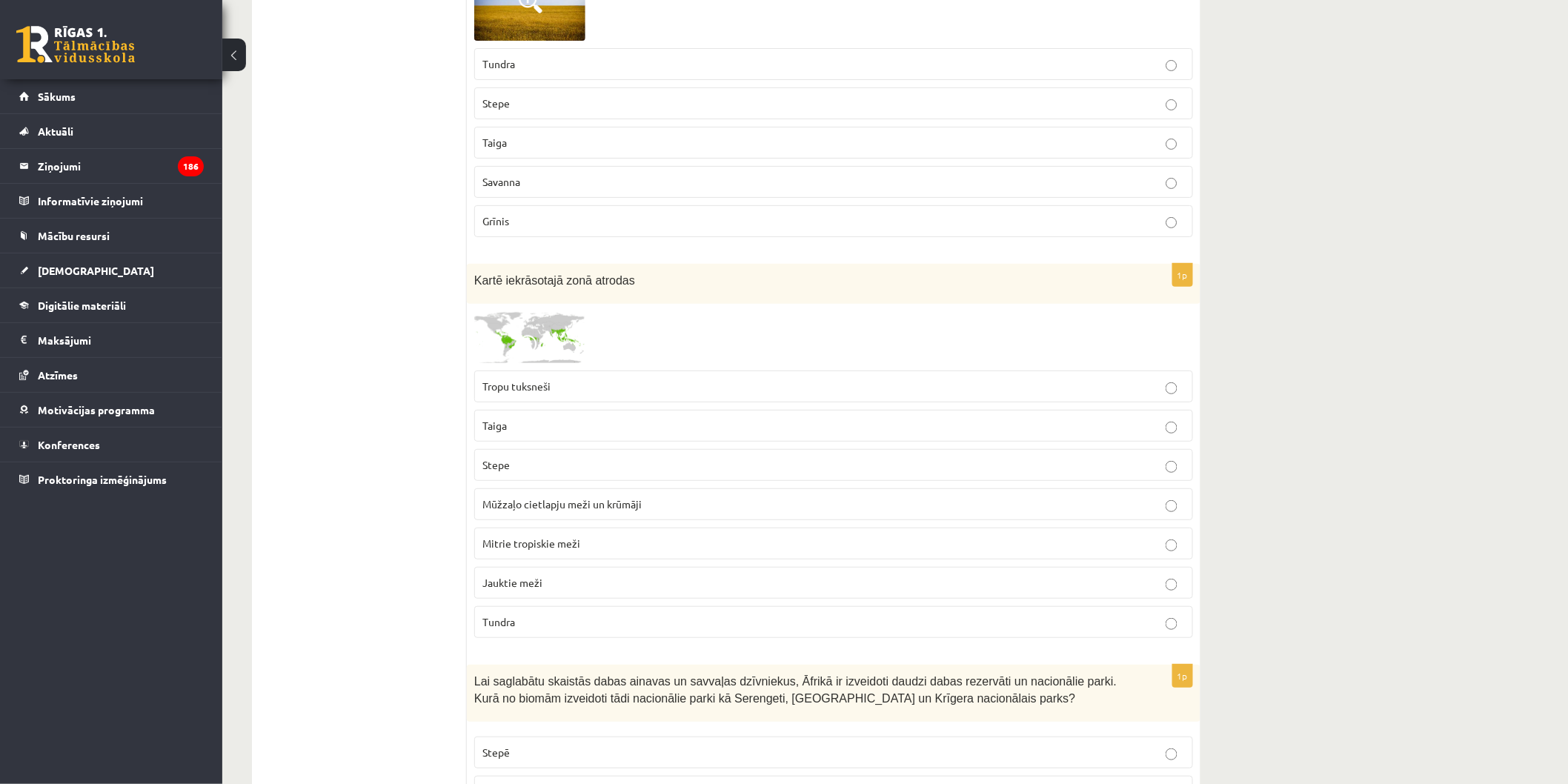
drag, startPoint x: 551, startPoint y: 337, endPoint x: 516, endPoint y: 354, distance: 38.9
click at [516, 354] on img at bounding box center [530, 337] width 111 height 52
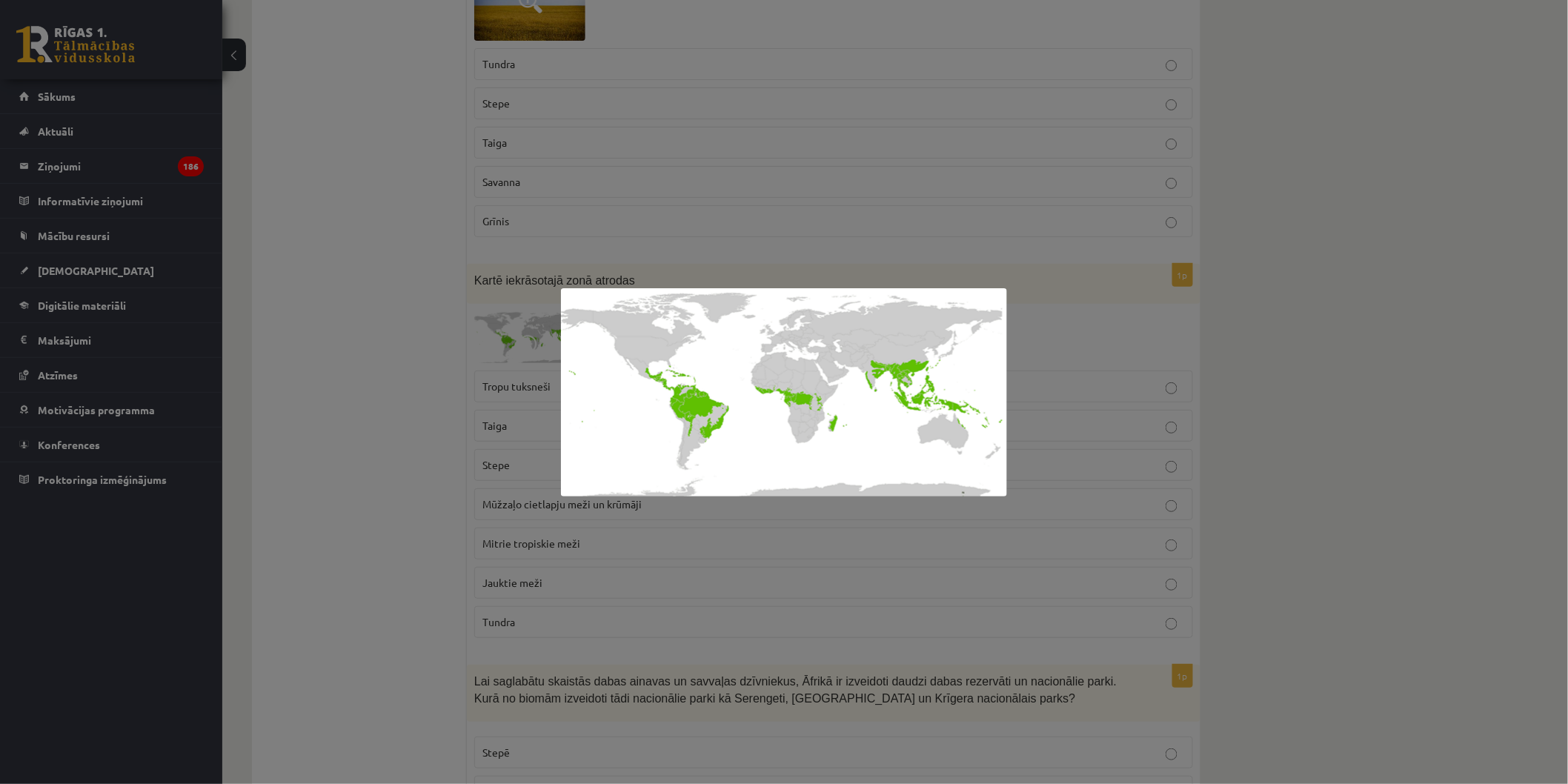
click at [930, 129] on div at bounding box center [784, 392] width 1568 height 784
click at [931, 129] on div at bounding box center [784, 392] width 1568 height 784
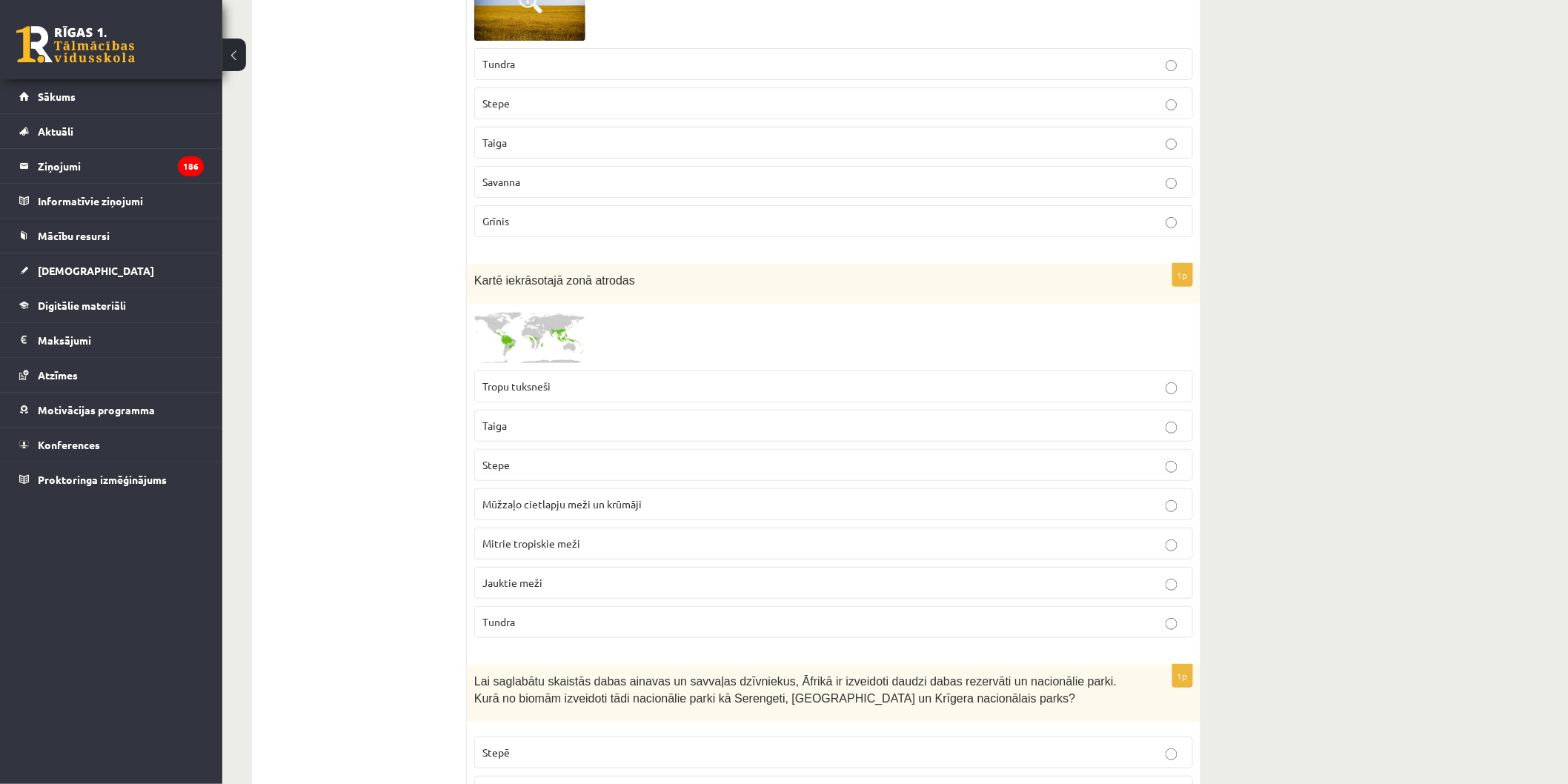
click at [652, 535] on p "Mitrie tropiskie meži" at bounding box center [834, 543] width 703 height 16
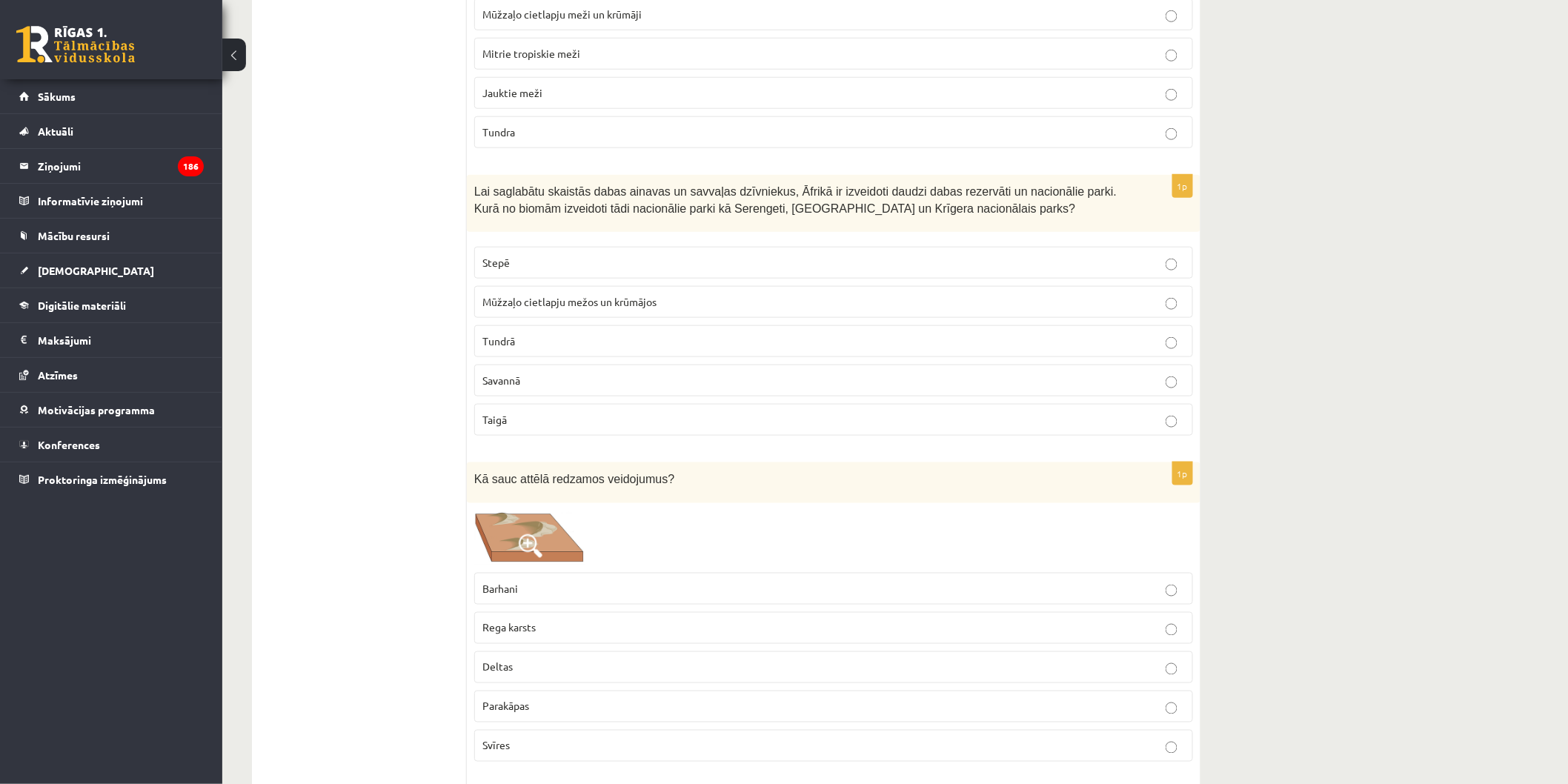
scroll to position [7619, 0]
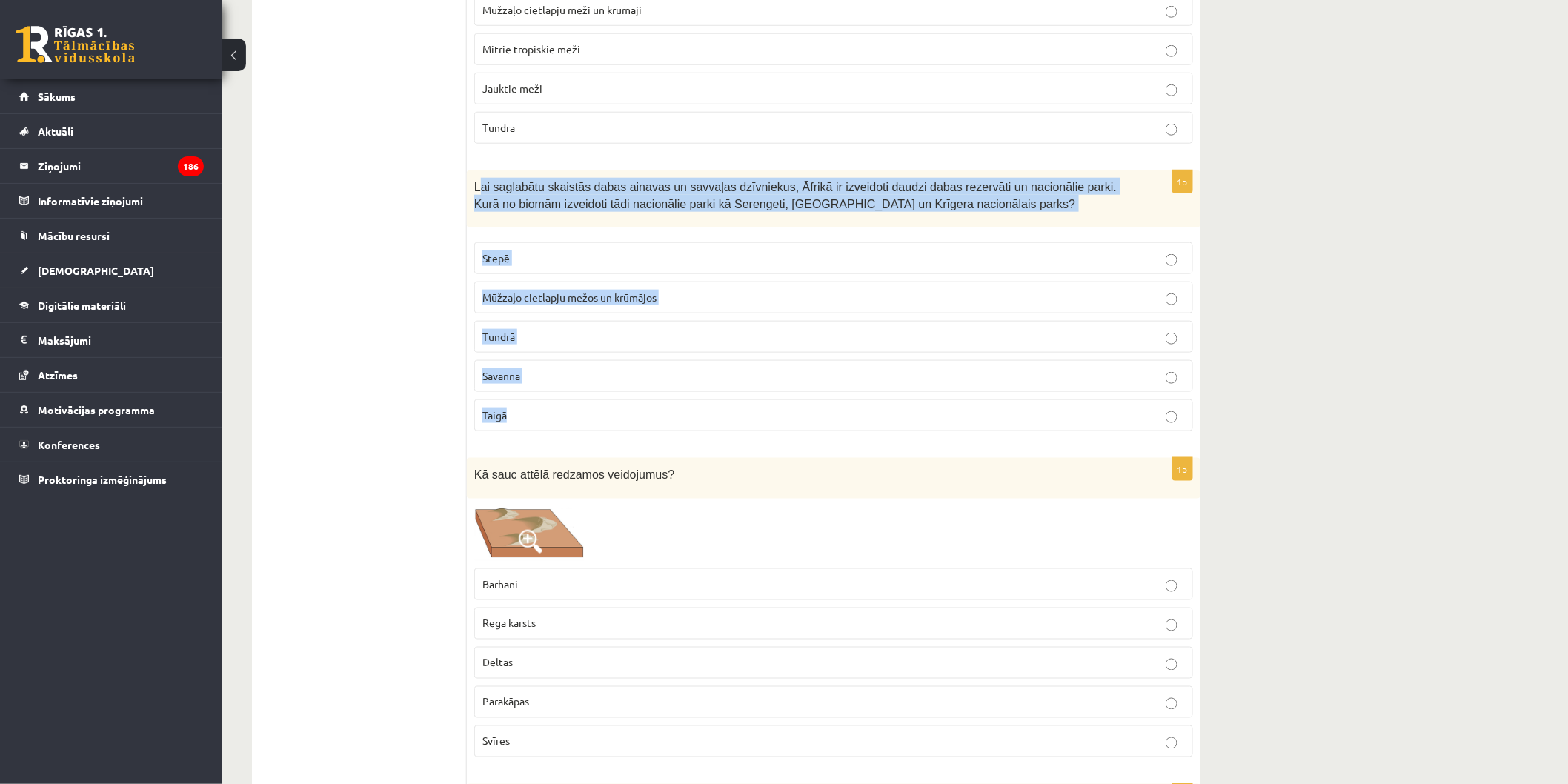
drag, startPoint x: 477, startPoint y: 192, endPoint x: 690, endPoint y: 427, distance: 317.2
click at [690, 427] on div "1p Lai saglabātu skaistās dabas ainavas un savvaļas dzīvniekus, Āfrikā ir izvei…" at bounding box center [833, 307] width 733 height 273
click at [607, 364] on label "Savannā" at bounding box center [833, 376] width 719 height 31
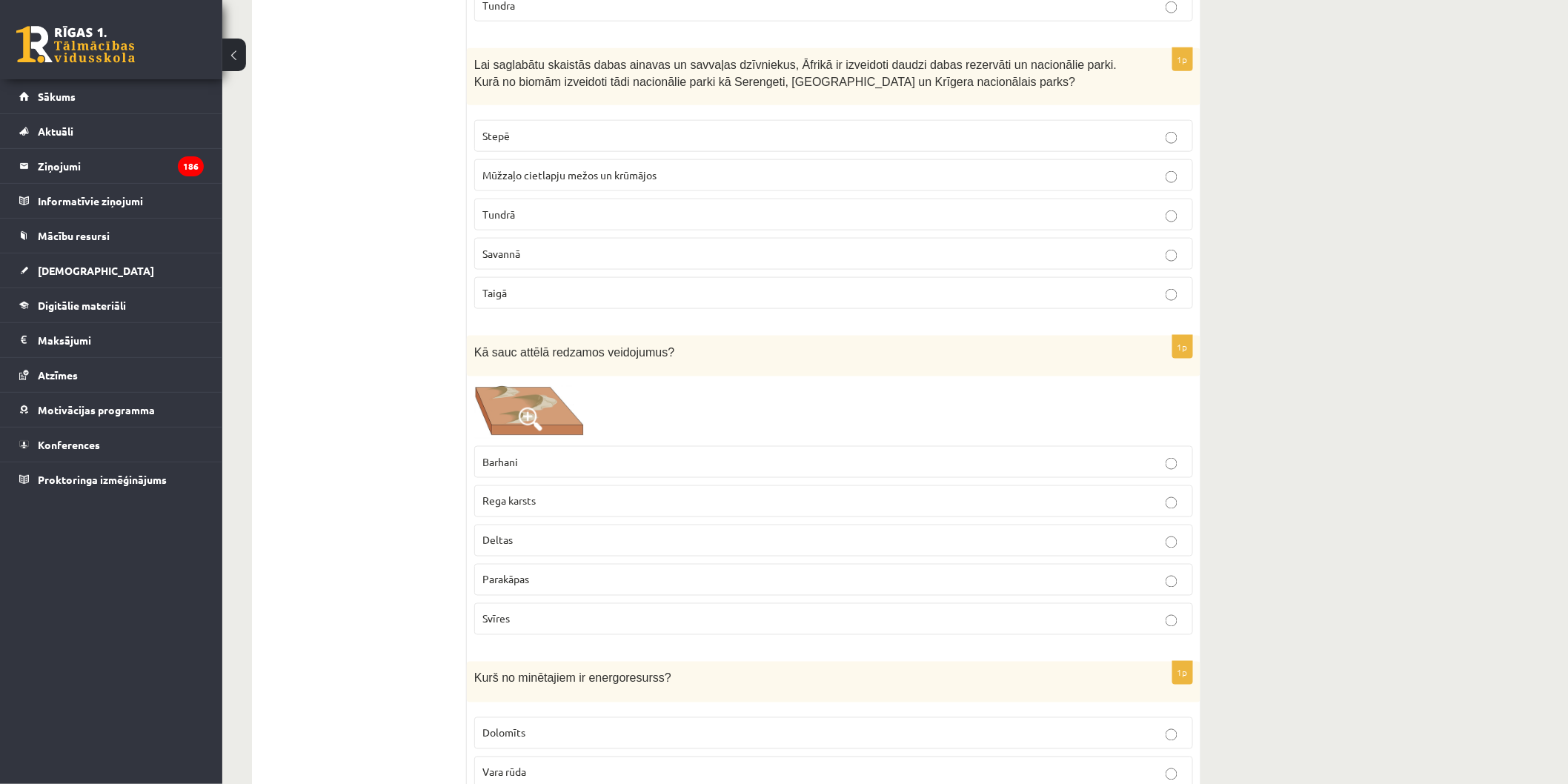
scroll to position [7865, 0]
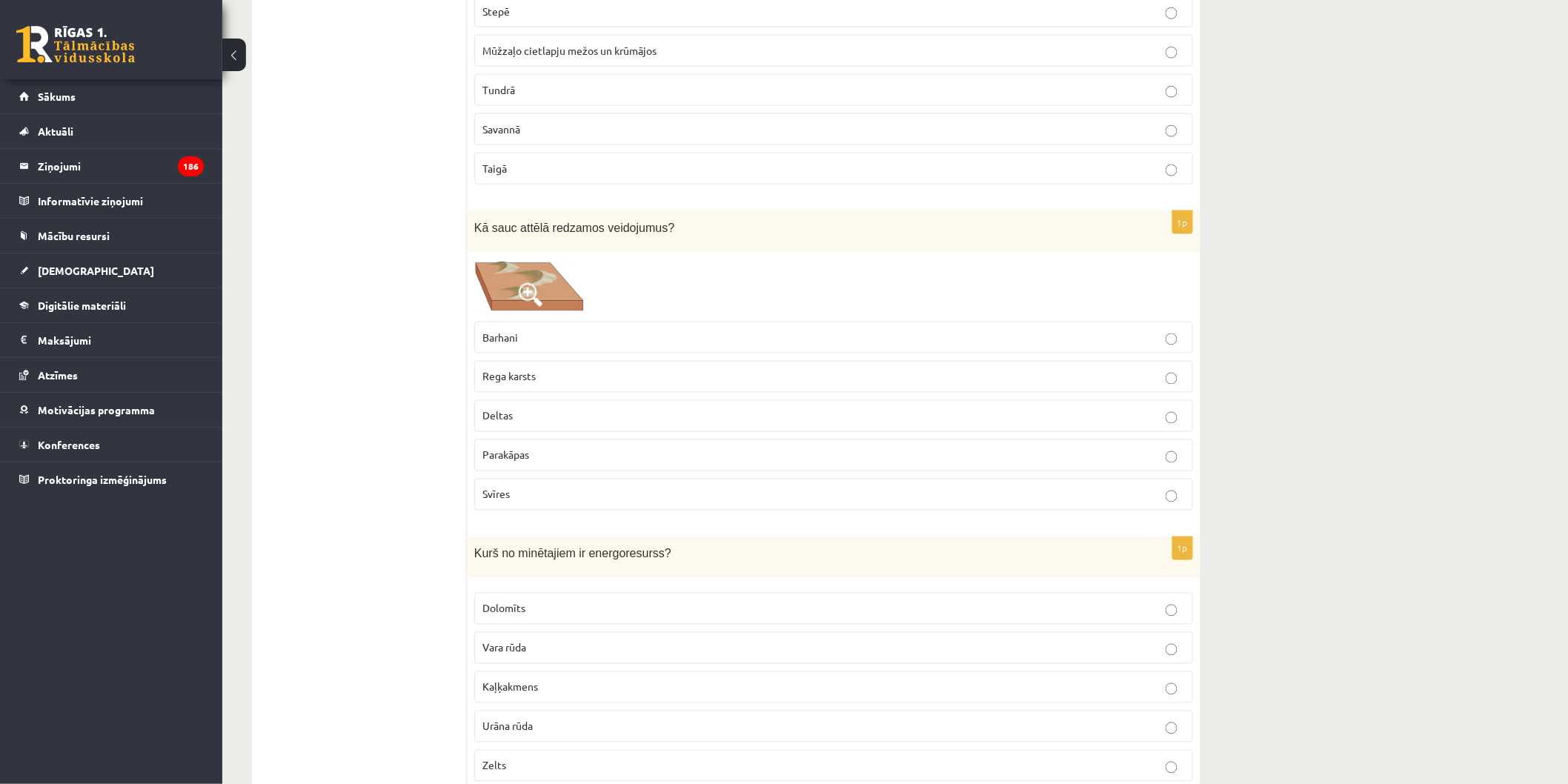
drag, startPoint x: 463, startPoint y: 227, endPoint x: 631, endPoint y: 434, distance: 266.6
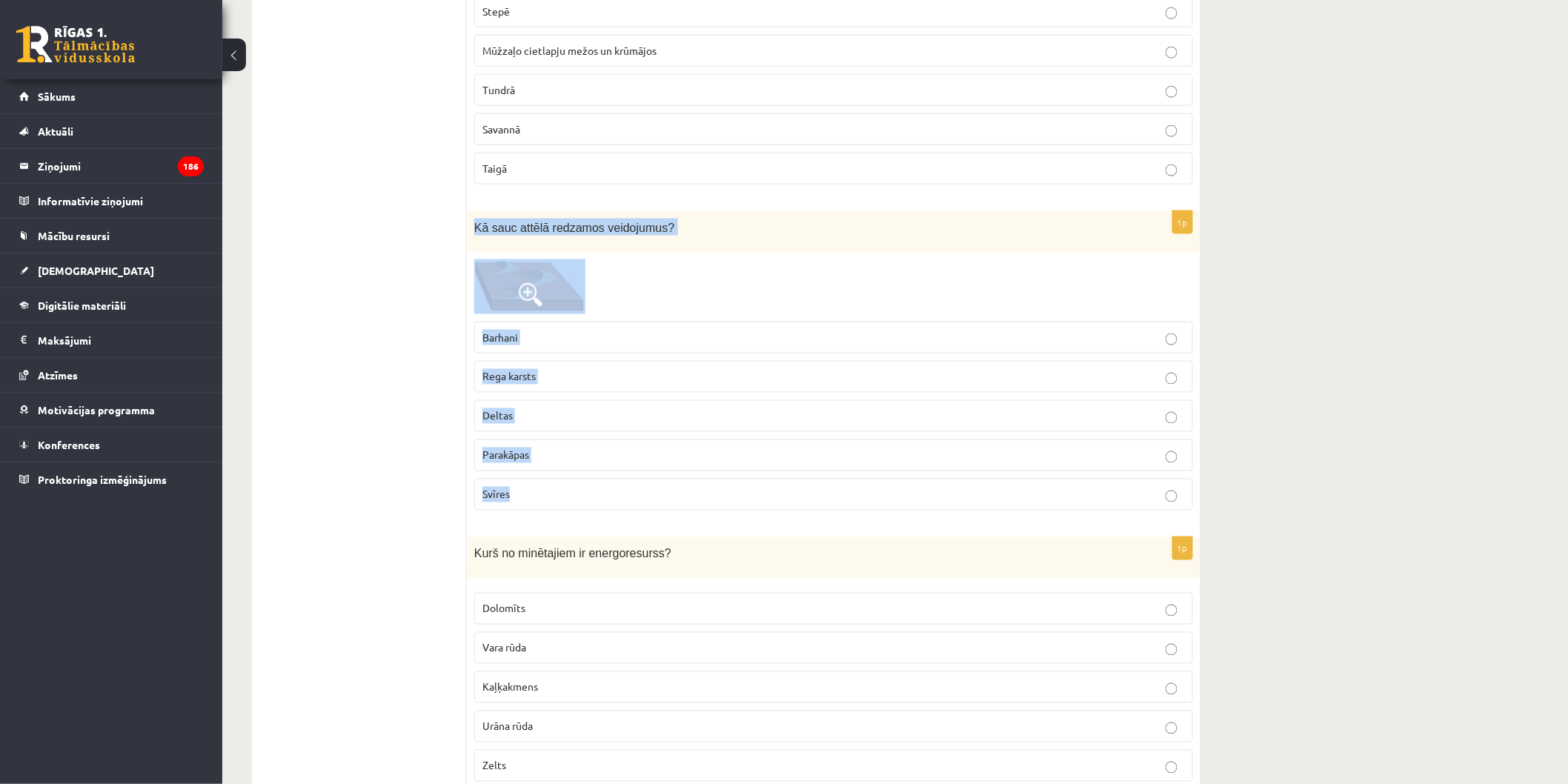
drag, startPoint x: 472, startPoint y: 228, endPoint x: 656, endPoint y: 497, distance: 325.9
click at [656, 497] on div "1p Kā sauc attēlā redzamos veidojumus? Barhani Rega karsts Deltas Parakāpas Svī…" at bounding box center [833, 367] width 733 height 312
drag, startPoint x: 600, startPoint y: 332, endPoint x: 598, endPoint y: 317, distance: 15.1
click at [602, 330] on p "Barhani" at bounding box center [834, 337] width 703 height 16
click at [584, 295] on img at bounding box center [530, 287] width 111 height 55
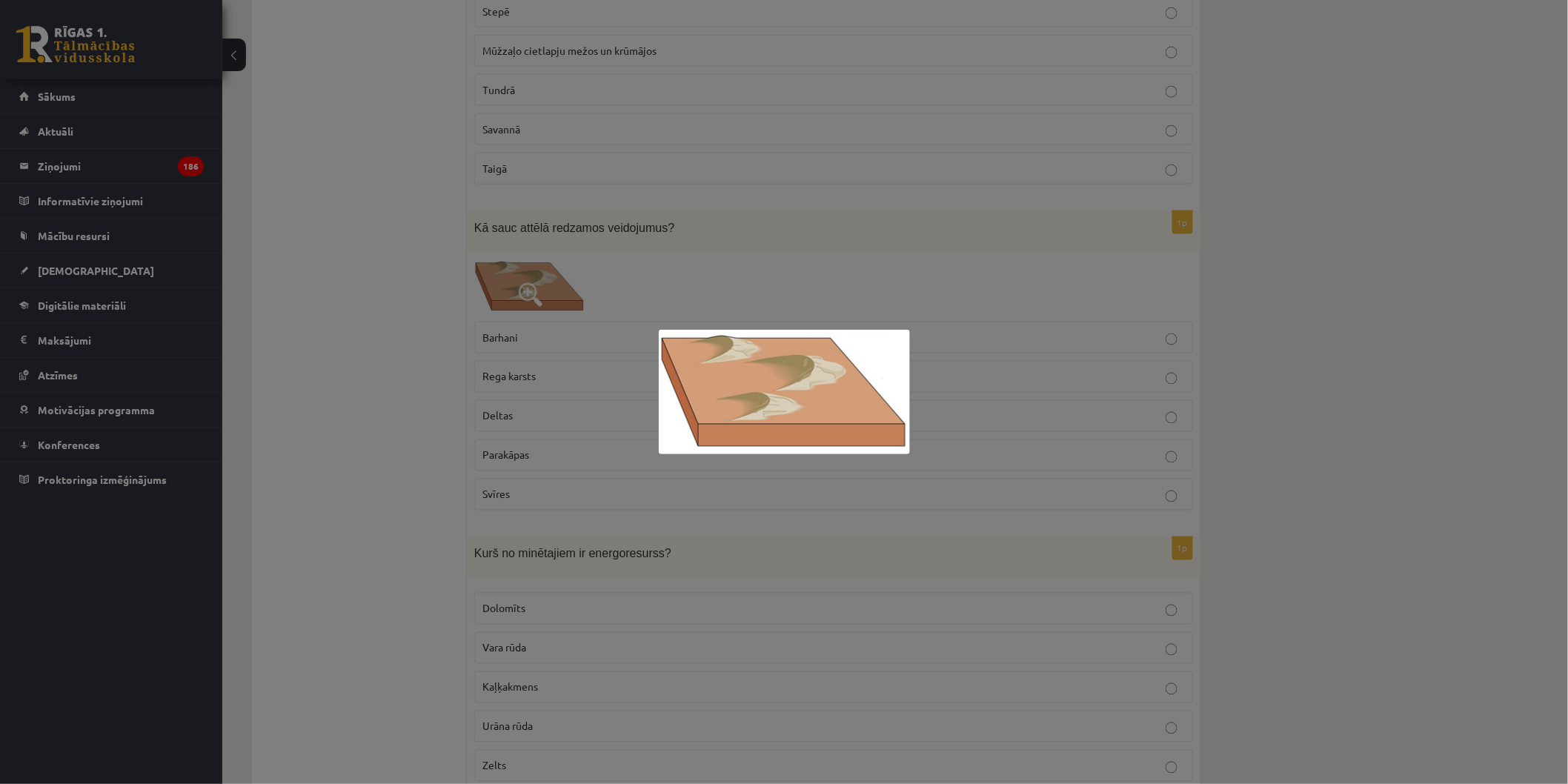
click at [367, 549] on div at bounding box center [784, 392] width 1568 height 784
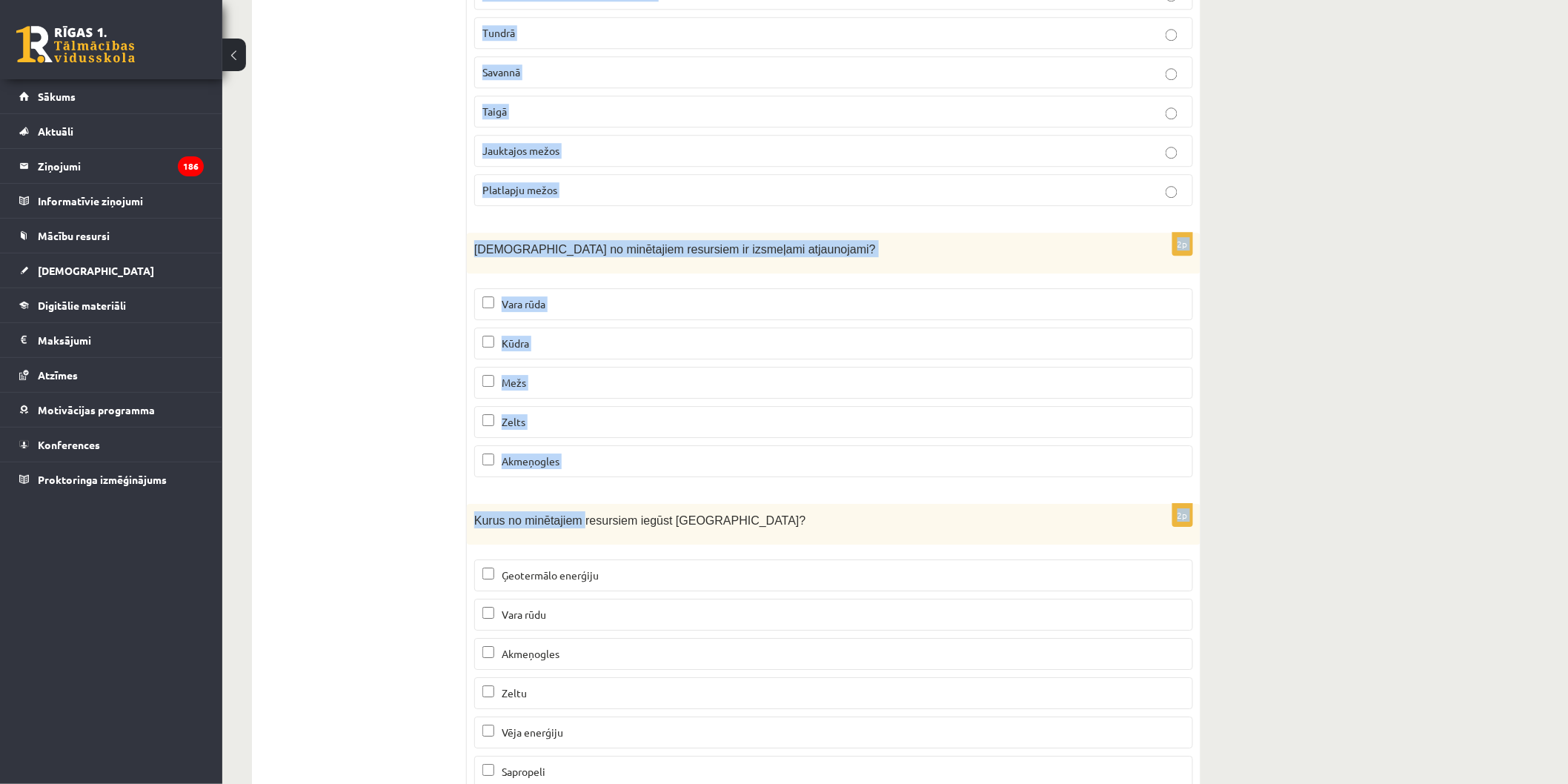
scroll to position [8853, 0]
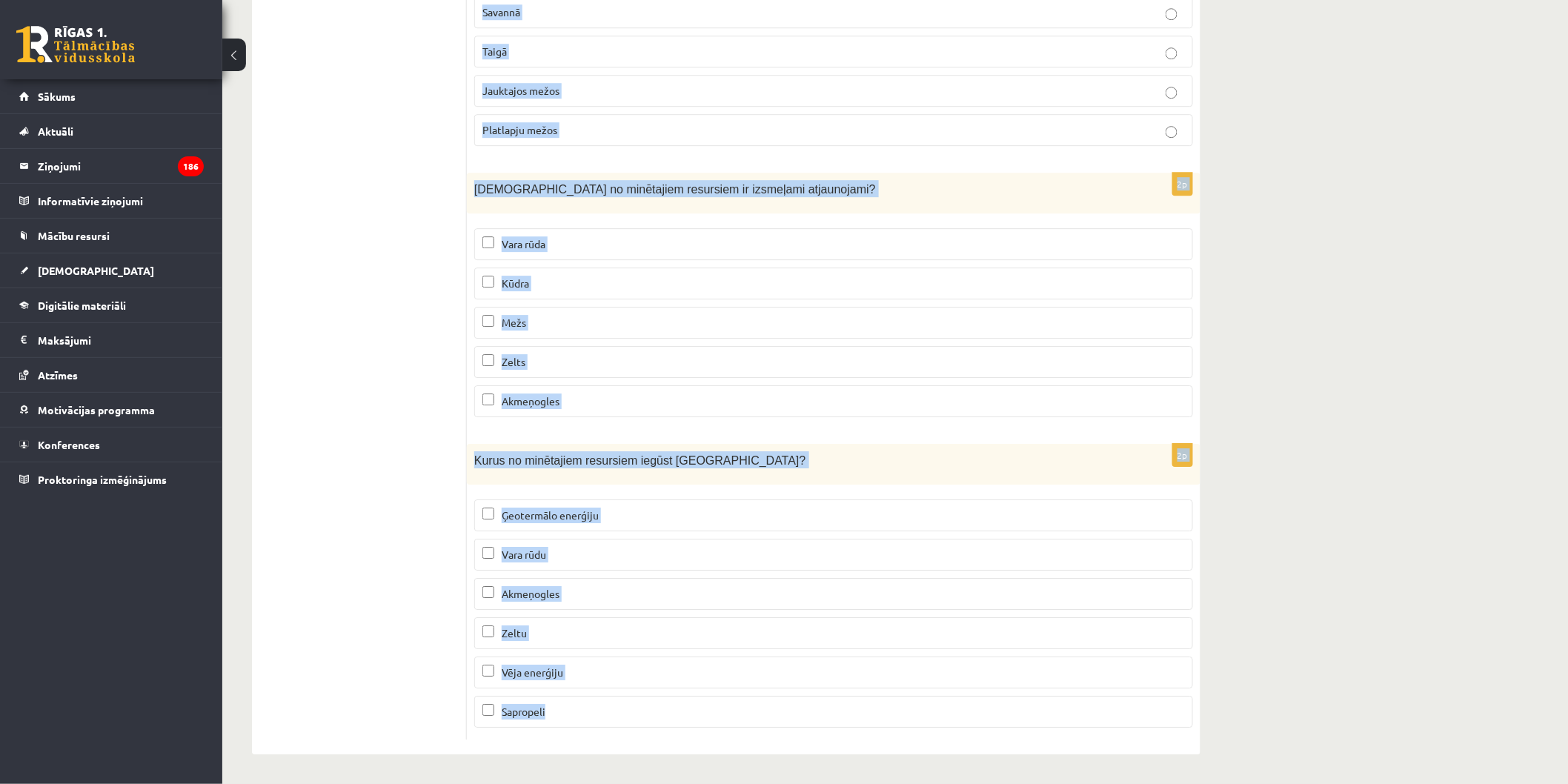
drag, startPoint x: 479, startPoint y: 305, endPoint x: 617, endPoint y: 743, distance: 459.2
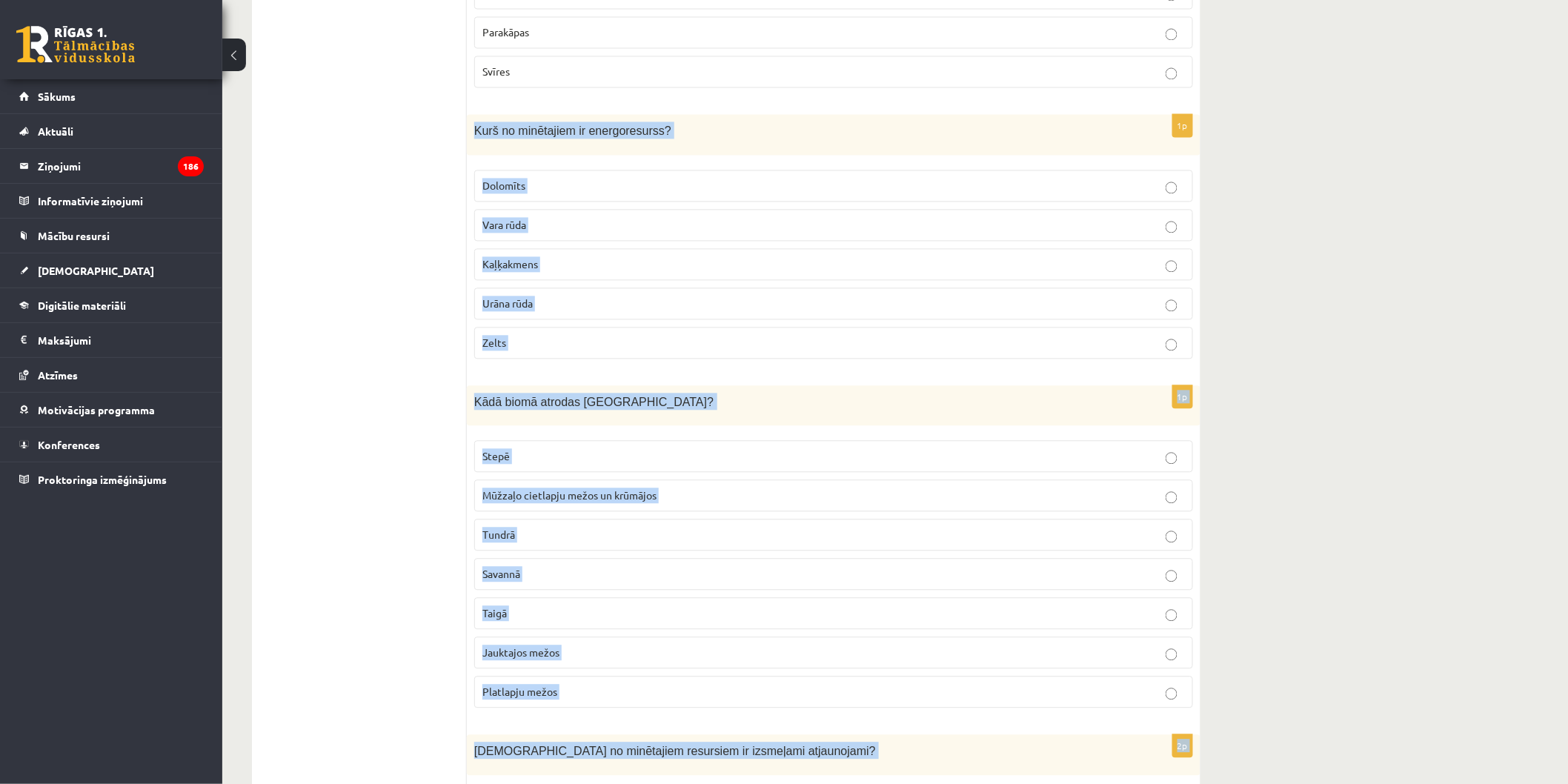
scroll to position [8277, 0]
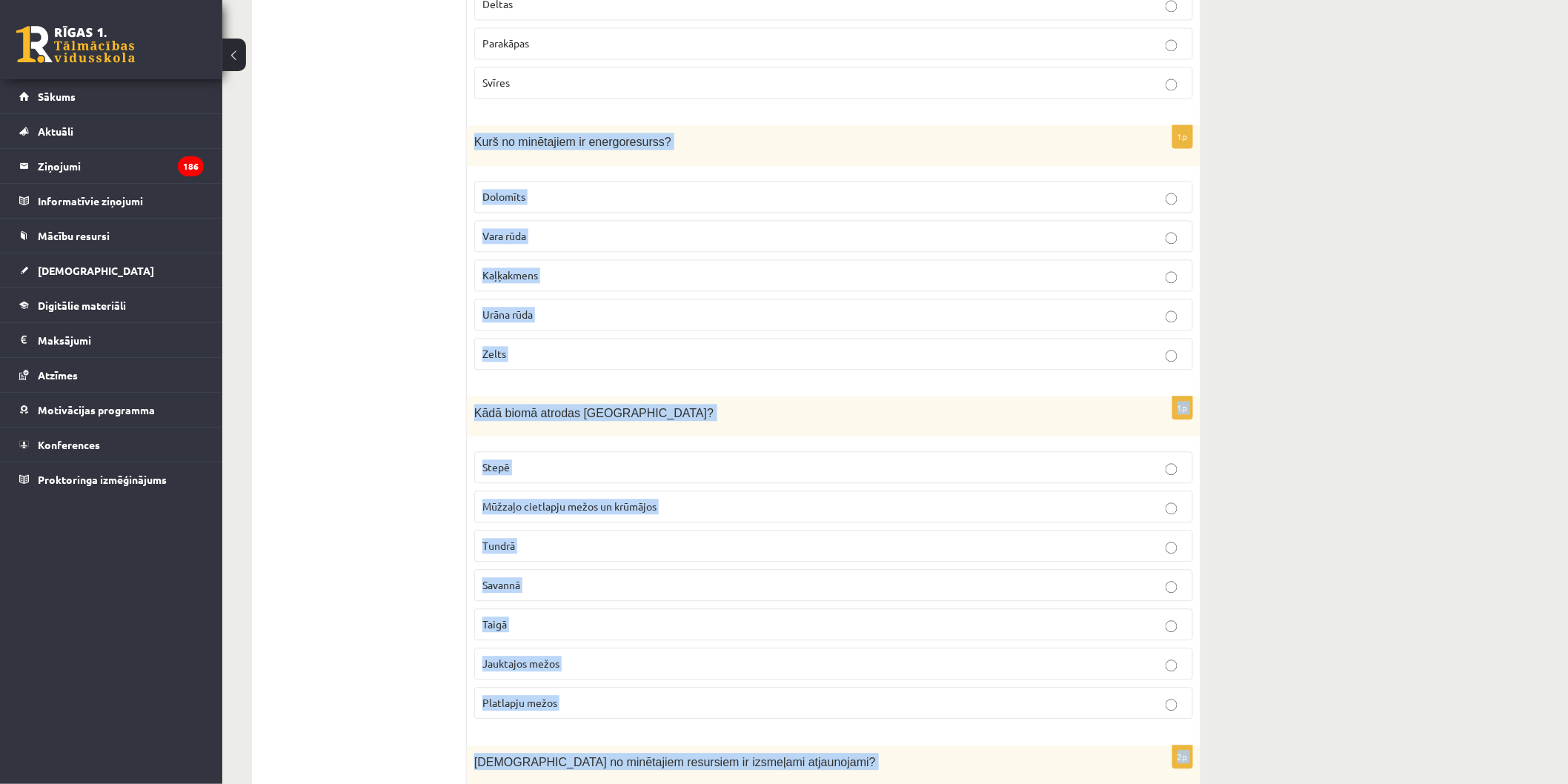
click at [501, 312] on span "Urāna rūda" at bounding box center [507, 314] width 51 height 13
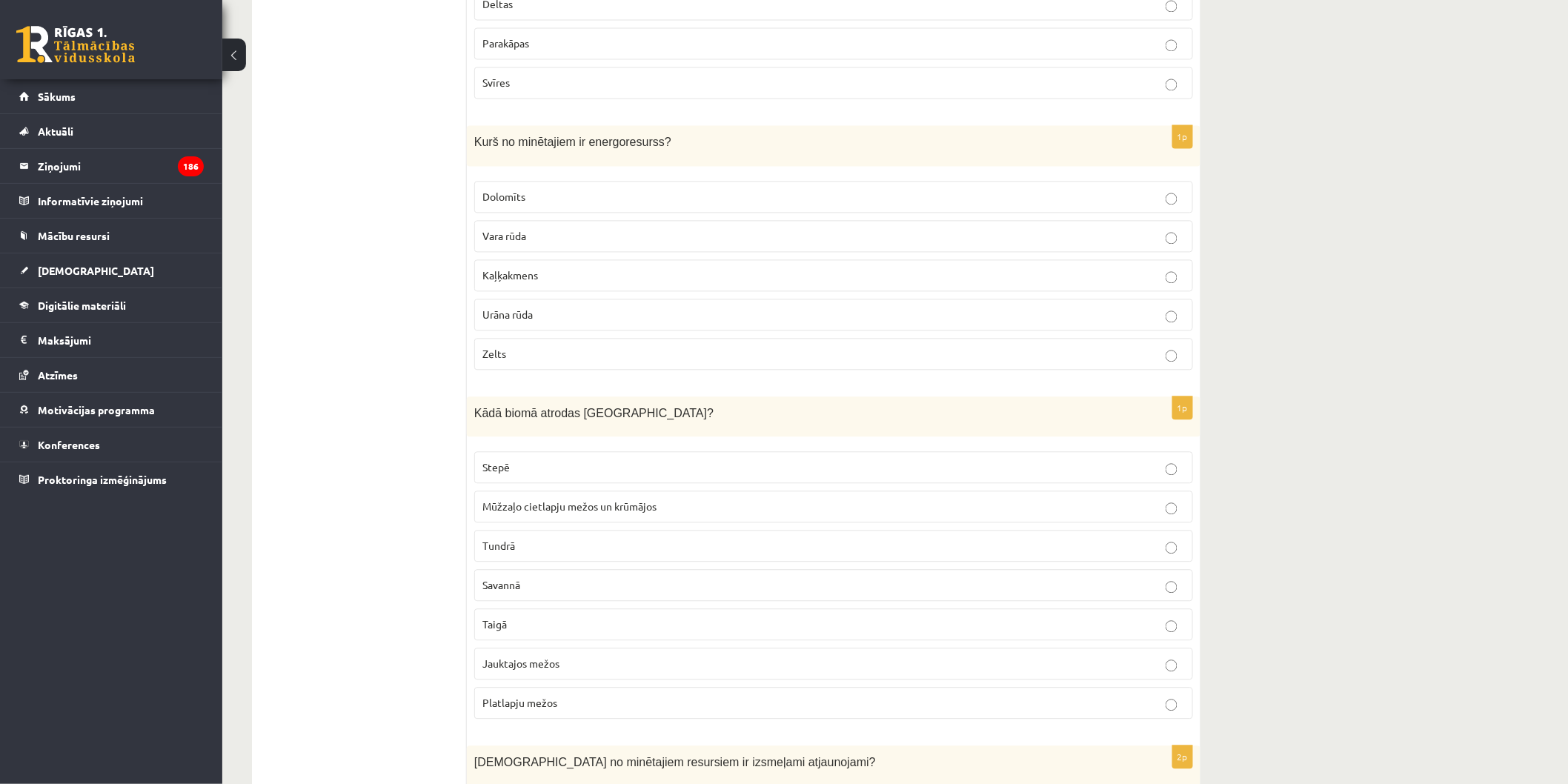
click at [657, 655] on label "Jauktajos mežos" at bounding box center [833, 663] width 719 height 31
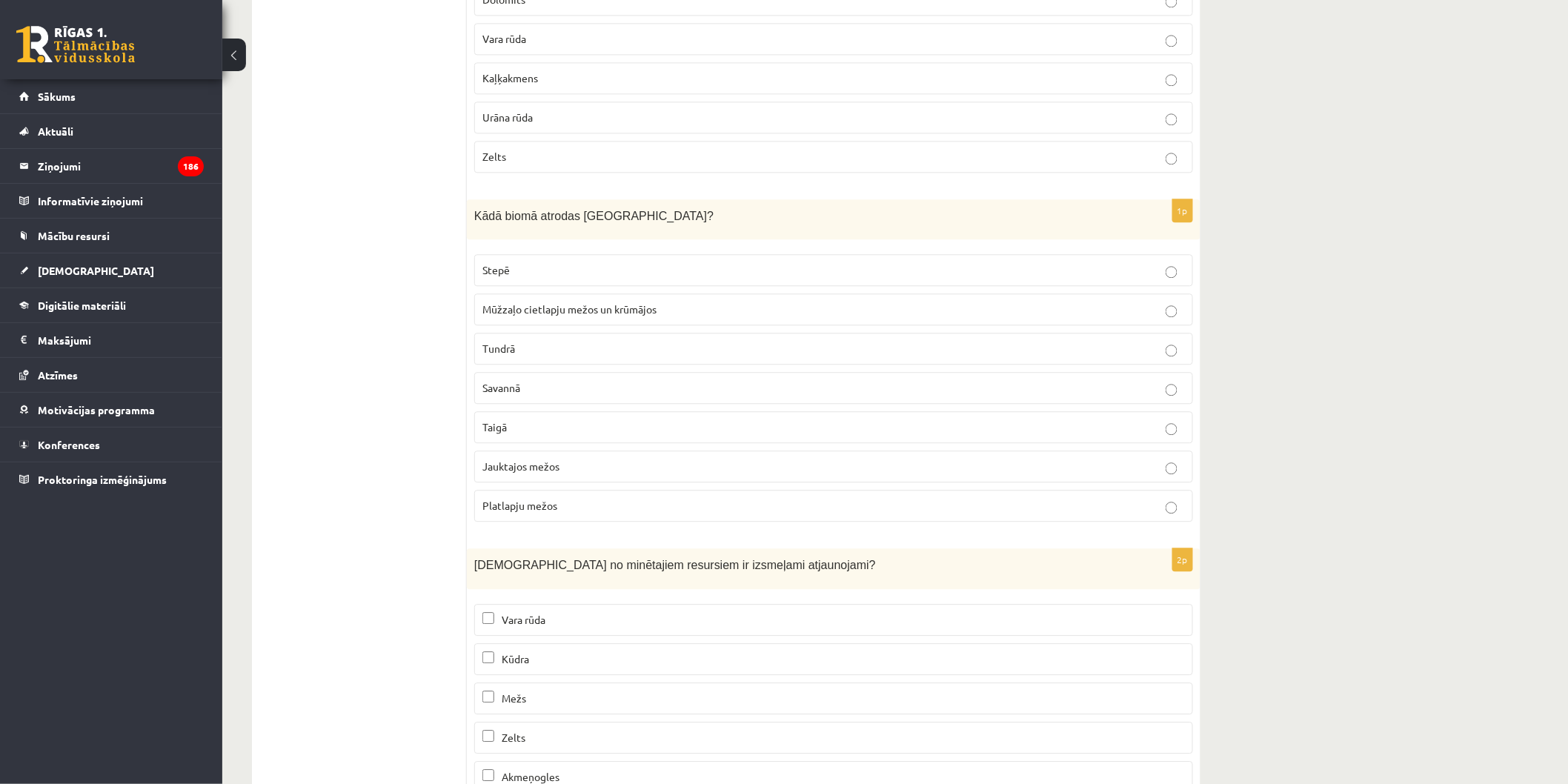
scroll to position [8771, 0]
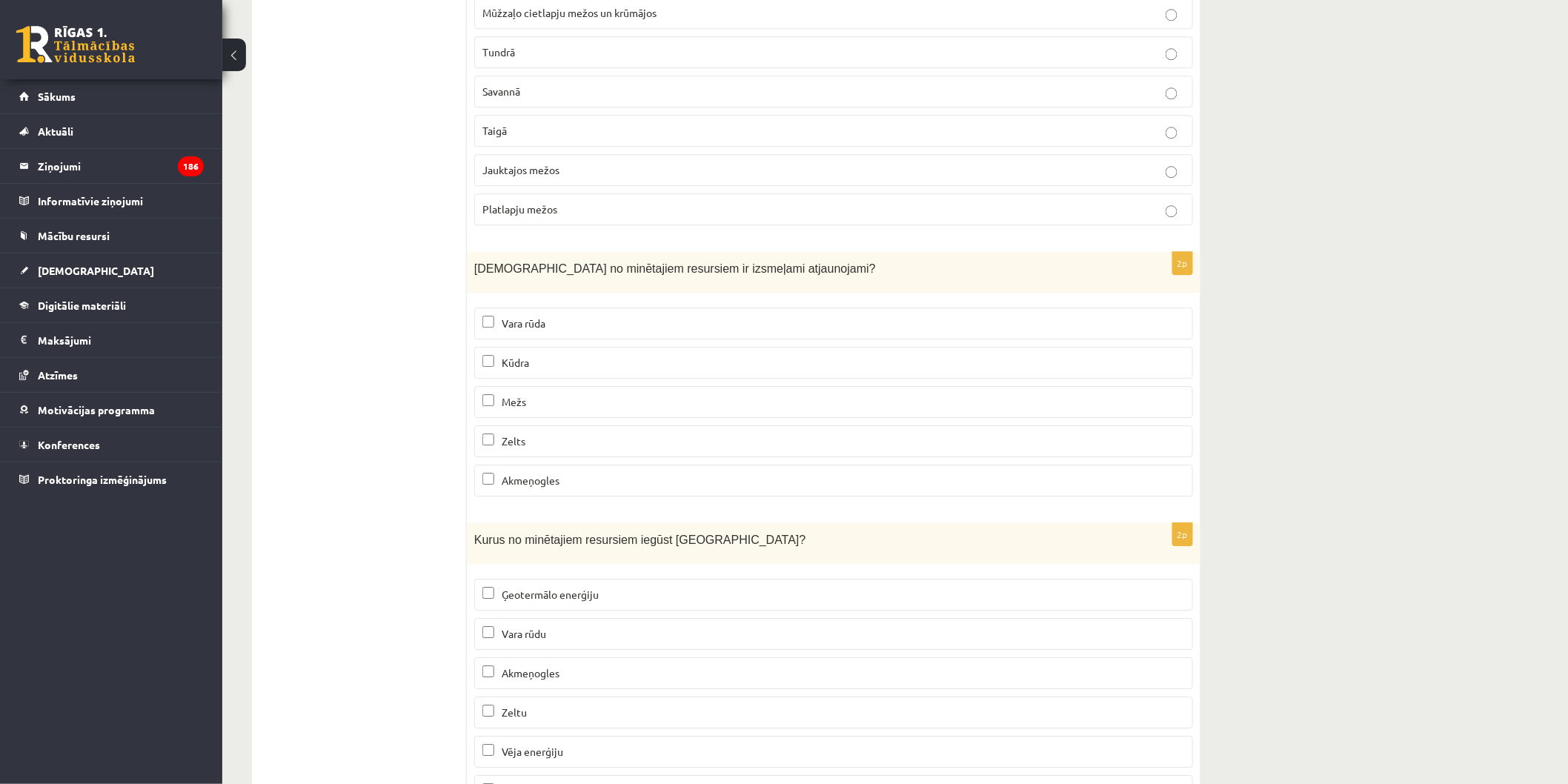
click at [593, 369] on p "Kūdra" at bounding box center [834, 362] width 703 height 16
click at [598, 399] on p "Mežs" at bounding box center [834, 402] width 703 height 16
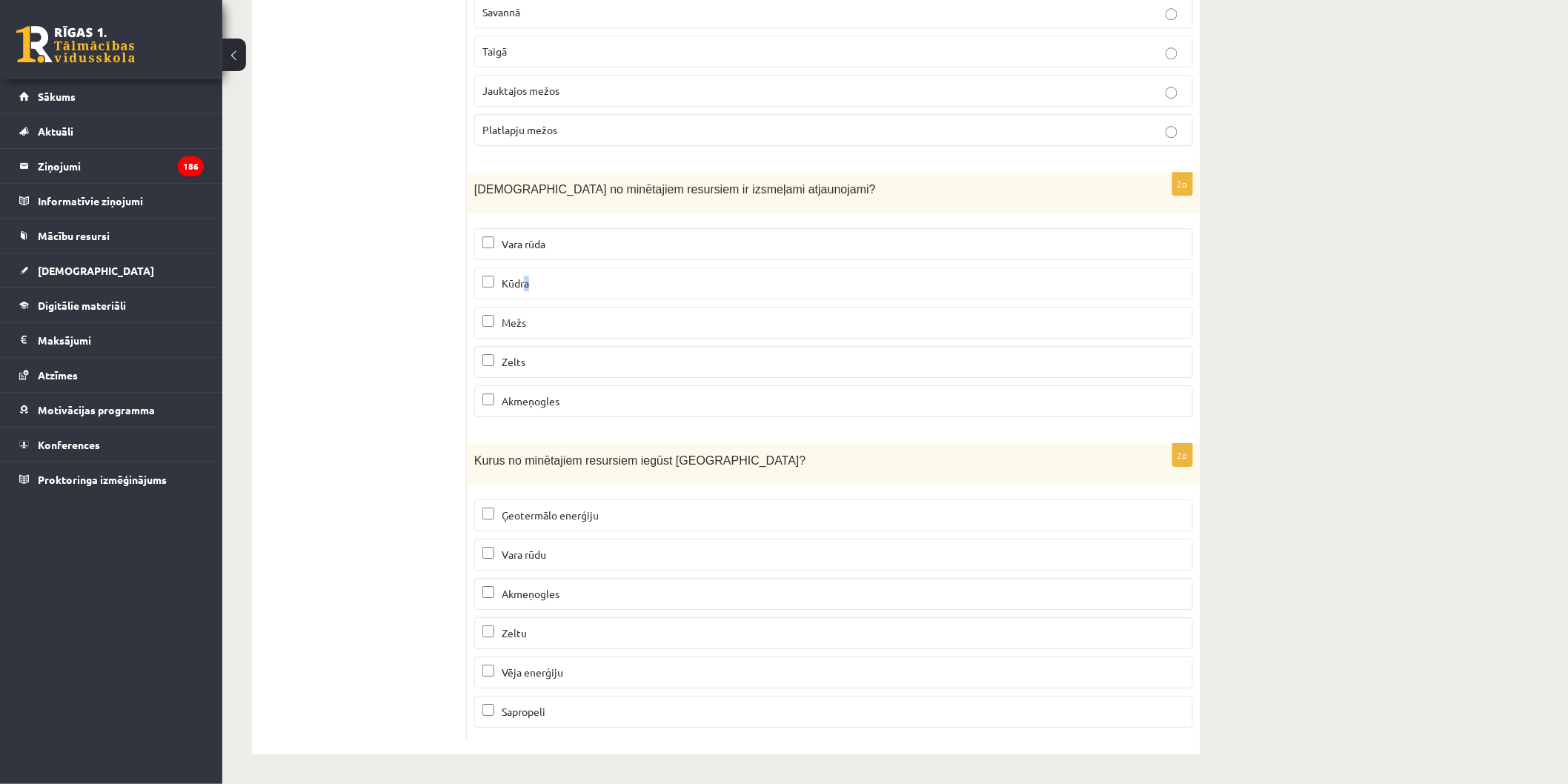
drag, startPoint x: 525, startPoint y: 286, endPoint x: 535, endPoint y: 290, distance: 10.8
click at [535, 290] on p "Kūdra" at bounding box center [834, 283] width 703 height 16
click at [616, 665] on p "Vēja enerģiju" at bounding box center [834, 672] width 703 height 16
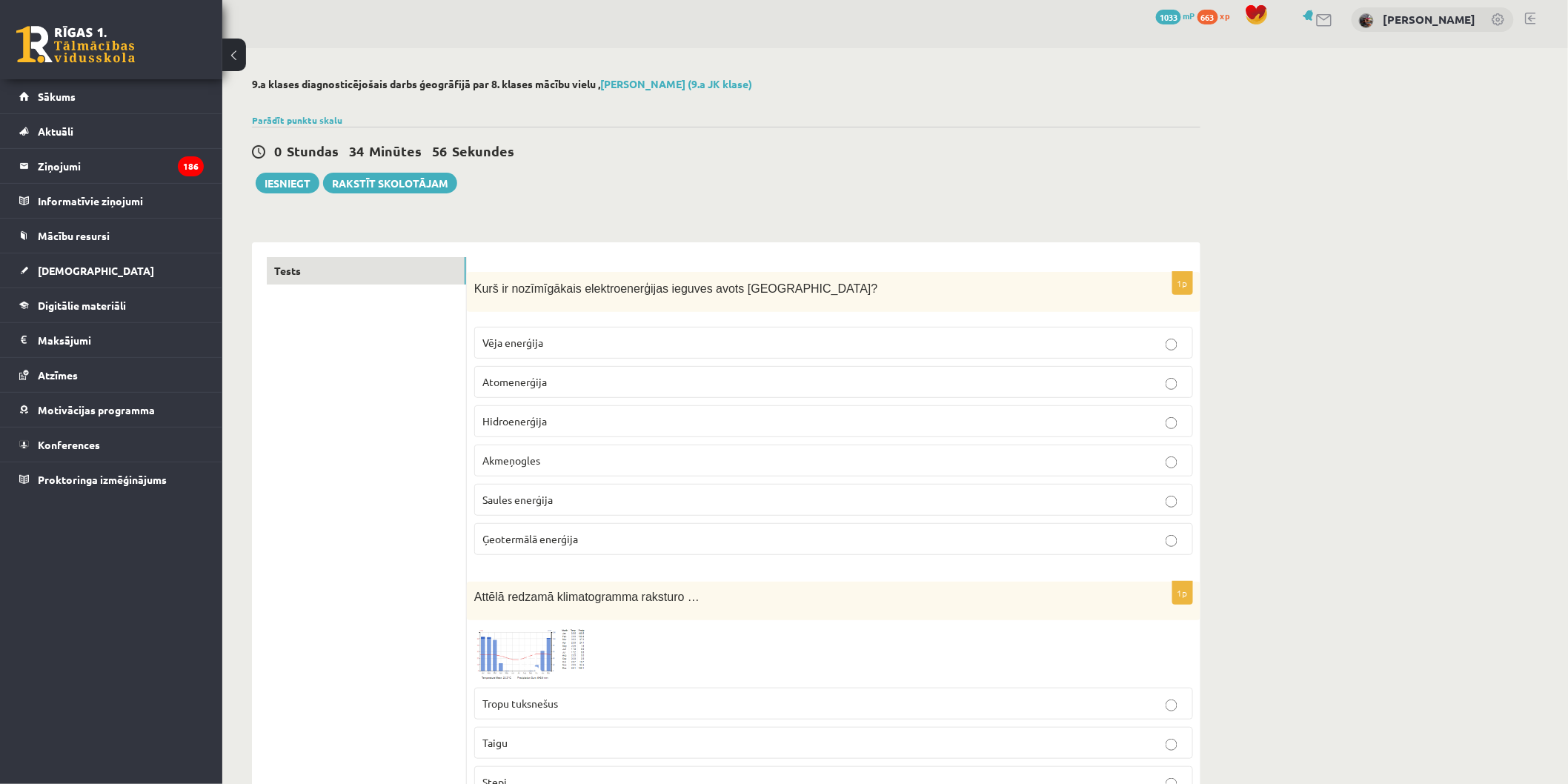
scroll to position [0, 0]
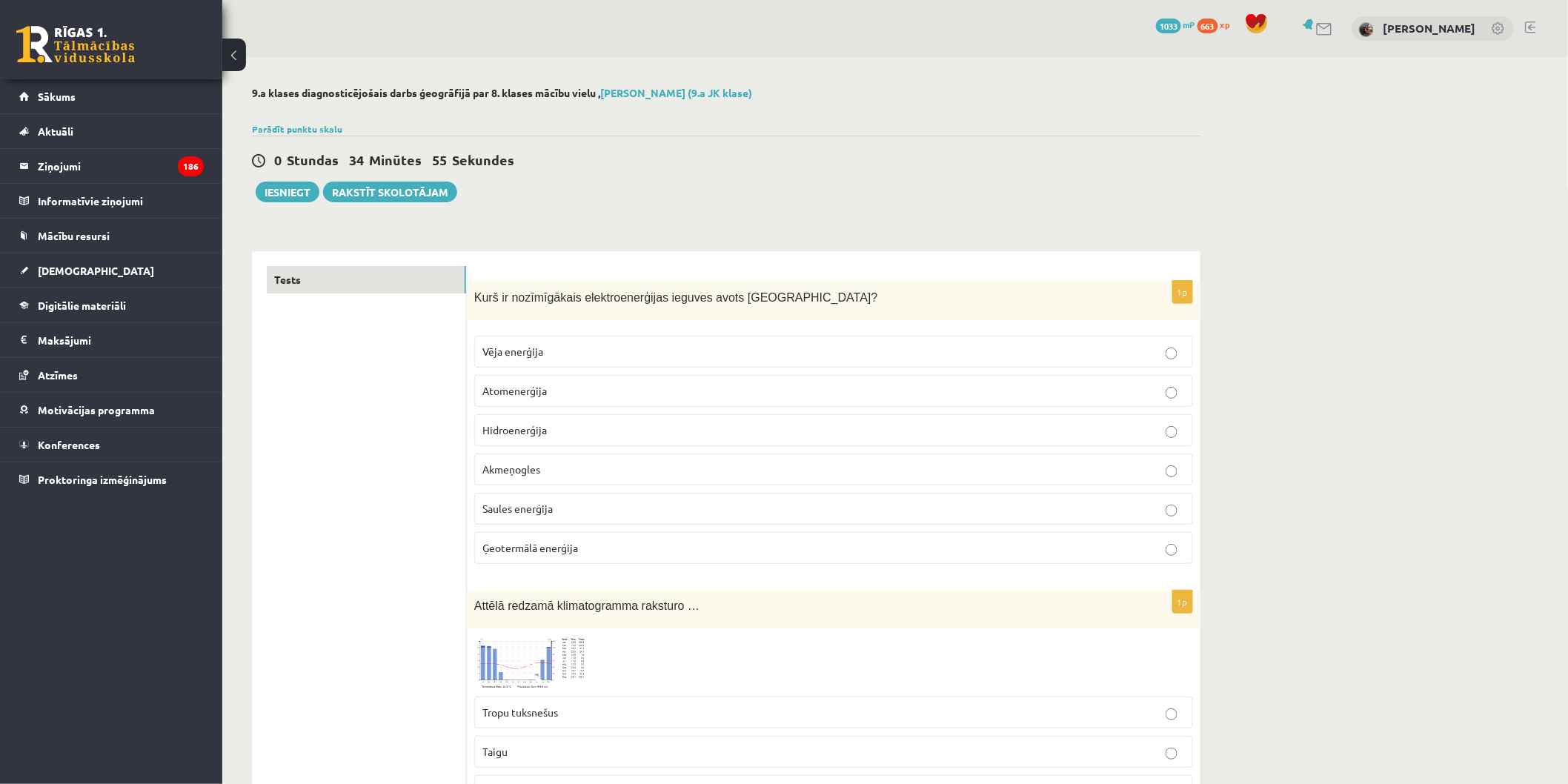
click at [285, 195] on button "Iesniegt" at bounding box center [287, 191] width 64 height 21
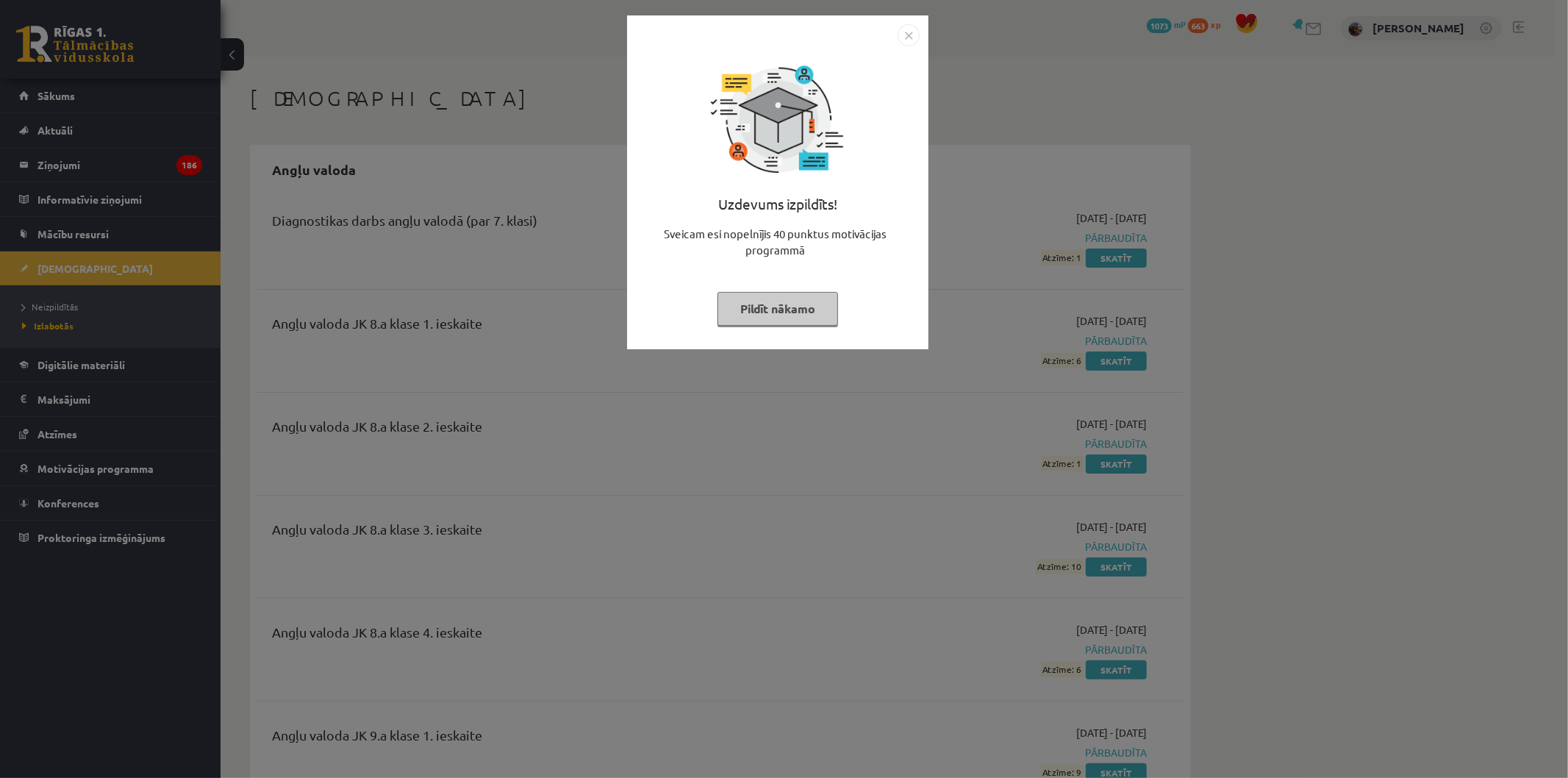
click at [783, 303] on button "Pildīt nākamo" at bounding box center [778, 308] width 121 height 34
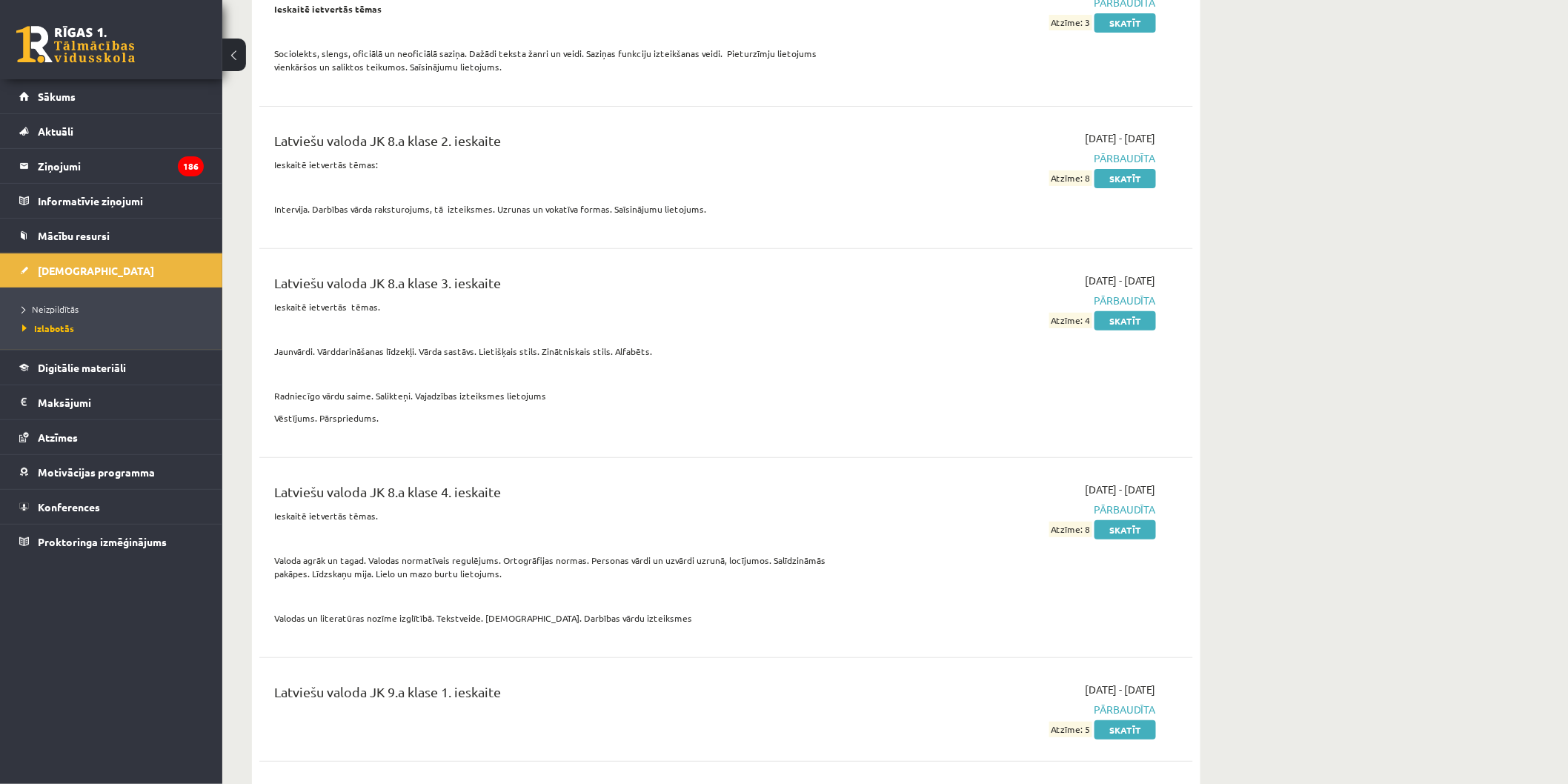
scroll to position [2552, 0]
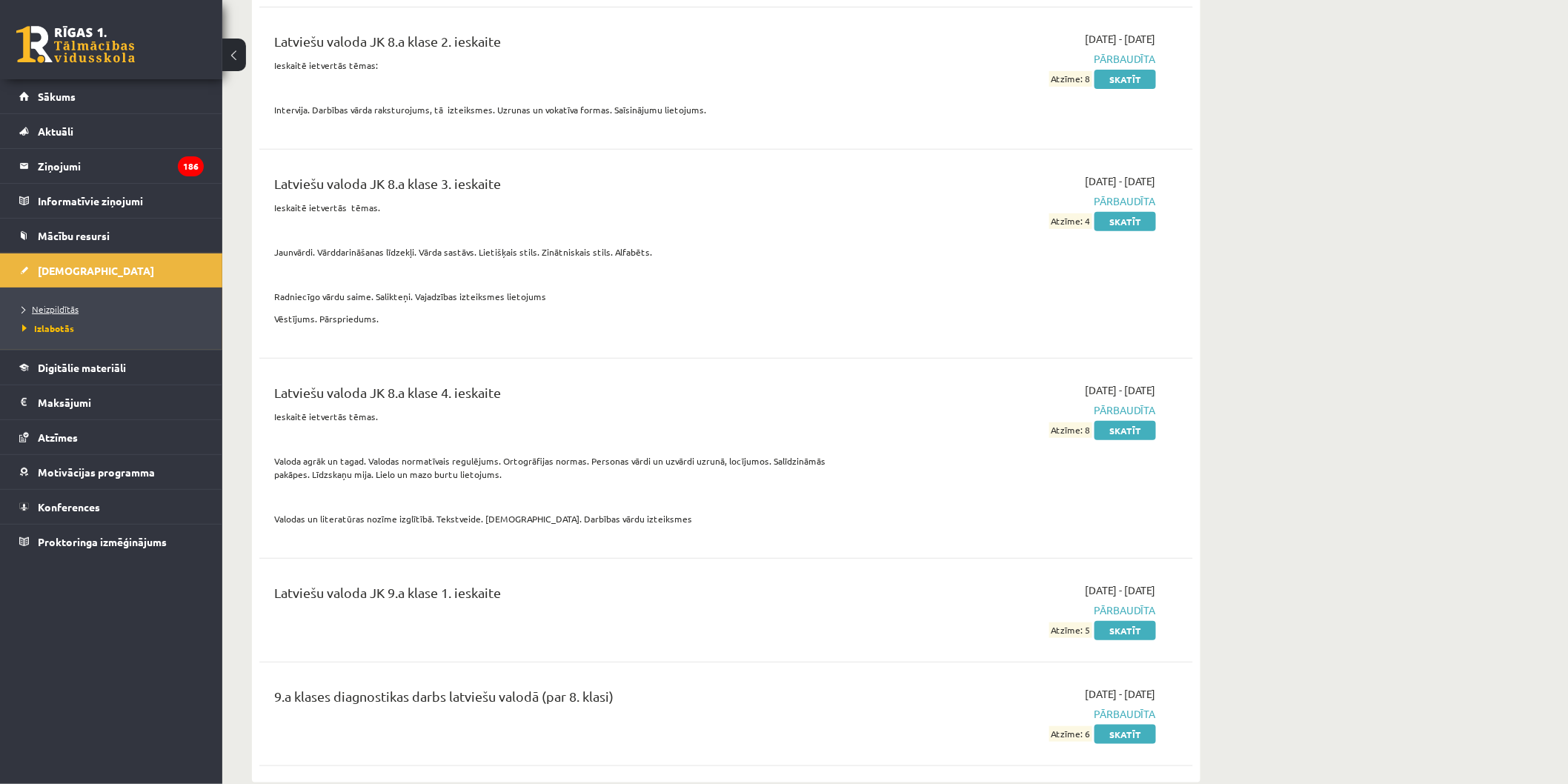
click at [93, 312] on link "Neizpildītās" at bounding box center [115, 309] width 186 height 13
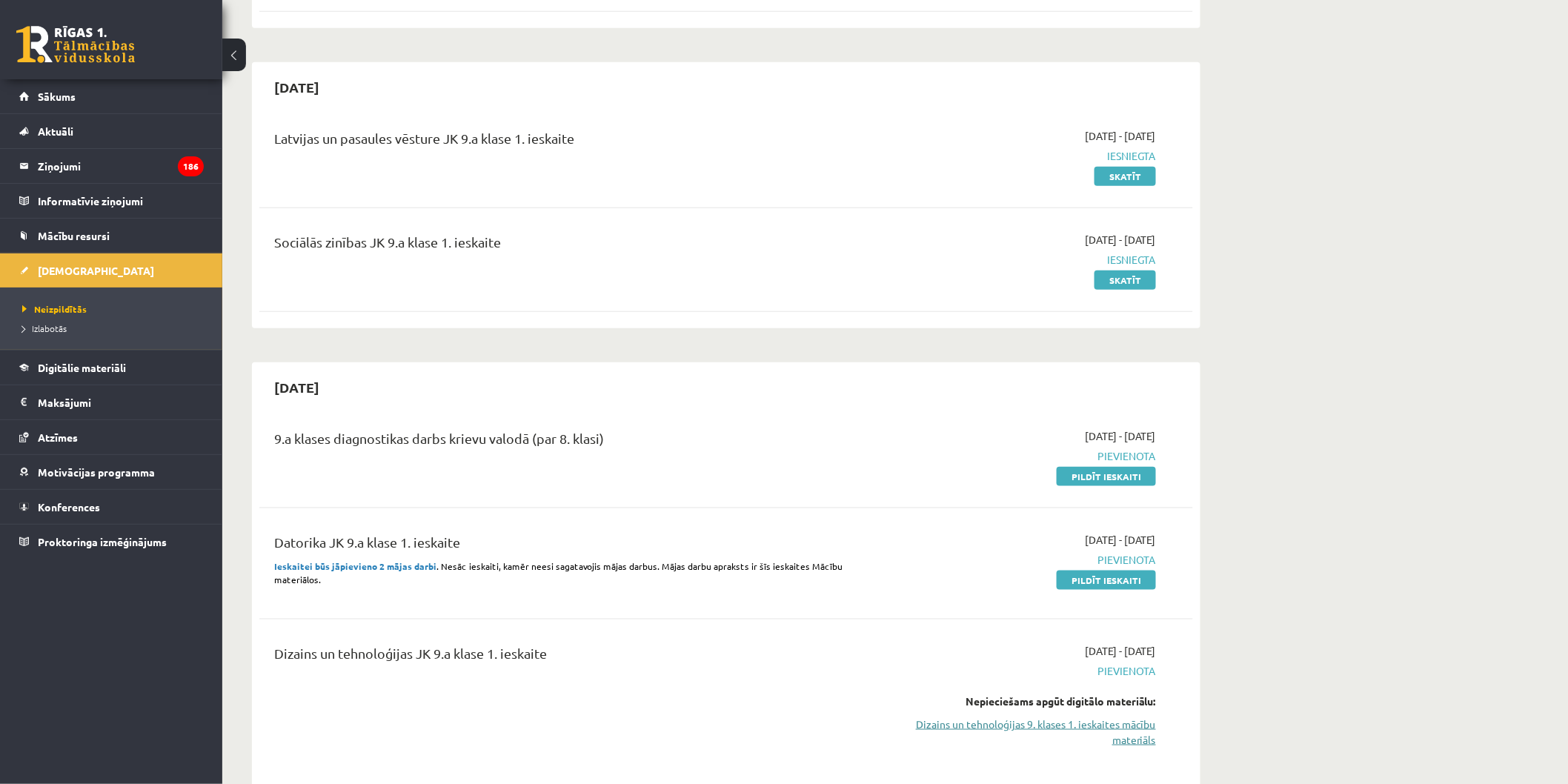
scroll to position [82, 0]
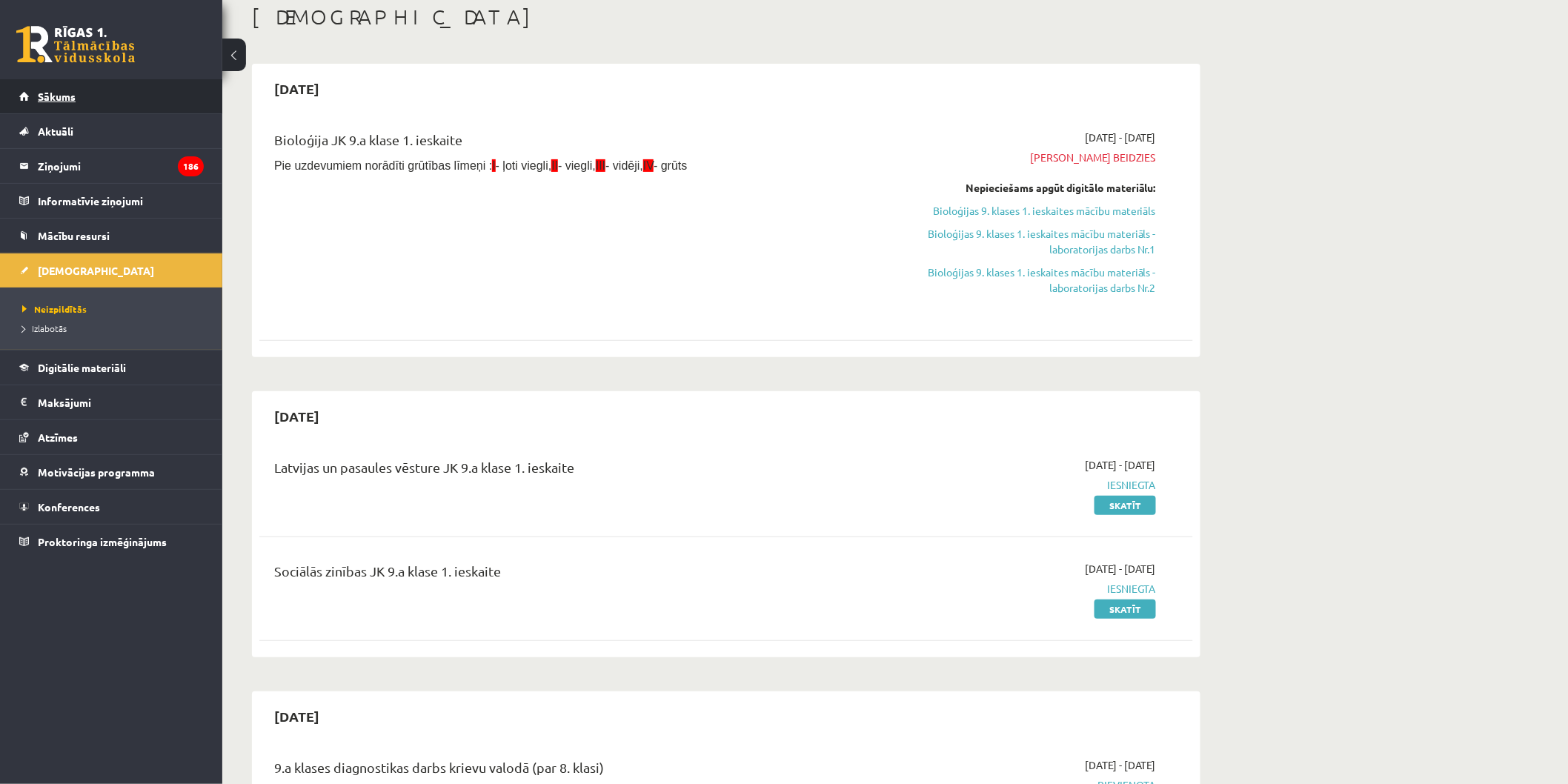
click at [108, 112] on link "Sākums" at bounding box center [111, 96] width 185 height 34
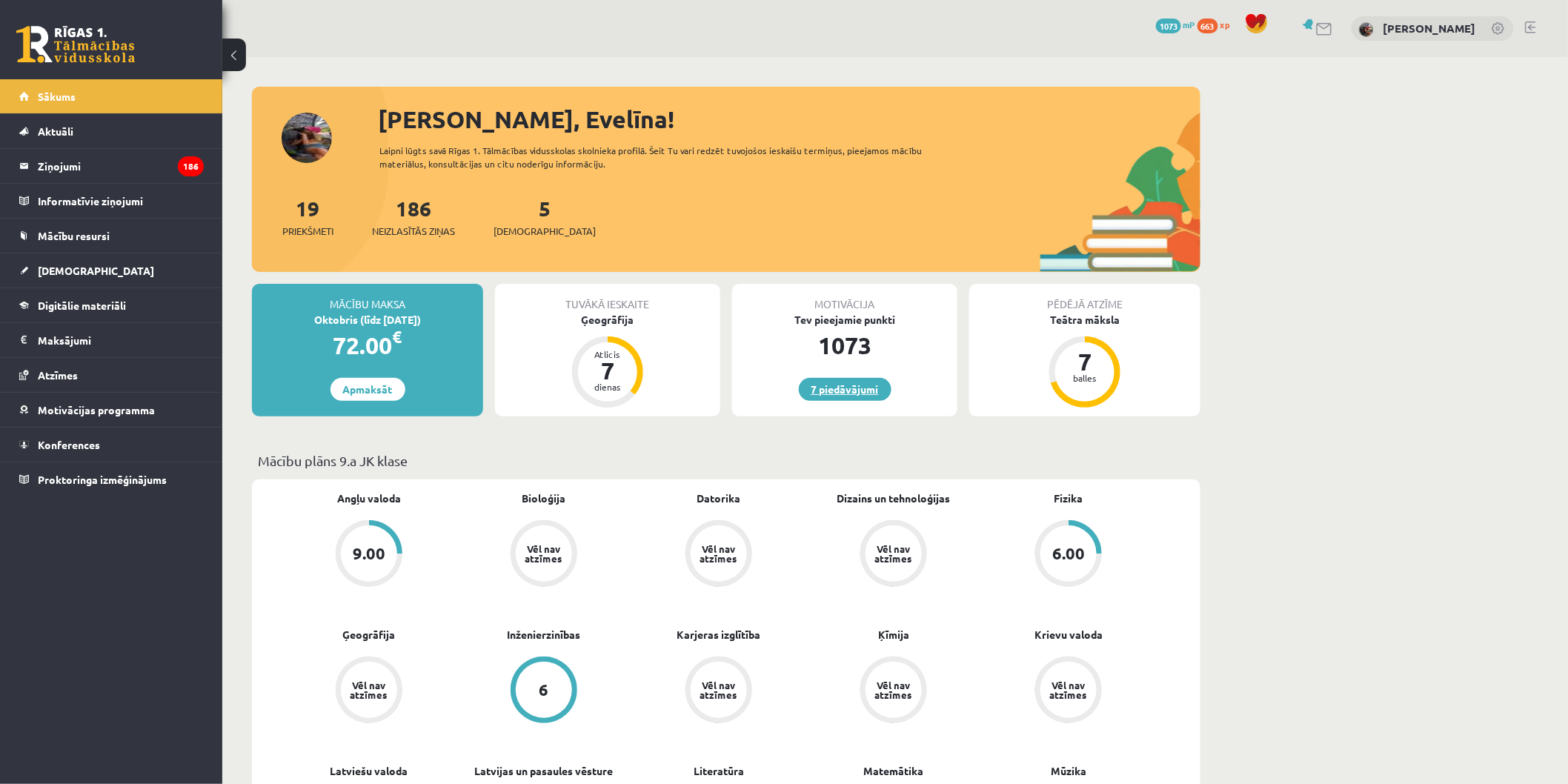
click at [863, 384] on link "7 piedāvājumi" at bounding box center [845, 390] width 93 height 23
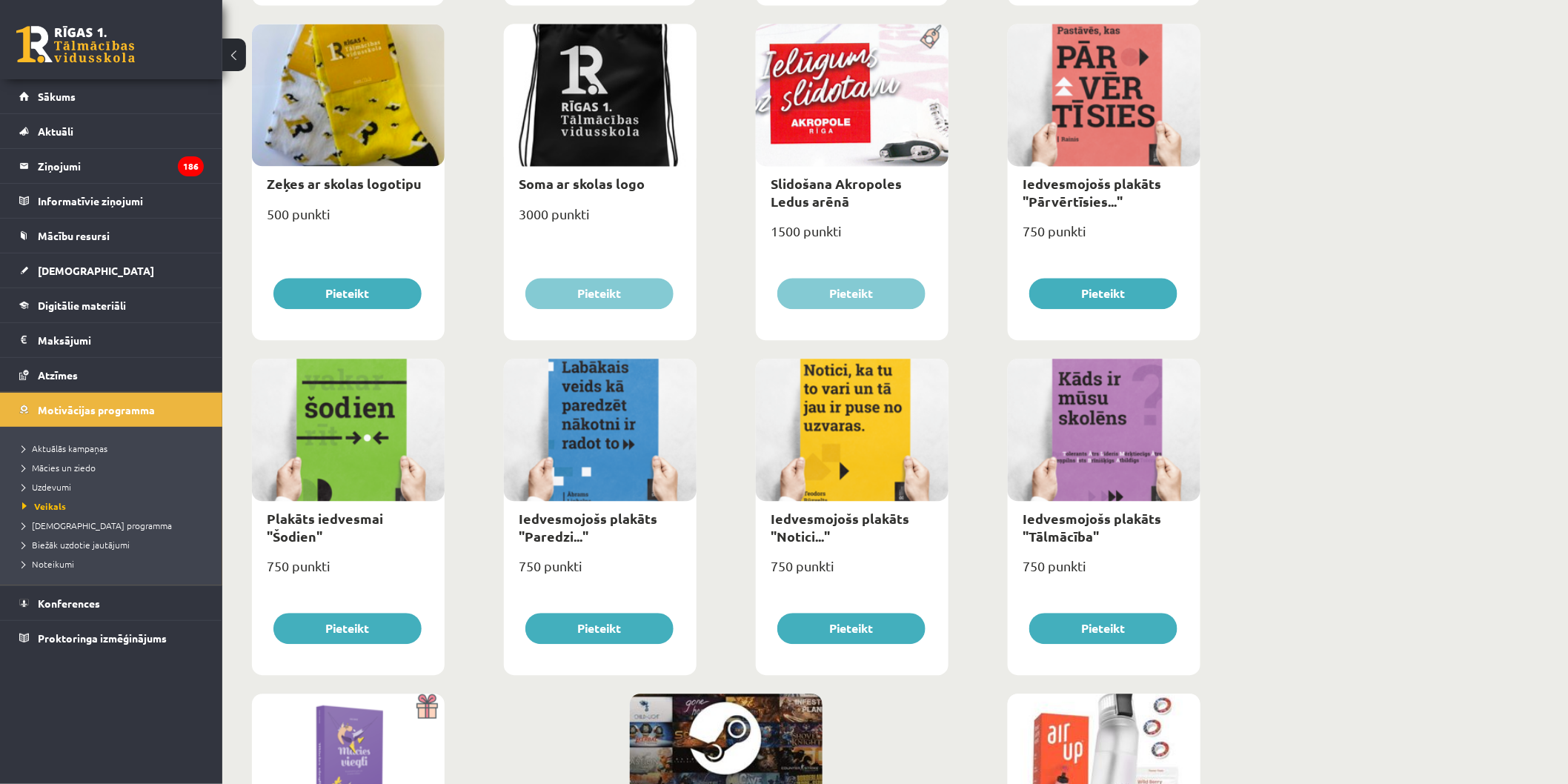
scroll to position [906, 0]
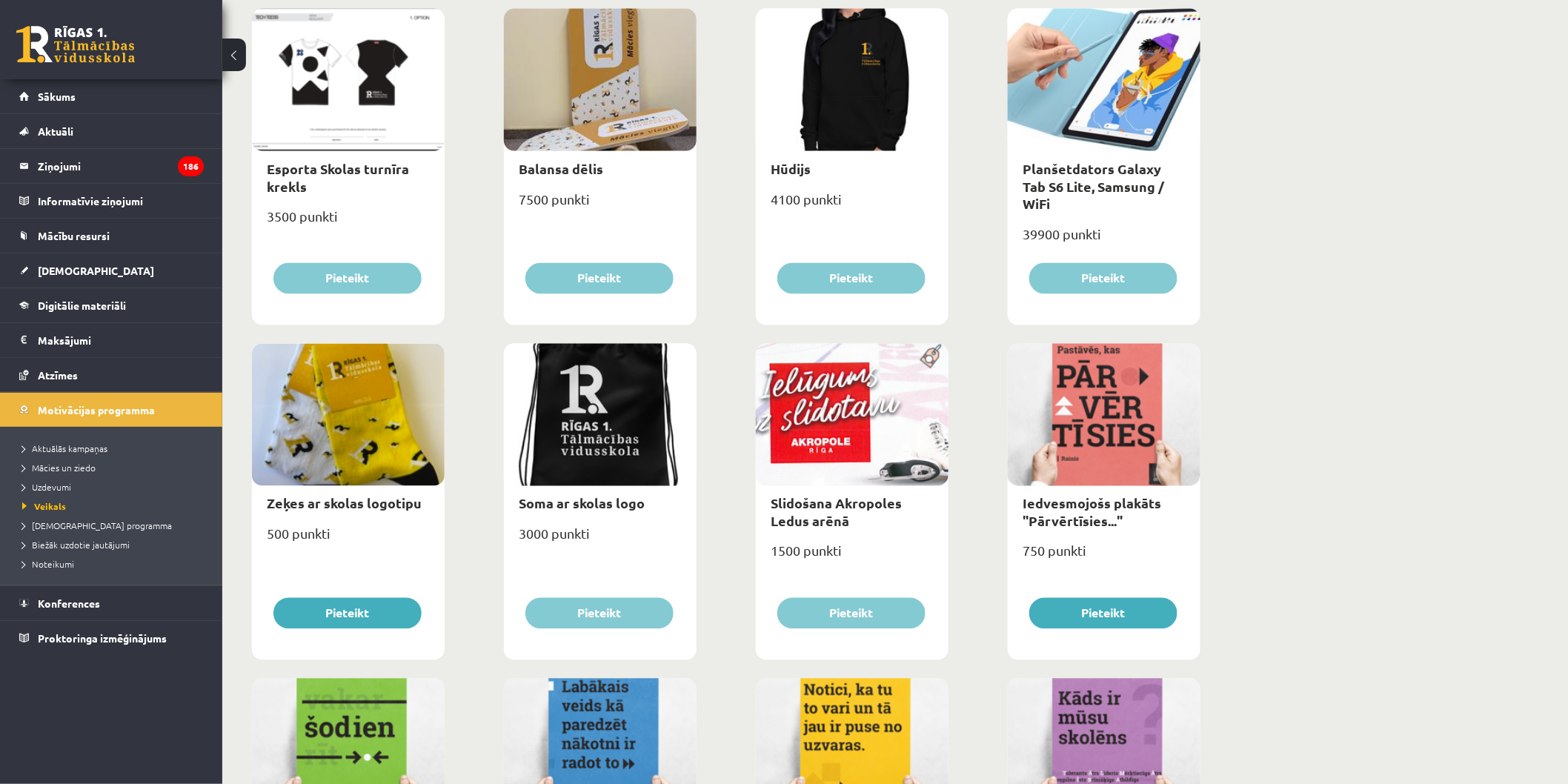
drag, startPoint x: 1091, startPoint y: 260, endPoint x: 1091, endPoint y: 274, distance: 14.0
click at [1091, 260] on div "Planšetdators Galaxy Tab S6 Lite, Samsung / WiFi 39900 punkti [GEOGRAPHIC_DATA]" at bounding box center [1104, 167] width 192 height 317
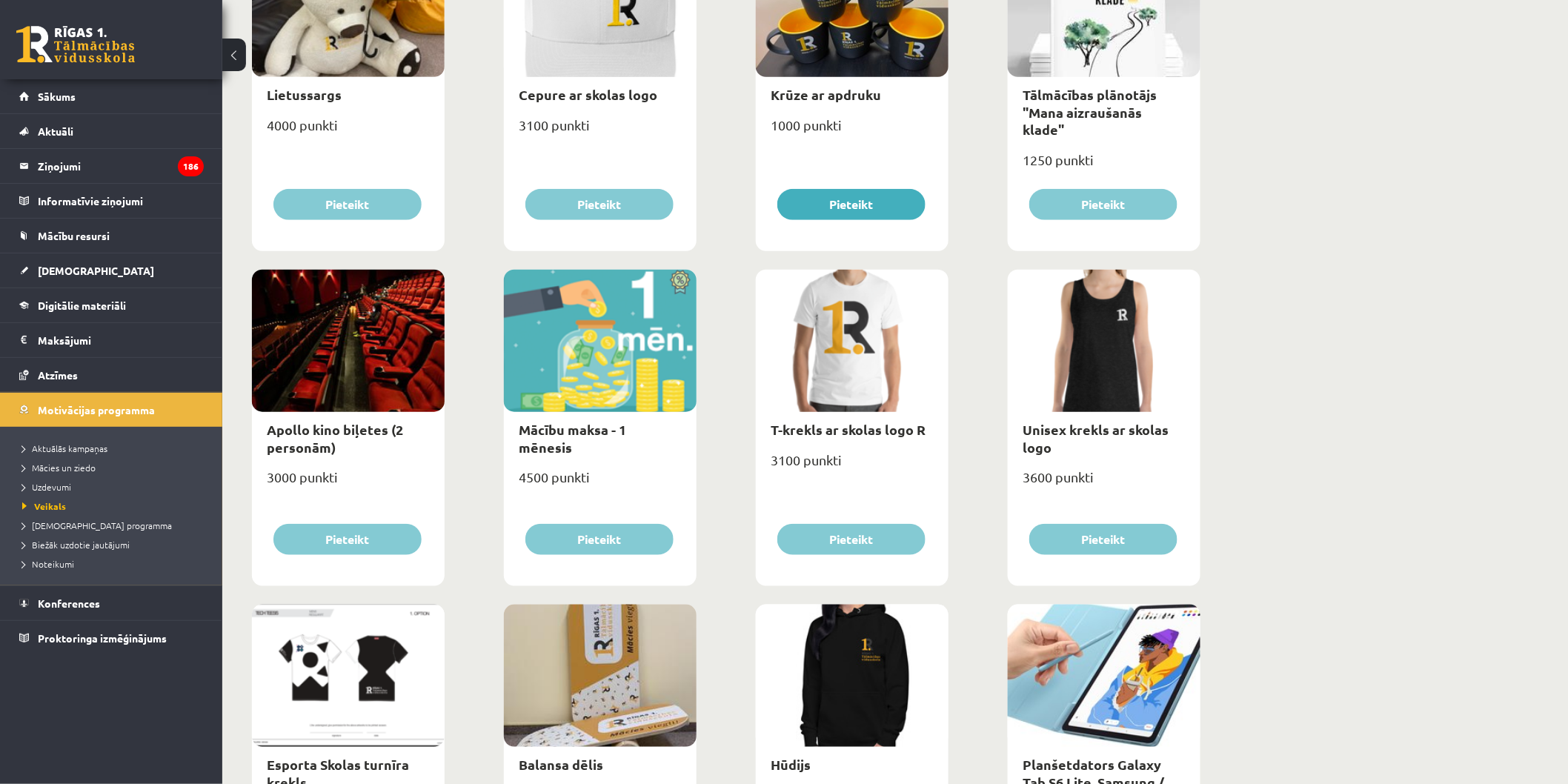
scroll to position [82, 0]
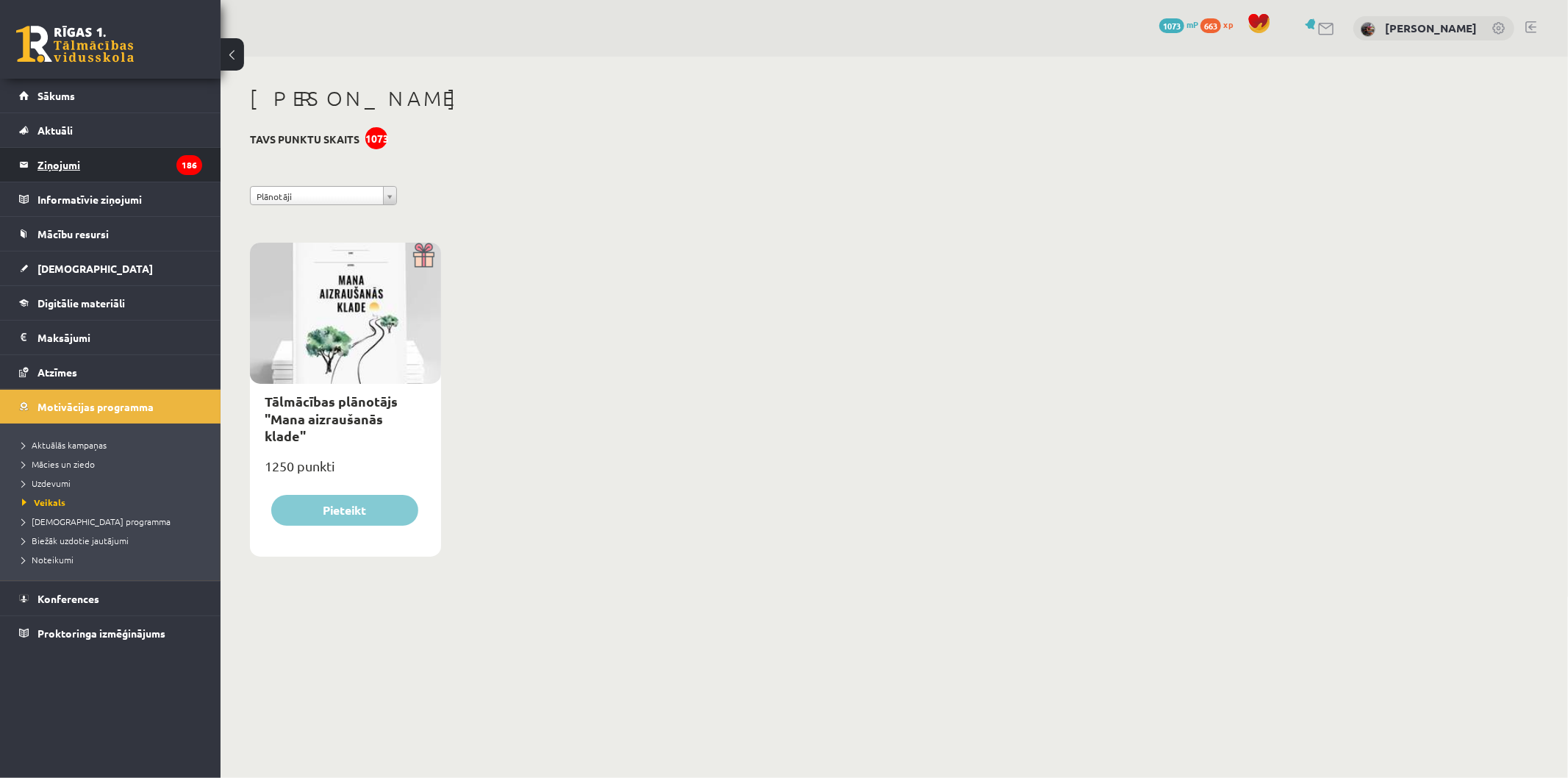
click at [107, 159] on legend "Ziņojumi 186" at bounding box center [120, 164] width 164 height 34
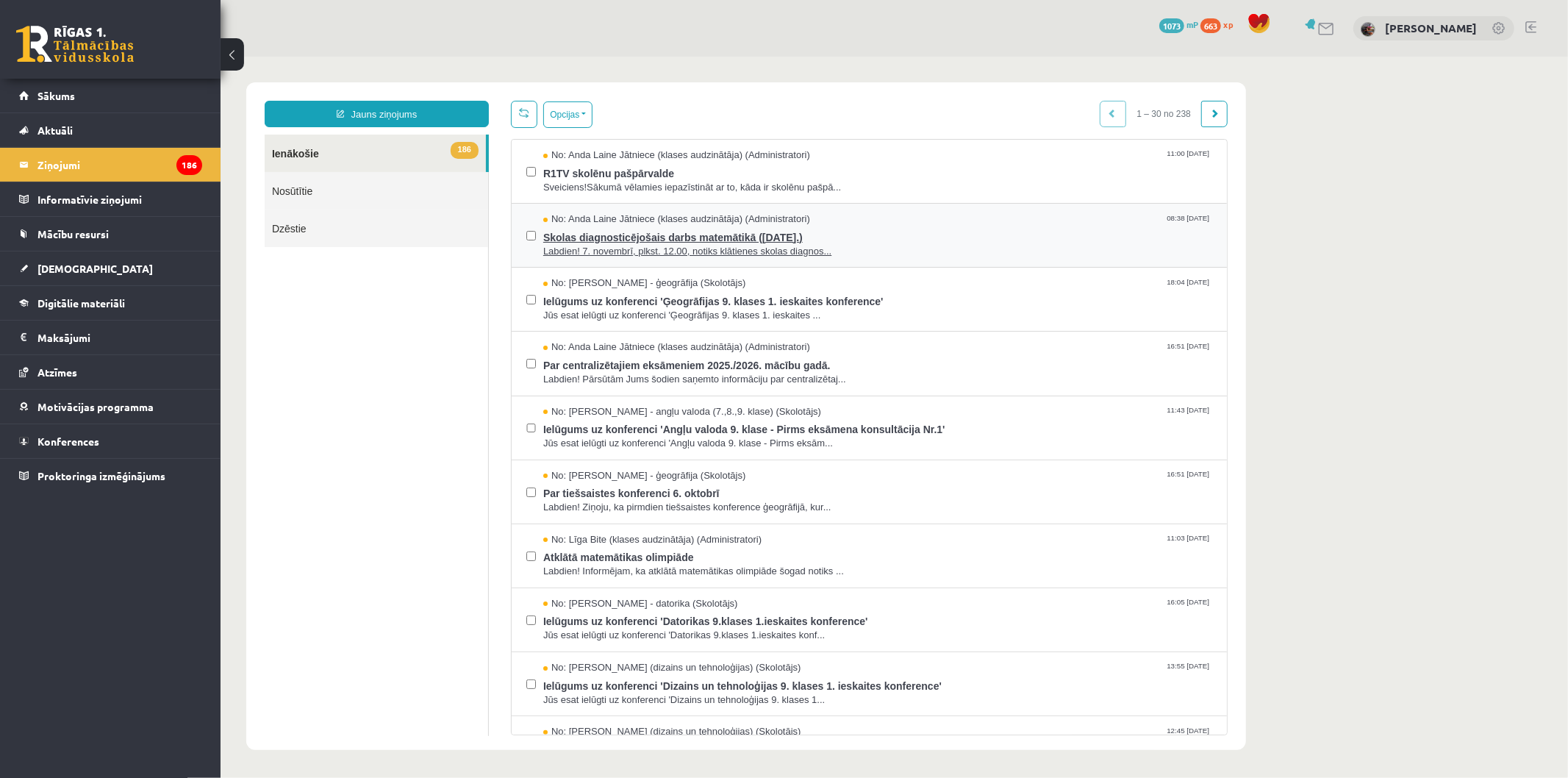
click at [765, 235] on span "Skolas diagnosticējošais darbs matemātikā ([DATE].)" at bounding box center [877, 234] width 669 height 18
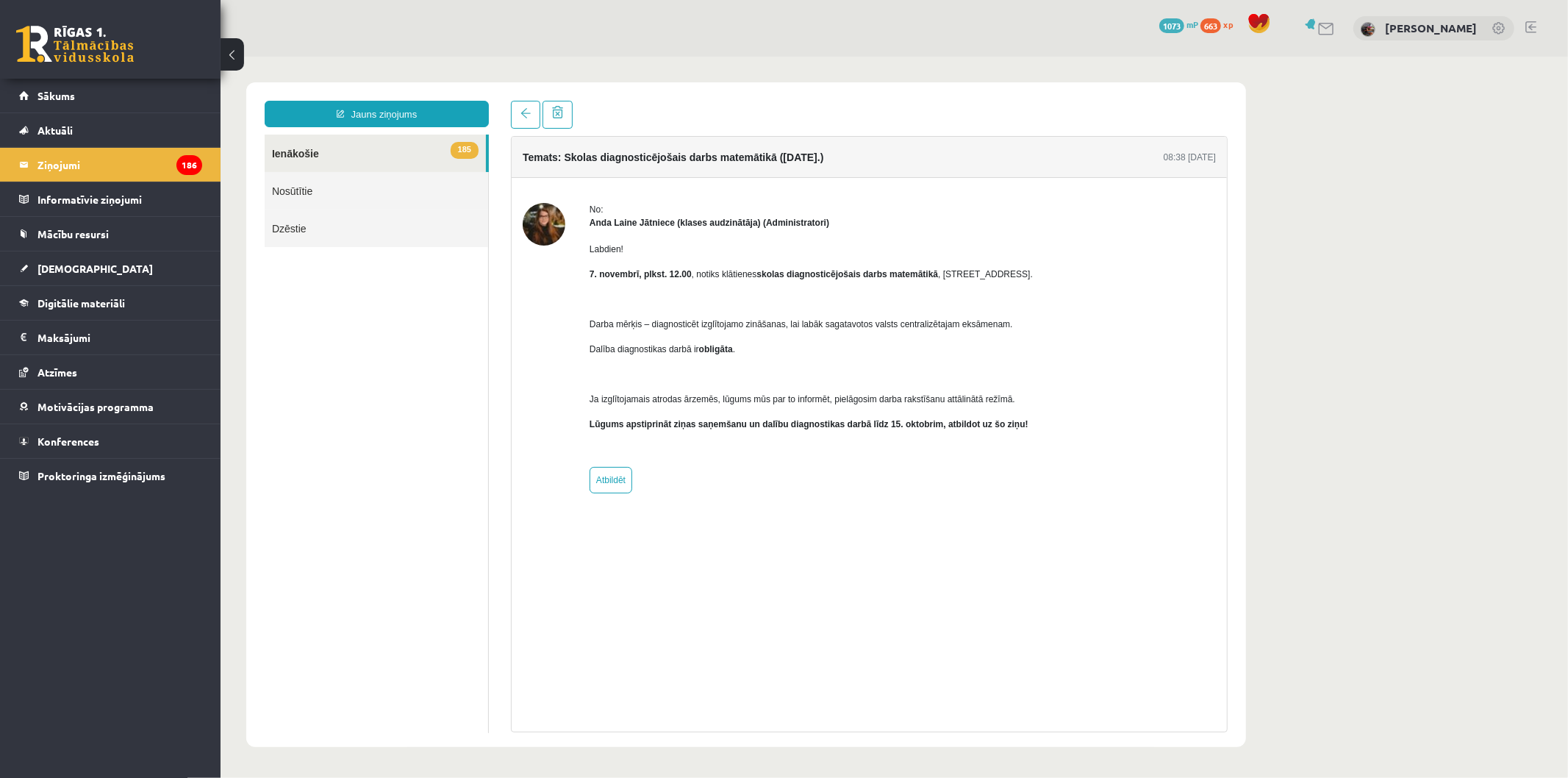
click at [539, 216] on img at bounding box center [543, 224] width 43 height 43
click at [1275, 184] on body "Jauns ziņojums 185 Ienākošie Nosūtītie Dzēstie *** ********* ********* ******* …" at bounding box center [893, 414] width 1348 height 716
